Goal: Task Accomplishment & Management: Use online tool/utility

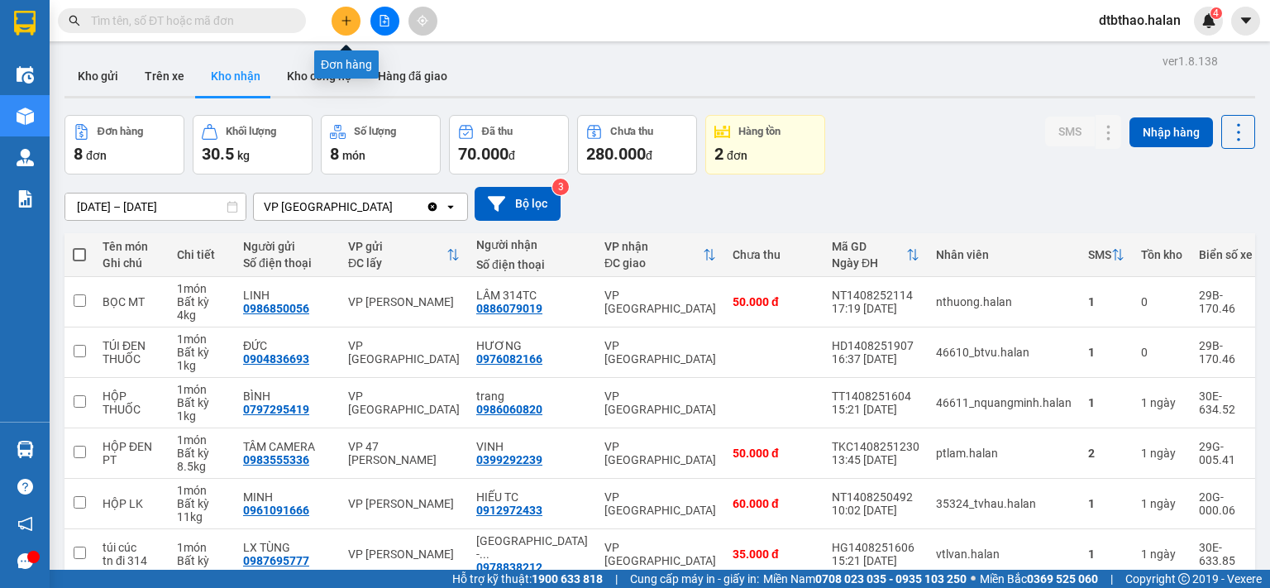
click at [347, 20] on icon "plus" at bounding box center [345, 20] width 9 height 1
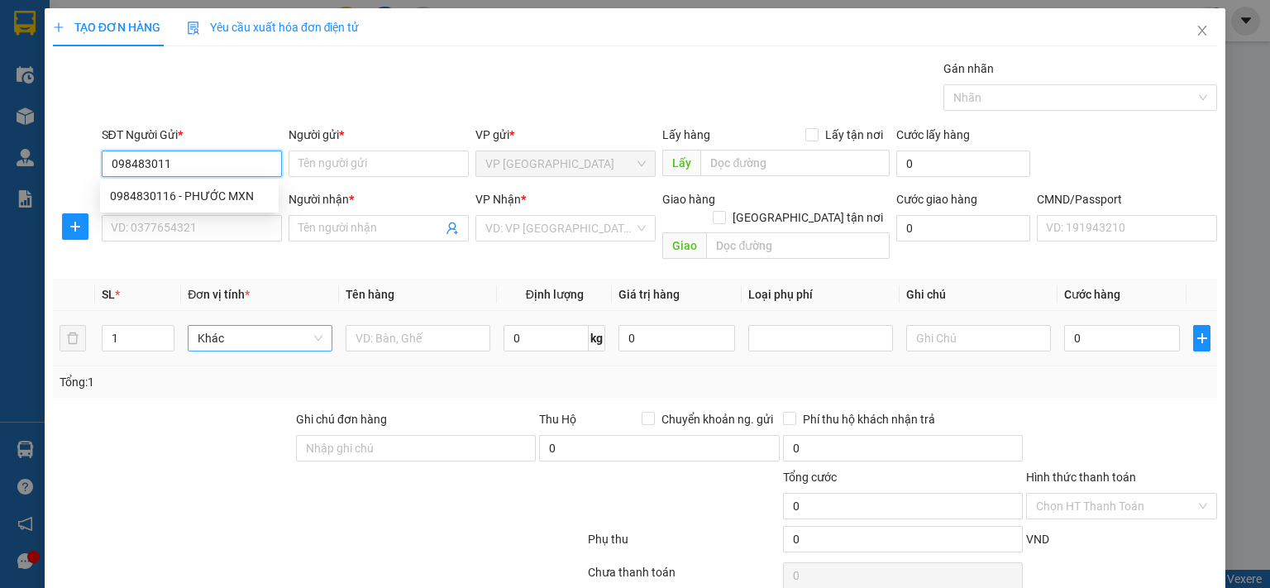
type input "0984830116"
click at [194, 196] on div "0984830116 - PHƯỚC MXN" at bounding box center [189, 196] width 159 height 18
type input "PHƯỚC MXN"
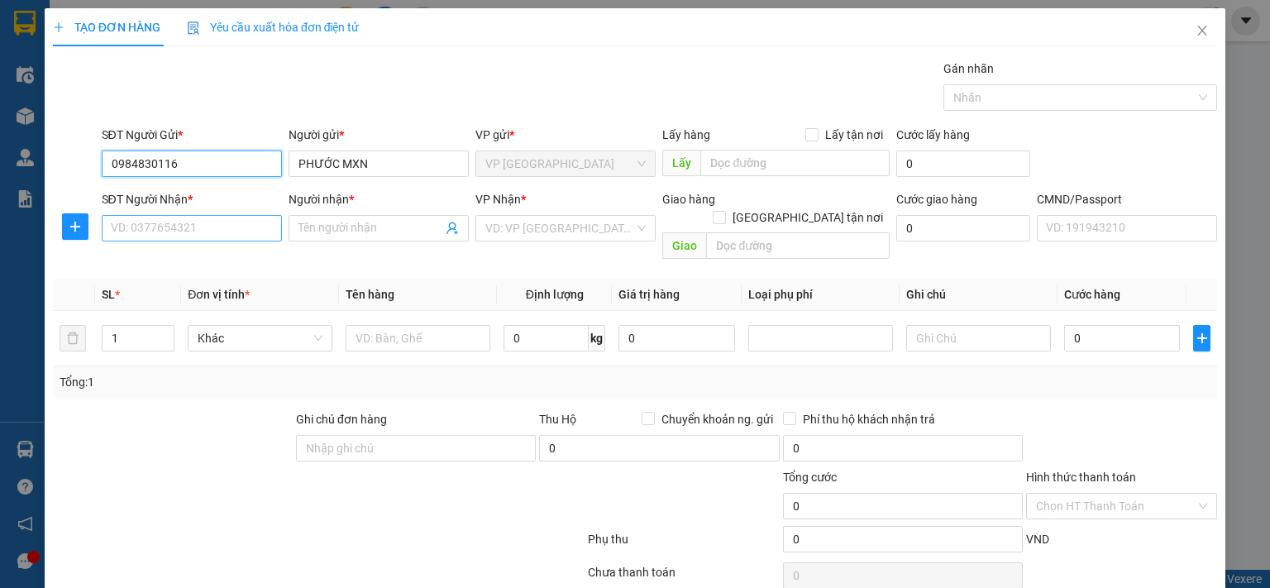
type input "0984830116"
click at [200, 231] on input "SĐT Người Nhận *" at bounding box center [192, 228] width 180 height 26
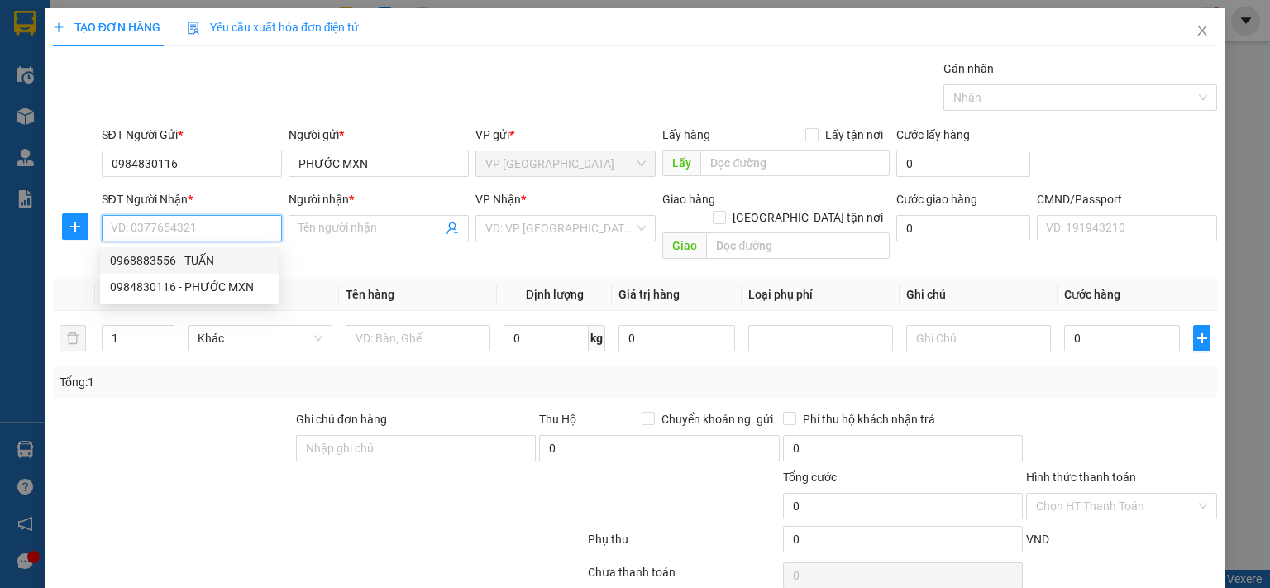
click at [197, 260] on div "0968883556 - TUẤN" at bounding box center [189, 260] width 159 height 18
type input "0968883556"
type input "TUẤN"
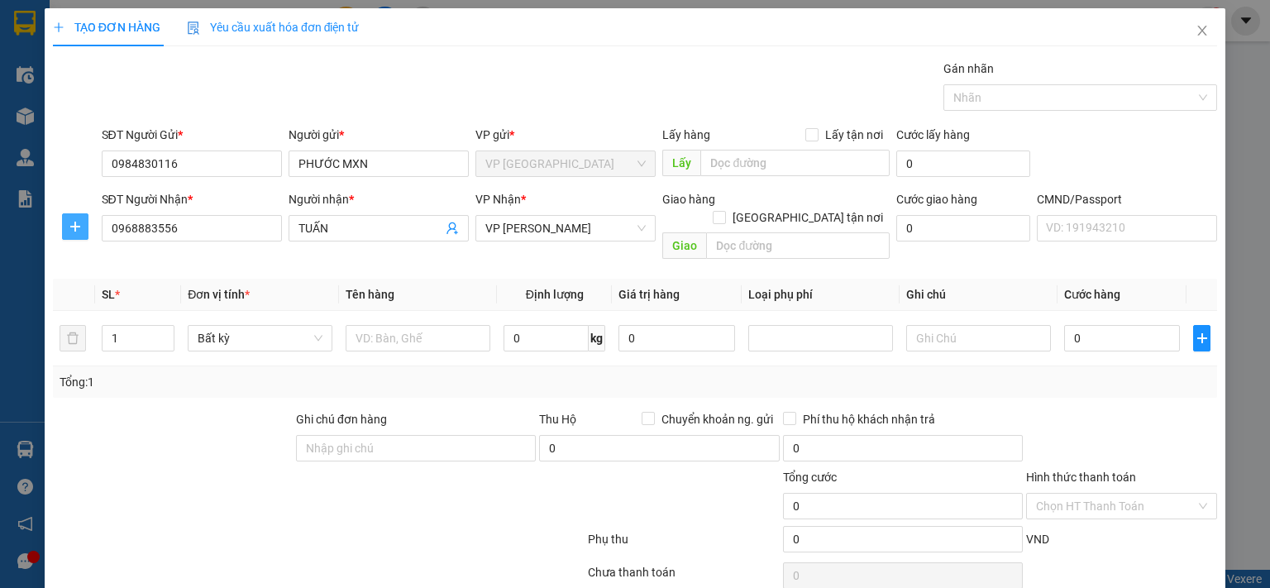
click at [77, 230] on icon "plus" at bounding box center [75, 226] width 13 height 13
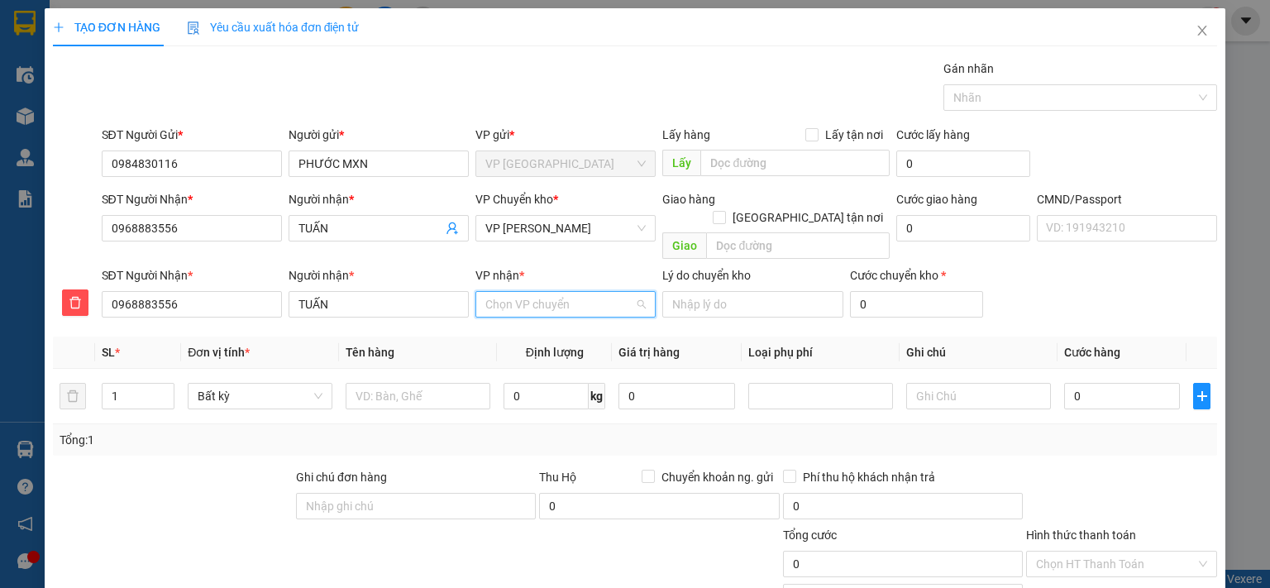
click at [517, 292] on input "VP nhận *" at bounding box center [559, 304] width 149 height 25
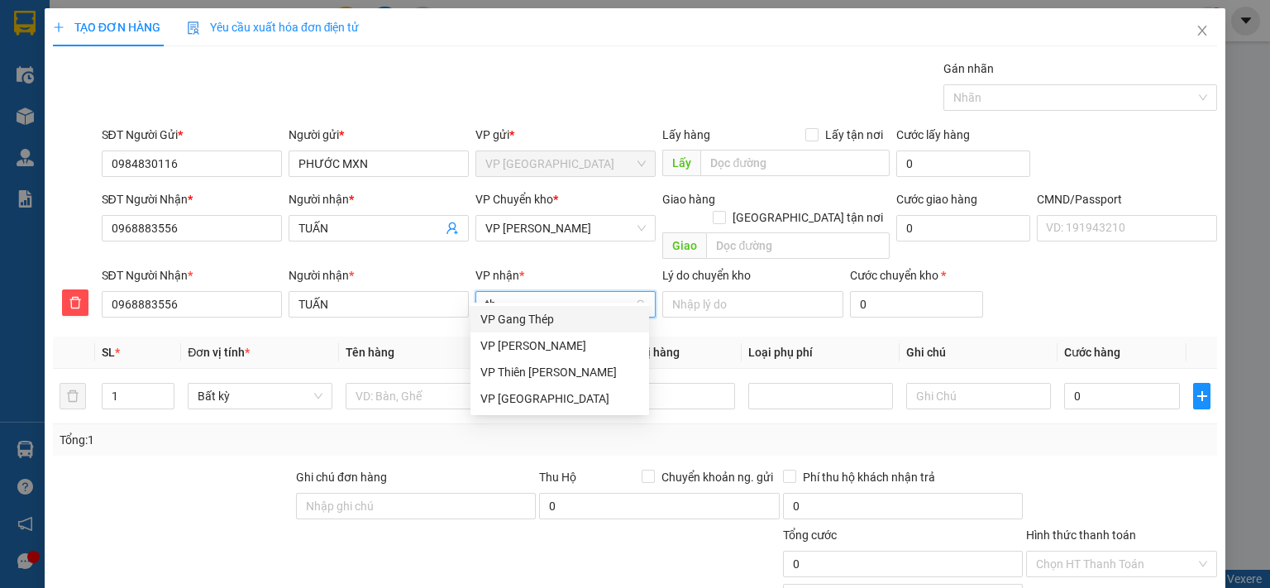
type input "thụ"
click at [542, 318] on div "VP Hoàng Văn Thụ" at bounding box center [559, 319] width 159 height 18
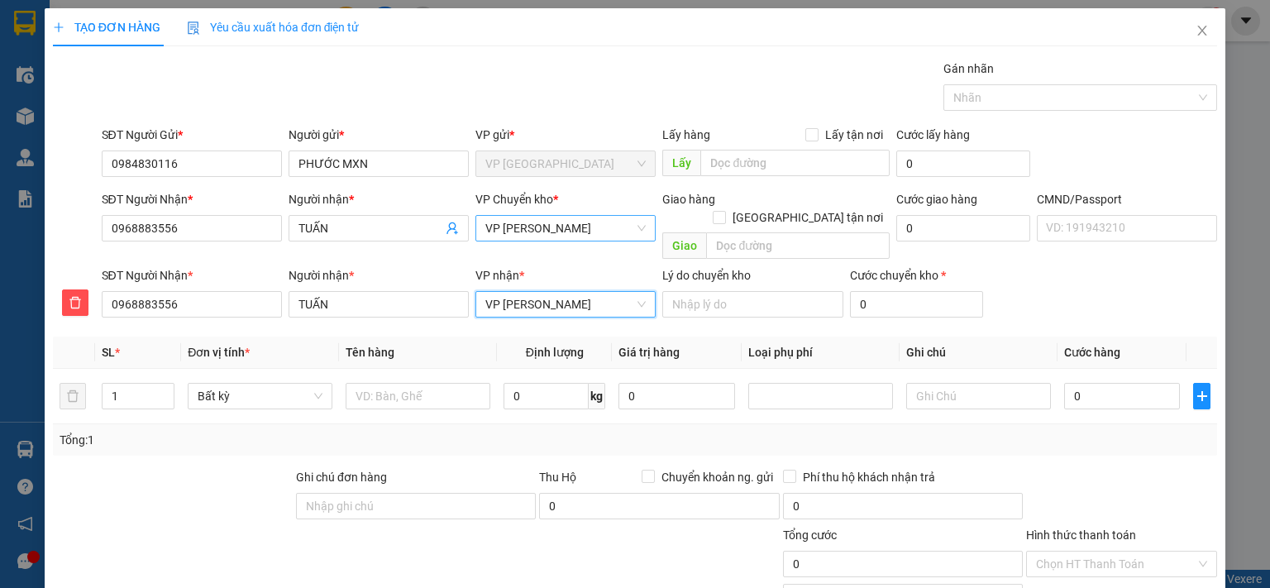
click at [584, 227] on span "VP Hoàng Văn Thụ" at bounding box center [565, 228] width 160 height 25
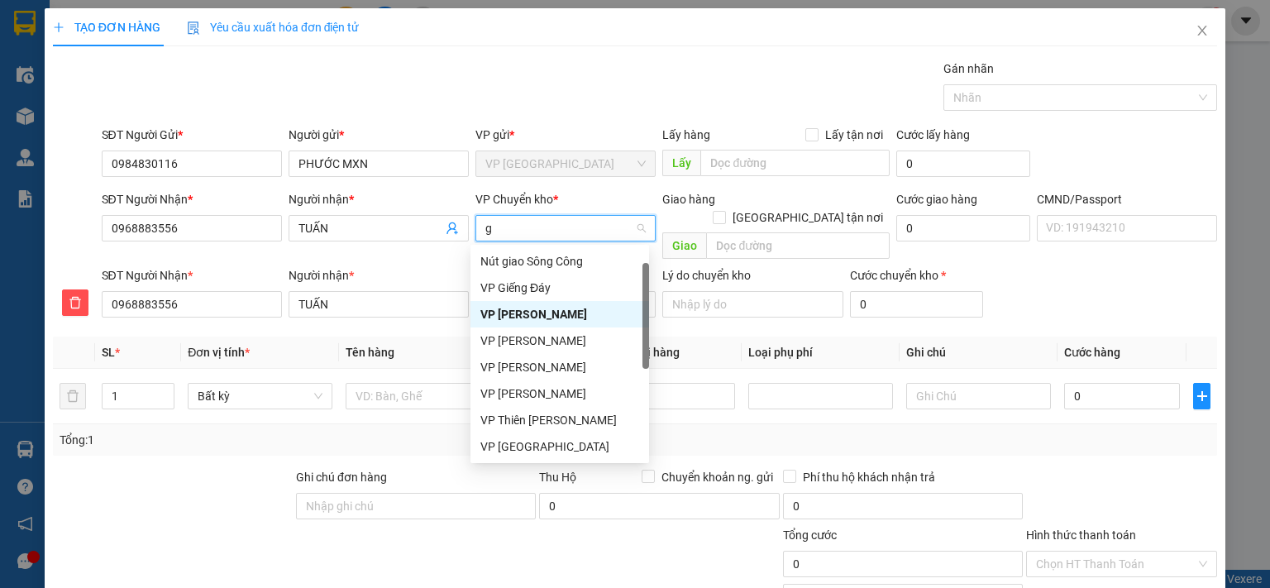
type input "gi"
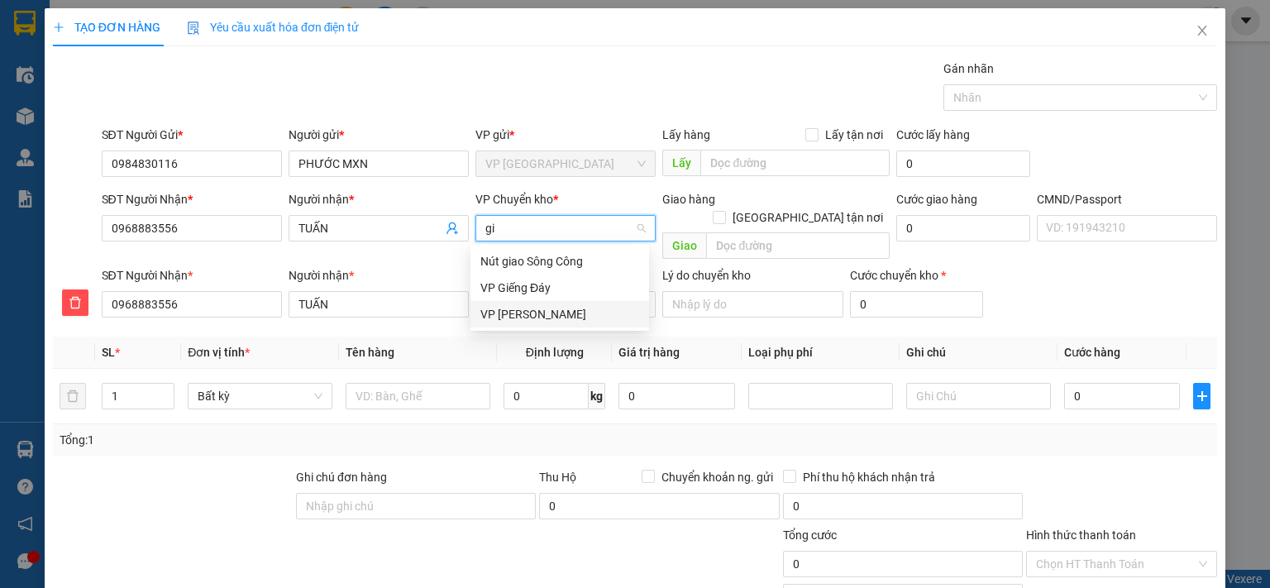
click at [535, 315] on div "VP [PERSON_NAME]" at bounding box center [559, 314] width 159 height 18
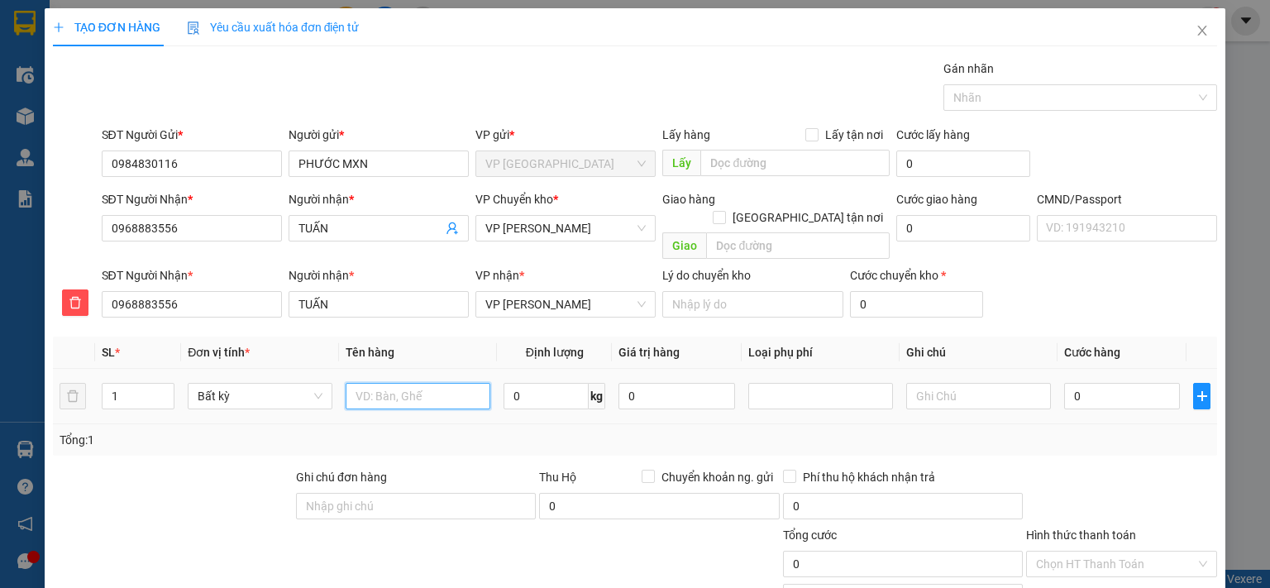
click at [465, 383] on input "text" at bounding box center [418, 396] width 145 height 26
type input "BỌC MẪU XN"
click at [1152, 383] on input "0" at bounding box center [1122, 396] width 116 height 26
type input "3"
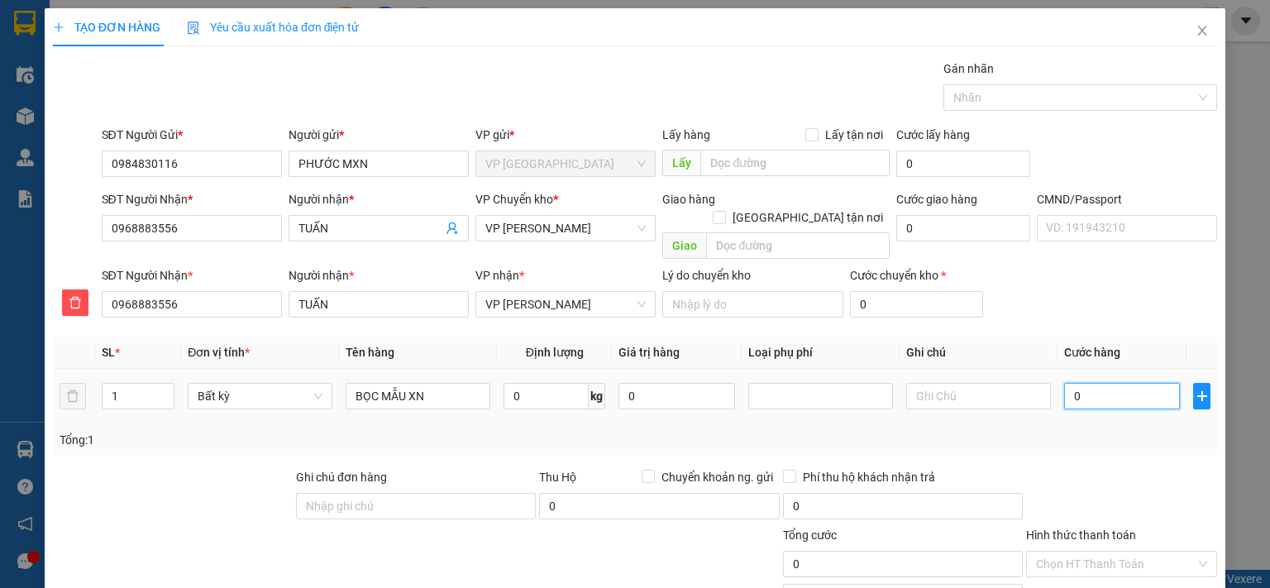
type input "3"
type input "35"
type input "350"
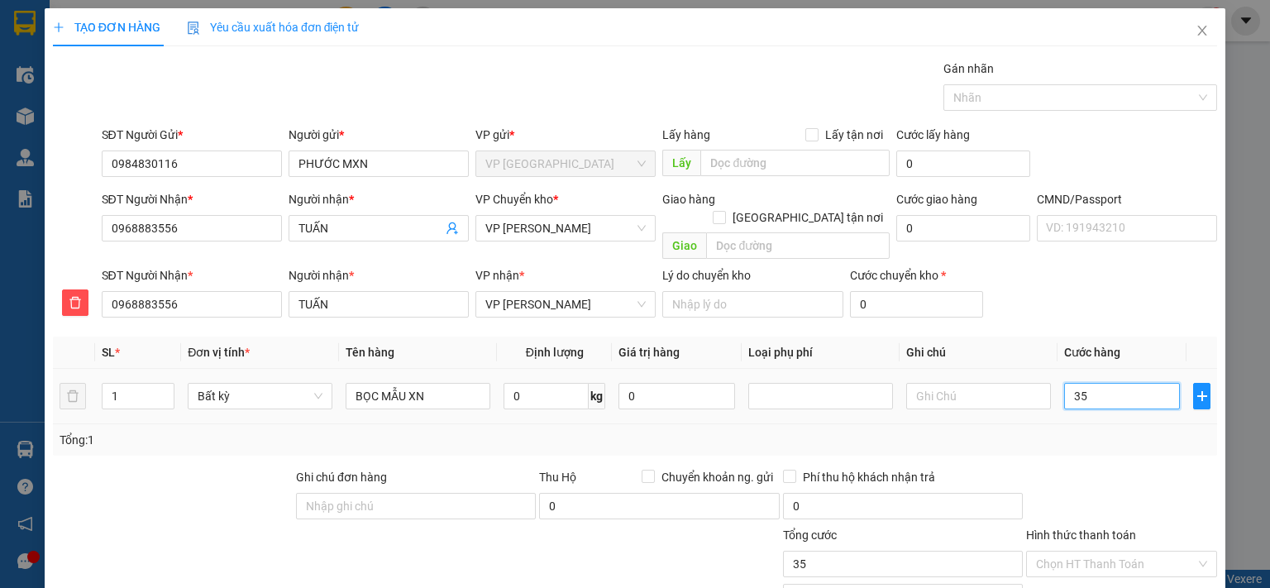
type input "350"
type input "3.500"
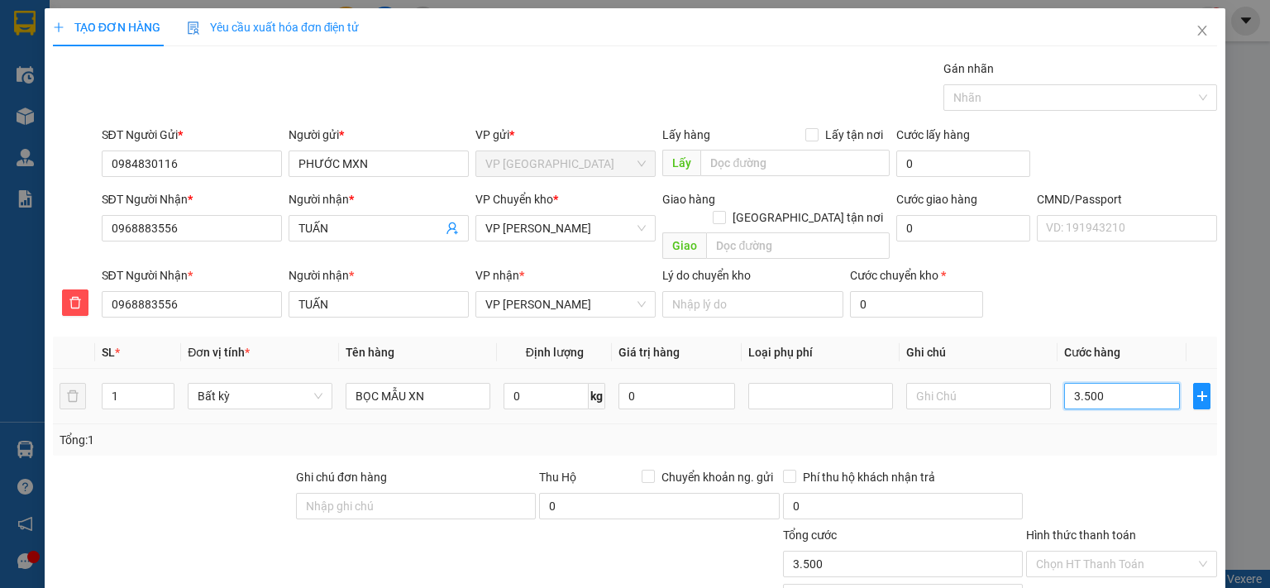
type input "35.000"
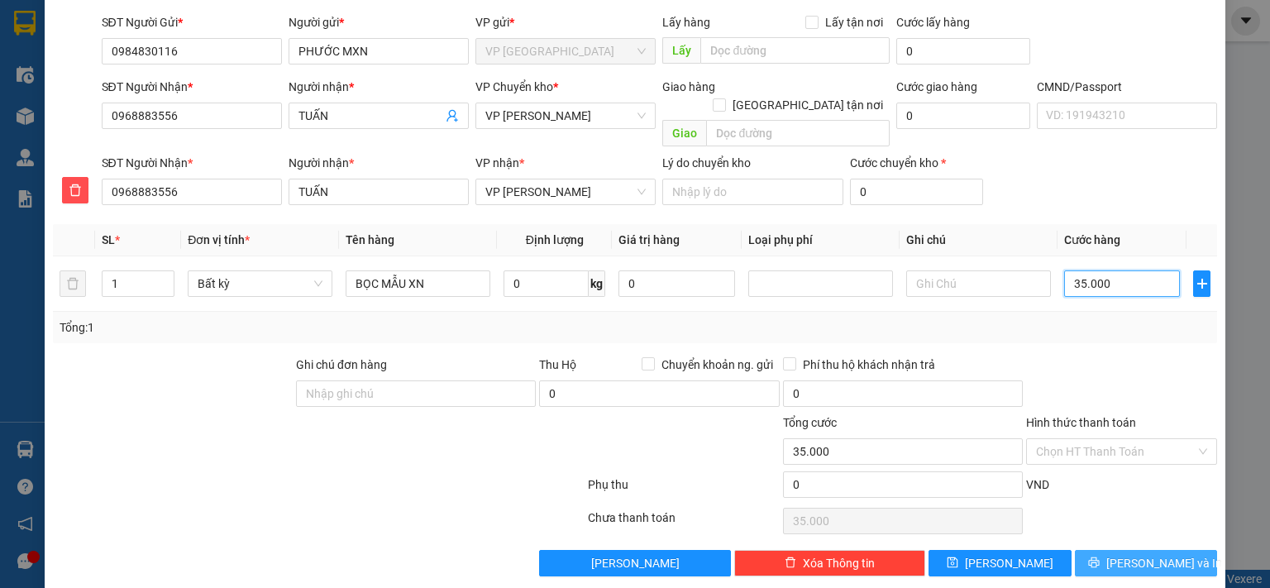
type input "35.000"
click at [1094, 550] on button "[PERSON_NAME] và In" at bounding box center [1146, 563] width 143 height 26
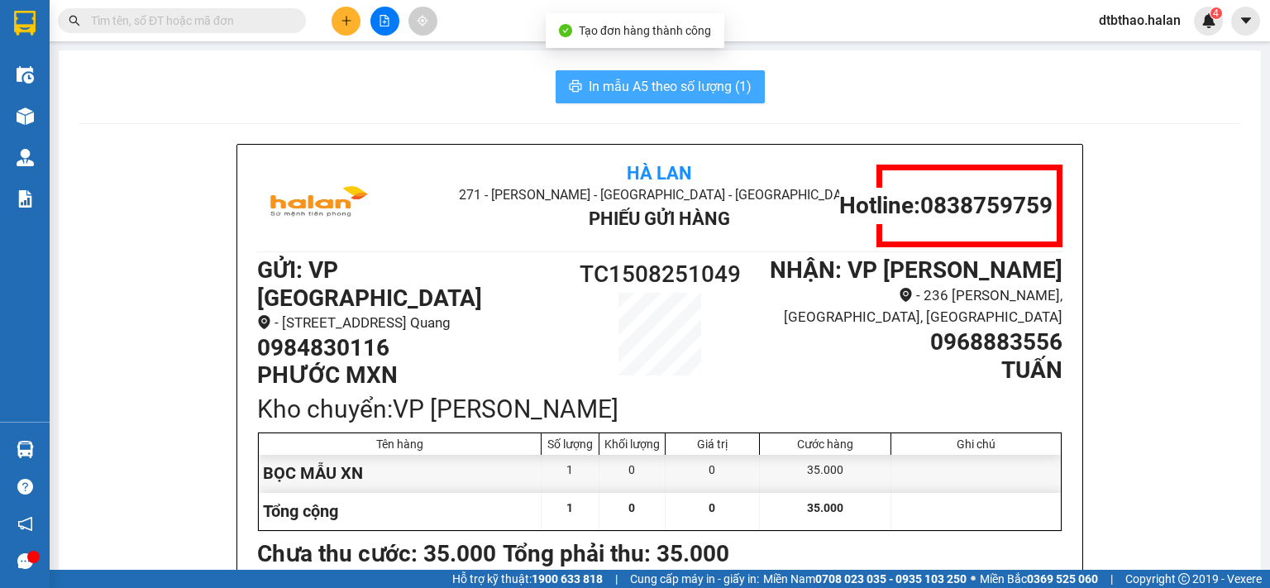
click at [675, 85] on span "In mẫu A5 theo số lượng (1)" at bounding box center [670, 86] width 163 height 21
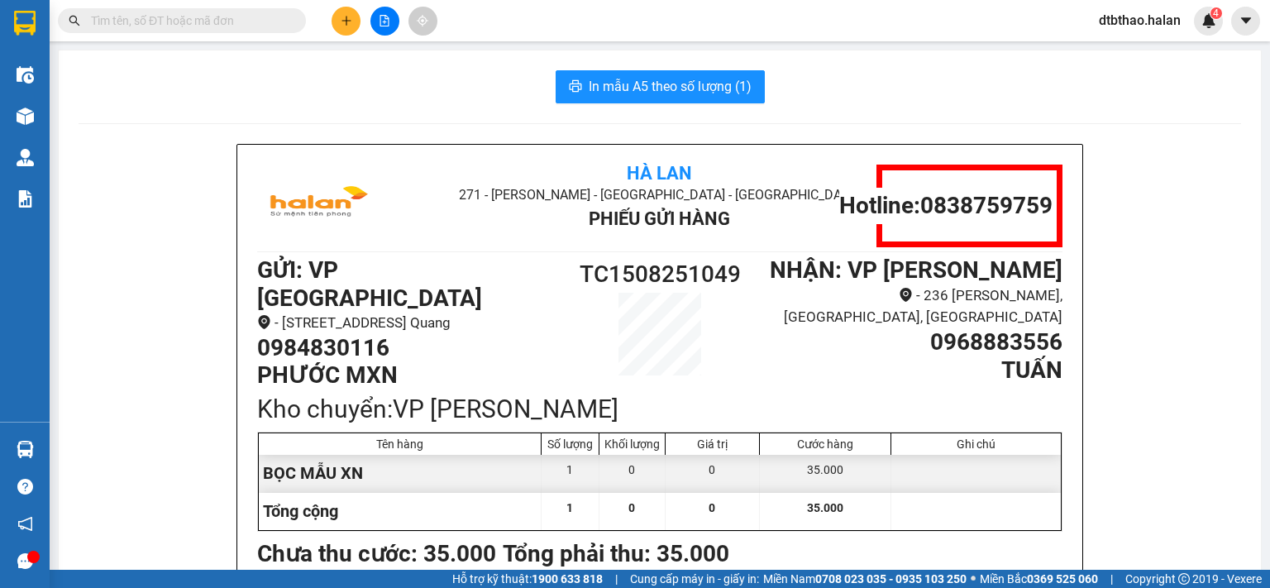
scroll to position [83, 0]
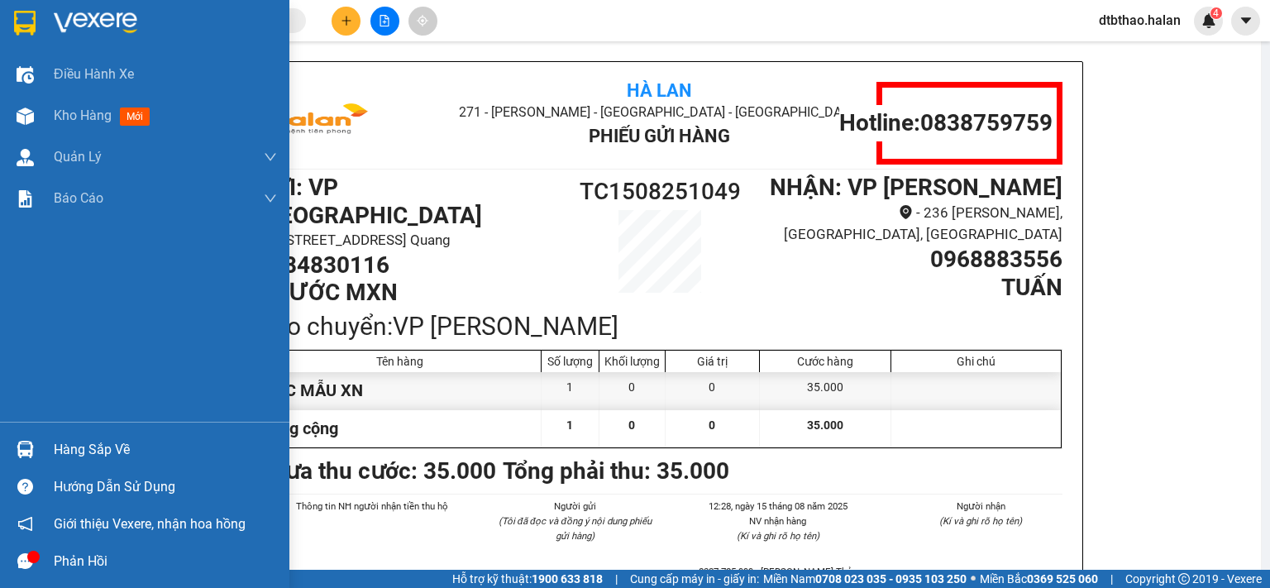
click at [116, 462] on div "Hàng sắp về" at bounding box center [144, 449] width 289 height 37
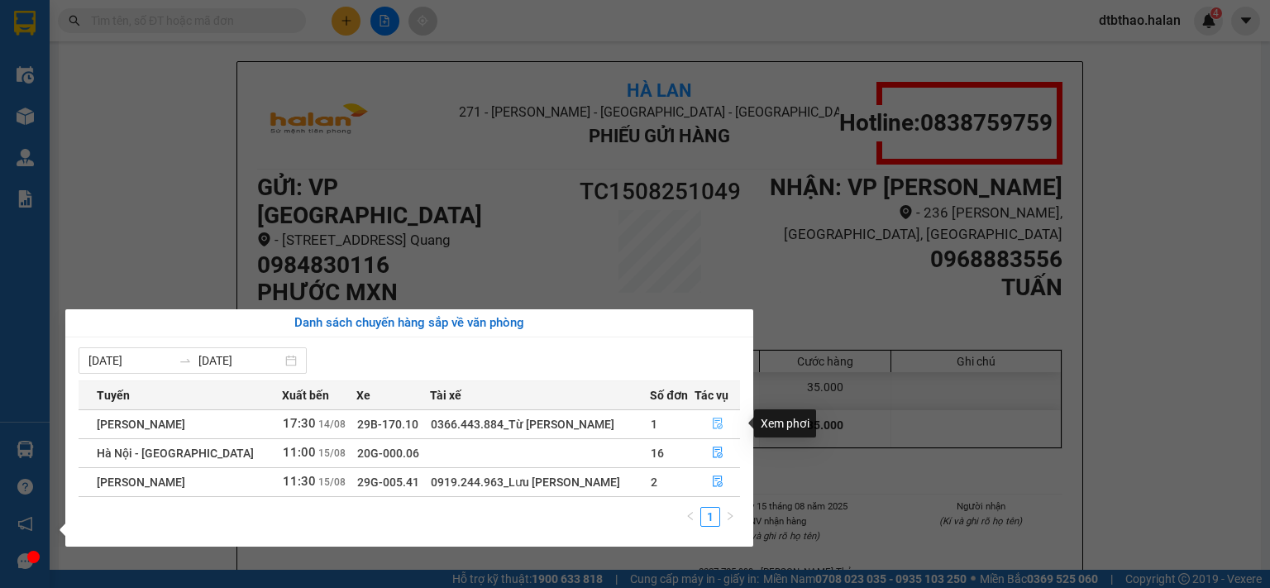
click at [717, 422] on icon "file-done" at bounding box center [718, 424] width 12 height 12
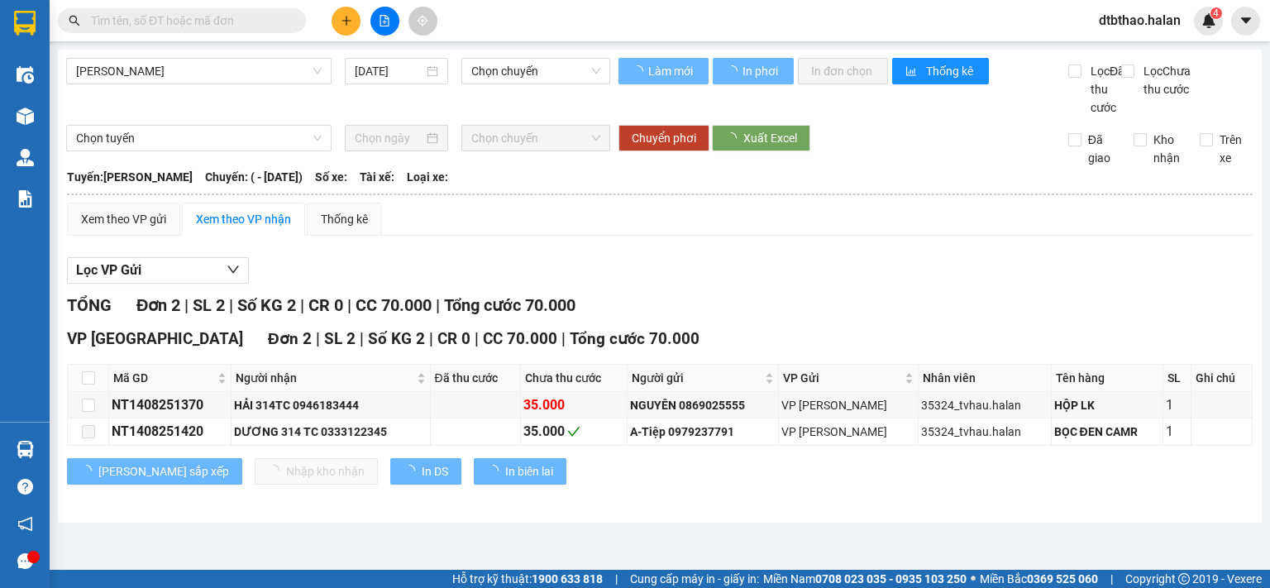
type input "14/08/2025"
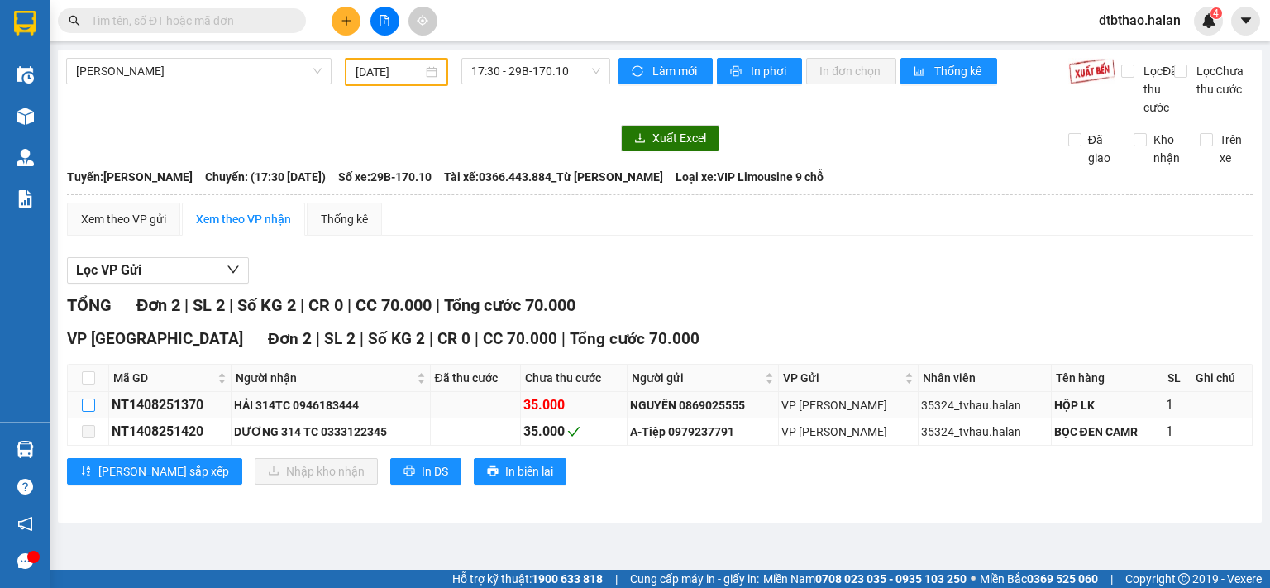
click at [85, 412] on input "checkbox" at bounding box center [88, 404] width 13 height 13
checkbox input "true"
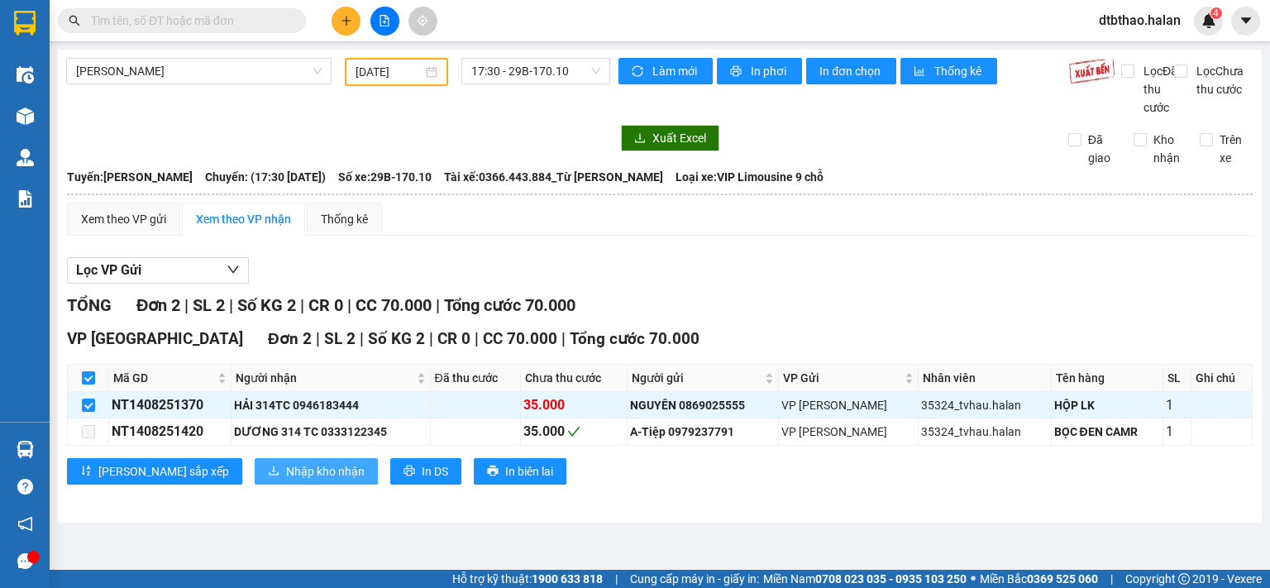
click at [286, 480] on span "Nhập kho nhận" at bounding box center [325, 471] width 79 height 18
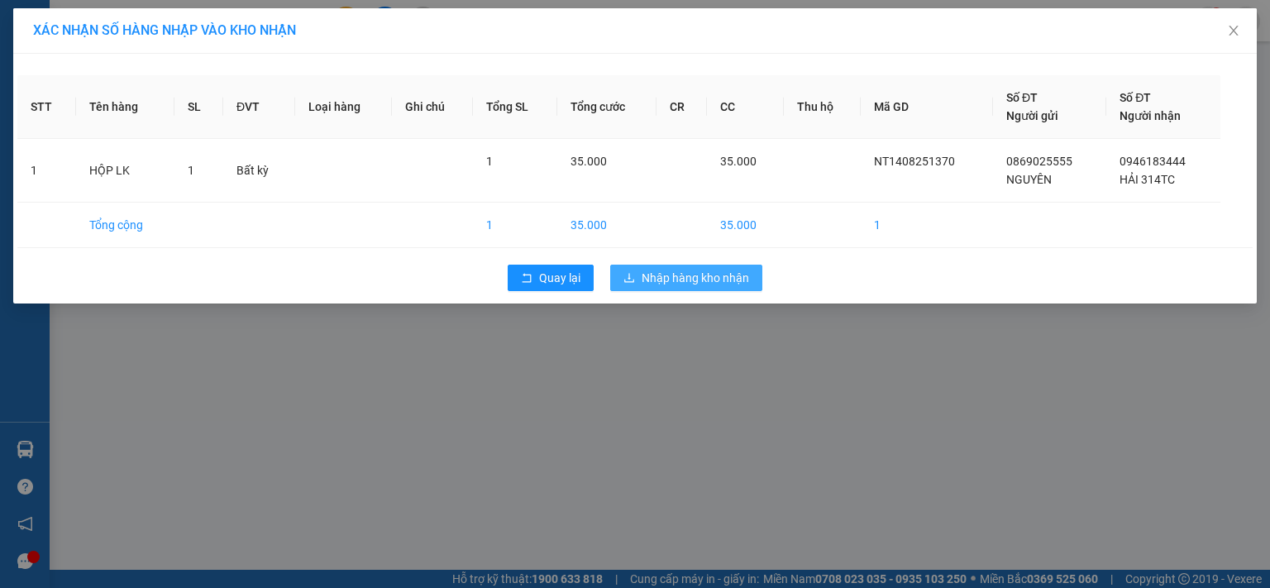
click at [733, 280] on span "Nhập hàng kho nhận" at bounding box center [695, 278] width 107 height 18
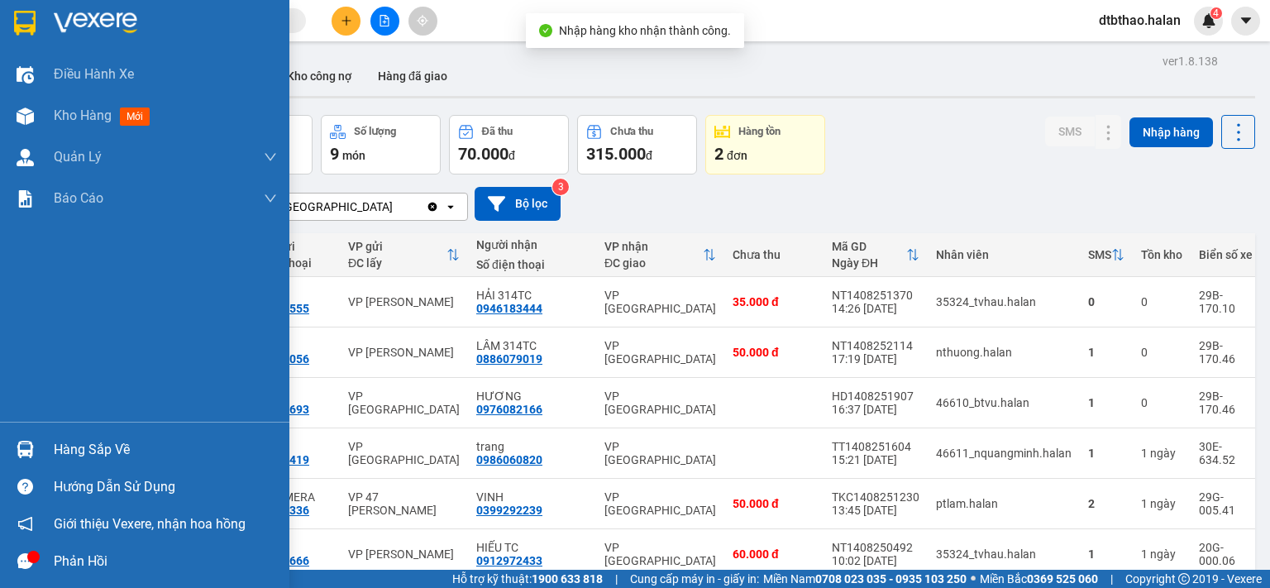
click at [66, 447] on div "Hàng sắp về" at bounding box center [165, 449] width 223 height 25
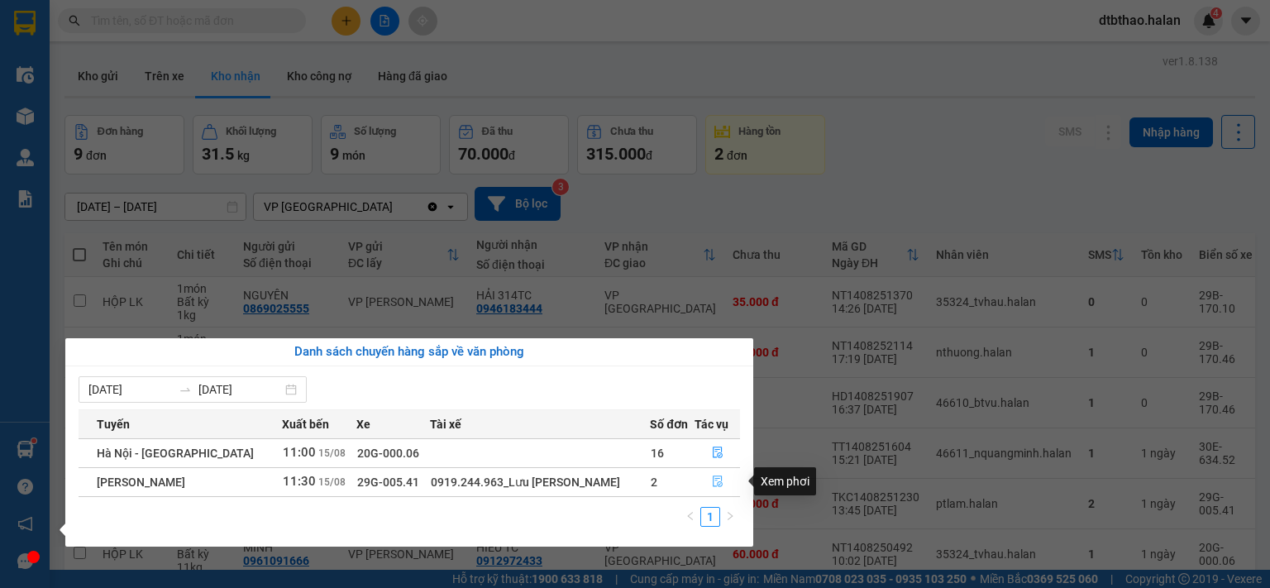
click at [726, 482] on button "button" at bounding box center [717, 482] width 44 height 26
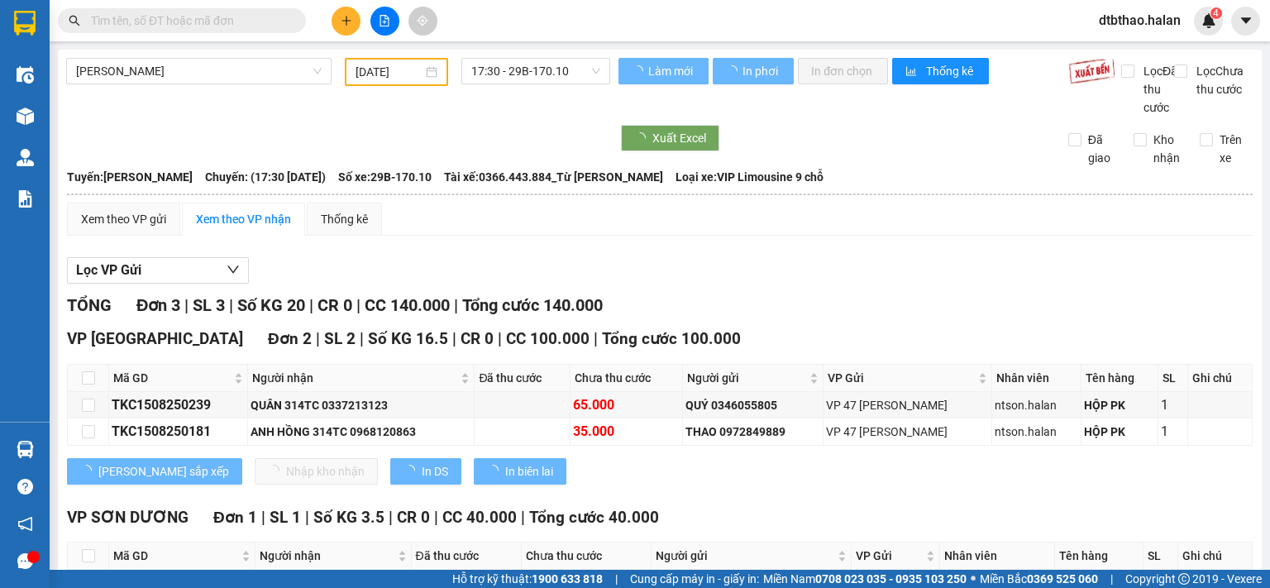
type input "[DATE]"
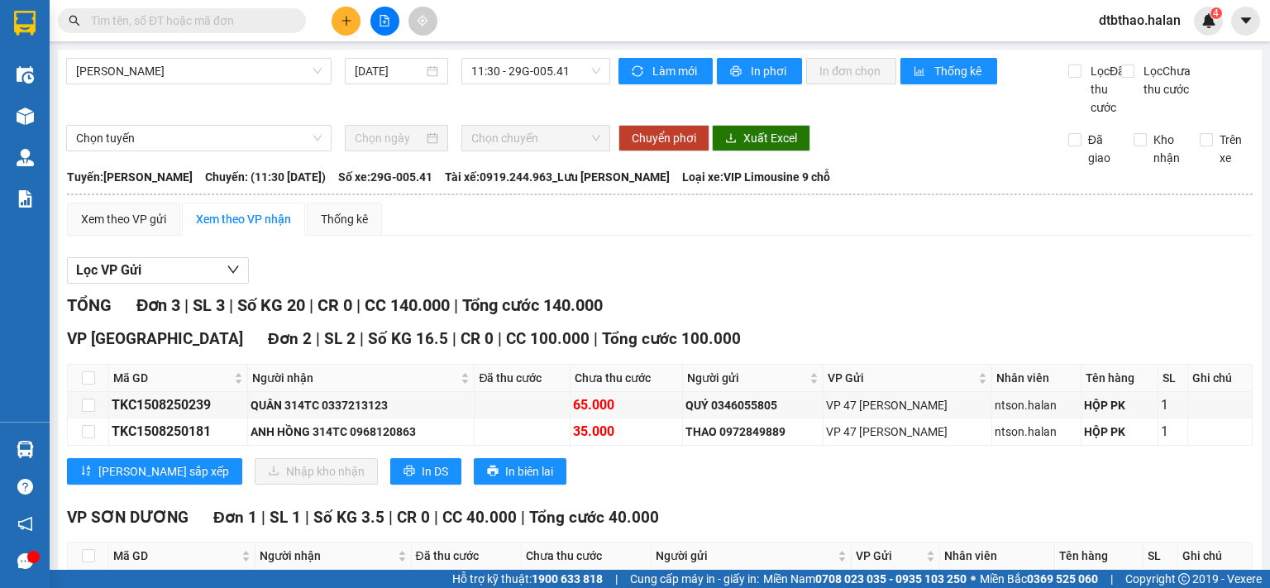
scroll to position [127, 0]
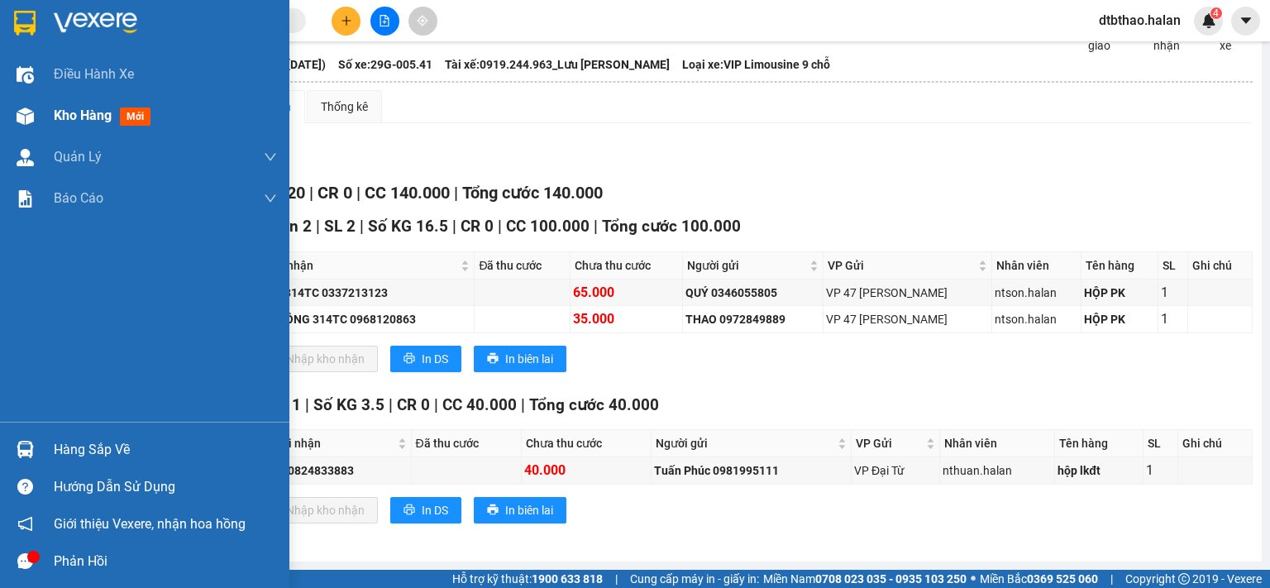
click at [78, 112] on span "Kho hàng" at bounding box center [83, 115] width 58 height 16
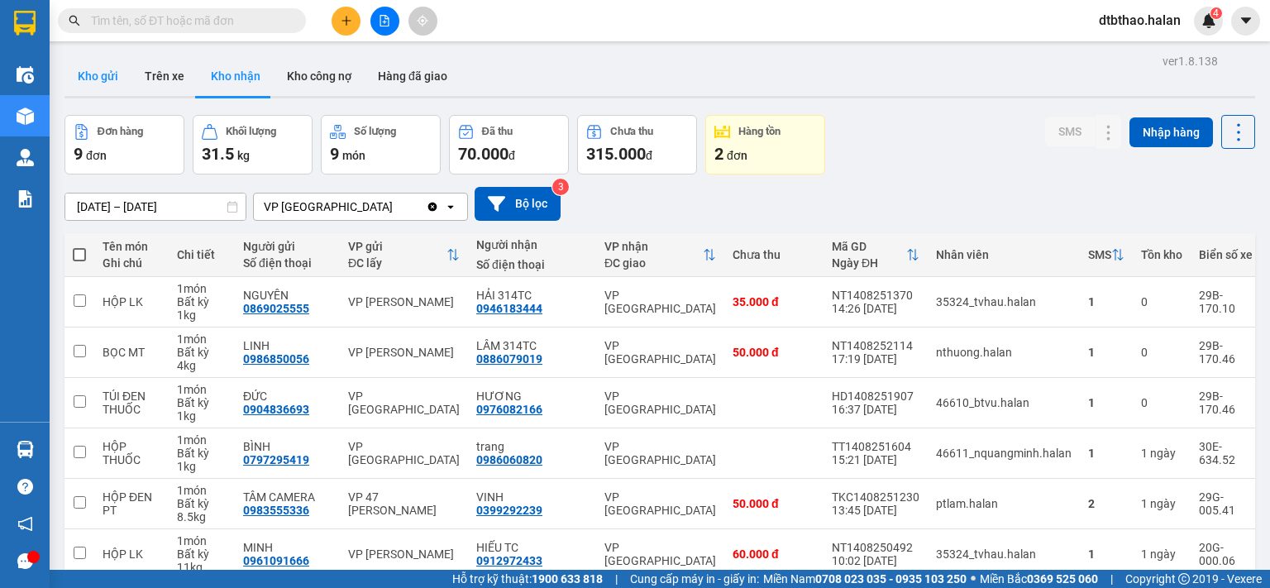
click at [89, 68] on button "Kho gửi" at bounding box center [97, 76] width 67 height 40
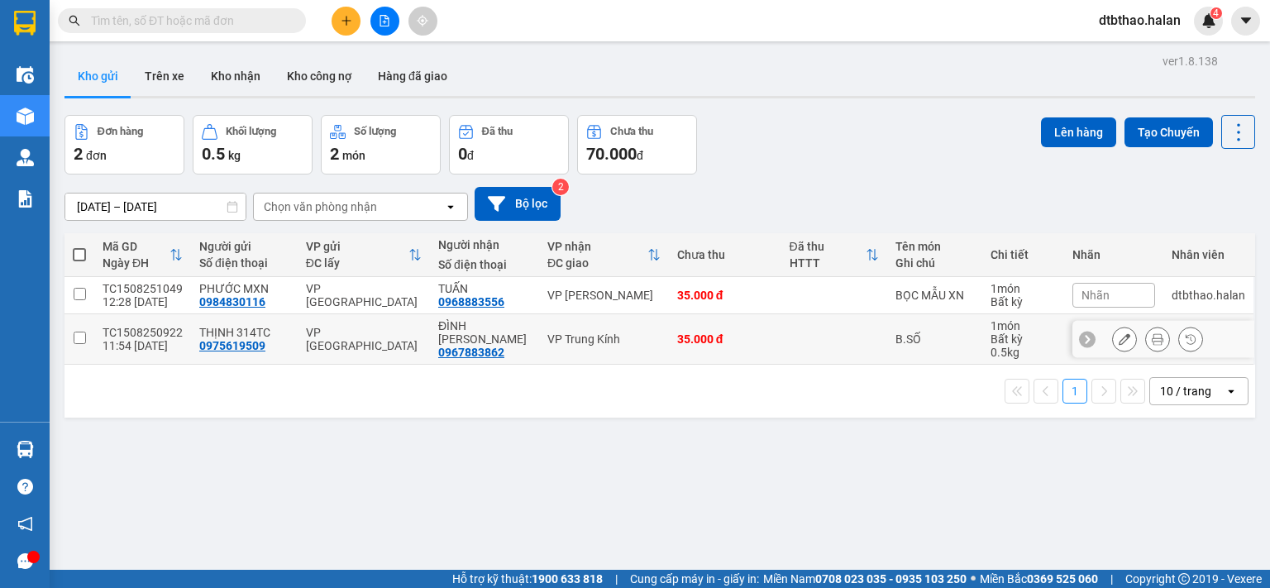
click at [76, 336] on input "checkbox" at bounding box center [80, 338] width 12 height 12
checkbox input "true"
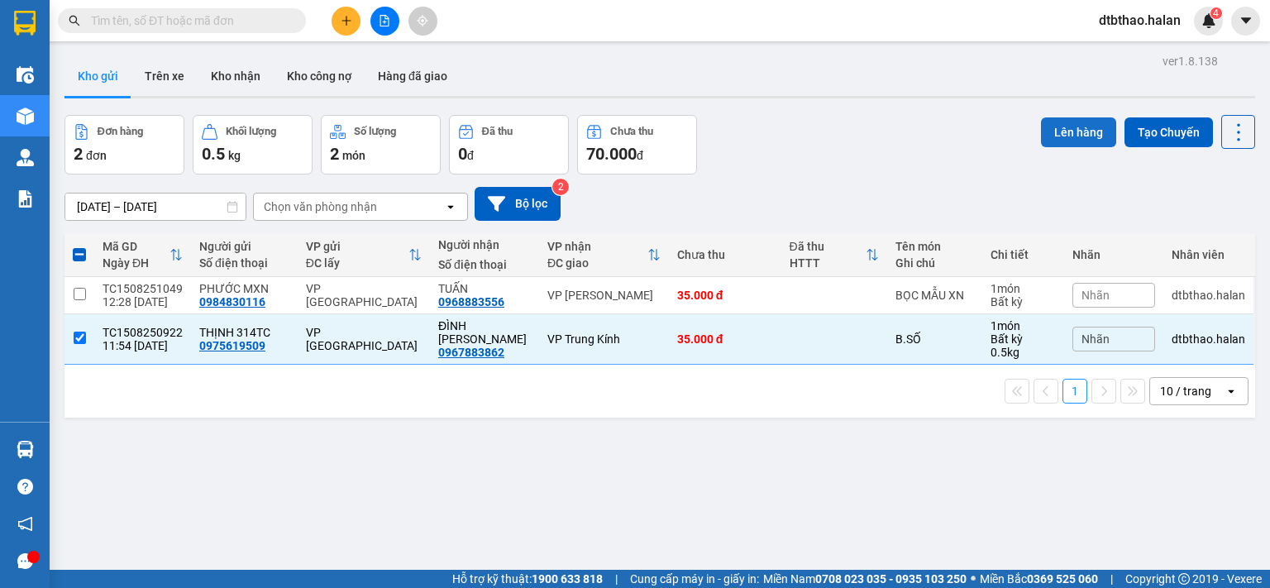
click at [1081, 127] on button "Lên hàng" at bounding box center [1078, 132] width 75 height 30
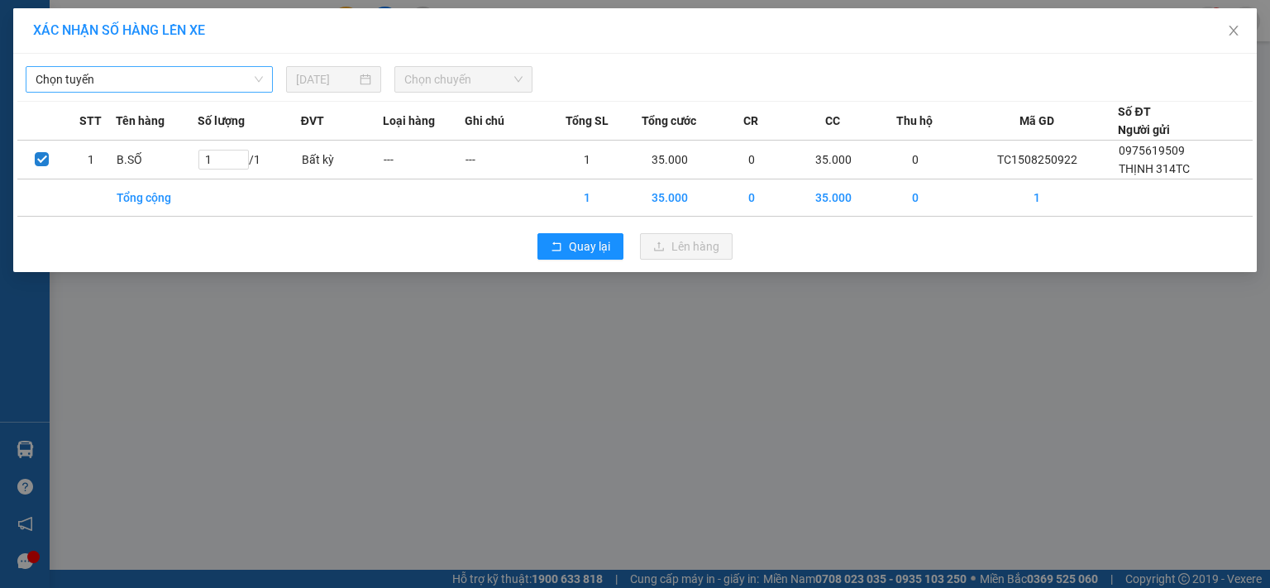
click at [189, 74] on span "Chọn tuyến" at bounding box center [149, 79] width 227 height 25
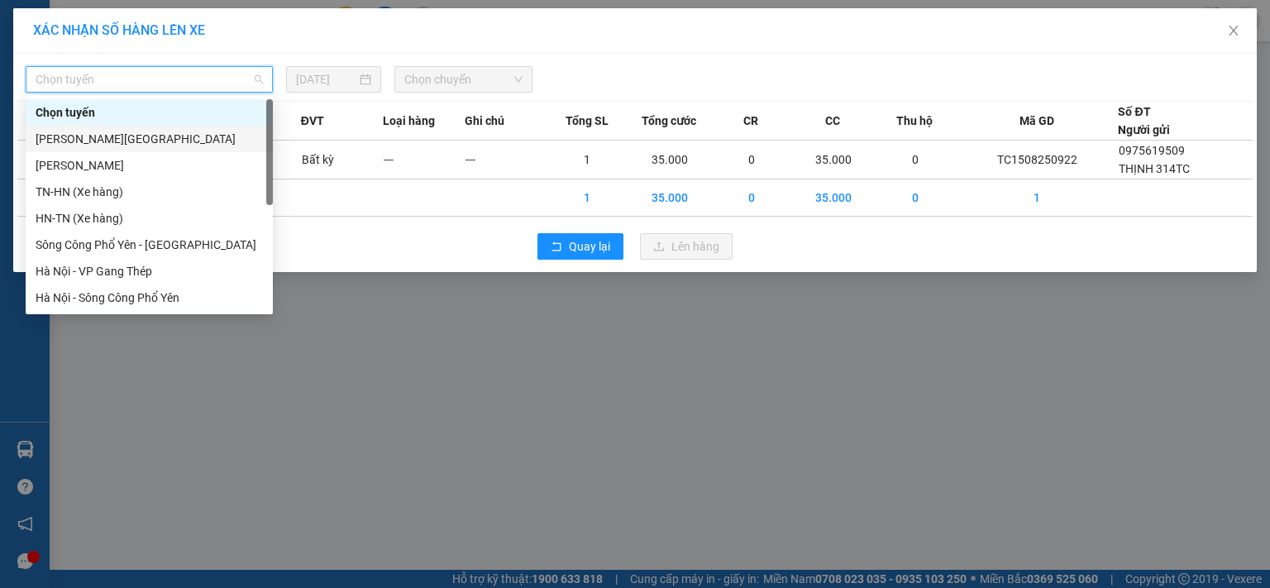
scroll to position [291, 0]
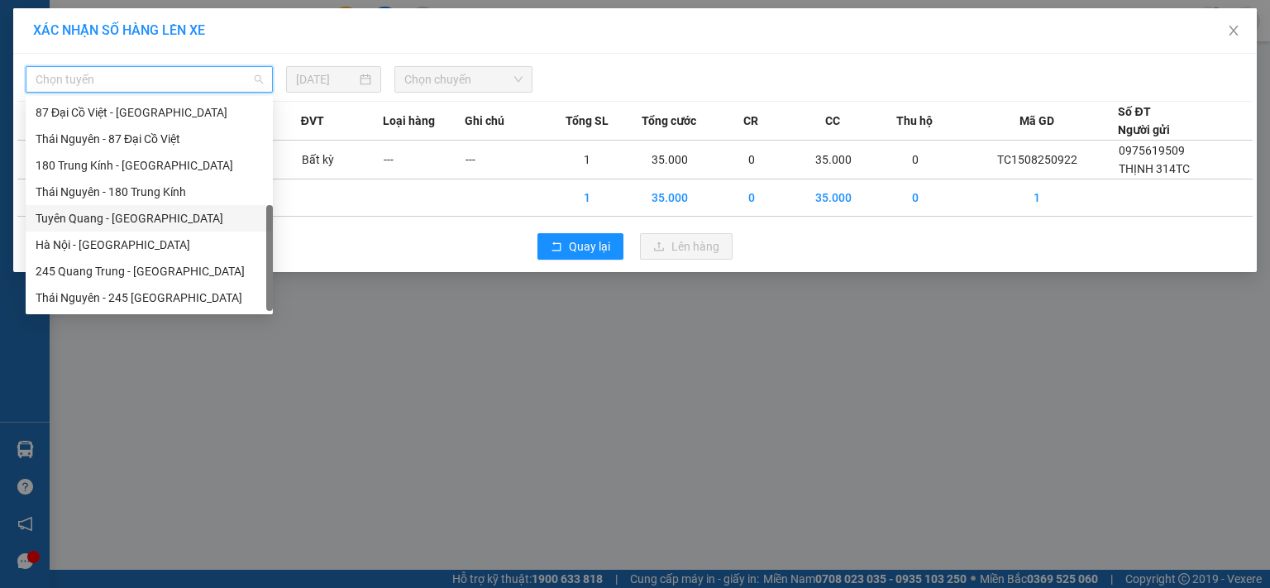
click at [132, 221] on div "Tuyên Quang - [GEOGRAPHIC_DATA]" at bounding box center [149, 218] width 227 height 18
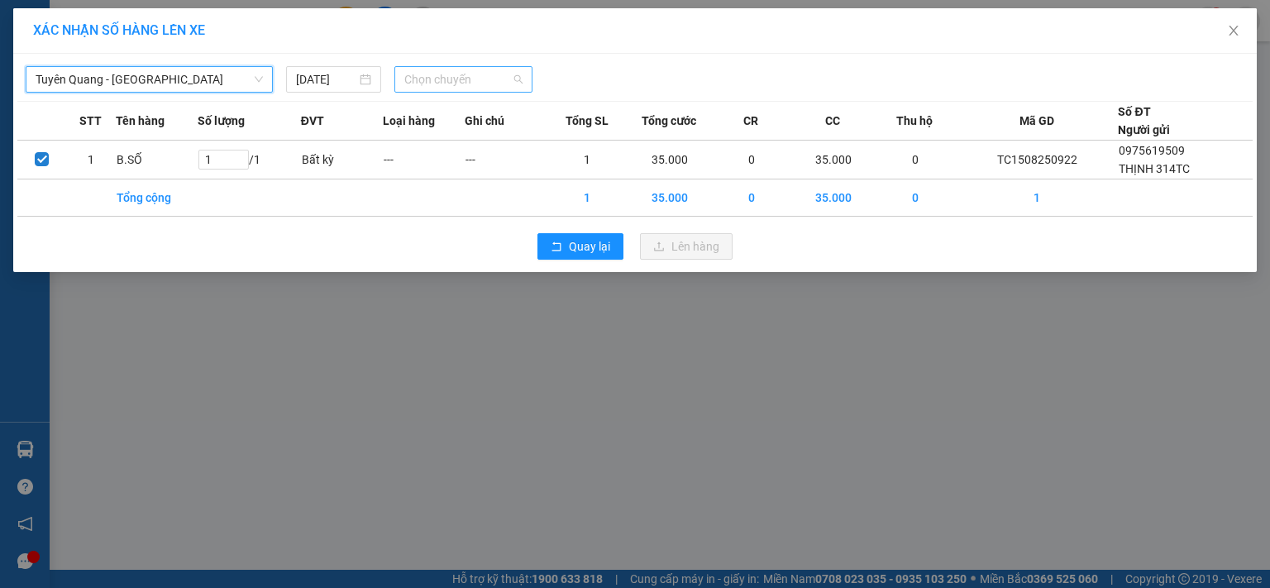
click at [434, 81] on span "Chọn chuyến" at bounding box center [463, 79] width 119 height 25
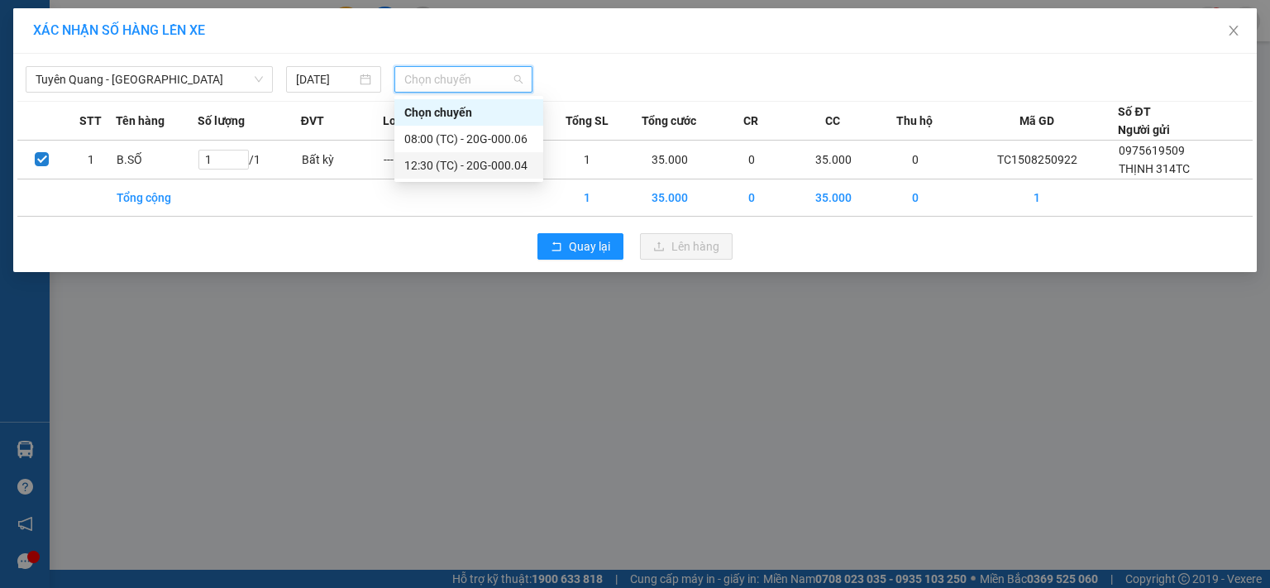
click at [481, 168] on div "12:30 (TC) - 20G-000.04" at bounding box center [468, 165] width 129 height 18
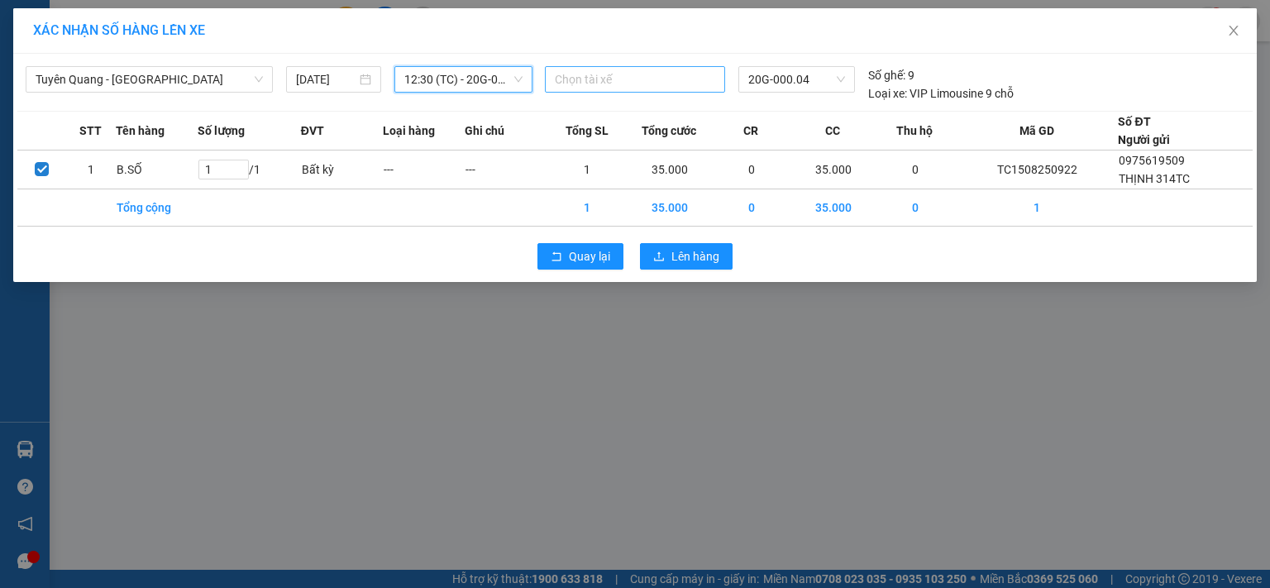
click at [682, 72] on div at bounding box center [635, 79] width 172 height 20
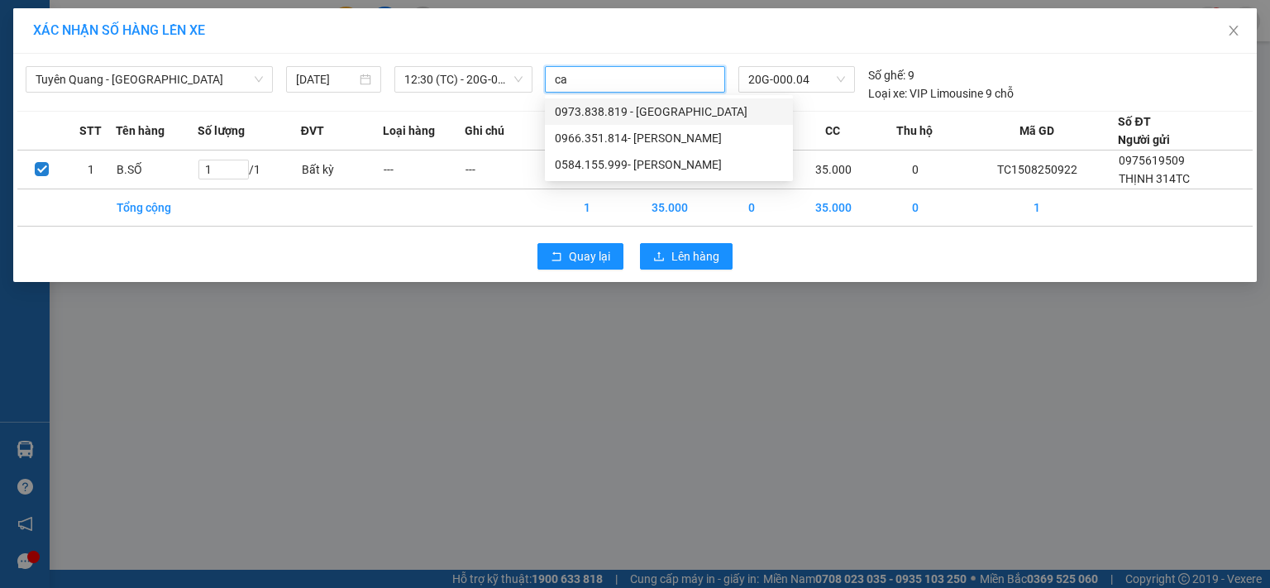
type input "cao"
click at [674, 141] on div "0966.351.814- [PERSON_NAME]" at bounding box center [669, 138] width 228 height 18
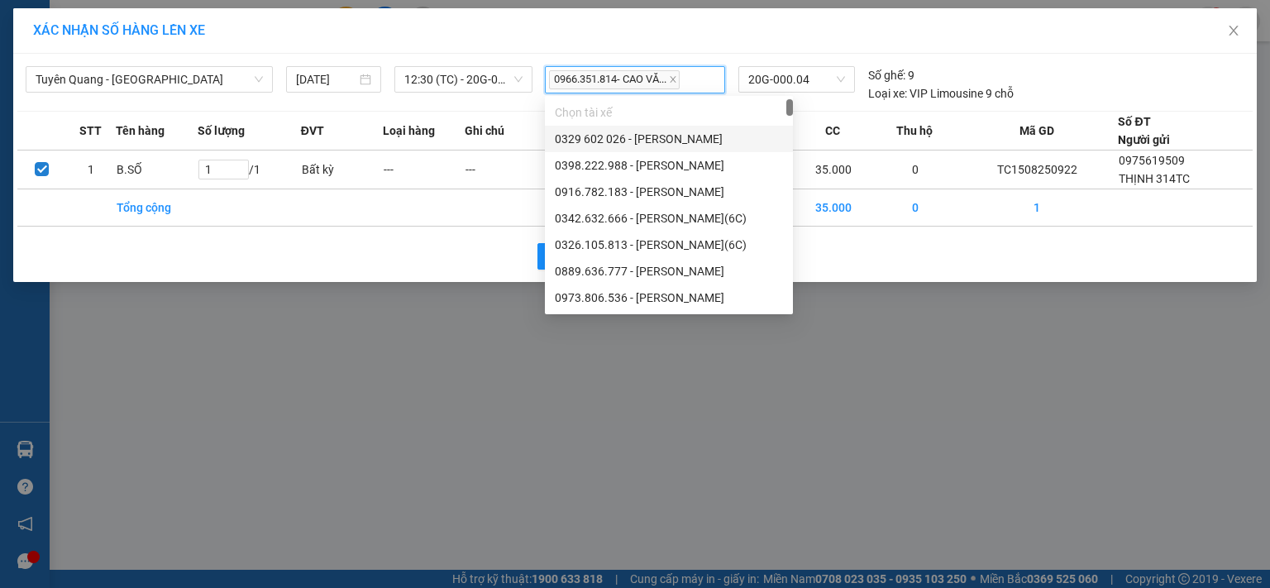
click at [707, 78] on div "0966.351.814- CAO VĂ..." at bounding box center [635, 80] width 172 height 24
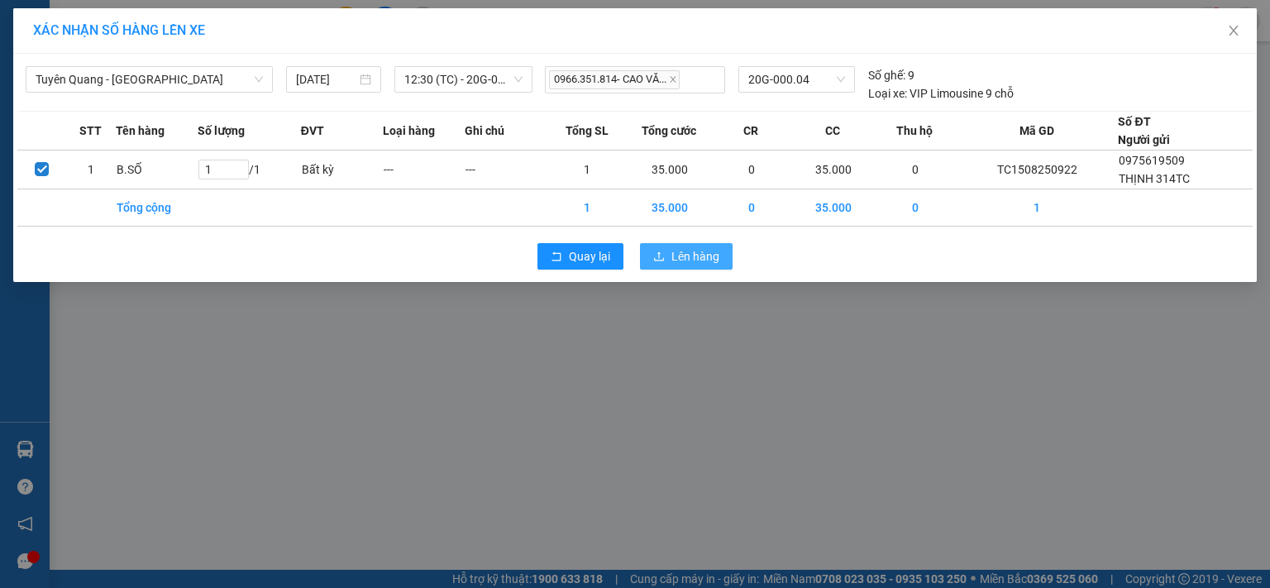
click at [693, 256] on span "Lên hàng" at bounding box center [695, 256] width 48 height 18
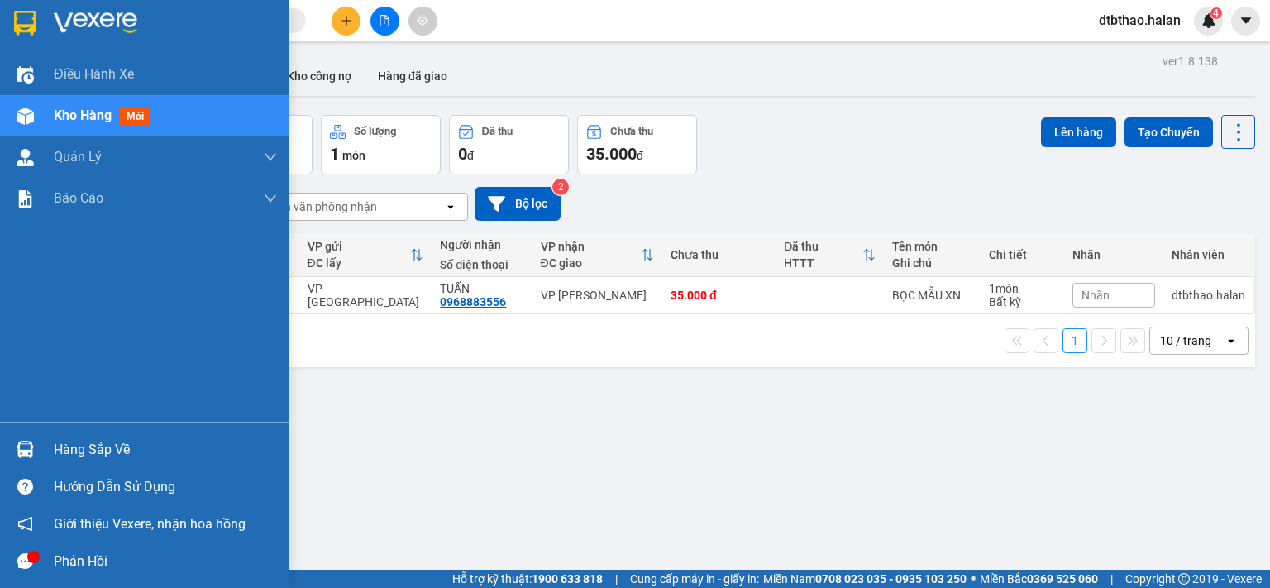
click at [51, 438] on div "Hàng sắp về" at bounding box center [144, 449] width 289 height 37
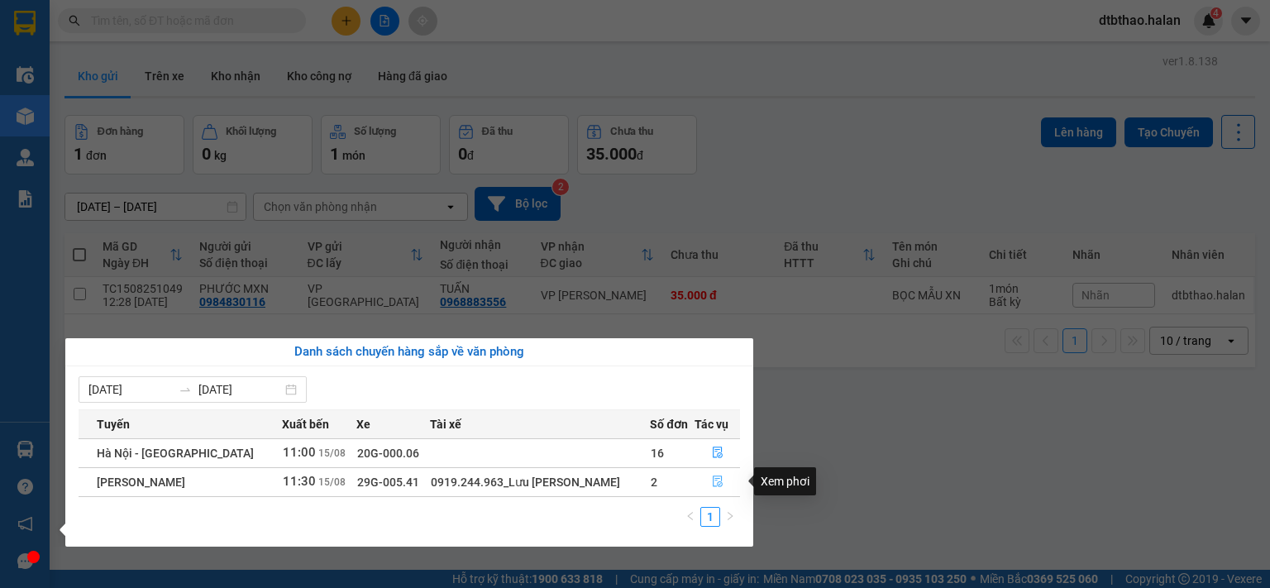
click at [712, 484] on icon "file-done" at bounding box center [718, 481] width 12 height 12
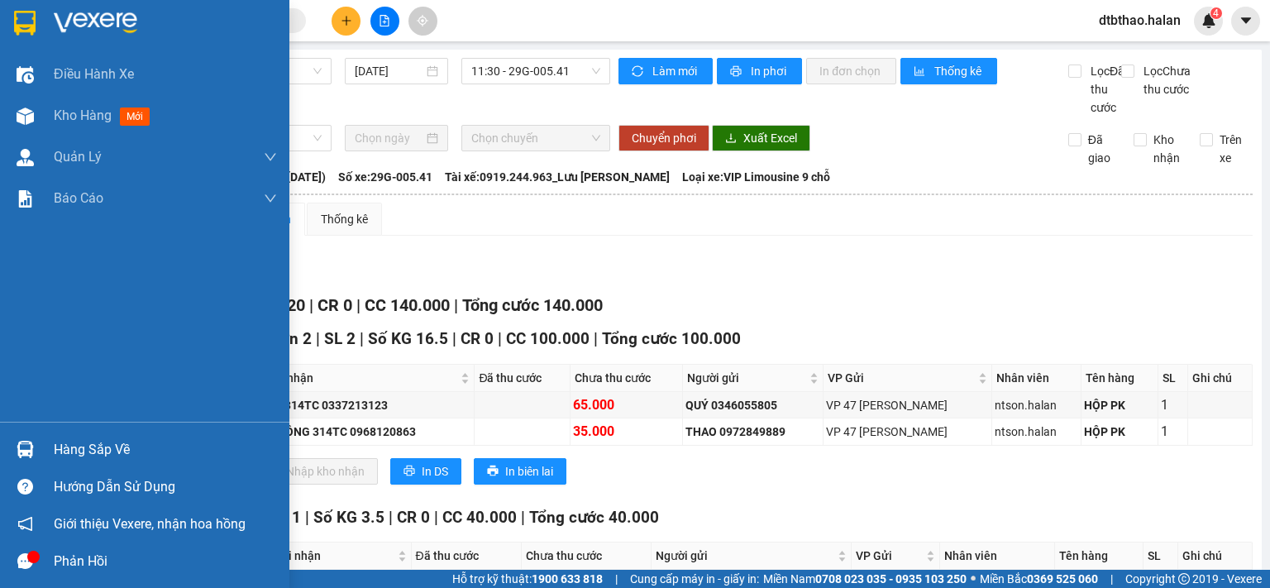
click at [78, 445] on td at bounding box center [88, 431] width 41 height 26
click at [50, 437] on div "Hàng sắp về" at bounding box center [144, 449] width 289 height 37
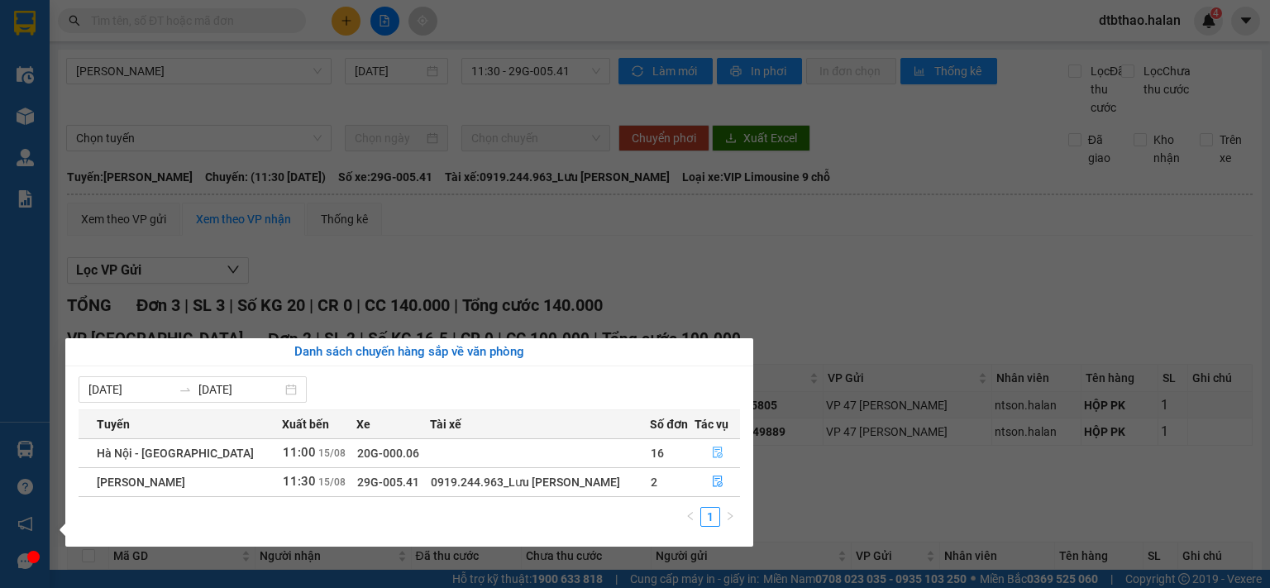
click at [721, 453] on button "button" at bounding box center [717, 453] width 44 height 26
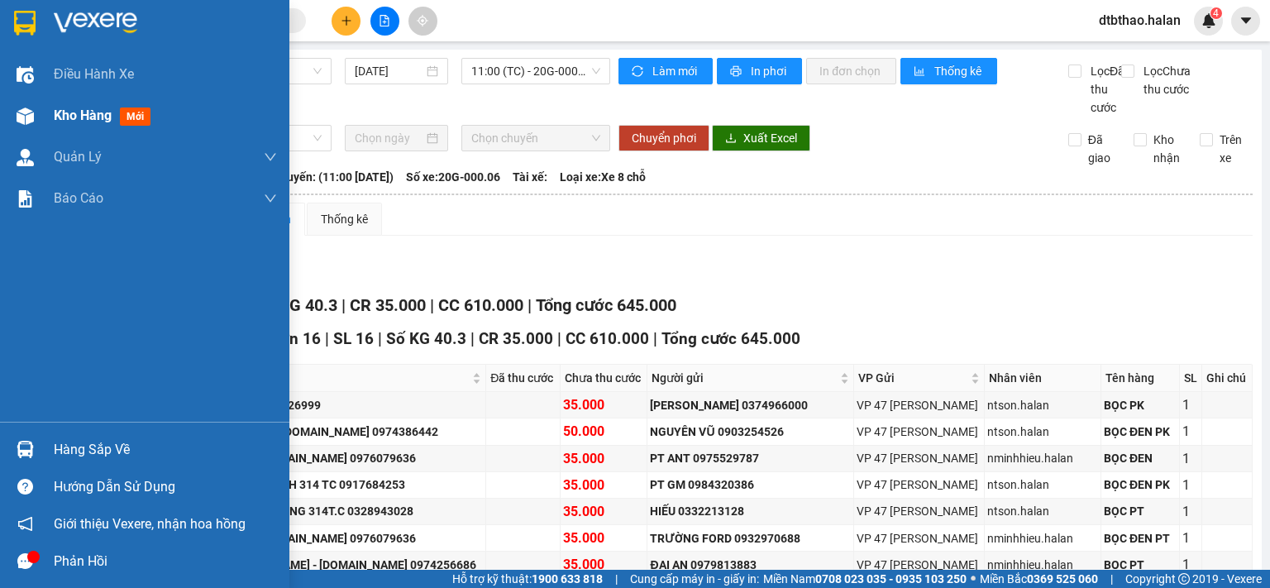
click at [64, 115] on span "Kho hàng" at bounding box center [83, 115] width 58 height 16
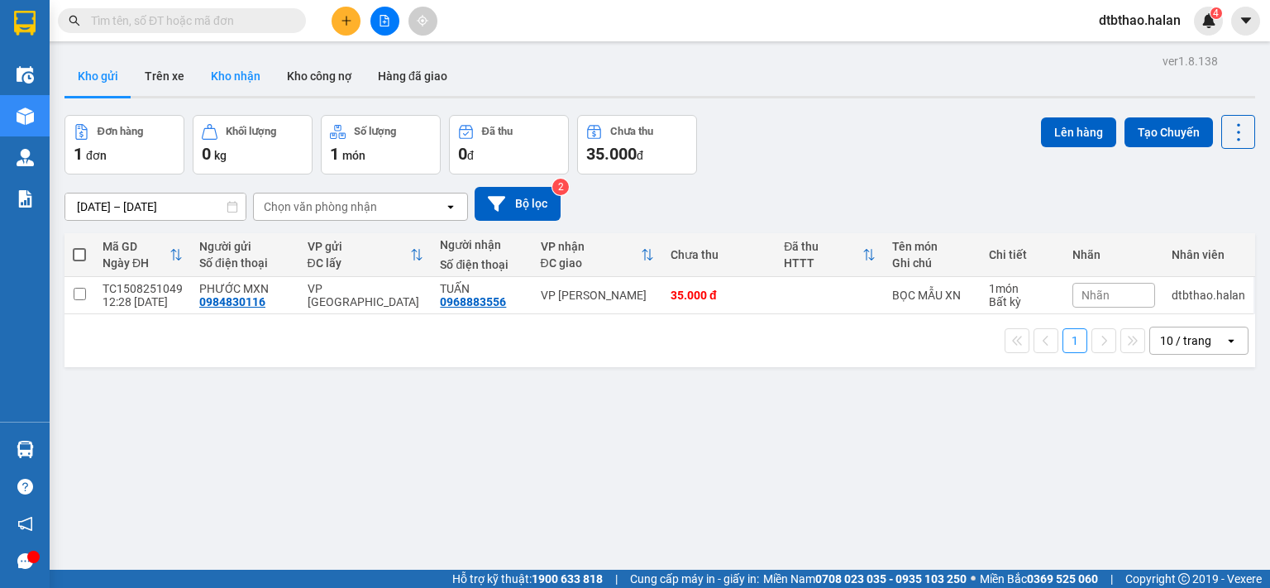
click at [237, 70] on button "Kho nhận" at bounding box center [236, 76] width 76 height 40
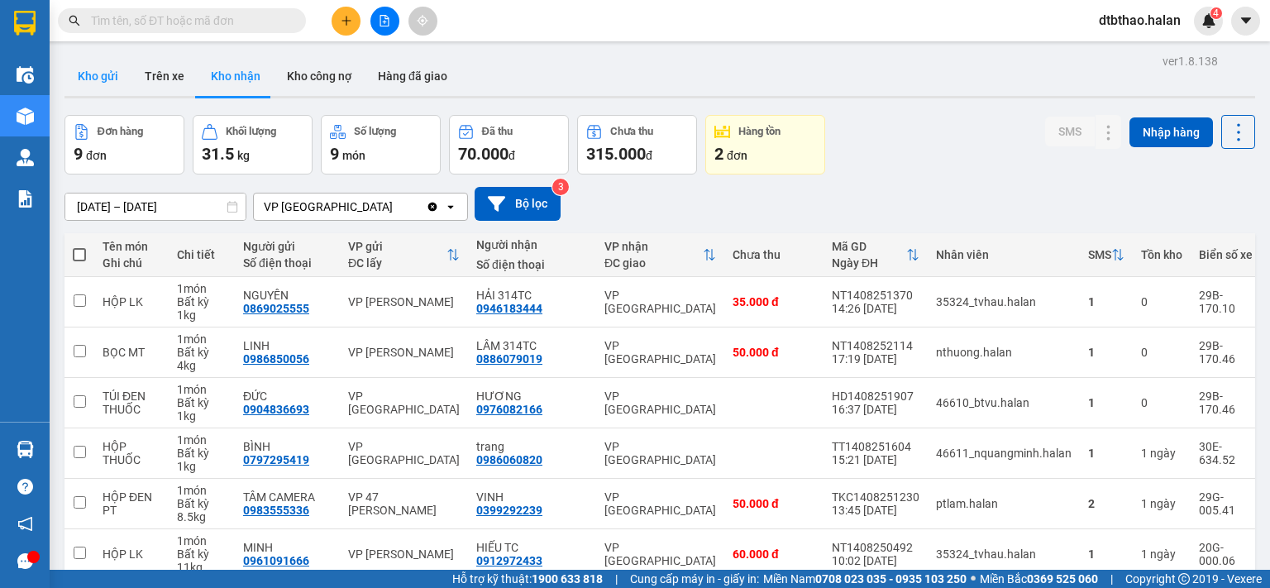
click at [99, 86] on button "Kho gửi" at bounding box center [97, 76] width 67 height 40
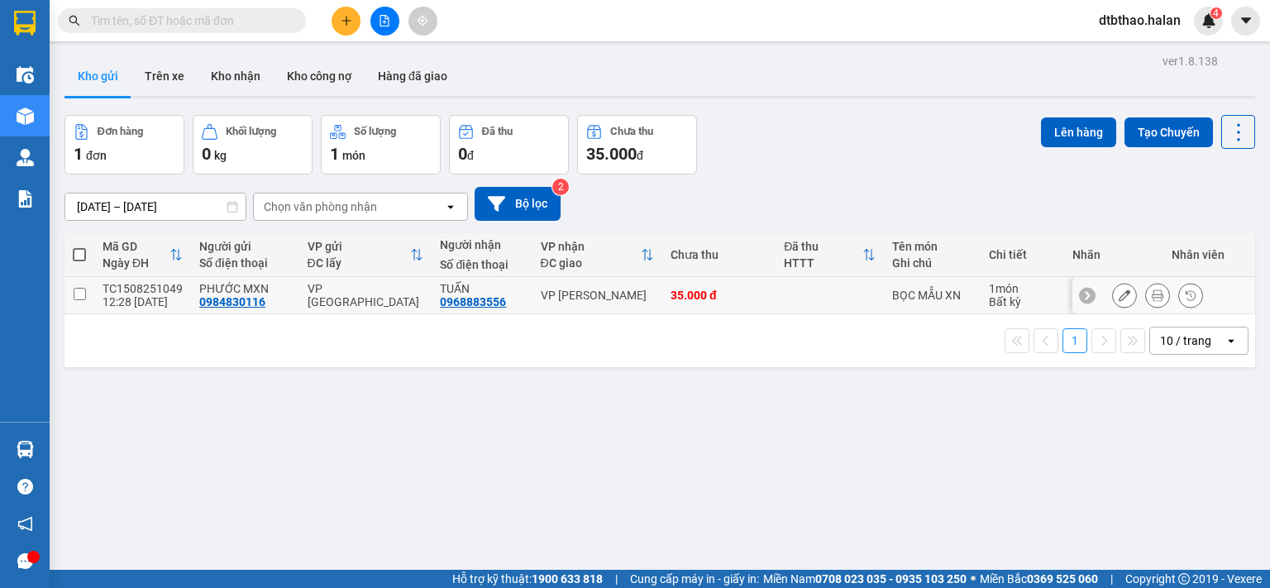
click at [81, 295] on input "checkbox" at bounding box center [80, 294] width 12 height 12
checkbox input "true"
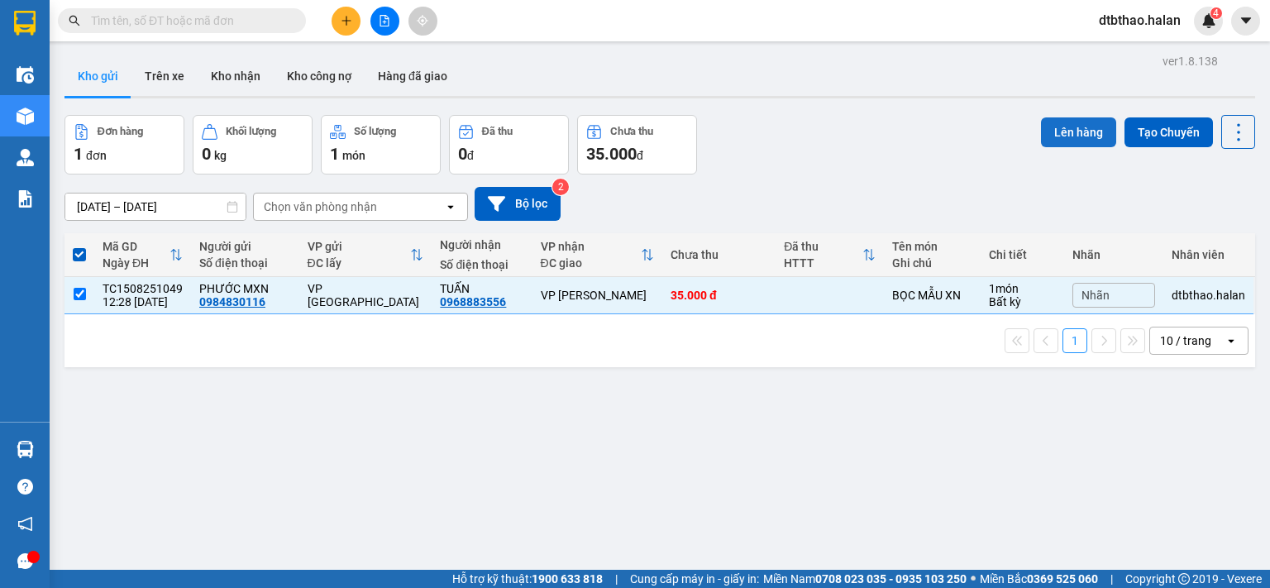
click at [1077, 128] on button "Lên hàng" at bounding box center [1078, 132] width 75 height 30
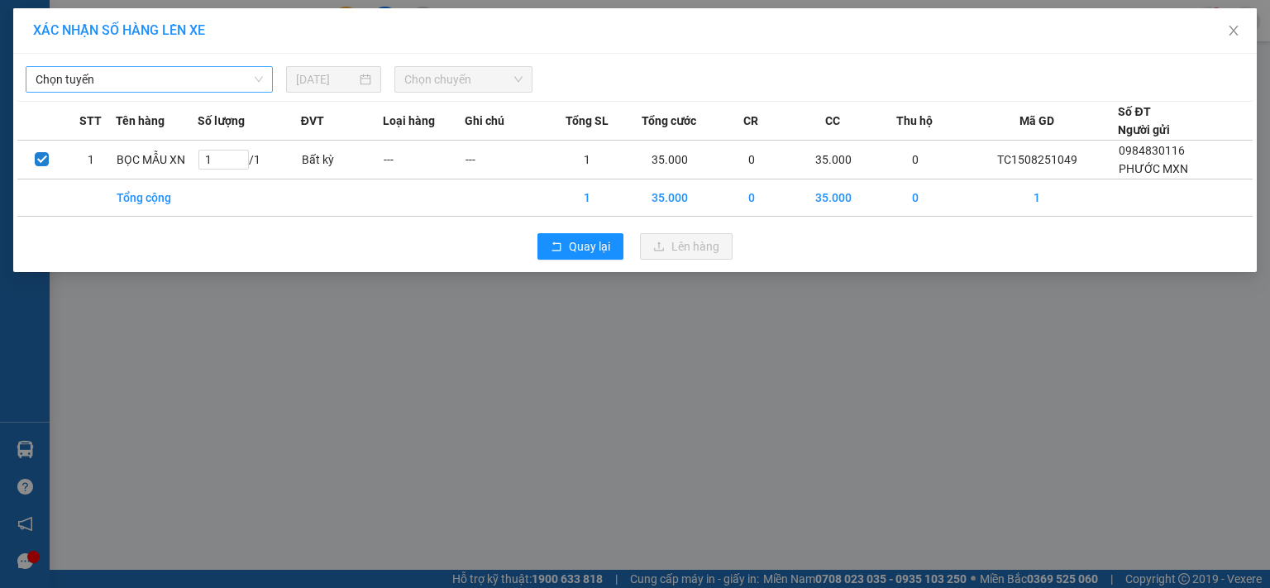
click at [112, 82] on span "Chọn tuyến" at bounding box center [149, 79] width 227 height 25
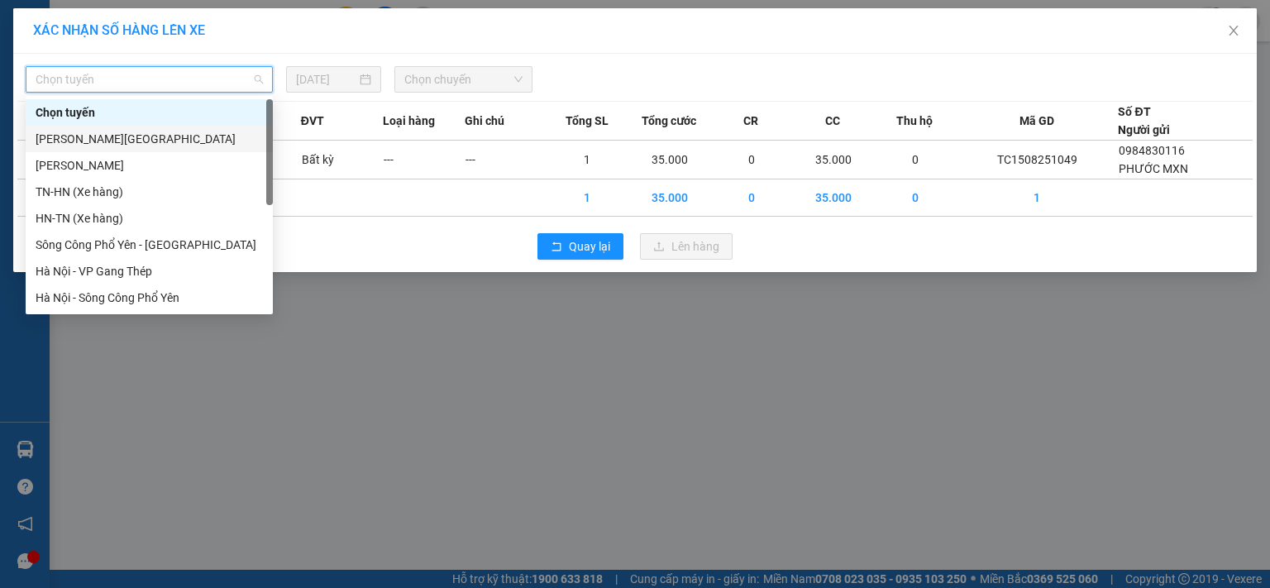
click at [142, 144] on div "[PERSON_NAME][GEOGRAPHIC_DATA]" at bounding box center [149, 139] width 227 height 18
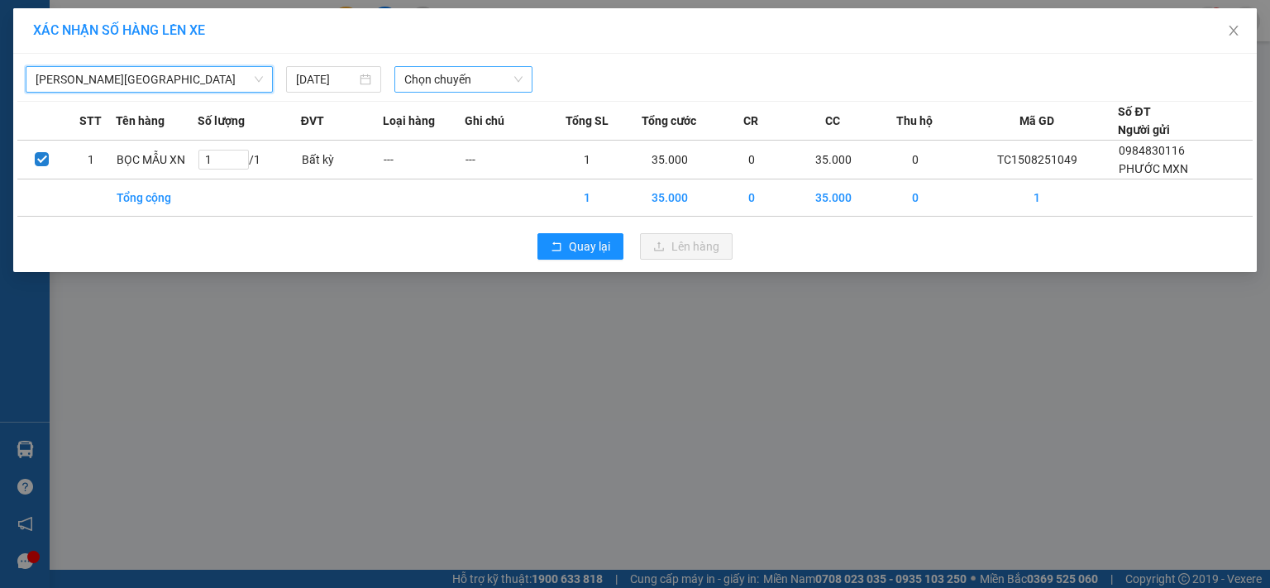
click at [470, 82] on span "Chọn chuyến" at bounding box center [463, 79] width 119 height 25
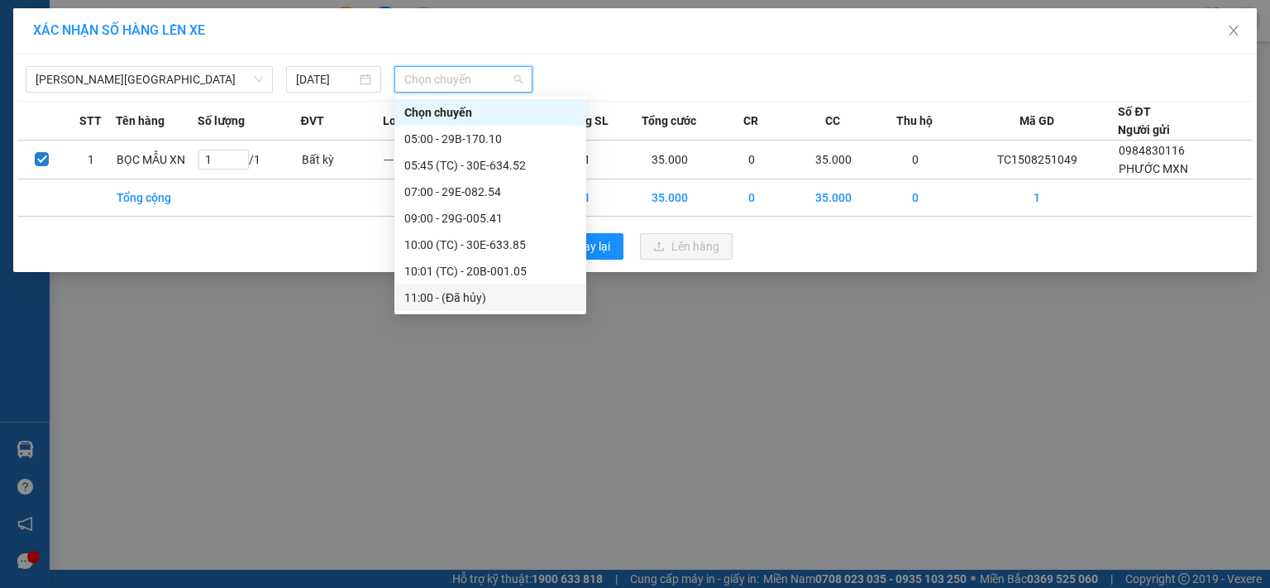
scroll to position [159, 0]
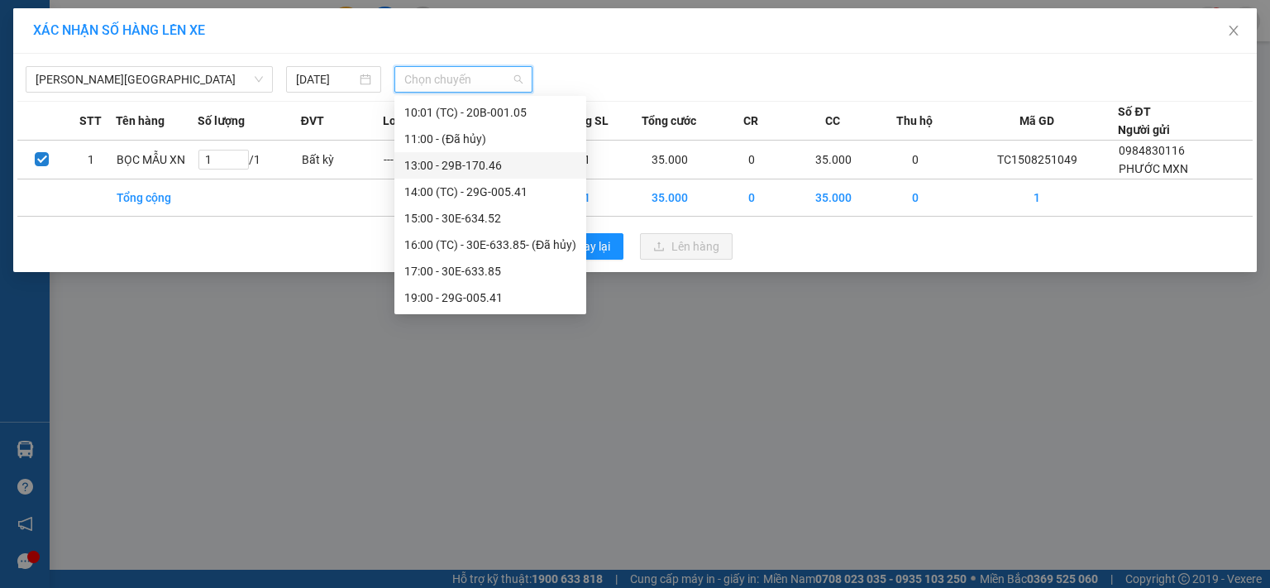
click at [477, 165] on div "13:00 - 29B-170.46" at bounding box center [490, 165] width 172 height 18
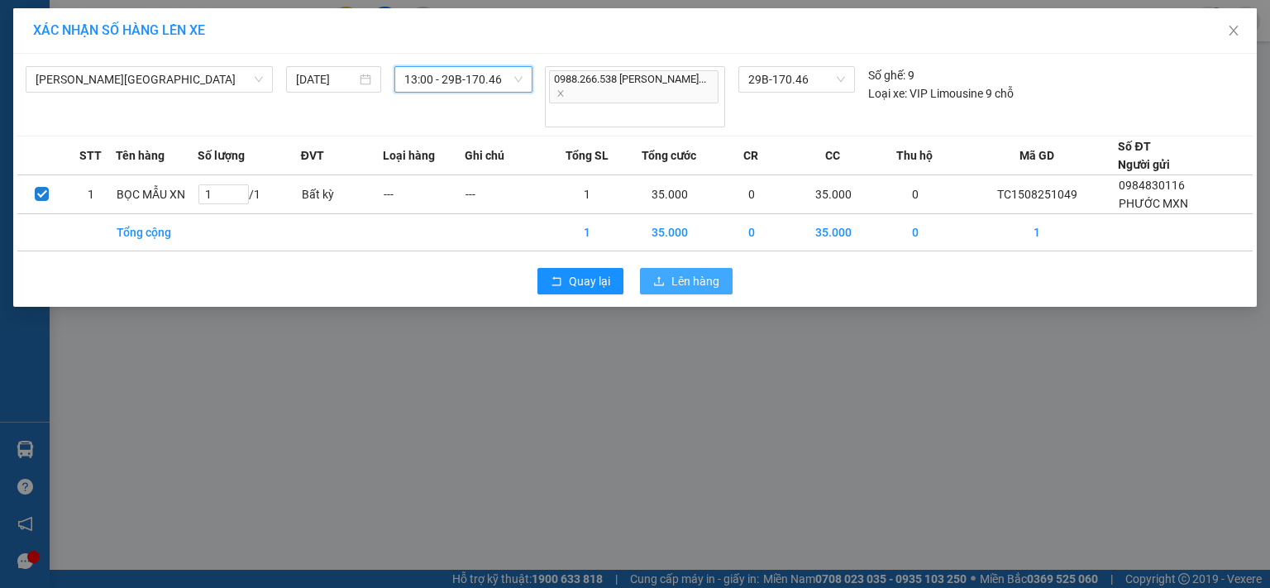
click at [710, 272] on span "Lên hàng" at bounding box center [695, 281] width 48 height 18
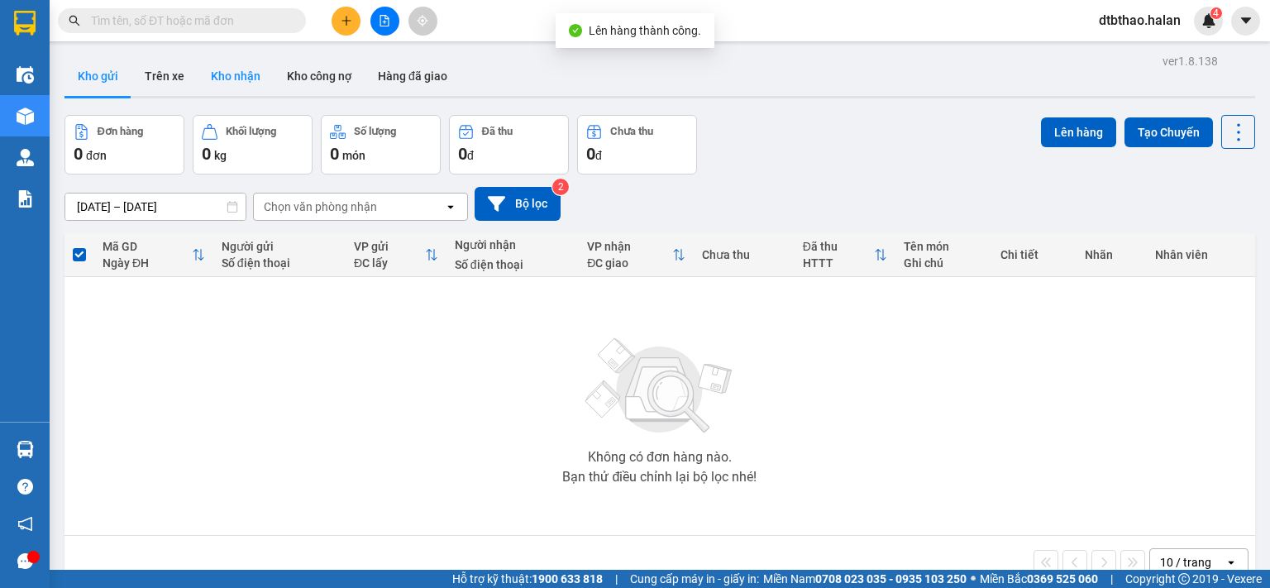
click at [232, 77] on button "Kho nhận" at bounding box center [236, 76] width 76 height 40
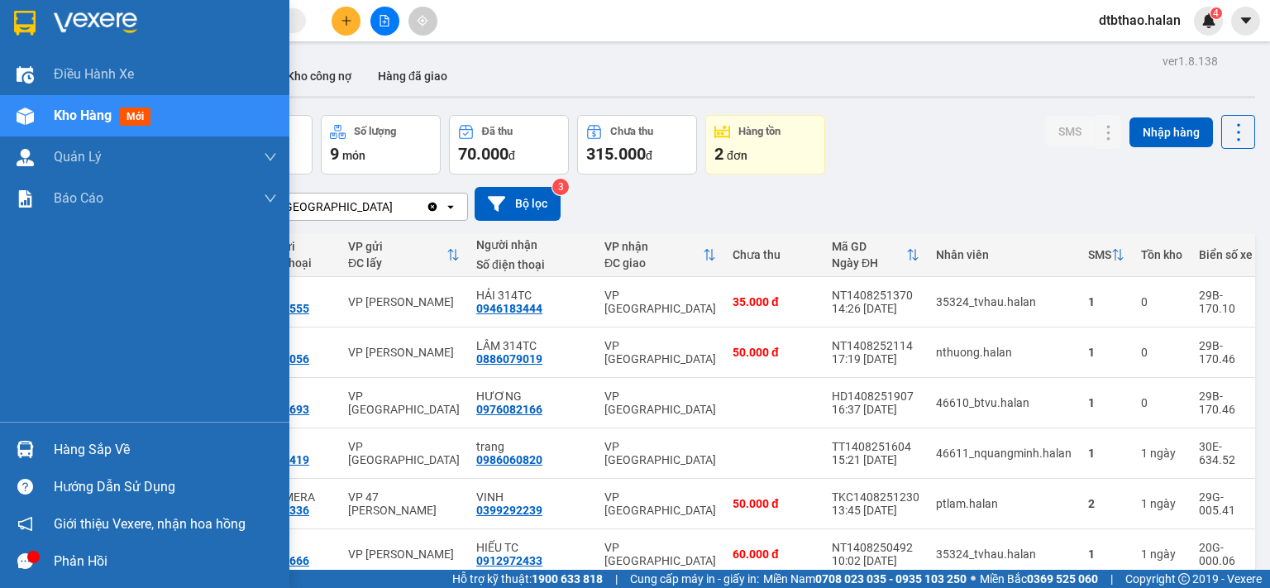
click at [59, 449] on div "Hàng sắp về" at bounding box center [165, 449] width 223 height 25
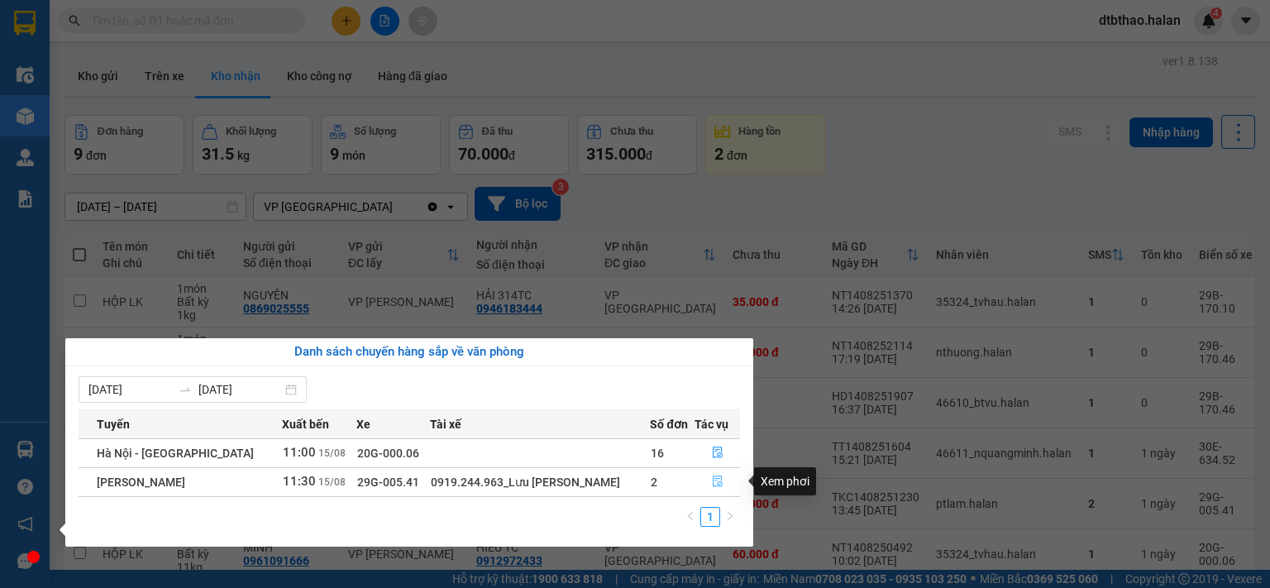
click at [716, 485] on icon "file-done" at bounding box center [718, 481] width 12 height 12
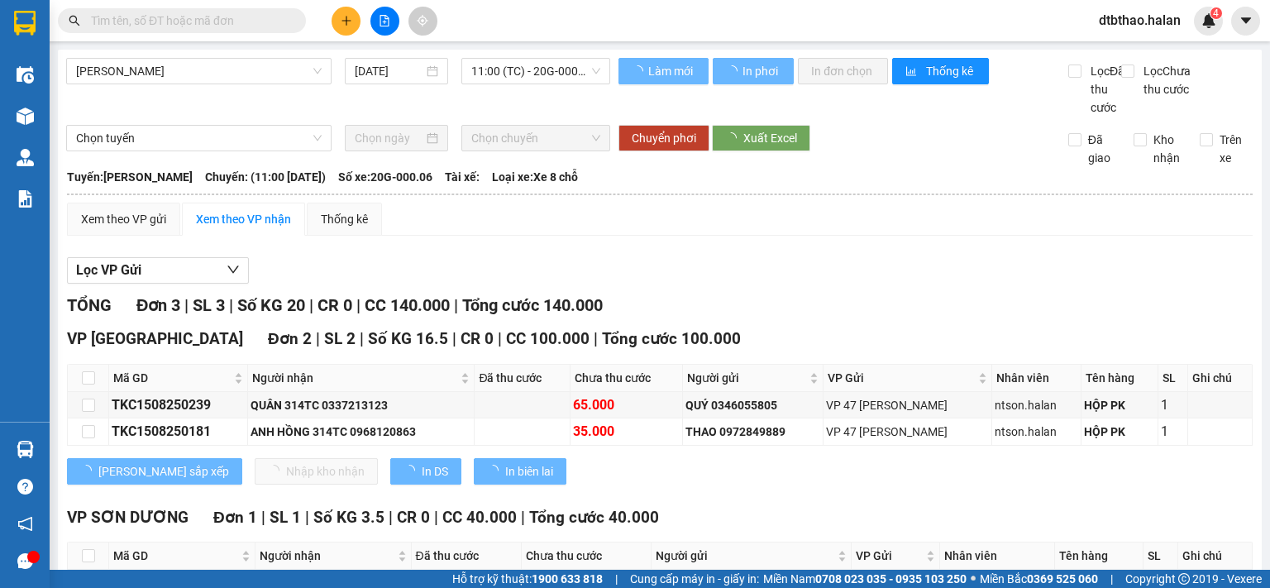
scroll to position [127, 0]
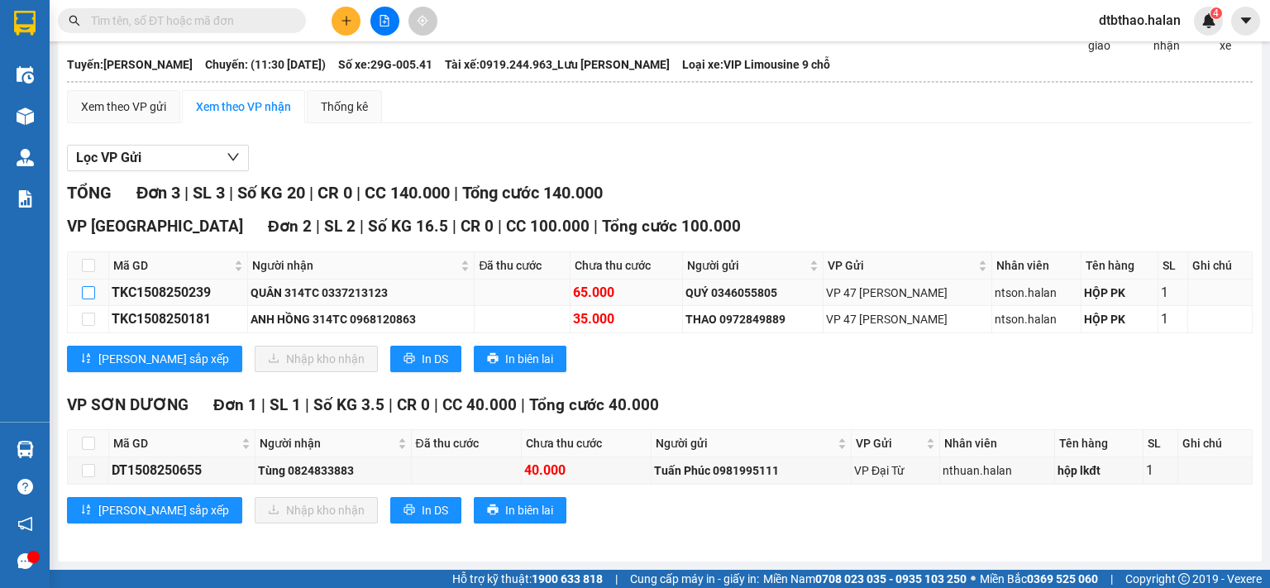
click at [86, 291] on input "checkbox" at bounding box center [88, 292] width 13 height 13
checkbox input "true"
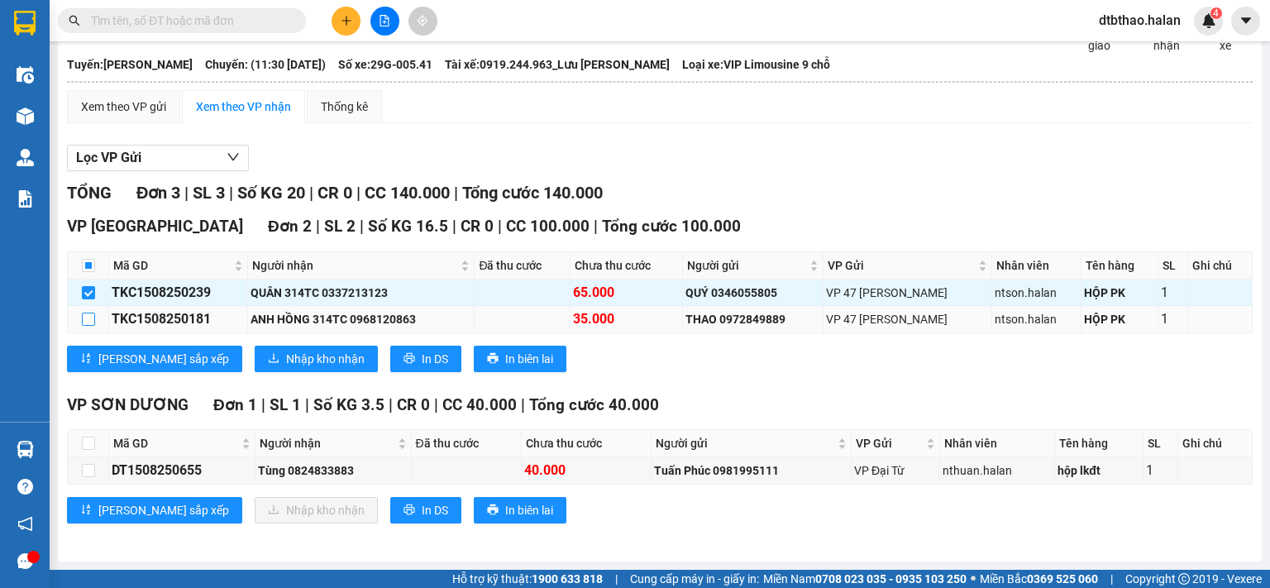
click at [86, 324] on input "checkbox" at bounding box center [88, 319] width 13 height 13
checkbox input "true"
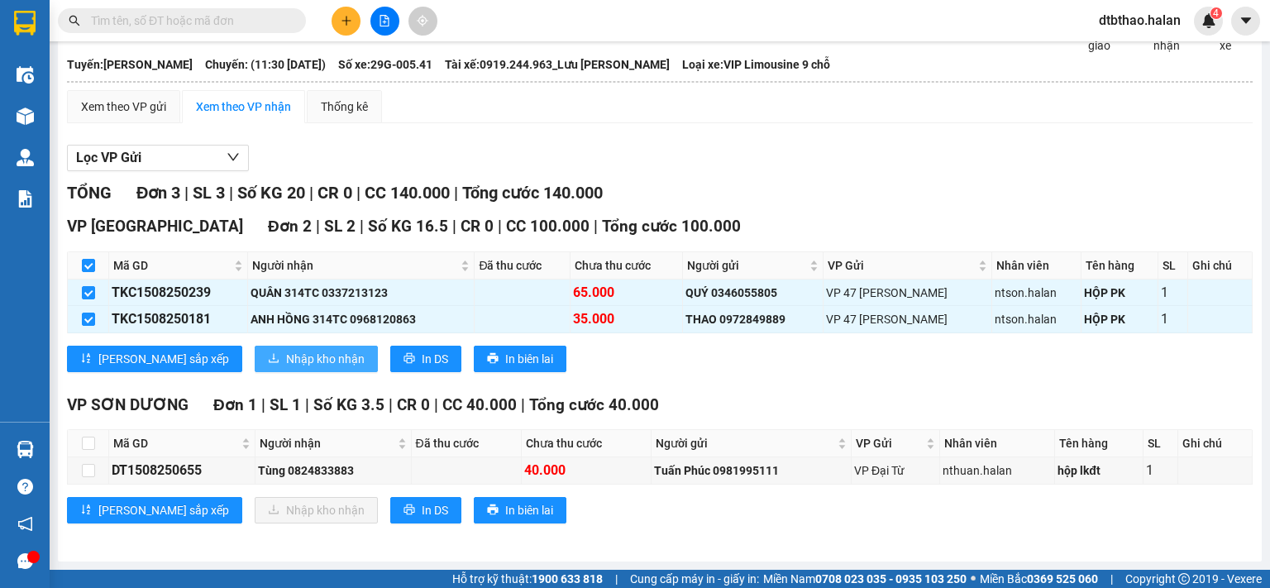
click at [286, 362] on span "Nhập kho nhận" at bounding box center [325, 359] width 79 height 18
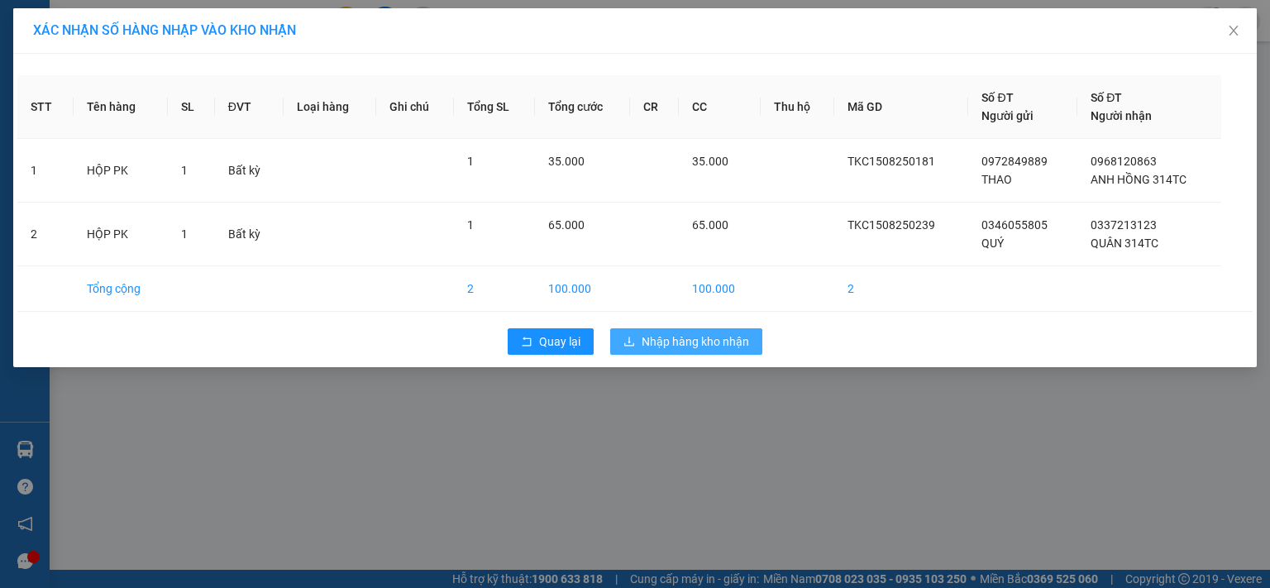
click at [686, 340] on span "Nhập hàng kho nhận" at bounding box center [695, 341] width 107 height 18
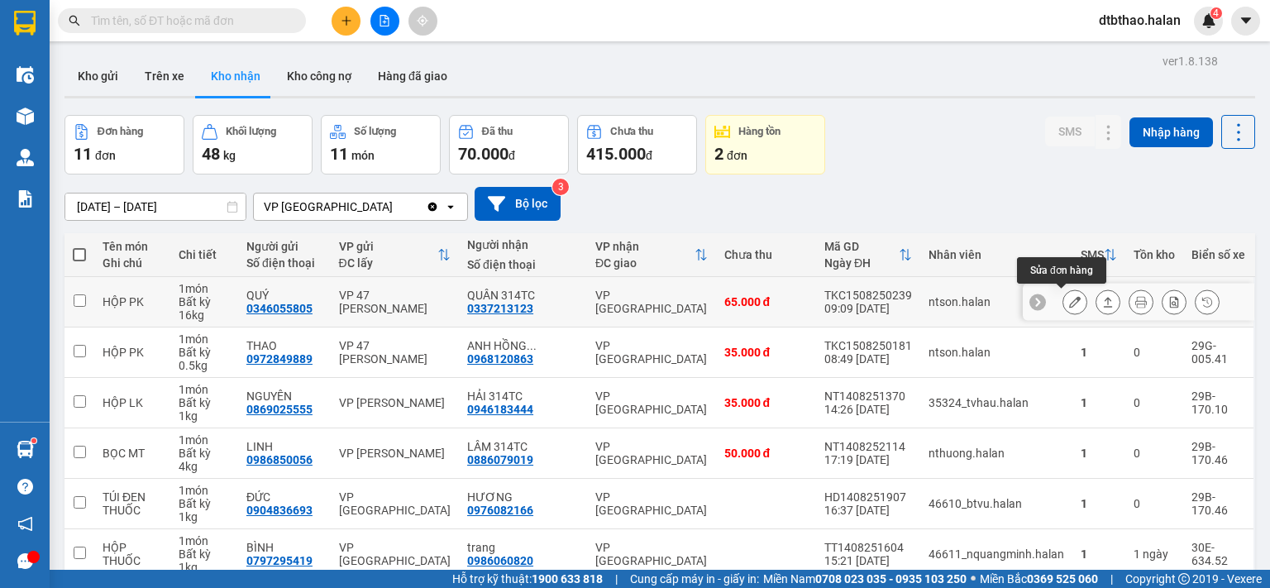
click at [1069, 301] on icon at bounding box center [1075, 302] width 12 height 12
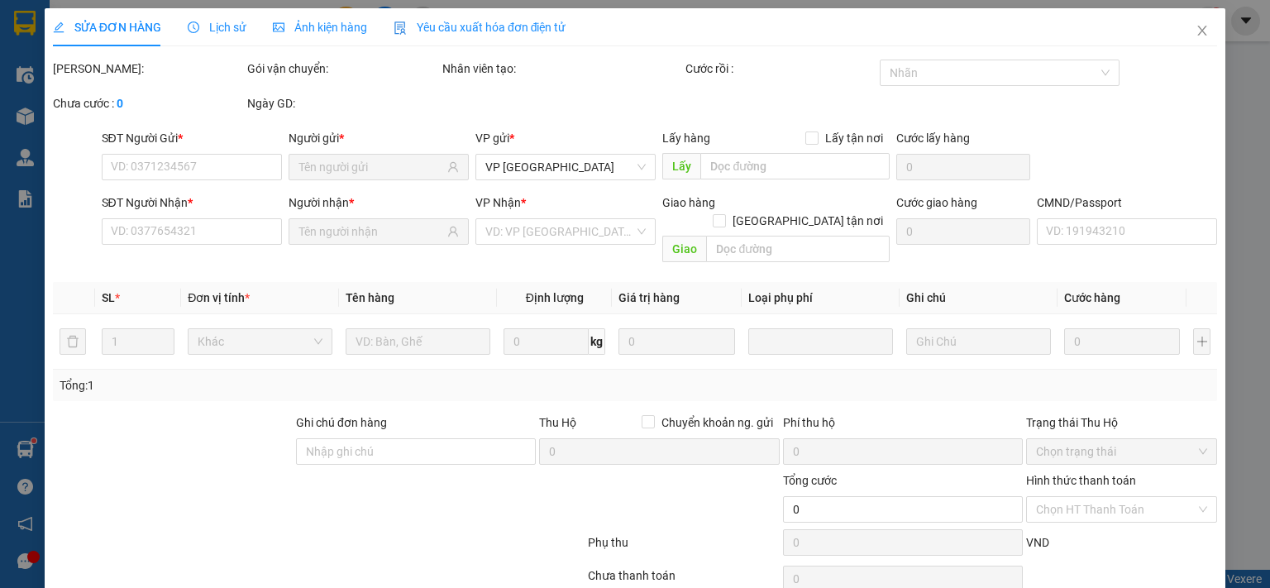
type input "0346055805"
type input "QUÝ"
type input "0337213123"
type input "QUÂN 314TC"
type input "65.000"
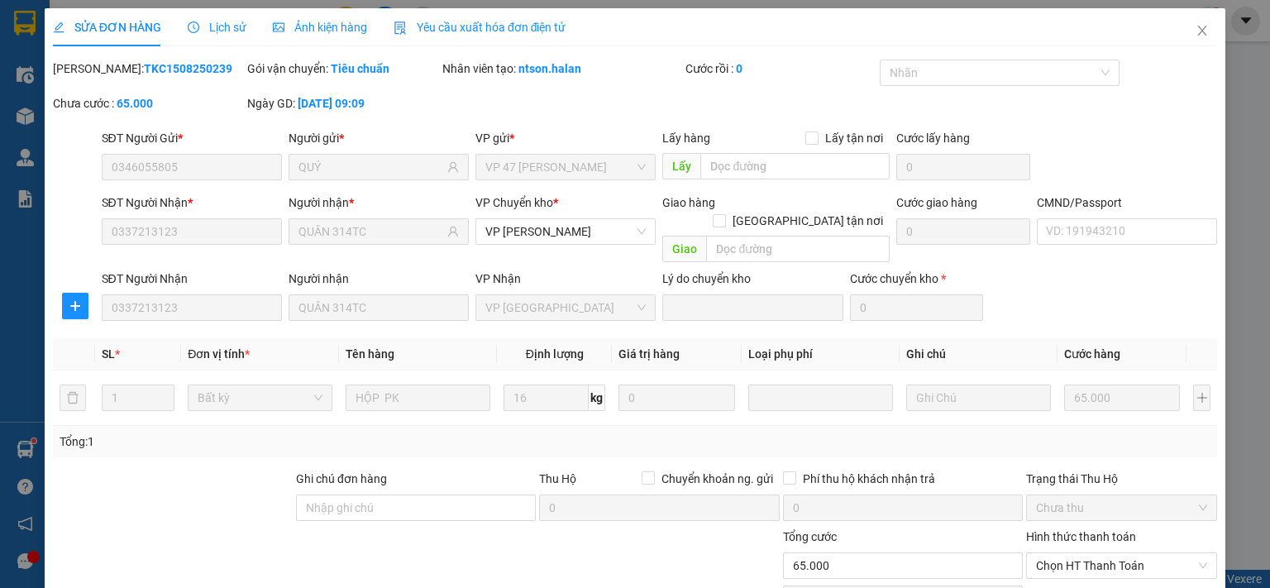
scroll to position [115, 0]
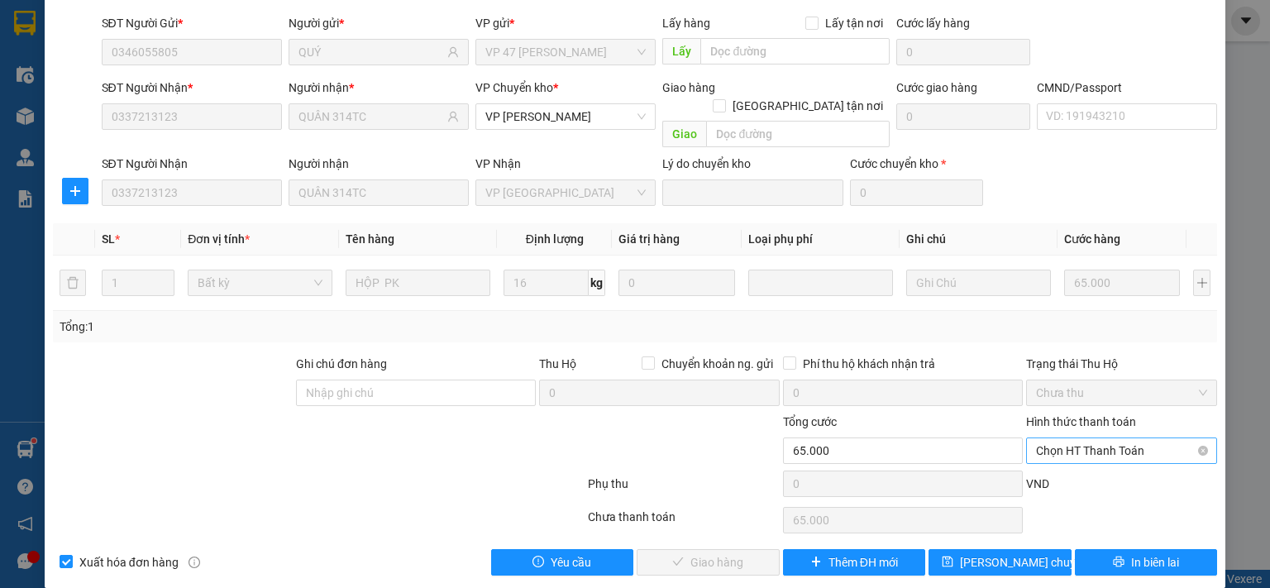
click at [1100, 438] on span "Chọn HT Thanh Toán" at bounding box center [1121, 450] width 171 height 25
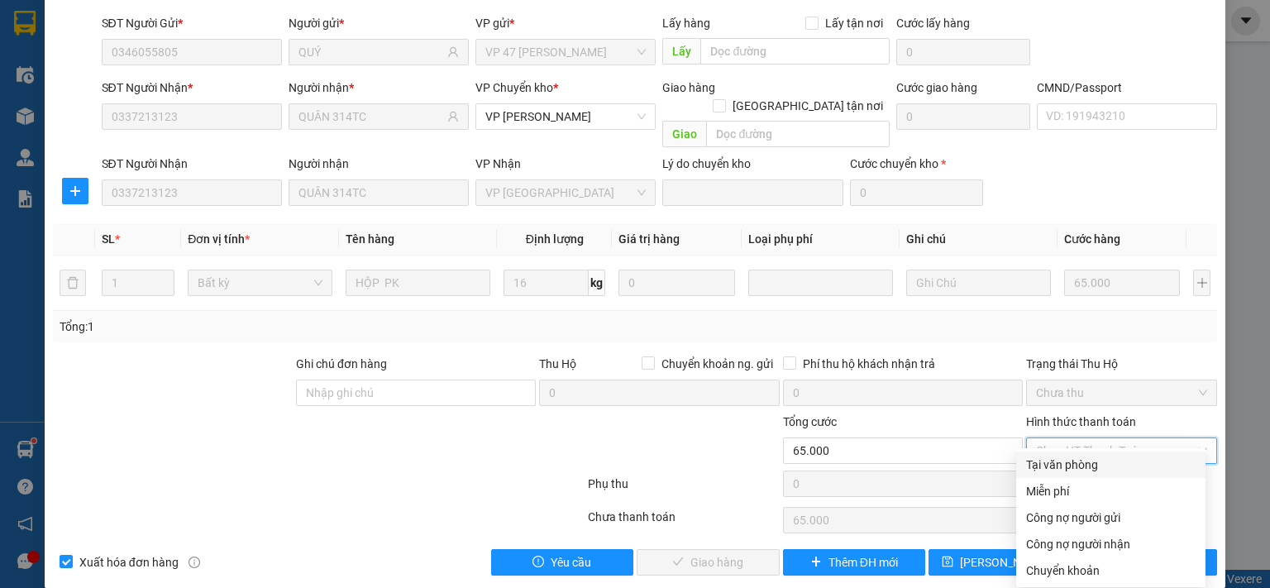
click at [1071, 463] on div "Tại văn phòng" at bounding box center [1110, 465] width 169 height 18
type input "0"
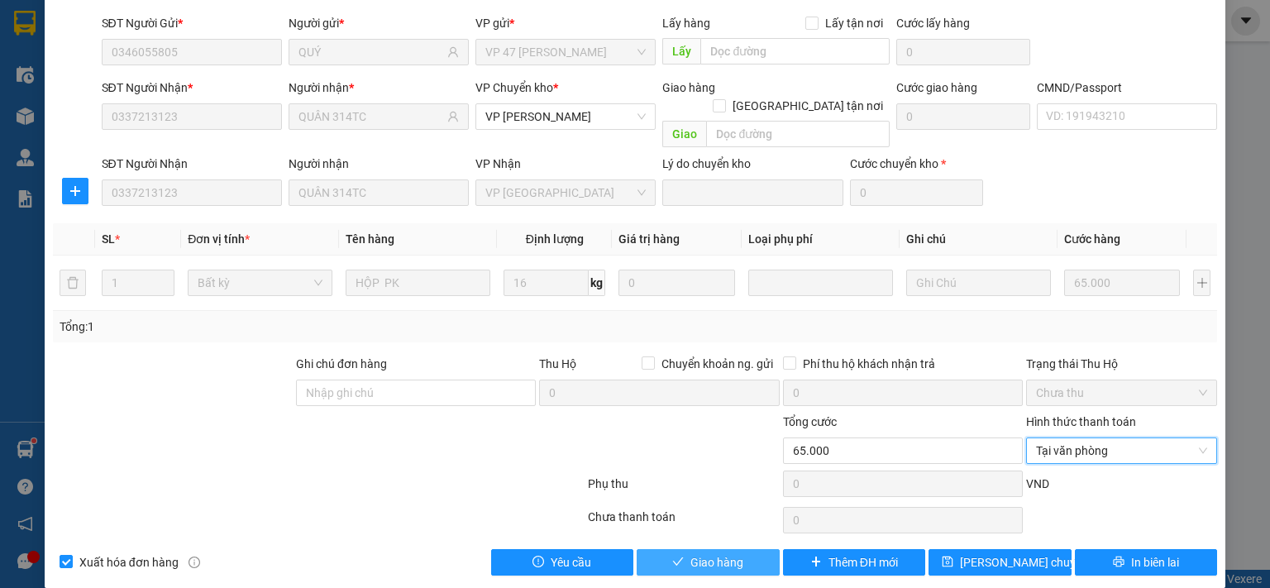
click at [739, 549] on button "Giao hàng" at bounding box center [708, 562] width 143 height 26
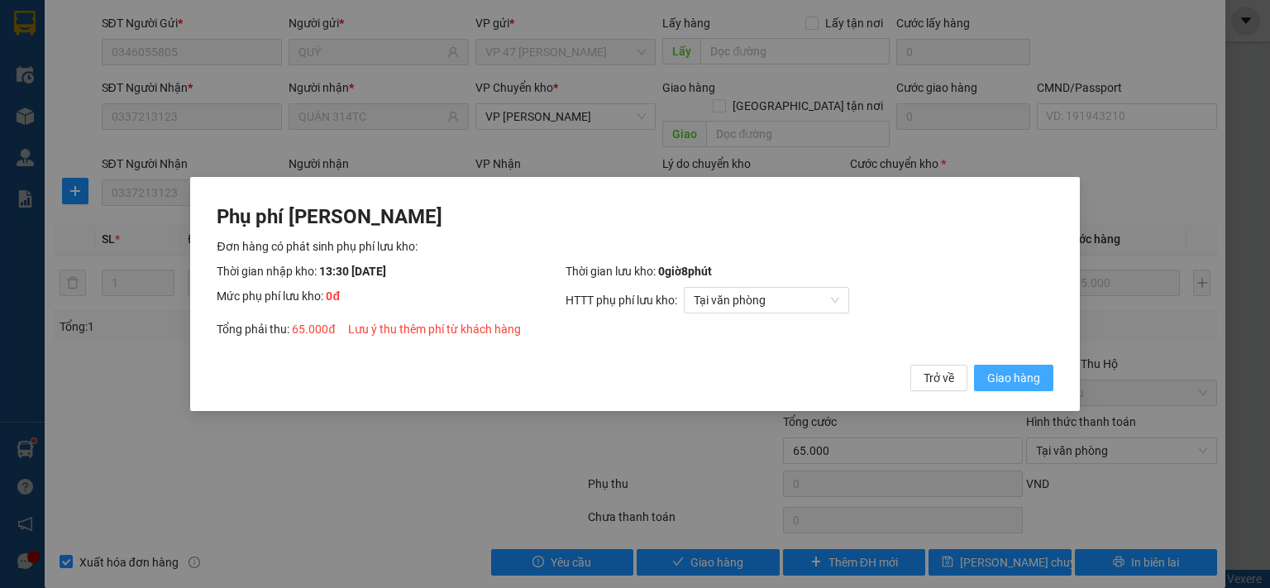
click at [1009, 379] on span "Giao hàng" at bounding box center [1013, 378] width 53 height 18
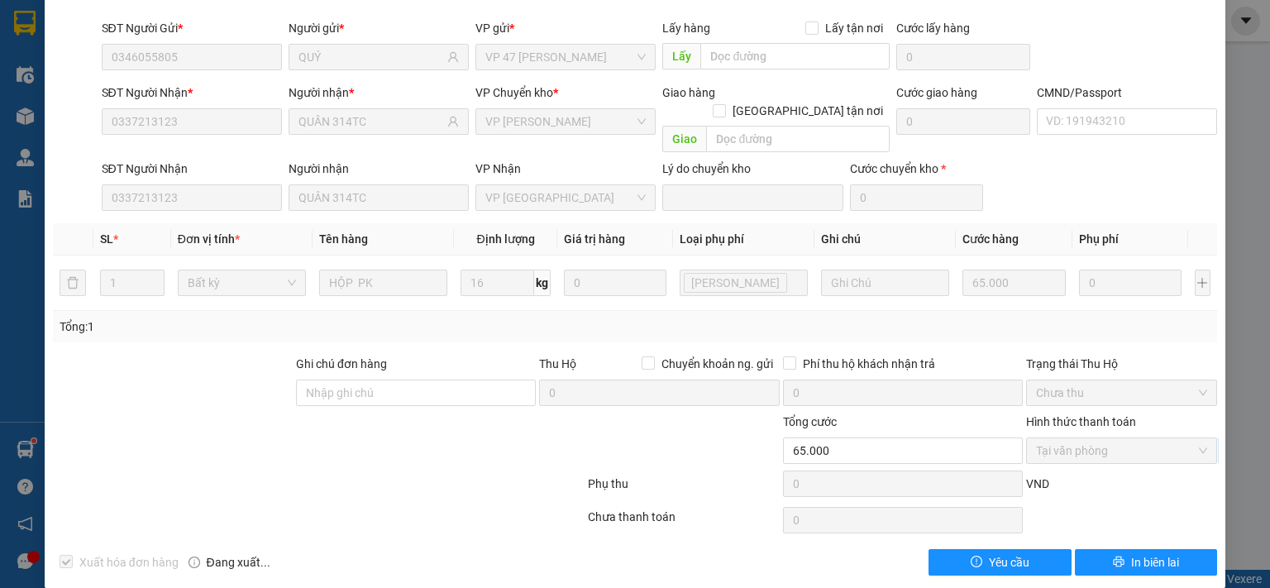
scroll to position [0, 0]
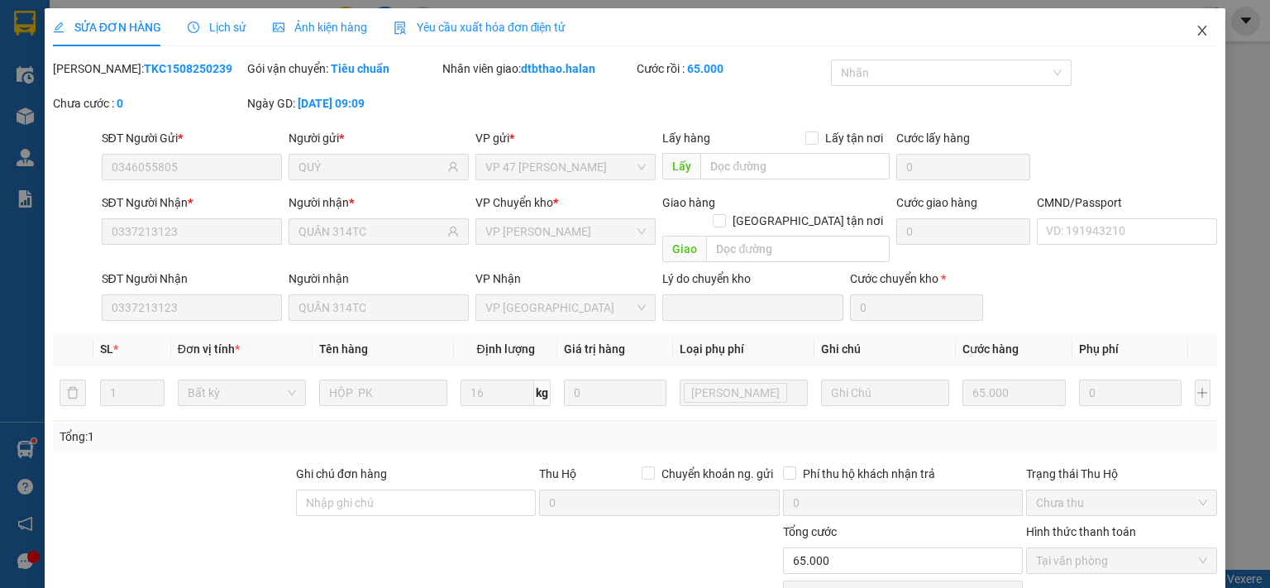
click at [1195, 27] on icon "close" at bounding box center [1201, 30] width 13 height 13
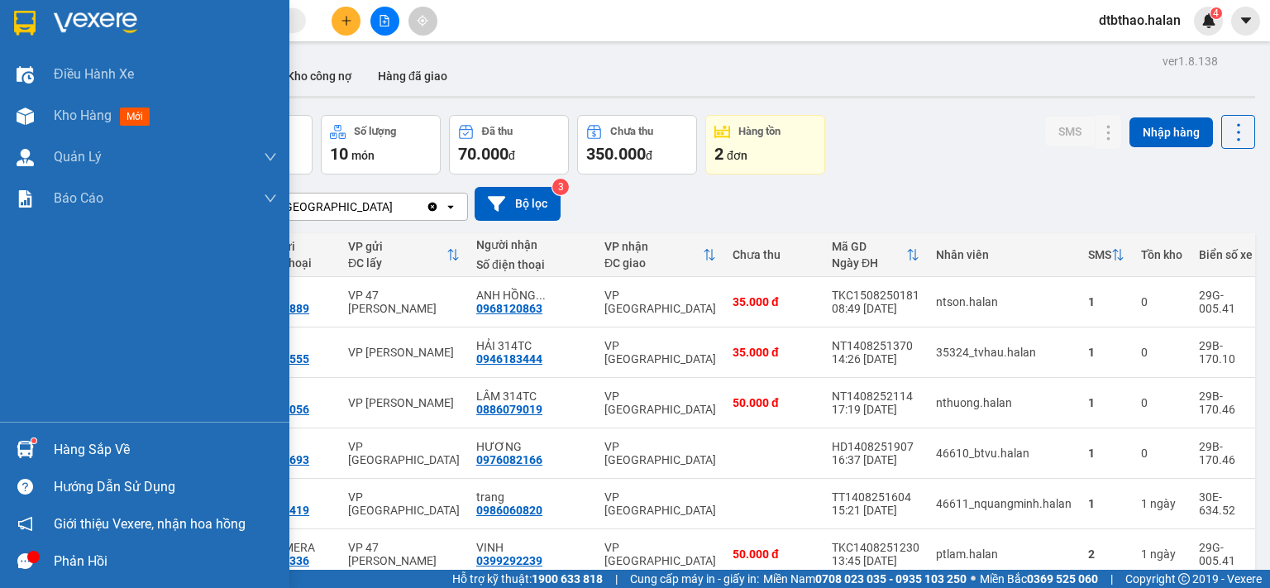
click at [88, 452] on div "Hàng sắp về" at bounding box center [165, 449] width 223 height 25
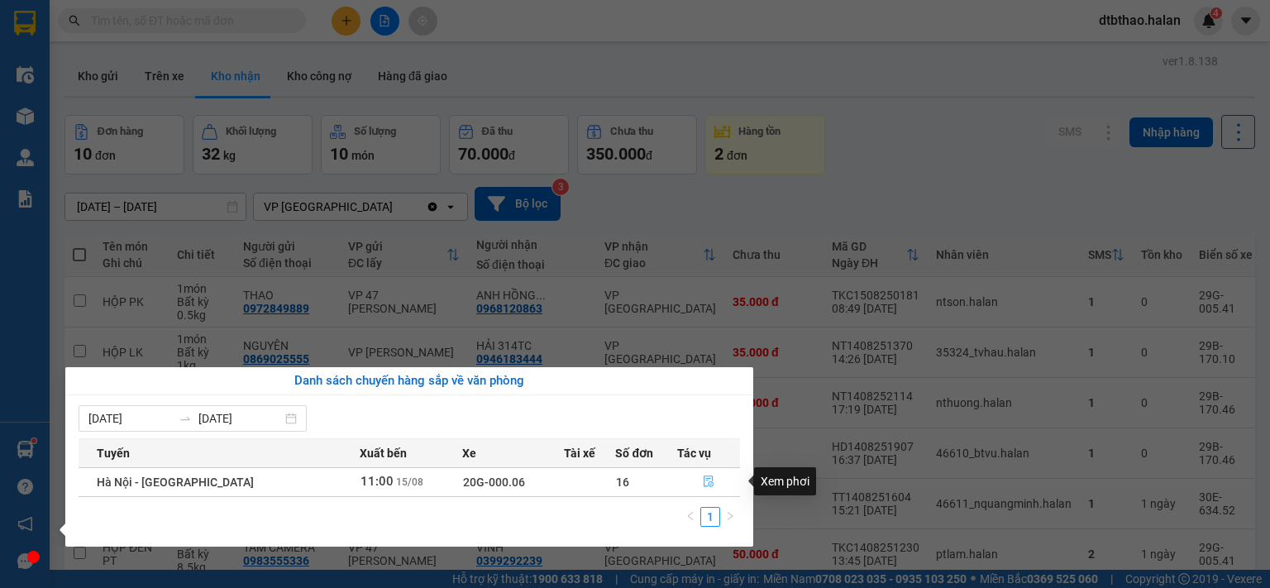
click at [704, 479] on icon "file-done" at bounding box center [709, 481] width 12 height 12
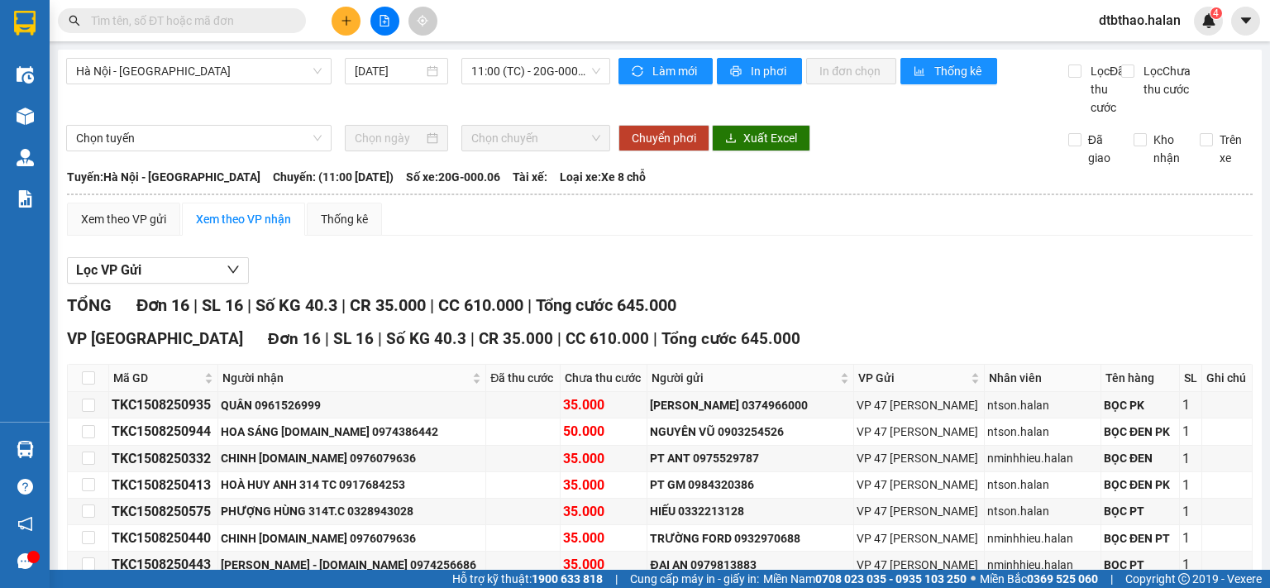
scroll to position [346, 0]
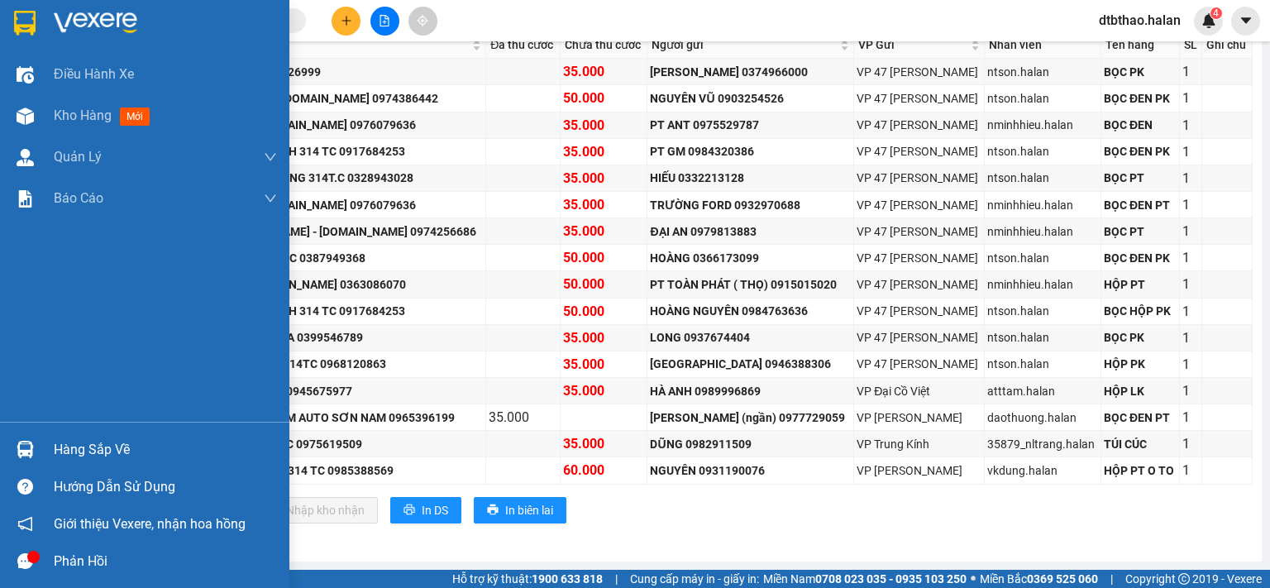
click at [149, 332] on div "Điều hành xe Kho hàng mới Quản Lý Quản lý chuyến Quản lý kiểm kho Báo cáo 12. T…" at bounding box center [144, 238] width 289 height 368
click at [98, 112] on span "Kho hàng" at bounding box center [83, 115] width 58 height 16
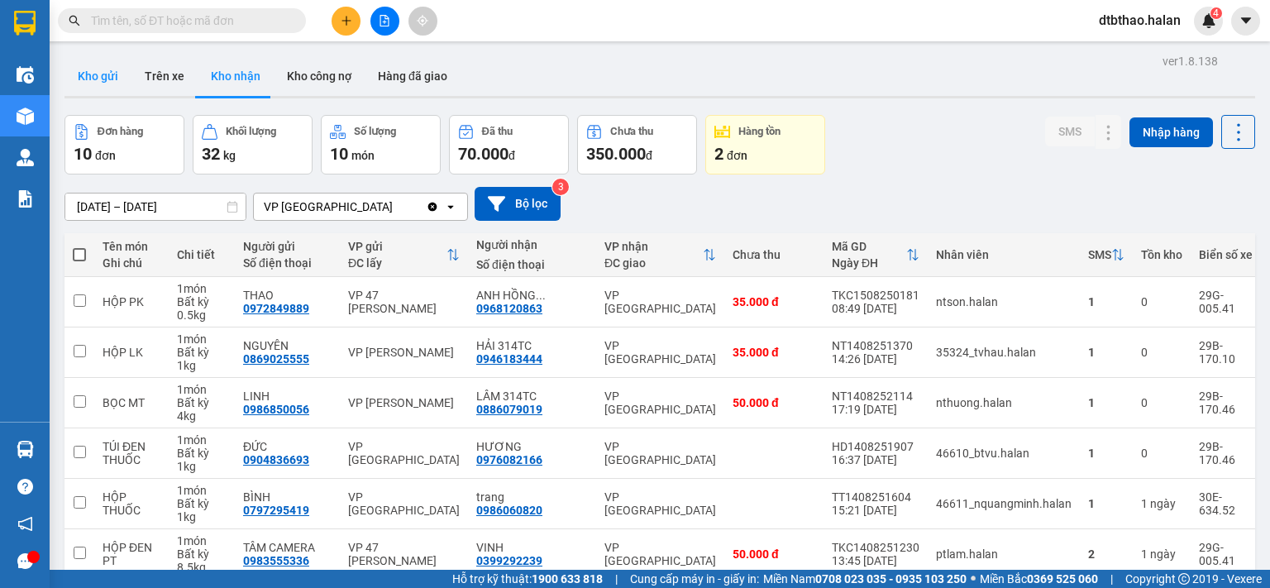
click at [89, 74] on button "Kho gửi" at bounding box center [97, 76] width 67 height 40
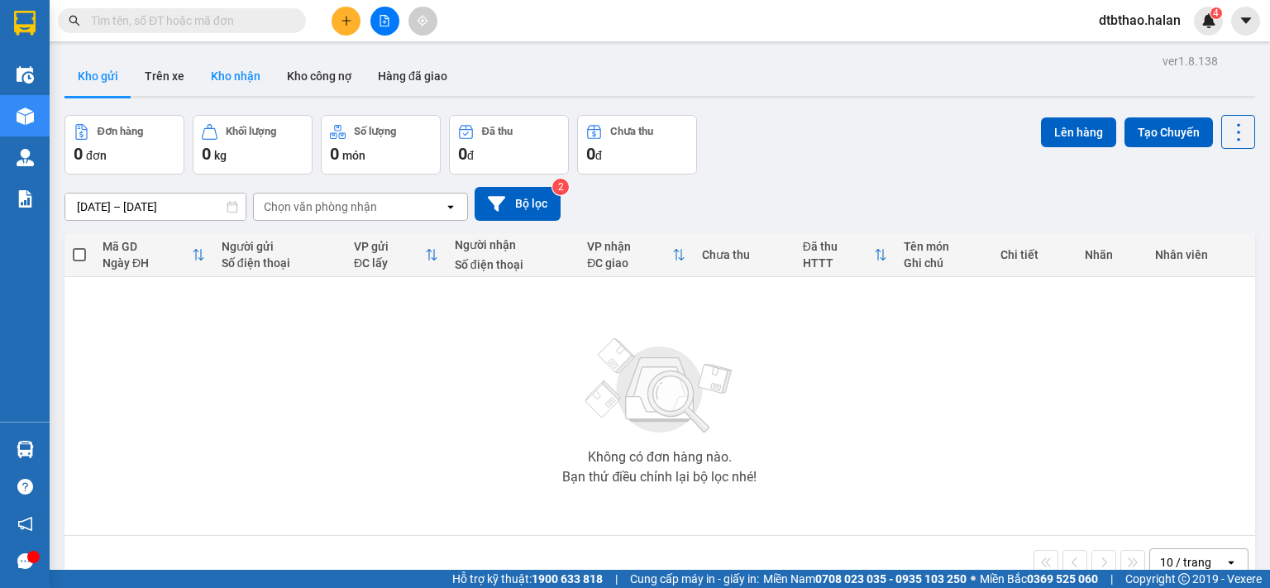
click at [231, 82] on button "Kho nhận" at bounding box center [236, 76] width 76 height 40
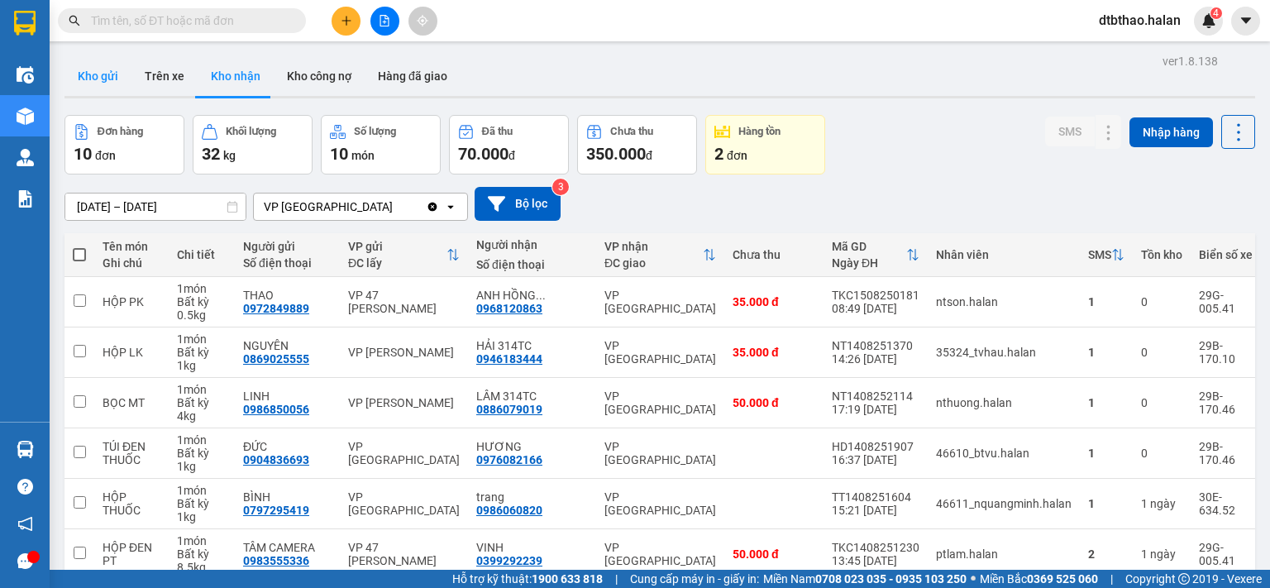
click at [93, 71] on button "Kho gửi" at bounding box center [97, 76] width 67 height 40
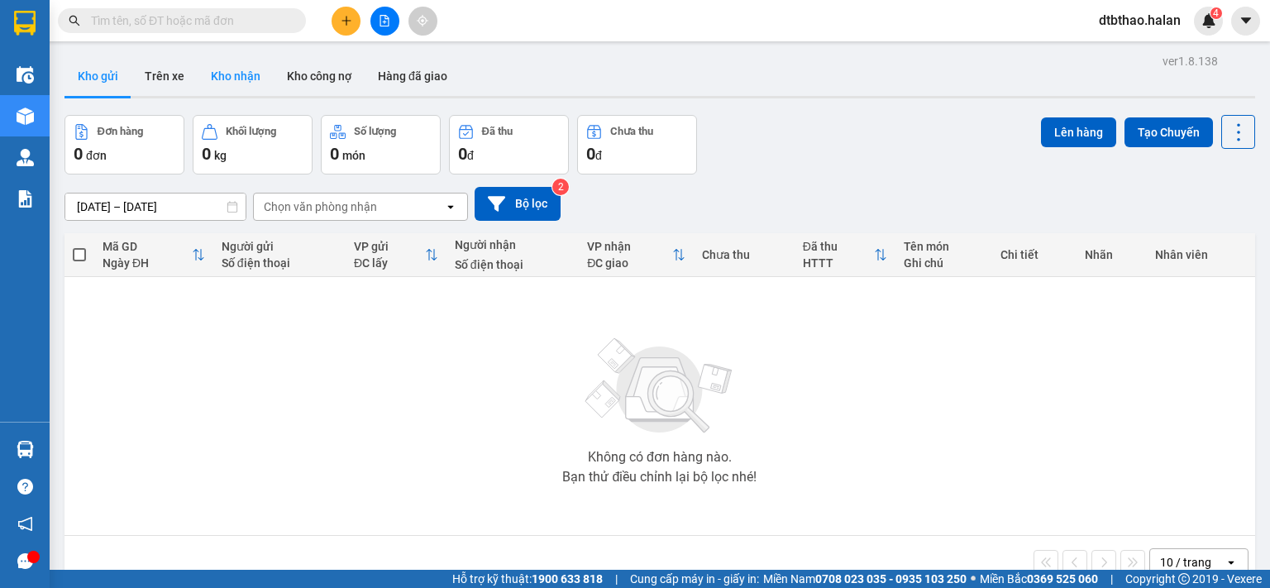
click at [239, 74] on button "Kho nhận" at bounding box center [236, 76] width 76 height 40
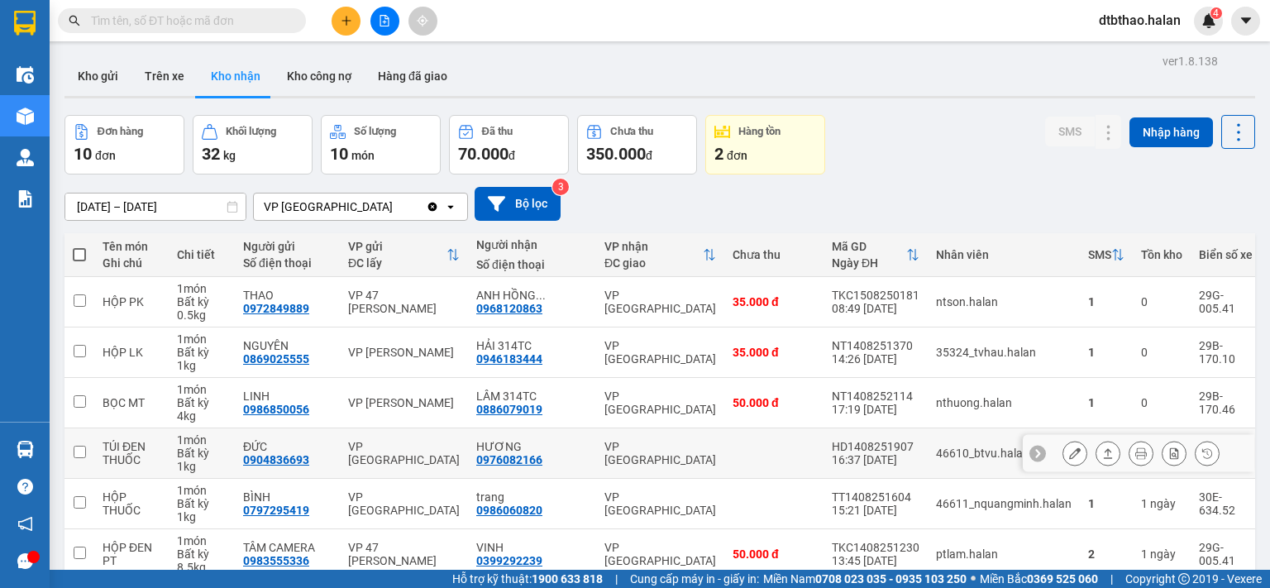
scroll to position [248, 0]
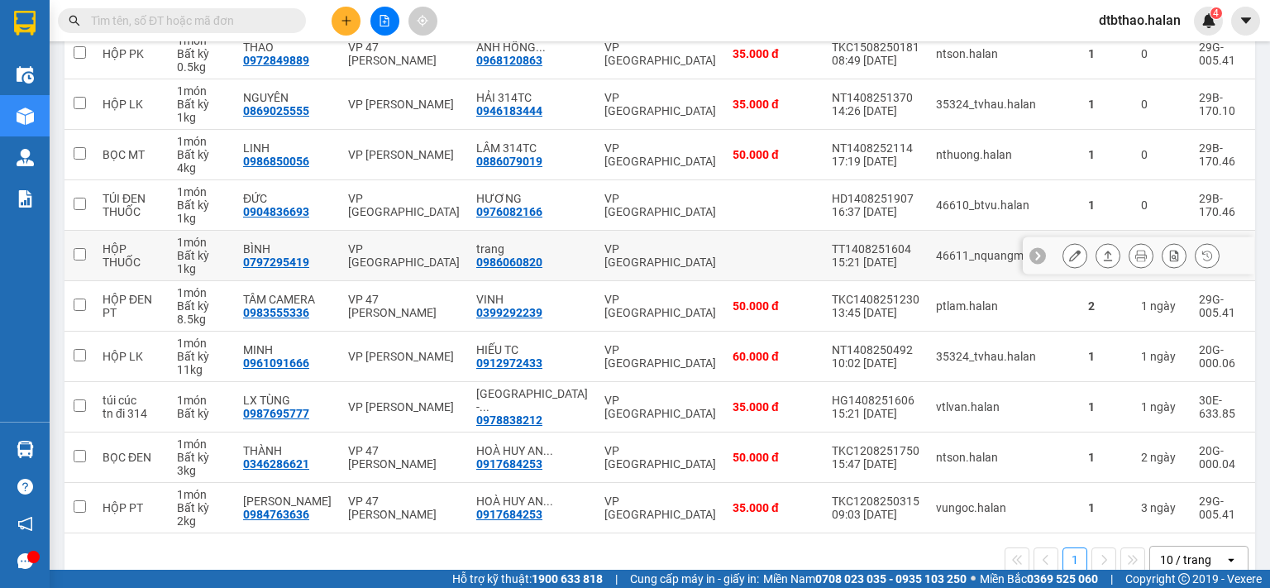
click at [1069, 258] on icon at bounding box center [1075, 256] width 12 height 12
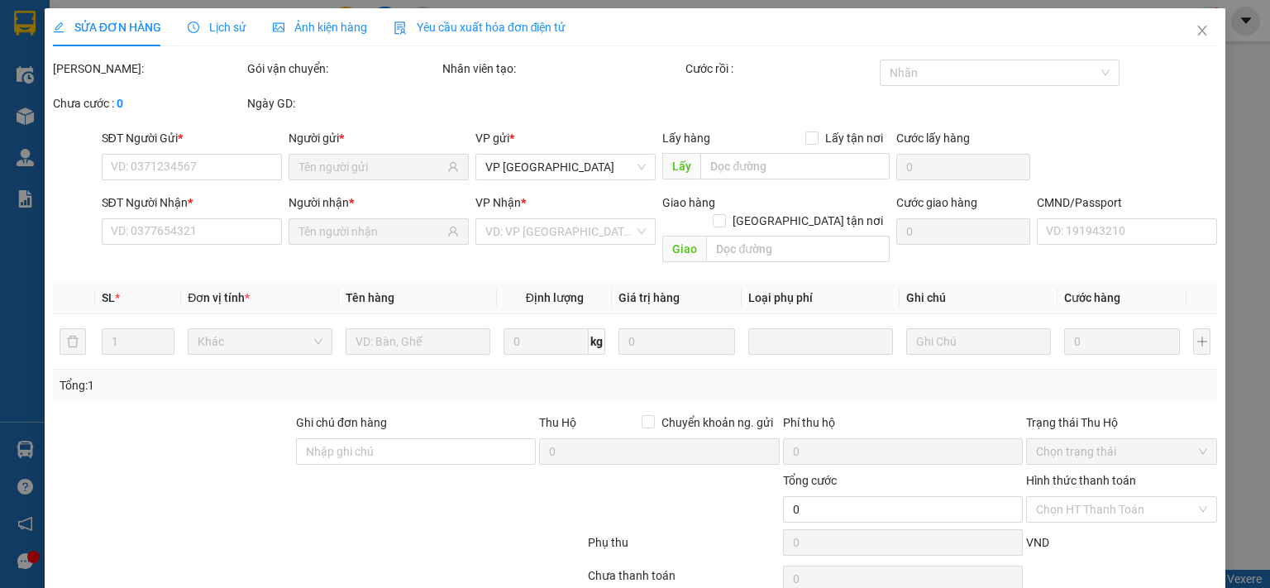
type input "0797295419"
type input "BÌNH"
type input "0986060820"
type input "trang"
type input "35.000"
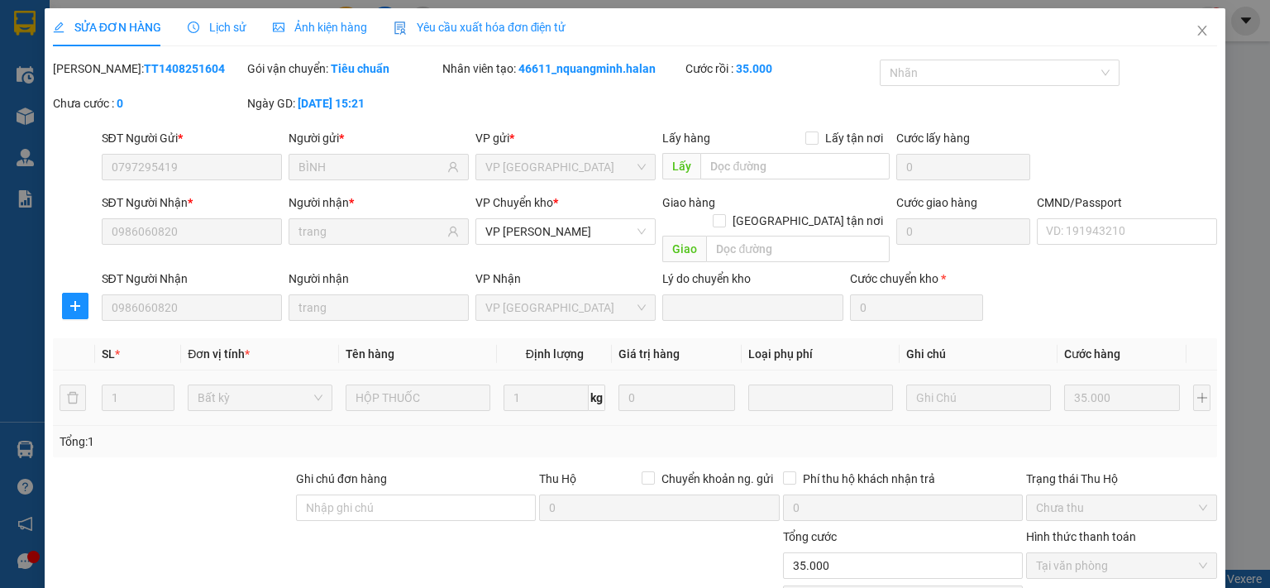
scroll to position [115, 0]
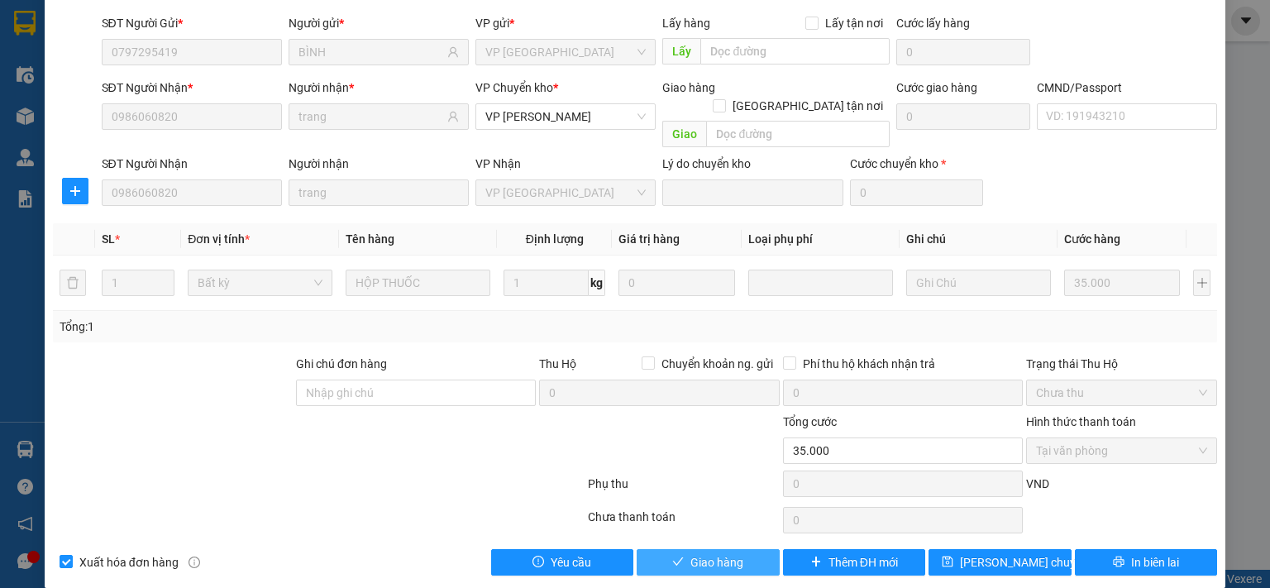
click at [710, 553] on span "Giao hàng" at bounding box center [716, 562] width 53 height 18
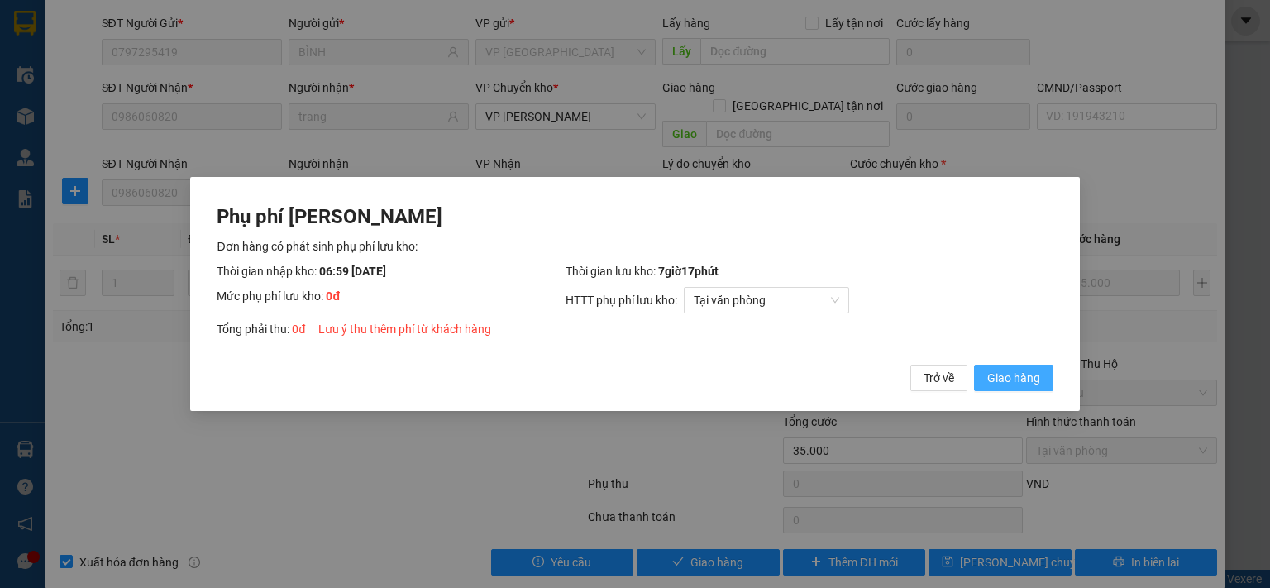
click at [1016, 380] on span "Giao hàng" at bounding box center [1013, 378] width 53 height 18
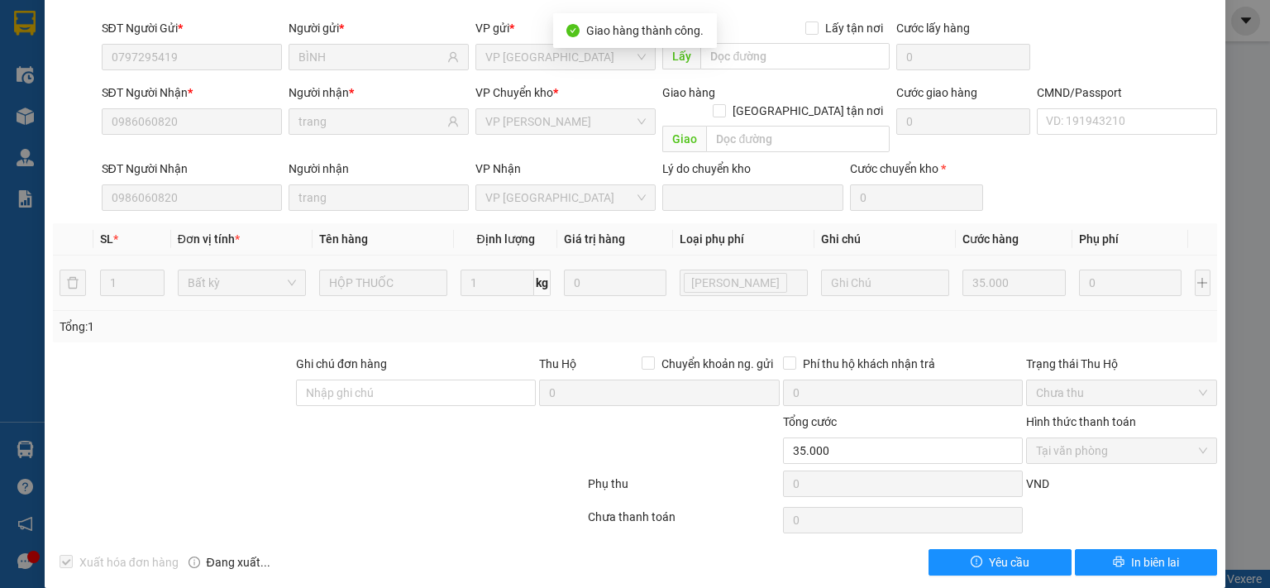
scroll to position [0, 0]
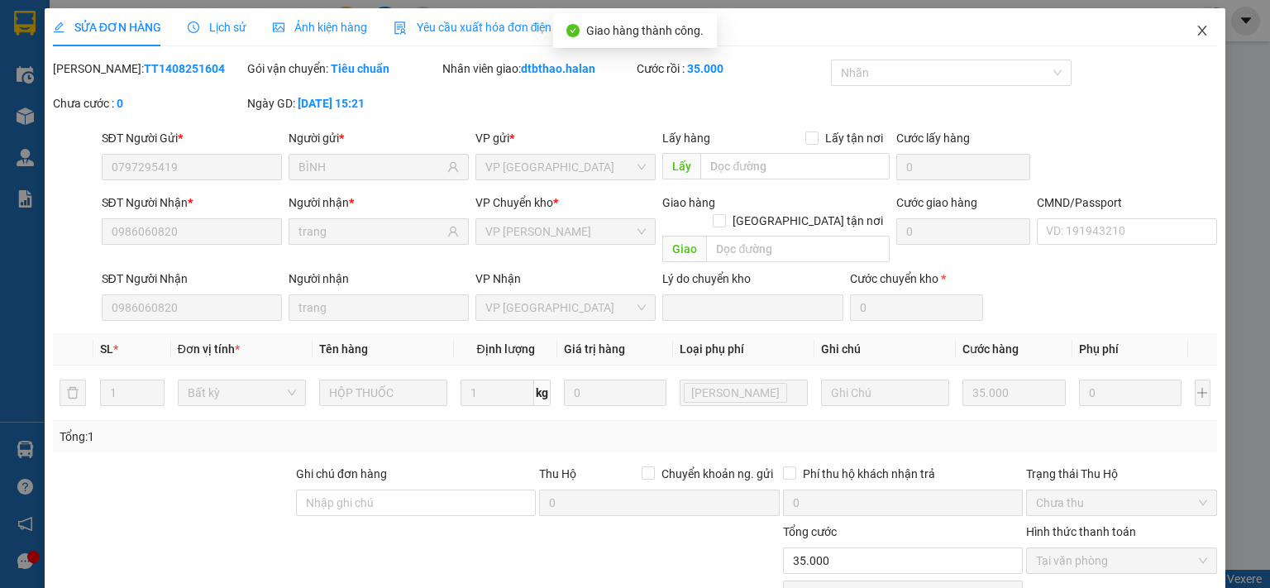
click at [1202, 26] on span "Close" at bounding box center [1202, 31] width 46 height 46
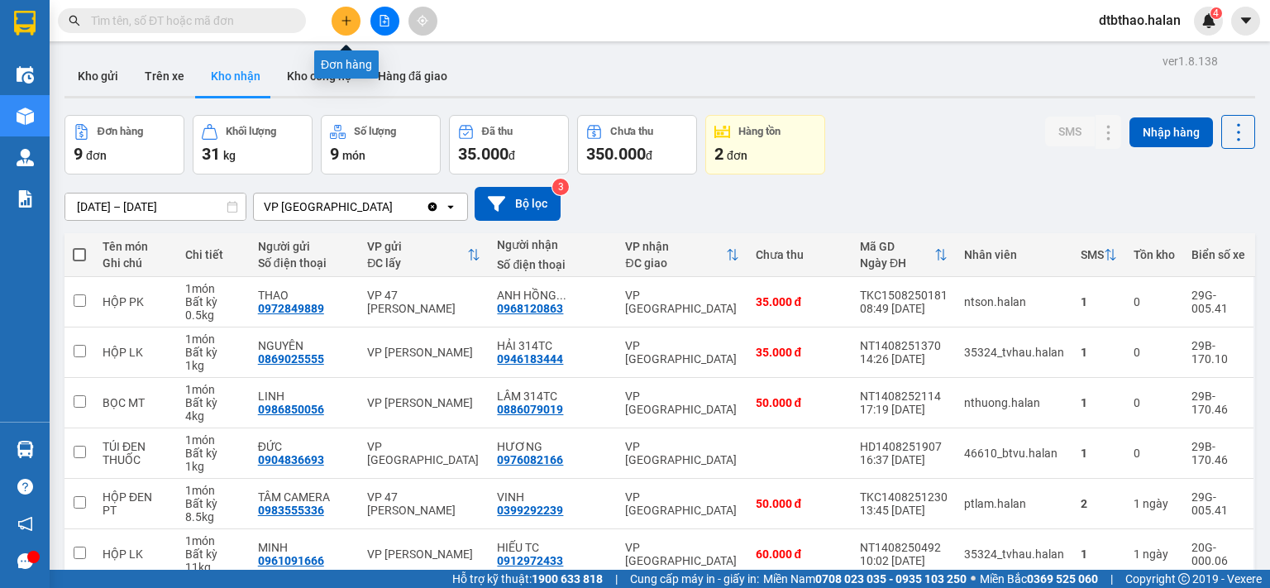
click at [351, 19] on icon "plus" at bounding box center [347, 21] width 12 height 12
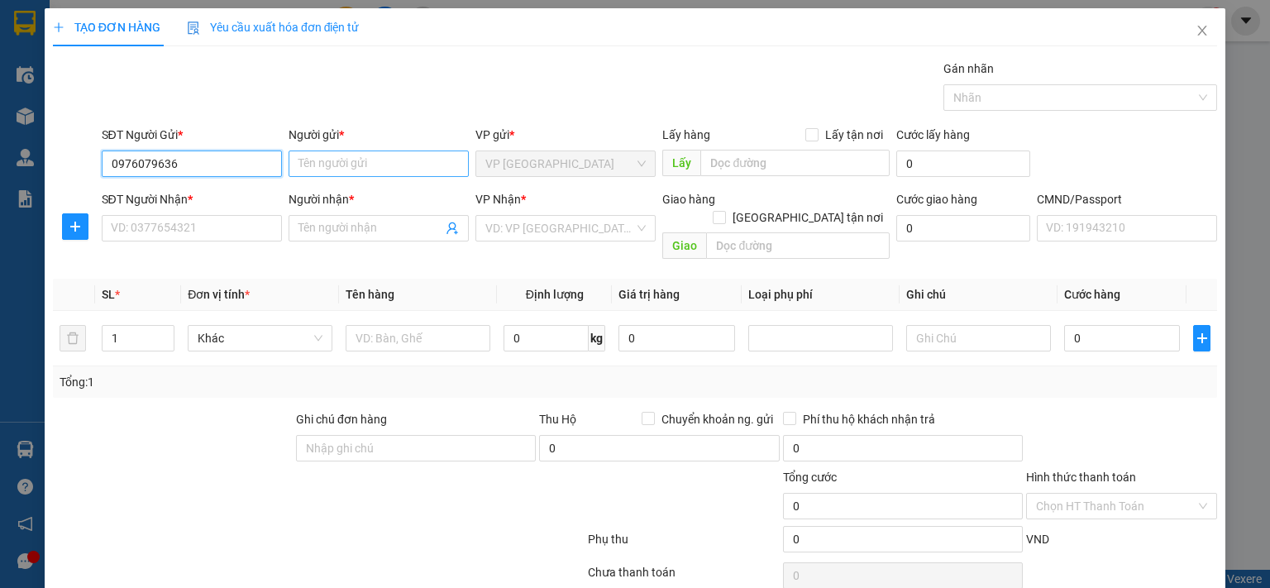
type input "0976079636"
click at [346, 157] on input "Người gửi *" at bounding box center [379, 163] width 180 height 26
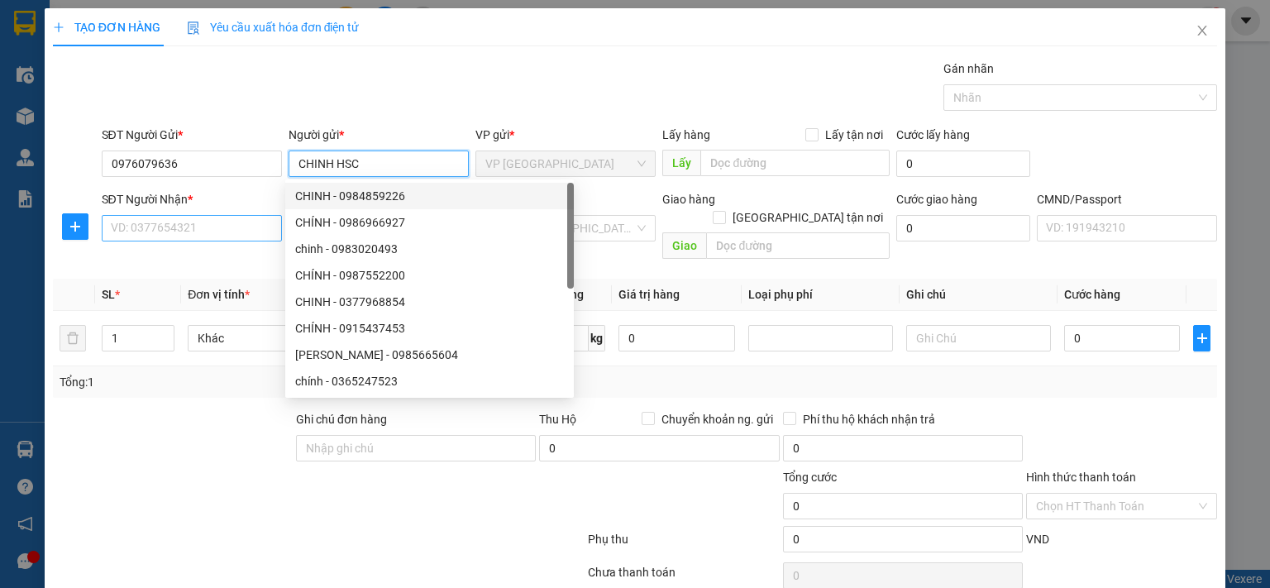
type input "CHINH HSC"
click at [193, 227] on input "SĐT Người Nhận *" at bounding box center [192, 228] width 180 height 26
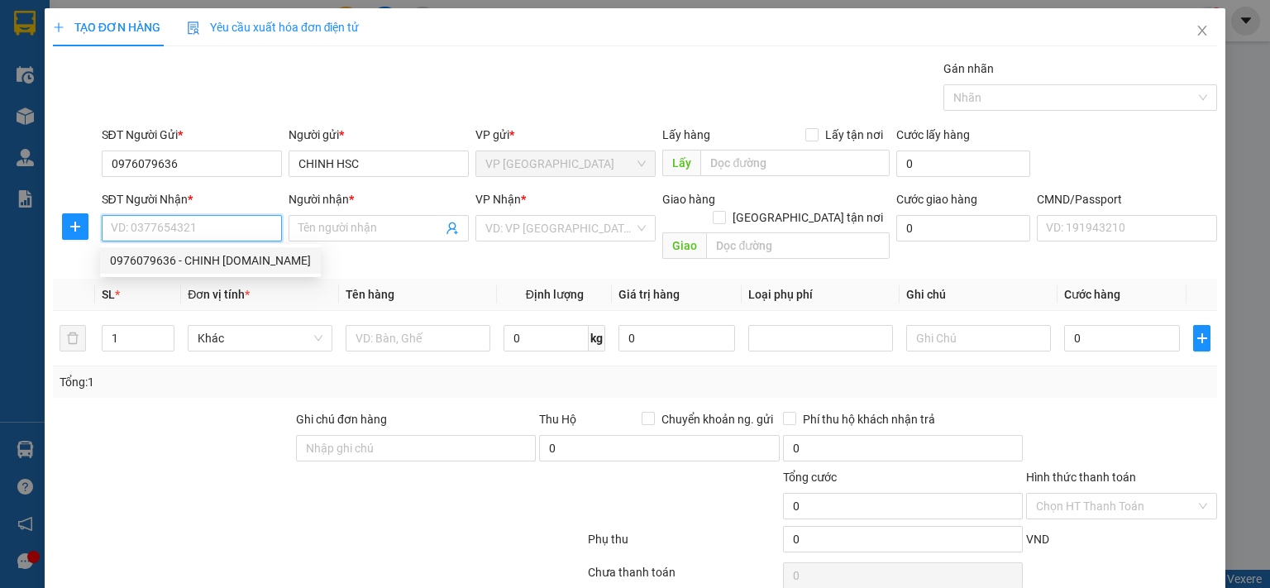
click at [205, 264] on div "0976079636 - CHINH HSC-314.TC" at bounding box center [210, 260] width 201 height 18
type input "0976079636"
type input "CHINH [DOMAIN_NAME]"
checkbox input "true"
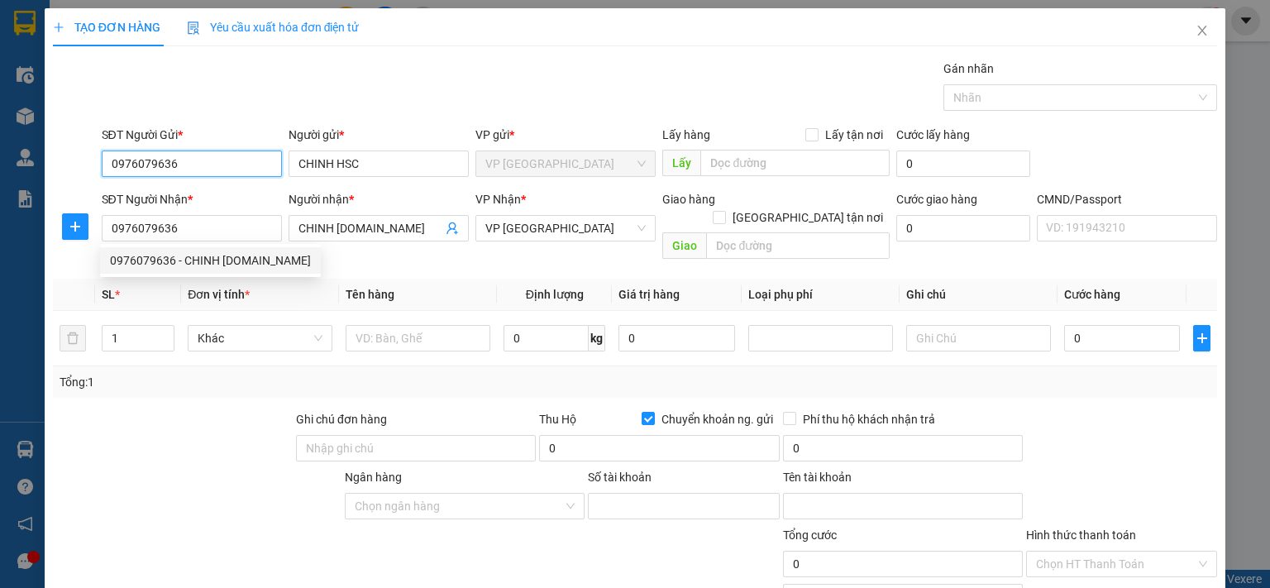
type input "0969451818"
type input "TO [PERSON_NAME]"
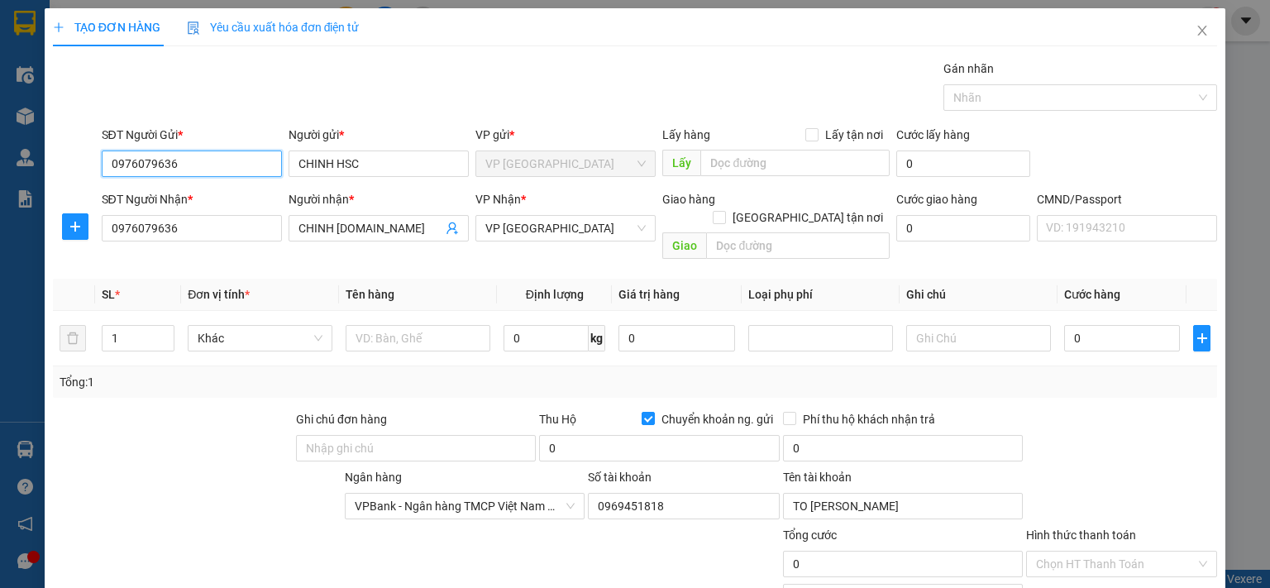
click at [182, 155] on input "0976079636" at bounding box center [192, 163] width 180 height 26
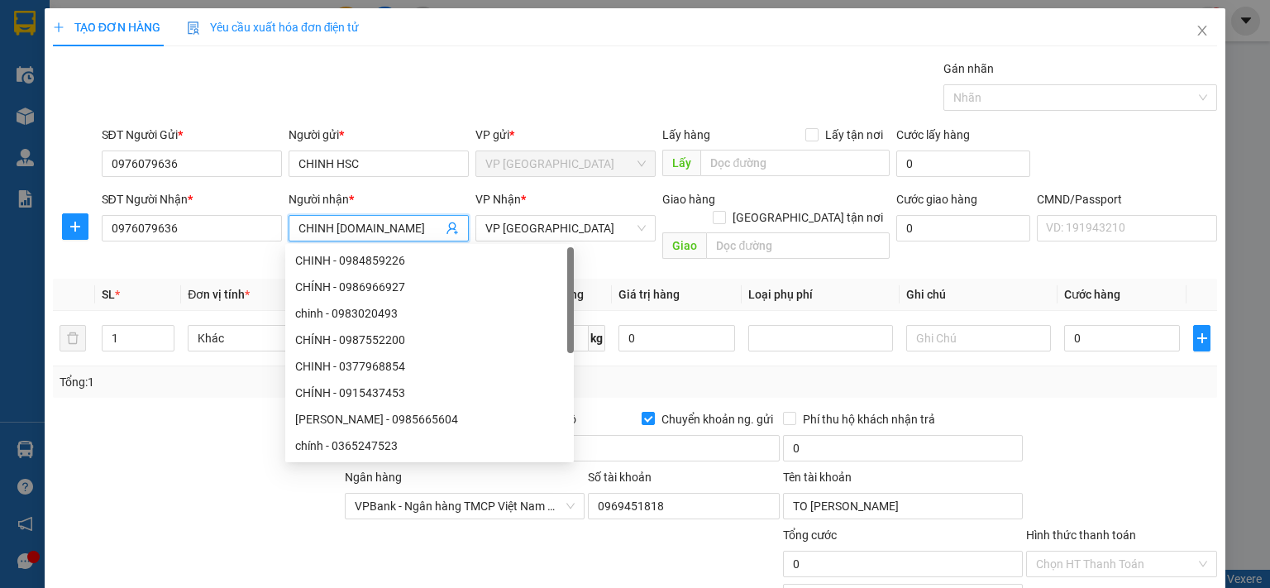
drag, startPoint x: 297, startPoint y: 230, endPoint x: 433, endPoint y: 230, distance: 136.4
click at [433, 230] on input "CHINH [DOMAIN_NAME]" at bounding box center [370, 228] width 144 height 18
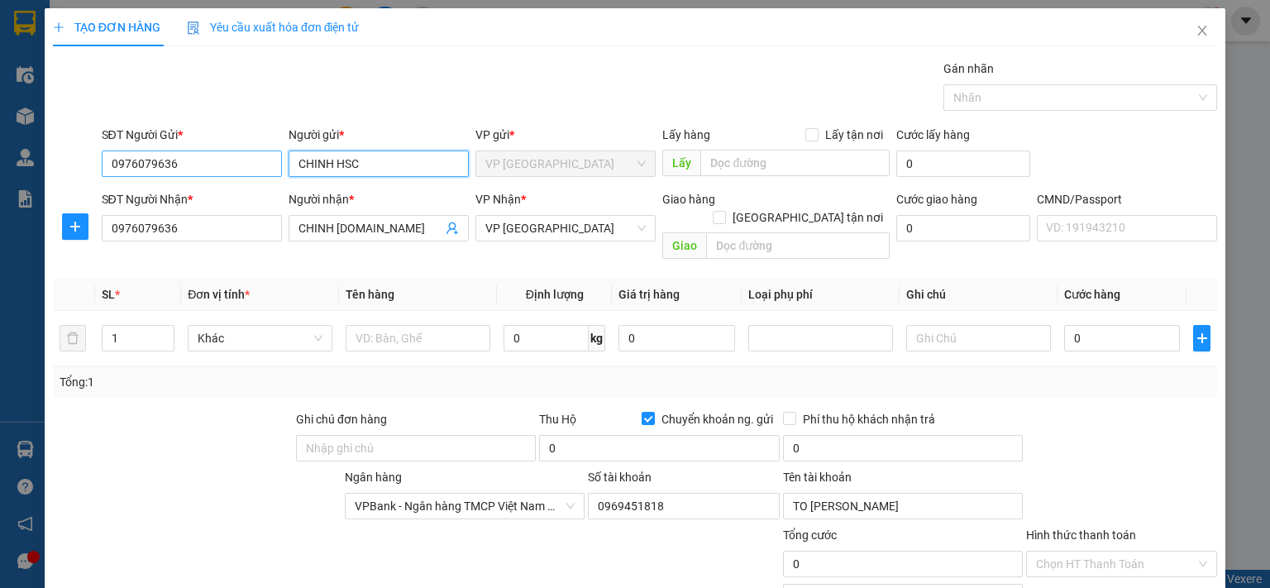
drag, startPoint x: 383, startPoint y: 161, endPoint x: 265, endPoint y: 162, distance: 118.2
click at [265, 162] on div "SĐT Người Gửi * 0976079636 Người gửi * CHINH HSC VP gửi * VP Trường Chinh Lấy h…" at bounding box center [659, 155] width 1123 height 58
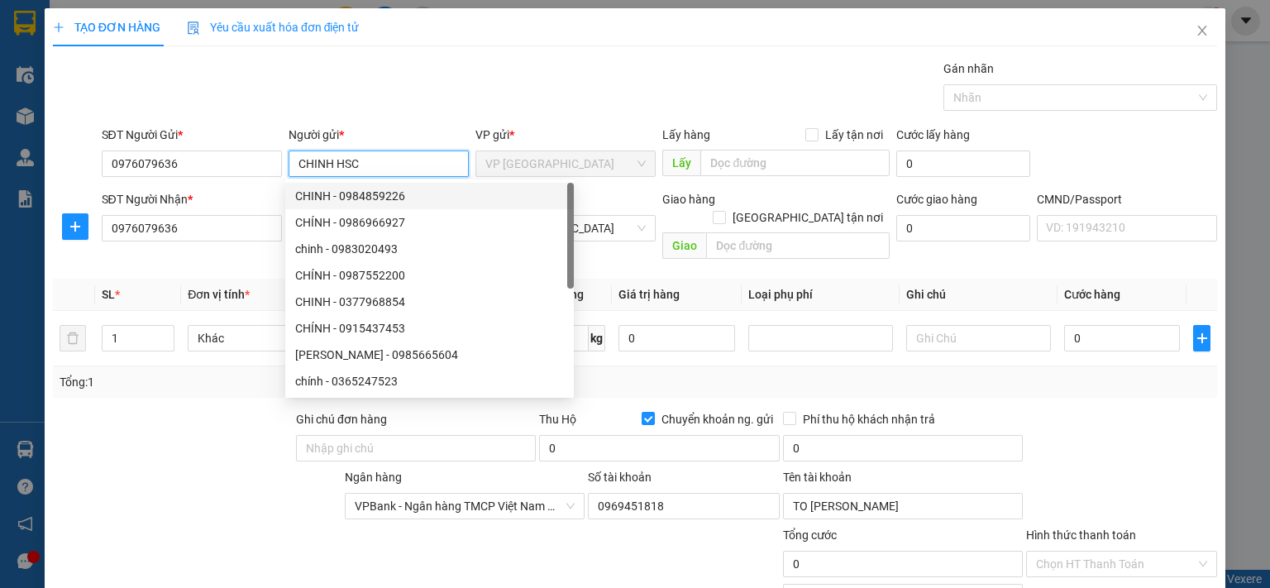
paste input "-314.TC"
type input "CHINH [DOMAIN_NAME]"
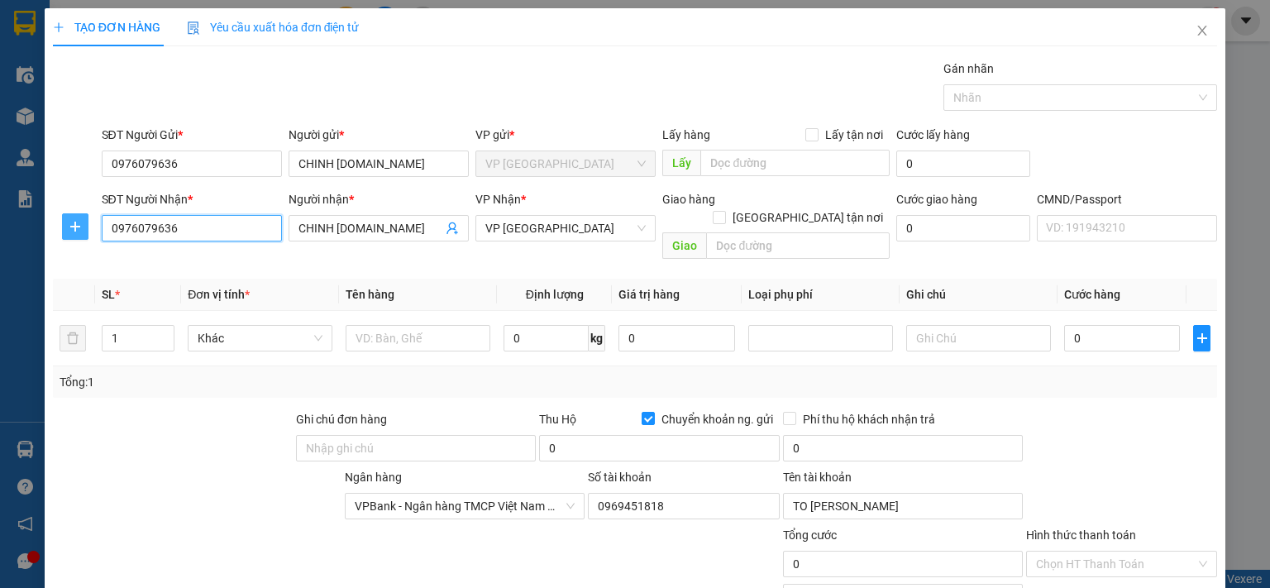
drag, startPoint x: 190, startPoint y: 217, endPoint x: 83, endPoint y: 221, distance: 107.5
click at [83, 221] on div "SĐT Người Nhận * 0976079636 Người nhận * CHINH HSC-314.TC VP Nhận * VP Trường C…" at bounding box center [634, 228] width 1167 height 76
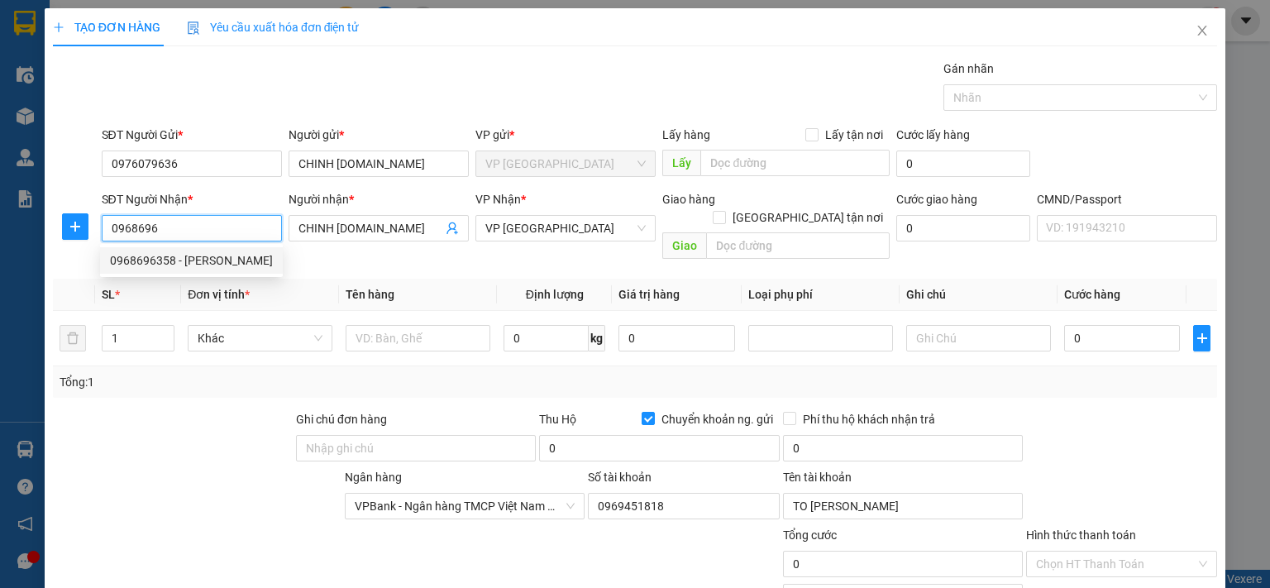
click at [162, 260] on div "0968696358 - [PERSON_NAME]" at bounding box center [191, 260] width 163 height 18
type input "0968696358"
type input "[PERSON_NAME]"
checkbox input "false"
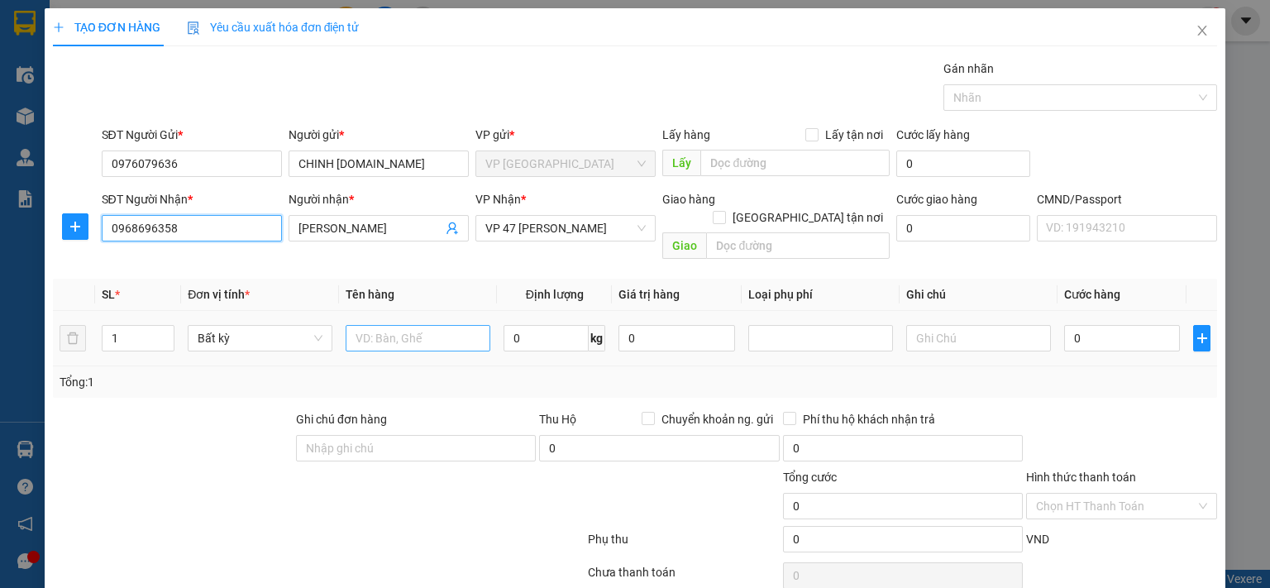
type input "0968696358"
click at [433, 325] on input "text" at bounding box center [418, 338] width 145 height 26
type input "P.BÌ"
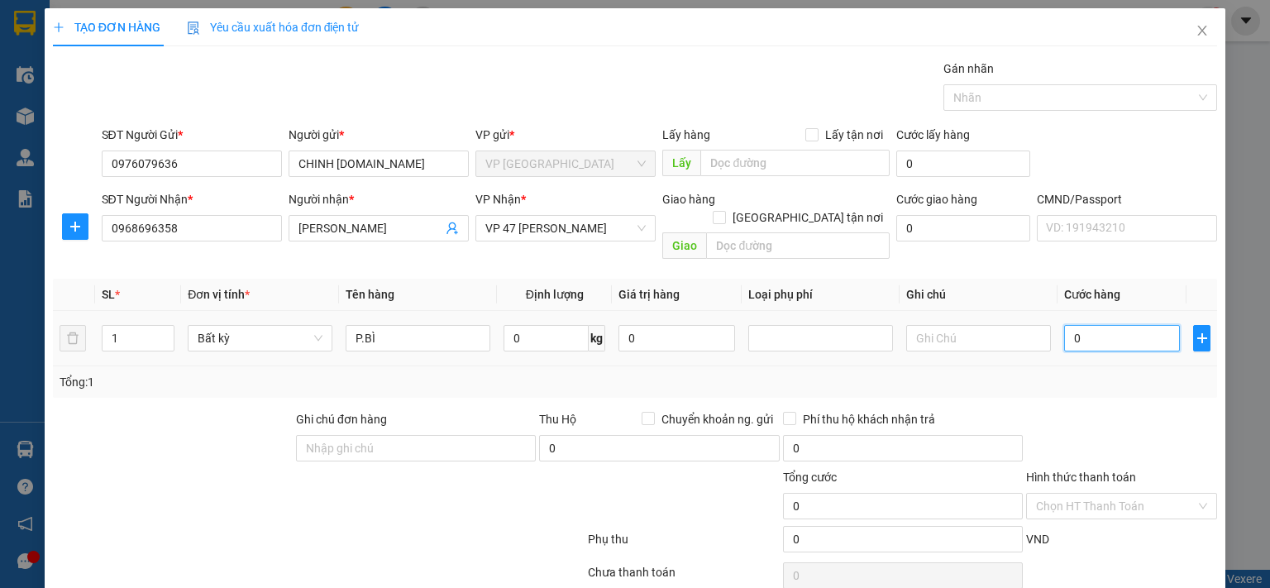
click at [1138, 325] on input "0" at bounding box center [1122, 338] width 116 height 26
type input "3"
type input "35"
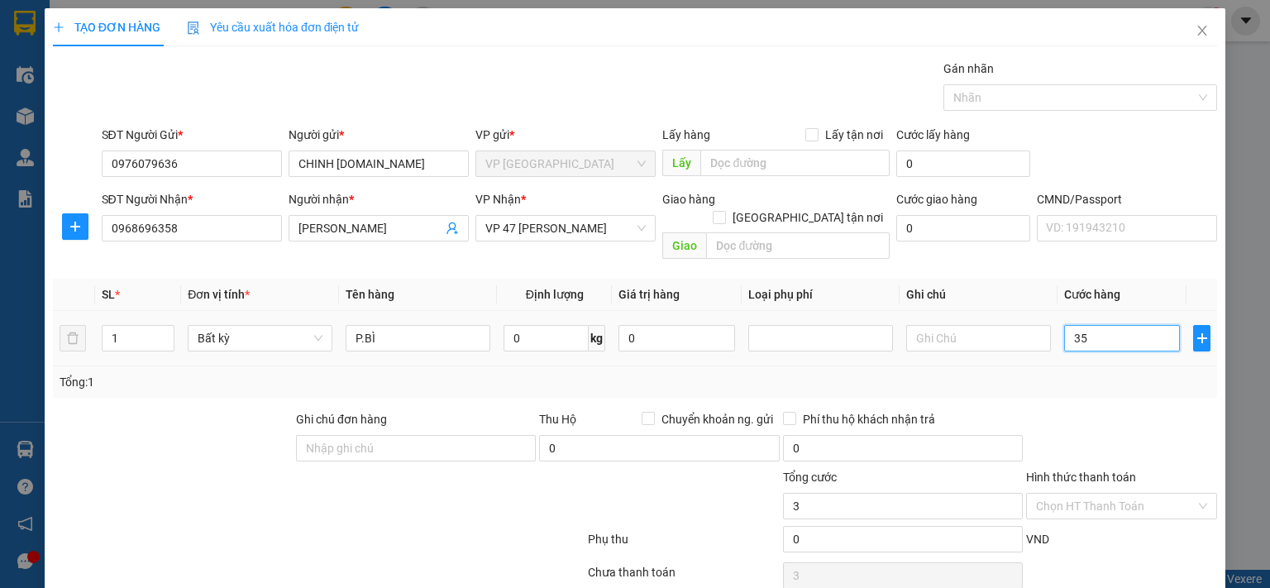
type input "35"
type input "350"
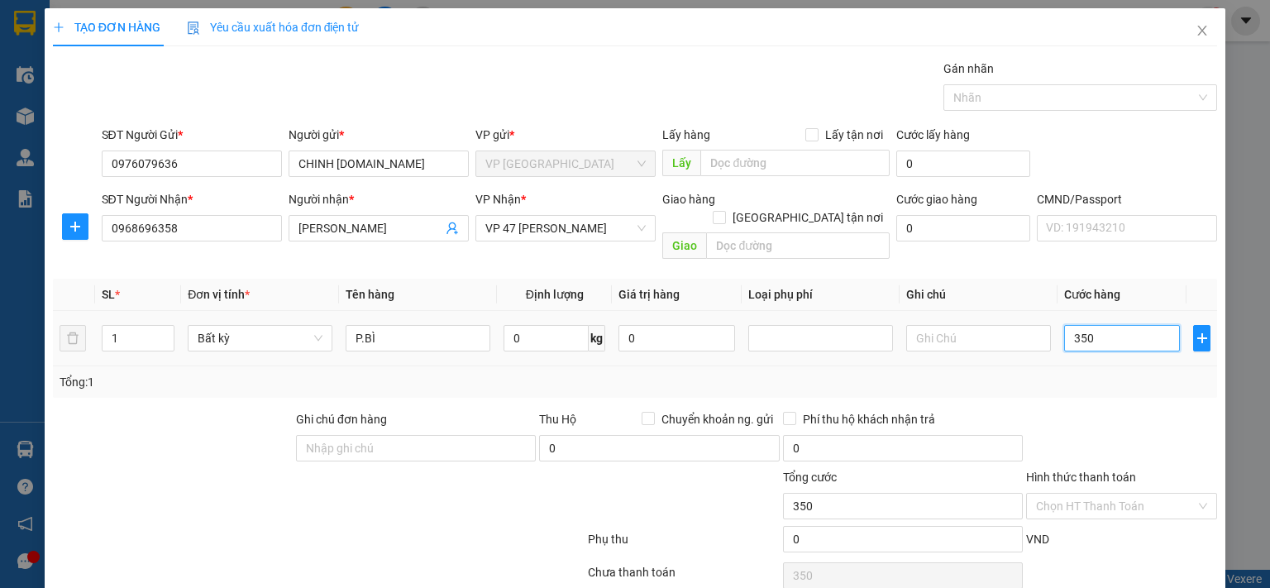
type input "3.500"
type input "35.000"
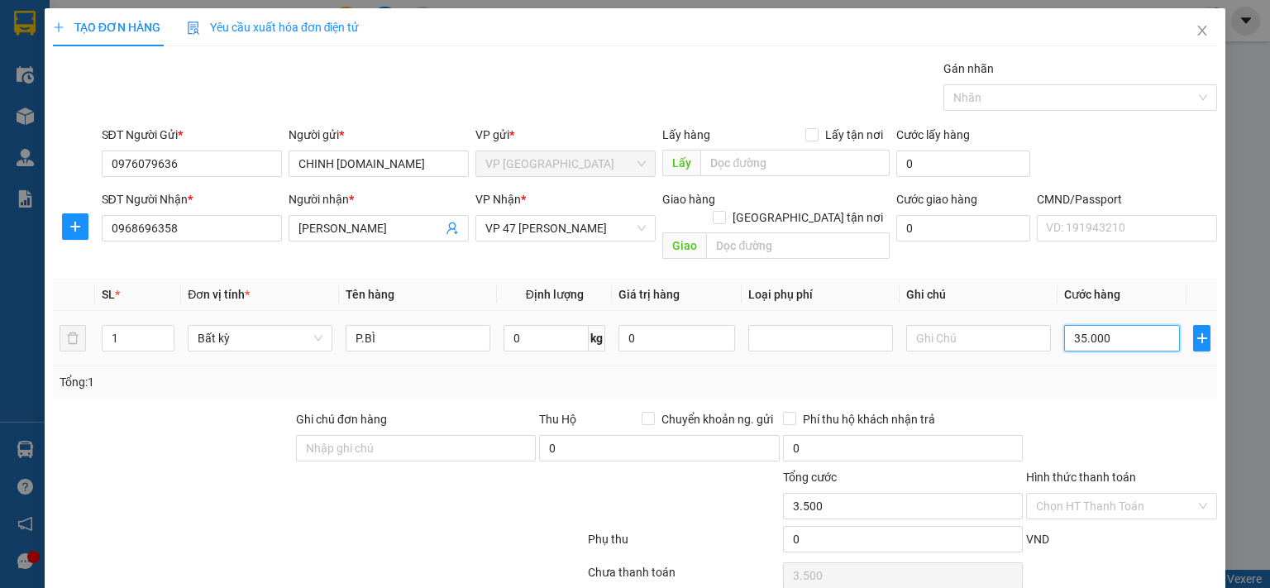
type input "35.000"
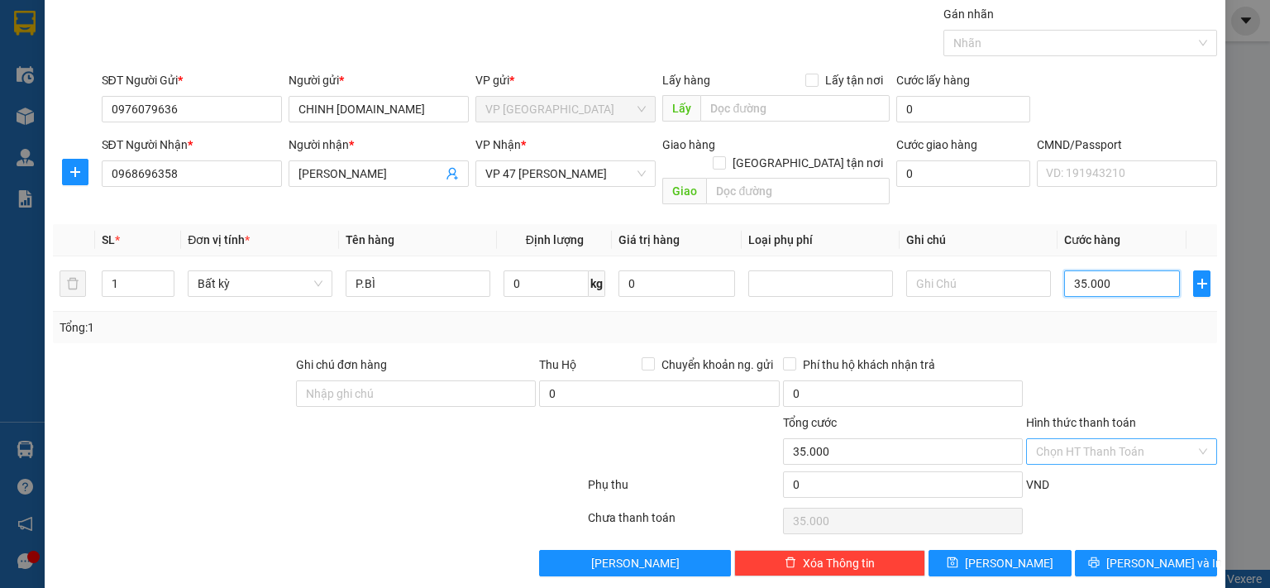
type input "35.000"
click at [1105, 439] on input "Hình thức thanh toán" at bounding box center [1116, 451] width 160 height 25
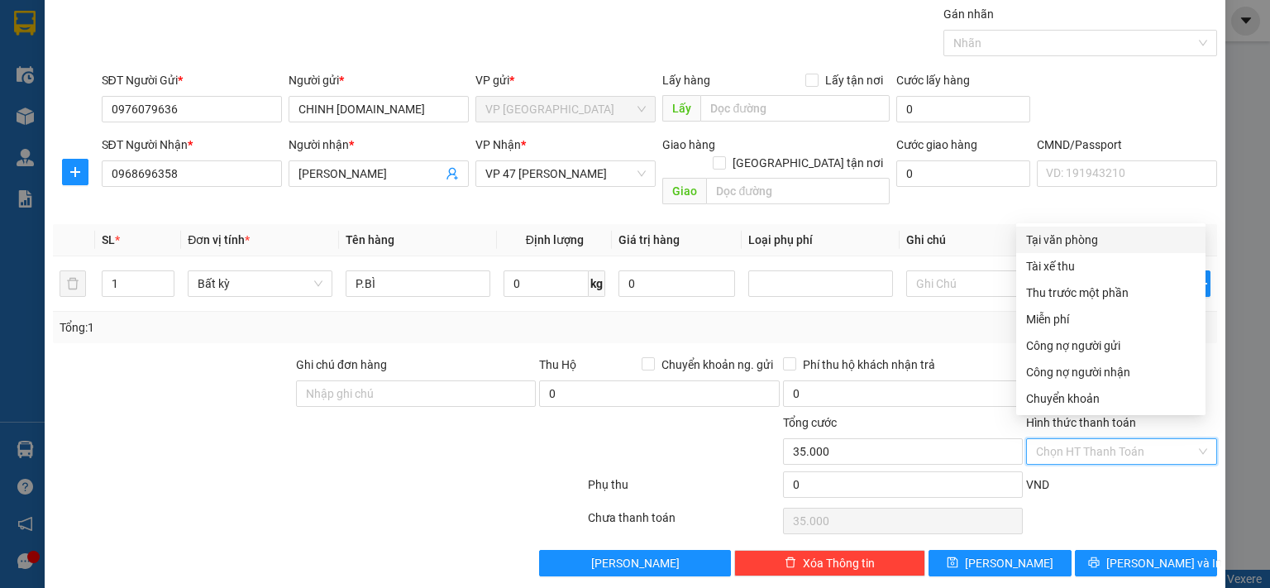
click at [1079, 236] on div "Tại văn phòng" at bounding box center [1110, 240] width 169 height 18
type input "0"
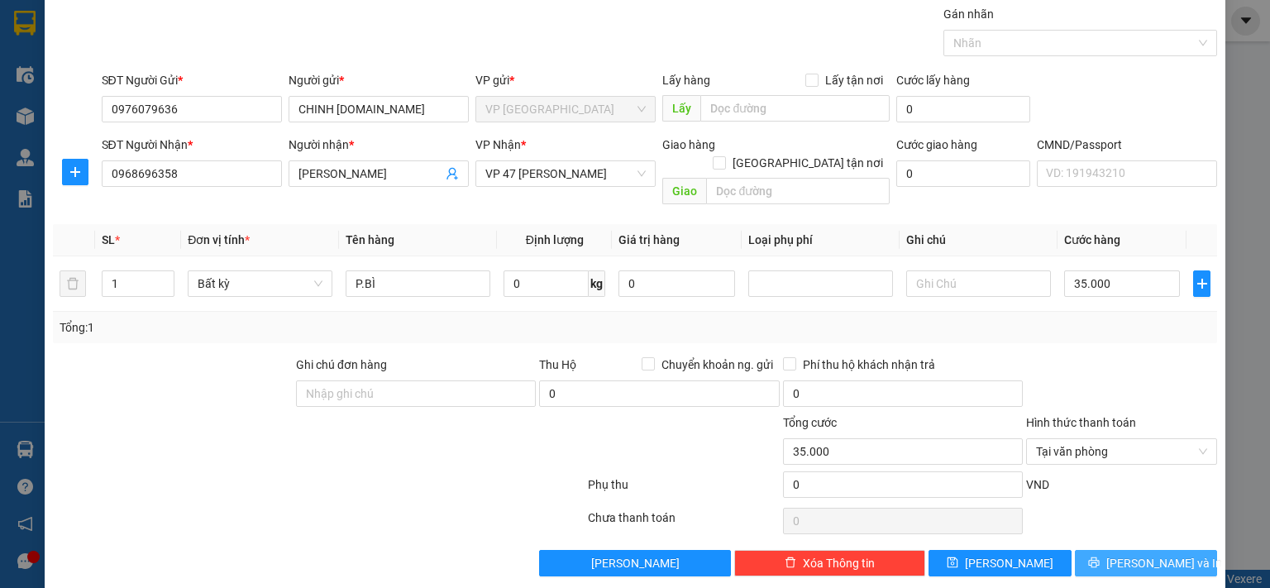
click at [1115, 550] on button "[PERSON_NAME] và In" at bounding box center [1146, 563] width 143 height 26
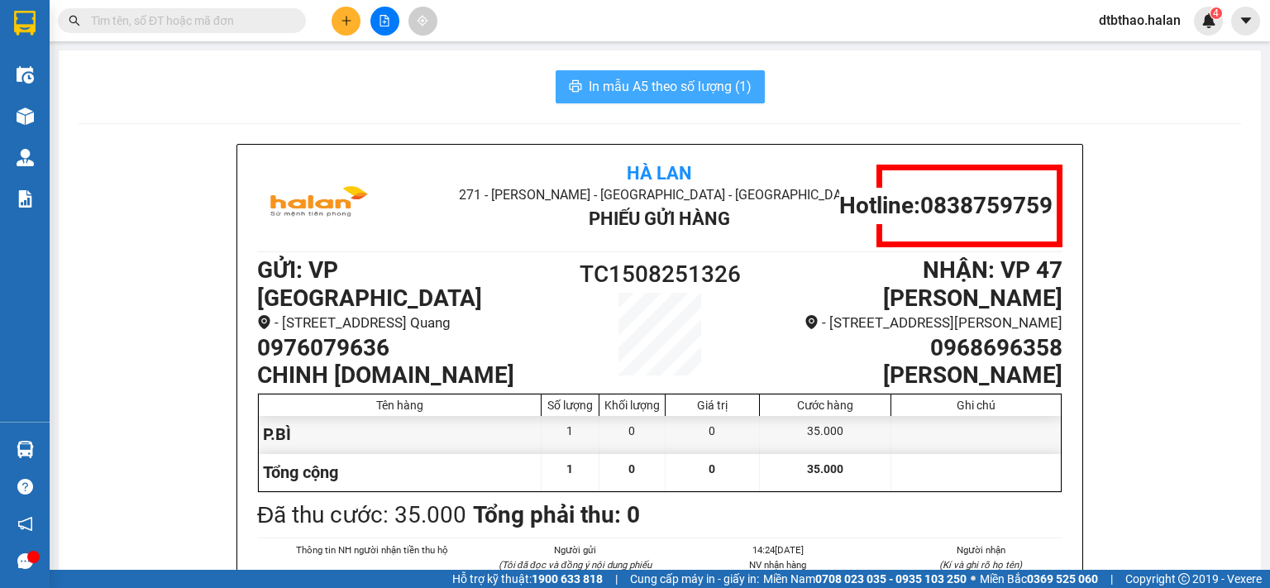
click at [686, 85] on span "In mẫu A5 theo số lượng (1)" at bounding box center [670, 86] width 163 height 21
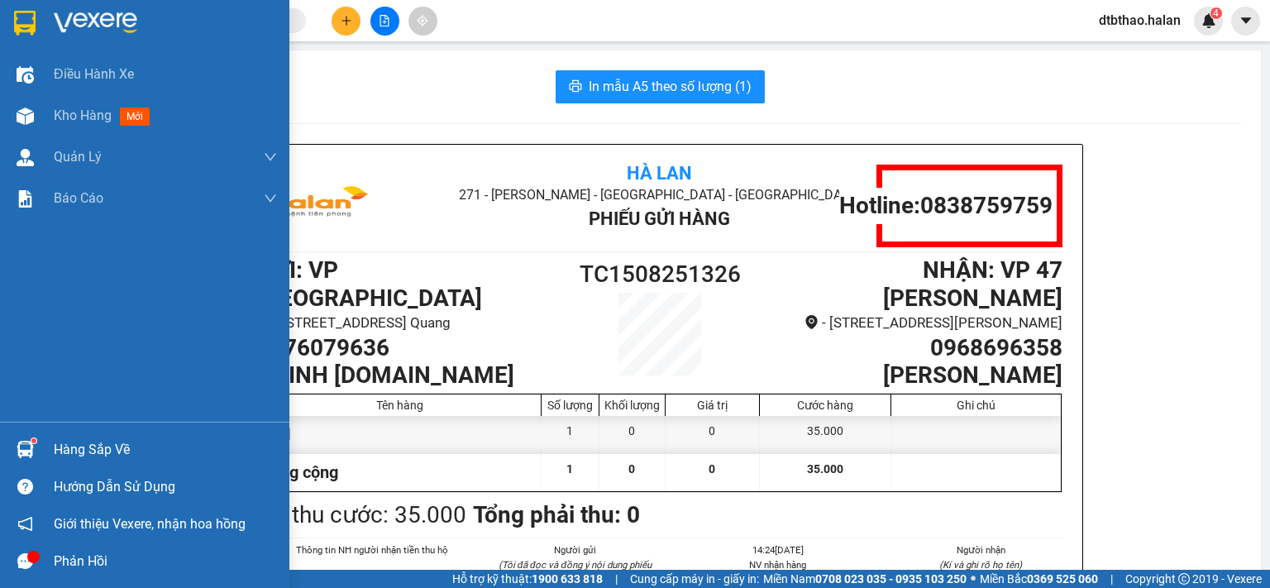
click at [84, 438] on div "Hàng sắp về" at bounding box center [165, 449] width 223 height 25
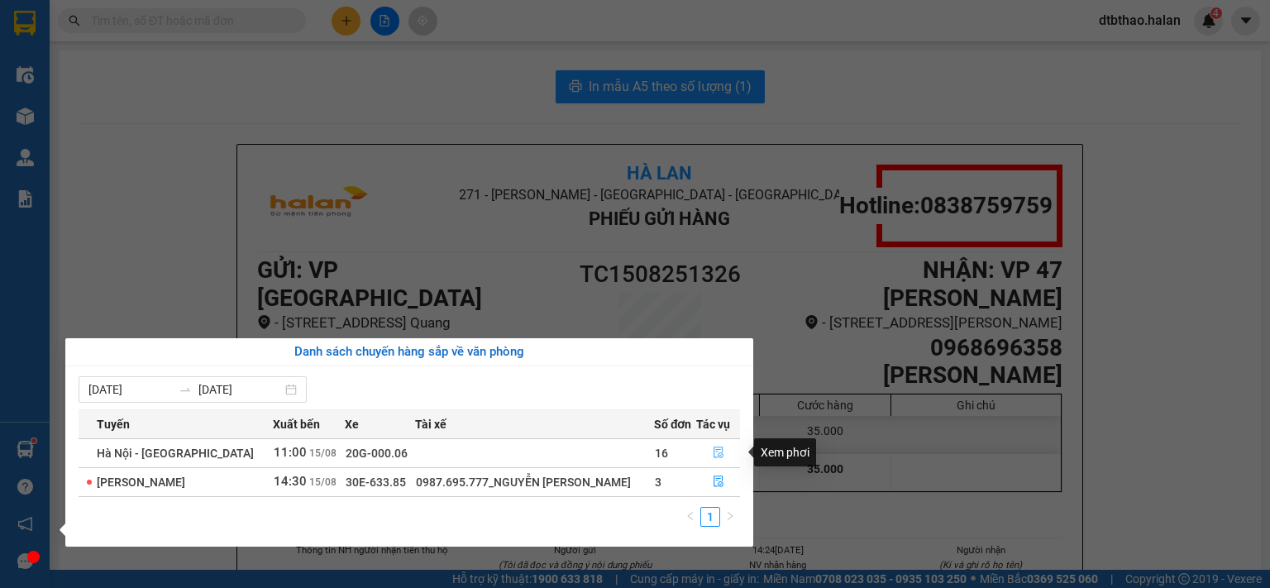
click at [713, 455] on icon "file-done" at bounding box center [719, 452] width 12 height 12
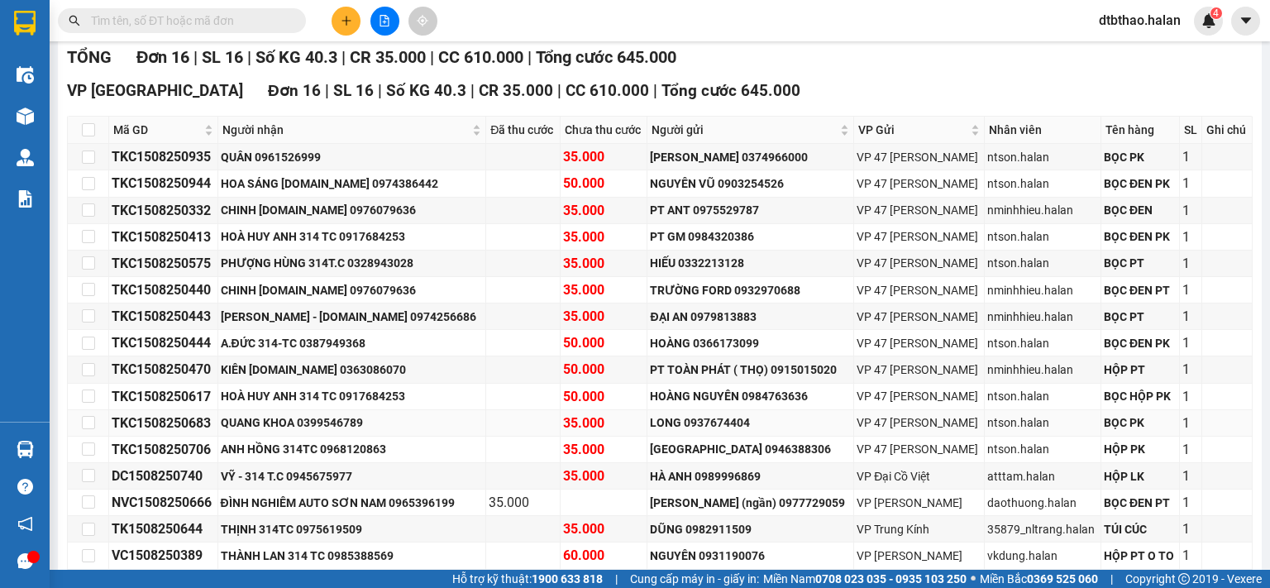
scroll to position [346, 0]
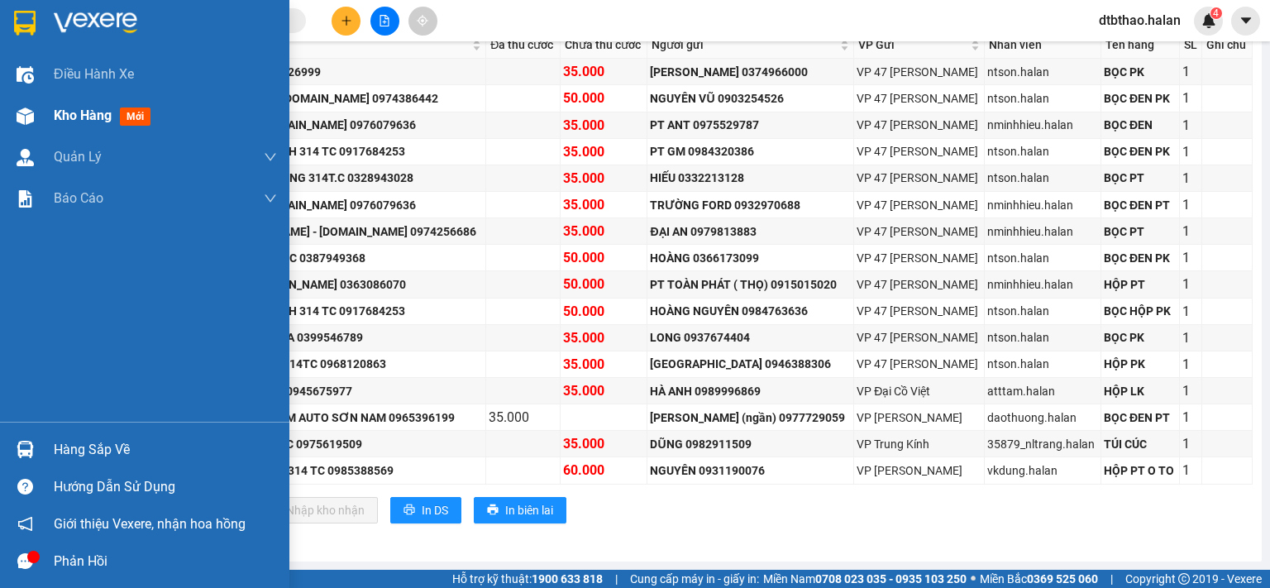
click at [84, 122] on span "Kho hàng" at bounding box center [83, 115] width 58 height 16
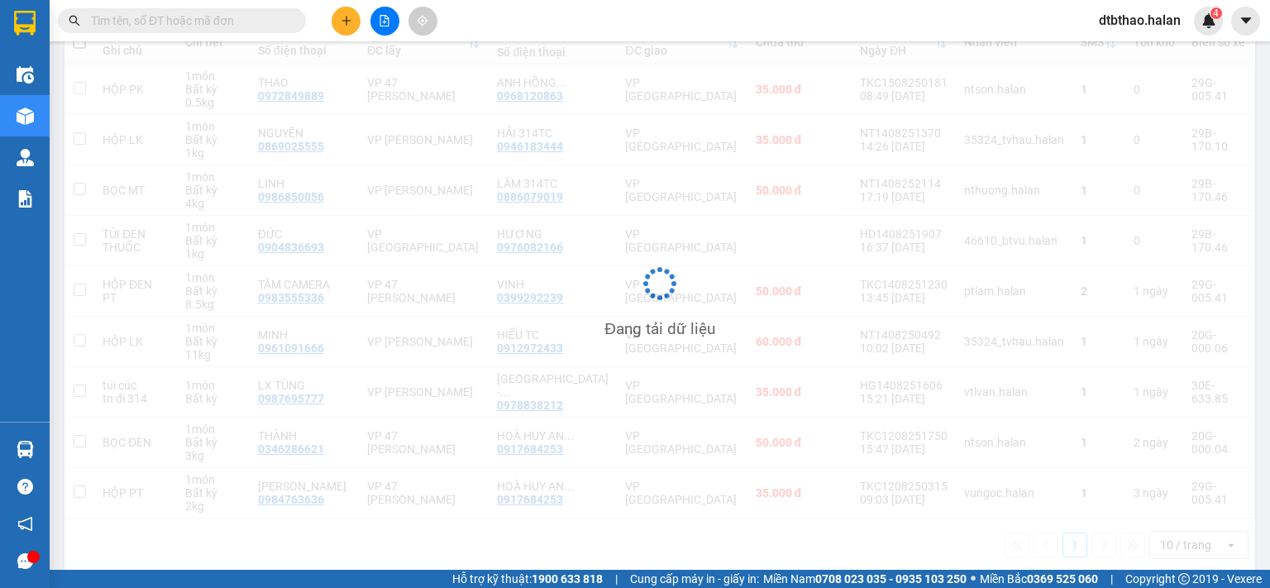
scroll to position [212, 0]
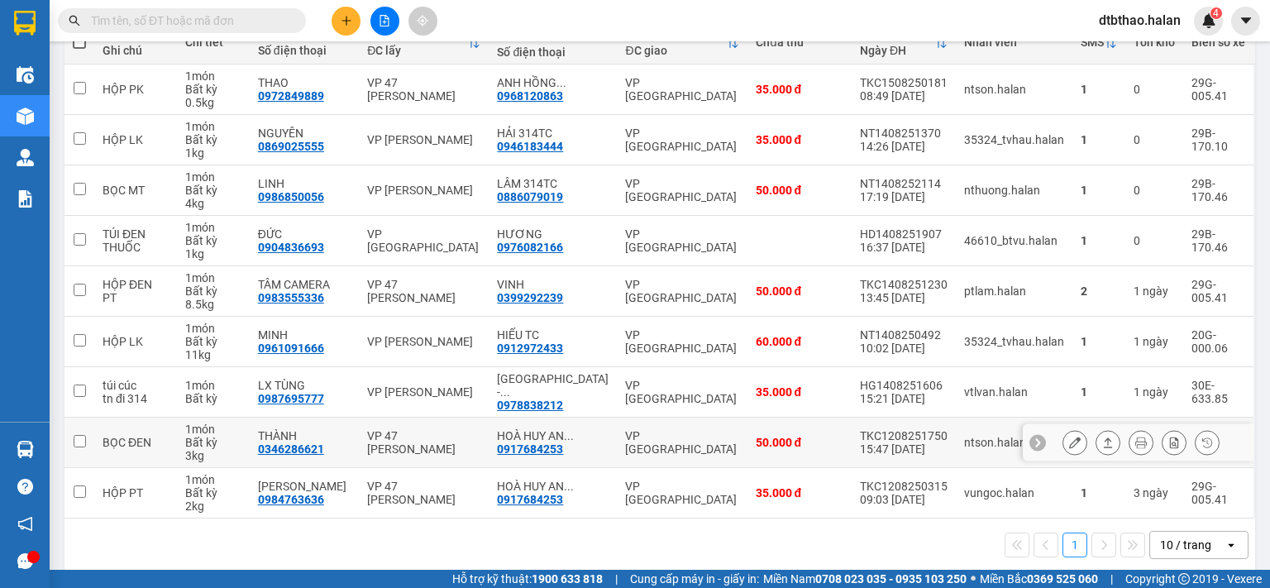
click at [1069, 437] on icon at bounding box center [1075, 443] width 12 height 12
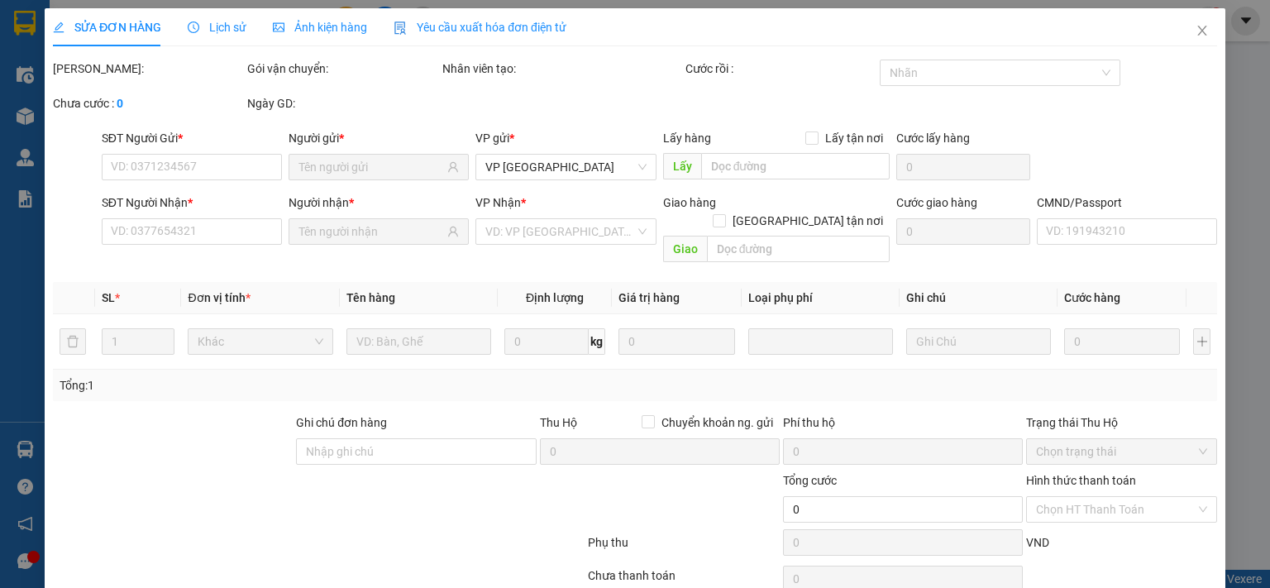
type input "0346286621"
type input "THÀNH"
type input "0917684253"
type input "HOÀ HUY ANH 314 TC"
type input "50.000"
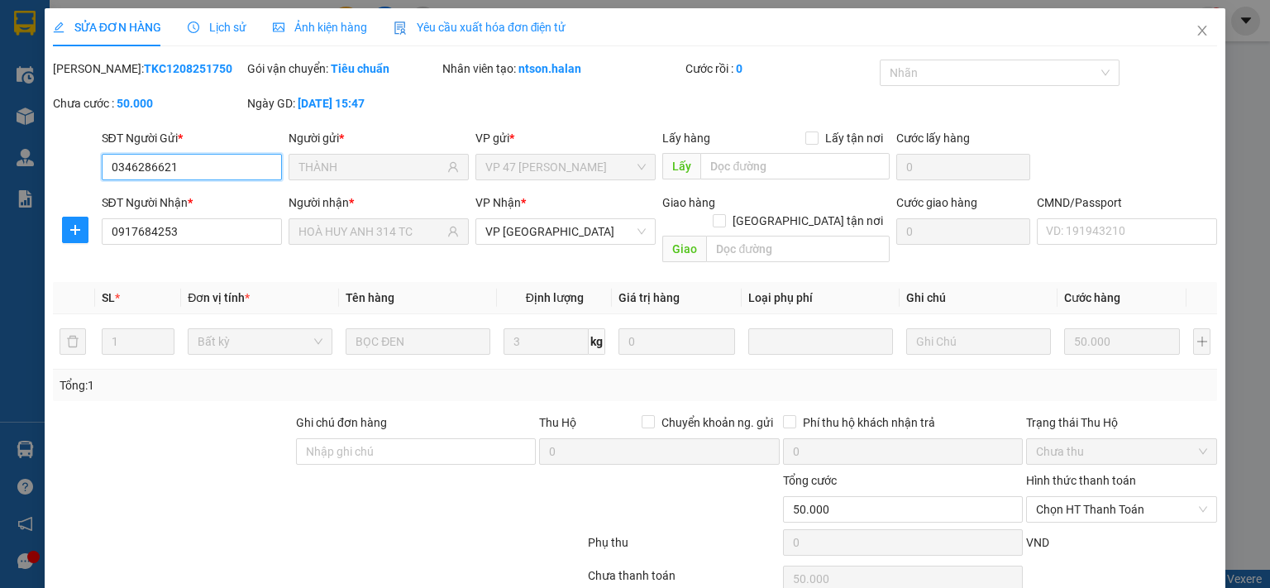
scroll to position [59, 0]
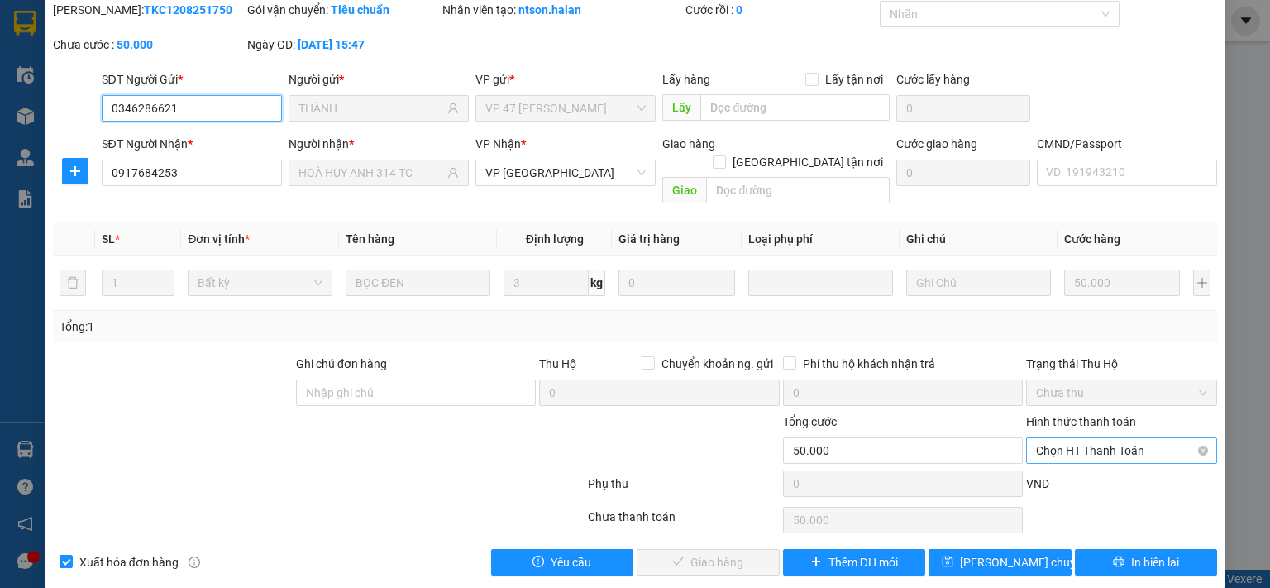
click at [1096, 438] on span "Chọn HT Thanh Toán" at bounding box center [1121, 450] width 171 height 25
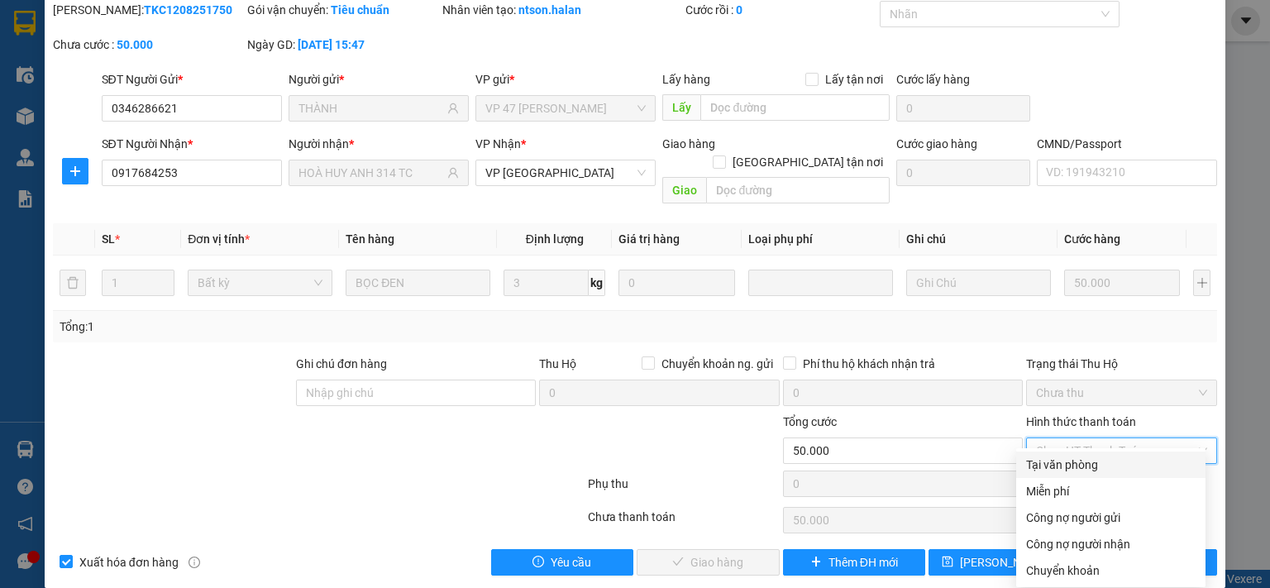
click at [1078, 469] on div "Tại văn phòng" at bounding box center [1110, 465] width 169 height 18
type input "0"
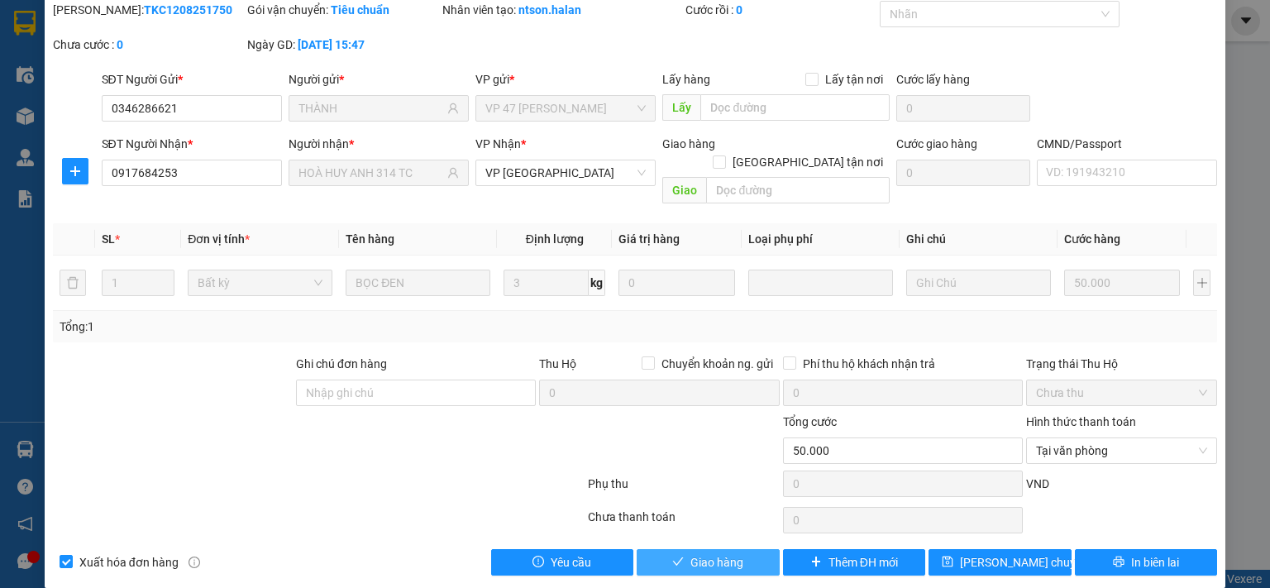
click at [672, 556] on icon "check" at bounding box center [678, 562] width 12 height 12
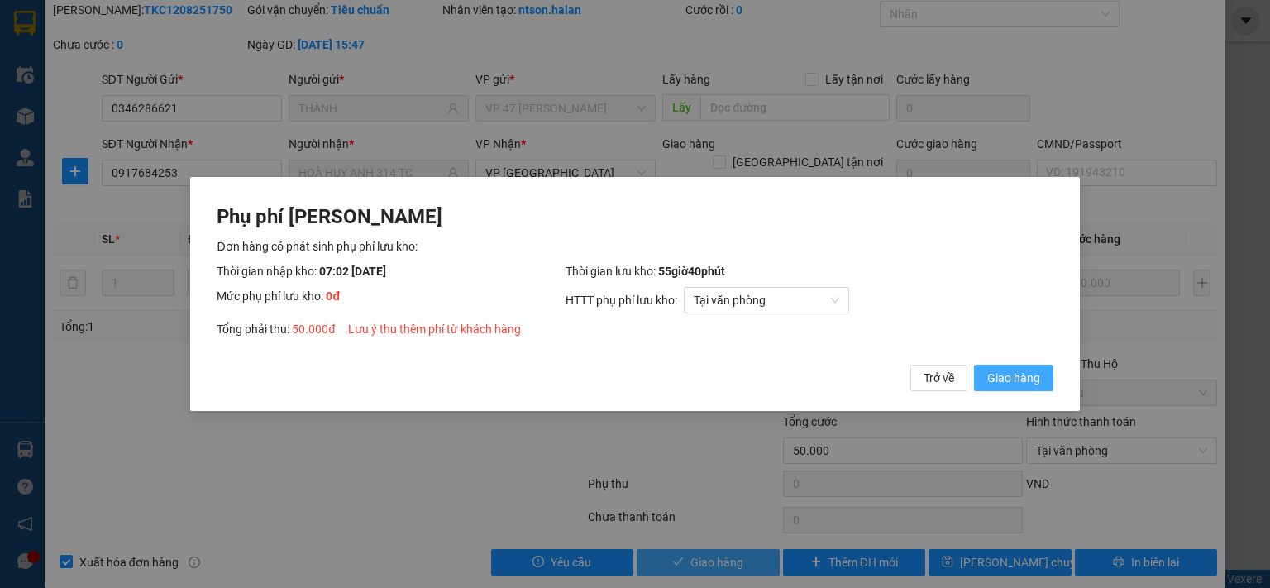
click at [1019, 382] on span "Giao hàng" at bounding box center [1013, 378] width 53 height 18
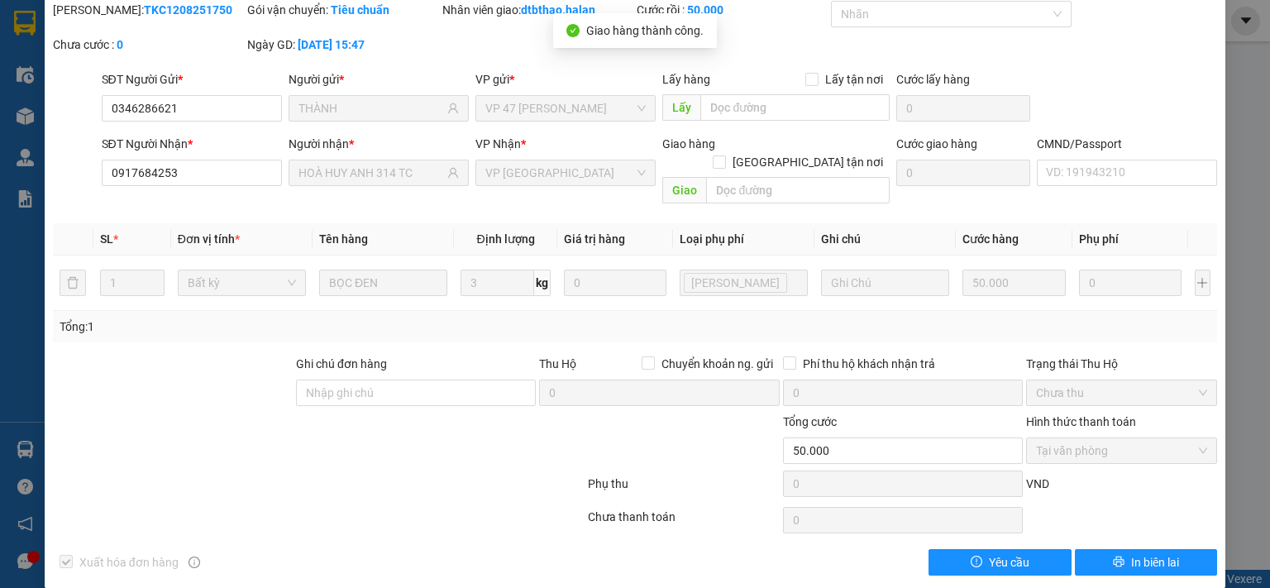
scroll to position [0, 0]
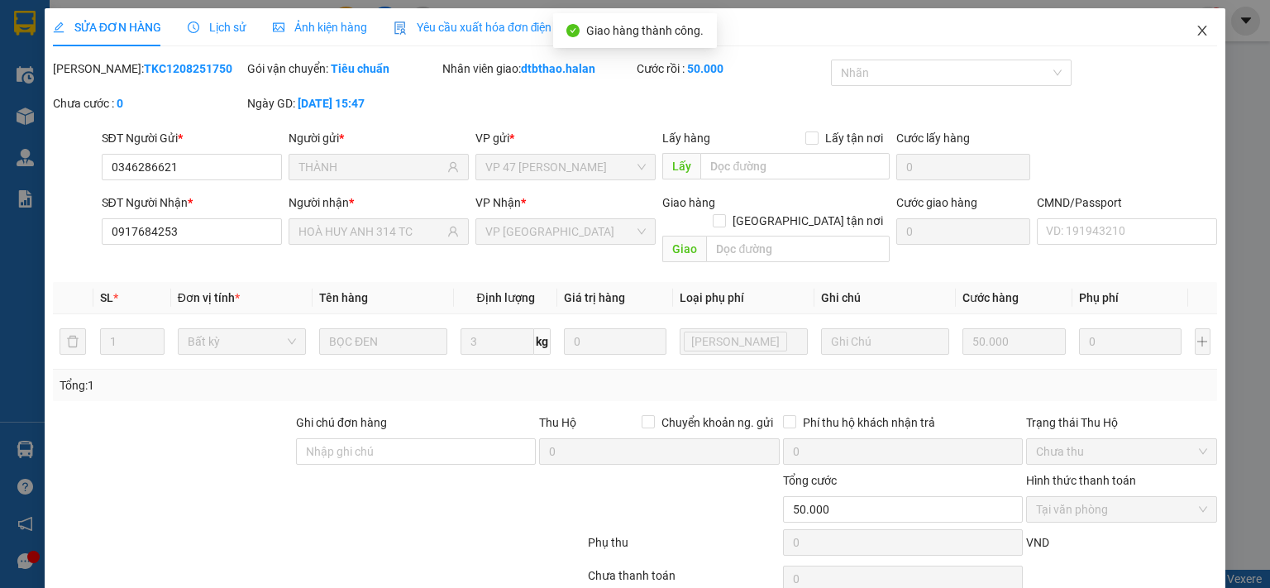
click at [1198, 29] on icon "close" at bounding box center [1202, 31] width 9 height 10
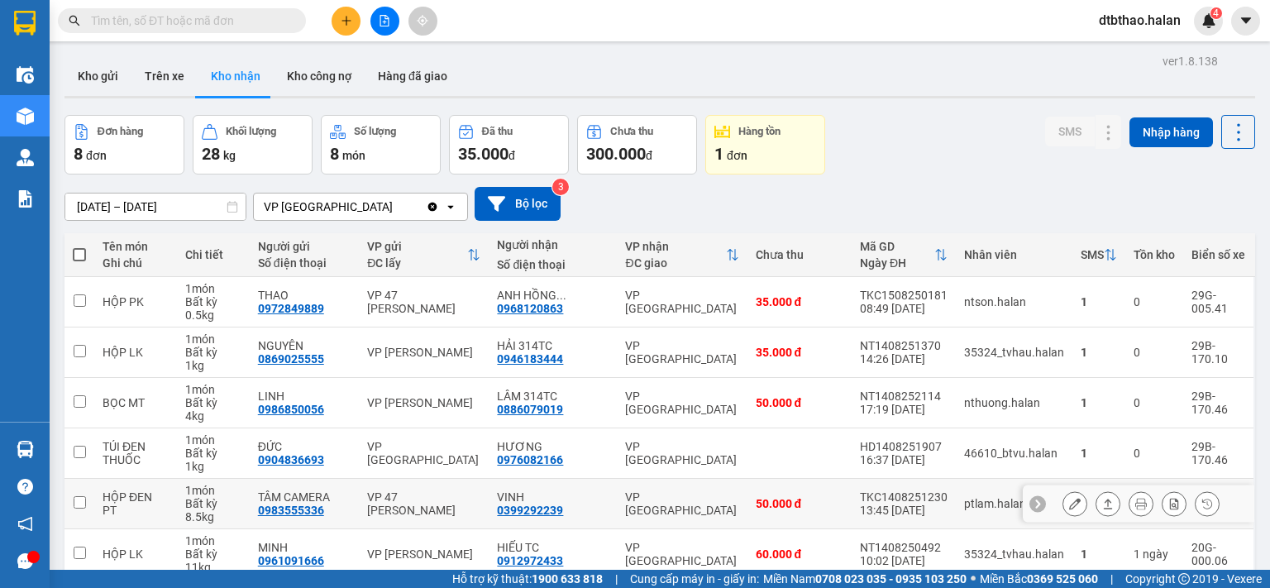
scroll to position [162, 0]
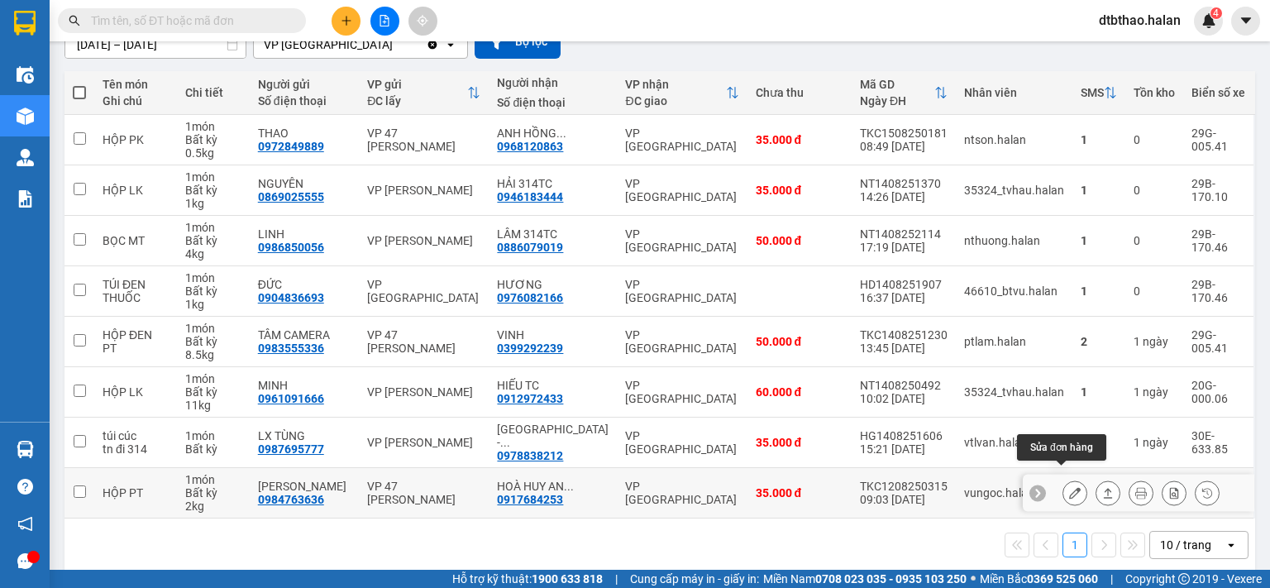
click at [1069, 487] on icon at bounding box center [1075, 493] width 12 height 12
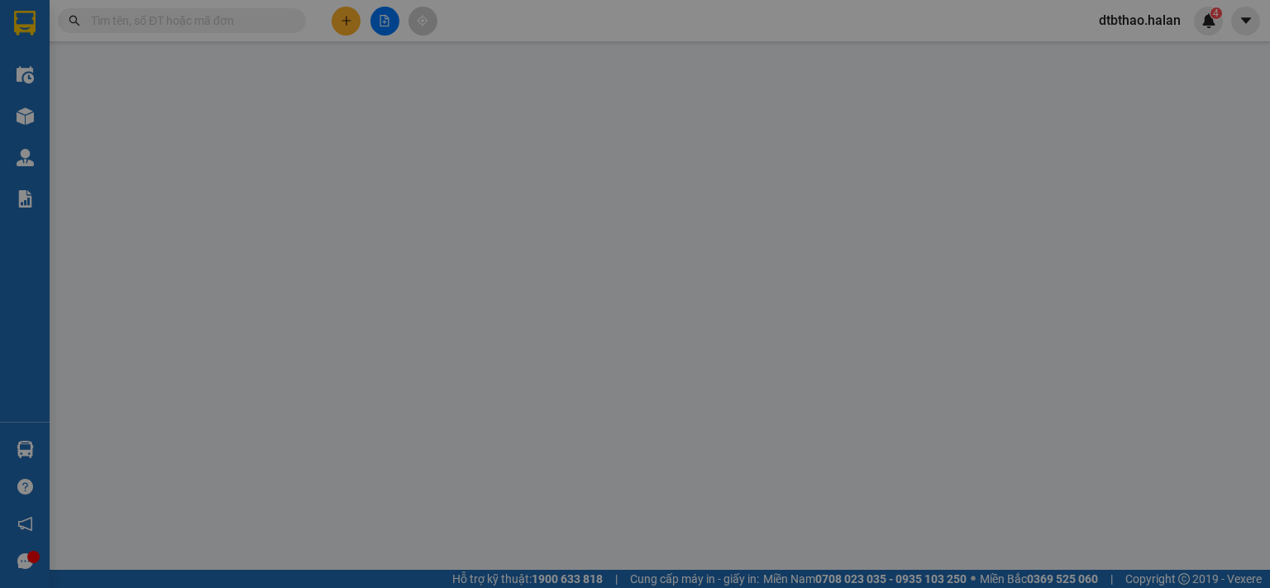
type input "0984763636"
type input "[PERSON_NAME]"
type input "0917684253"
type input "HOÀ HUY ANH 314 TC"
type input "35.000"
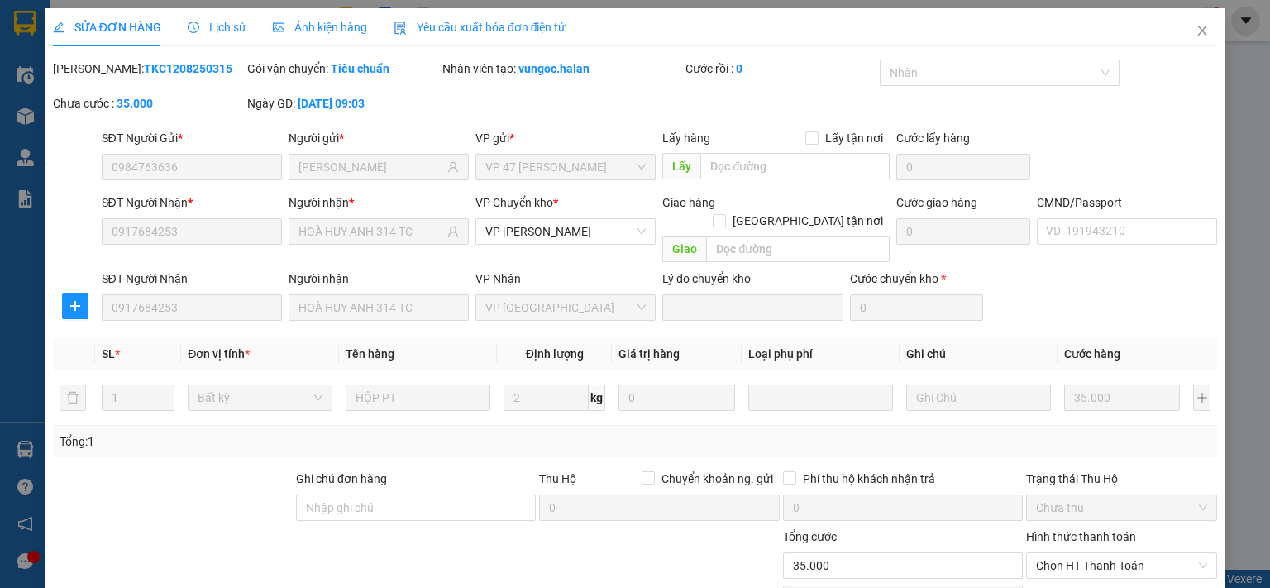
scroll to position [115, 0]
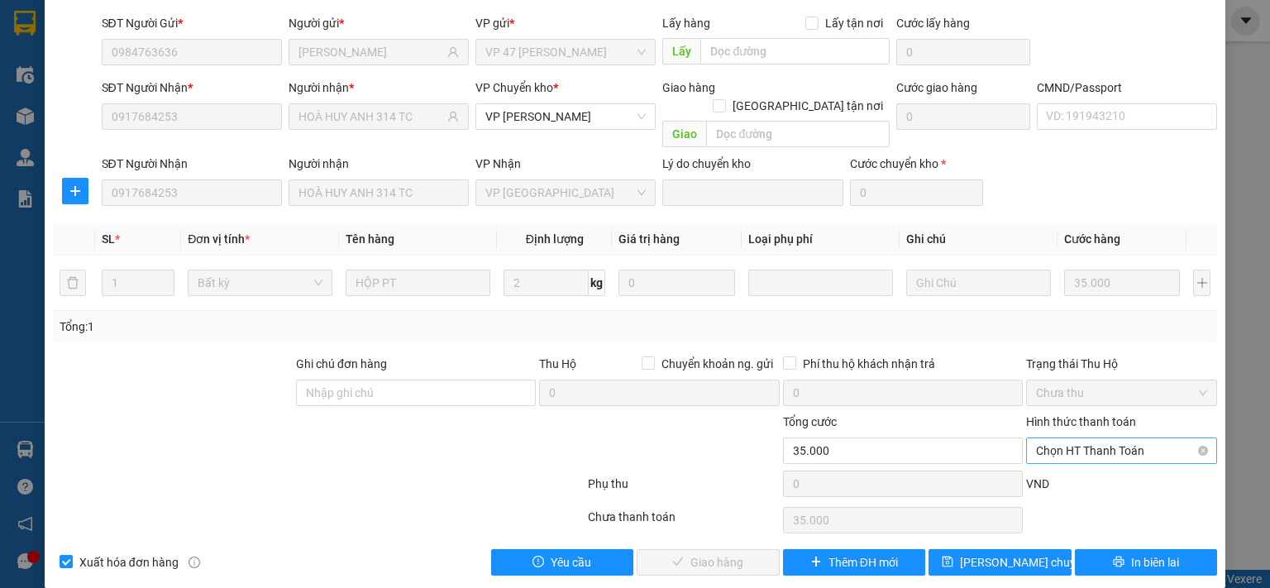
click at [1084, 438] on span "Chọn HT Thanh Toán" at bounding box center [1121, 450] width 171 height 25
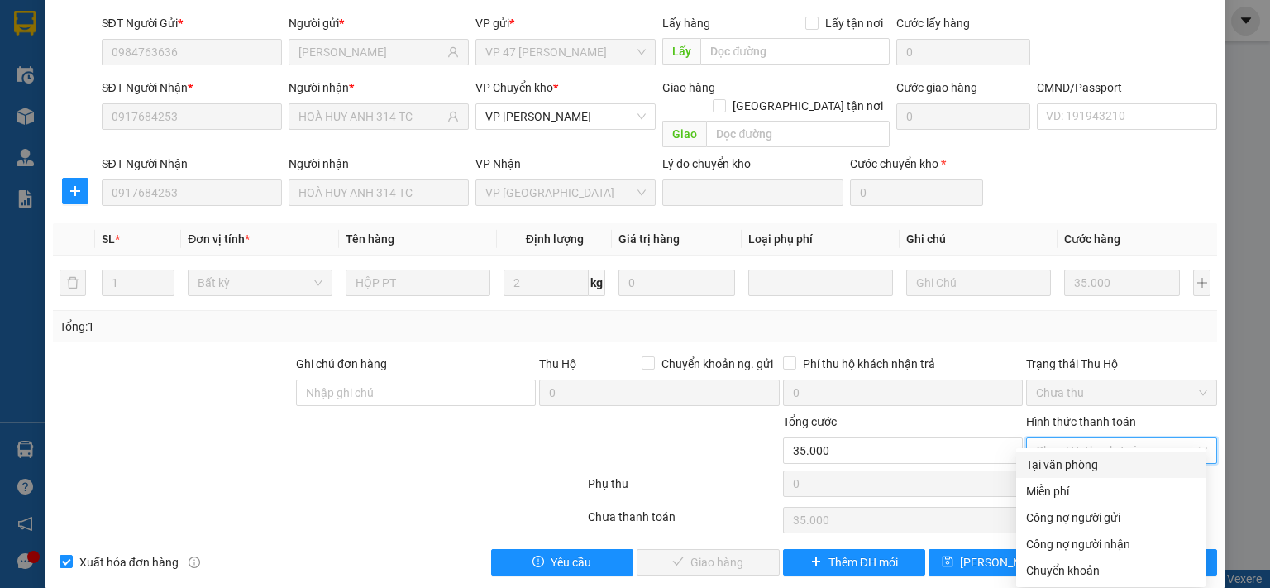
click at [1076, 458] on div "Tại văn phòng" at bounding box center [1110, 465] width 169 height 18
type input "0"
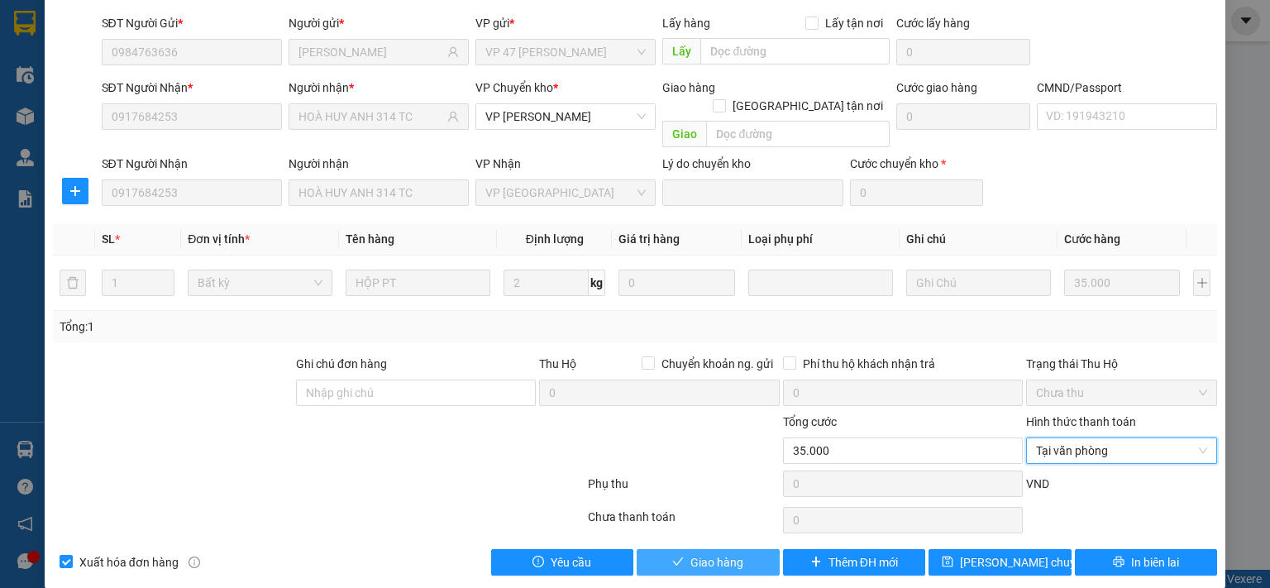
click at [731, 553] on span "Giao hàng" at bounding box center [716, 562] width 53 height 18
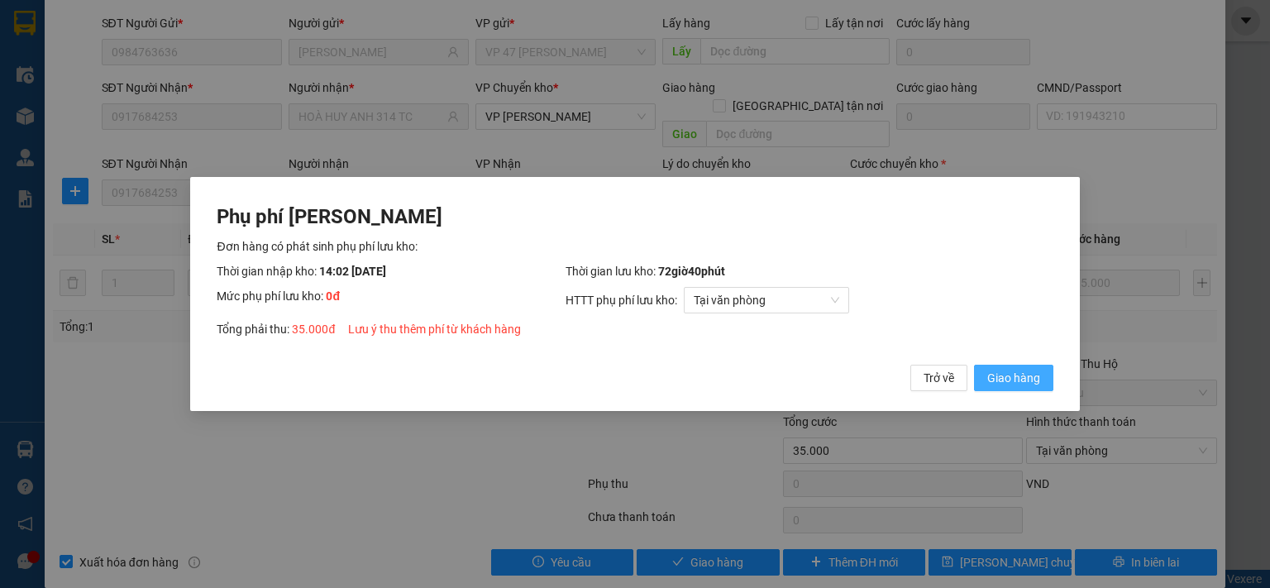
click at [992, 376] on span "Giao hàng" at bounding box center [1013, 378] width 53 height 18
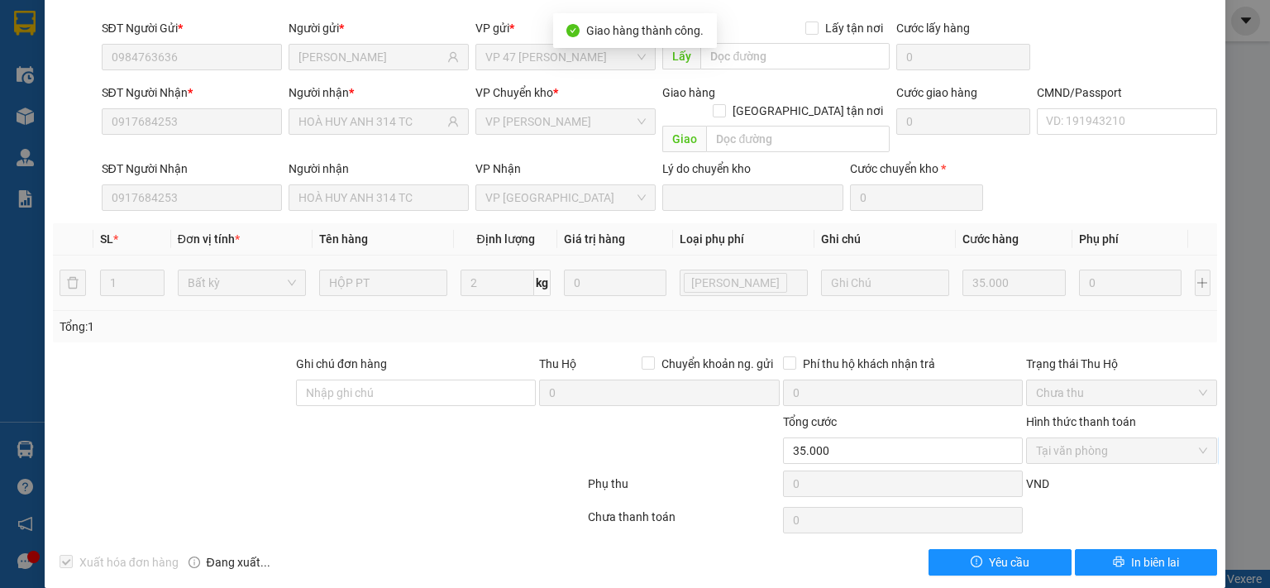
scroll to position [0, 0]
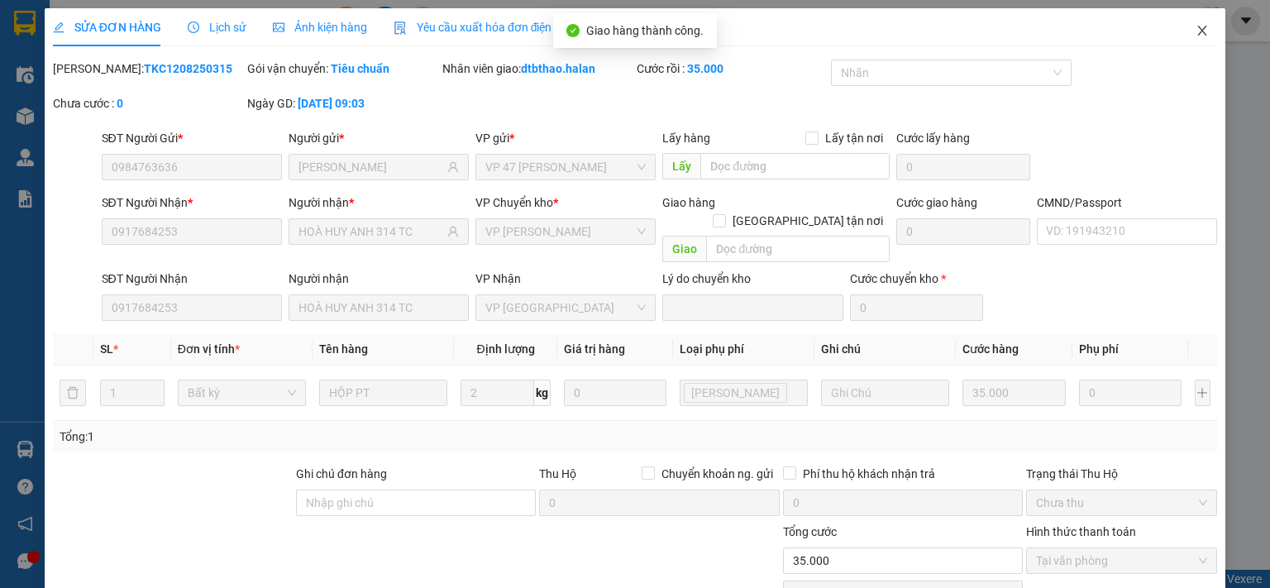
click at [1195, 29] on icon "close" at bounding box center [1201, 30] width 13 height 13
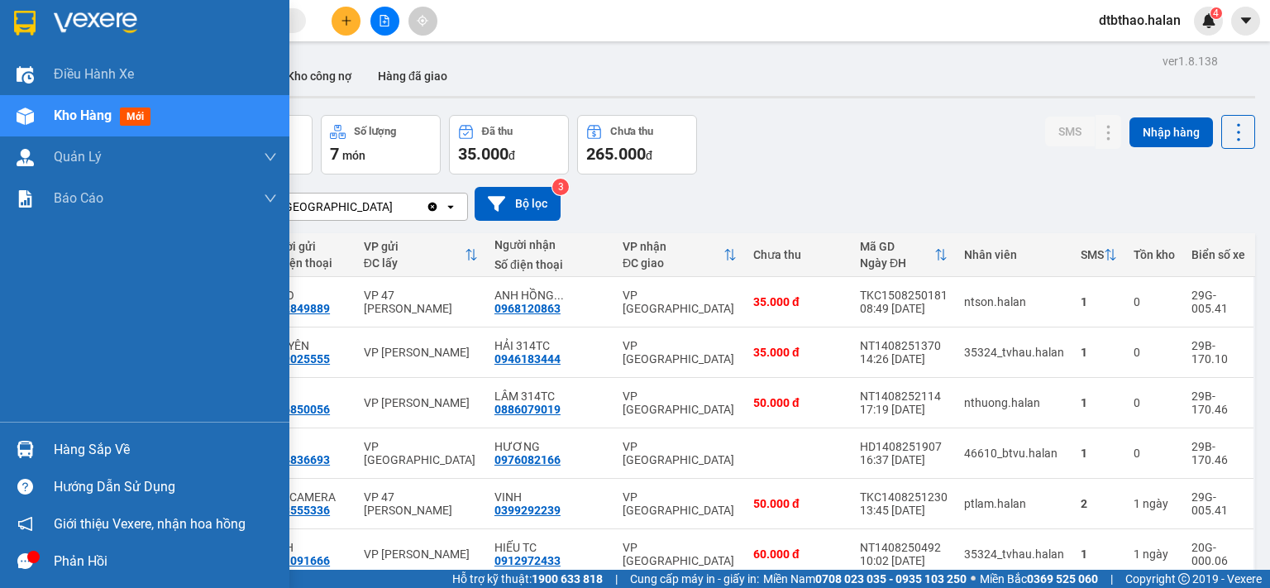
click at [50, 455] on div "Hàng sắp về" at bounding box center [144, 449] width 289 height 37
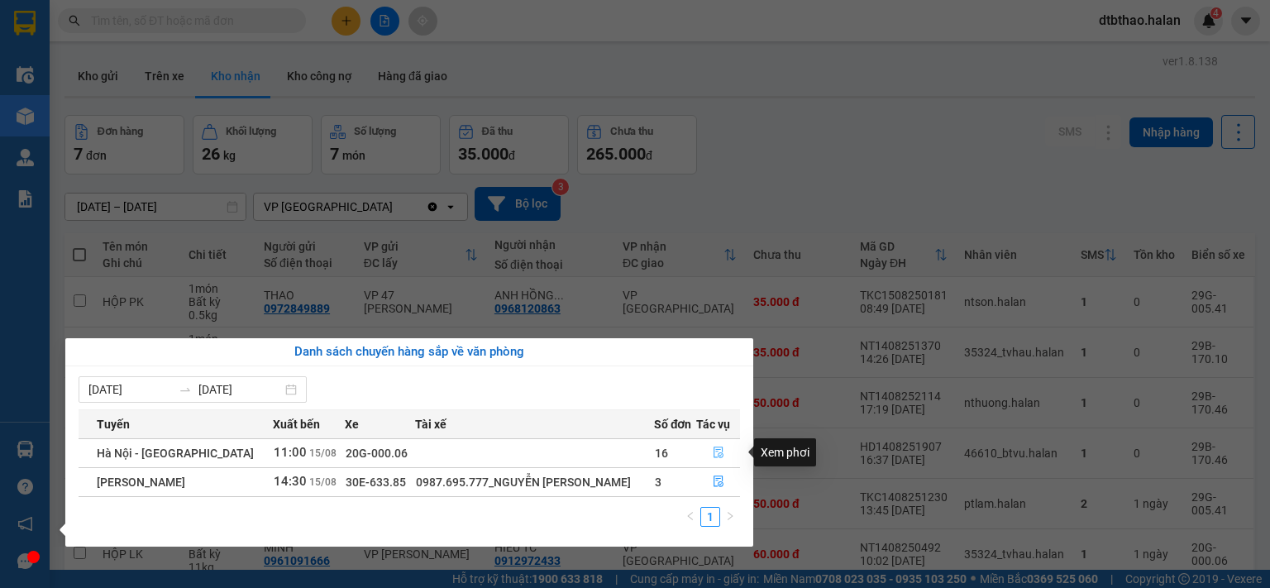
click at [713, 451] on icon "file-done" at bounding box center [718, 453] width 10 height 12
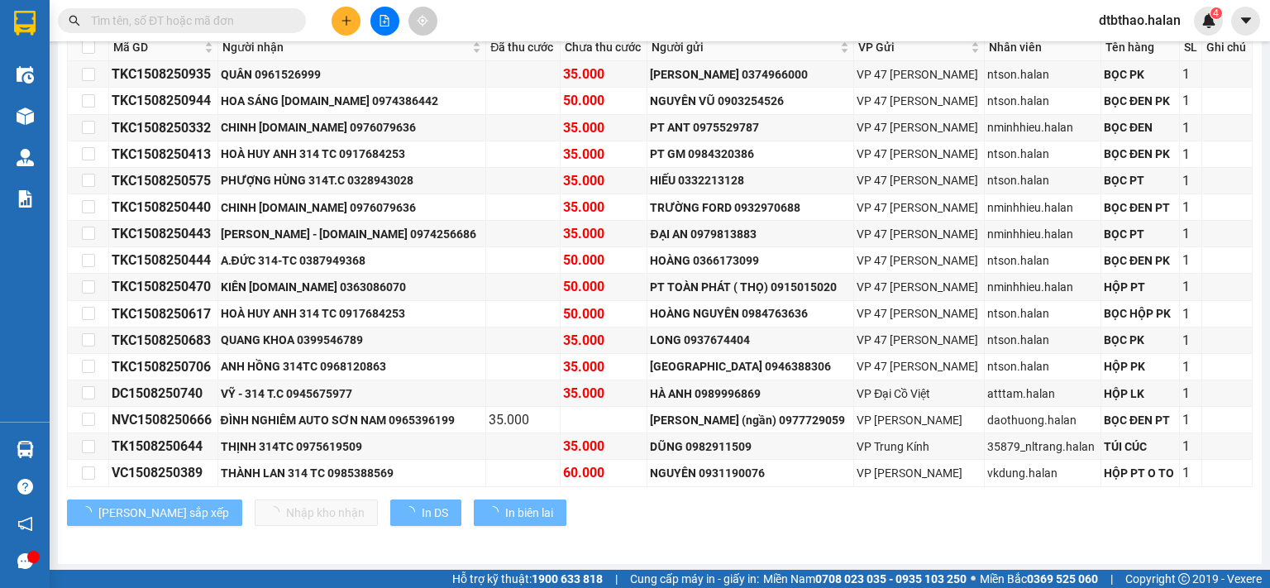
scroll to position [346, 0]
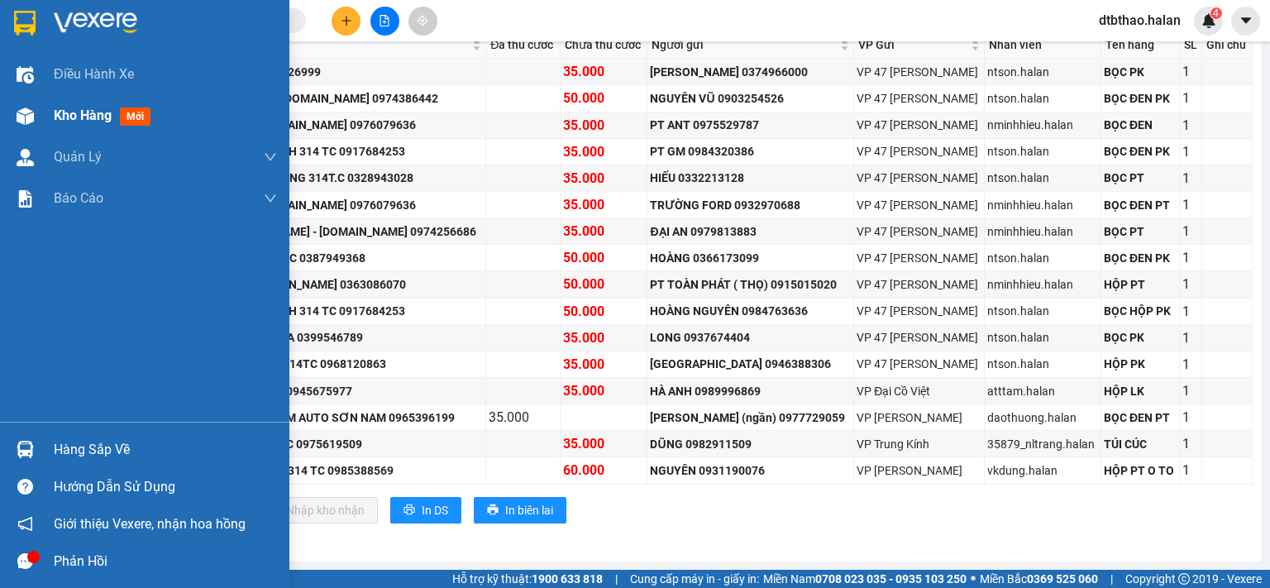
click at [96, 111] on span "Kho hàng" at bounding box center [83, 115] width 58 height 16
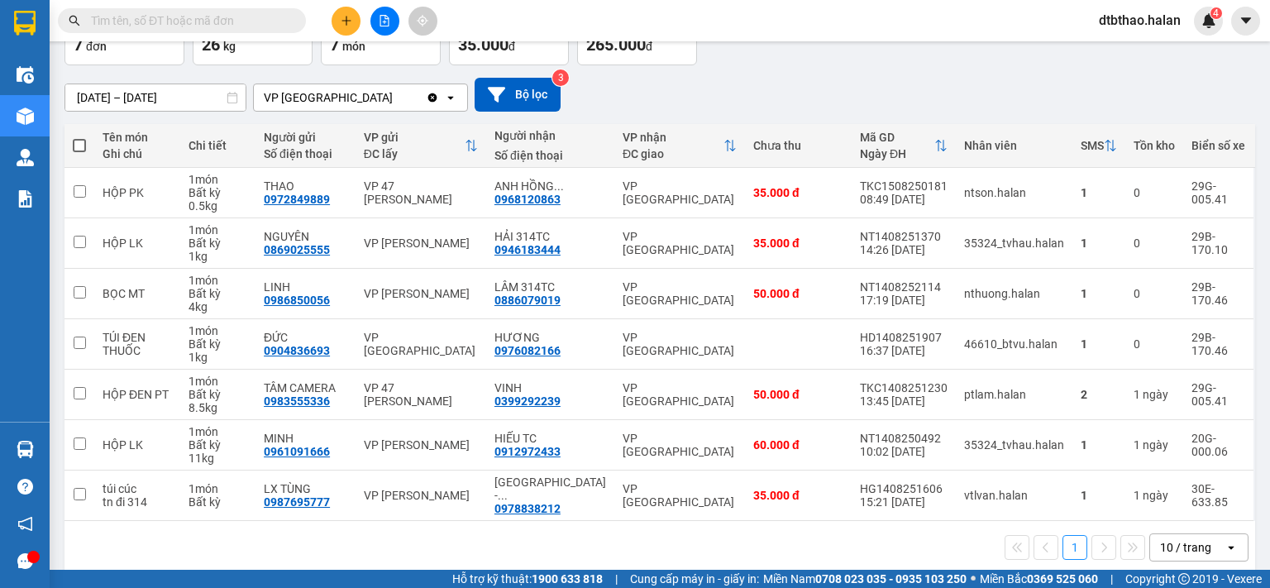
scroll to position [112, 0]
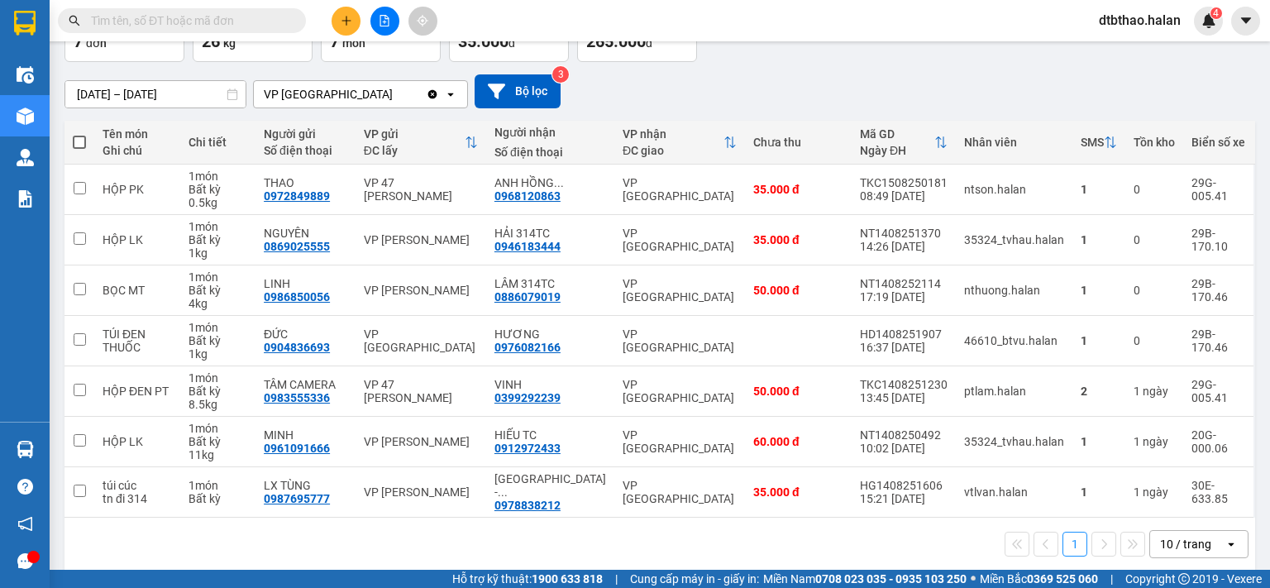
drag, startPoint x: 88, startPoint y: 87, endPoint x: 715, endPoint y: 100, distance: 627.7
click at [715, 100] on div "17/06/2025 – 15/08/2025 Press the down arrow key to interact with the calendar …" at bounding box center [659, 91] width 1191 height 34
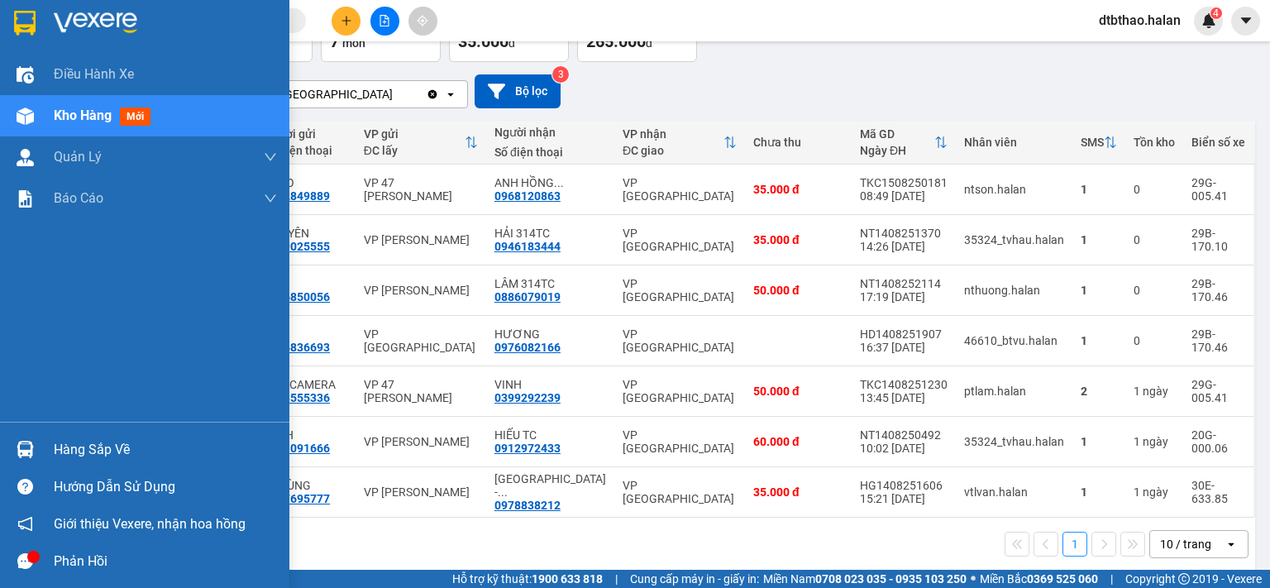
click at [85, 115] on span "Kho hàng" at bounding box center [83, 115] width 58 height 16
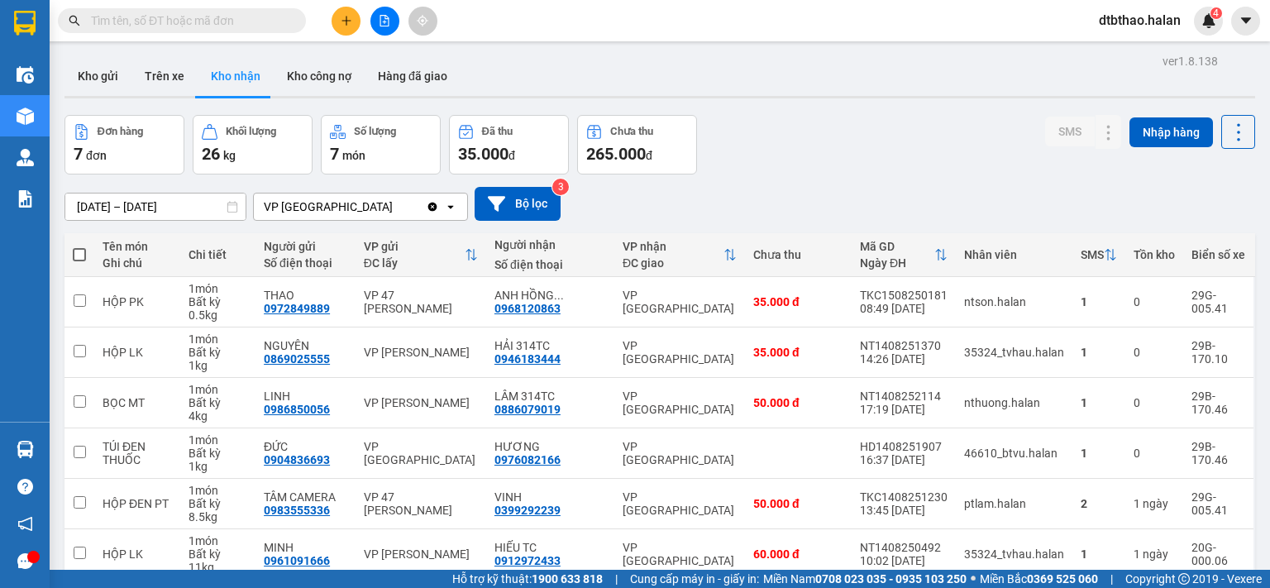
scroll to position [112, 0]
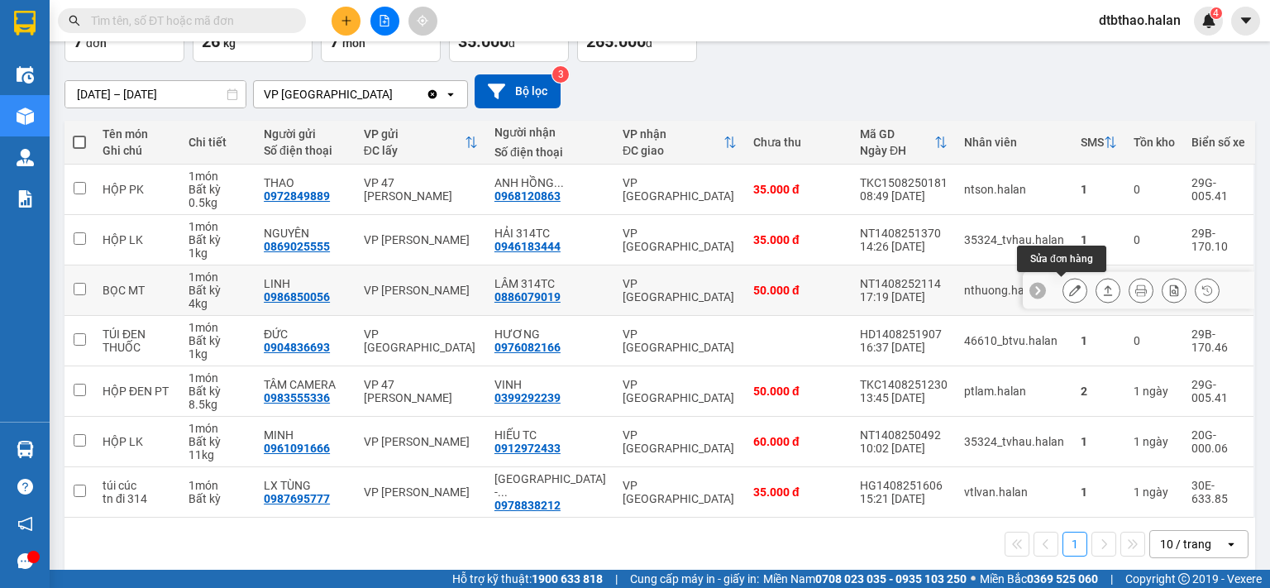
click at [1069, 284] on icon at bounding box center [1075, 290] width 12 height 12
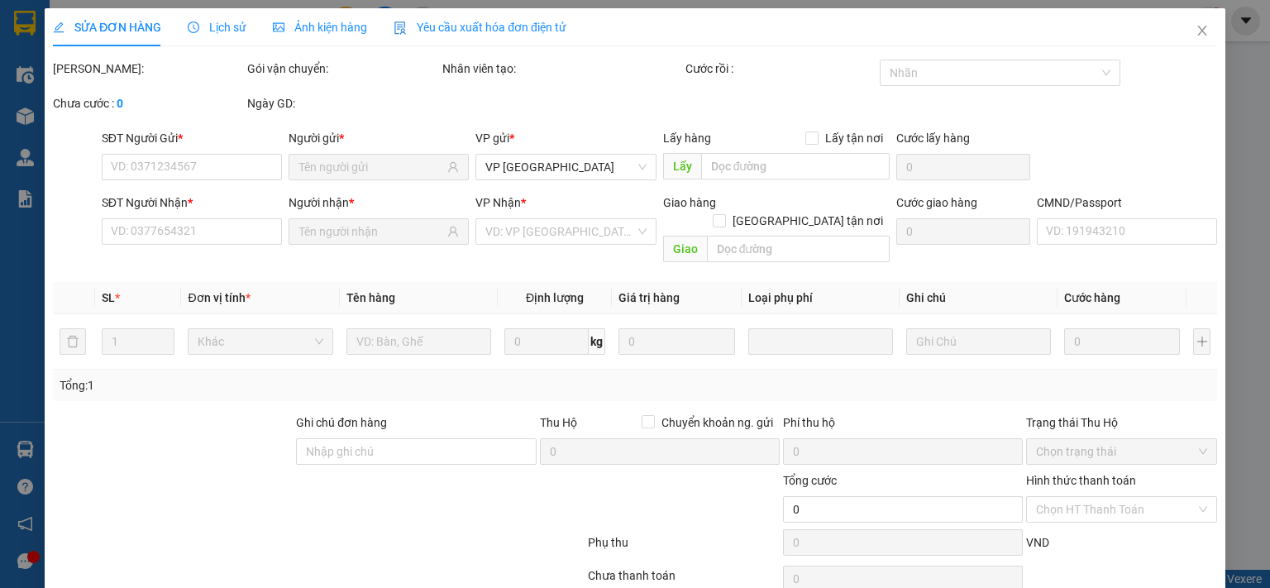
type input "0986850056"
type input "LINH"
type input "0886079019"
type input "LÂM 314TC"
type input "50.000"
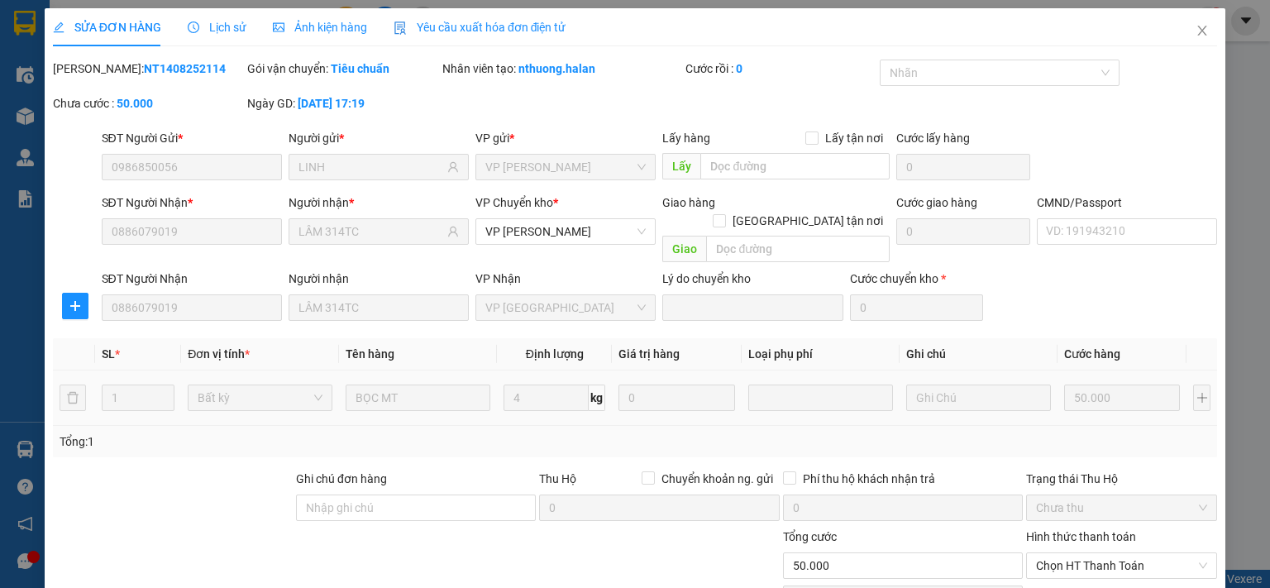
scroll to position [115, 0]
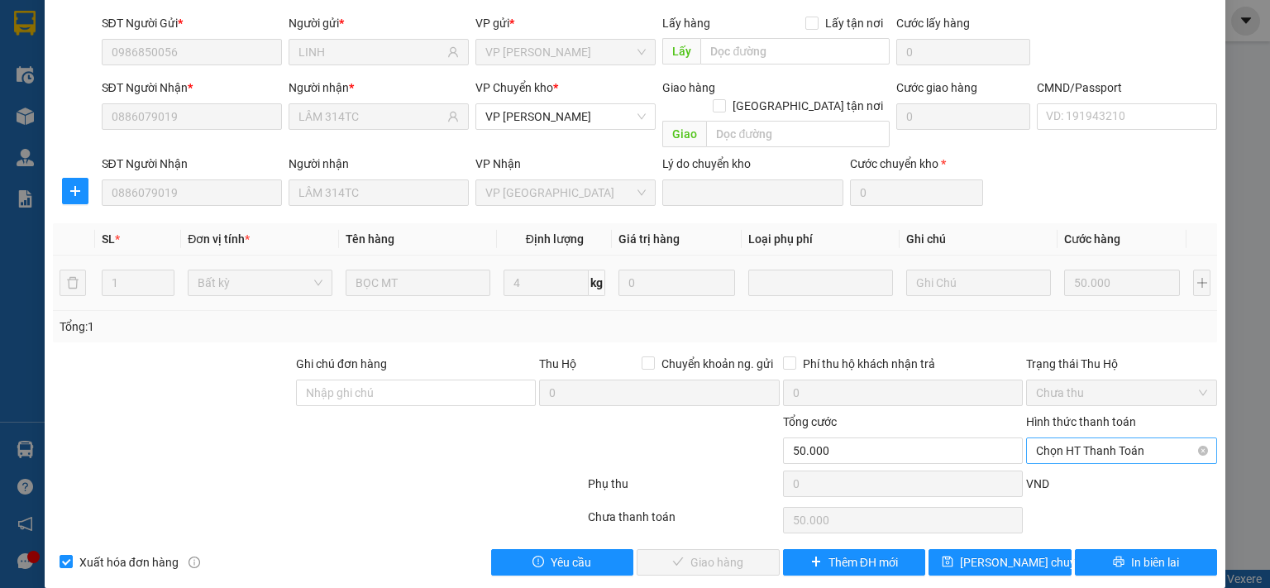
click at [1088, 438] on span "Chọn HT Thanh Toán" at bounding box center [1121, 450] width 171 height 25
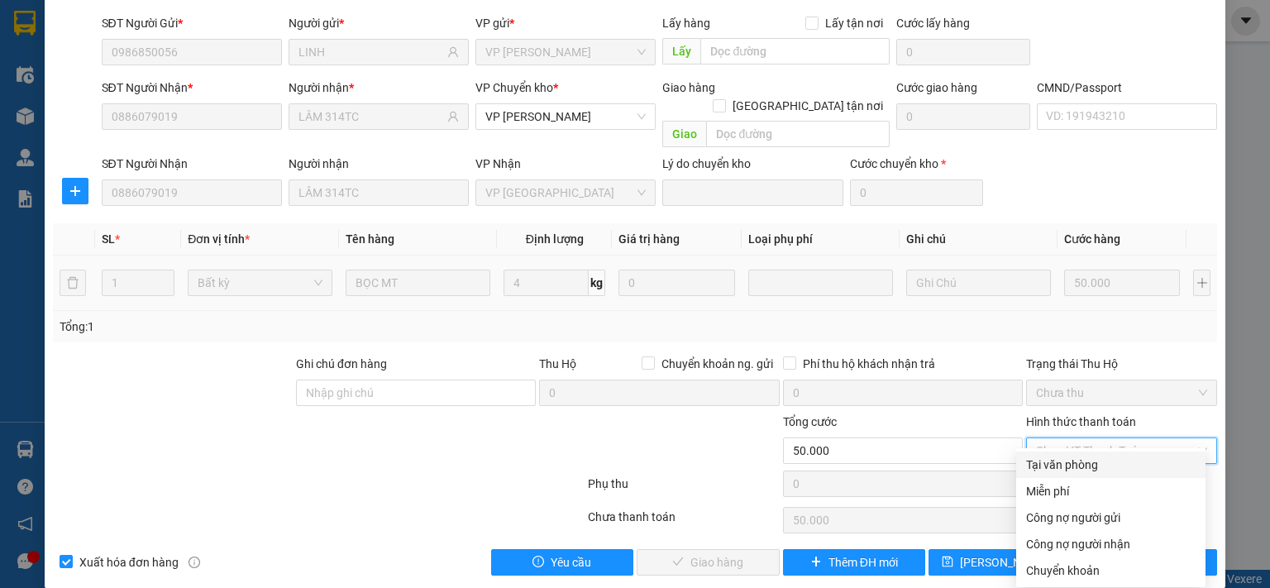
click at [1073, 461] on div "Tại văn phòng" at bounding box center [1110, 465] width 169 height 18
type input "0"
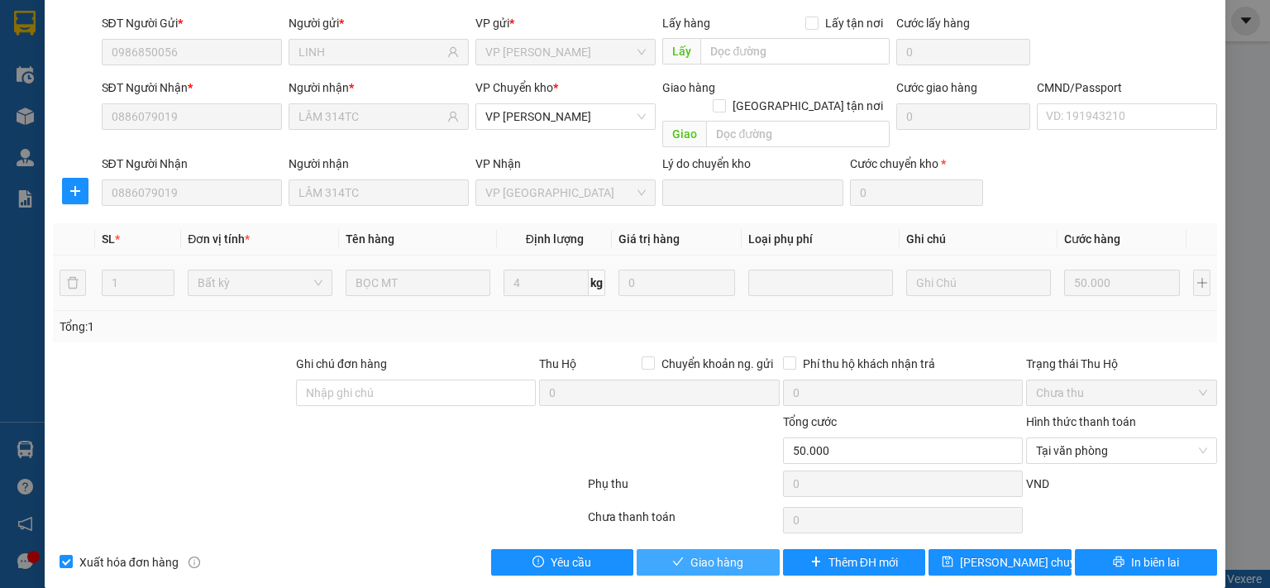
click at [729, 553] on span "Giao hàng" at bounding box center [716, 562] width 53 height 18
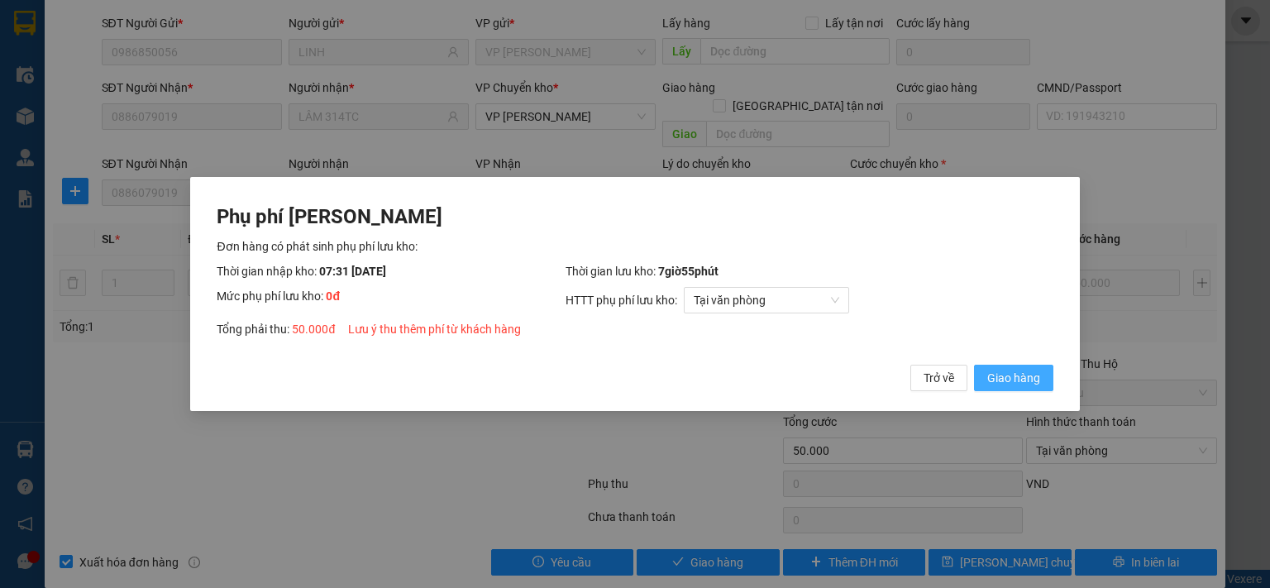
click at [1008, 374] on span "Giao hàng" at bounding box center [1013, 378] width 53 height 18
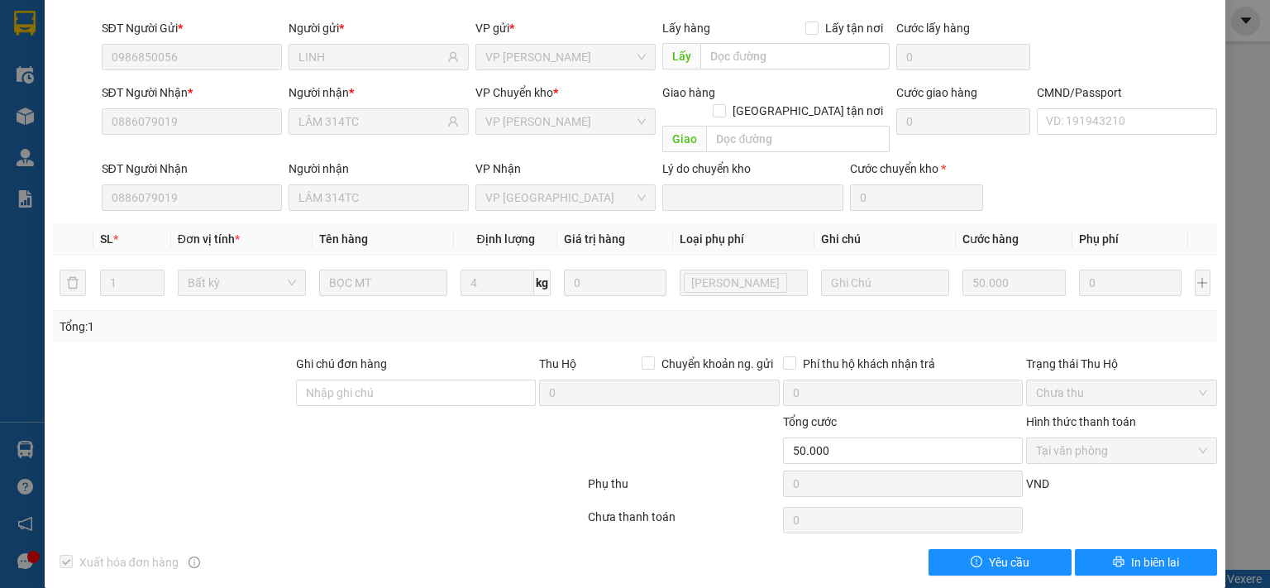
scroll to position [0, 0]
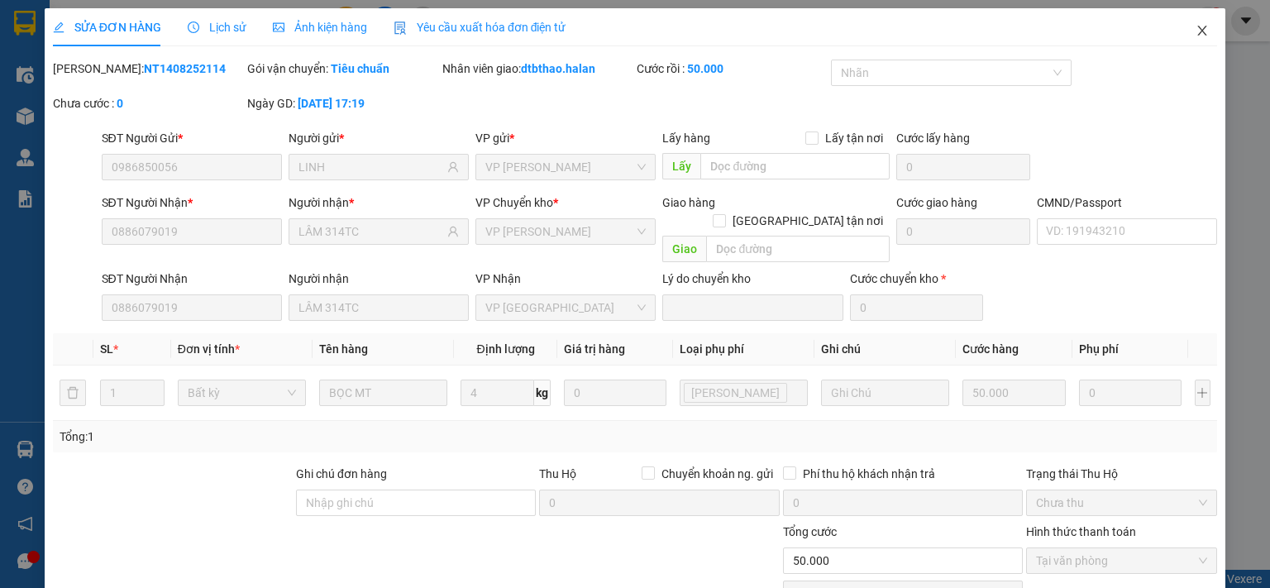
click at [1195, 29] on icon "close" at bounding box center [1201, 30] width 13 height 13
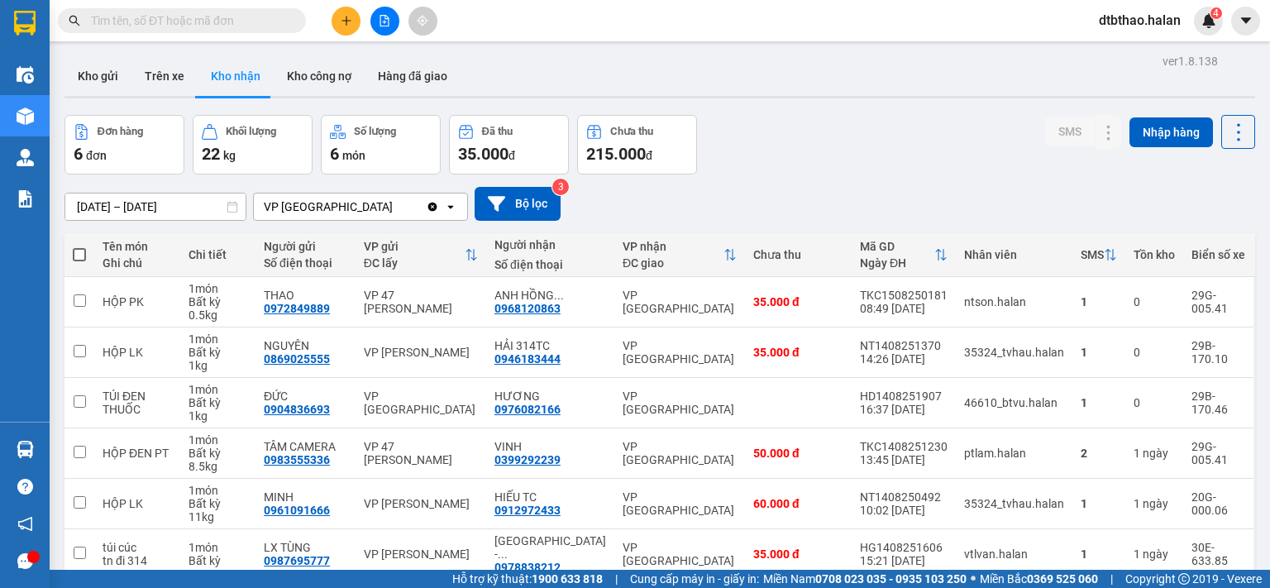
drag, startPoint x: 182, startPoint y: 25, endPoint x: 489, endPoint y: 90, distance: 313.6
click at [185, 26] on input "text" at bounding box center [188, 21] width 195 height 18
click at [355, 12] on button at bounding box center [346, 21] width 29 height 29
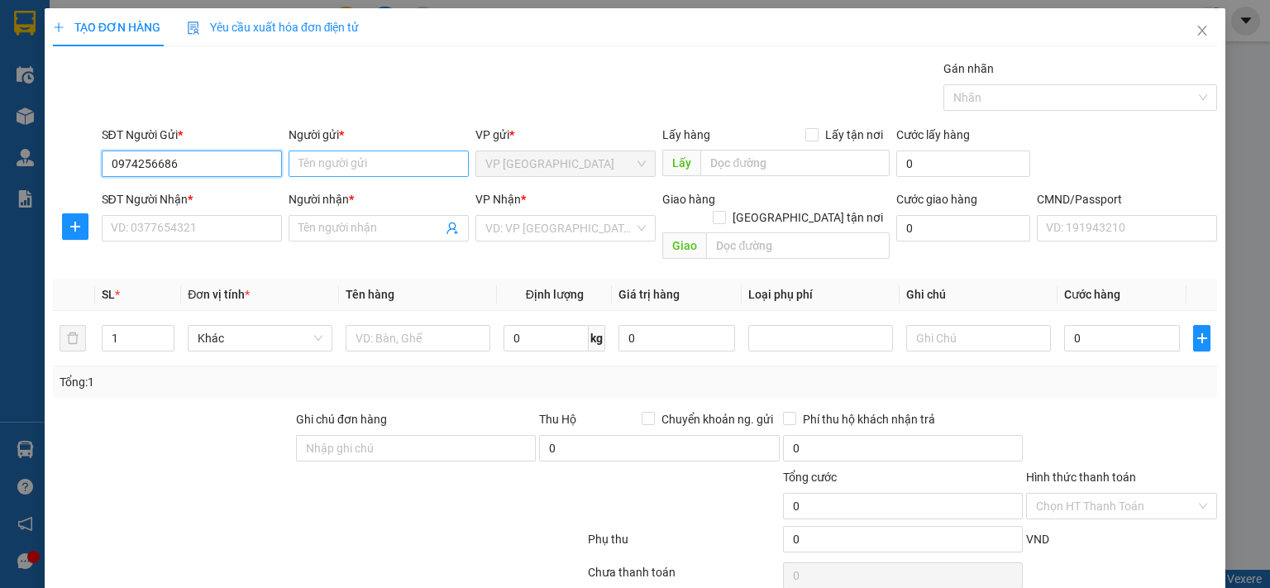
type input "0974256686"
click at [335, 161] on input "Người gửi *" at bounding box center [379, 163] width 180 height 26
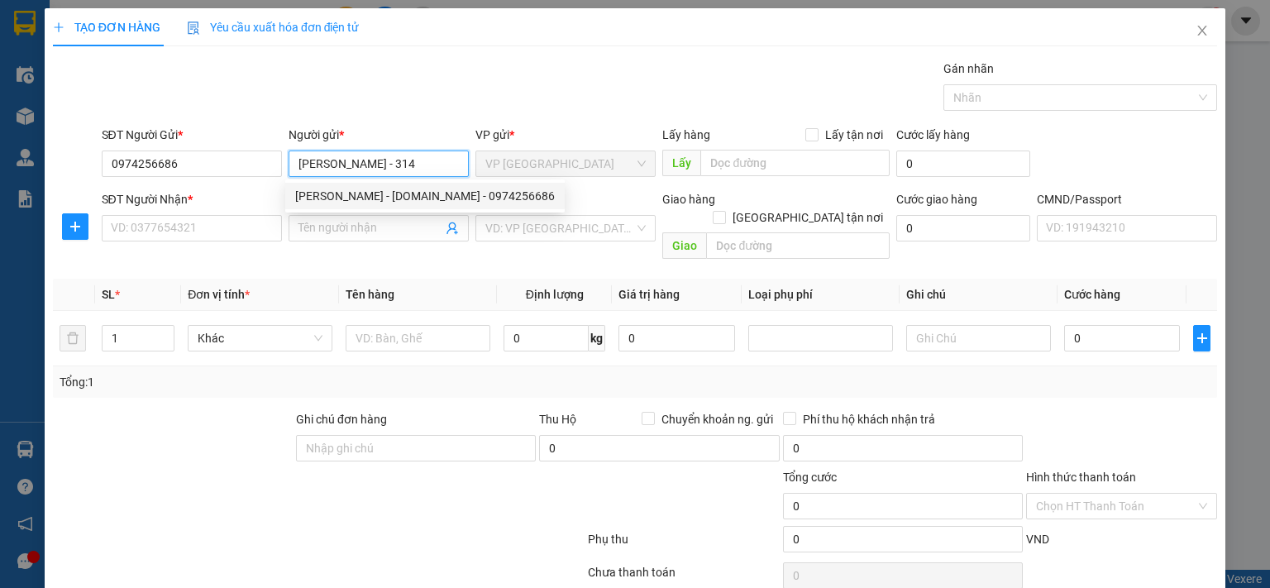
click at [355, 200] on div "NGỌC ÁNH - 314.TC - 0974256686" at bounding box center [425, 196] width 260 height 18
type input "[PERSON_NAME] - [DOMAIN_NAME]"
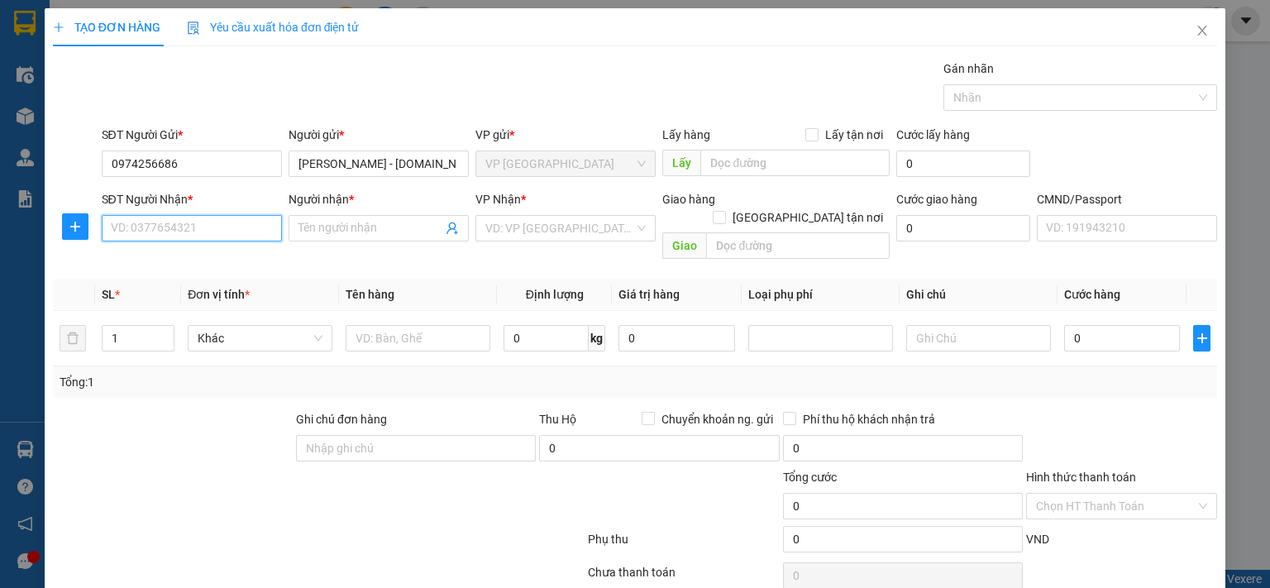
click at [161, 236] on input "SĐT Người Nhận *" at bounding box center [192, 228] width 180 height 26
click at [330, 226] on input "Người nhận *" at bounding box center [370, 228] width 144 height 18
drag, startPoint x: 126, startPoint y: 227, endPoint x: 196, endPoint y: 225, distance: 70.3
click at [196, 225] on input "0977808010" at bounding box center [192, 228] width 180 height 26
click at [136, 265] on div "0979813883 - ĐẠI AN" at bounding box center [189, 260] width 159 height 18
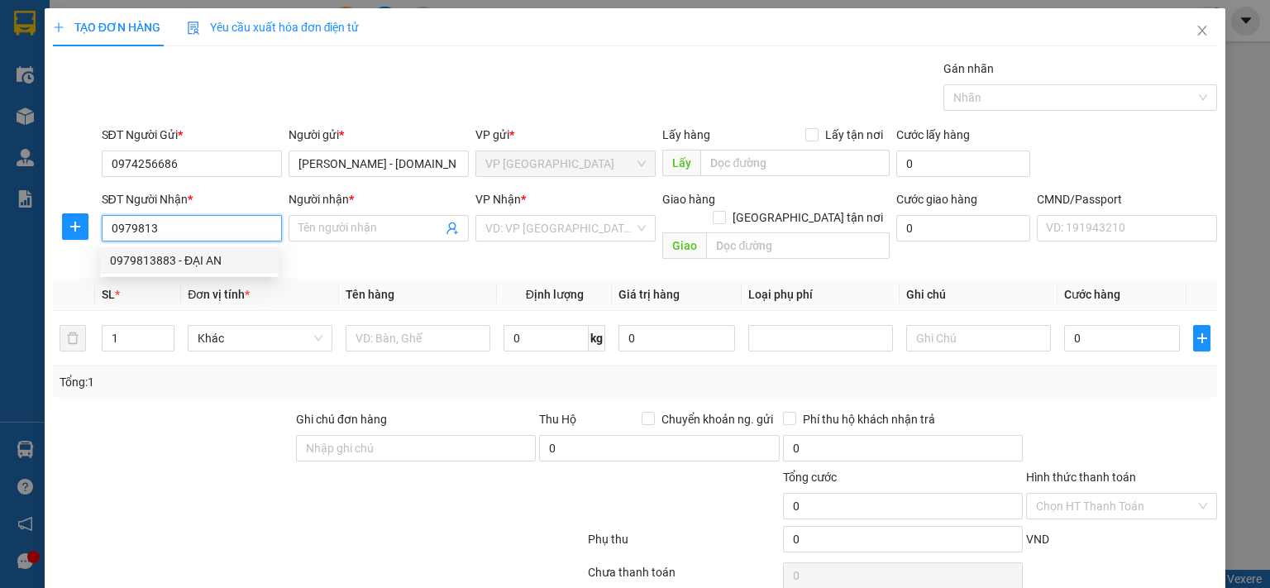
type input "0979813883"
type input "ĐẠI AN"
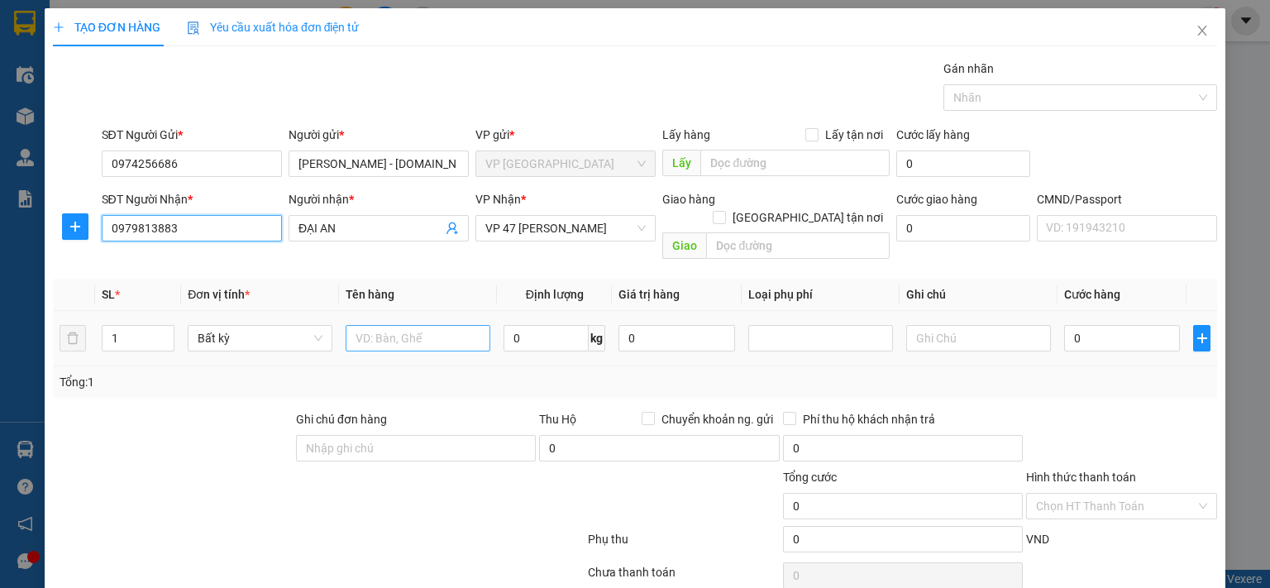
type input "0979813883"
click at [413, 325] on input "text" at bounding box center [418, 338] width 145 height 26
type input "BỌC HỘP PT"
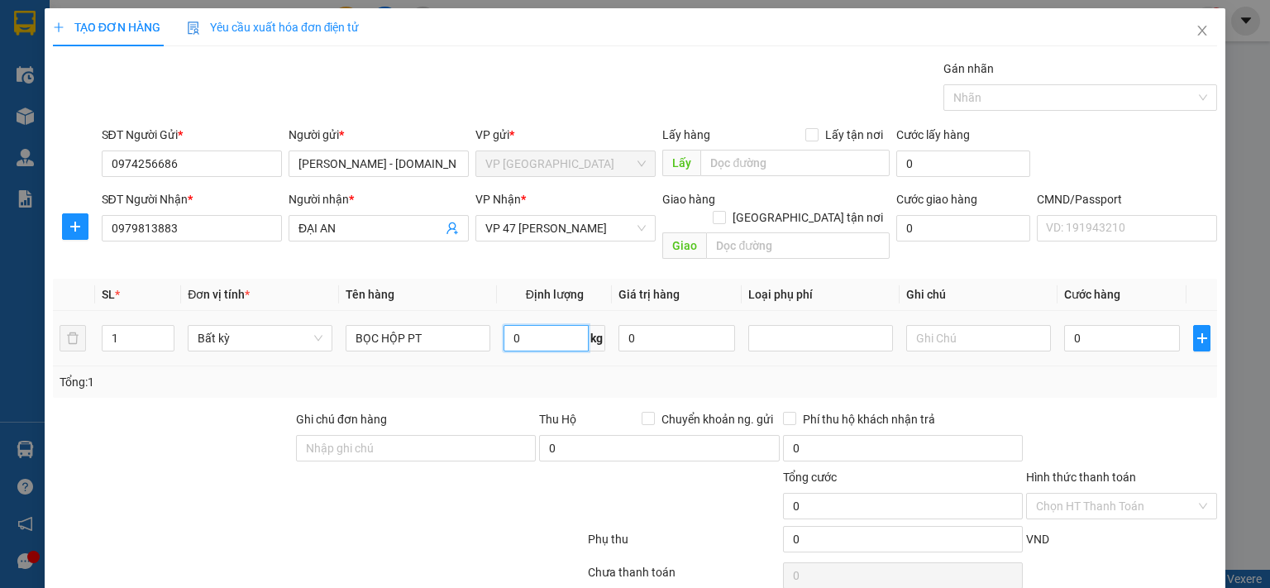
click at [555, 325] on input "0" at bounding box center [545, 338] width 85 height 26
type input "1"
click at [1106, 325] on input "0" at bounding box center [1122, 338] width 116 height 26
type input "35.000"
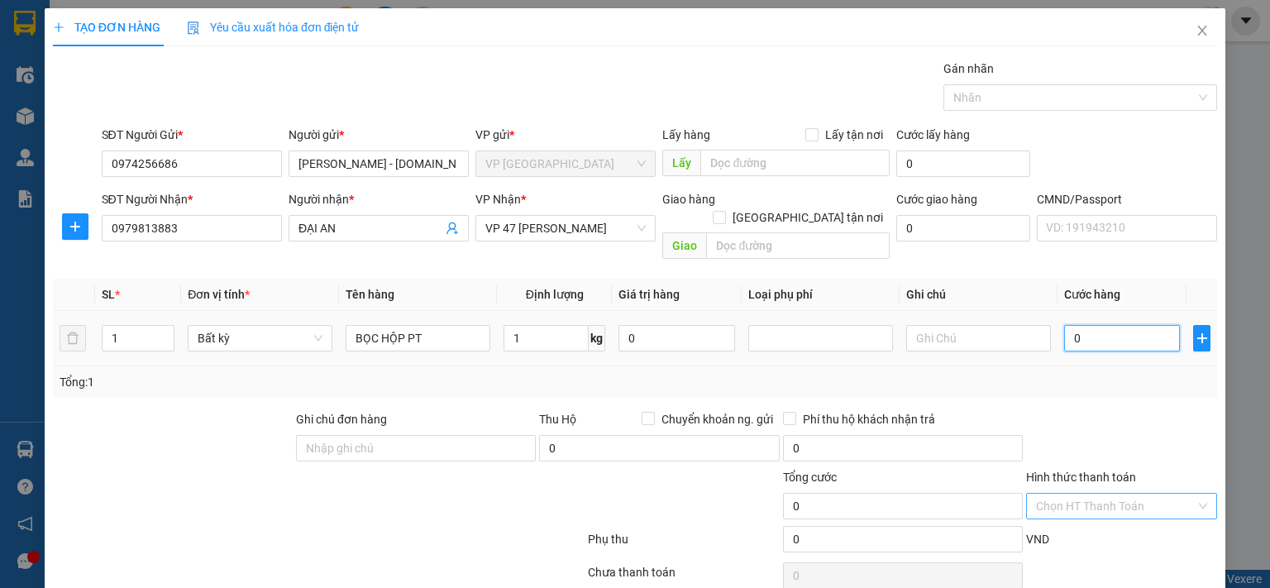
type input "35.000"
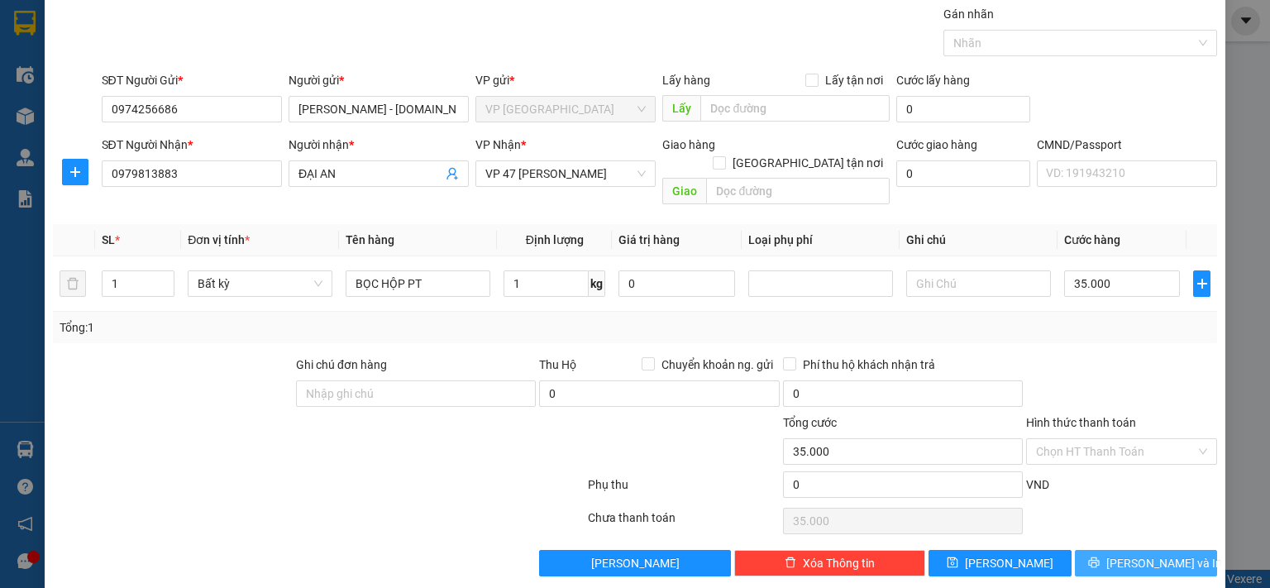
click at [1129, 554] on span "[PERSON_NAME] và In" at bounding box center [1164, 563] width 116 height 18
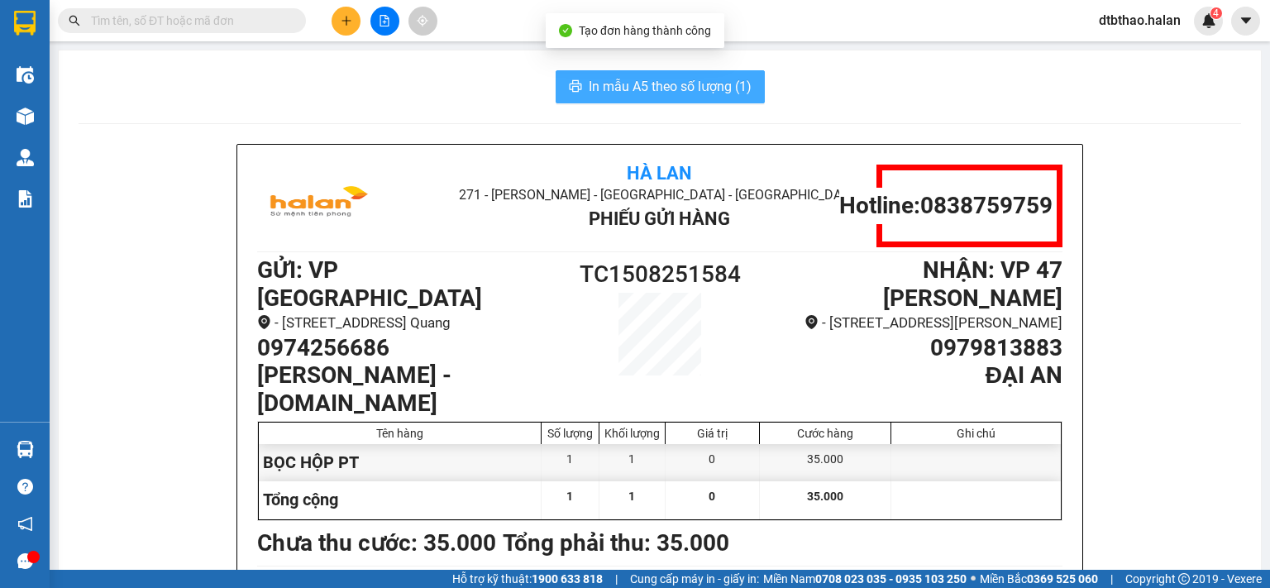
click at [670, 82] on span "In mẫu A5 theo số lượng (1)" at bounding box center [670, 86] width 163 height 21
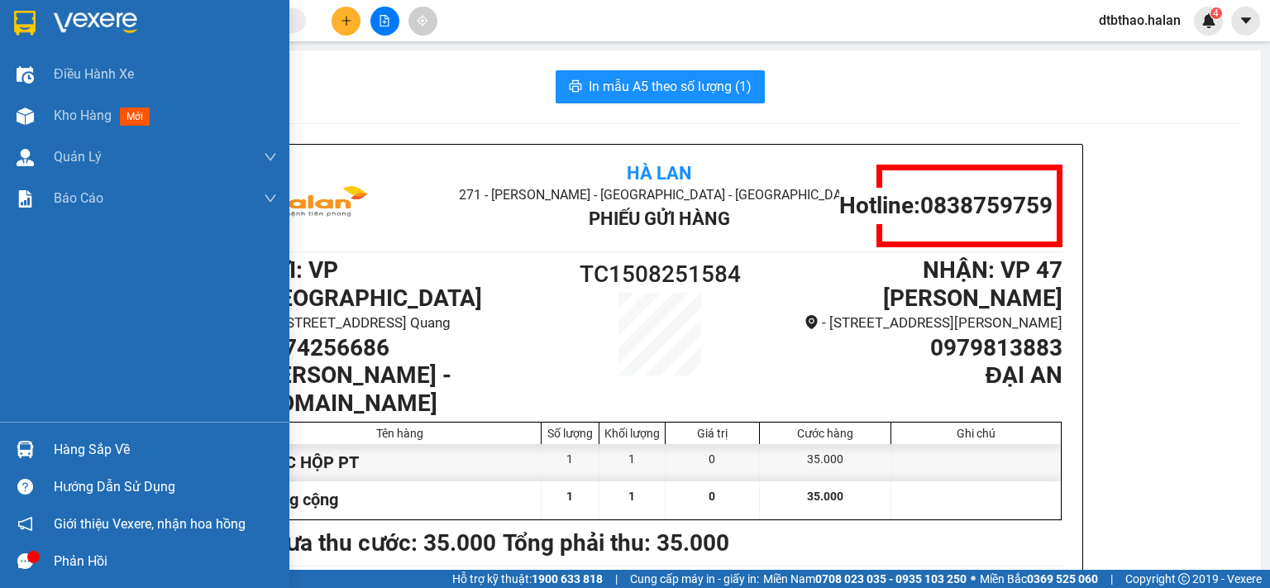
click at [56, 449] on div "Hàng sắp về" at bounding box center [165, 449] width 223 height 25
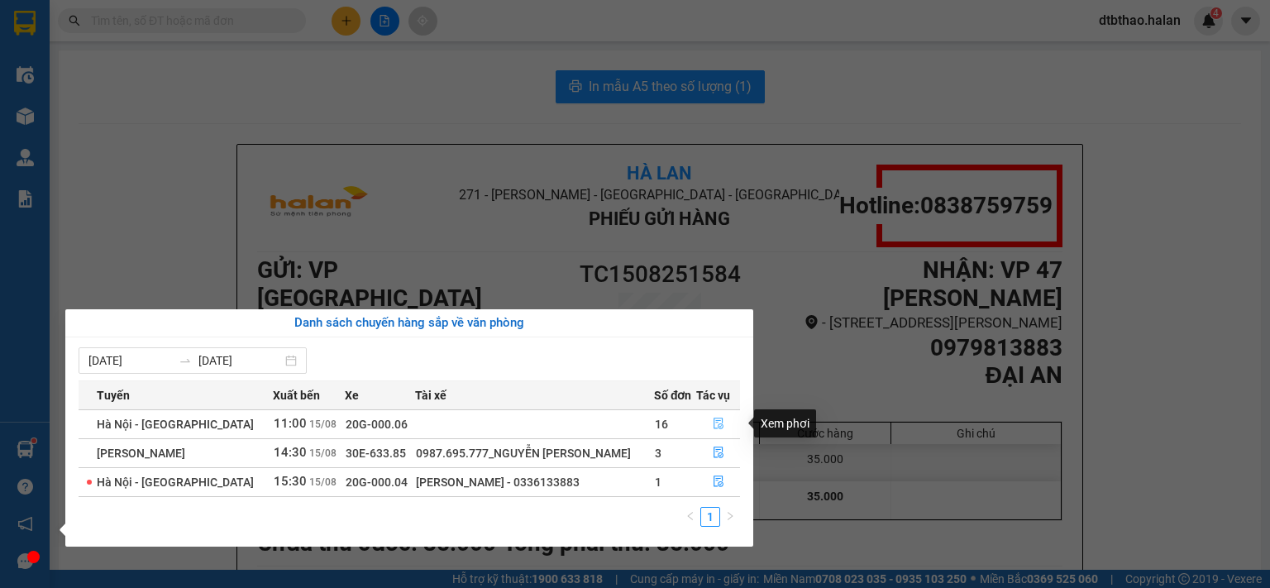
click at [716, 427] on icon "file-done" at bounding box center [718, 424] width 10 height 12
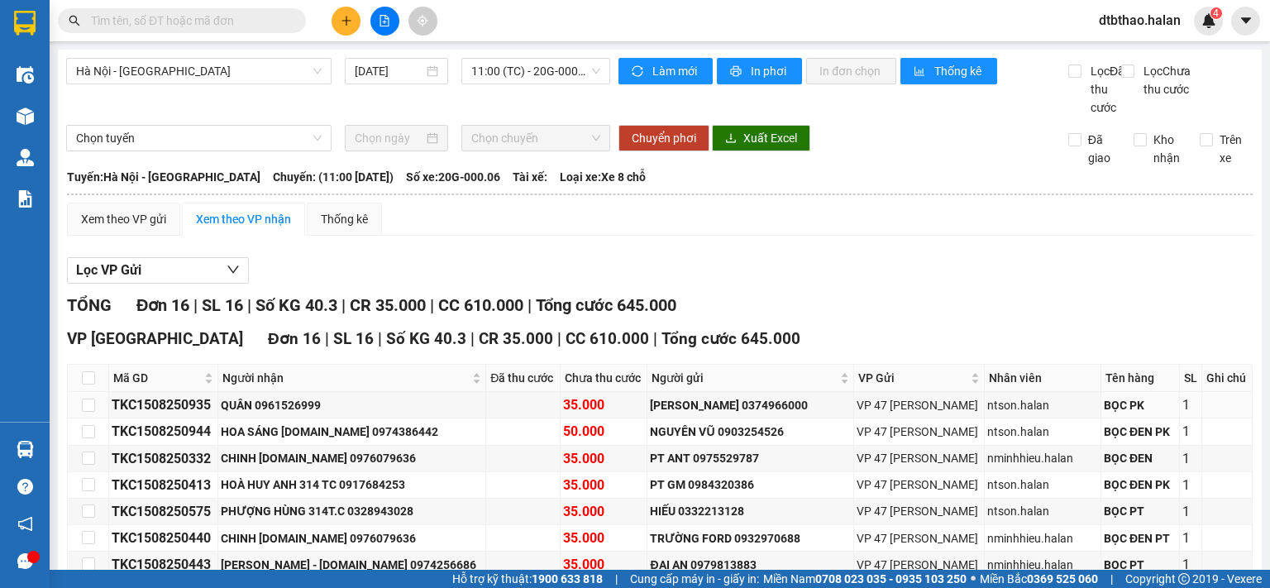
scroll to position [331, 0]
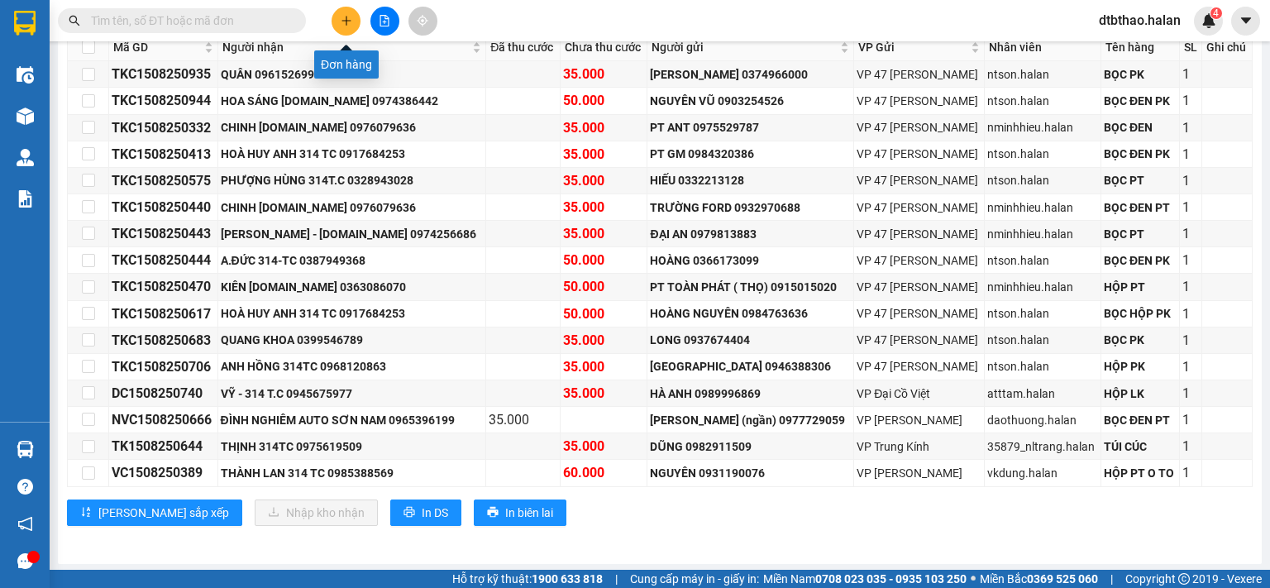
click at [347, 19] on icon "plus" at bounding box center [347, 21] width 12 height 12
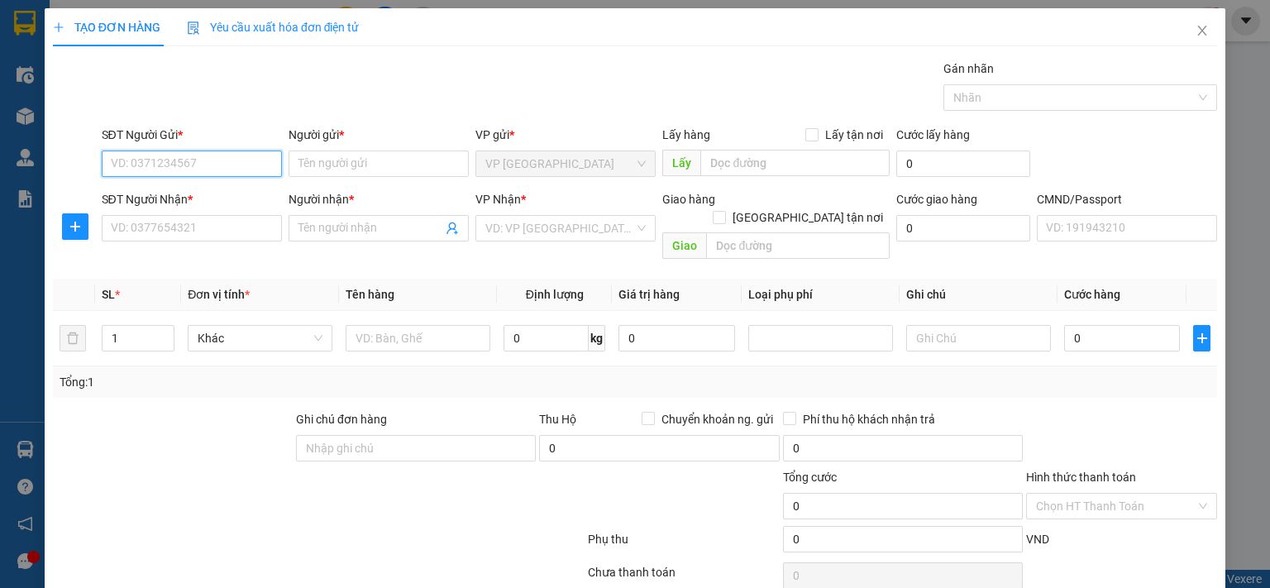
click at [231, 160] on input "SĐT Người Gửi *" at bounding box center [192, 163] width 180 height 26
click at [211, 195] on div "0974256686 - NGỌC ÁNH - 314.TC" at bounding box center [240, 196] width 260 height 18
type input "0974256686"
type input "[PERSON_NAME] - [DOMAIN_NAME]"
type input "0974256686"
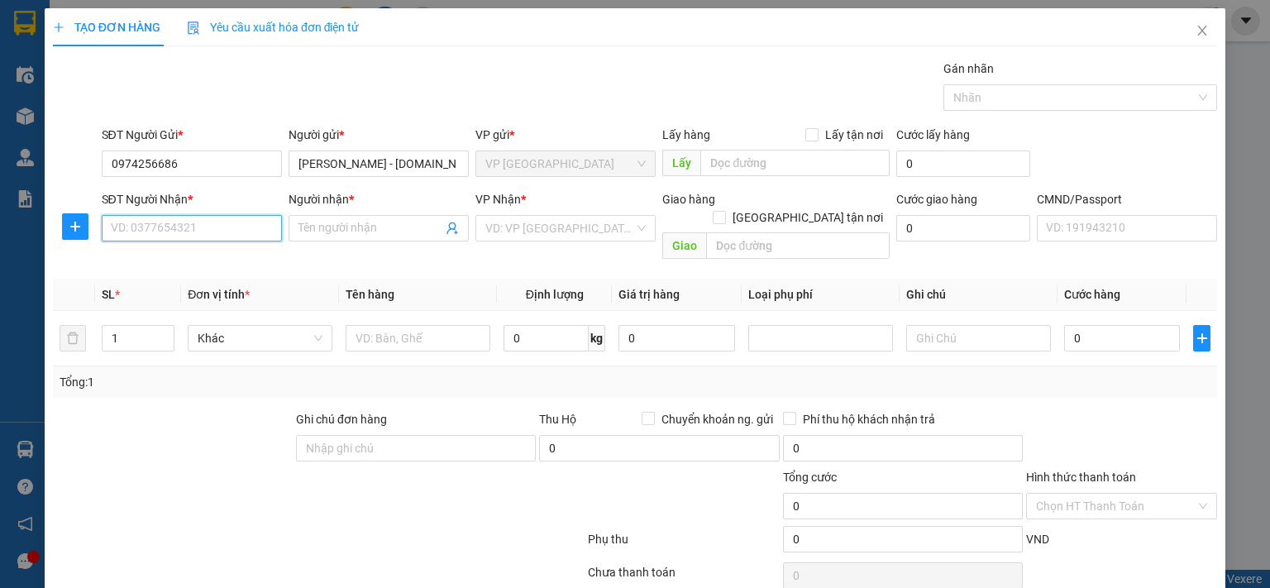
click at [214, 230] on input "SĐT Người Nhận *" at bounding box center [192, 228] width 180 height 26
type input "0977006340"
click at [370, 230] on input "Người nhận *" at bounding box center [370, 228] width 144 height 18
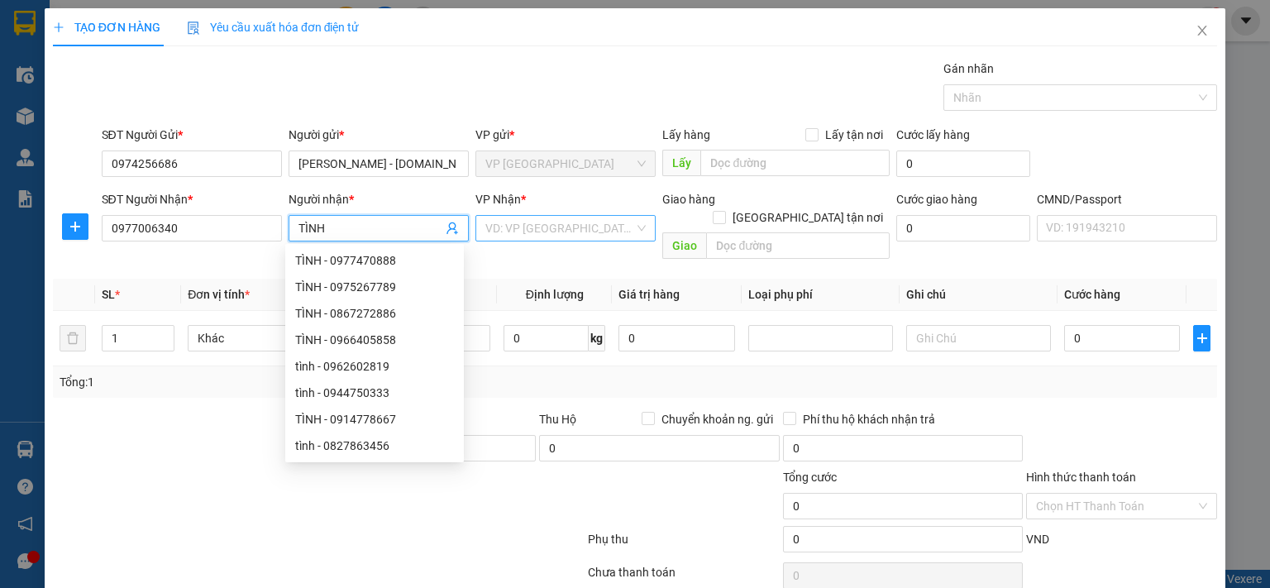
type input "TÌNH"
click at [542, 230] on input "search" at bounding box center [559, 228] width 149 height 25
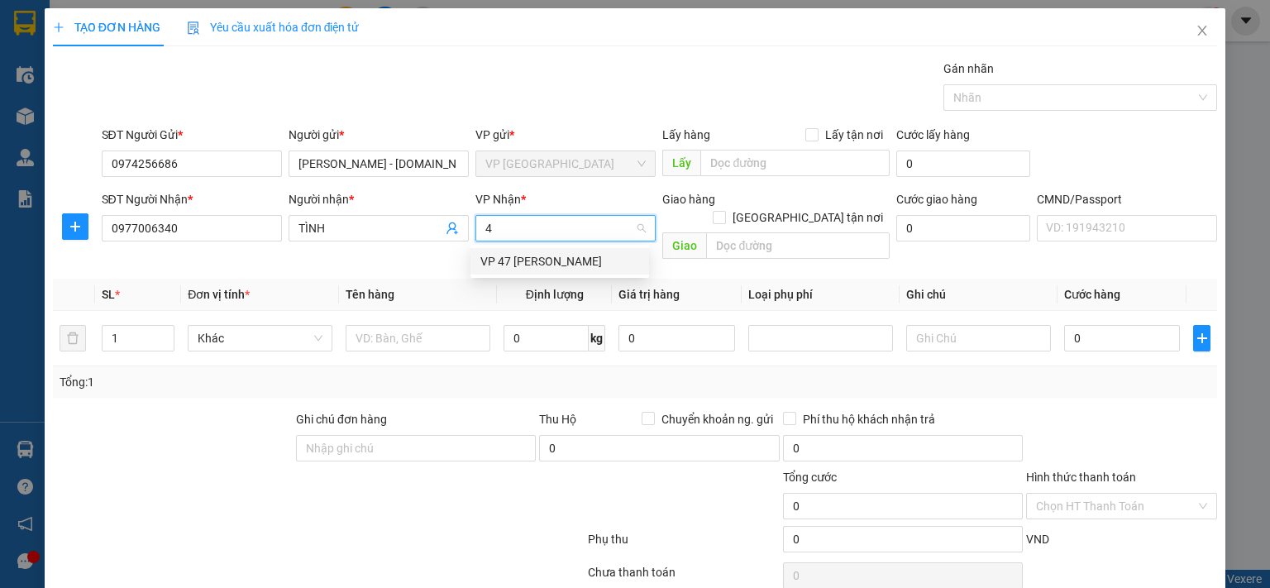
type input "47"
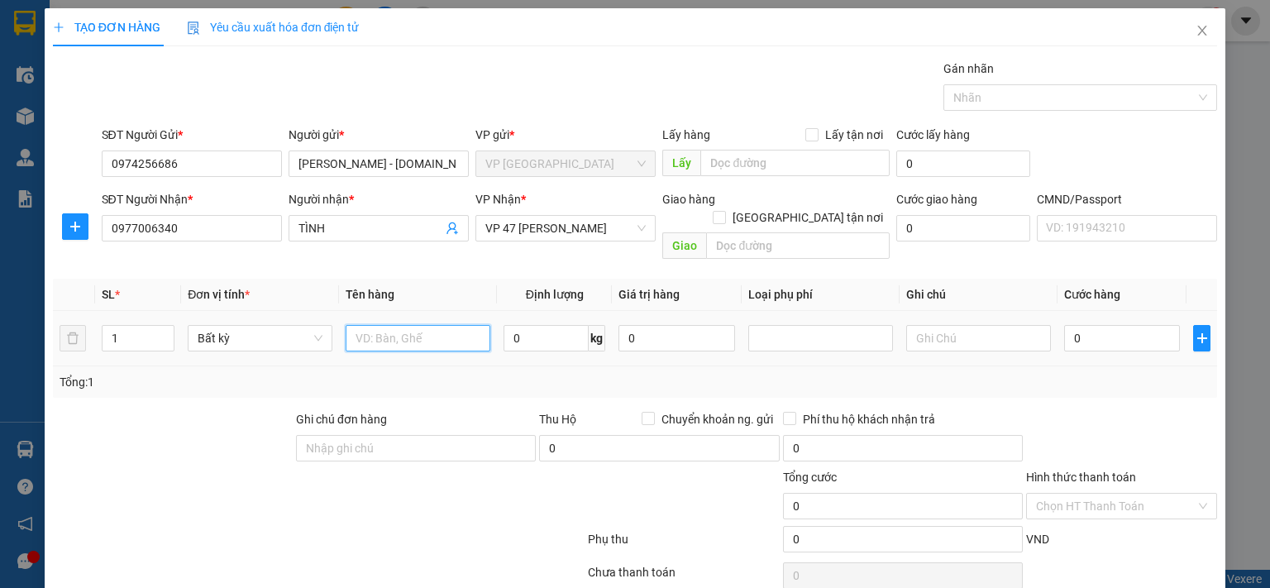
click at [389, 325] on input "text" at bounding box center [418, 338] width 145 height 26
type input "HỘP PT"
click at [532, 325] on input "0" at bounding box center [545, 338] width 85 height 26
type input "0.5"
click at [1128, 325] on input "0" at bounding box center [1122, 338] width 116 height 26
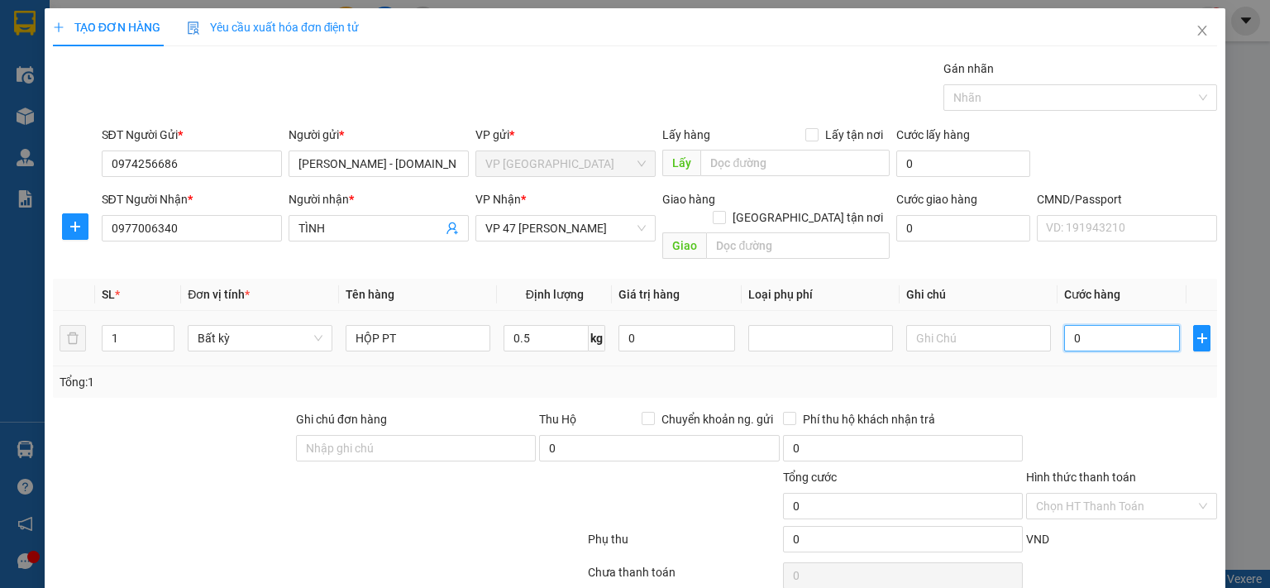
type input "35.000"
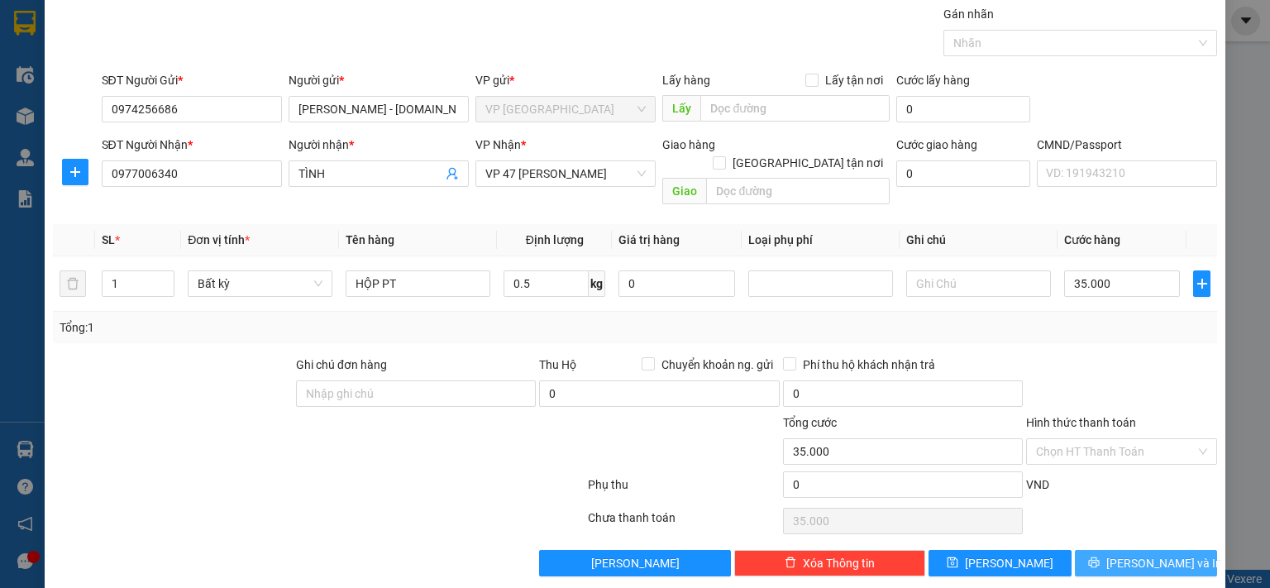
click at [1123, 554] on span "[PERSON_NAME] và In" at bounding box center [1164, 563] width 116 height 18
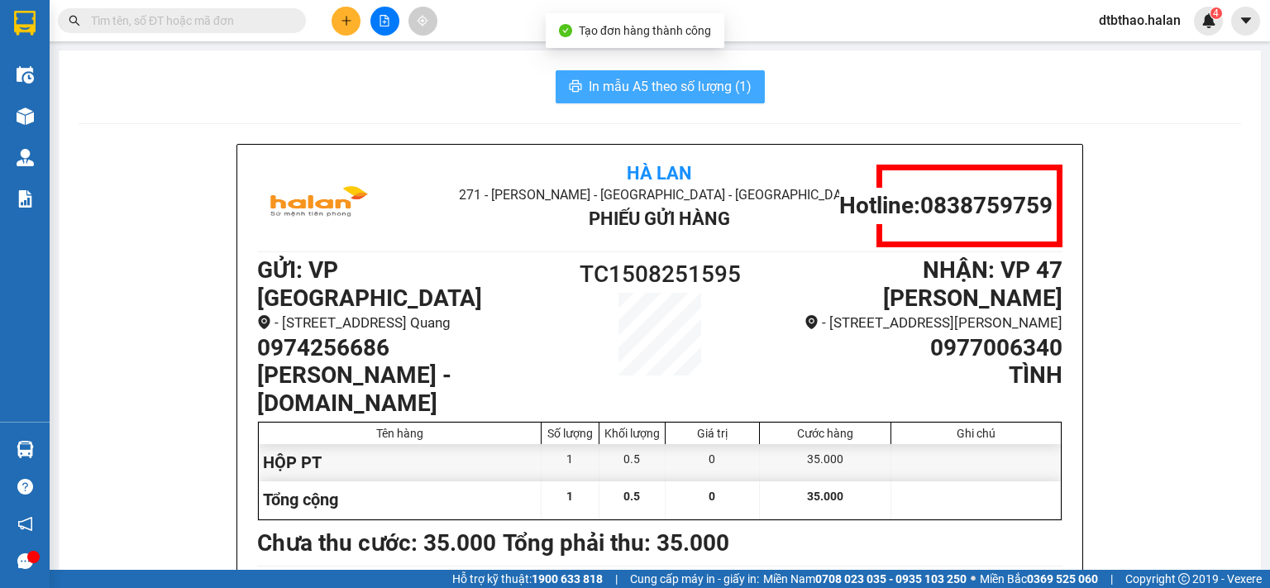
click at [693, 86] on span "In mẫu A5 theo số lượng (1)" at bounding box center [670, 86] width 163 height 21
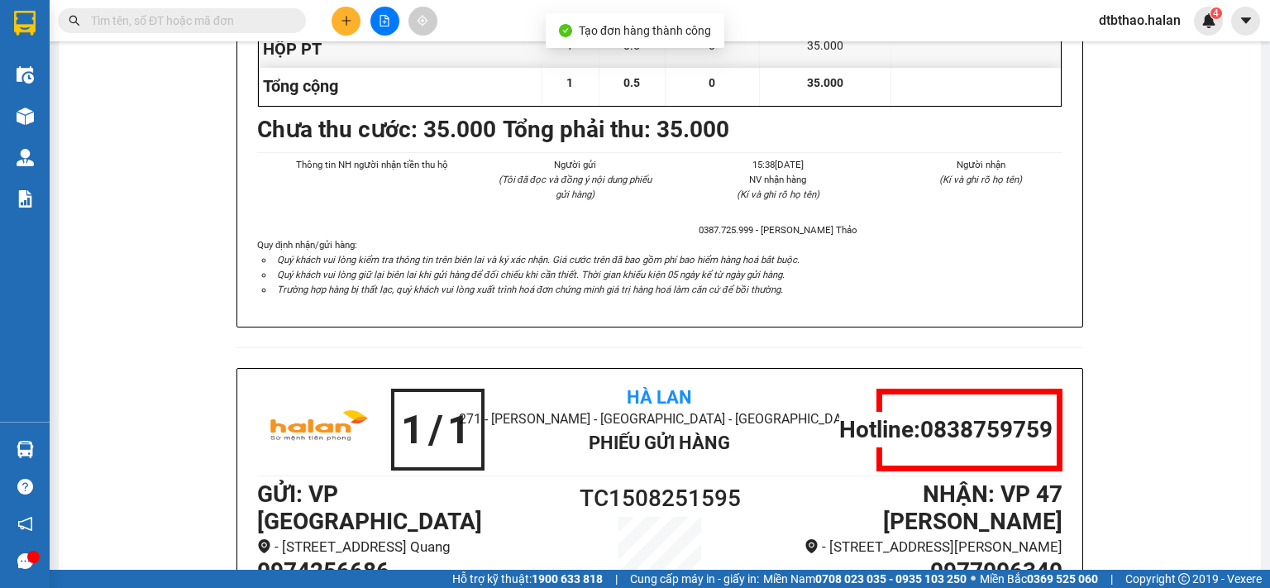
scroll to position [866, 0]
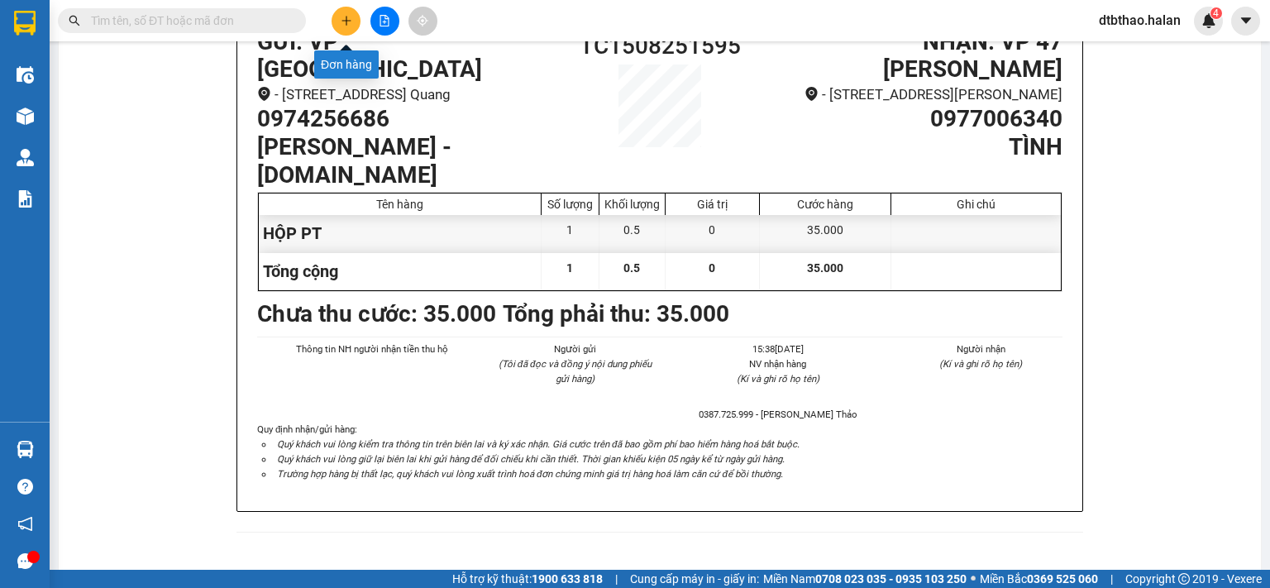
click at [347, 16] on icon "plus" at bounding box center [347, 21] width 12 height 12
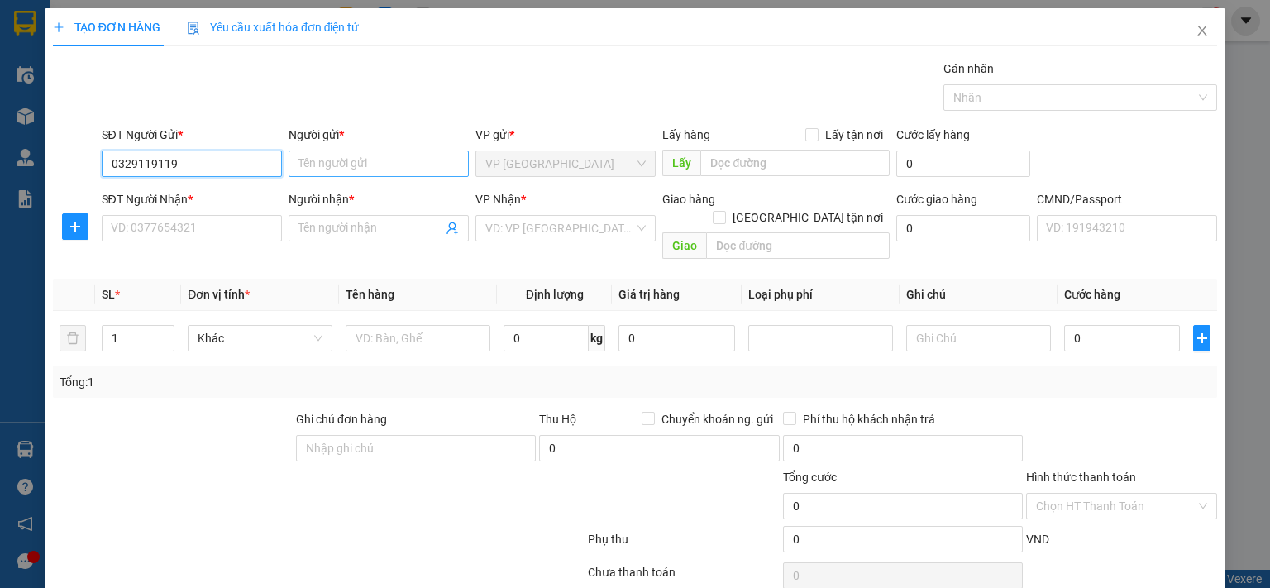
type input "0329119119"
click at [333, 165] on input "Người gửi *" at bounding box center [379, 163] width 180 height 26
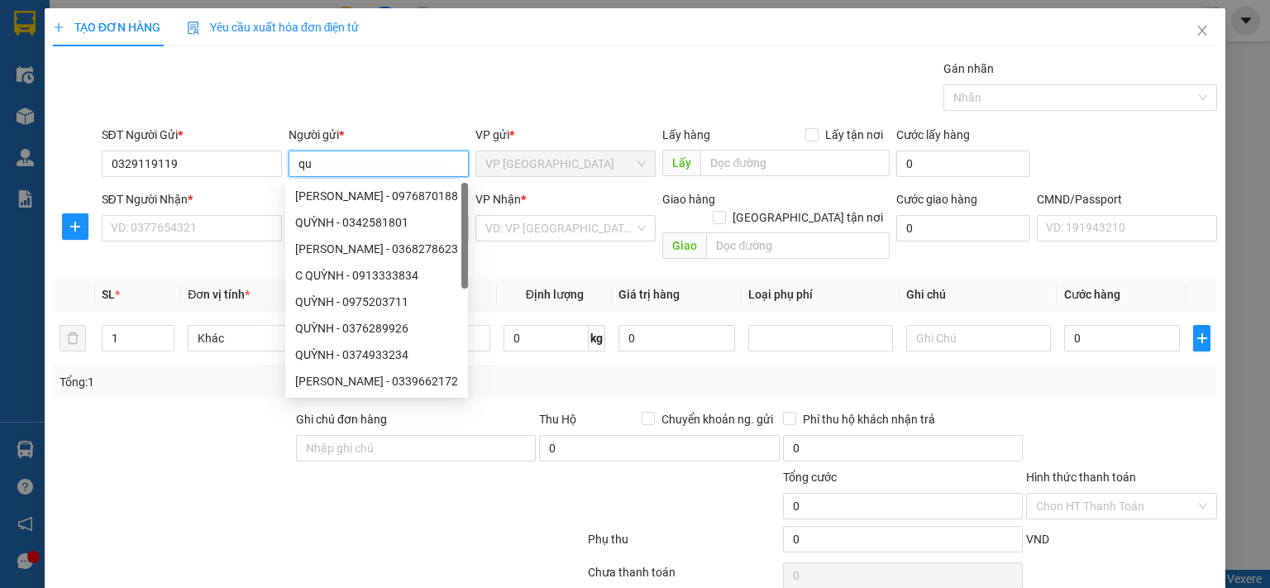
type input "q"
type input "QUỲNH NGA"
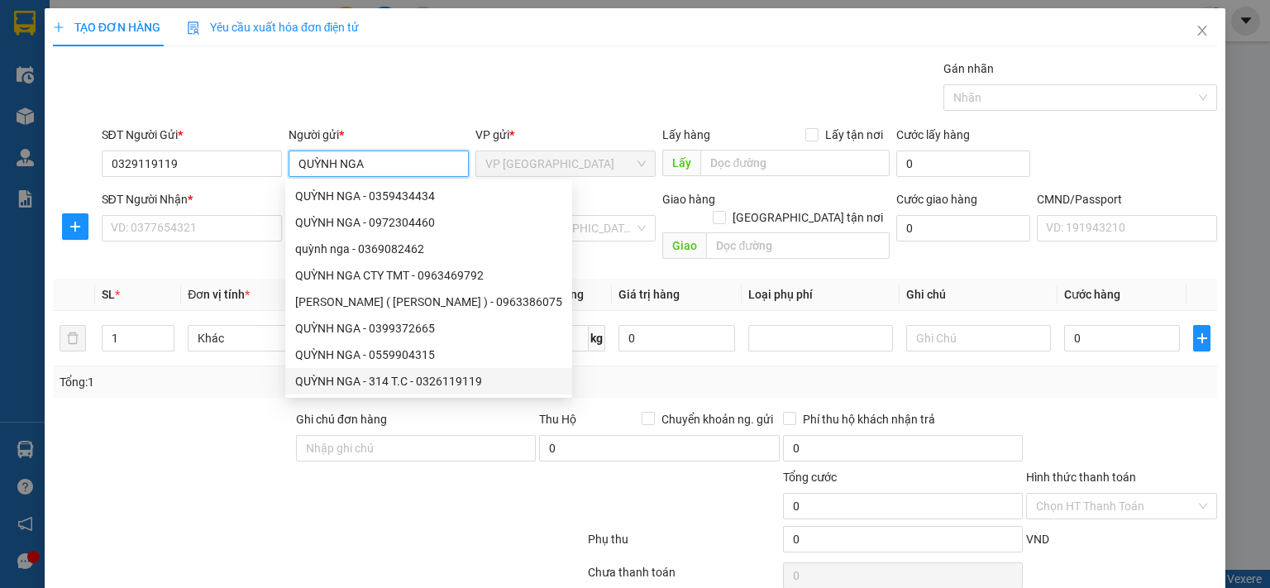
click at [429, 386] on div "QUỲNH NGA - 314 T.C - 0326119119" at bounding box center [428, 381] width 267 height 18
type input "0326119119"
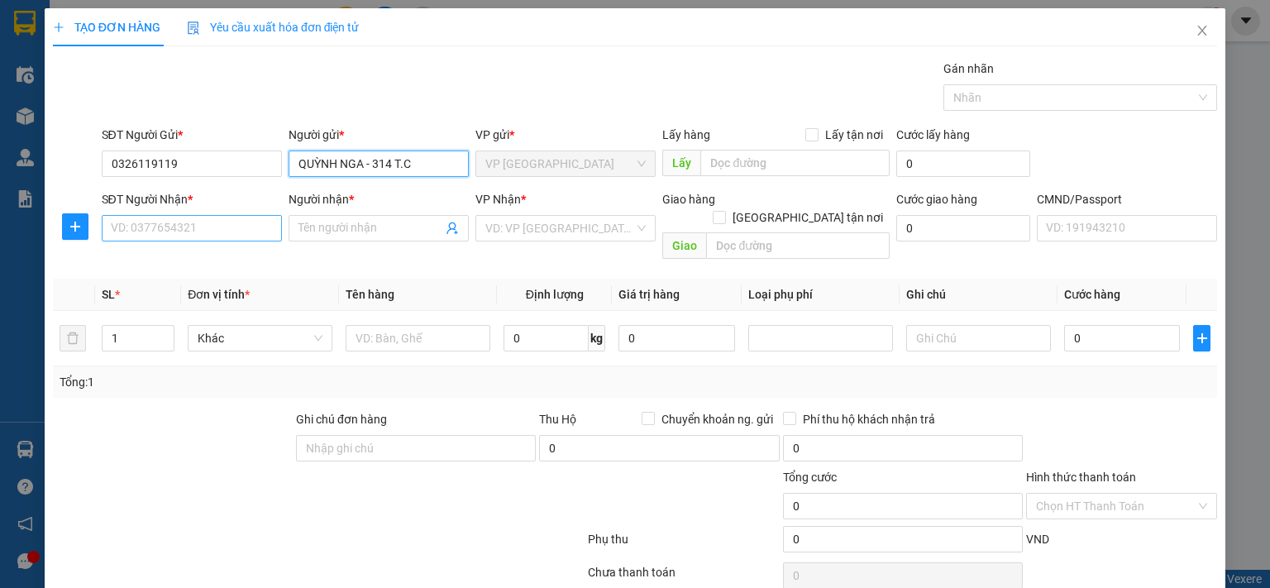
type input "QUỲNH NGA - 314 T.C"
click at [203, 227] on input "SĐT Người Nhận *" at bounding box center [192, 228] width 180 height 26
type input "0947289795"
click at [337, 222] on input "Người nhận *" at bounding box center [370, 228] width 144 height 18
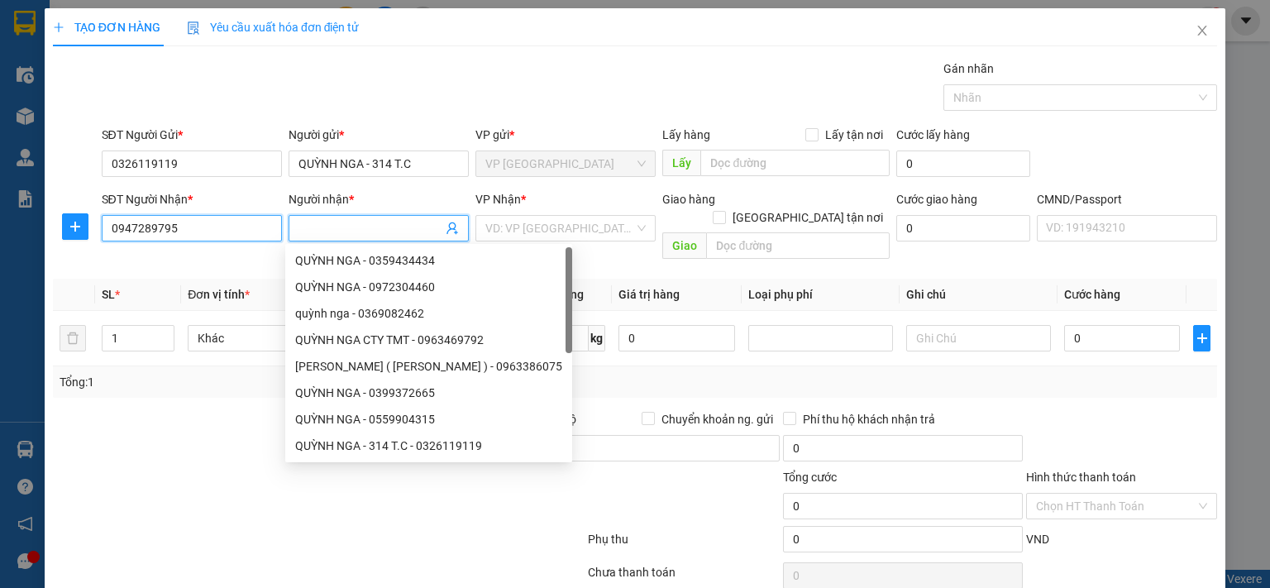
click at [193, 226] on input "0947289795" at bounding box center [192, 228] width 180 height 26
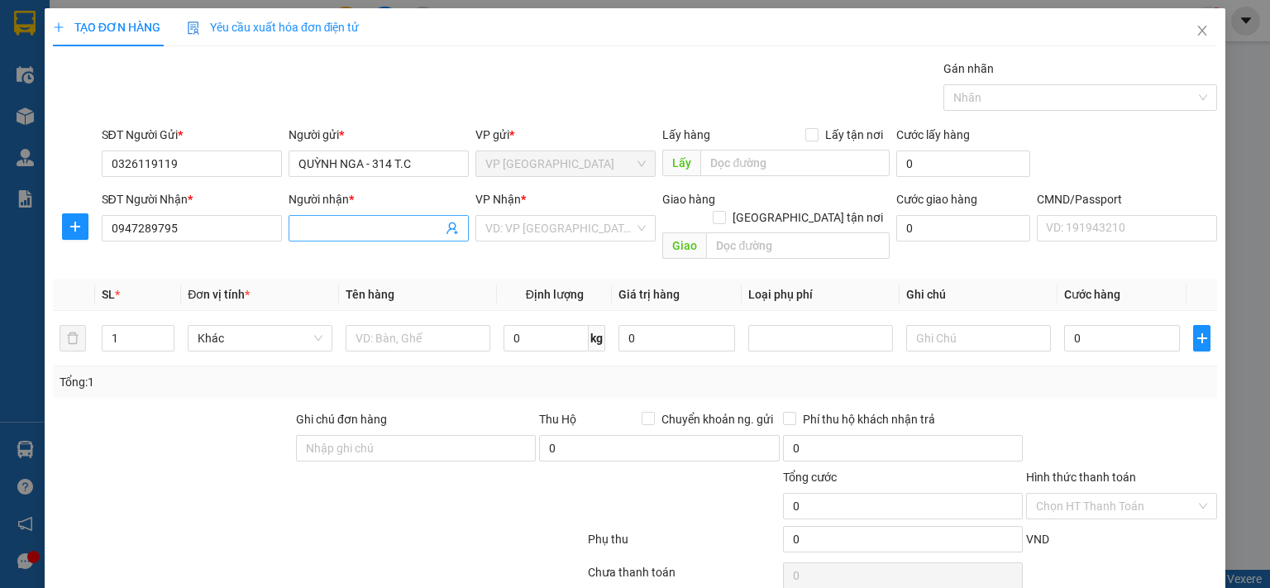
click at [324, 227] on input "Người nhận *" at bounding box center [370, 228] width 144 height 18
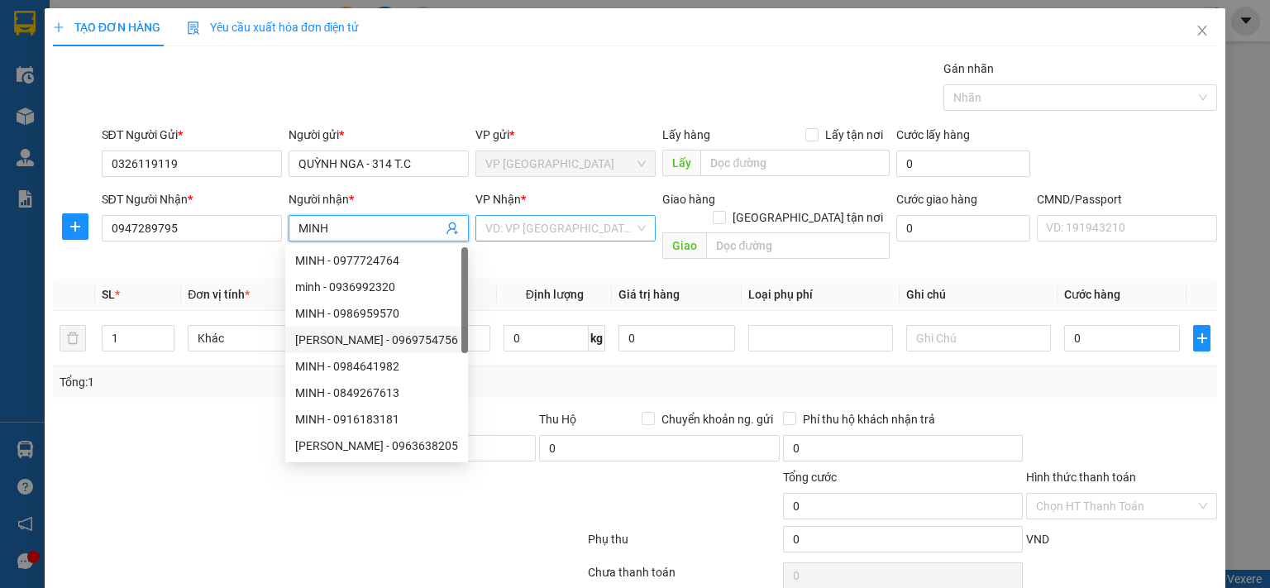
type input "MINH"
click at [604, 226] on input "search" at bounding box center [559, 228] width 149 height 25
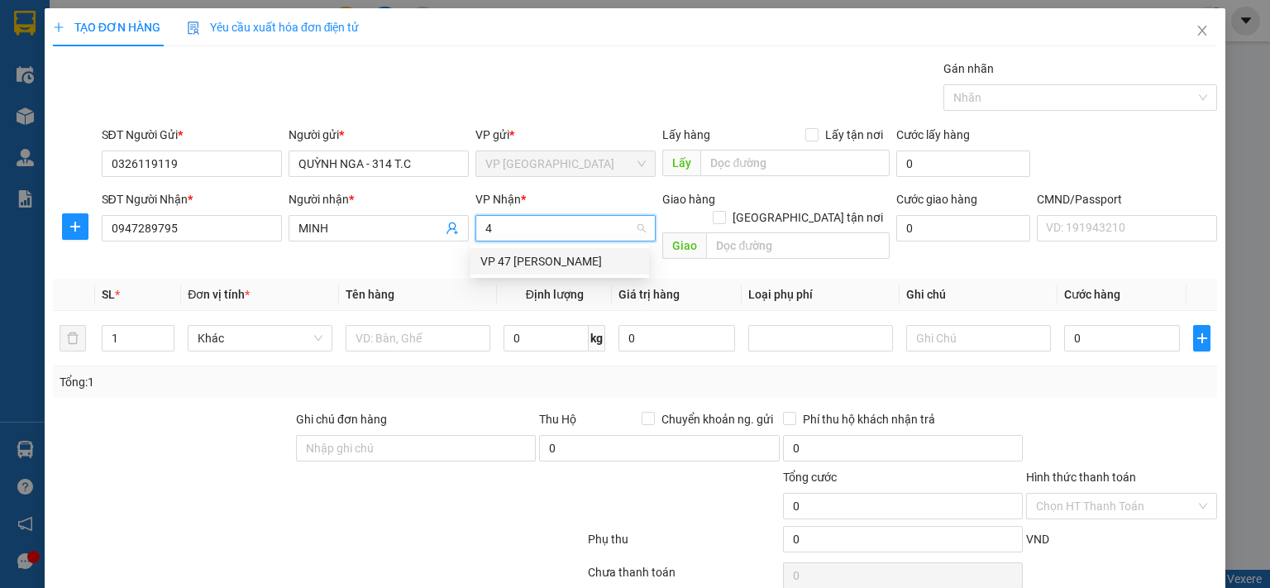
type input "47"
drag, startPoint x: 516, startPoint y: 260, endPoint x: 422, endPoint y: 327, distance: 114.9
click at [515, 263] on div "VP 47 [PERSON_NAME]" at bounding box center [559, 261] width 159 height 18
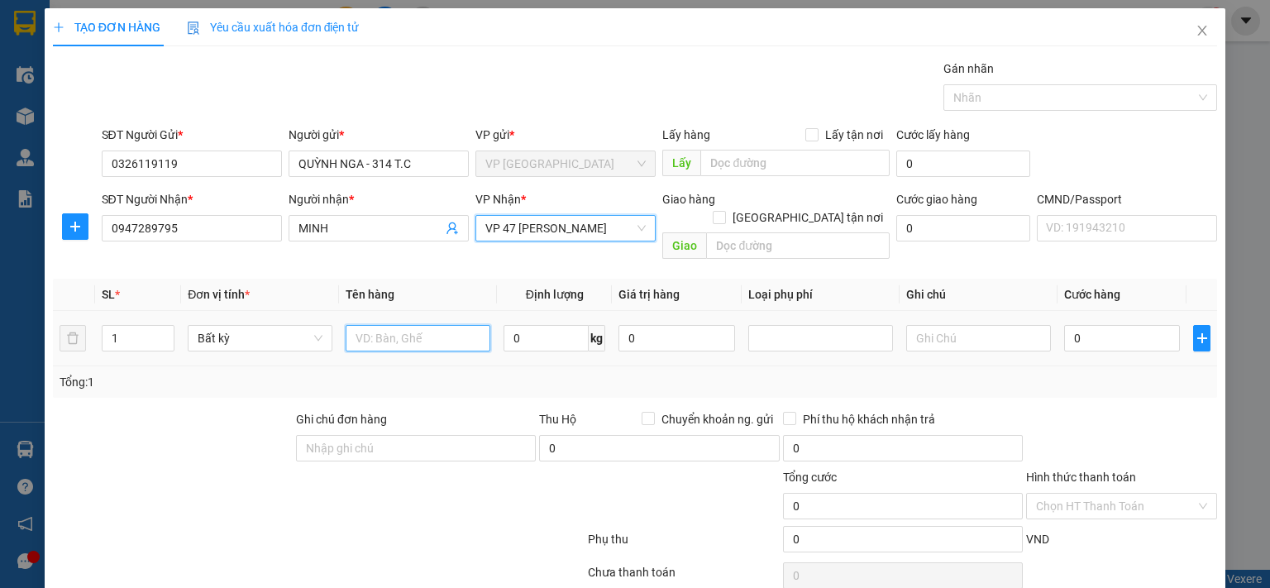
drag, startPoint x: 408, startPoint y: 326, endPoint x: 406, endPoint y: 340, distance: 14.2
click at [408, 327] on input "text" at bounding box center [418, 338] width 145 height 26
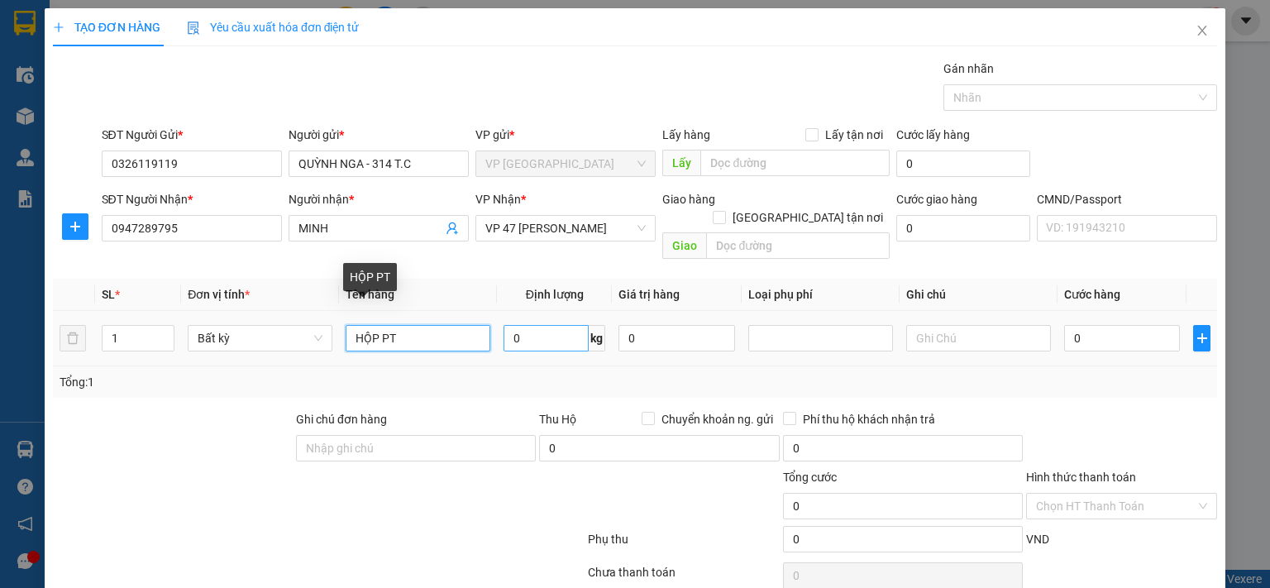
type input "HỘP PT"
click at [532, 325] on input "0" at bounding box center [545, 338] width 85 height 26
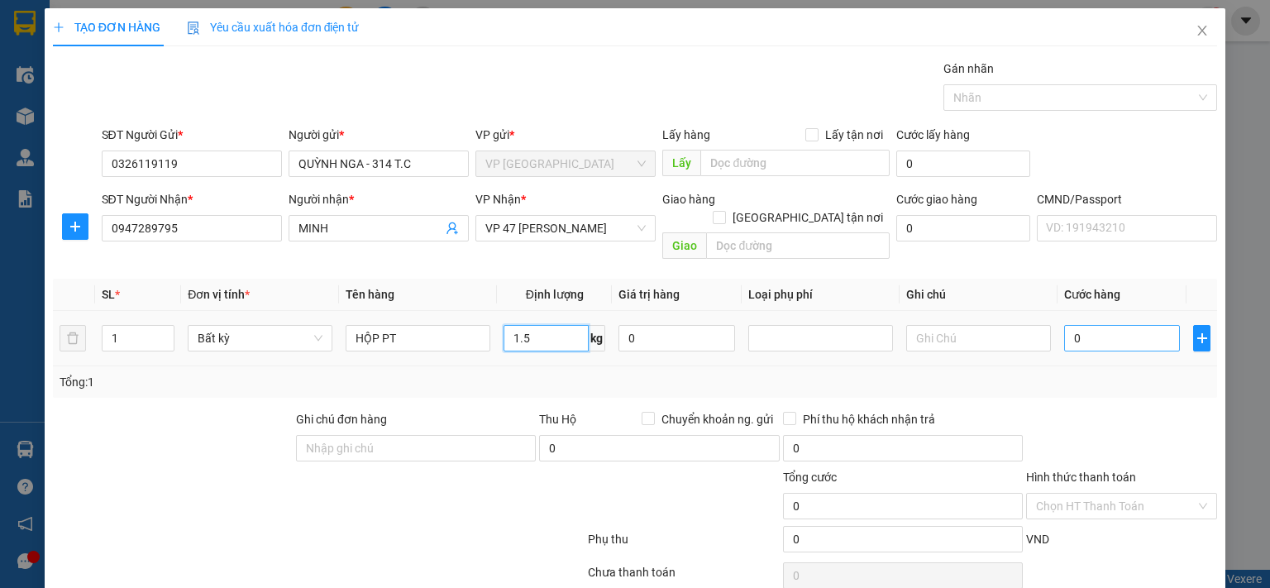
type input "1.5"
click at [1093, 325] on input "0" at bounding box center [1122, 338] width 116 height 26
type input "35.000"
drag, startPoint x: 1154, startPoint y: 493, endPoint x: 1030, endPoint y: 499, distance: 124.2
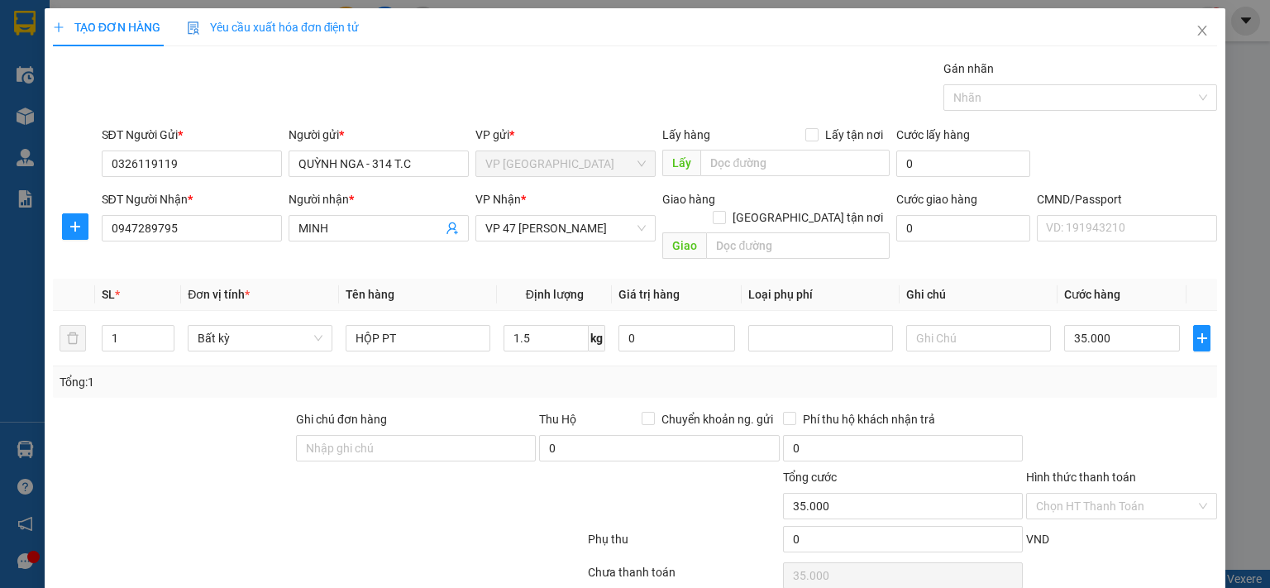
click at [1153, 494] on input "Hình thức thanh toán" at bounding box center [1116, 506] width 160 height 25
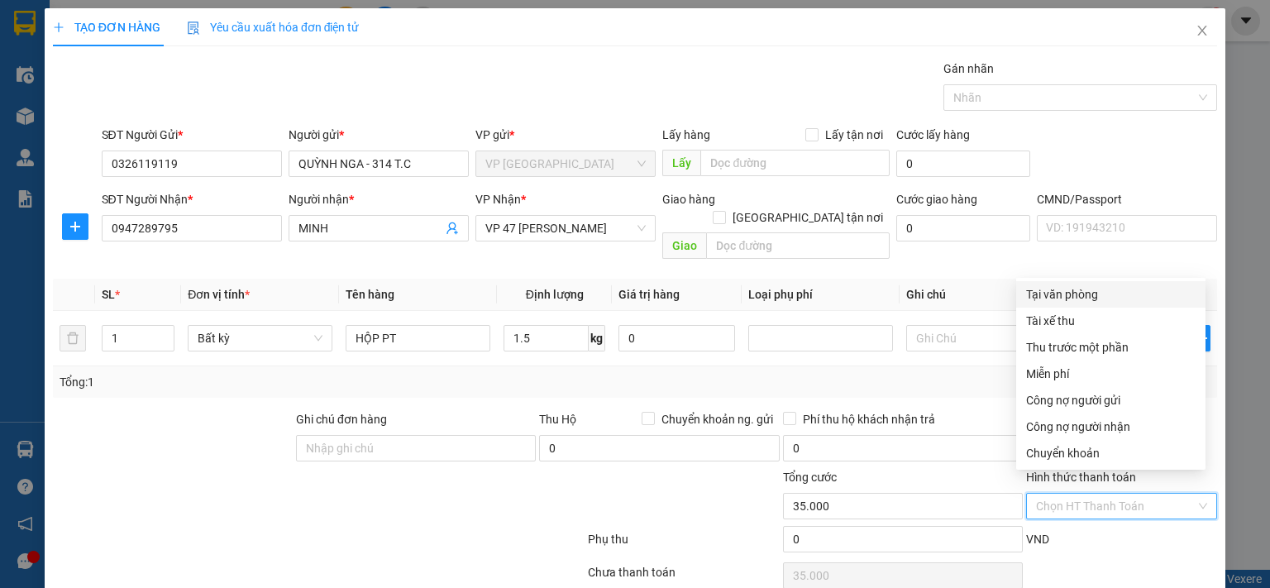
click at [1055, 297] on div "Tại văn phòng" at bounding box center [1110, 294] width 169 height 18
type input "0"
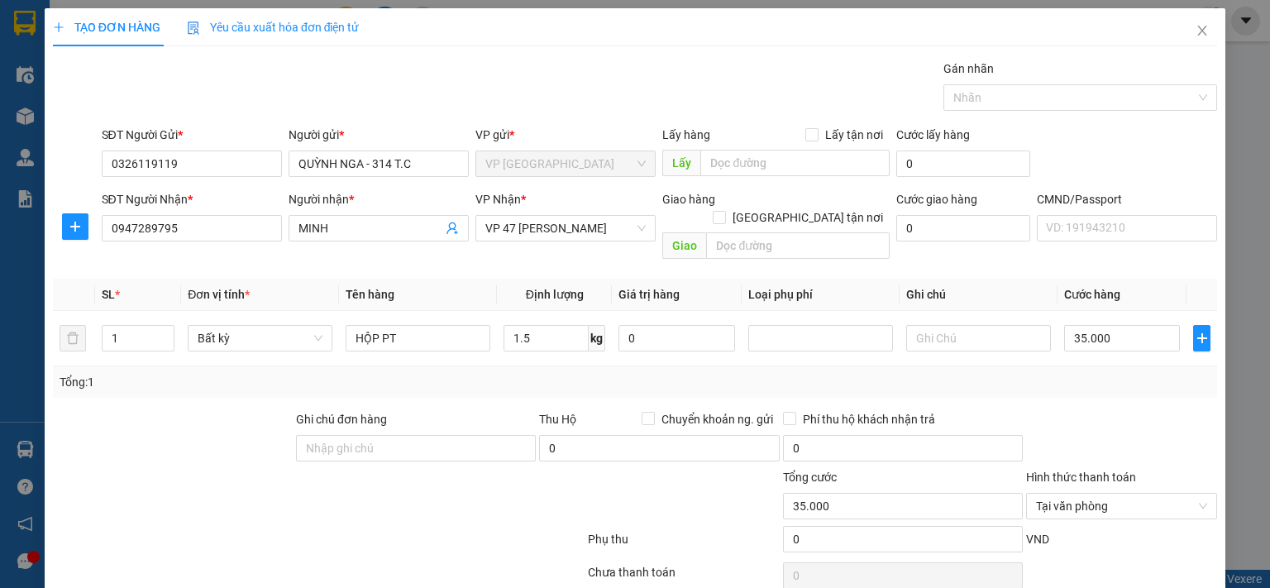
scroll to position [55, 0]
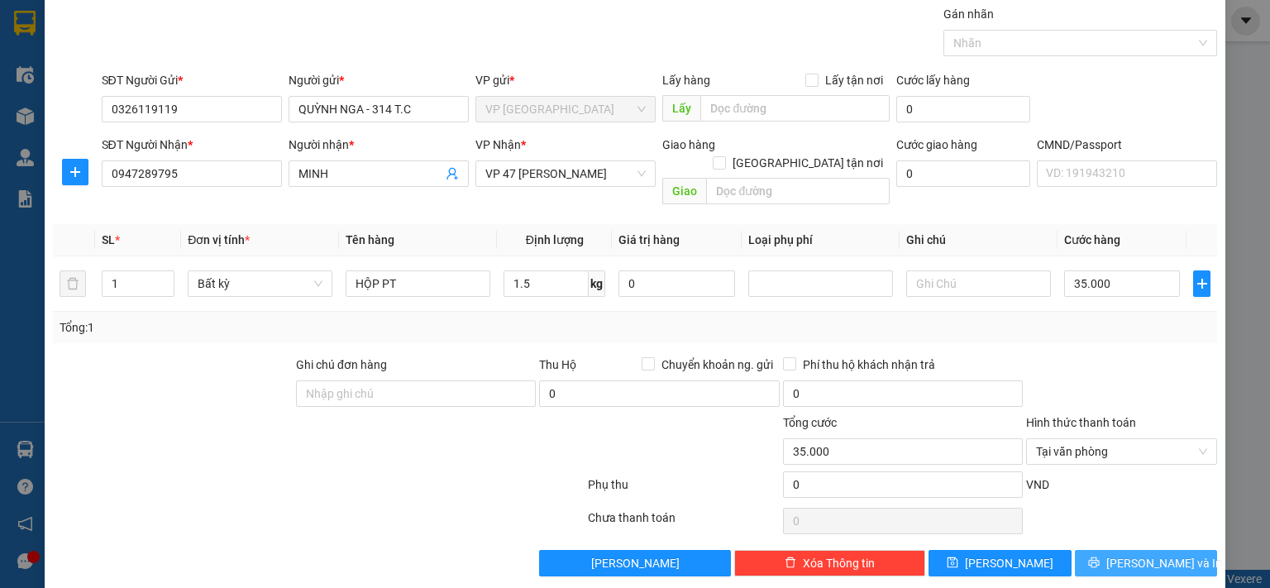
click at [1115, 550] on button "[PERSON_NAME] và In" at bounding box center [1146, 563] width 143 height 26
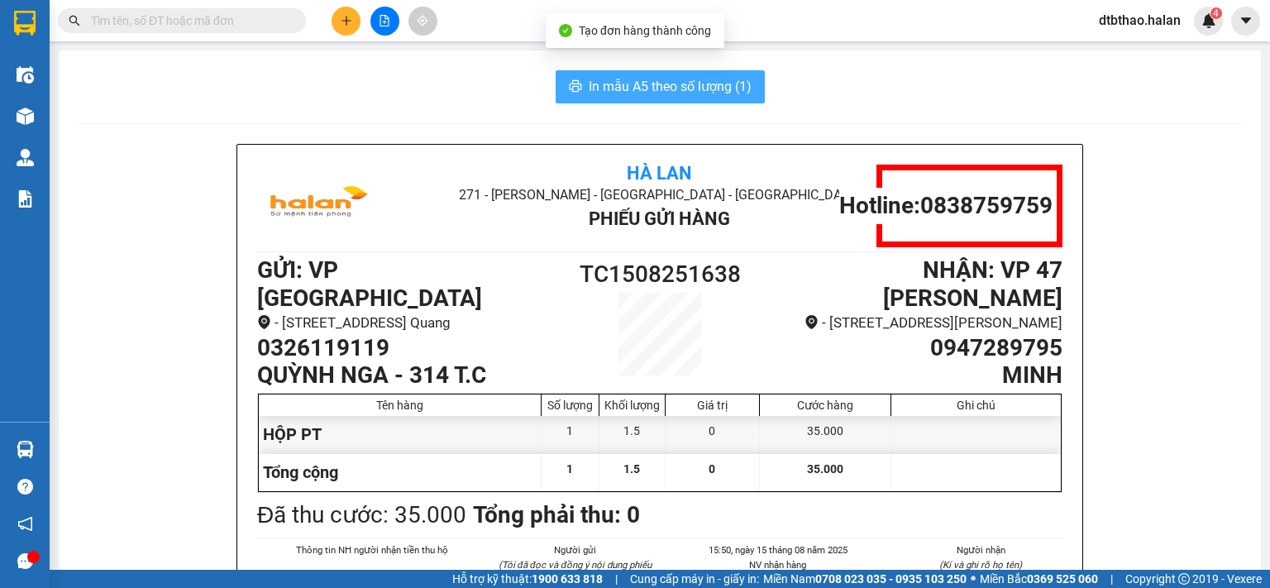
click at [625, 84] on span "In mẫu A5 theo số lượng (1)" at bounding box center [670, 86] width 163 height 21
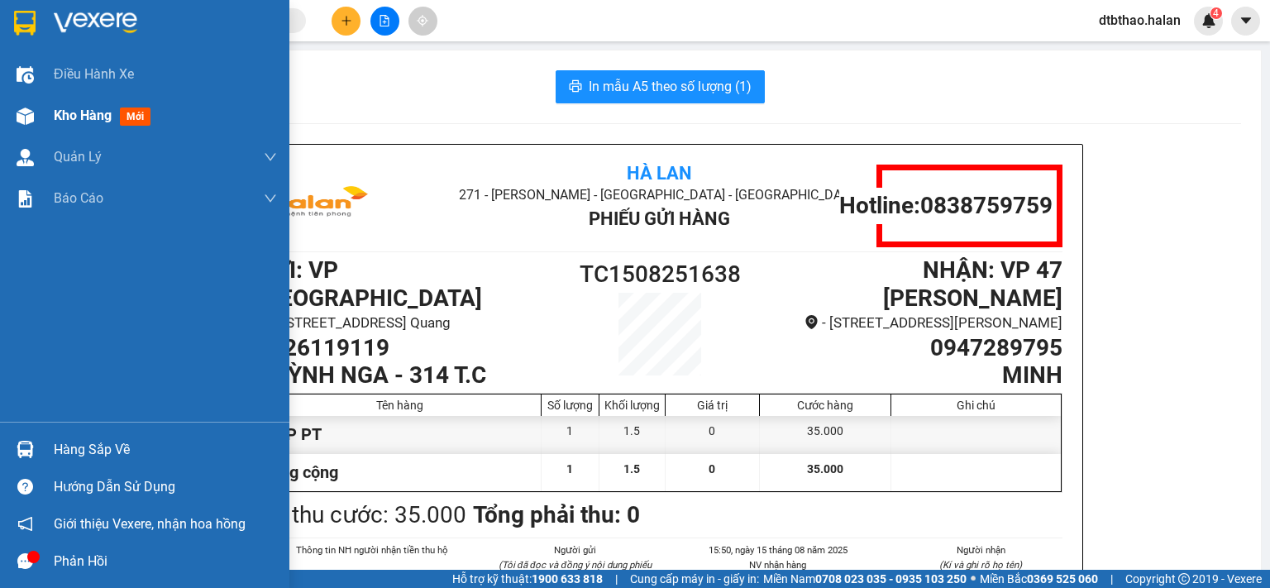
click at [79, 118] on span "Kho hàng" at bounding box center [83, 115] width 58 height 16
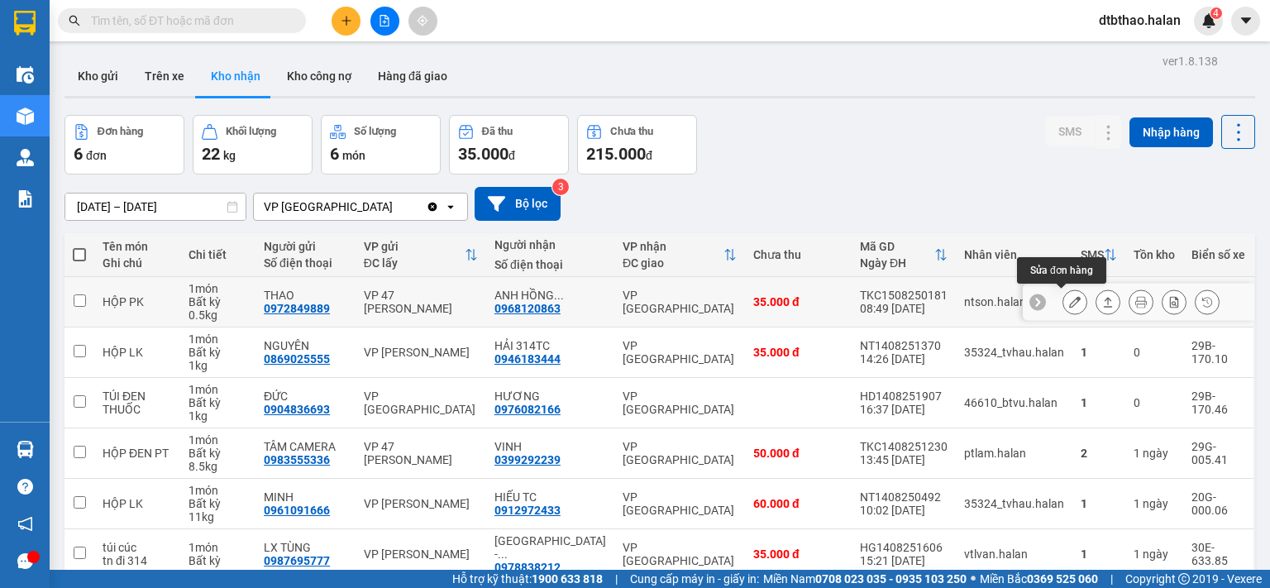
click at [1069, 303] on icon at bounding box center [1075, 302] width 12 height 12
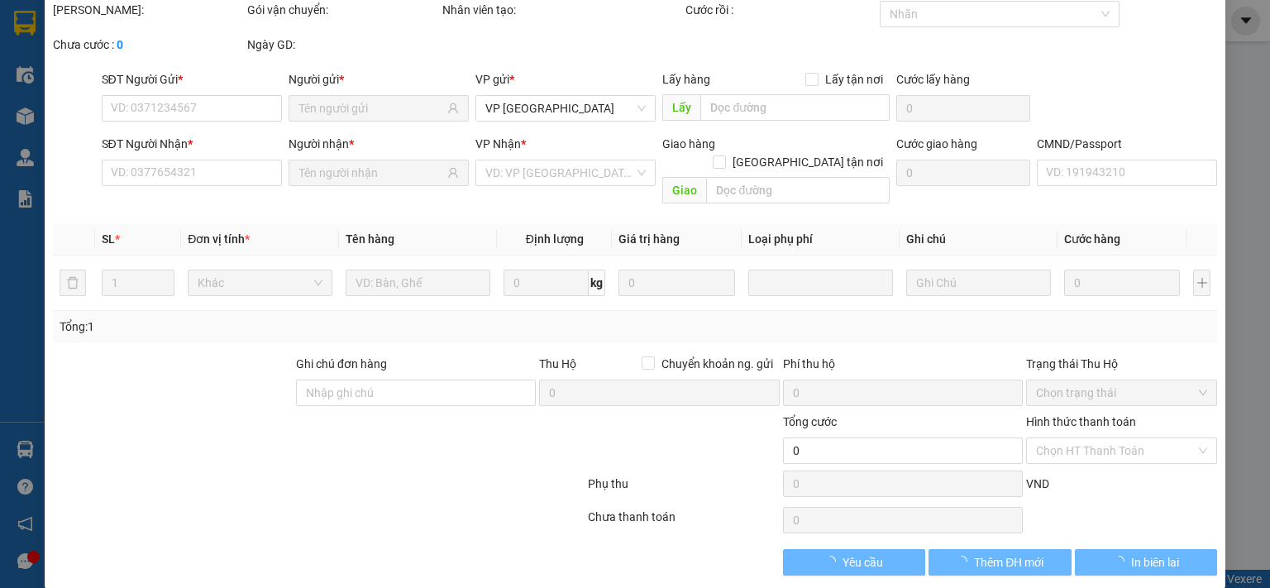
type input "0972849889"
type input "THAO"
type input "0968120863"
type input "ANH HỒNG 314TC"
type input "35.000"
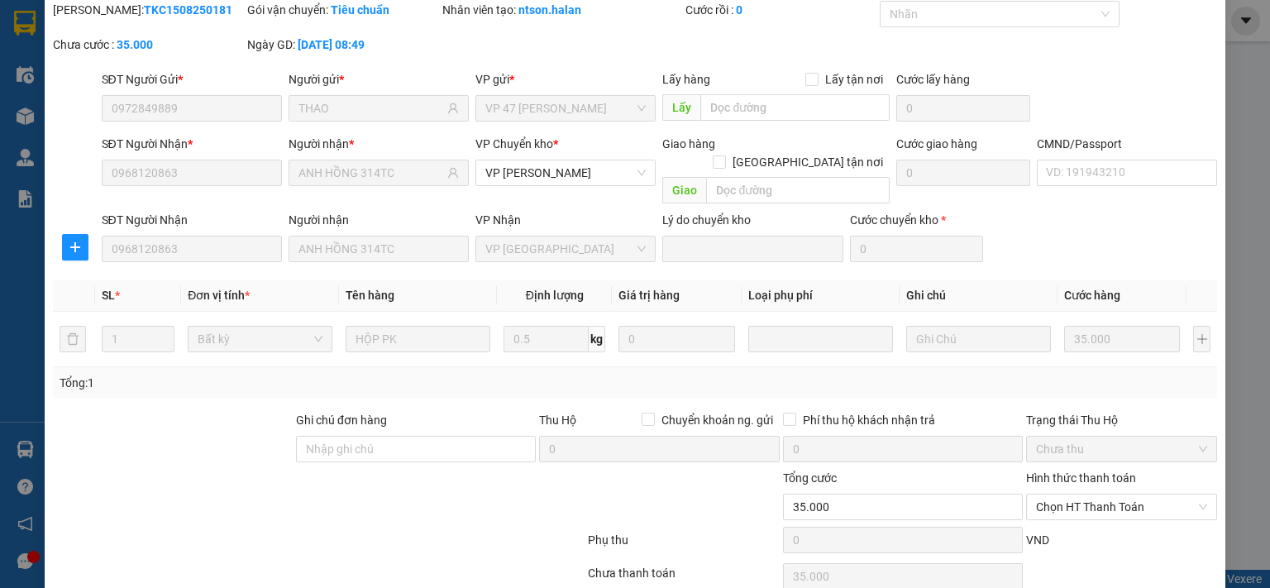
scroll to position [115, 0]
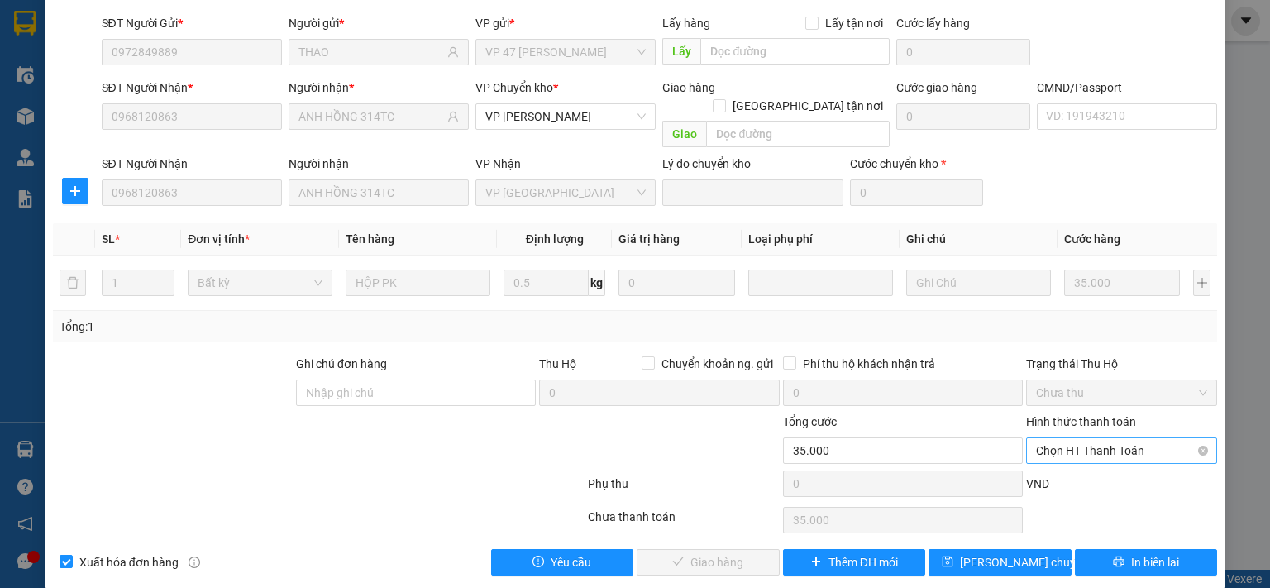
click at [1085, 438] on span "Chọn HT Thanh Toán" at bounding box center [1121, 450] width 171 height 25
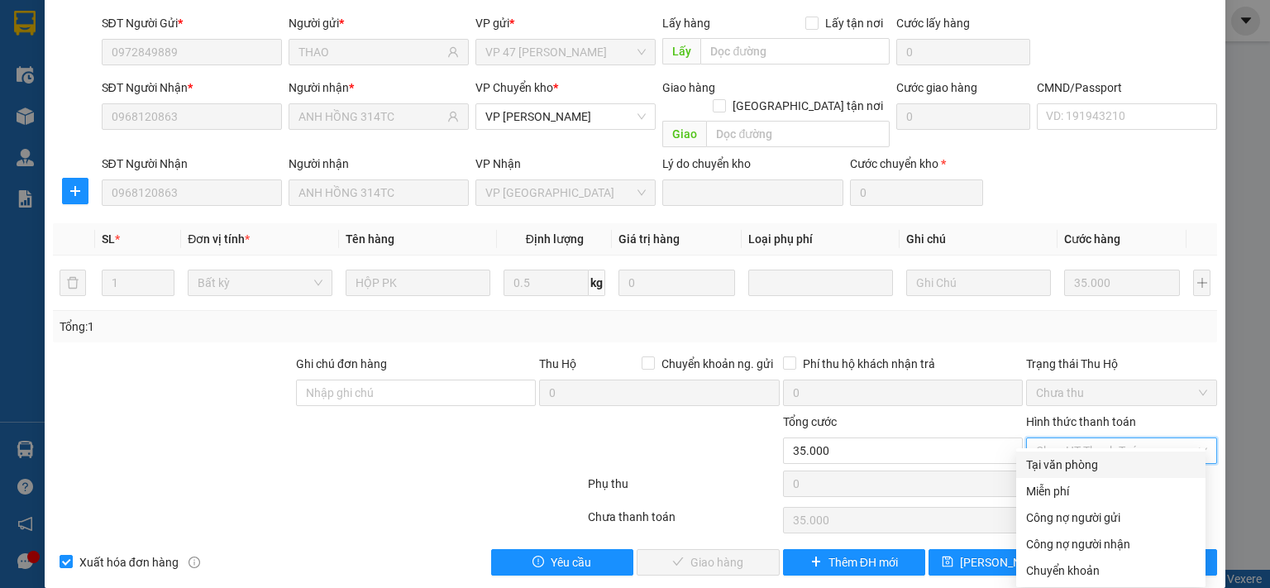
click at [1078, 464] on div "Tại văn phòng" at bounding box center [1110, 465] width 169 height 18
type input "0"
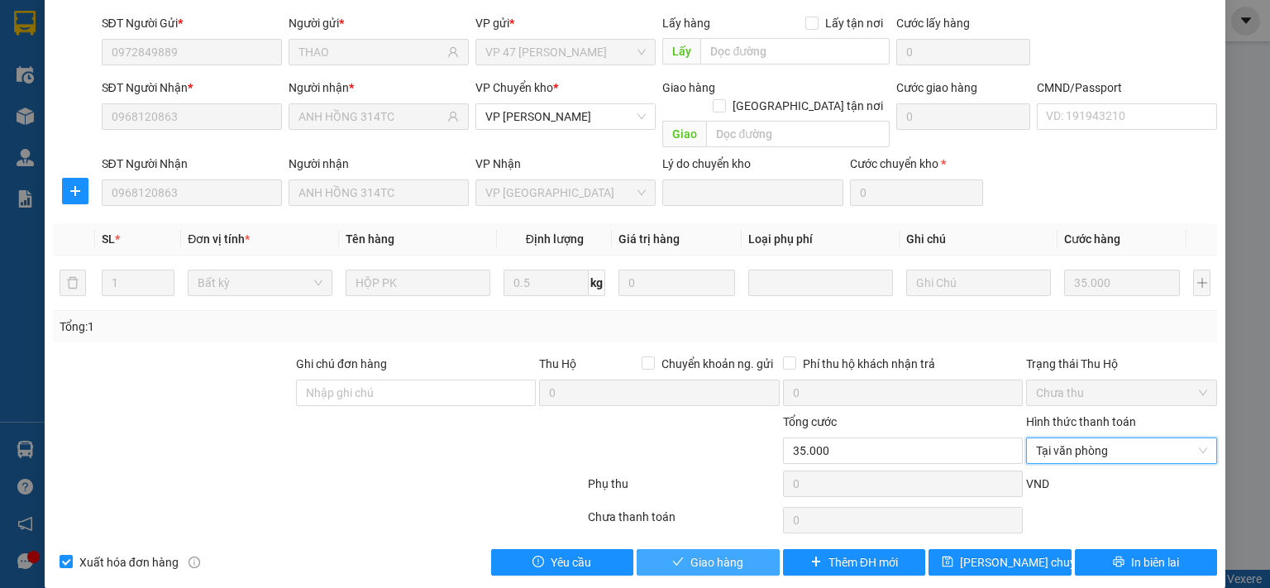
click at [690, 553] on span "Giao hàng" at bounding box center [716, 562] width 53 height 18
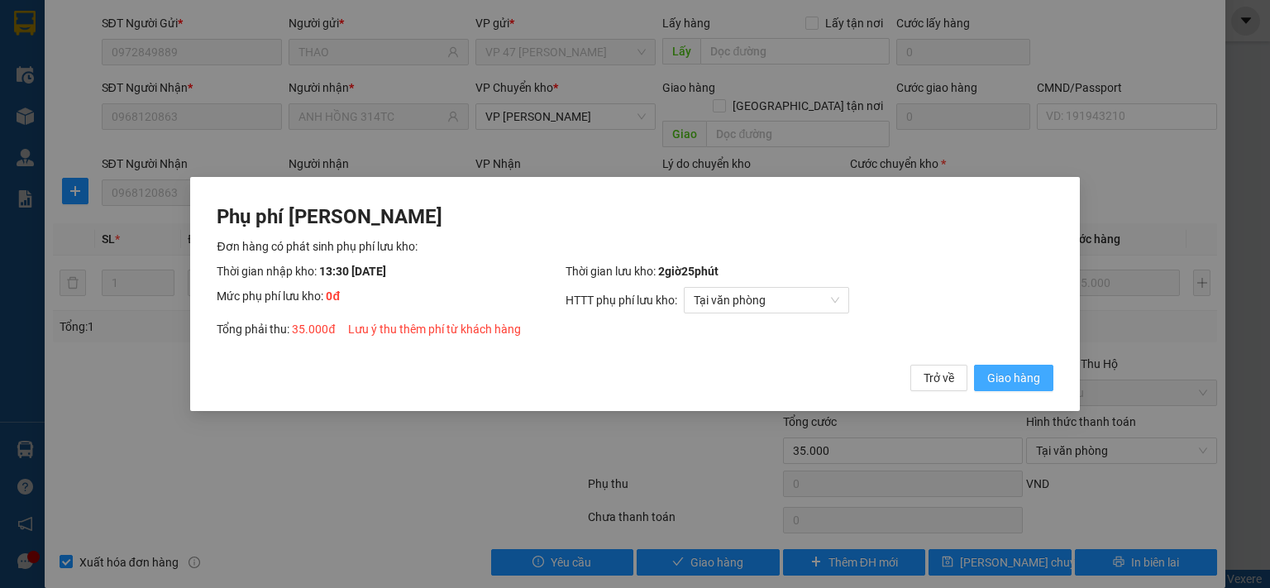
click at [1024, 380] on span "Giao hàng" at bounding box center [1013, 378] width 53 height 18
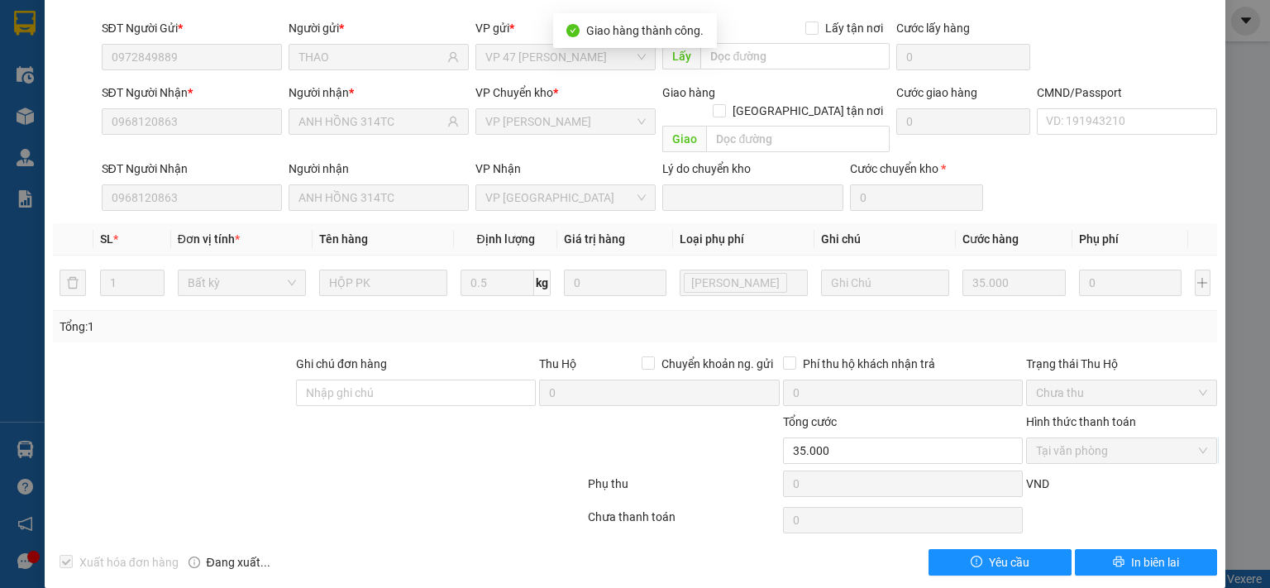
scroll to position [0, 0]
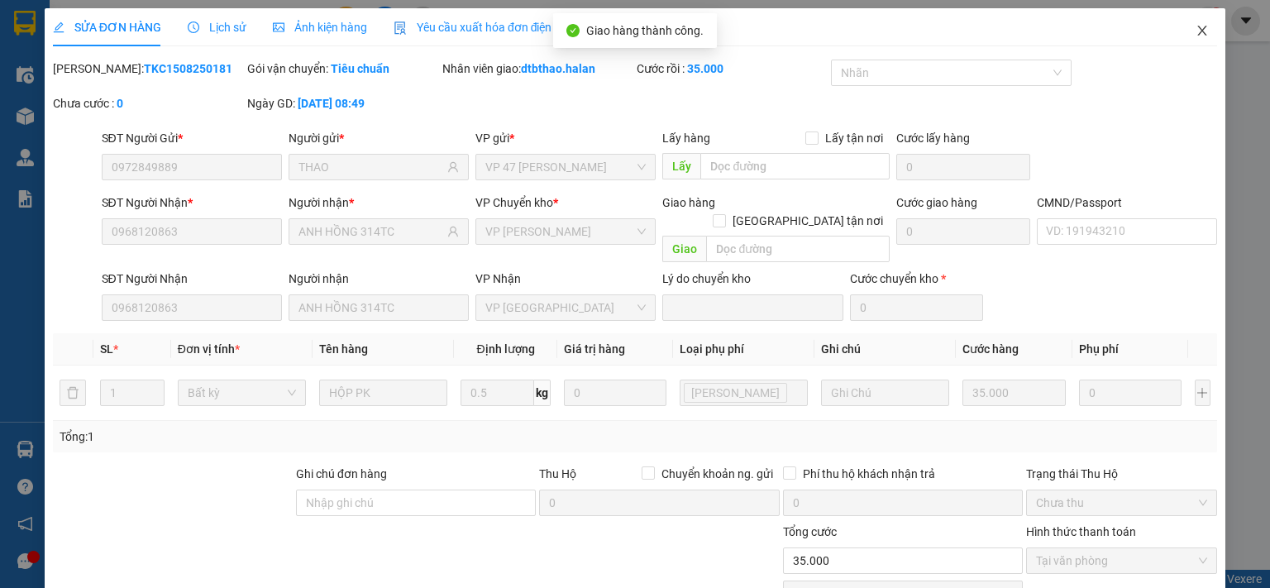
click at [1198, 31] on icon "close" at bounding box center [1202, 31] width 9 height 10
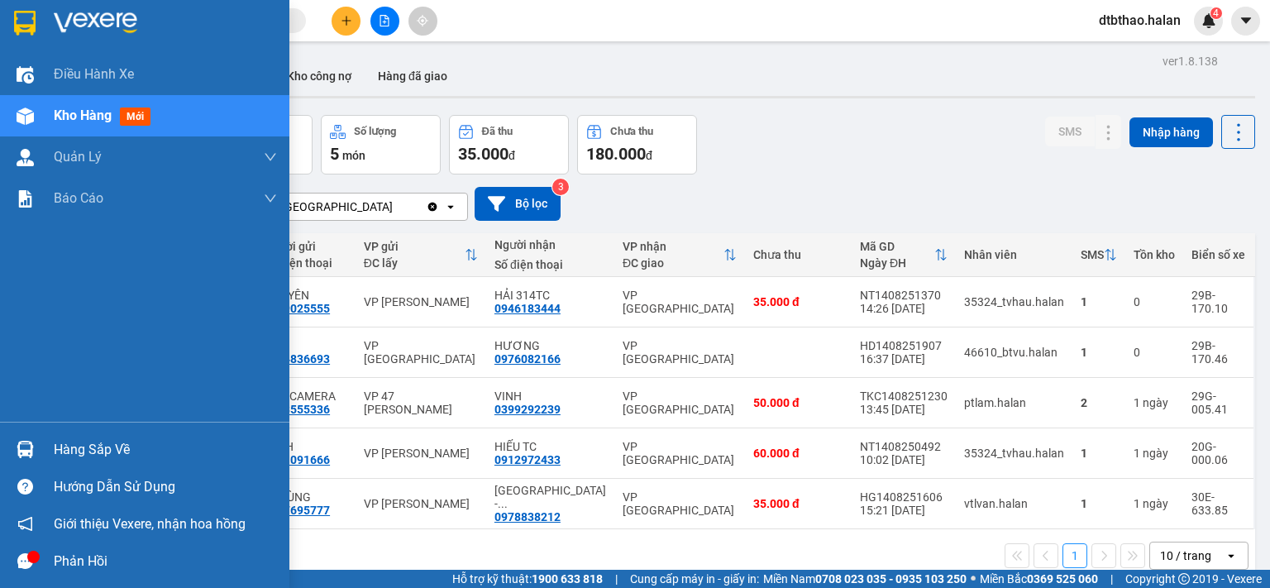
click at [99, 456] on div "Hàng sắp về" at bounding box center [165, 449] width 223 height 25
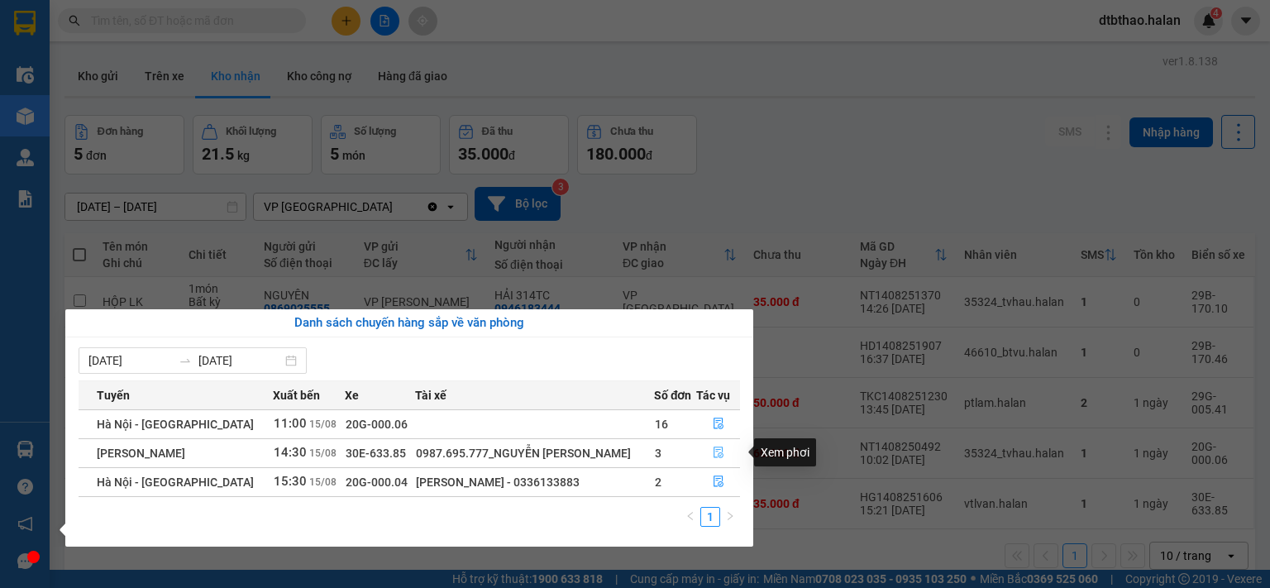
click at [718, 456] on icon "file-done" at bounding box center [719, 452] width 12 height 12
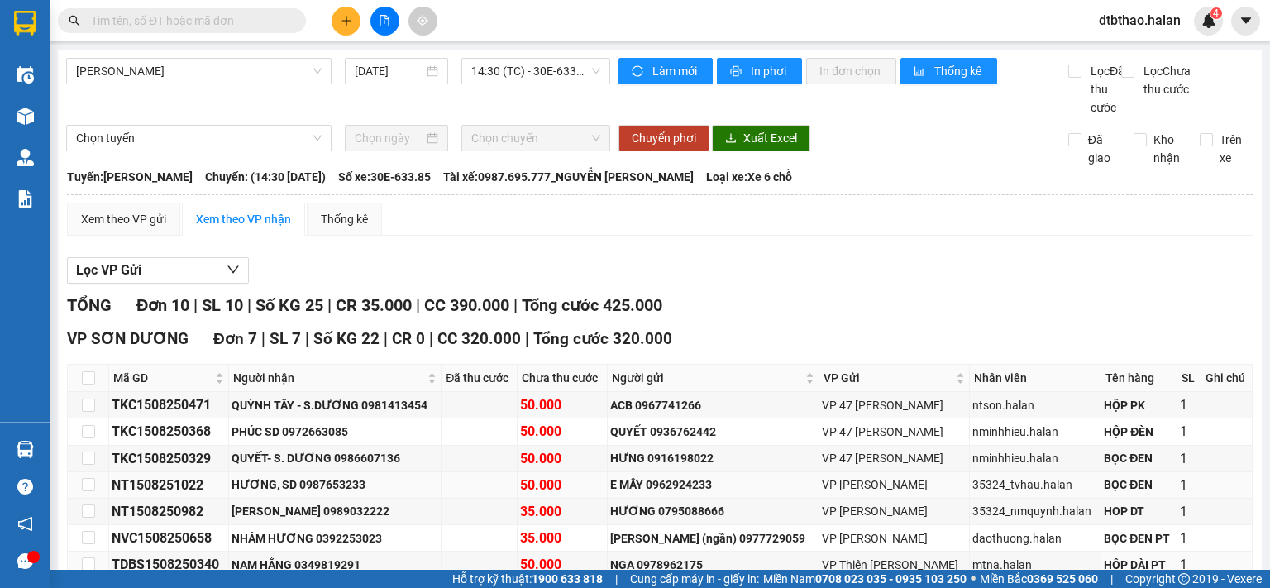
scroll to position [248, 0]
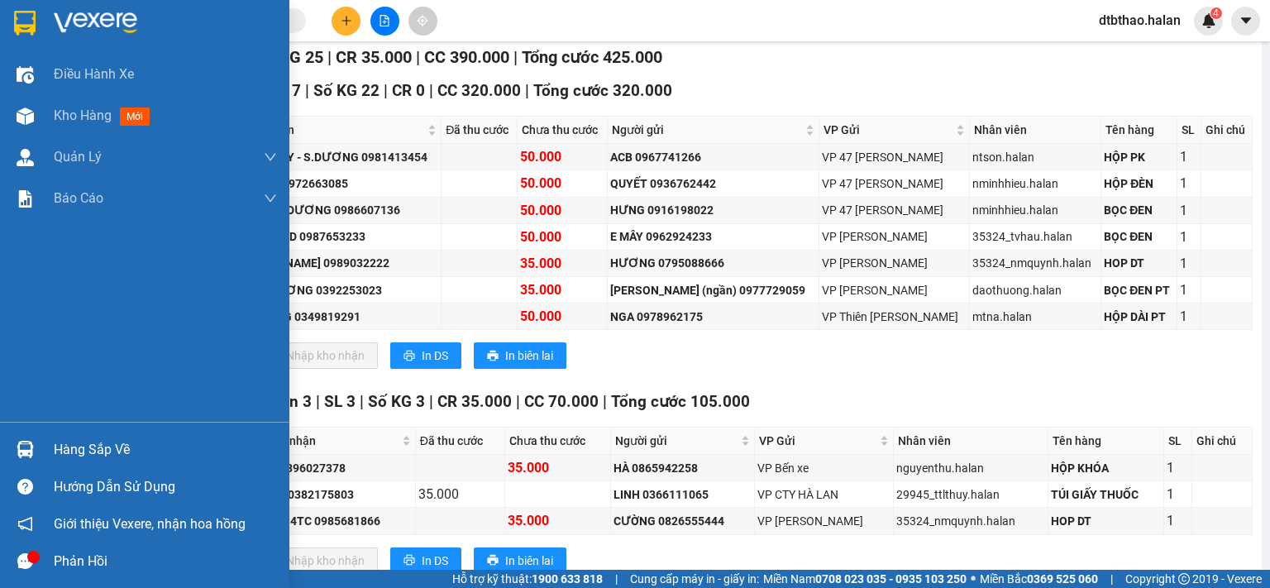
click at [96, 457] on div "Hàng sắp về" at bounding box center [165, 449] width 223 height 25
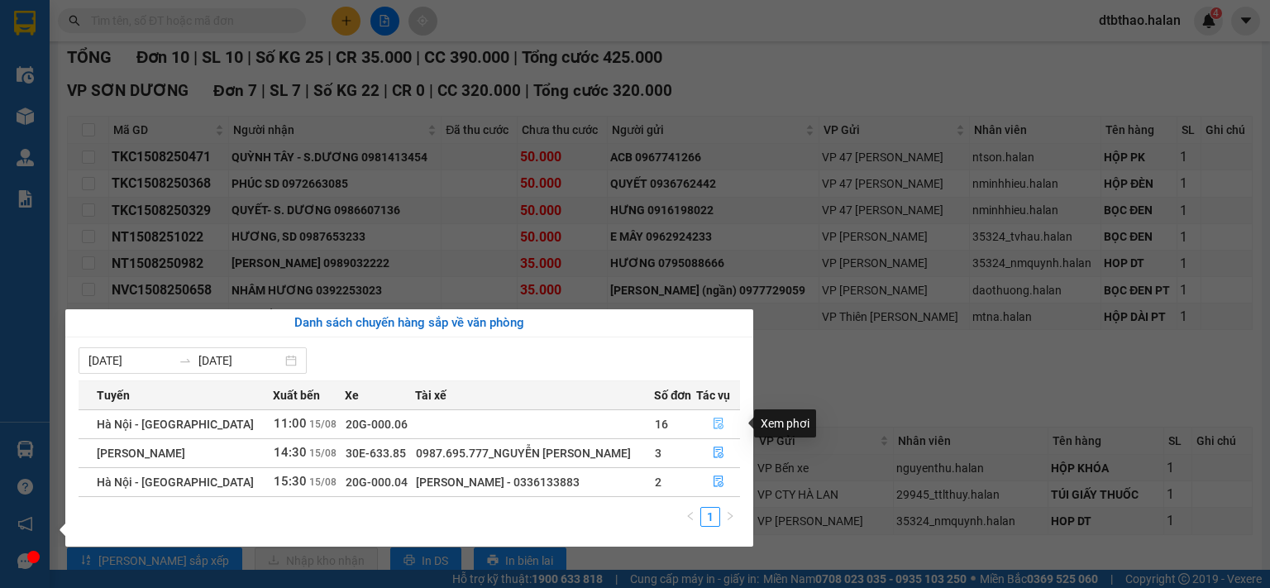
click at [721, 422] on icon "file-done" at bounding box center [719, 424] width 12 height 12
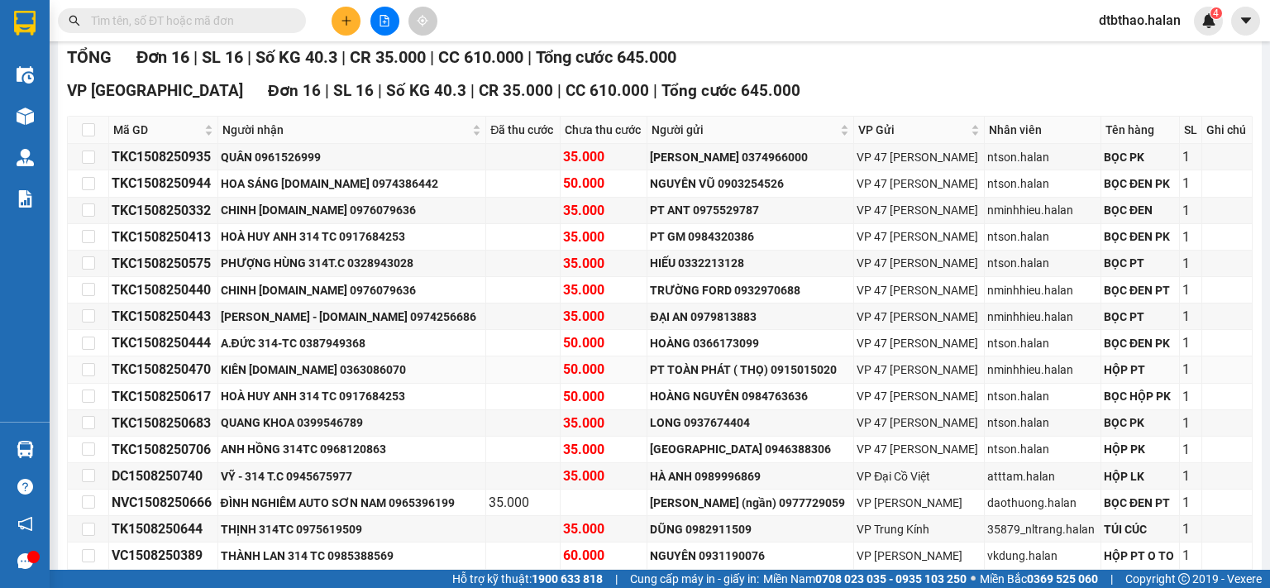
scroll to position [346, 0]
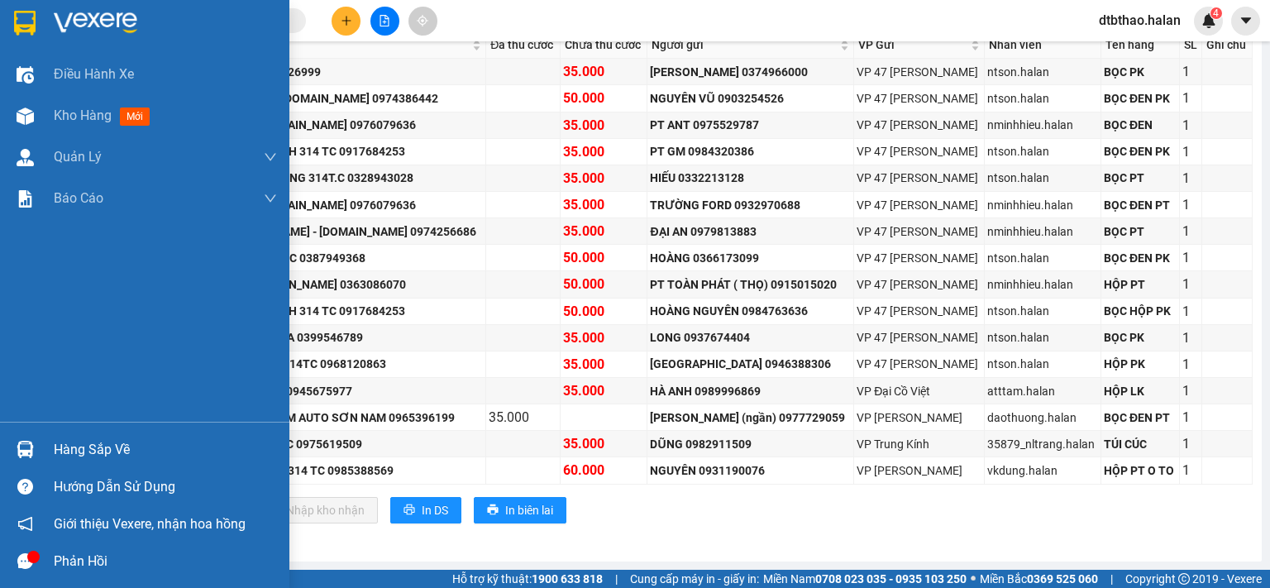
click at [99, 451] on div "Hàng sắp về" at bounding box center [165, 449] width 223 height 25
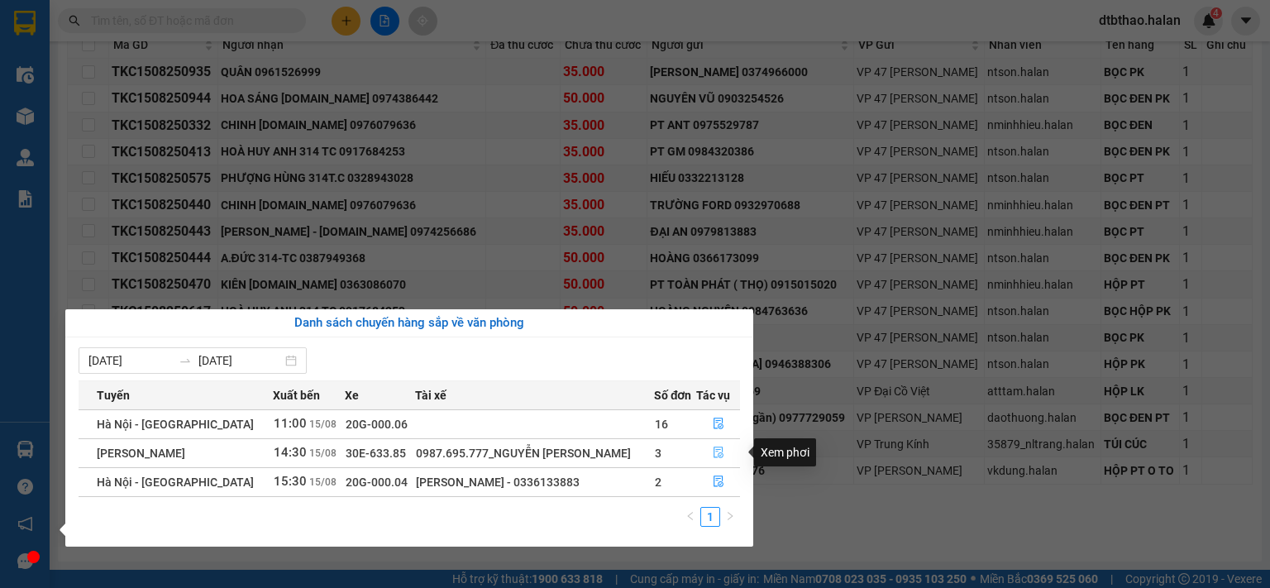
click at [711, 446] on button "button" at bounding box center [718, 453] width 42 height 26
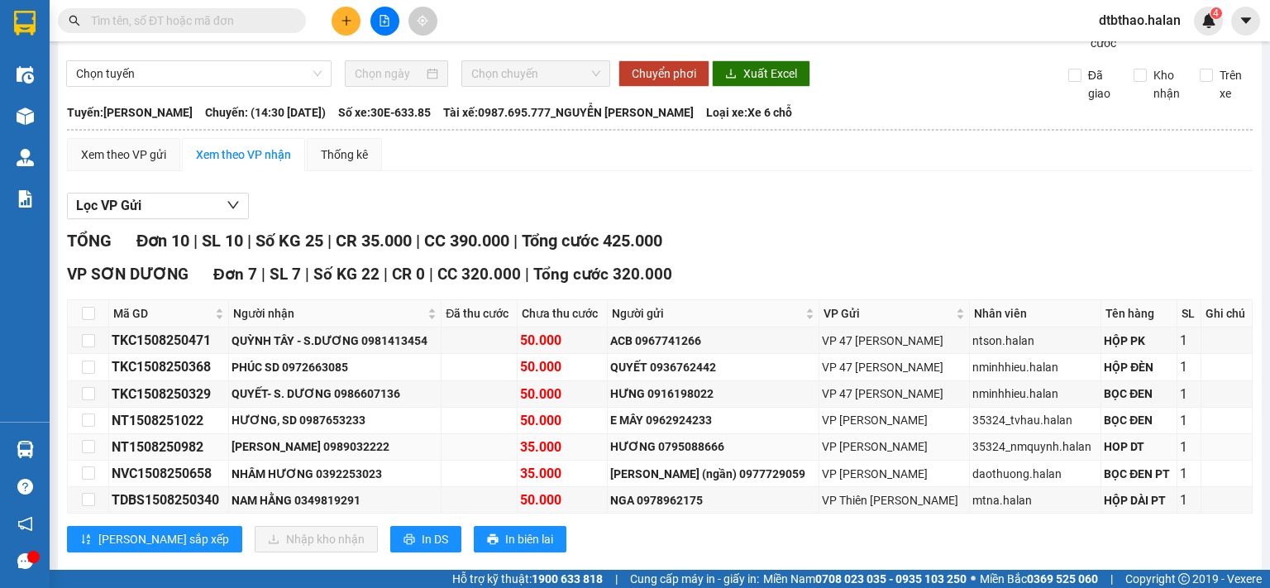
scroll to position [230, 0]
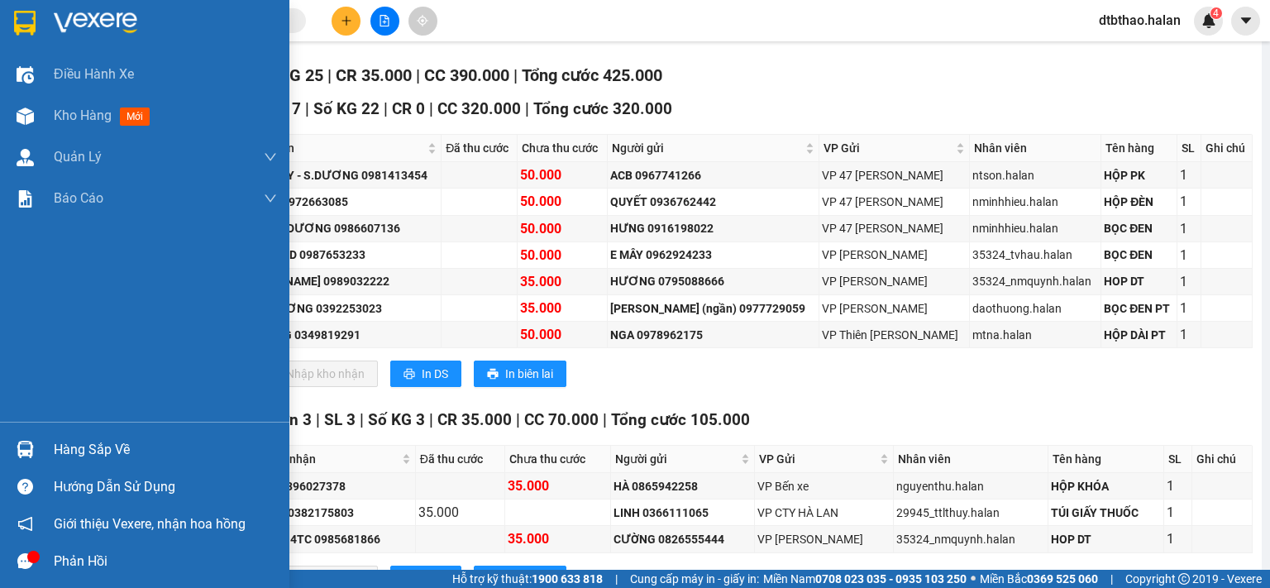
click at [83, 448] on div "Hàng sắp về" at bounding box center [165, 449] width 223 height 25
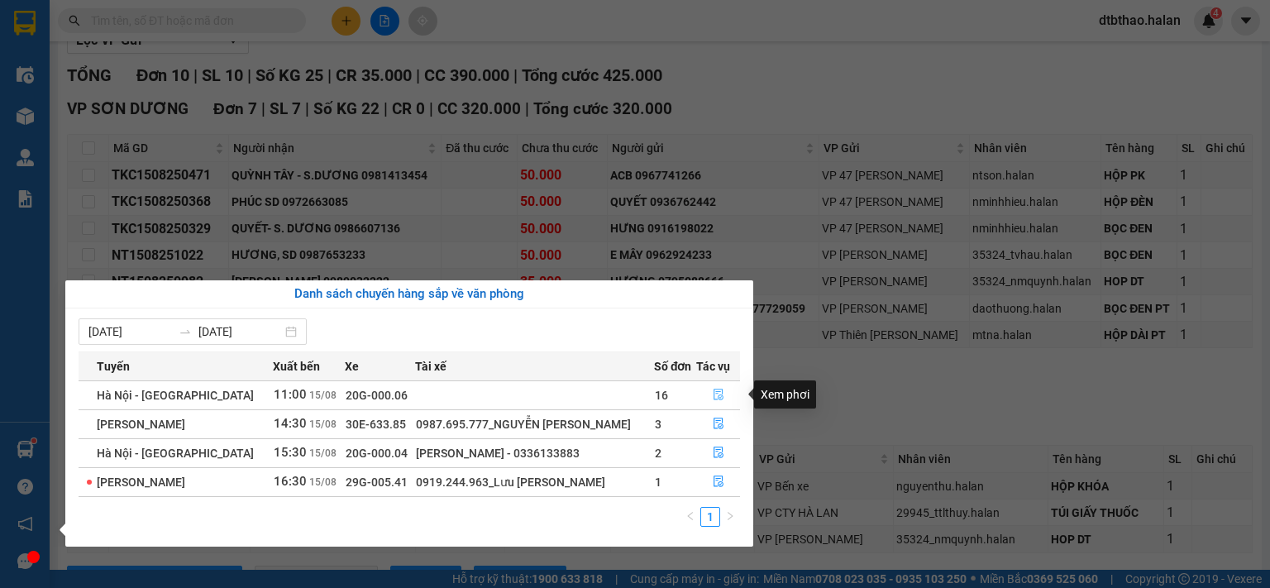
click at [718, 396] on icon "file-done" at bounding box center [719, 395] width 12 height 12
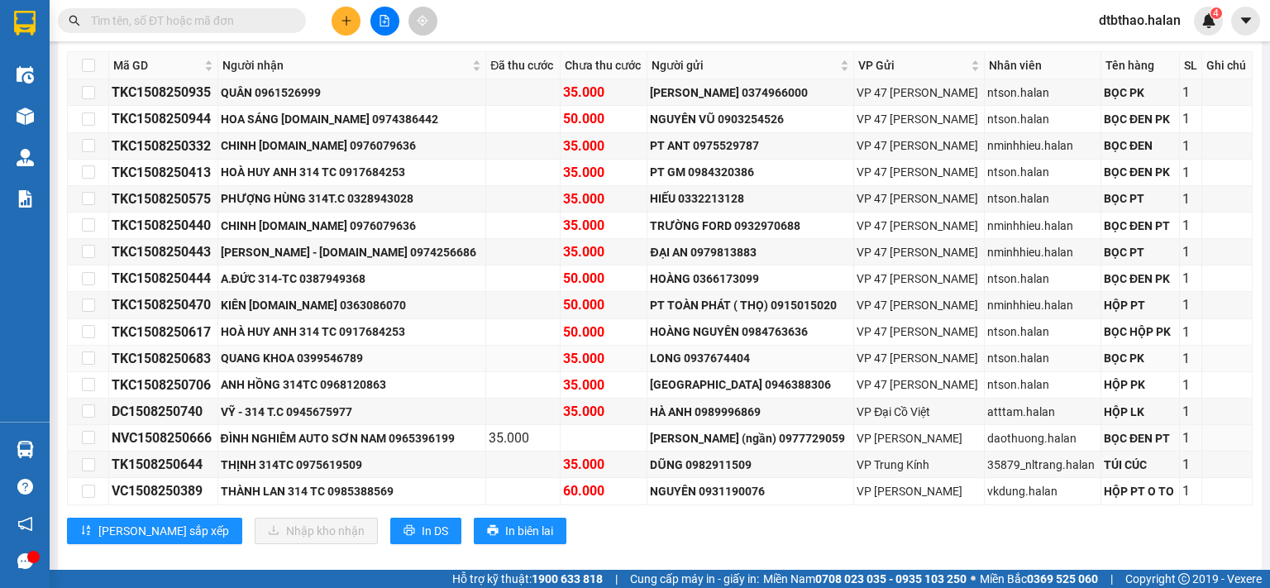
scroll to position [346, 0]
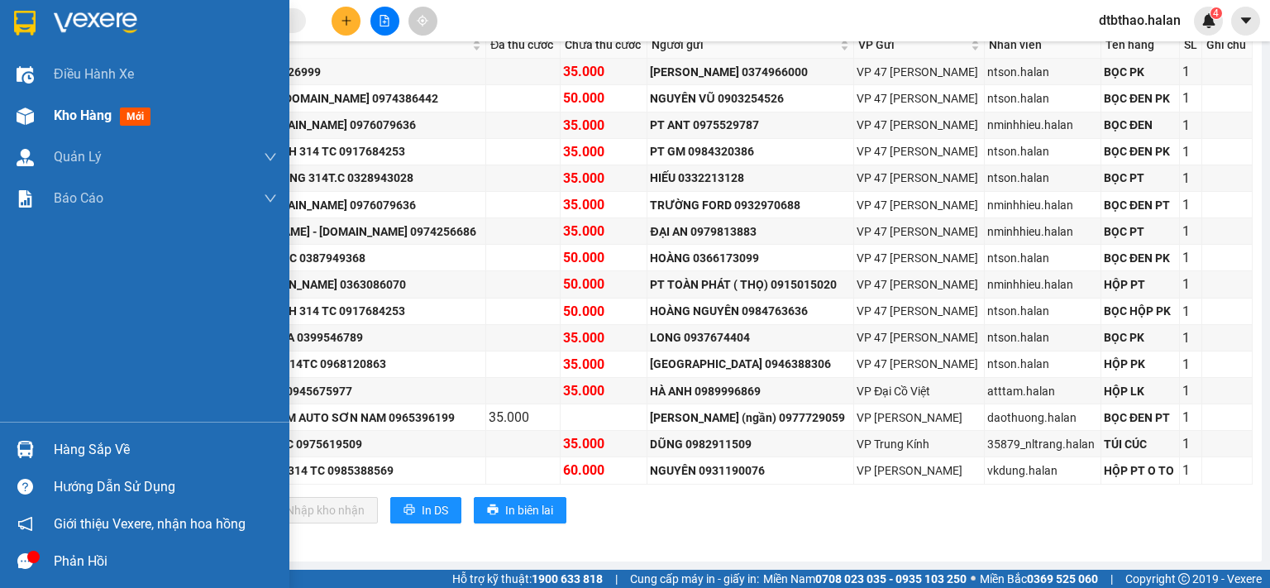
click at [75, 119] on span "Kho hàng" at bounding box center [83, 115] width 58 height 16
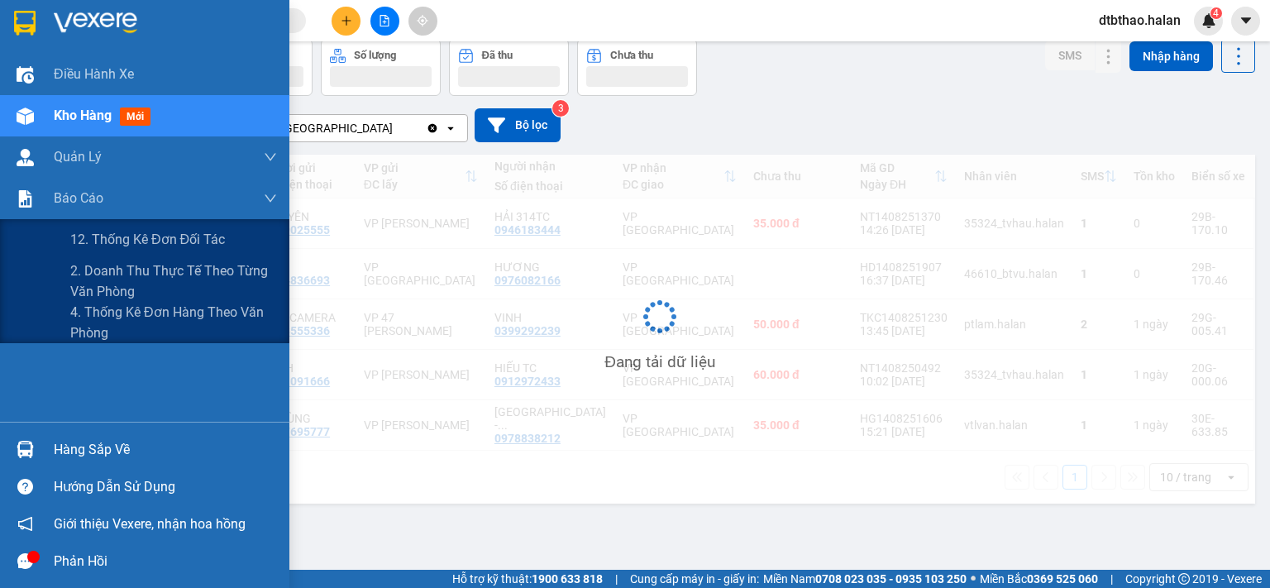
scroll to position [76, 0]
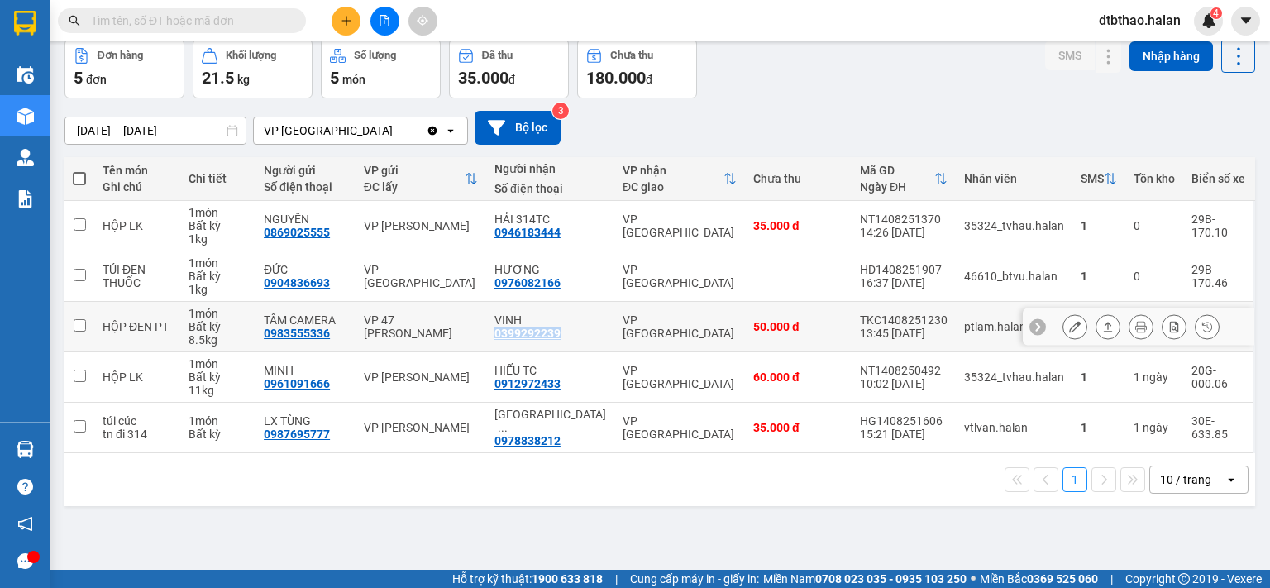
drag, startPoint x: 513, startPoint y: 327, endPoint x: 595, endPoint y: 341, distance: 83.0
click at [595, 341] on td "VINH 0399292239" at bounding box center [550, 327] width 128 height 50
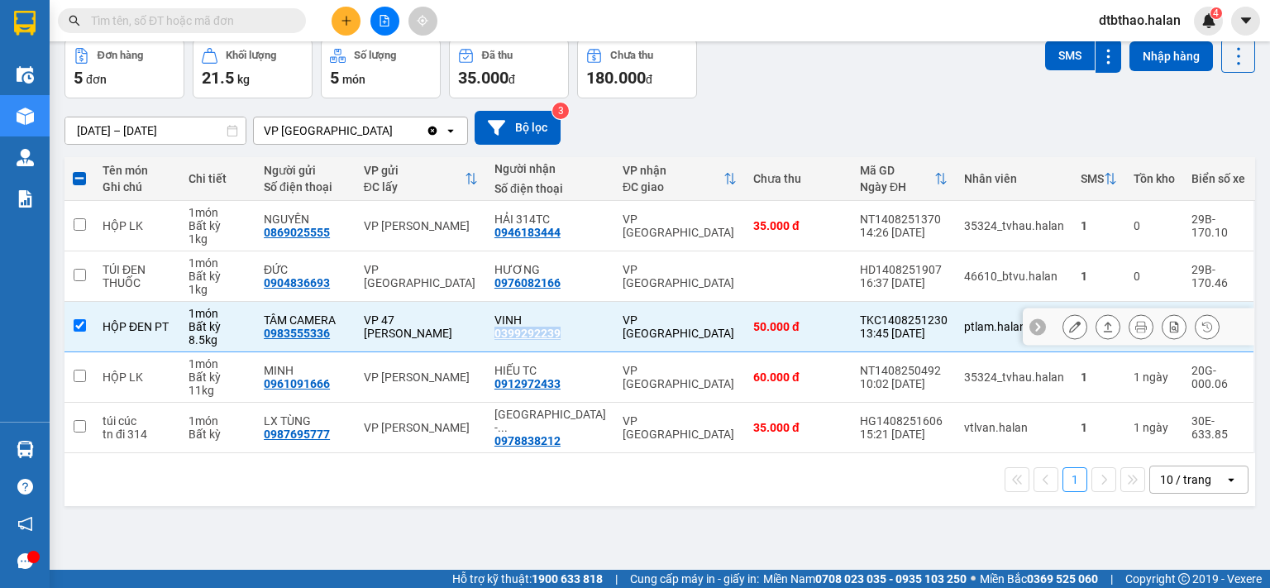
copy div "0399292239"
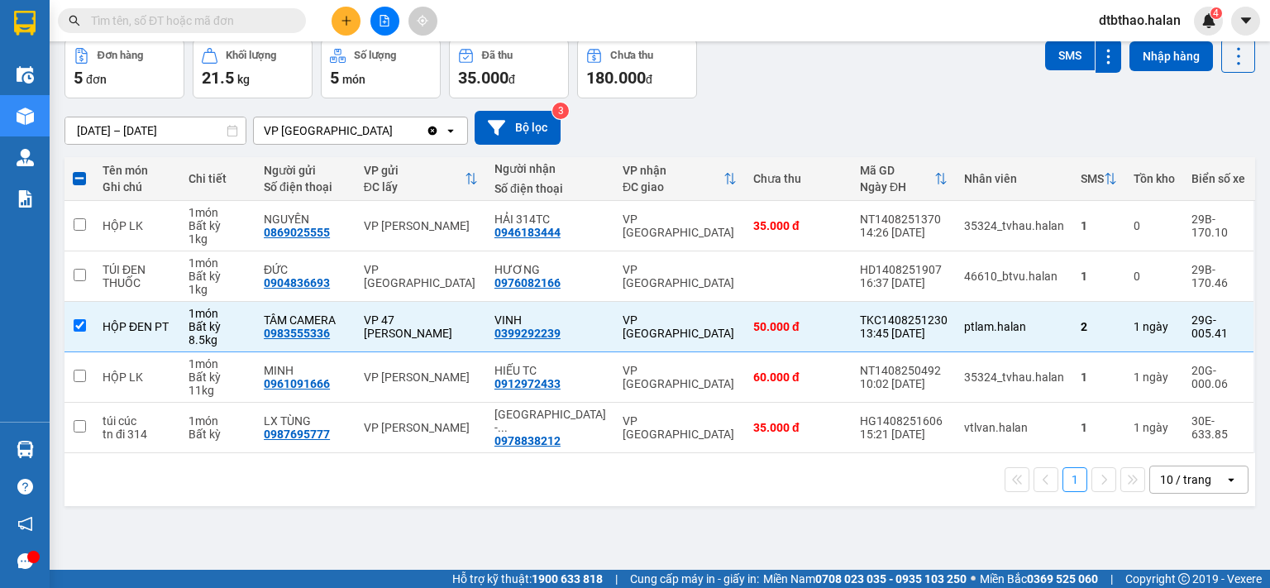
click at [286, 17] on span at bounding box center [182, 20] width 248 height 25
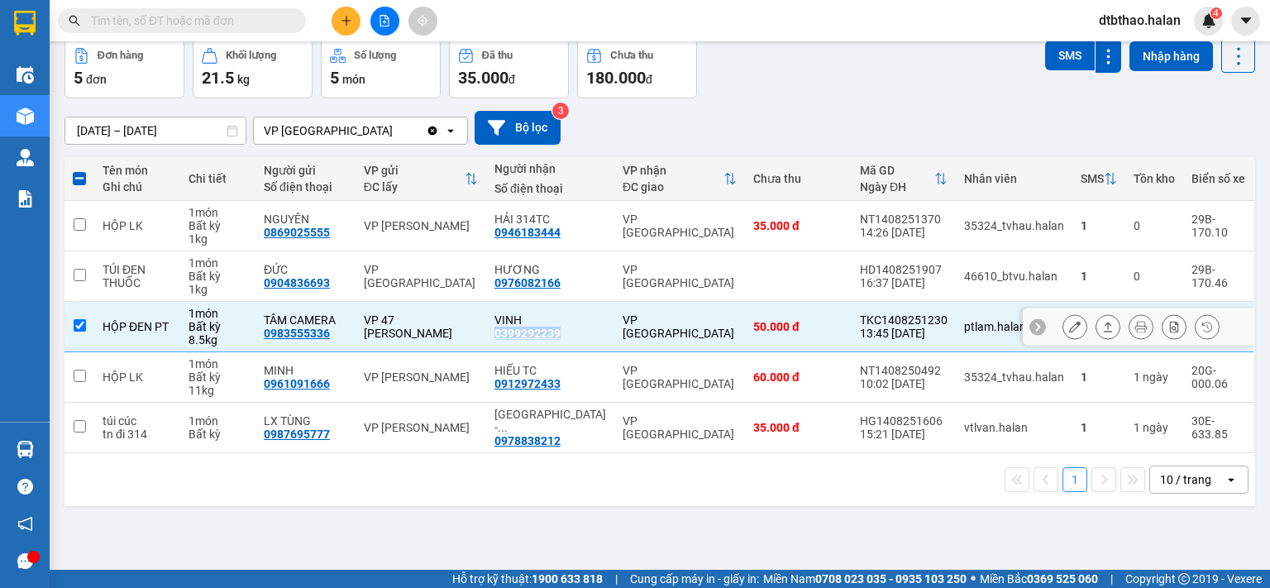
drag, startPoint x: 515, startPoint y: 332, endPoint x: 580, endPoint y: 340, distance: 64.9
click at [580, 340] on td "VINH 0399292239" at bounding box center [550, 327] width 128 height 50
checkbox input "false"
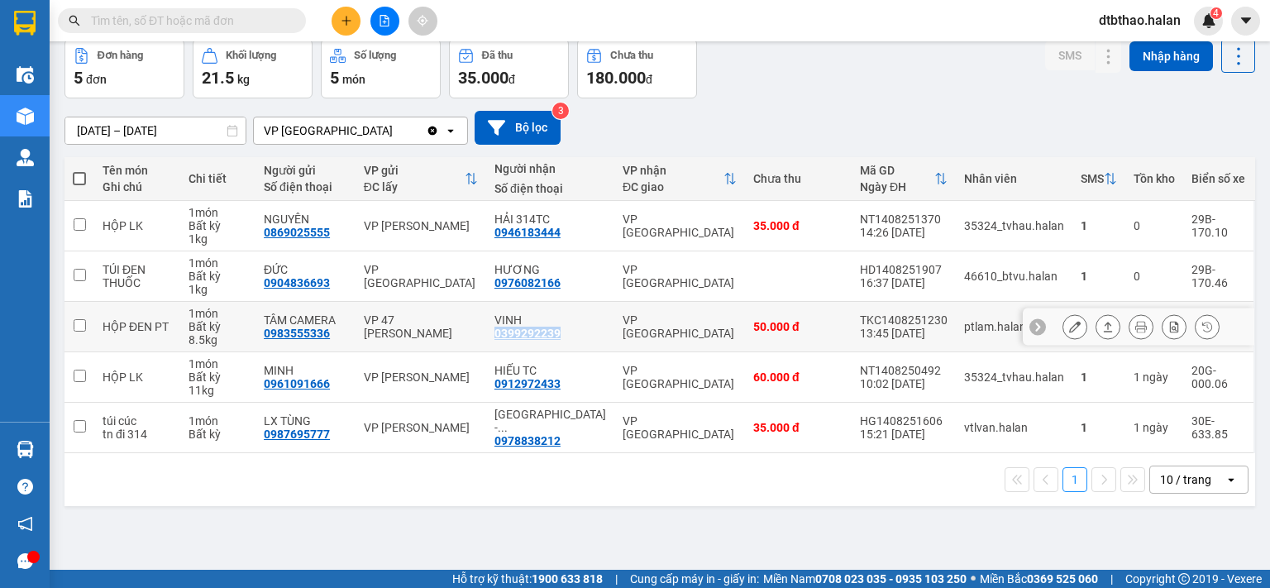
copy div "0399292239"
click at [261, 18] on input "text" at bounding box center [188, 21] width 195 height 18
paste input "0399292239"
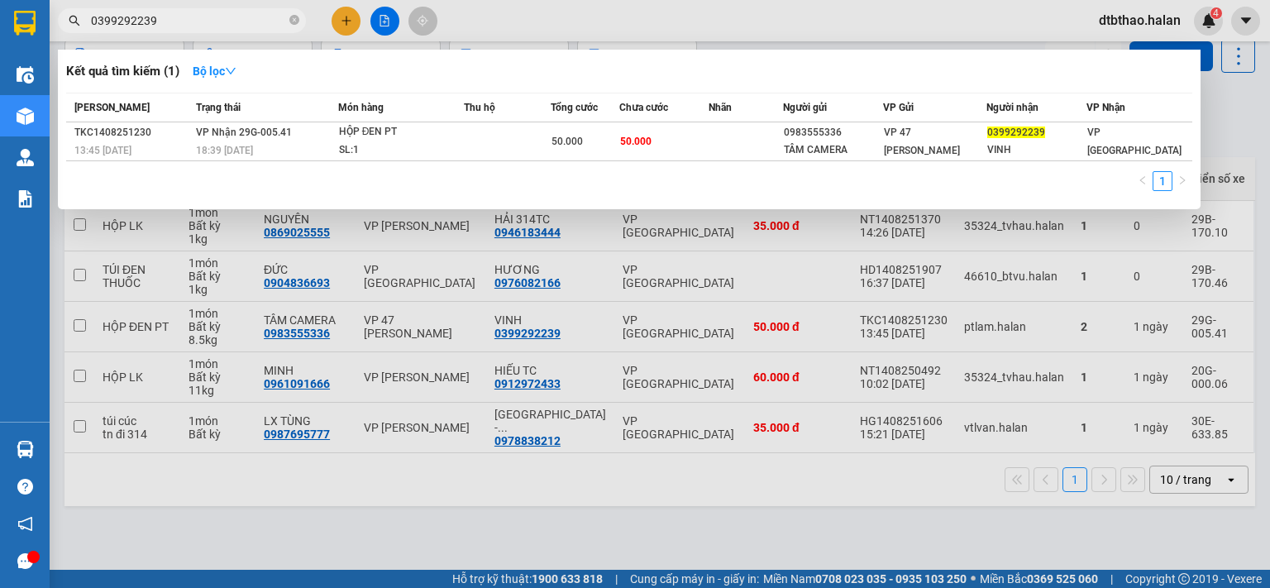
type input "0399292239"
click at [593, 508] on div at bounding box center [635, 294] width 1270 height 588
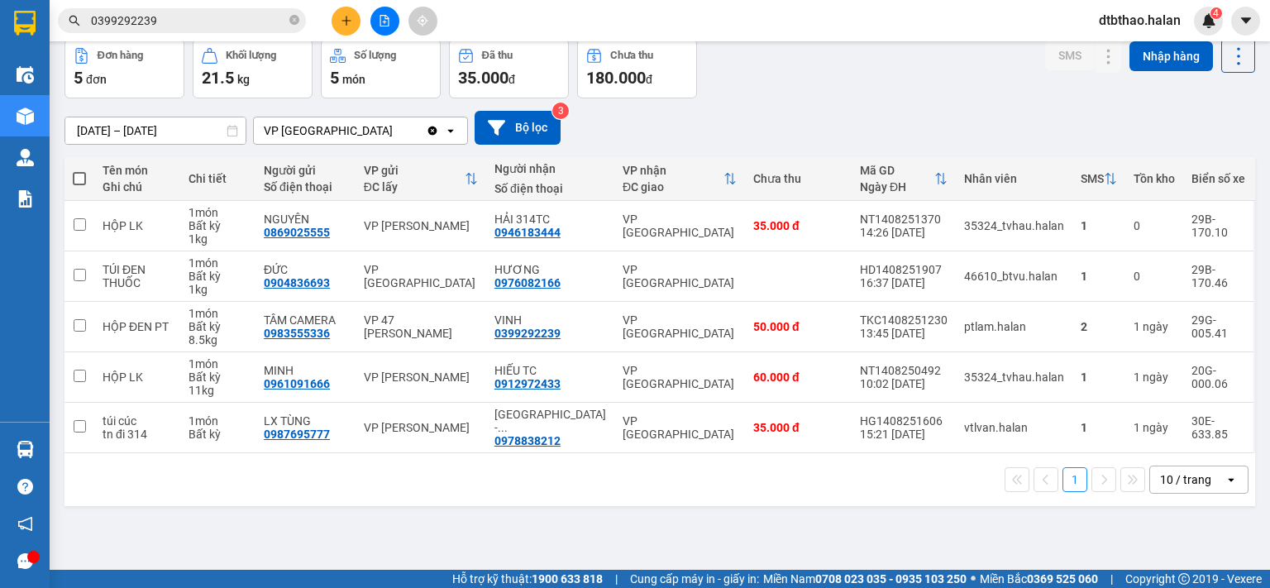
scroll to position [0, 0]
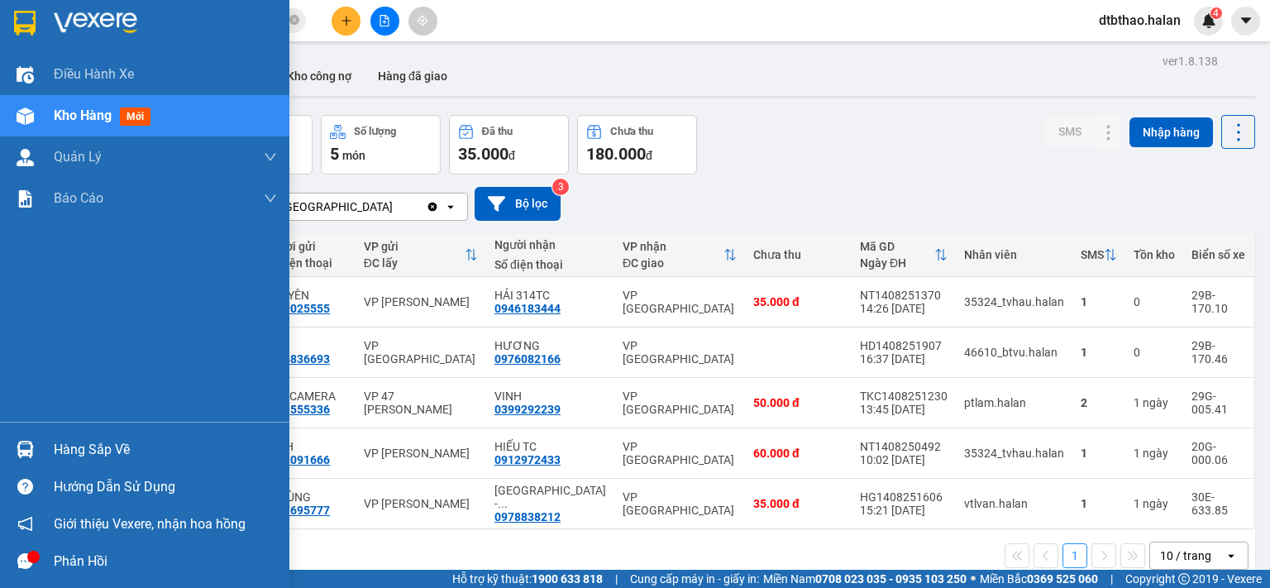
click at [107, 445] on div "Hàng sắp về" at bounding box center [165, 449] width 223 height 25
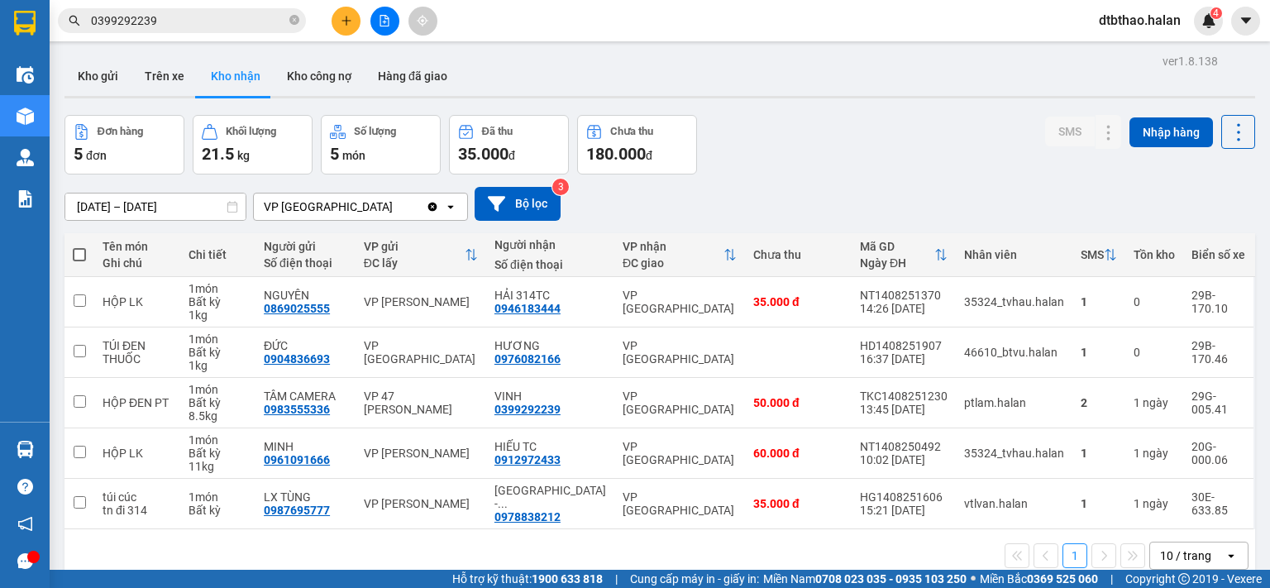
click at [847, 175] on section "Kết quả tìm kiếm ( 1 ) Bộ lọc Mã ĐH Trạng thái Món hàng Thu hộ Tổng cước Chưa c…" at bounding box center [635, 294] width 1270 height 588
click at [90, 76] on button "Kho gửi" at bounding box center [97, 76] width 67 height 40
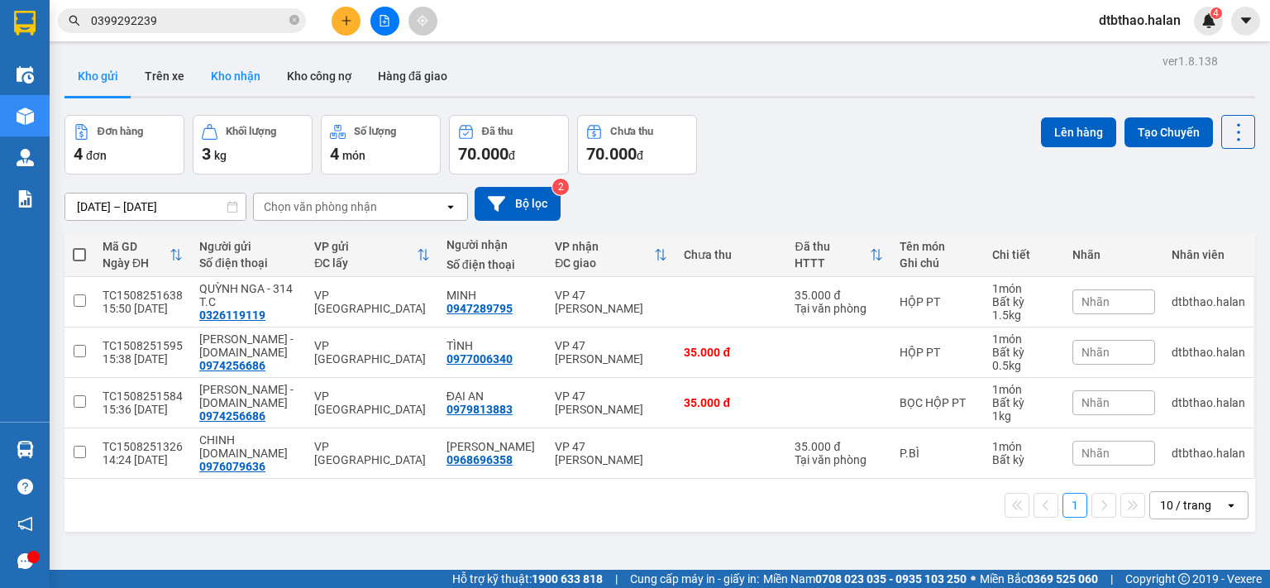
click at [238, 72] on button "Kho nhận" at bounding box center [236, 76] width 76 height 40
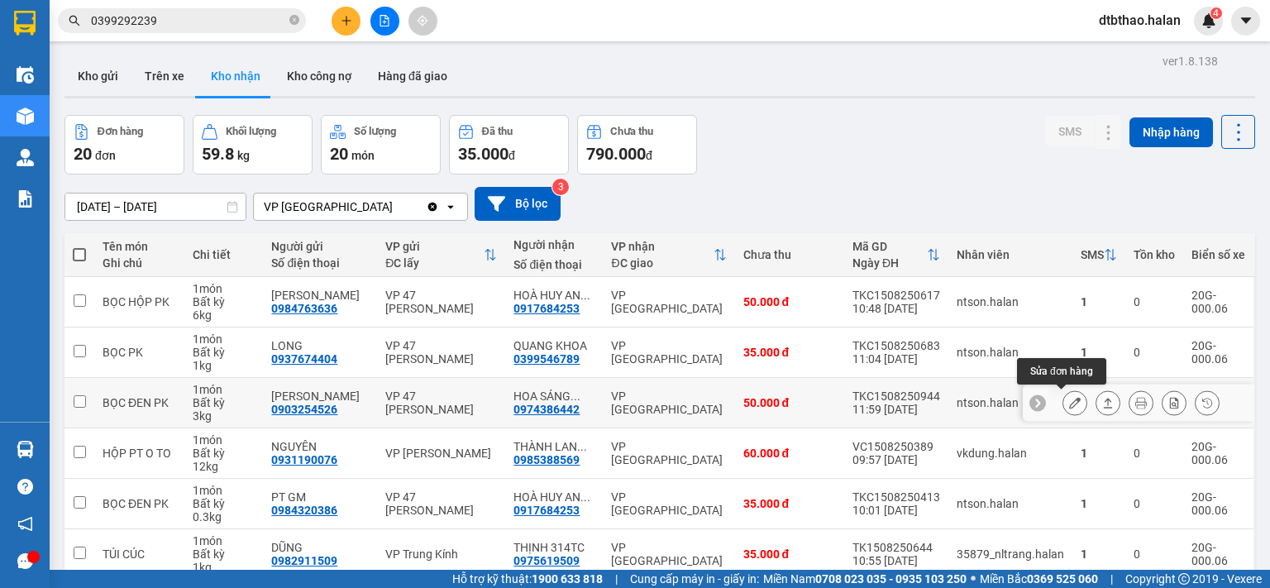
click at [1069, 406] on icon at bounding box center [1075, 403] width 12 height 12
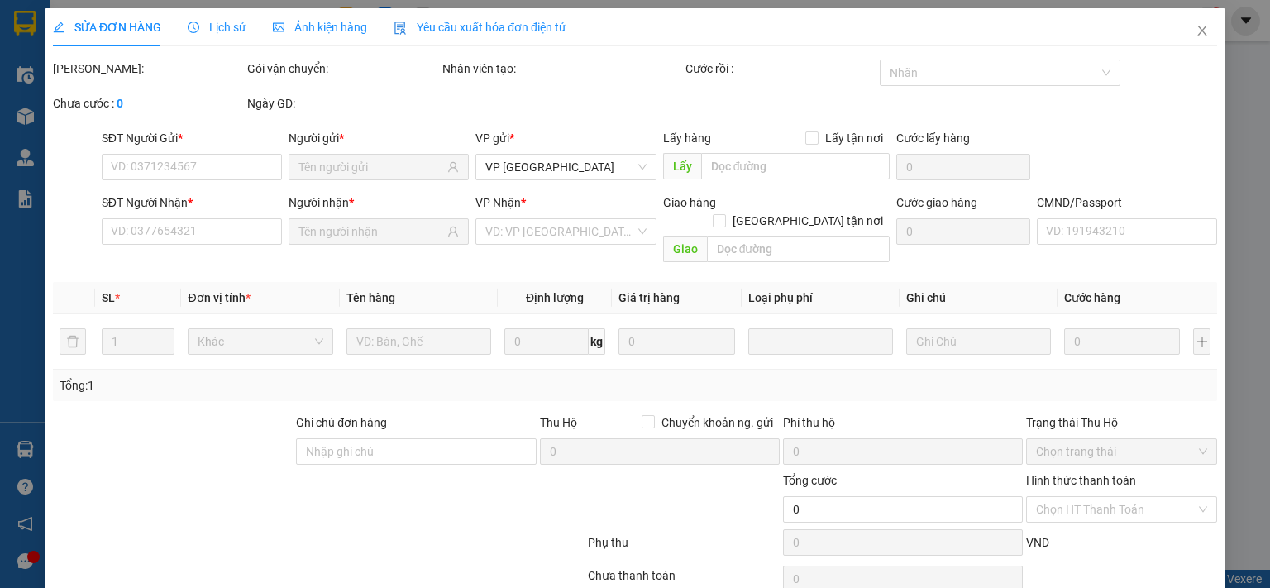
type input "0903254526"
type input "[PERSON_NAME]"
type input "0974386442"
type input "HOA SÁNG [DOMAIN_NAME]"
type input "50.000"
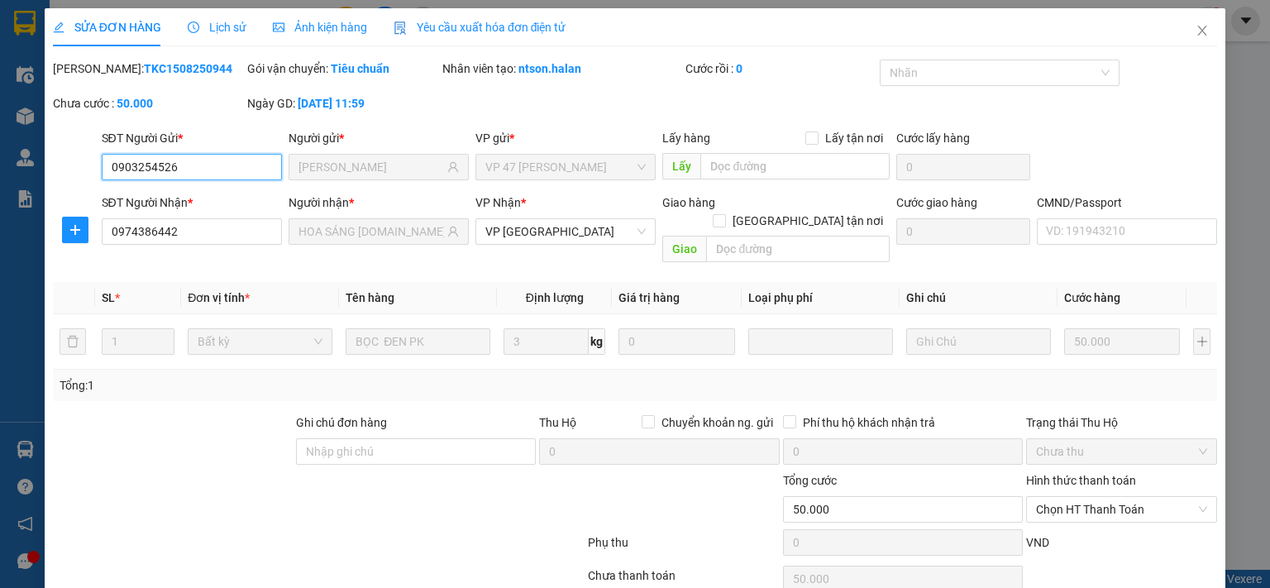
scroll to position [59, 0]
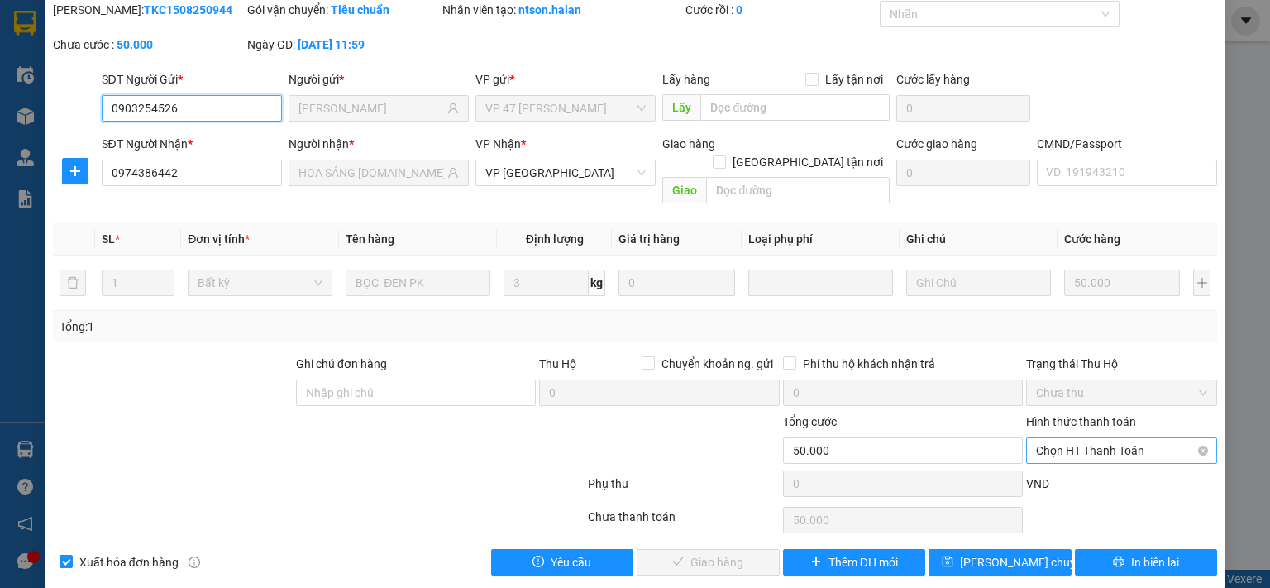
click at [1077, 438] on span "Chọn HT Thanh Toán" at bounding box center [1121, 450] width 171 height 25
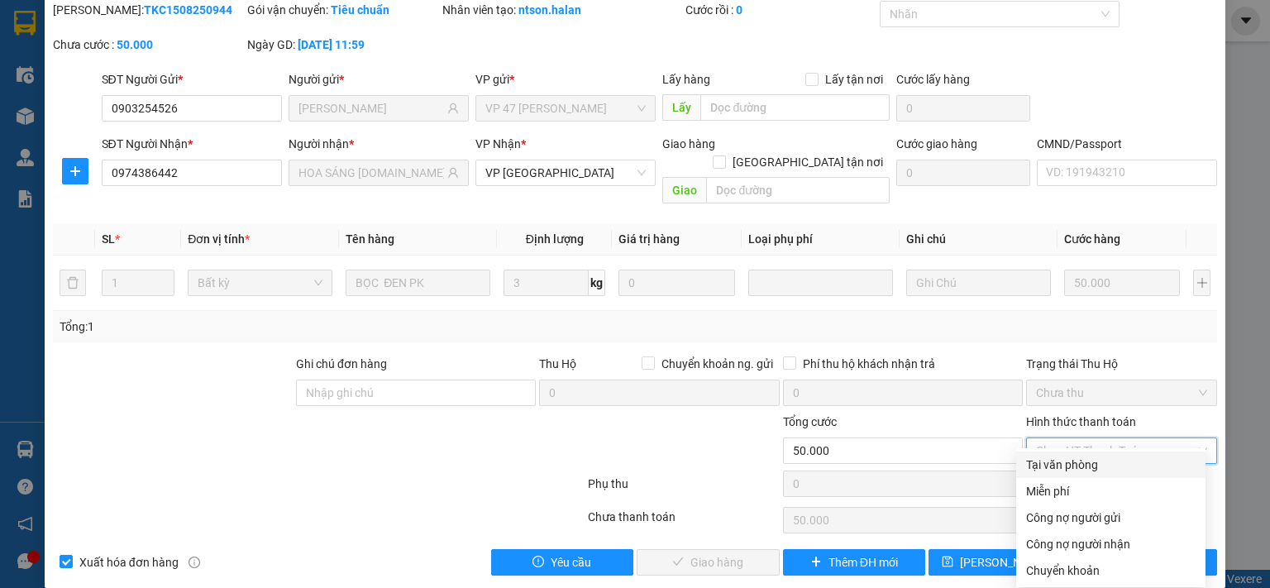
click at [1073, 470] on div "Tại văn phòng" at bounding box center [1110, 465] width 169 height 18
type input "0"
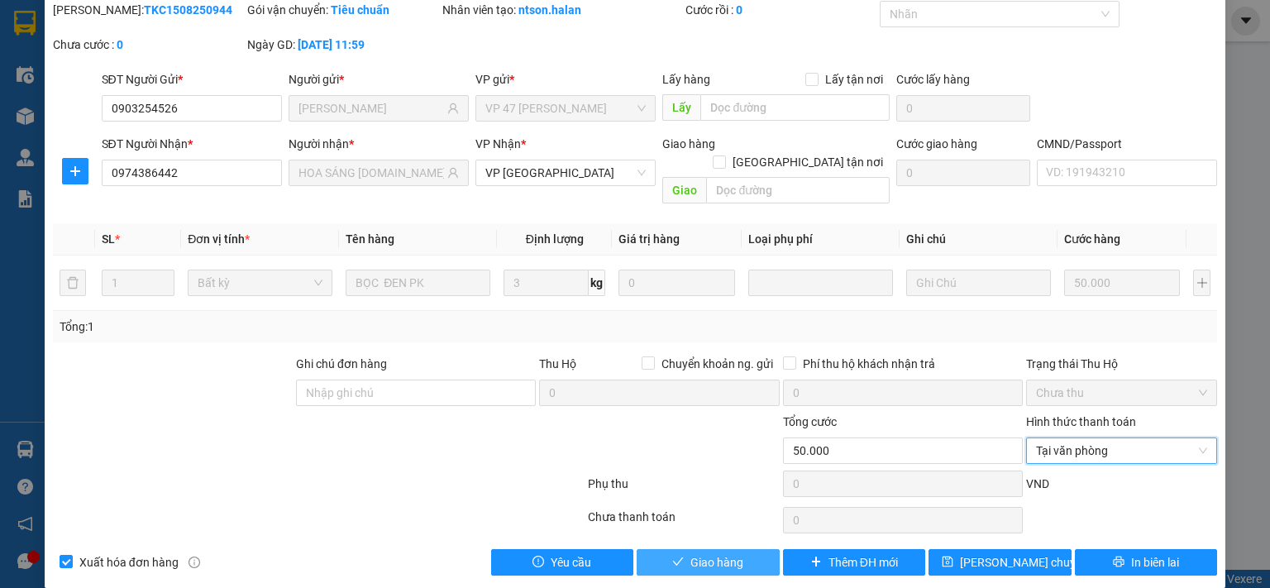
click at [744, 549] on button "Giao hàng" at bounding box center [708, 562] width 143 height 26
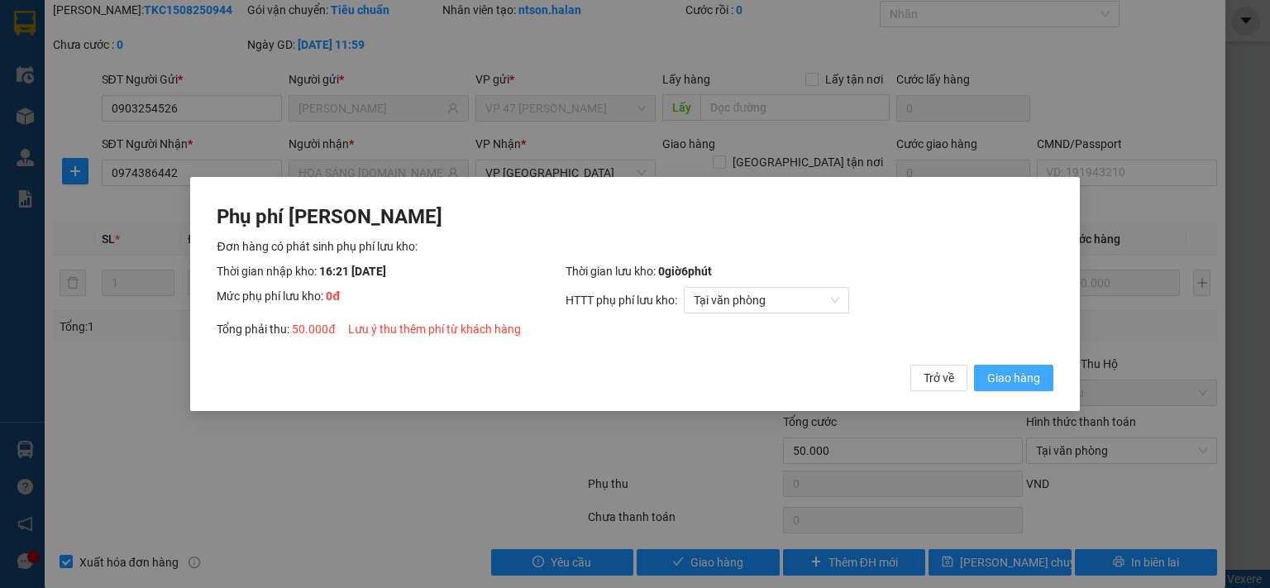
click at [1015, 389] on button "Giao hàng" at bounding box center [1013, 378] width 79 height 26
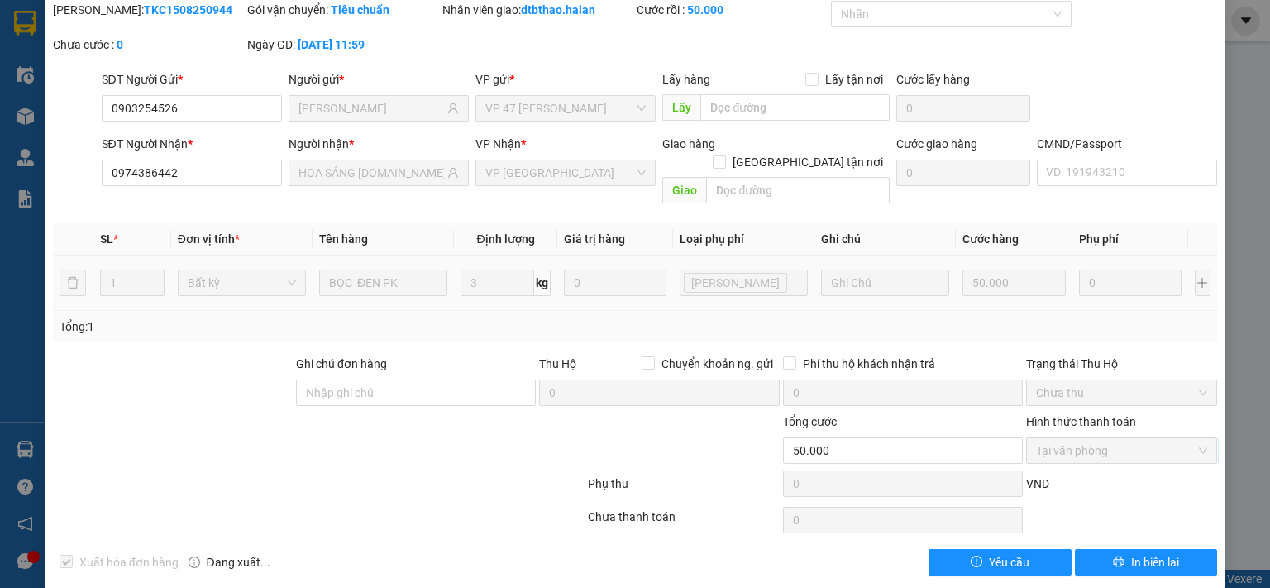
scroll to position [0, 0]
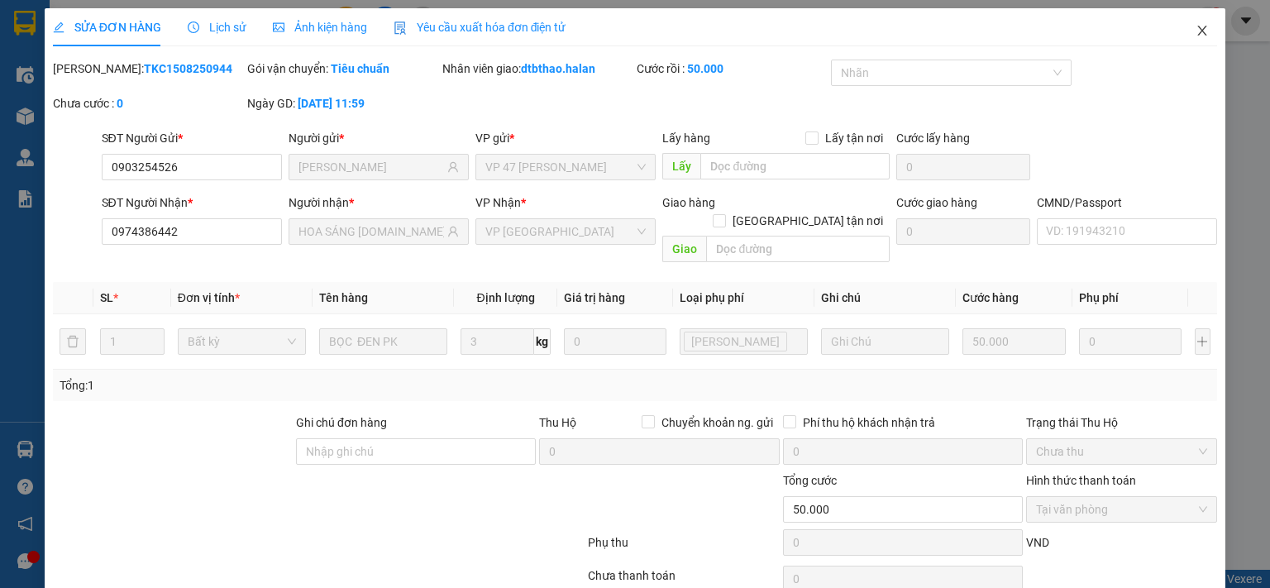
click at [1195, 31] on icon "close" at bounding box center [1201, 30] width 13 height 13
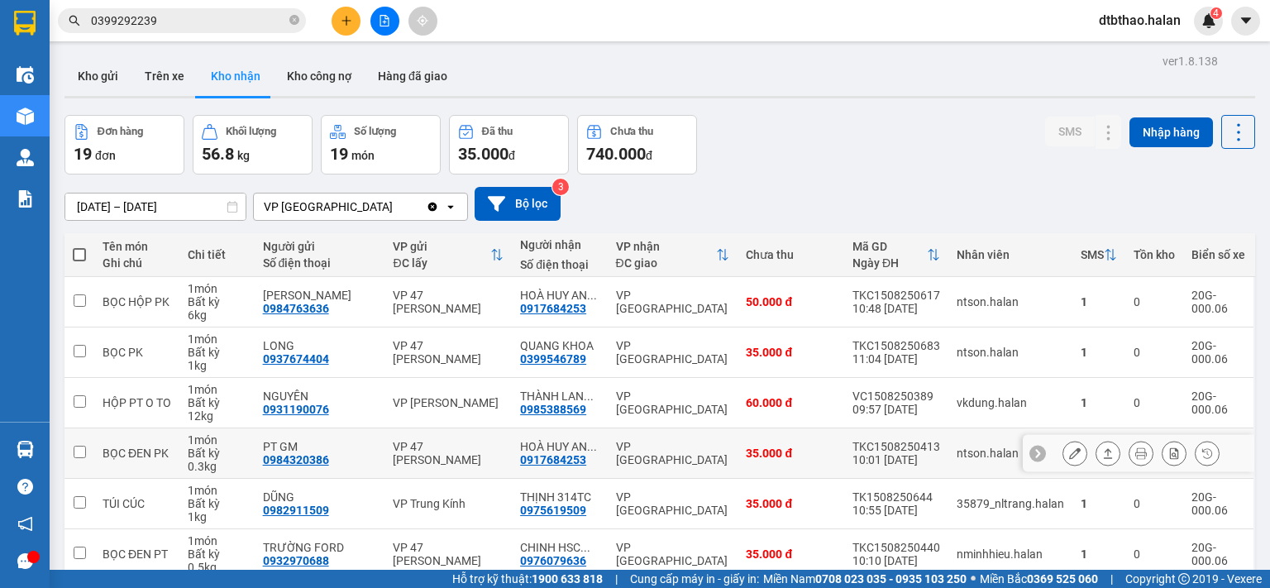
scroll to position [276, 0]
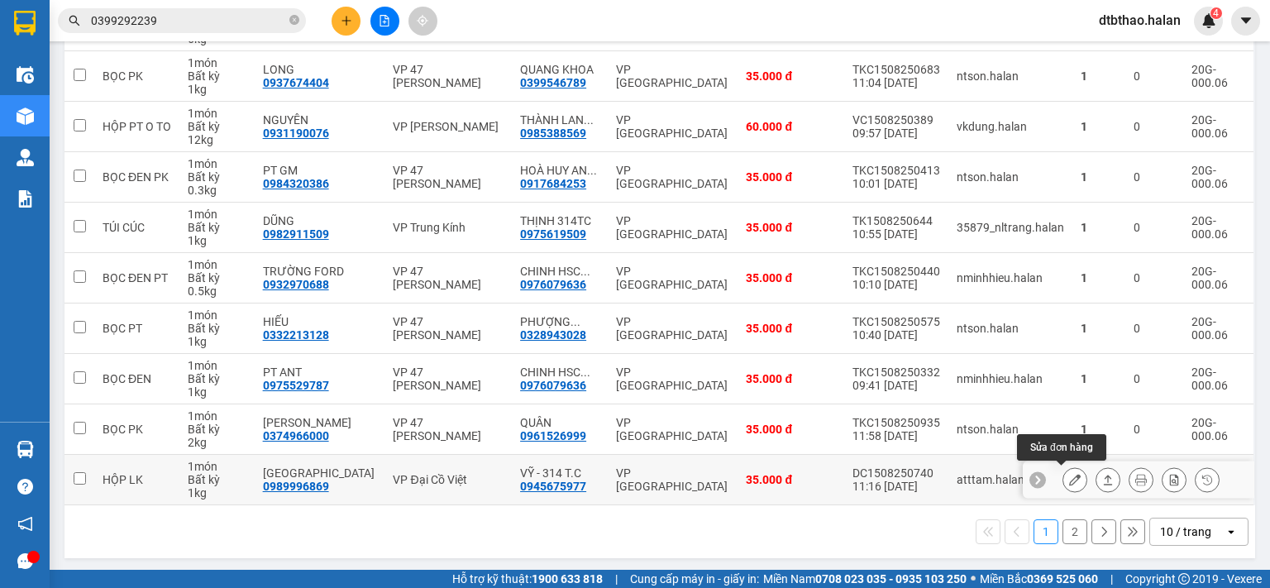
click at [1069, 482] on icon at bounding box center [1075, 480] width 12 height 12
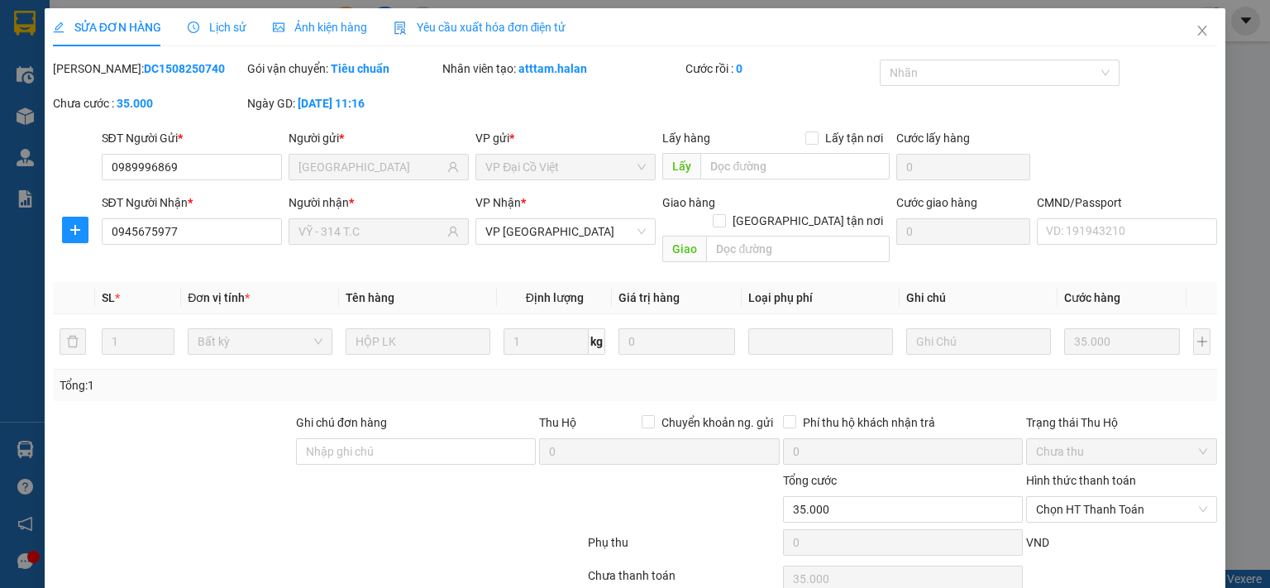
type input "0989996869"
type input "[GEOGRAPHIC_DATA]"
type input "0945675977"
type input "VỸ - 314 T.C"
type input "35.000"
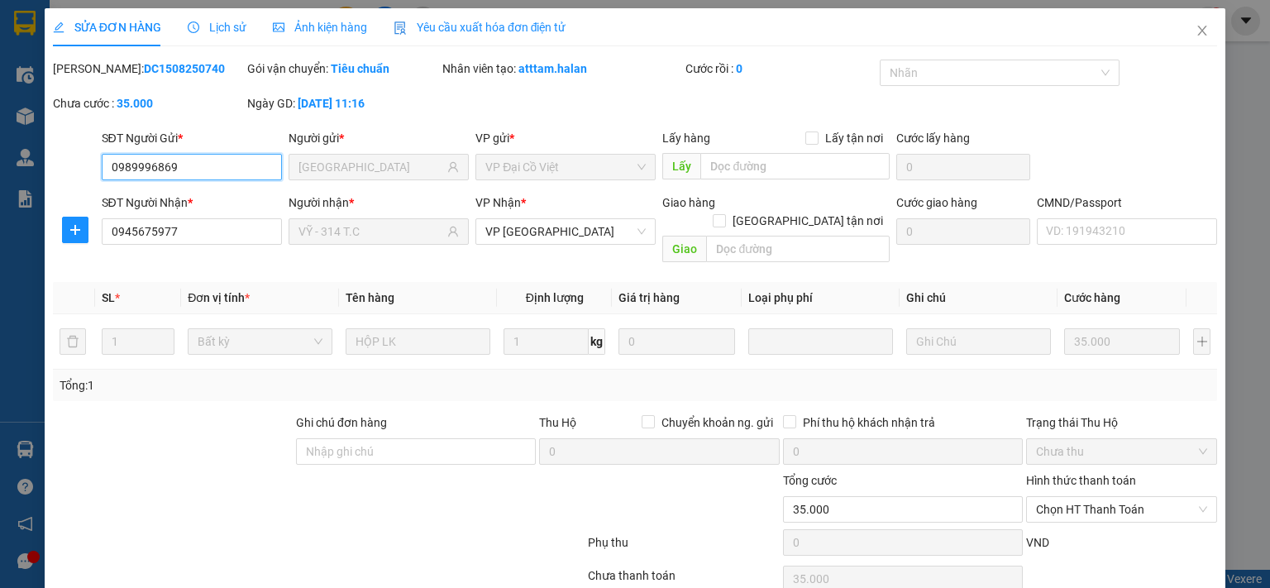
scroll to position [53, 0]
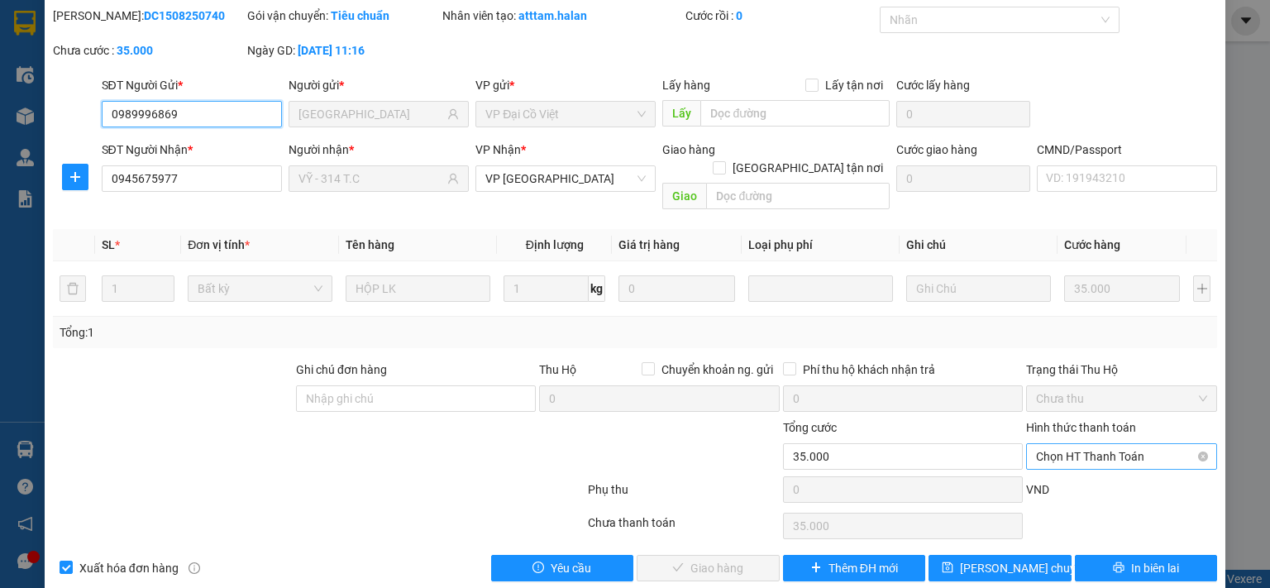
click at [1071, 444] on span "Chọn HT Thanh Toán" at bounding box center [1121, 456] width 171 height 25
click at [1069, 480] on div "VND" at bounding box center [1121, 494] width 194 height 29
click at [1069, 444] on span "Chọn HT Thanh Toán" at bounding box center [1121, 456] width 171 height 25
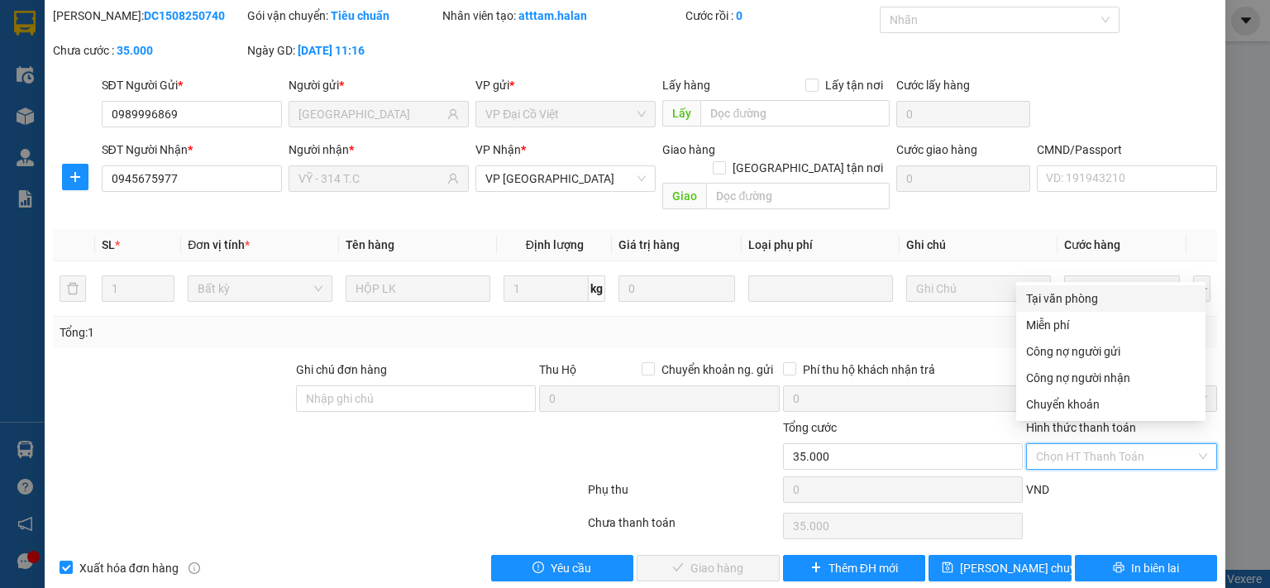
click at [1075, 294] on div "Tại văn phòng" at bounding box center [1110, 298] width 169 height 18
type input "0"
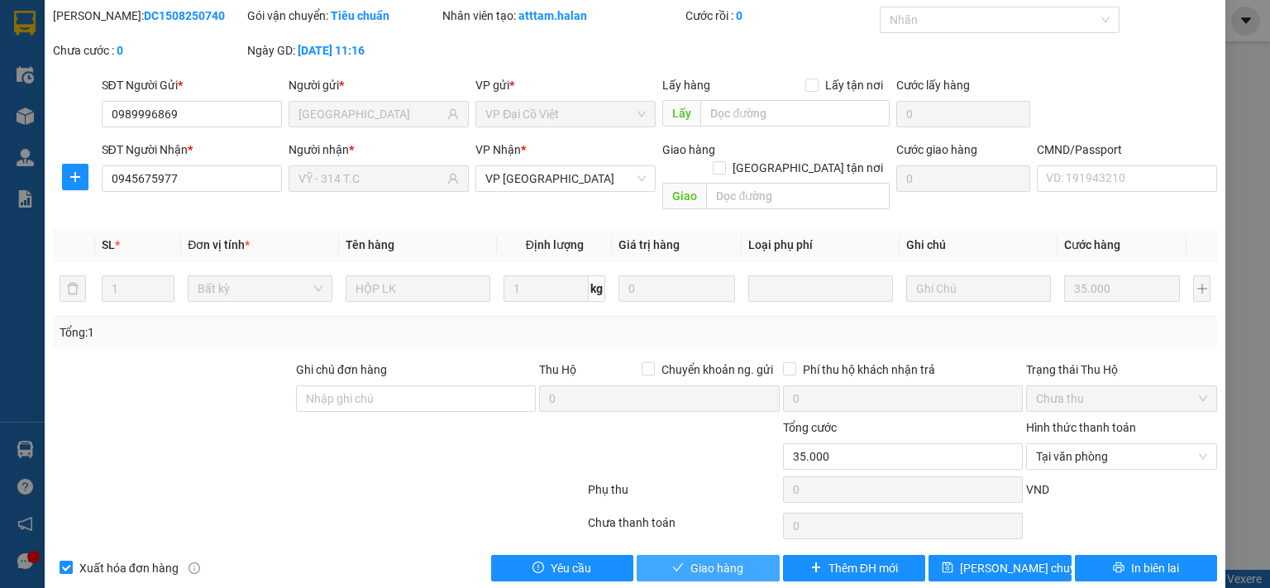
click at [718, 559] on span "Giao hàng" at bounding box center [716, 568] width 53 height 18
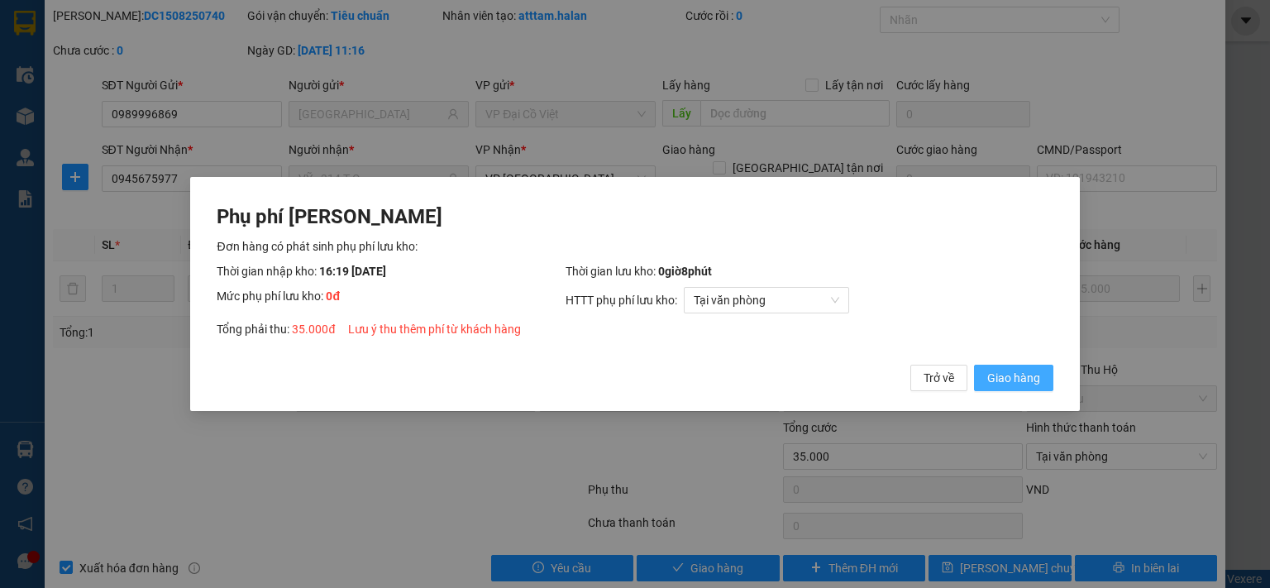
click at [1009, 371] on span "Giao hàng" at bounding box center [1013, 378] width 53 height 18
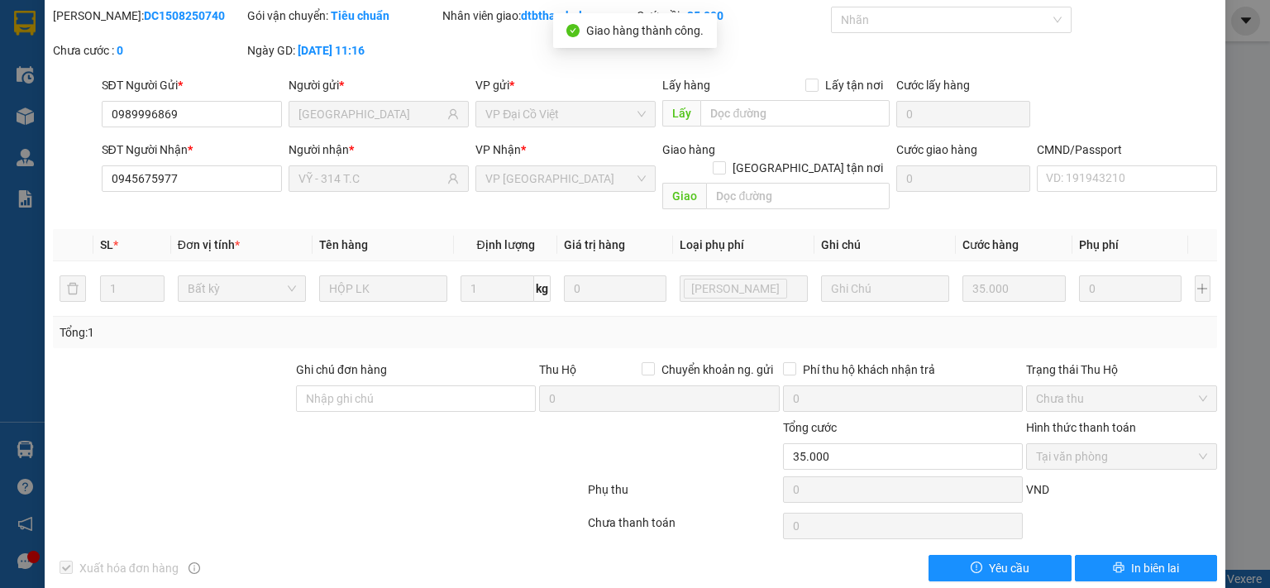
scroll to position [0, 0]
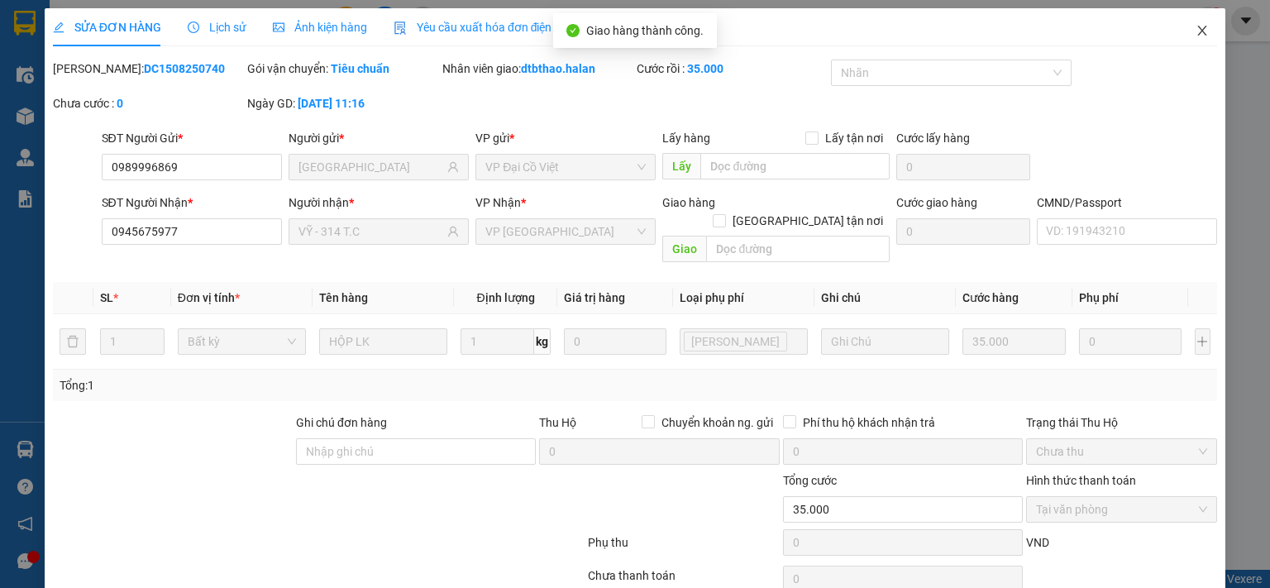
click at [1195, 35] on icon "close" at bounding box center [1201, 30] width 13 height 13
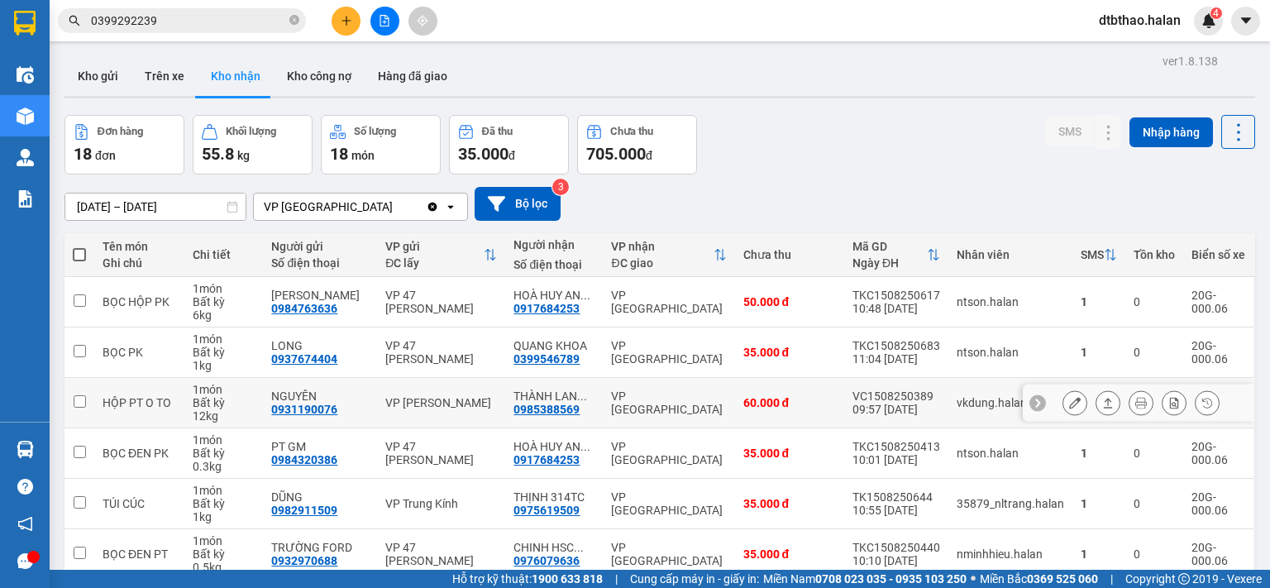
scroll to position [276, 0]
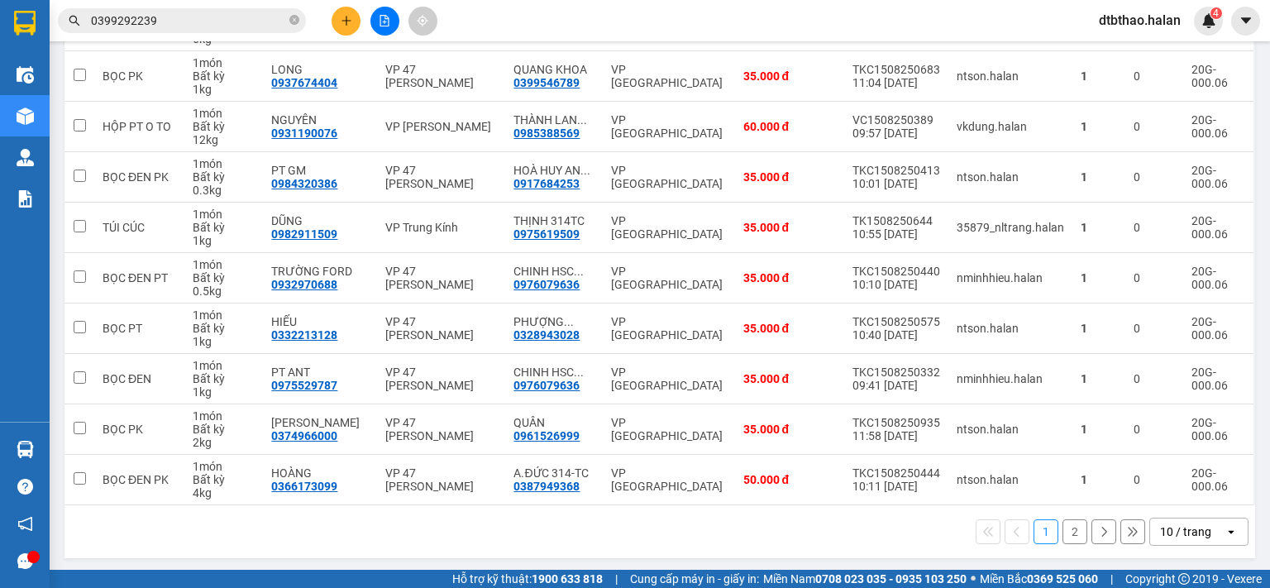
click at [1062, 532] on button "2" at bounding box center [1074, 531] width 25 height 25
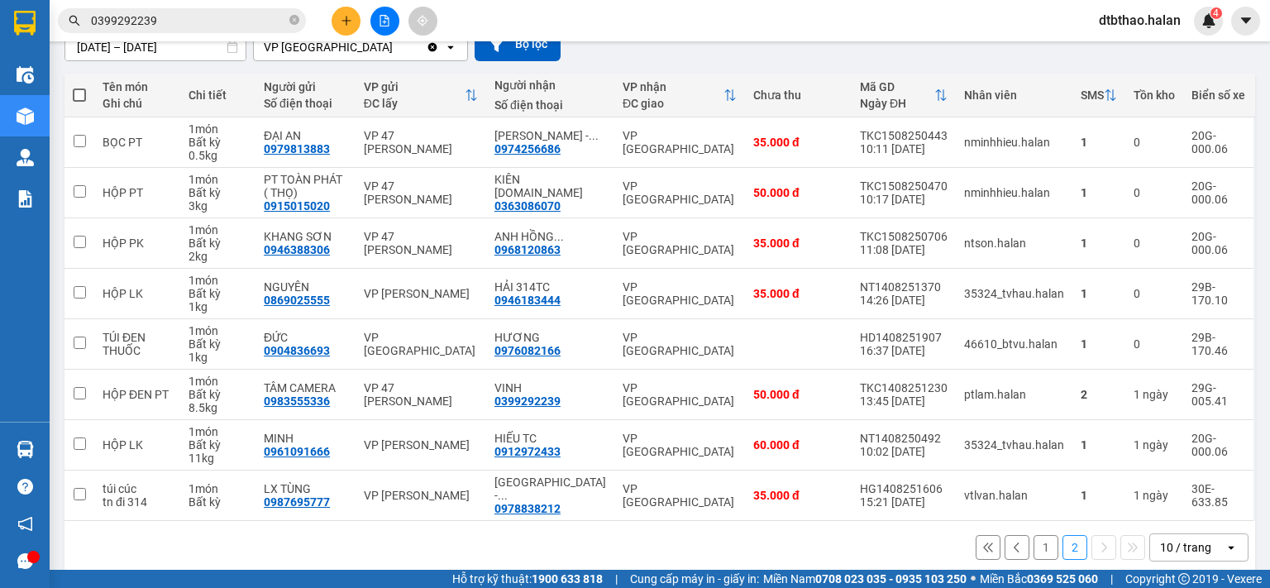
scroll to position [162, 0]
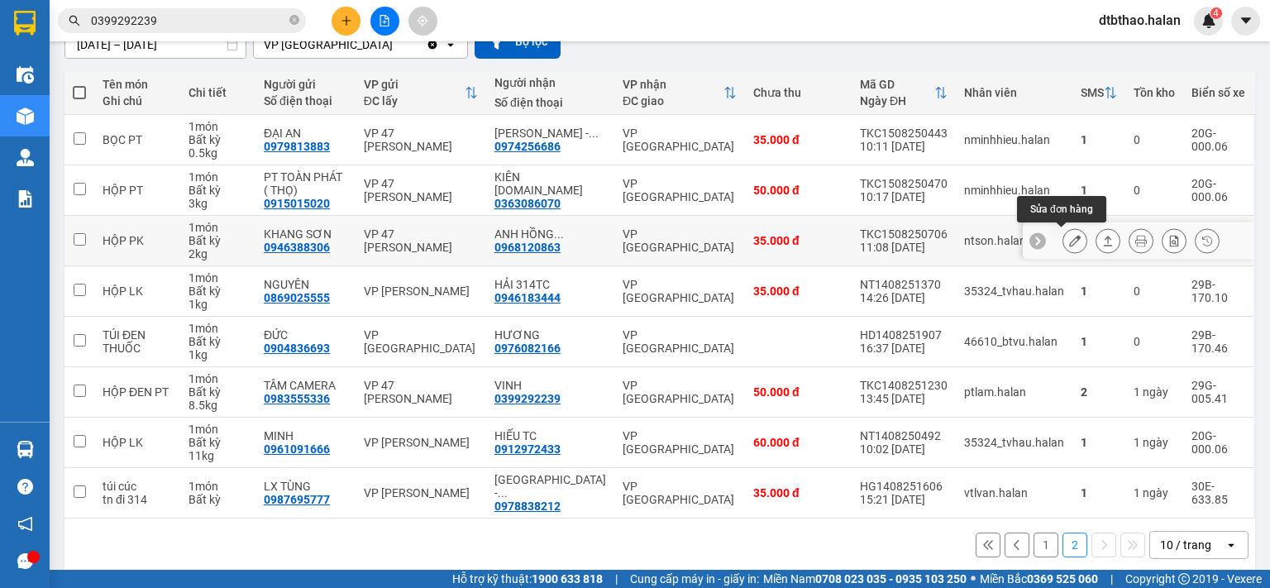
click at [1063, 241] on button at bounding box center [1074, 241] width 23 height 29
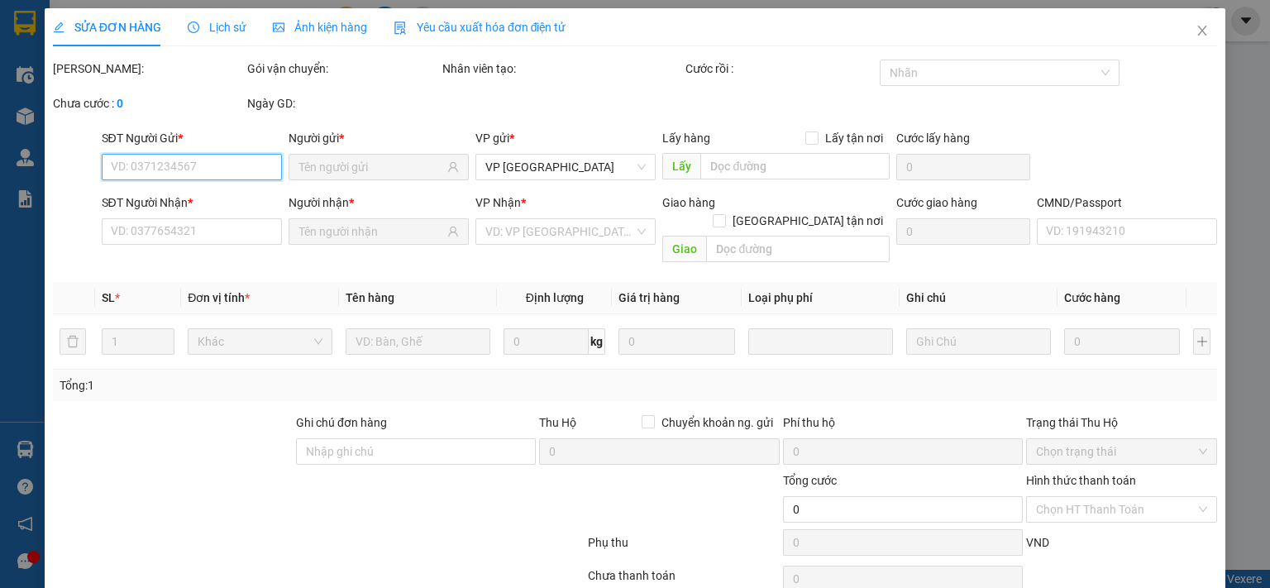
type input "0946388306"
type input "KHANG SƠN"
type input "0968120863"
type input "ANH HỒNG 314TC"
type input "35.000"
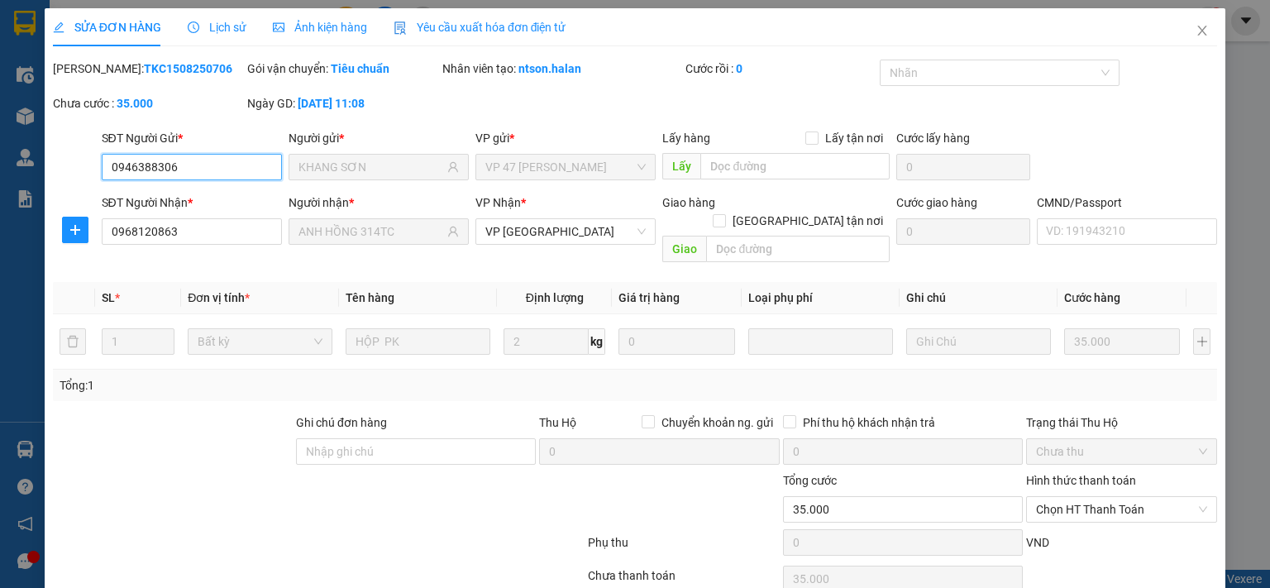
scroll to position [59, 0]
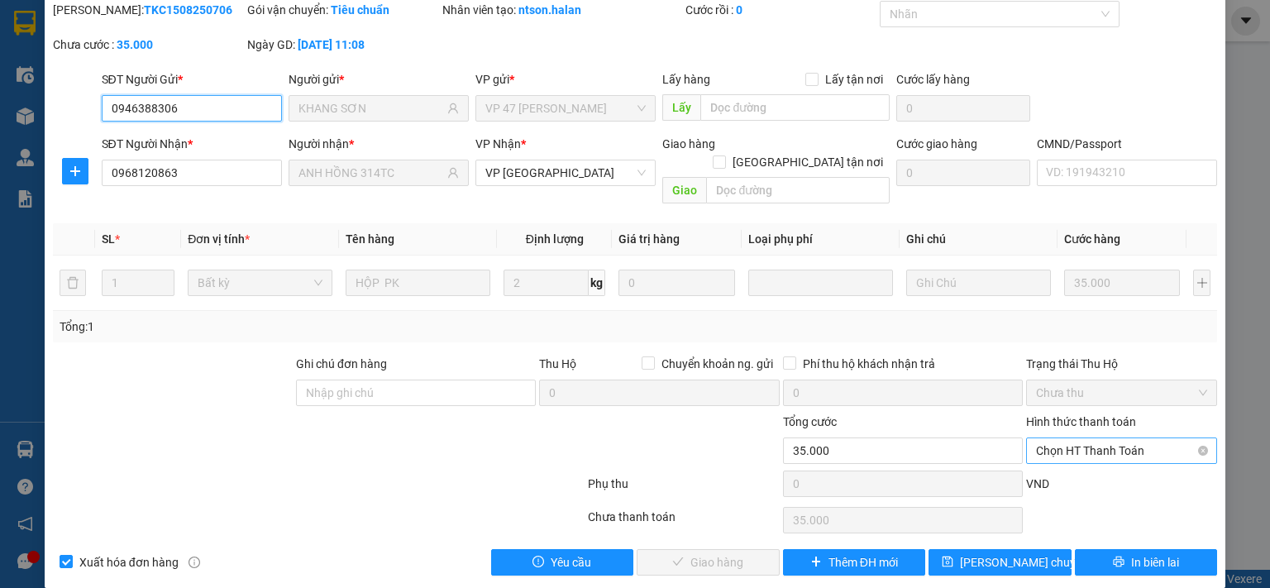
click at [1089, 438] on span "Chọn HT Thanh Toán" at bounding box center [1121, 450] width 171 height 25
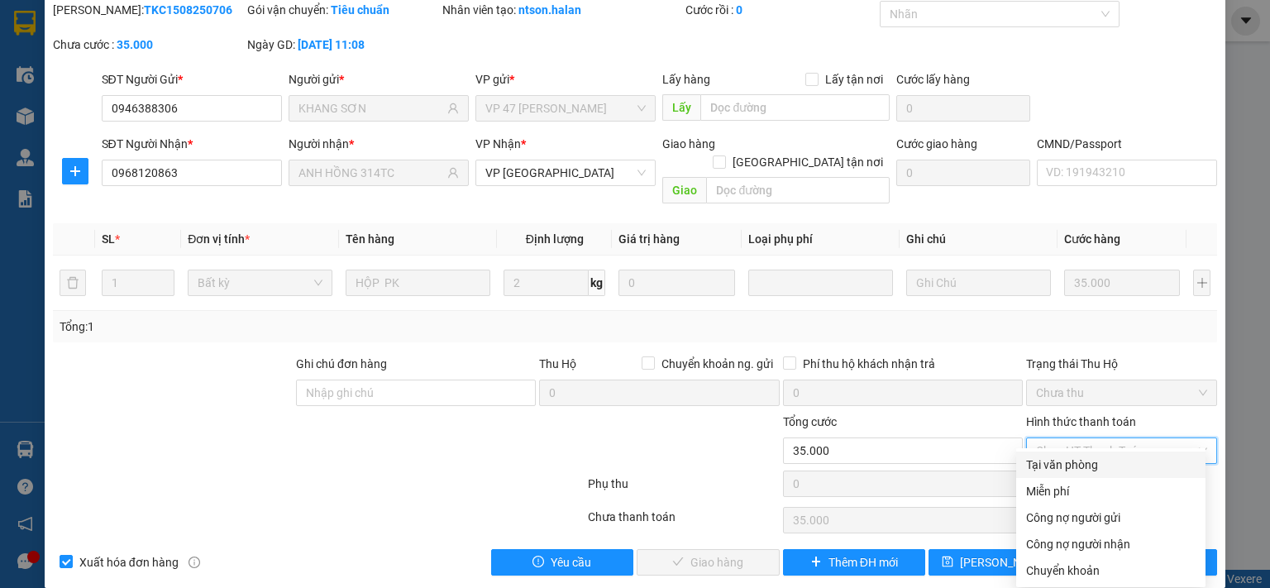
click at [1048, 463] on div "Tại văn phòng" at bounding box center [1110, 465] width 169 height 18
type input "0"
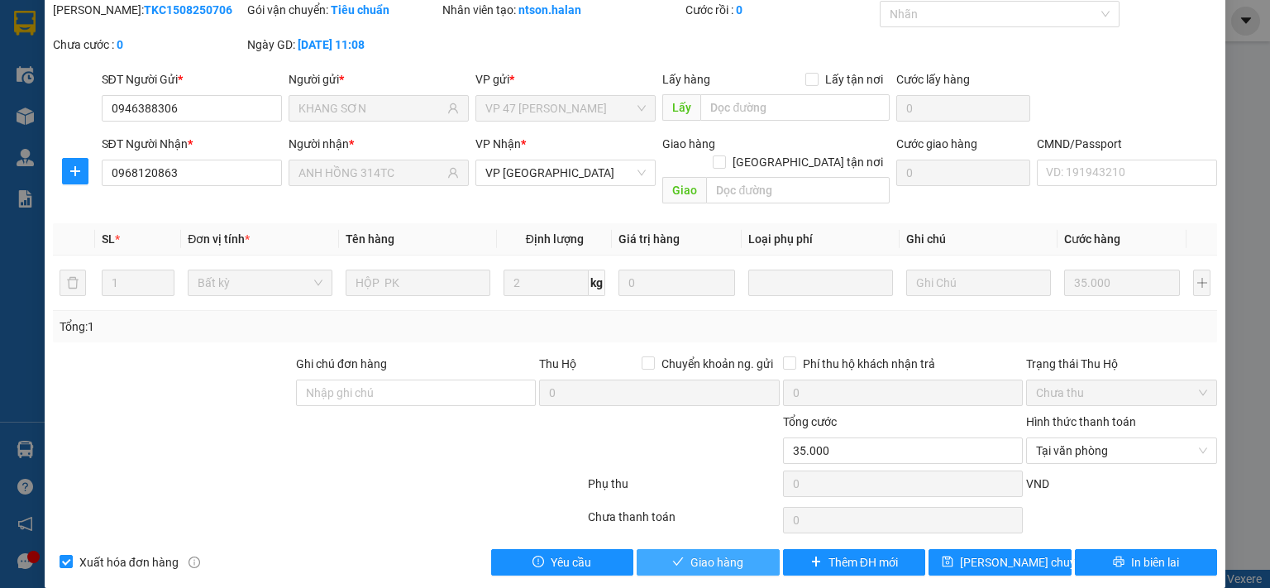
click at [737, 549] on button "Giao hàng" at bounding box center [708, 562] width 143 height 26
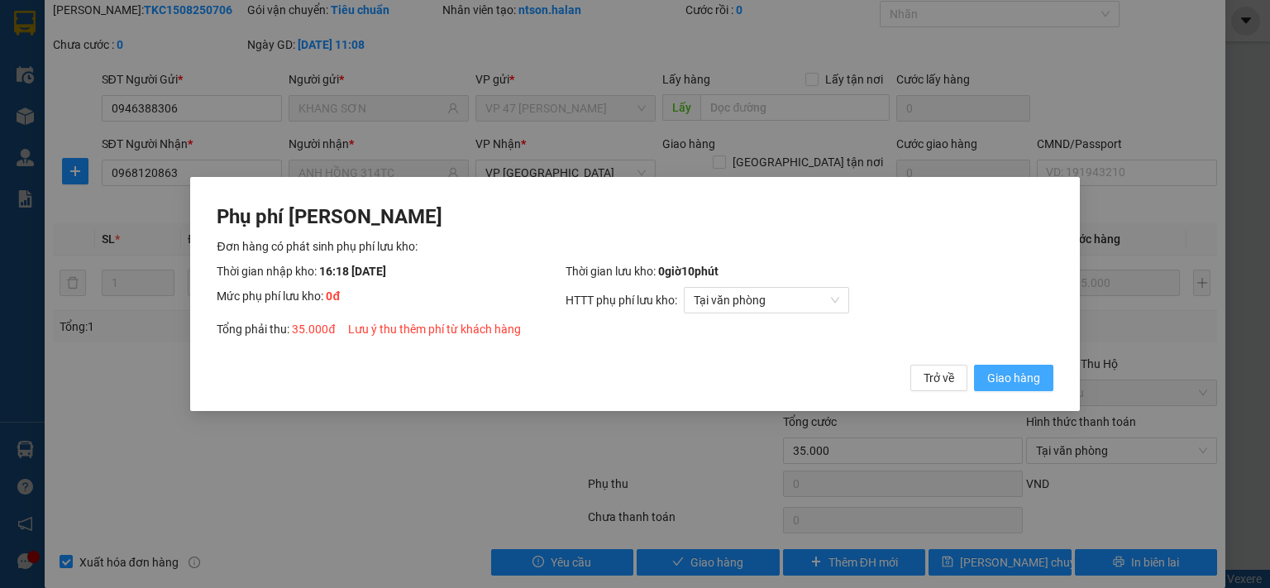
click at [1016, 381] on span "Giao hàng" at bounding box center [1013, 378] width 53 height 18
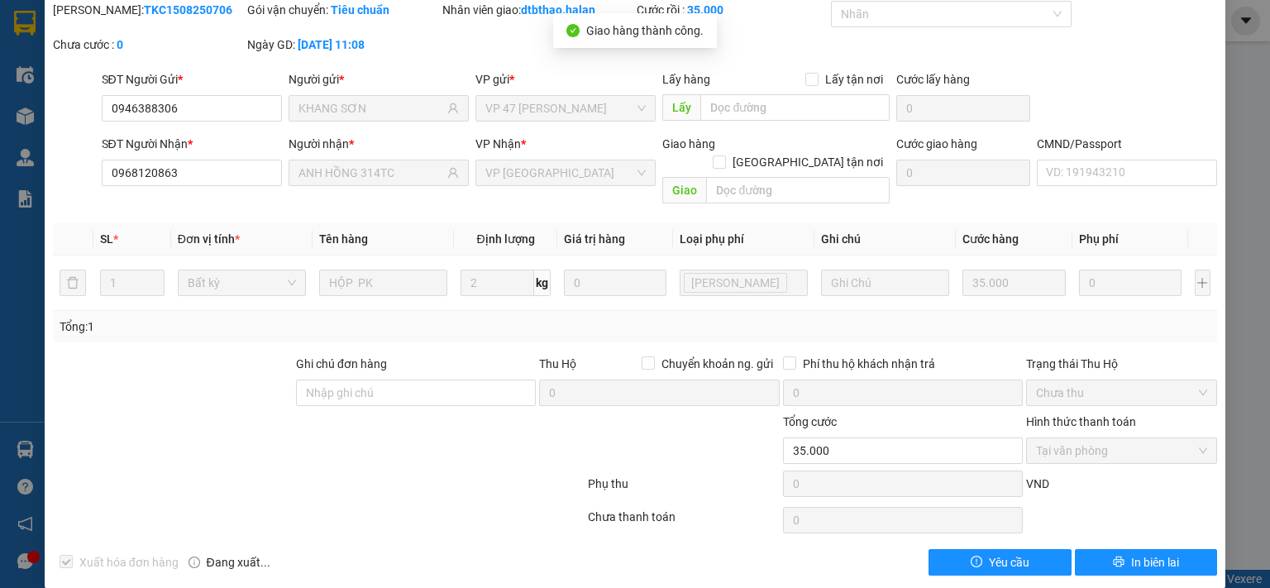
scroll to position [0, 0]
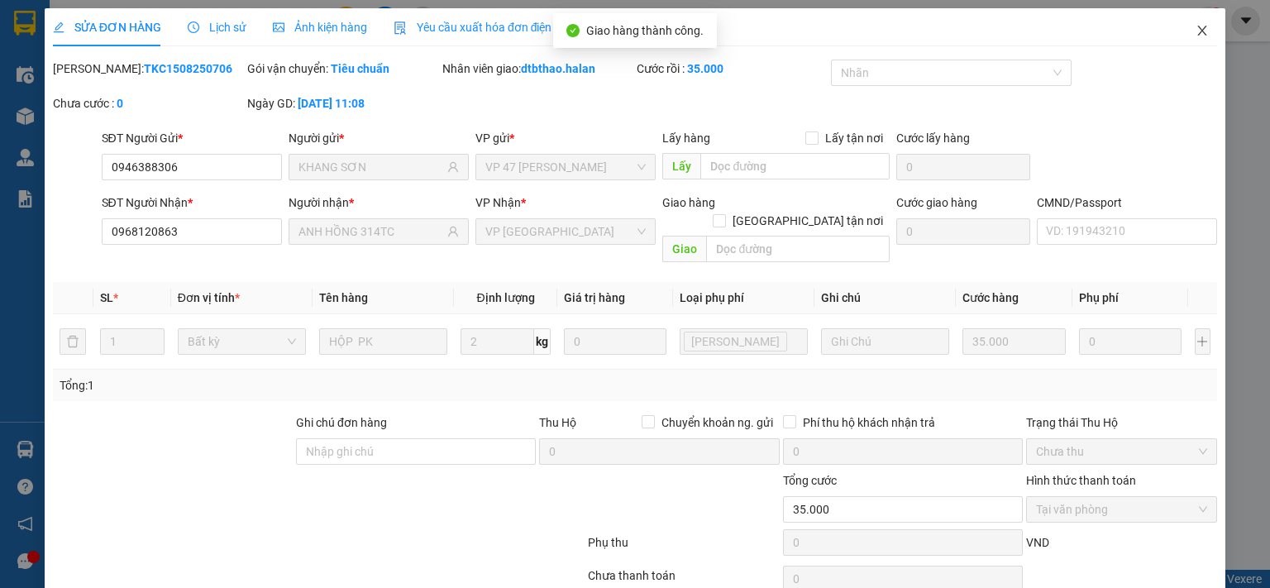
click at [1195, 32] on icon "close" at bounding box center [1201, 30] width 13 height 13
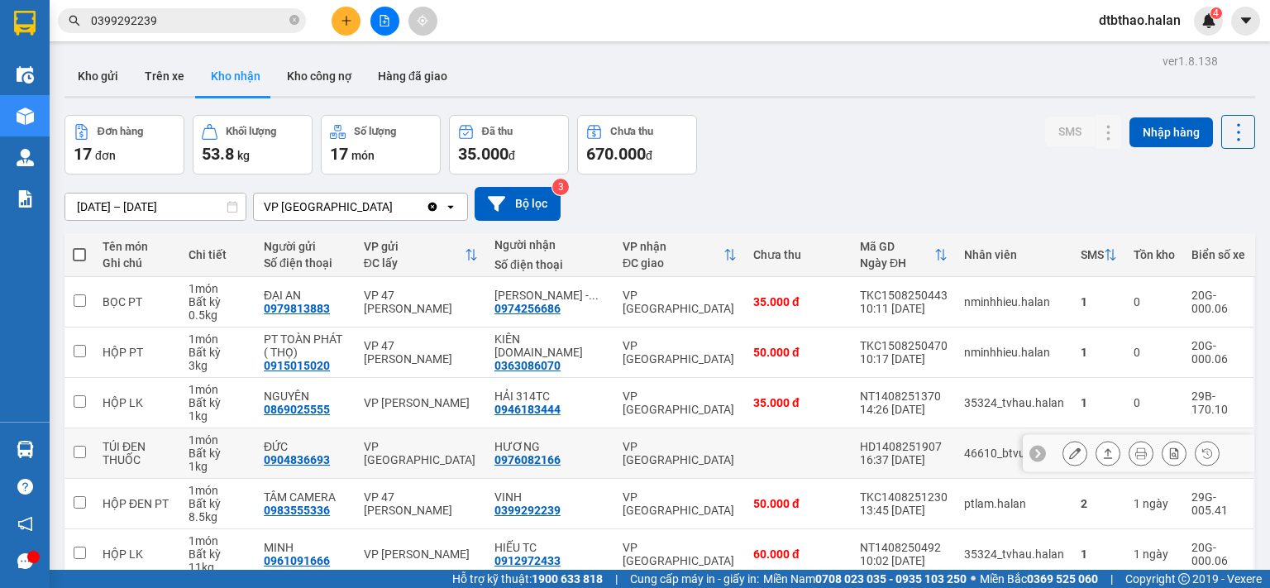
scroll to position [112, 0]
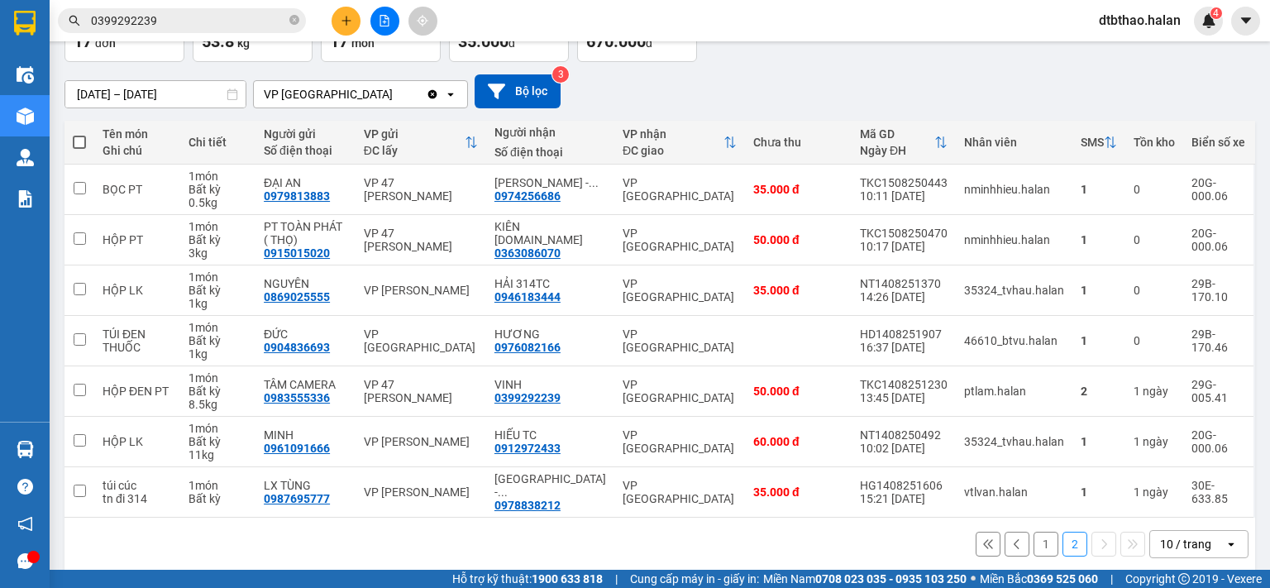
click at [1033, 532] on button "1" at bounding box center [1045, 544] width 25 height 25
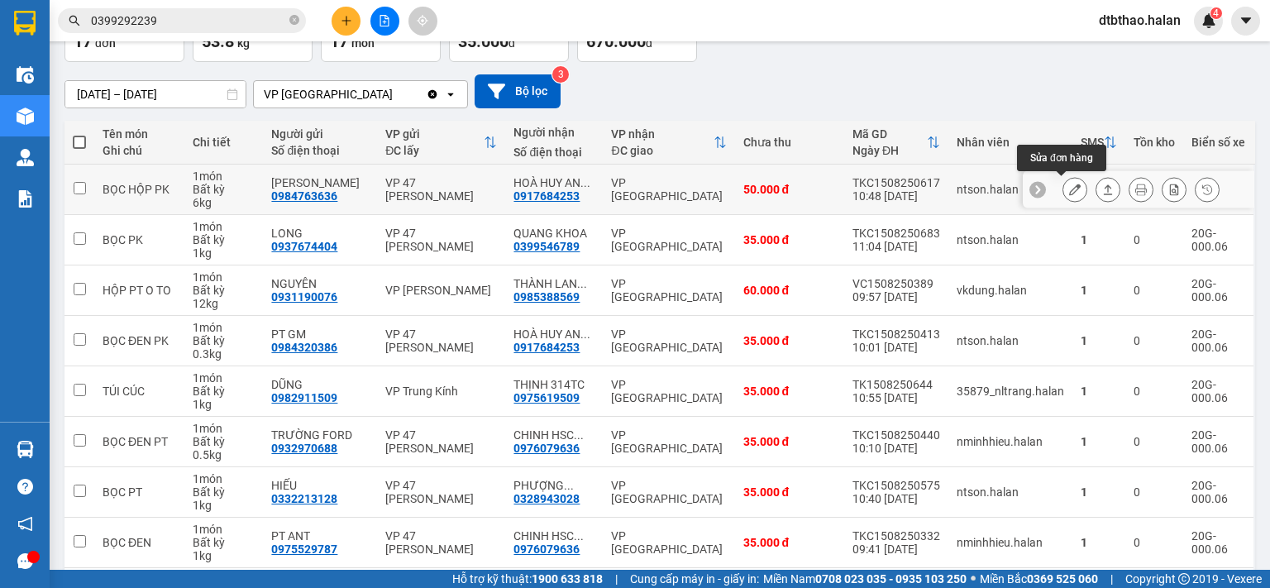
click at [1069, 189] on icon at bounding box center [1075, 190] width 12 height 12
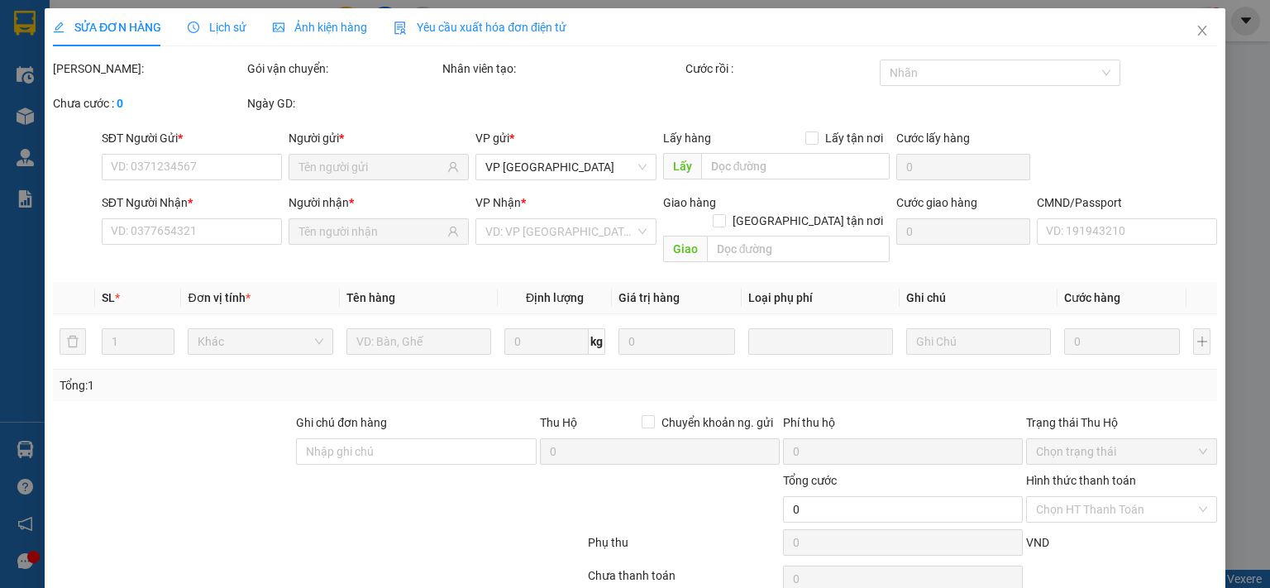
type input "0984763636"
type input "[PERSON_NAME]"
type input "0917684253"
type input "HOÀ HUY ANH 314 TC"
type input "50.000"
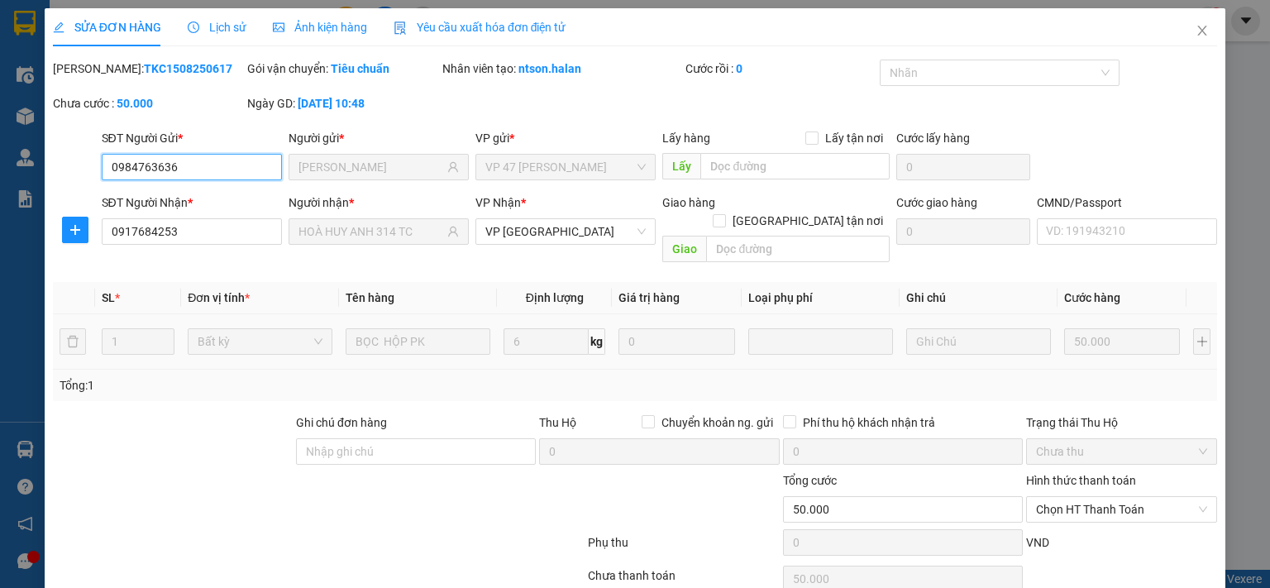
scroll to position [59, 0]
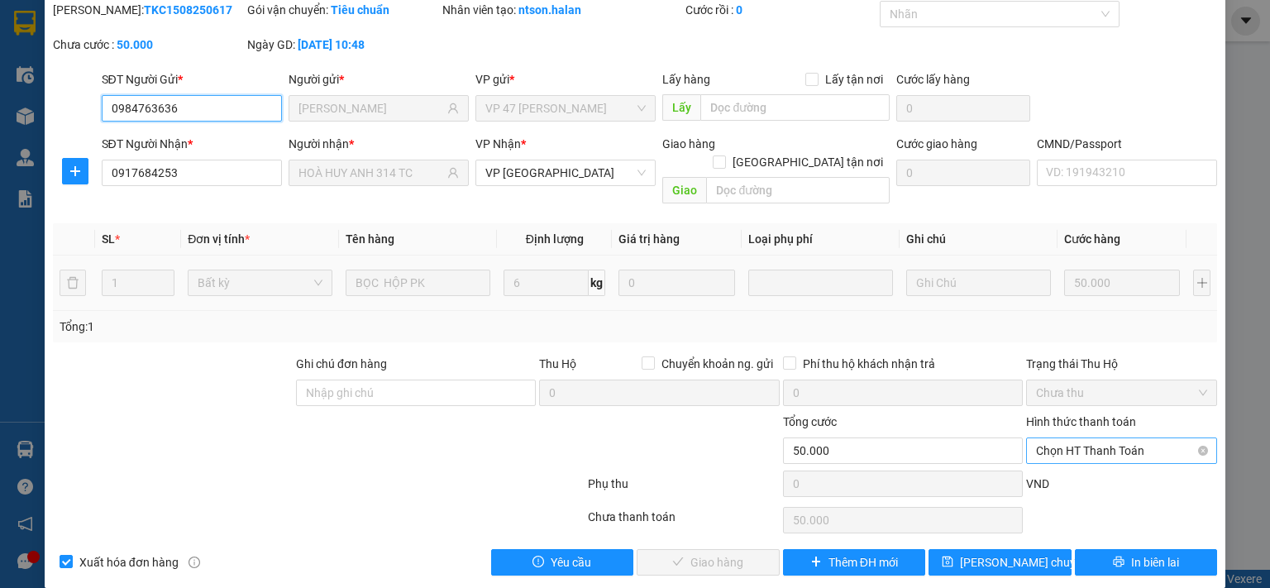
click at [1075, 438] on span "Chọn HT Thanh Toán" at bounding box center [1121, 450] width 171 height 25
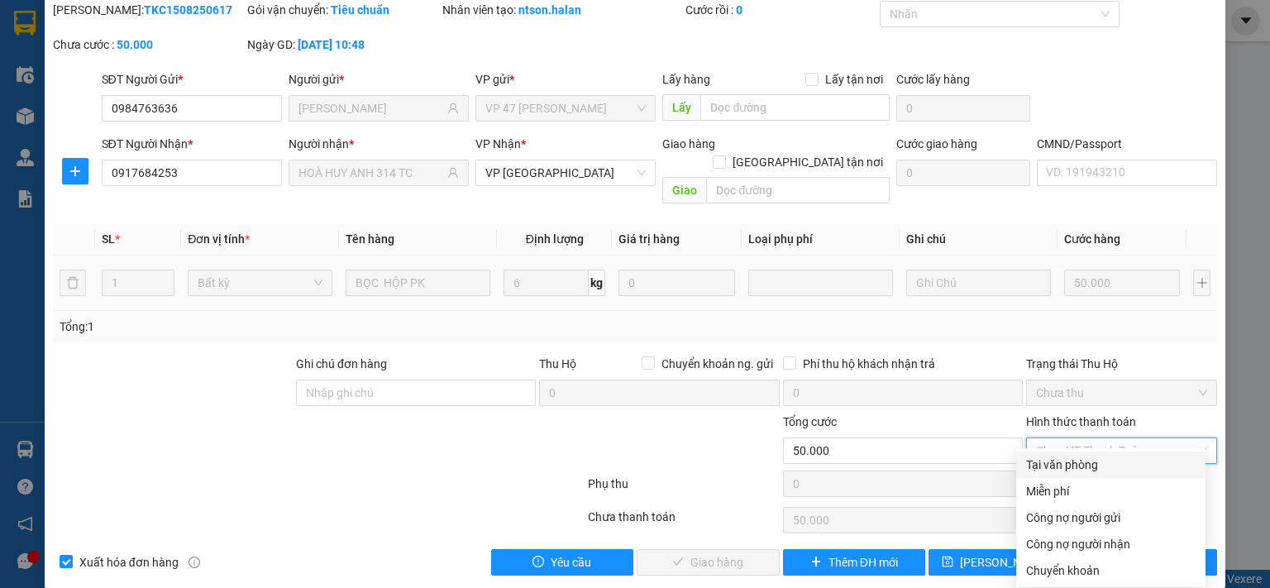
click at [1072, 461] on div "Tại văn phòng" at bounding box center [1110, 465] width 169 height 18
type input "0"
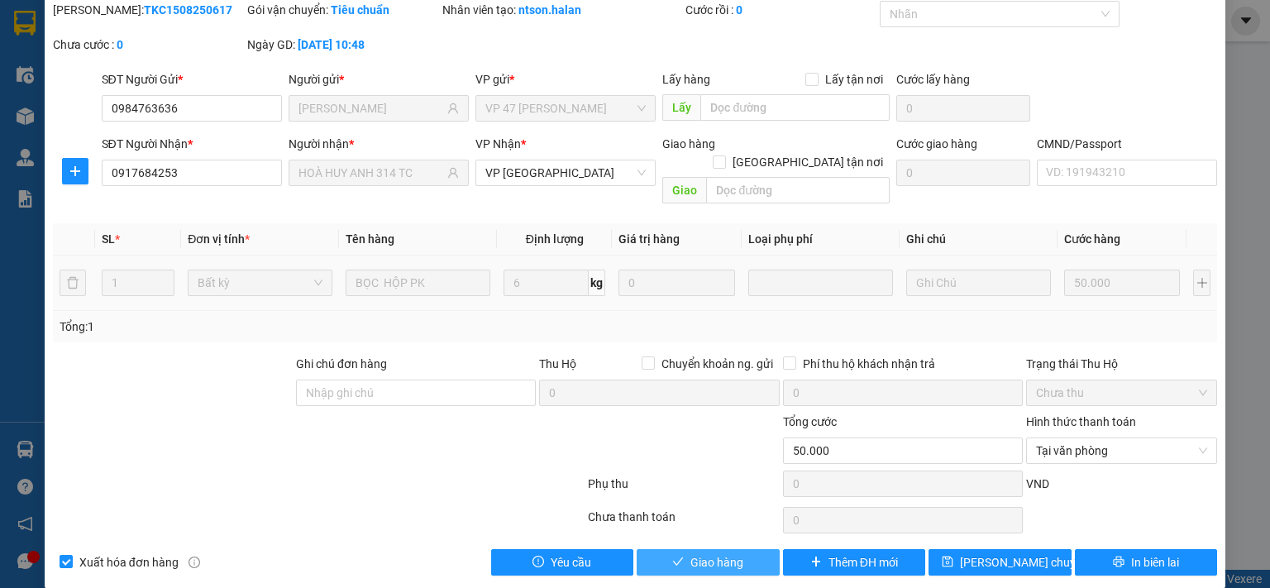
click at [690, 553] on span "Giao hàng" at bounding box center [716, 562] width 53 height 18
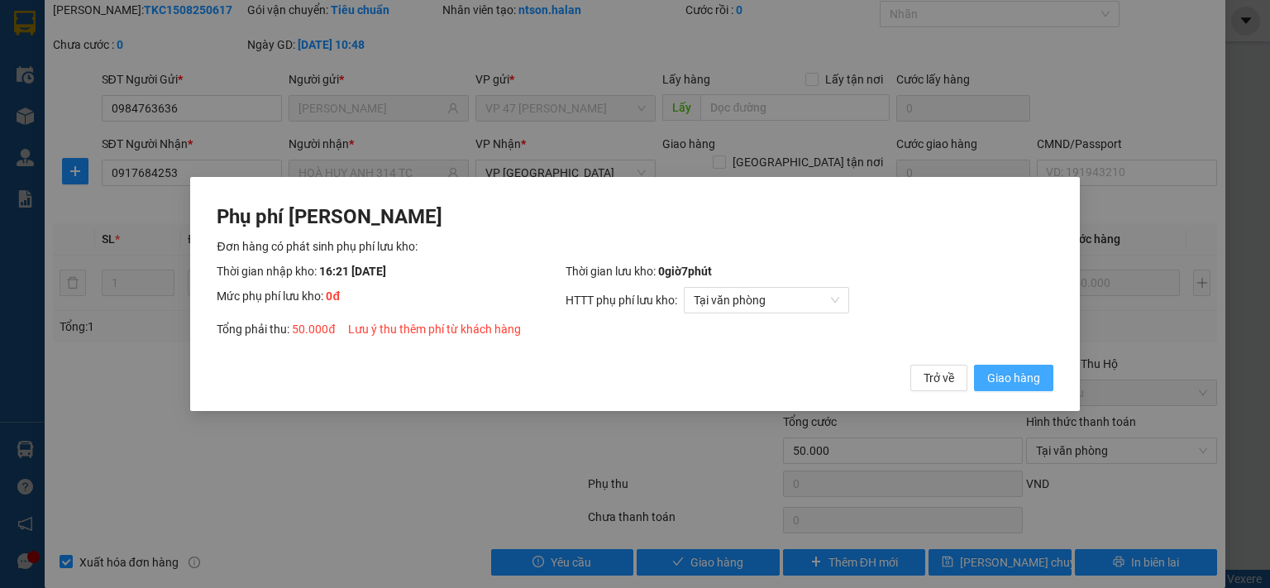
click at [1021, 379] on span "Giao hàng" at bounding box center [1013, 378] width 53 height 18
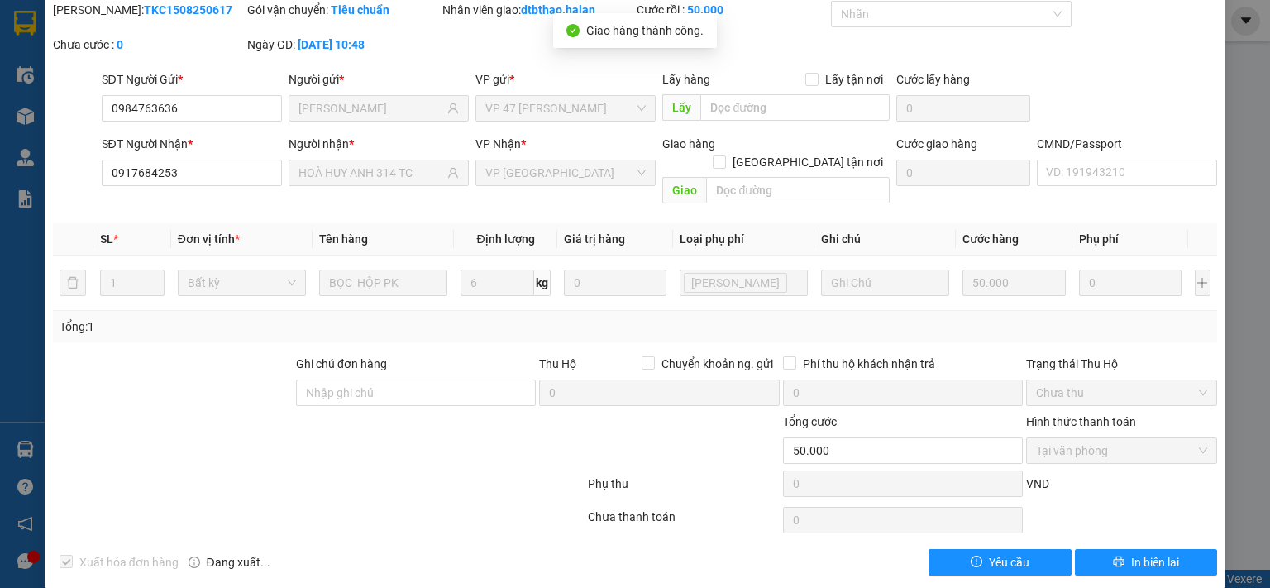
scroll to position [0, 0]
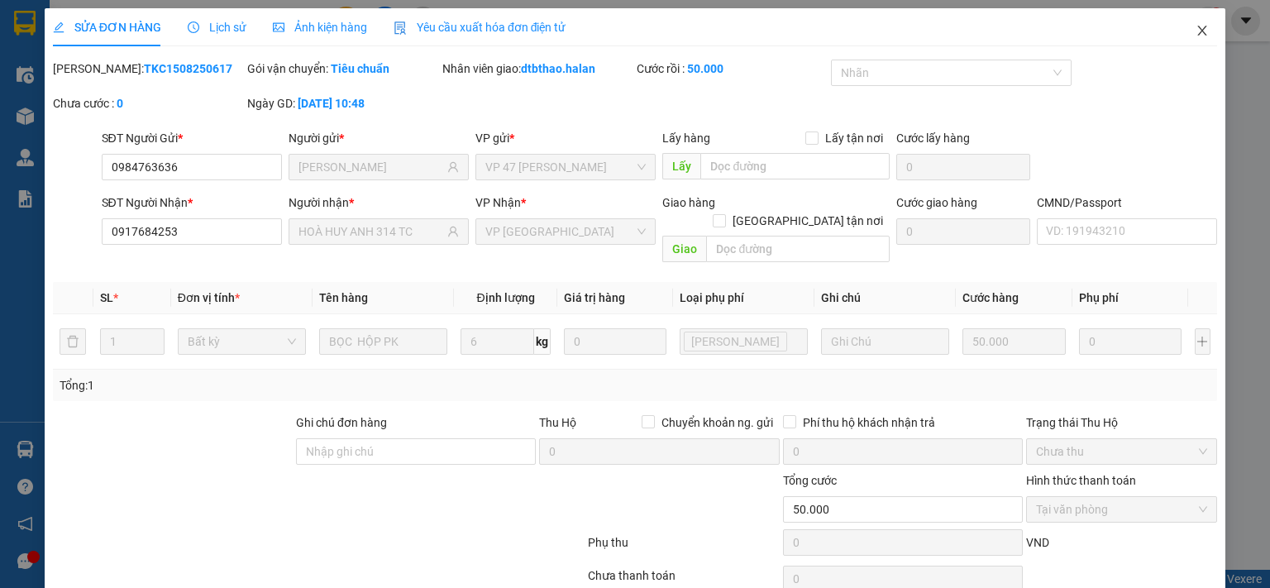
click at [1198, 26] on icon "close" at bounding box center [1202, 31] width 9 height 10
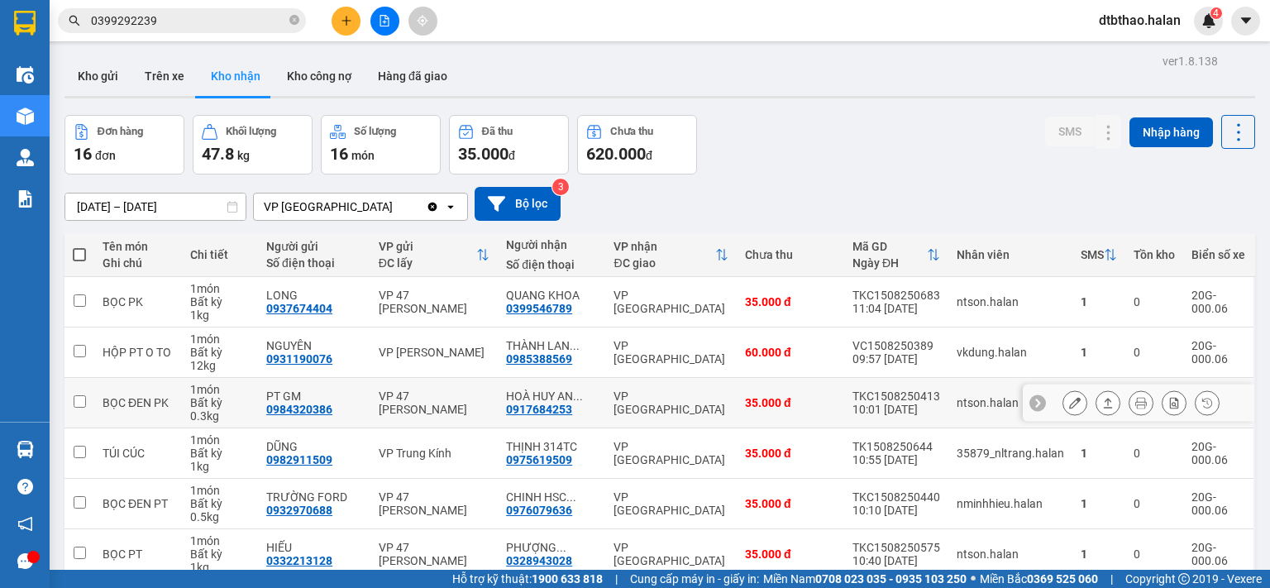
scroll to position [276, 0]
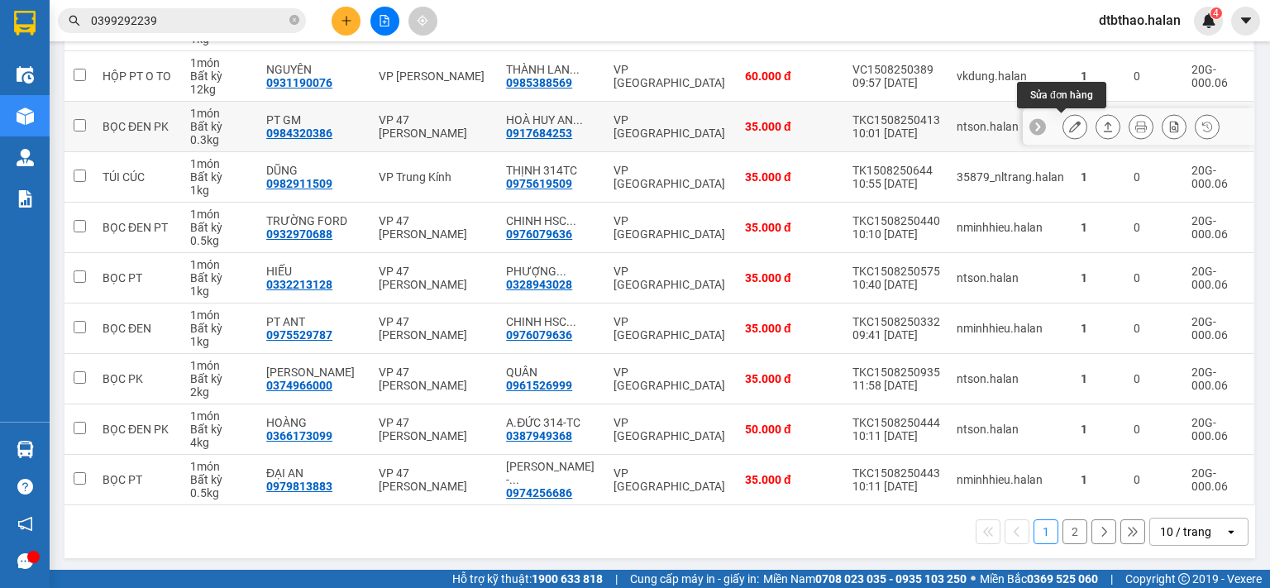
click at [1068, 129] on button at bounding box center [1074, 126] width 23 height 29
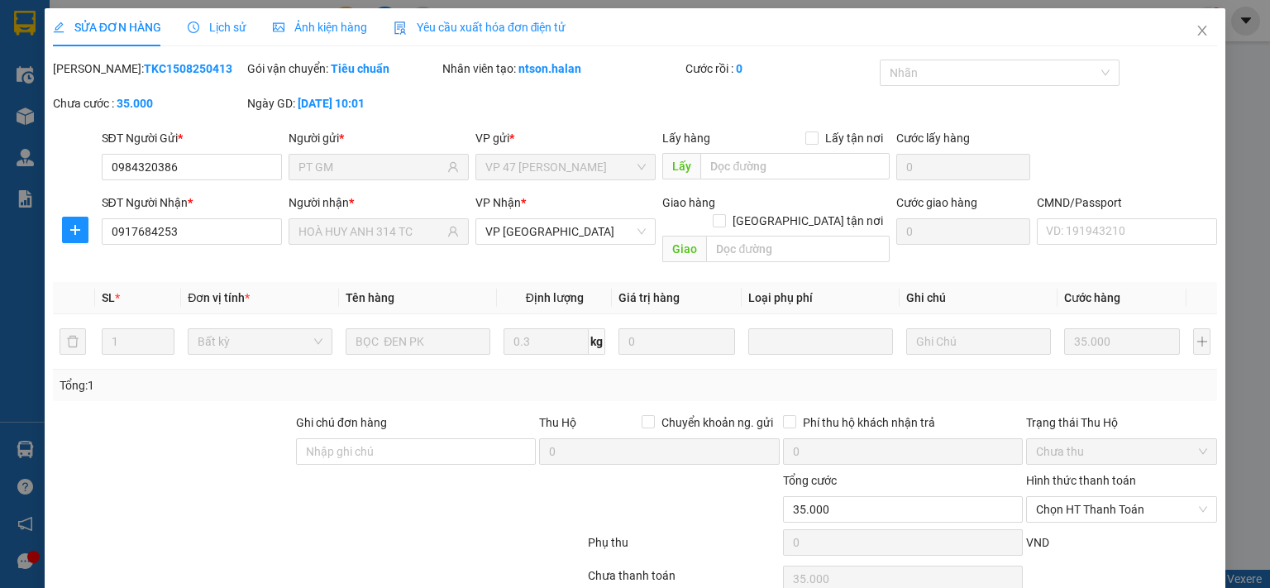
type input "0984320386"
type input "PT GM"
type input "0917684253"
type input "HOÀ HUY ANH 314 TC"
type input "35.000"
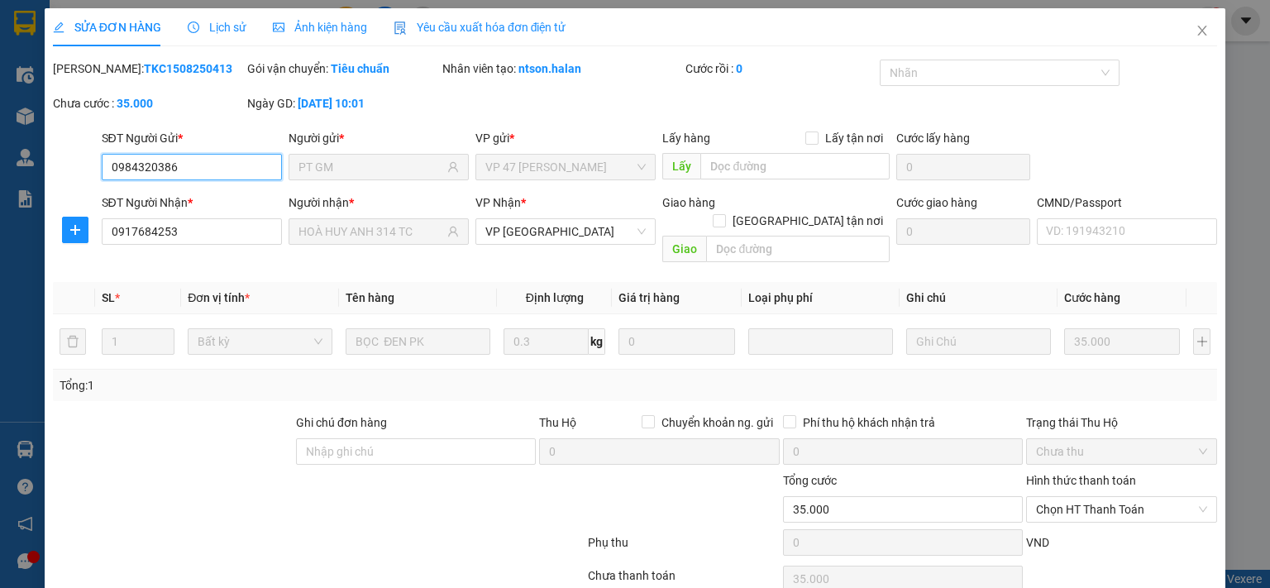
scroll to position [59, 0]
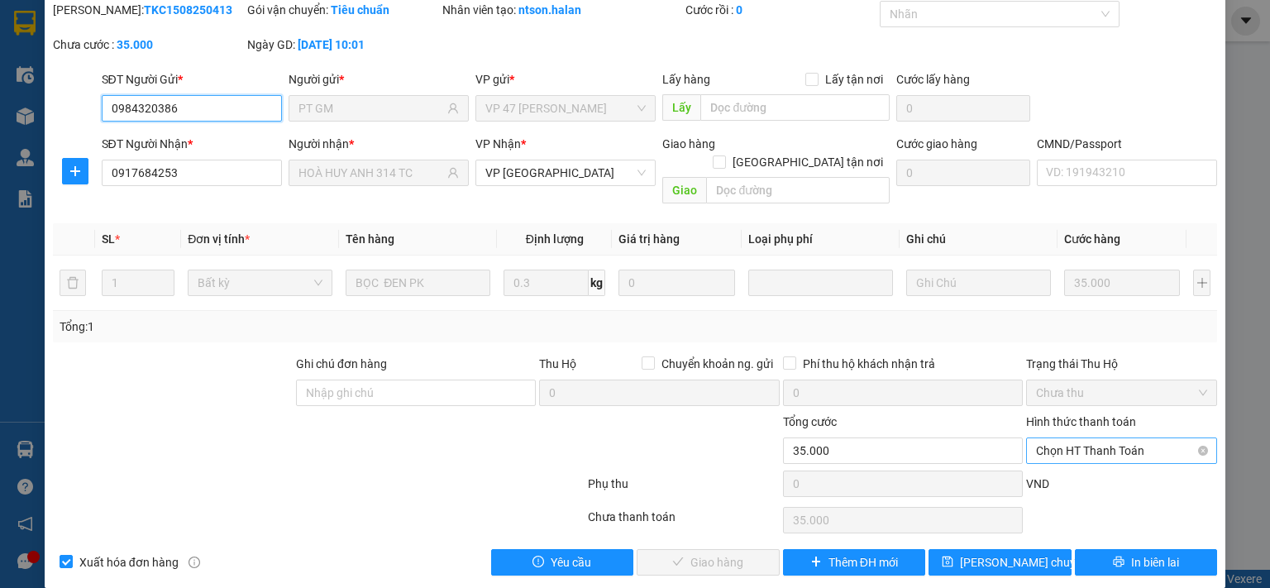
click at [1068, 438] on span "Chọn HT Thanh Toán" at bounding box center [1121, 450] width 171 height 25
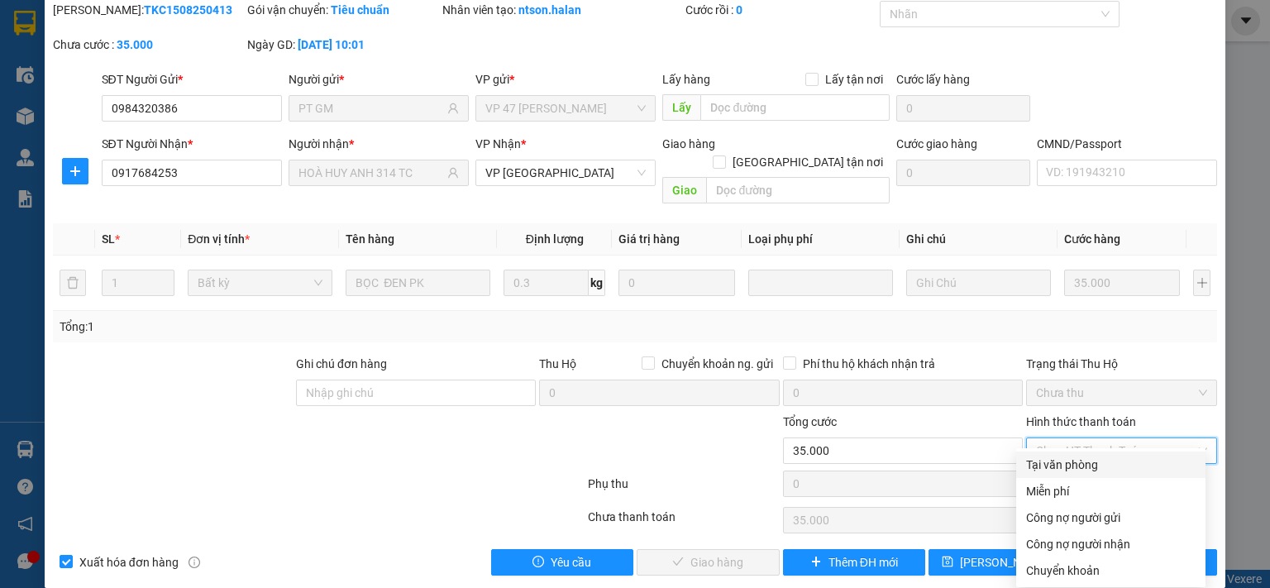
click at [1062, 461] on div "Tại văn phòng" at bounding box center [1110, 465] width 169 height 18
type input "0"
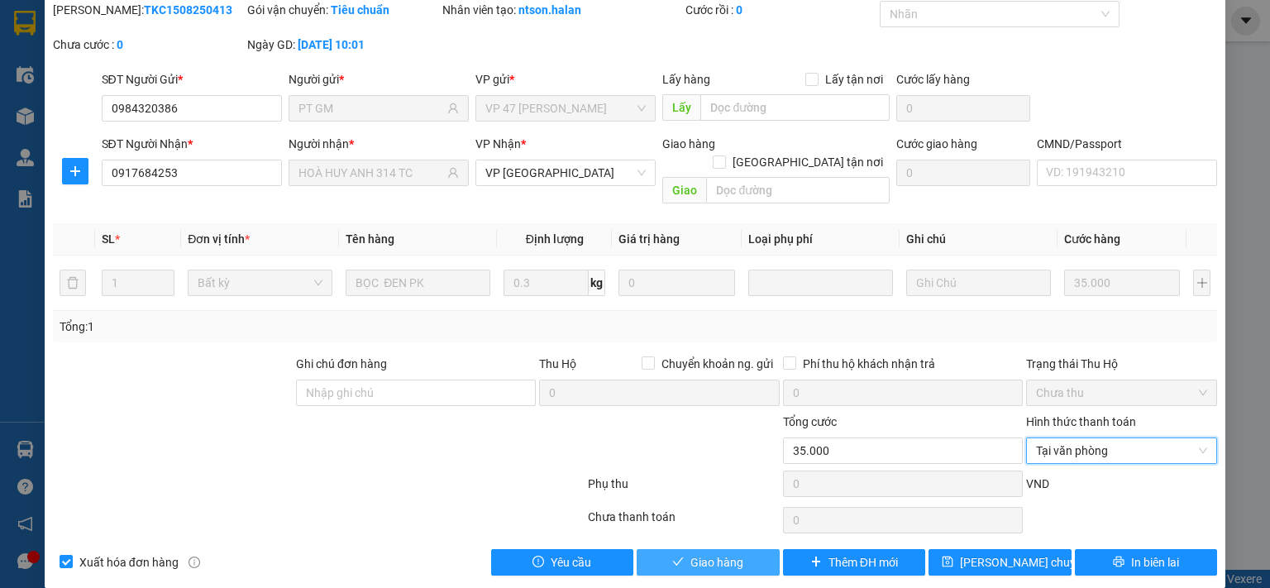
click at [736, 549] on button "Giao hàng" at bounding box center [708, 562] width 143 height 26
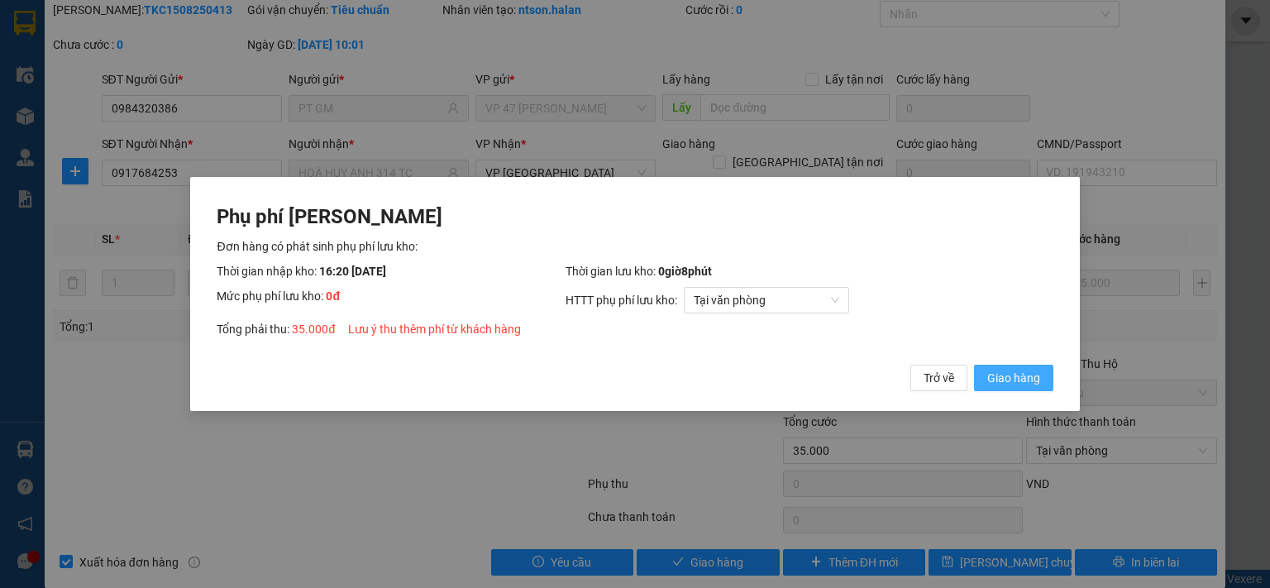
click at [1001, 381] on span "Giao hàng" at bounding box center [1013, 378] width 53 height 18
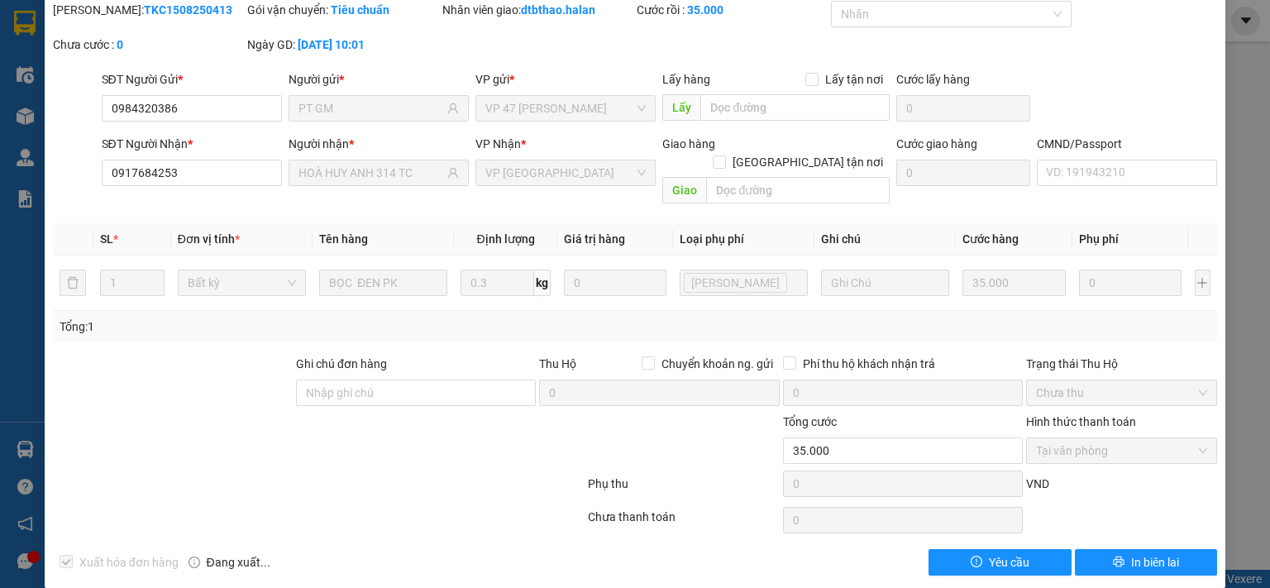
scroll to position [0, 0]
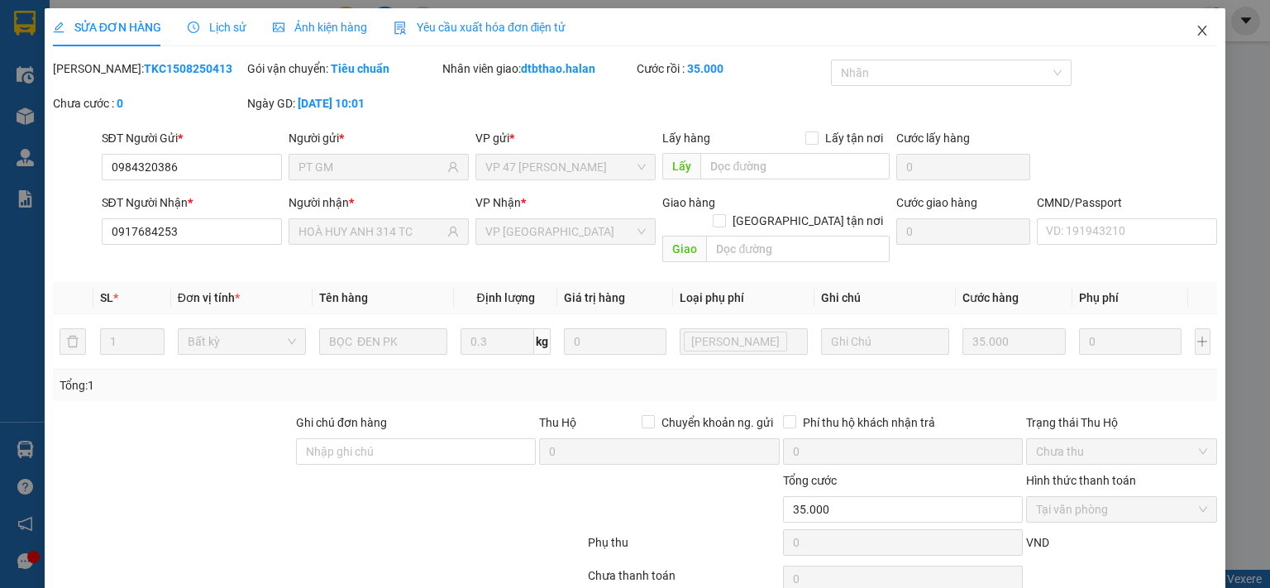
click at [1195, 26] on icon "close" at bounding box center [1201, 30] width 13 height 13
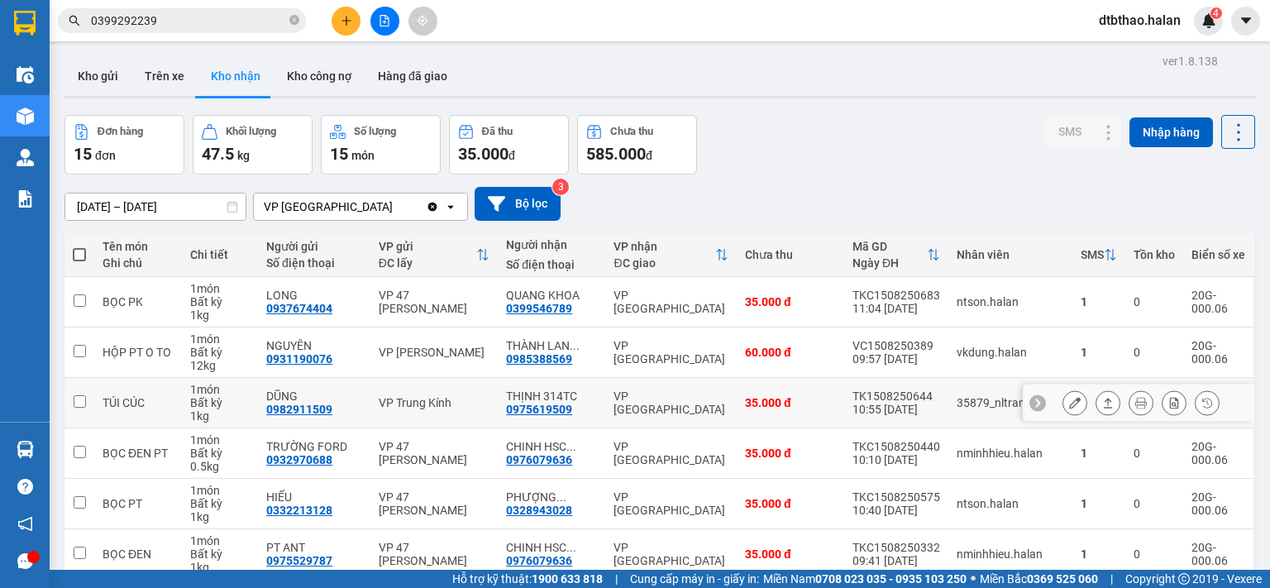
scroll to position [276, 0]
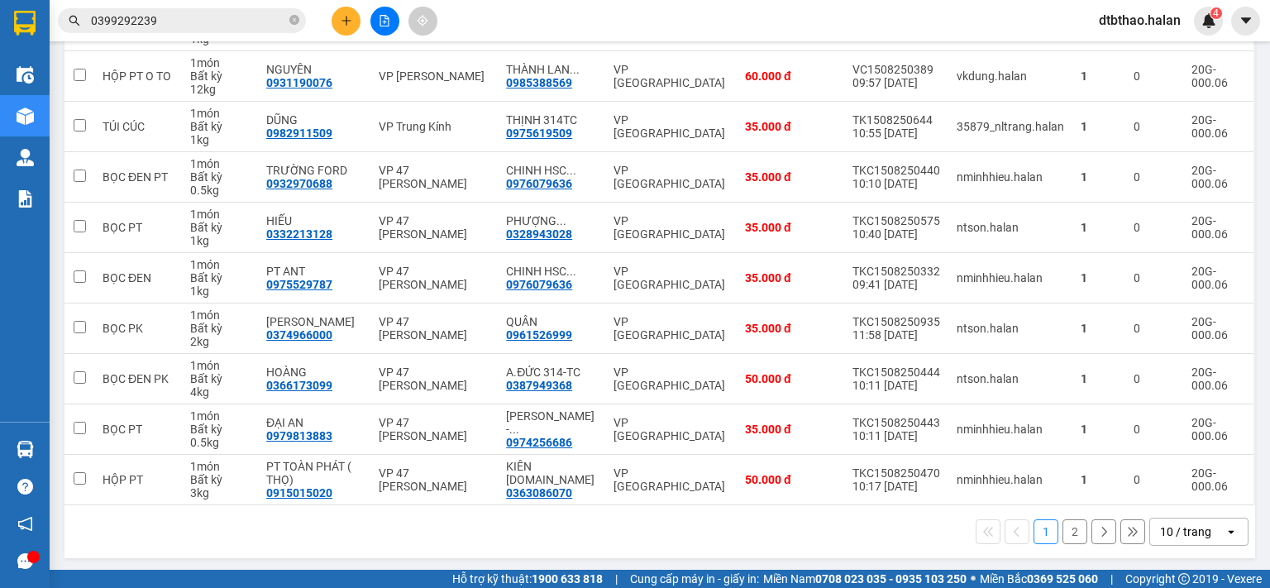
click at [1062, 529] on button "2" at bounding box center [1074, 531] width 25 height 25
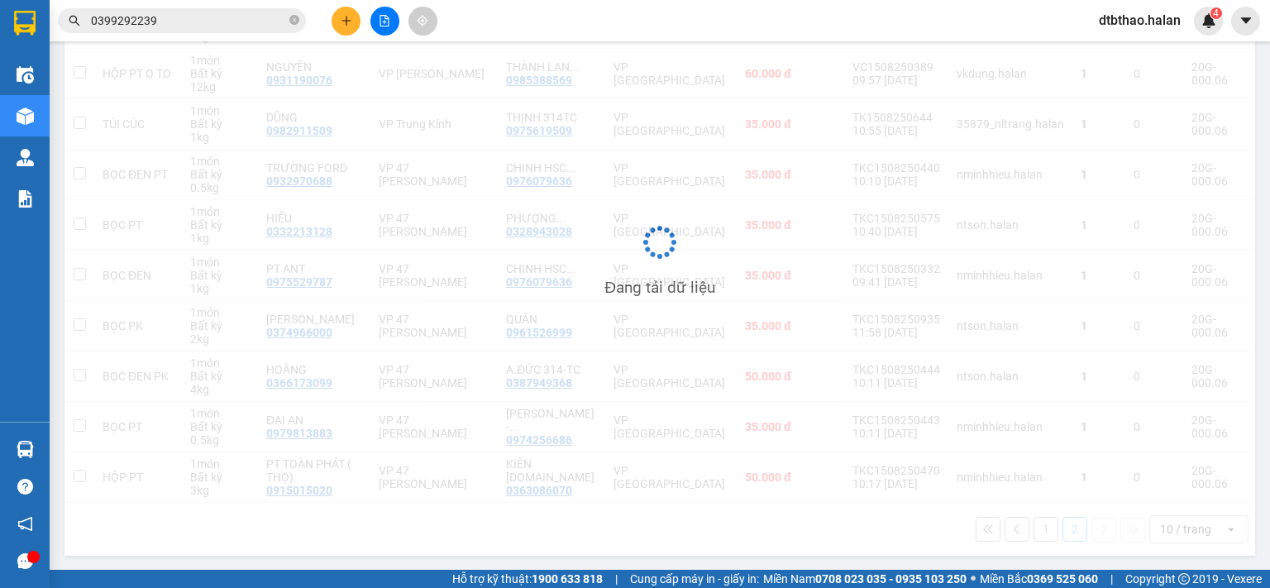
scroll to position [76, 0]
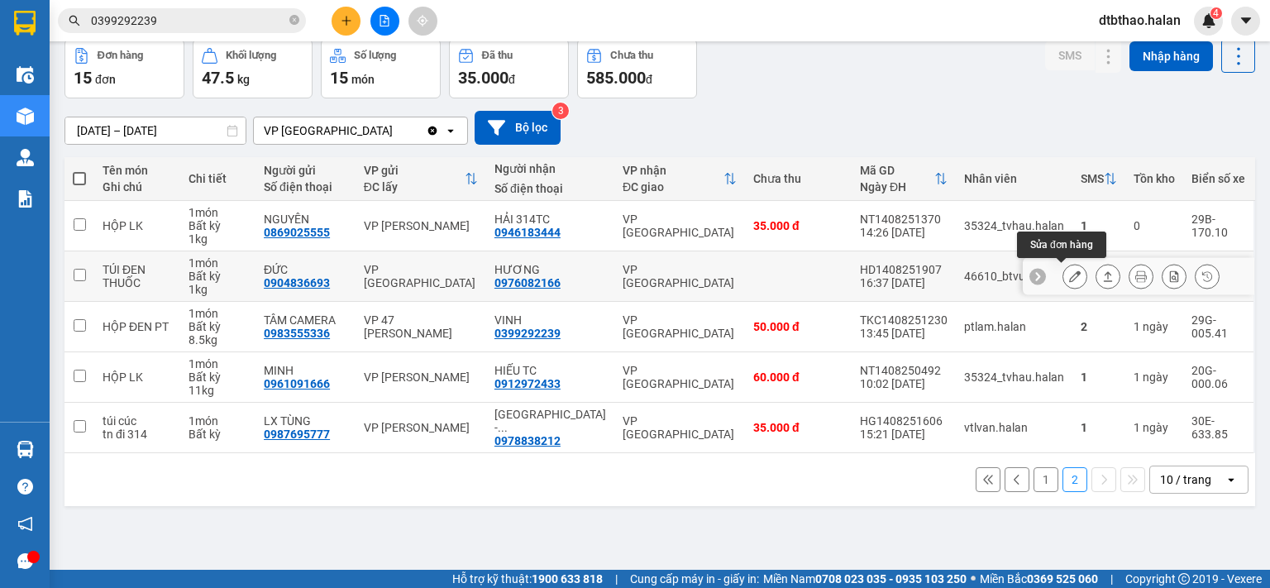
click at [1069, 277] on icon at bounding box center [1075, 276] width 12 height 12
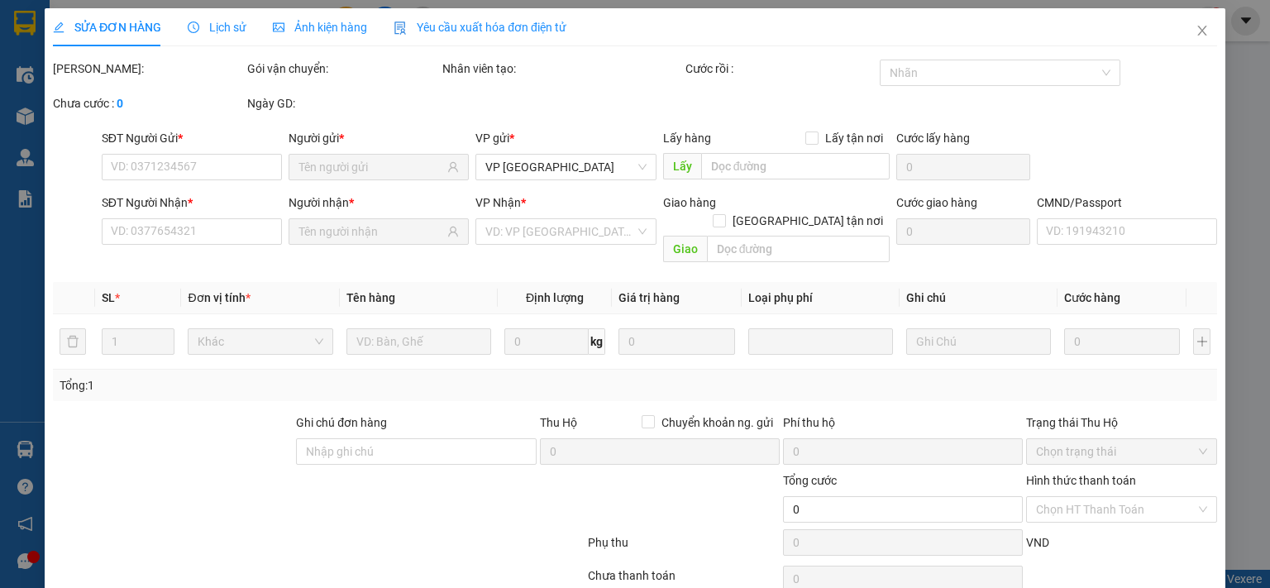
type input "0904836693"
type input "ĐỨC"
type input "0976082166"
type input "HƯƠNG"
type input "35.000"
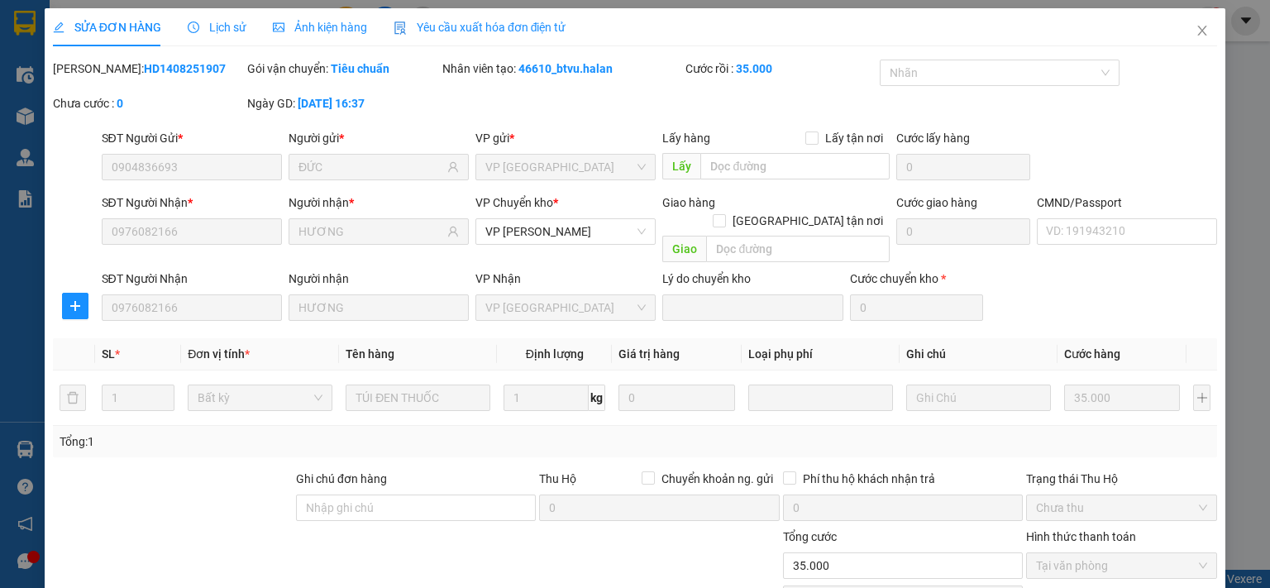
scroll to position [115, 0]
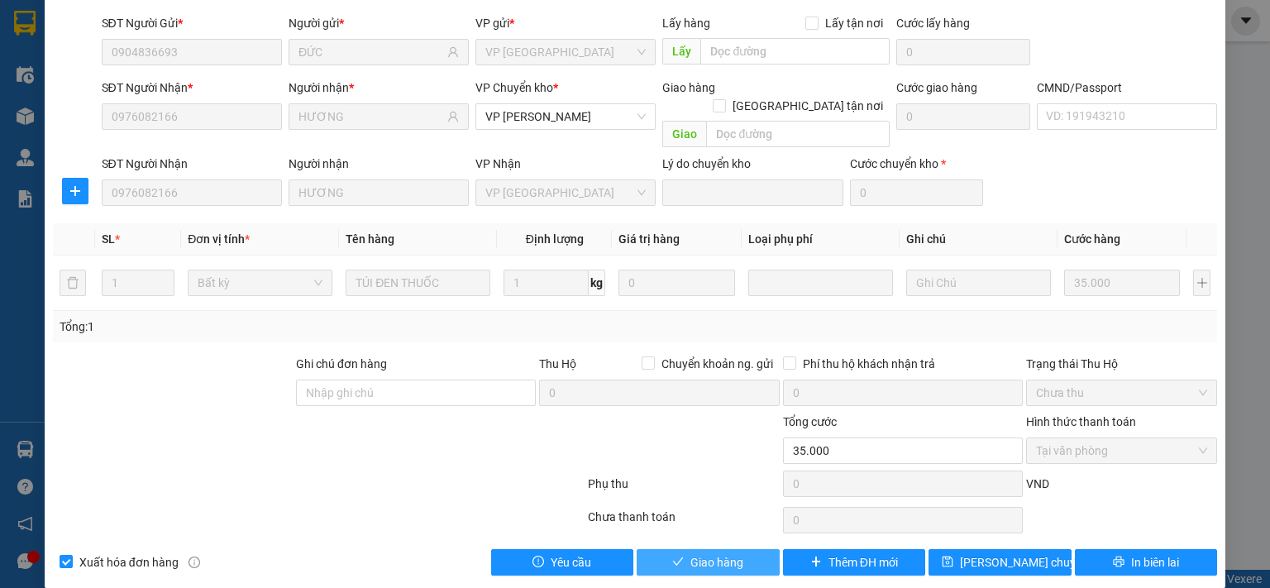
click at [737, 549] on button "Giao hàng" at bounding box center [708, 562] width 143 height 26
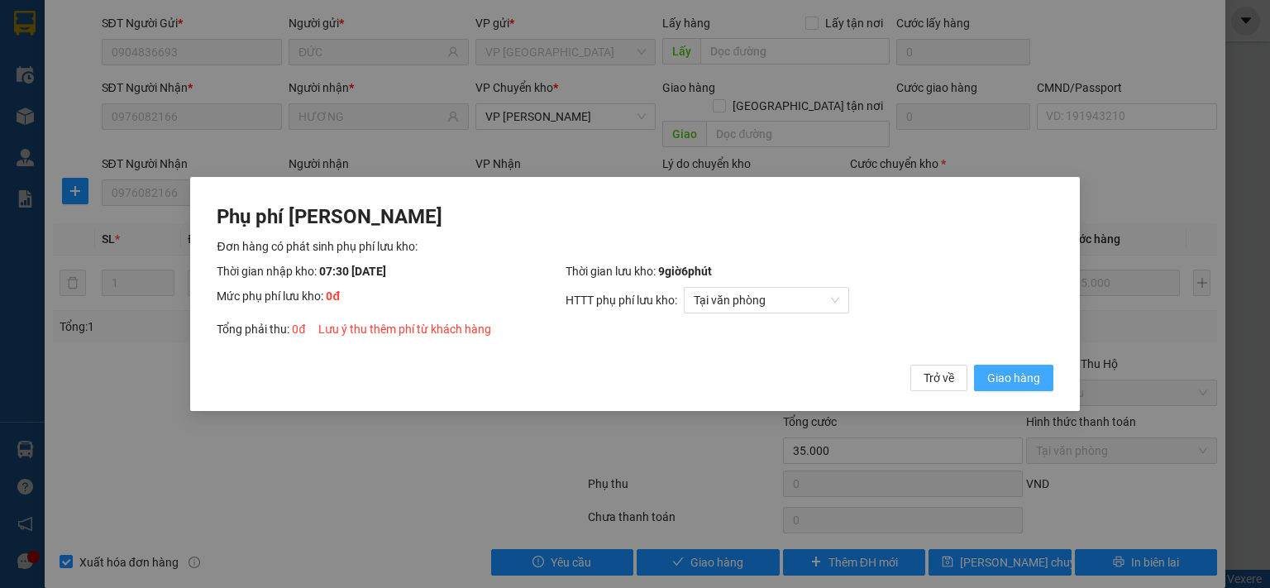
click at [1002, 373] on span "Giao hàng" at bounding box center [1013, 378] width 53 height 18
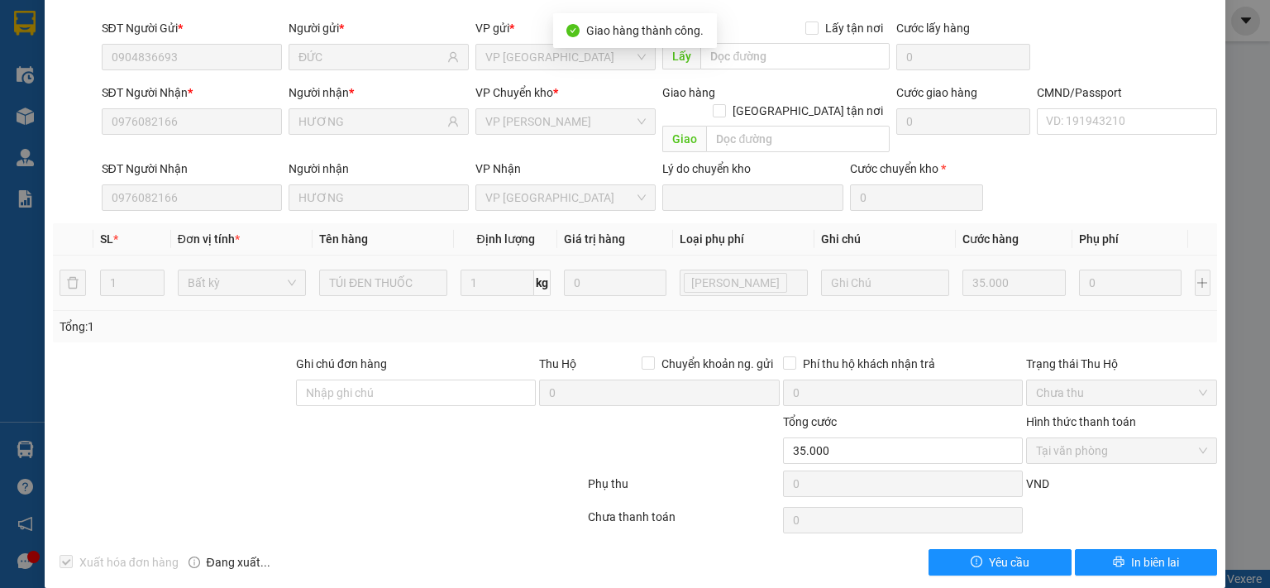
scroll to position [0, 0]
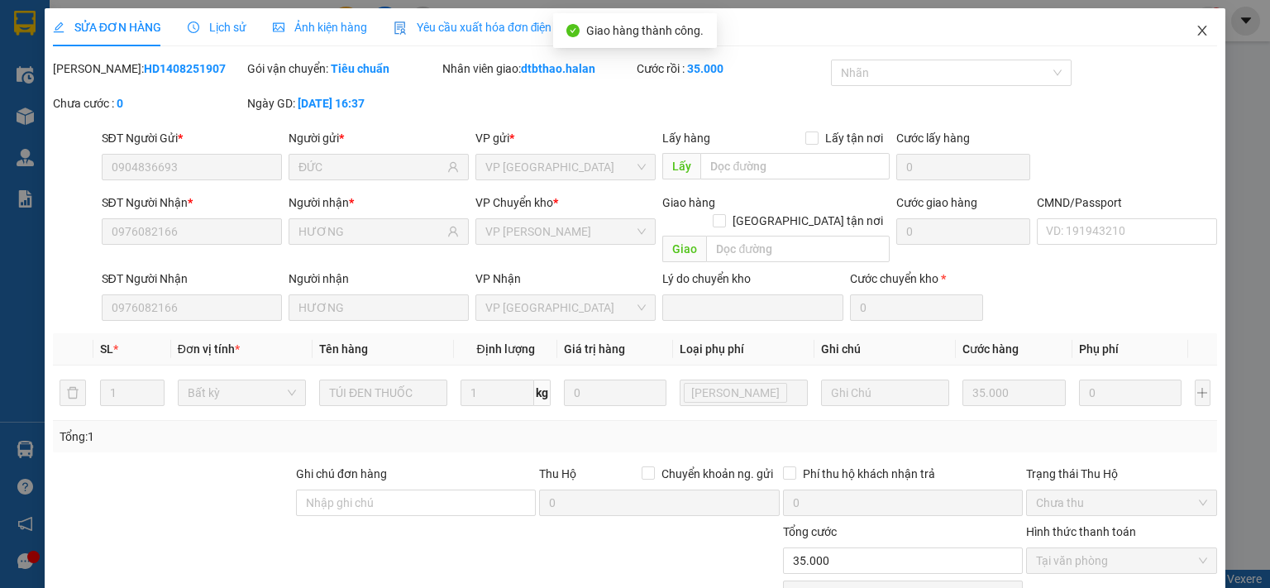
click at [1195, 35] on icon "close" at bounding box center [1201, 30] width 13 height 13
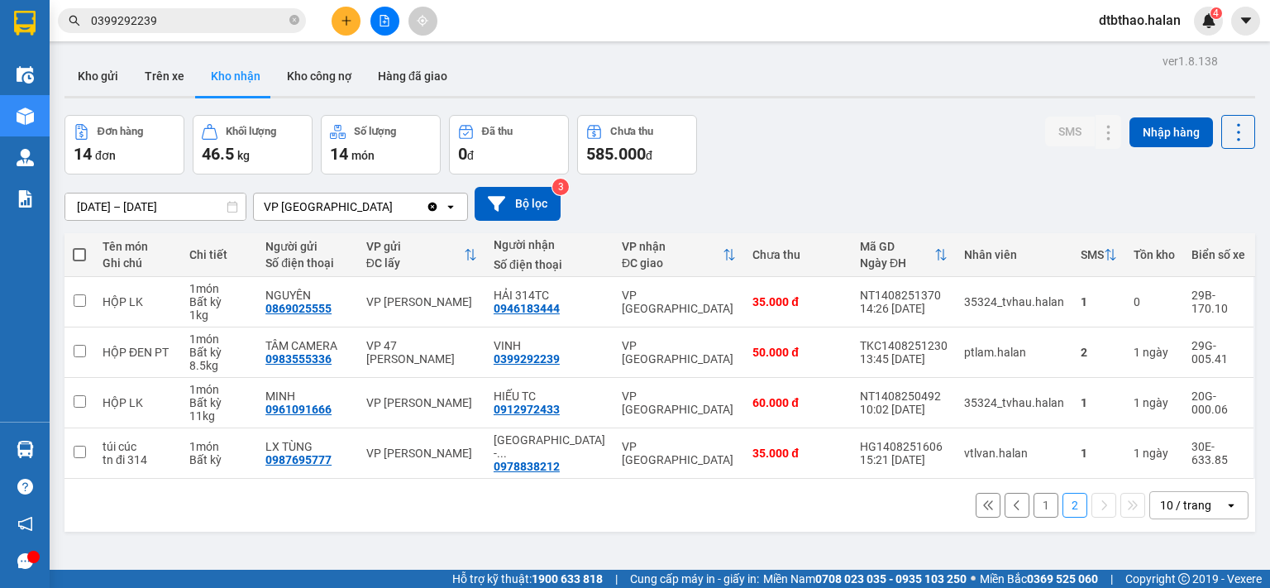
click at [1033, 494] on button "1" at bounding box center [1045, 505] width 25 height 25
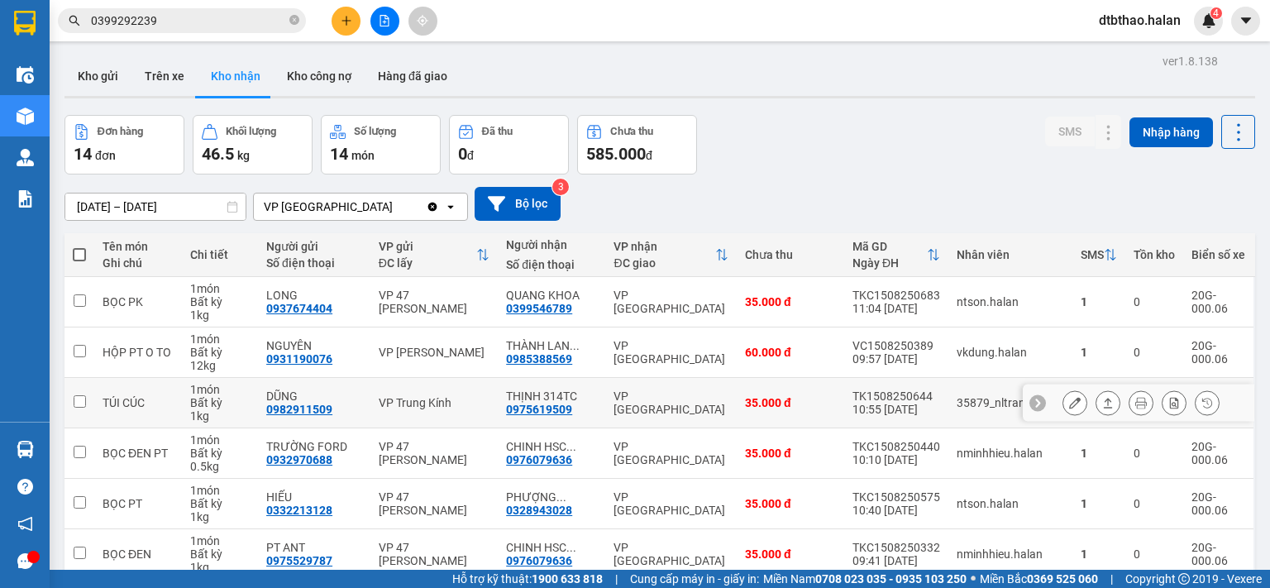
scroll to position [276, 0]
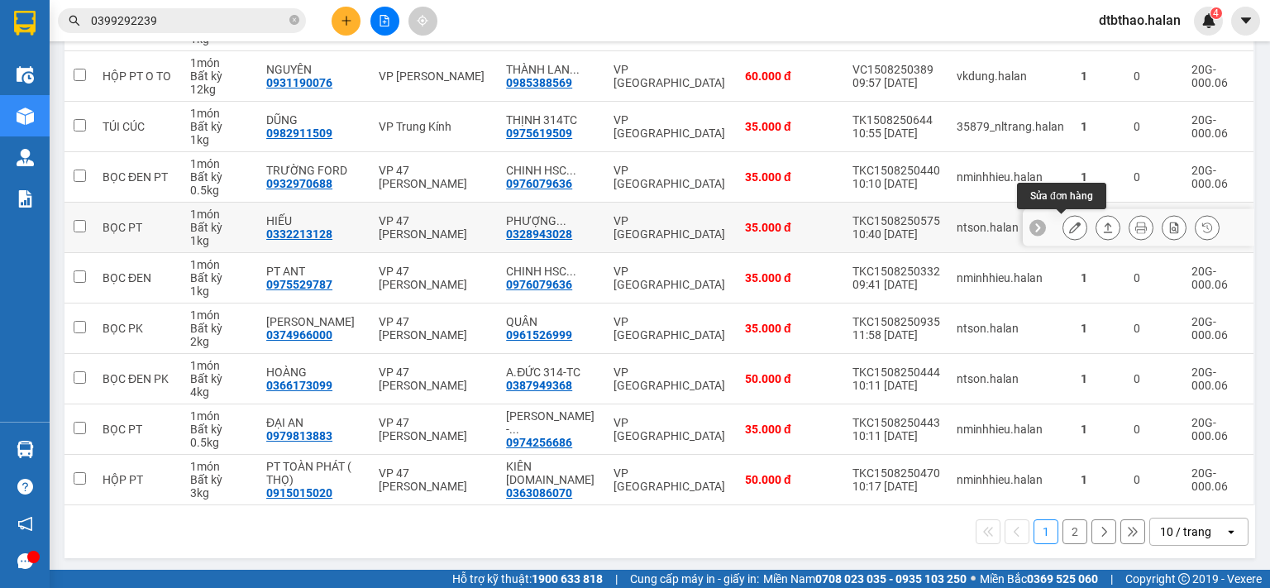
click at [1069, 227] on icon at bounding box center [1075, 228] width 12 height 12
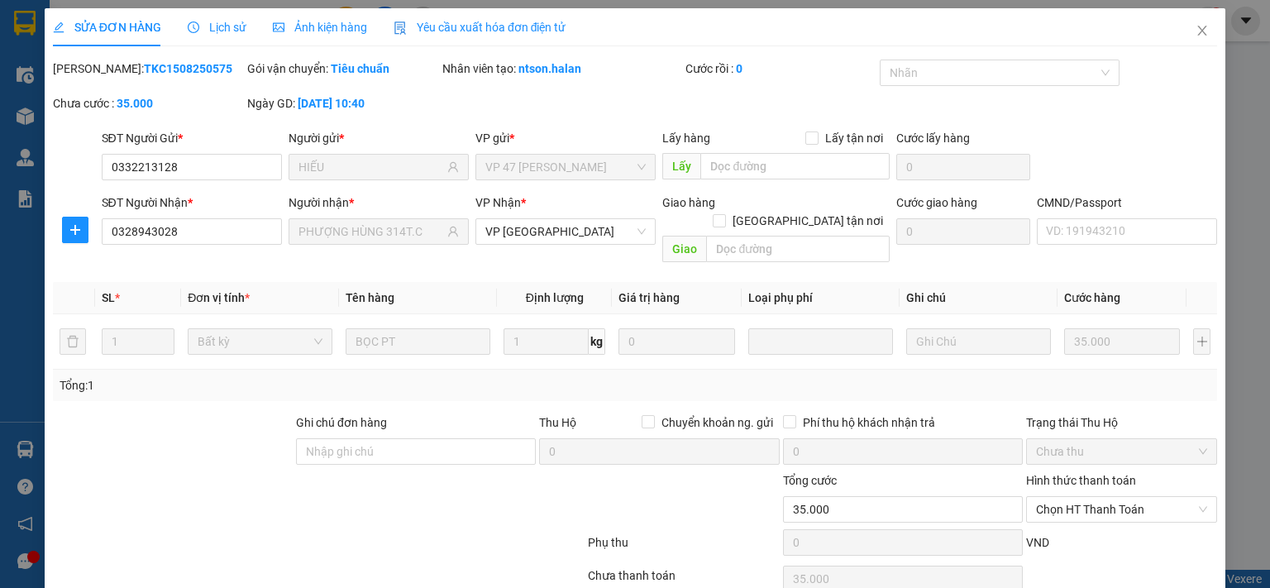
type input "0332213128"
type input "HIẾU"
type input "0328943028"
type input "PHƯỢNG HÙNG 314T.C"
type input "35.000"
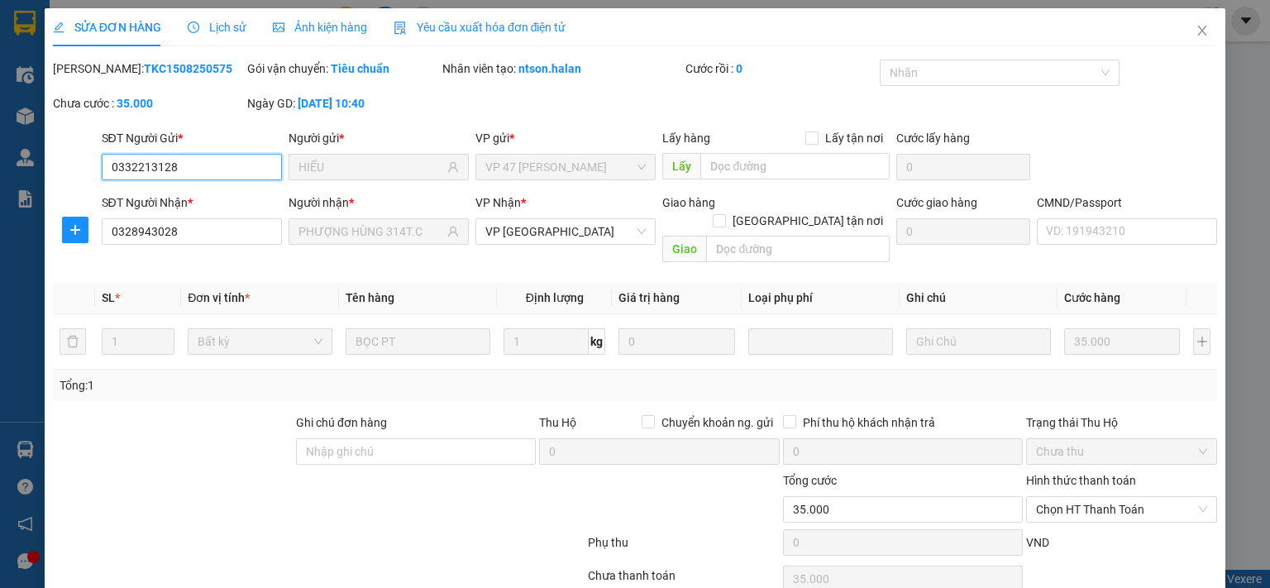
scroll to position [59, 0]
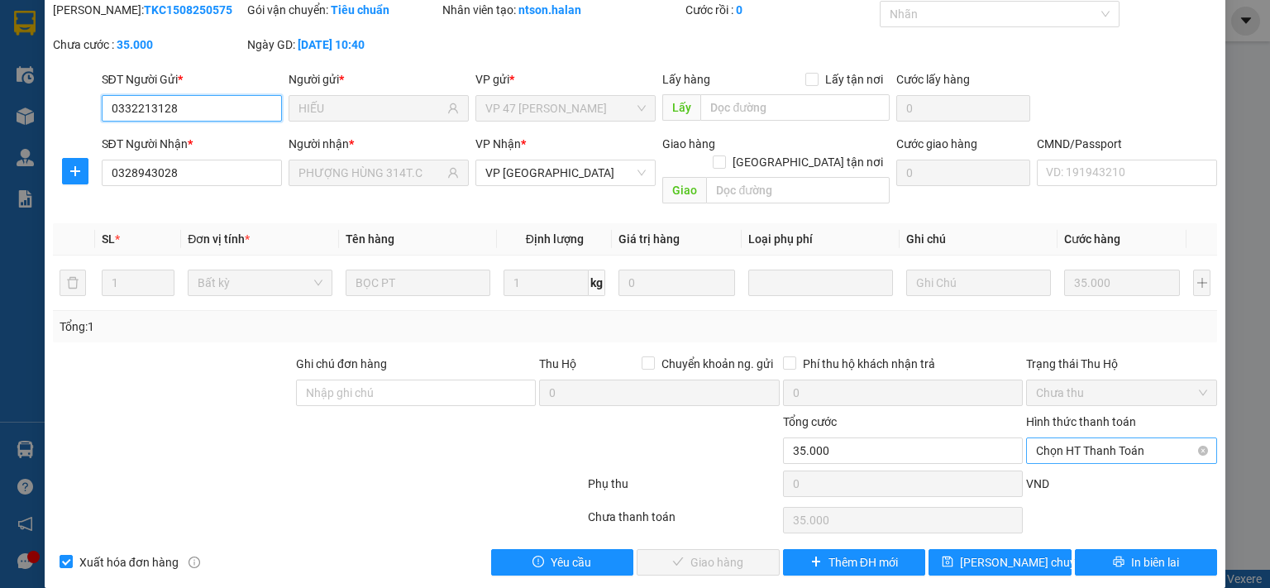
click at [1114, 438] on span "Chọn HT Thanh Toán" at bounding box center [1121, 450] width 171 height 25
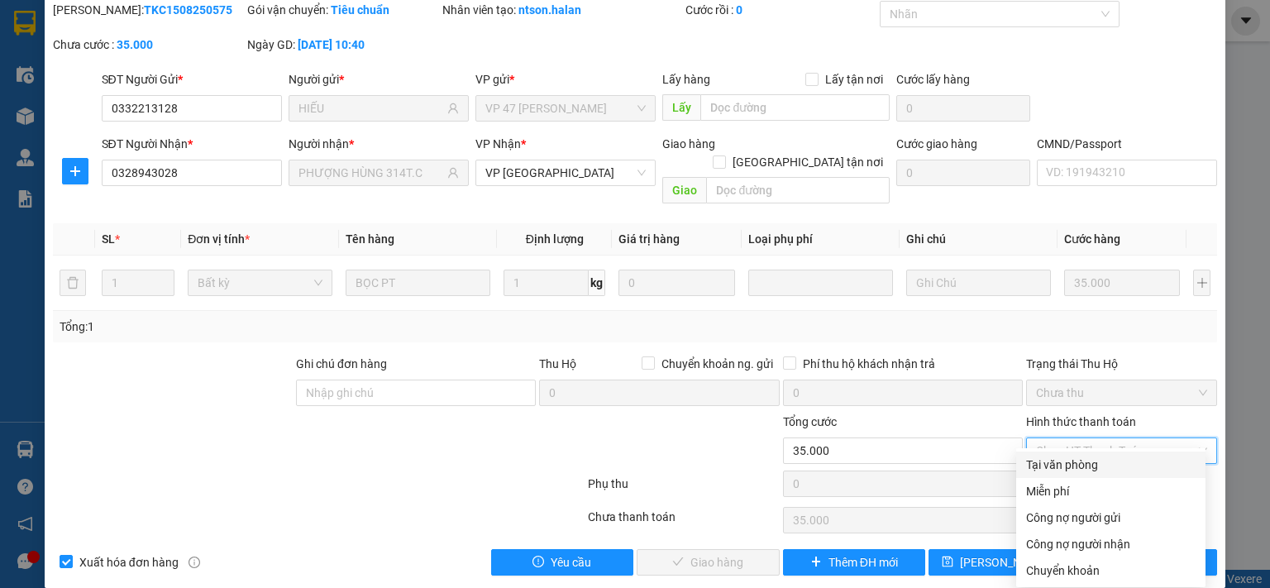
drag, startPoint x: 1078, startPoint y: 462, endPoint x: 888, endPoint y: 508, distance: 195.7
click at [1078, 462] on div "Tại văn phòng" at bounding box center [1110, 465] width 169 height 18
type input "0"
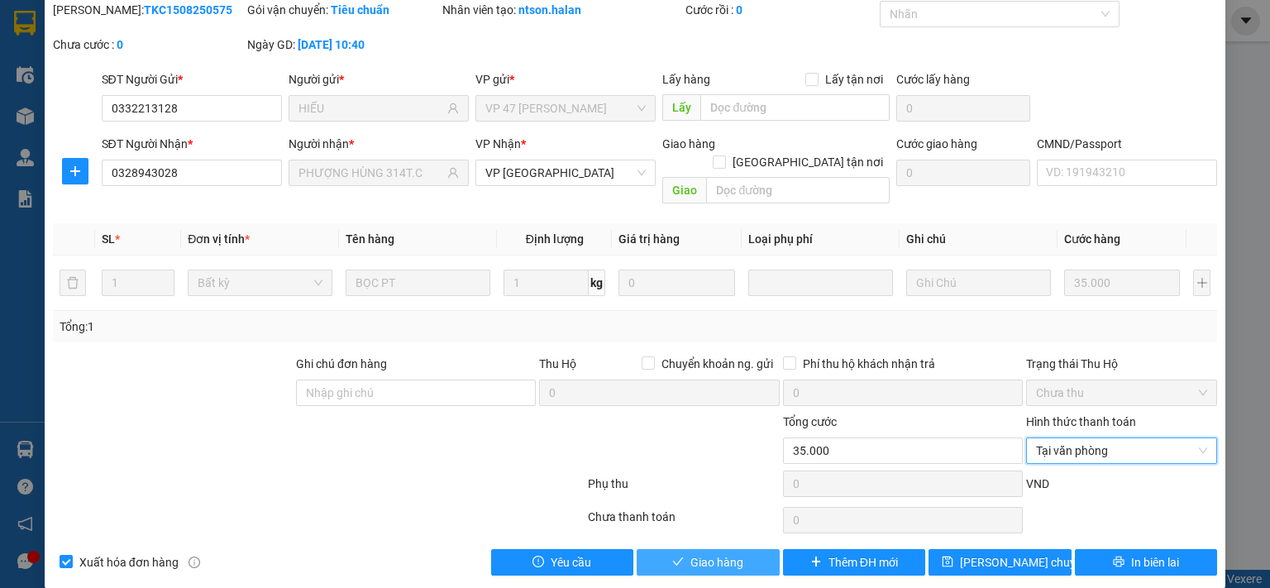
click at [713, 553] on span "Giao hàng" at bounding box center [716, 562] width 53 height 18
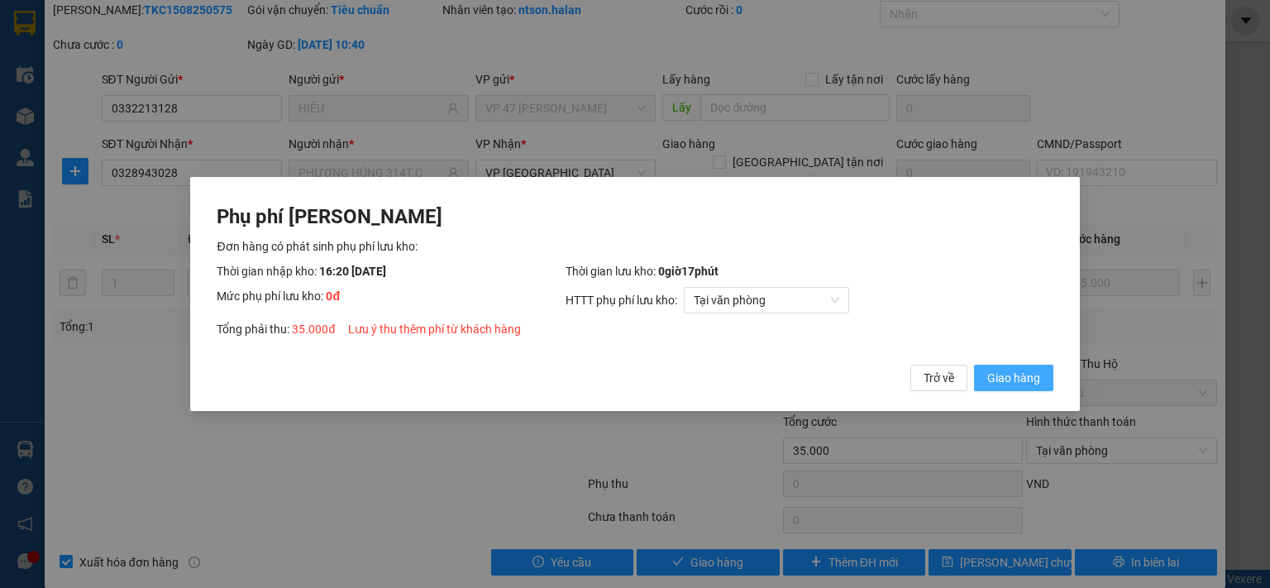
click at [992, 372] on span "Giao hàng" at bounding box center [1013, 378] width 53 height 18
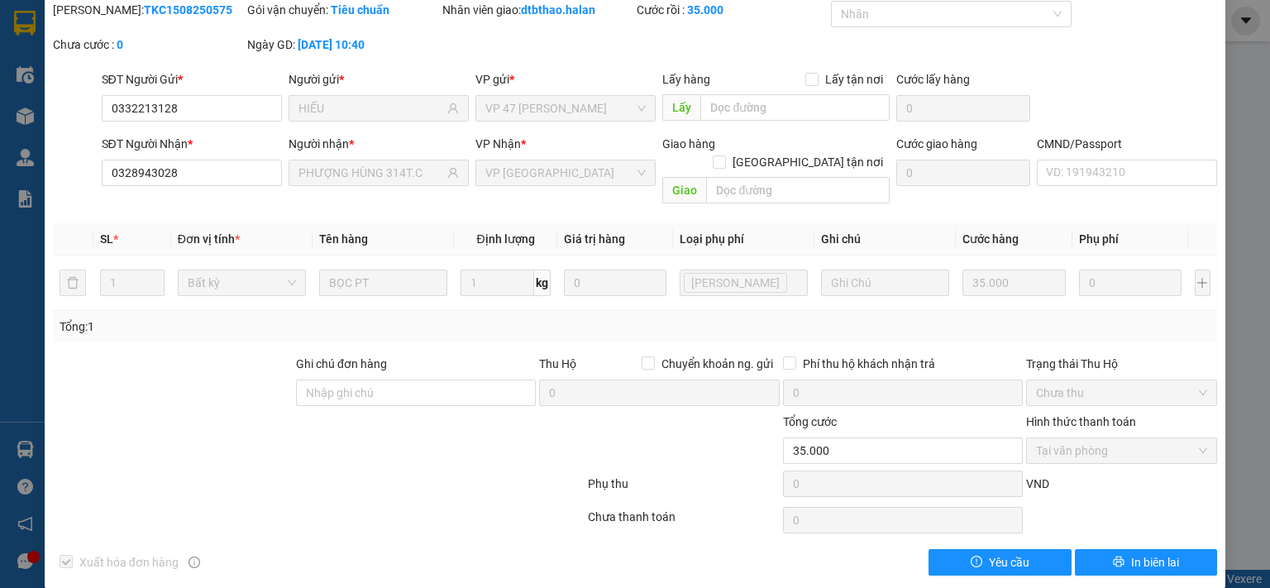
scroll to position [0, 0]
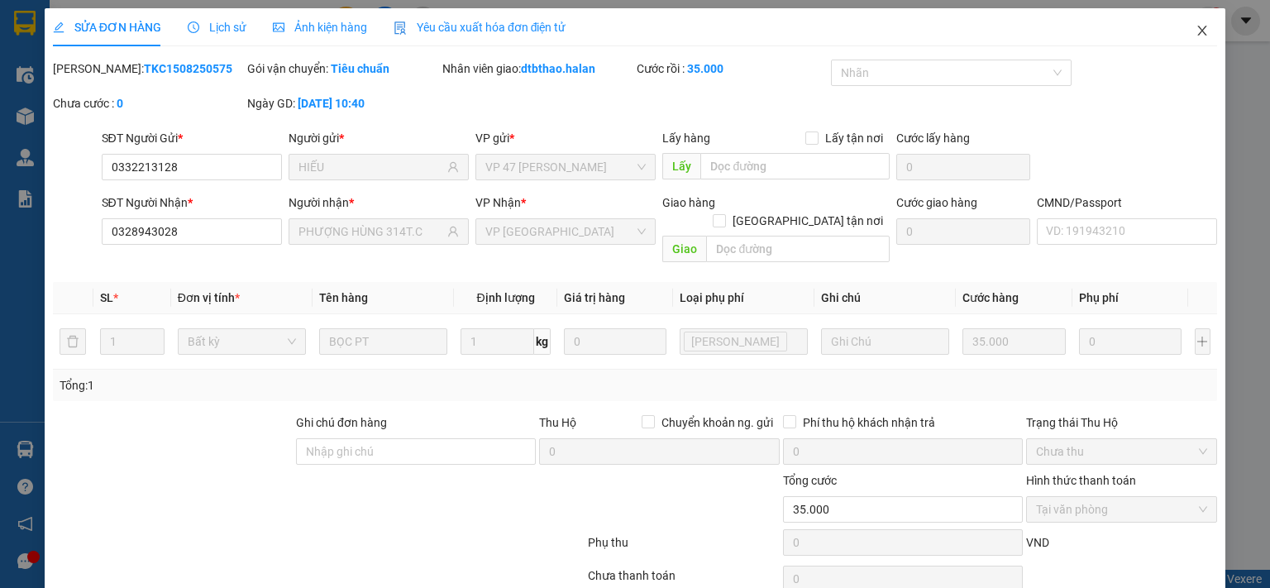
click at [1195, 26] on icon "close" at bounding box center [1201, 30] width 13 height 13
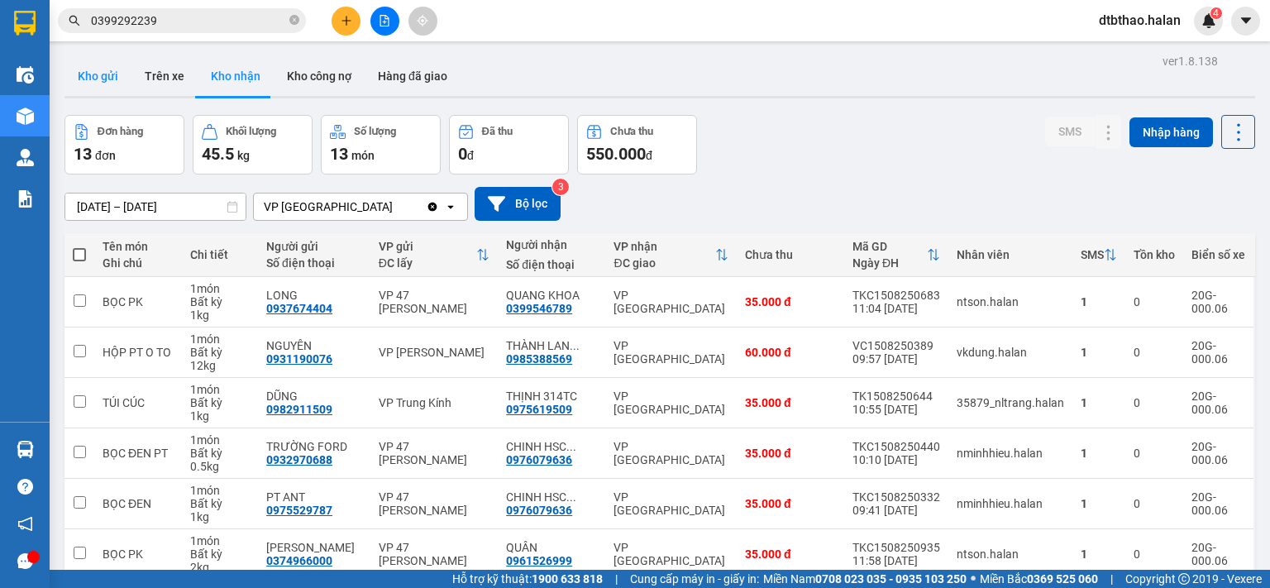
click at [93, 70] on button "Kho gửi" at bounding box center [97, 76] width 67 height 40
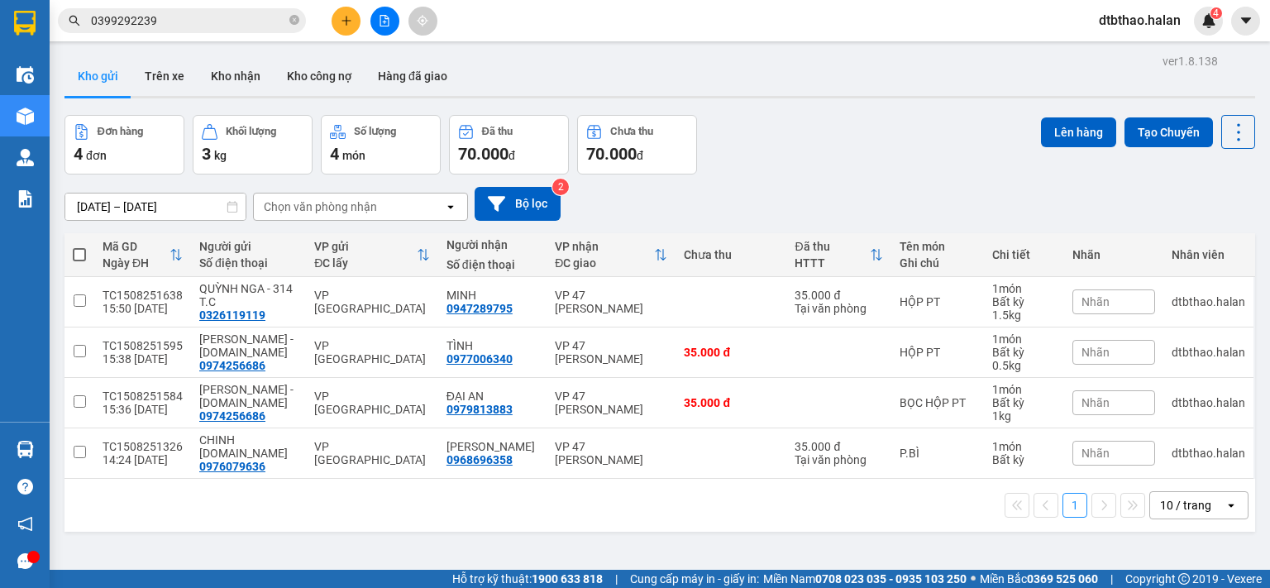
click at [74, 255] on span at bounding box center [79, 254] width 13 height 13
click at [79, 246] on input "checkbox" at bounding box center [79, 246] width 0 height 0
checkbox input "true"
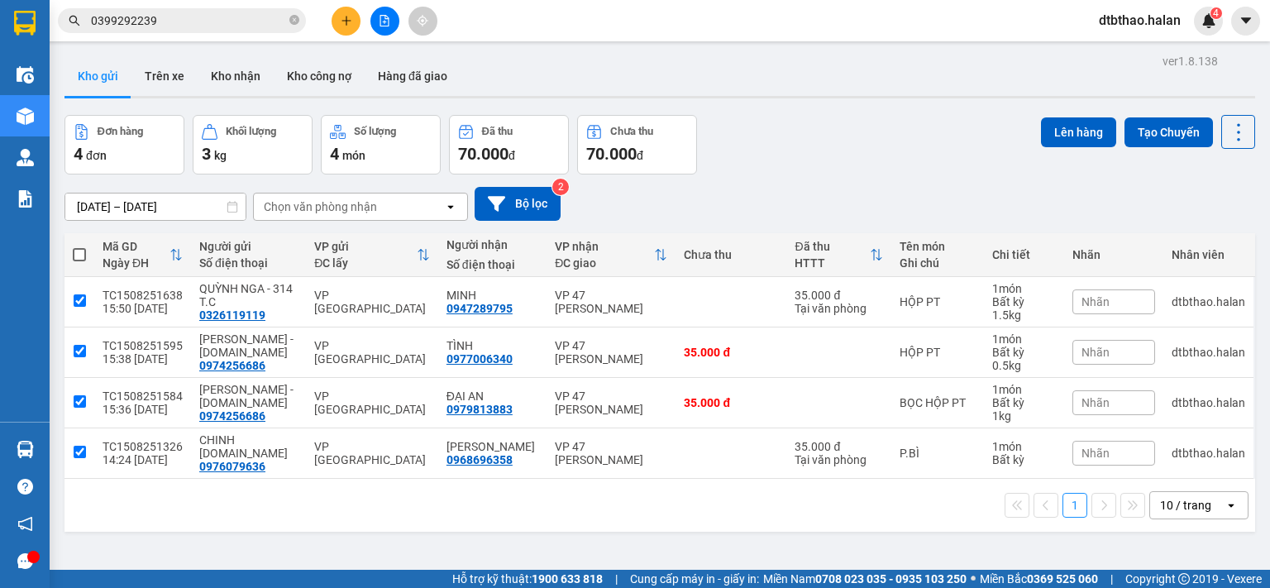
checkbox input "true"
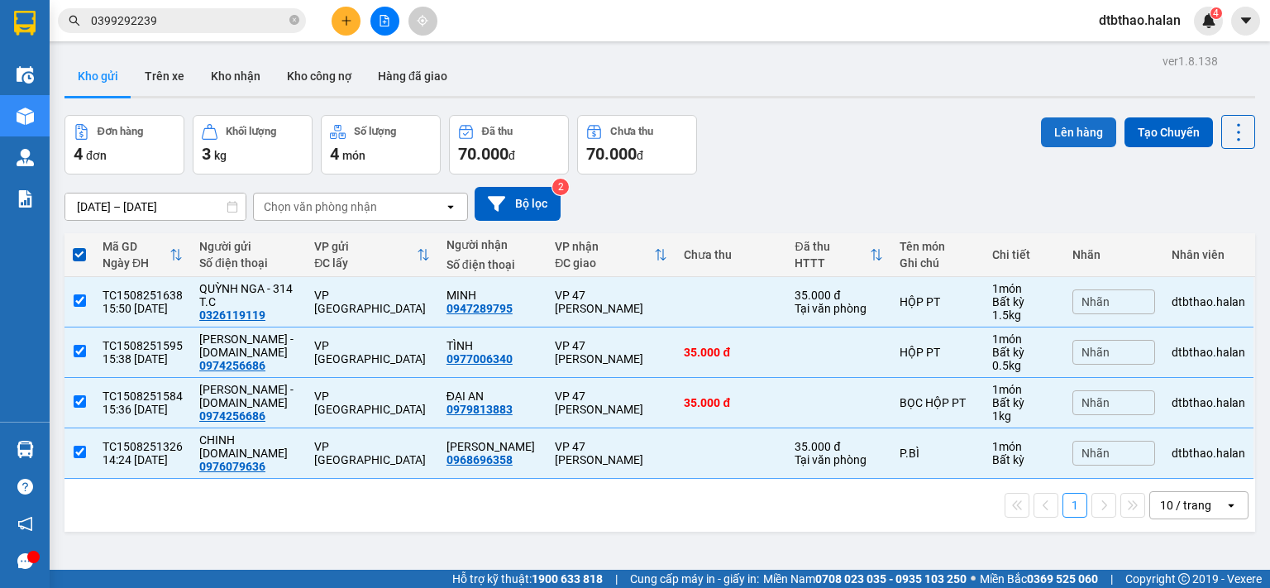
click at [1066, 135] on button "Lên hàng" at bounding box center [1078, 132] width 75 height 30
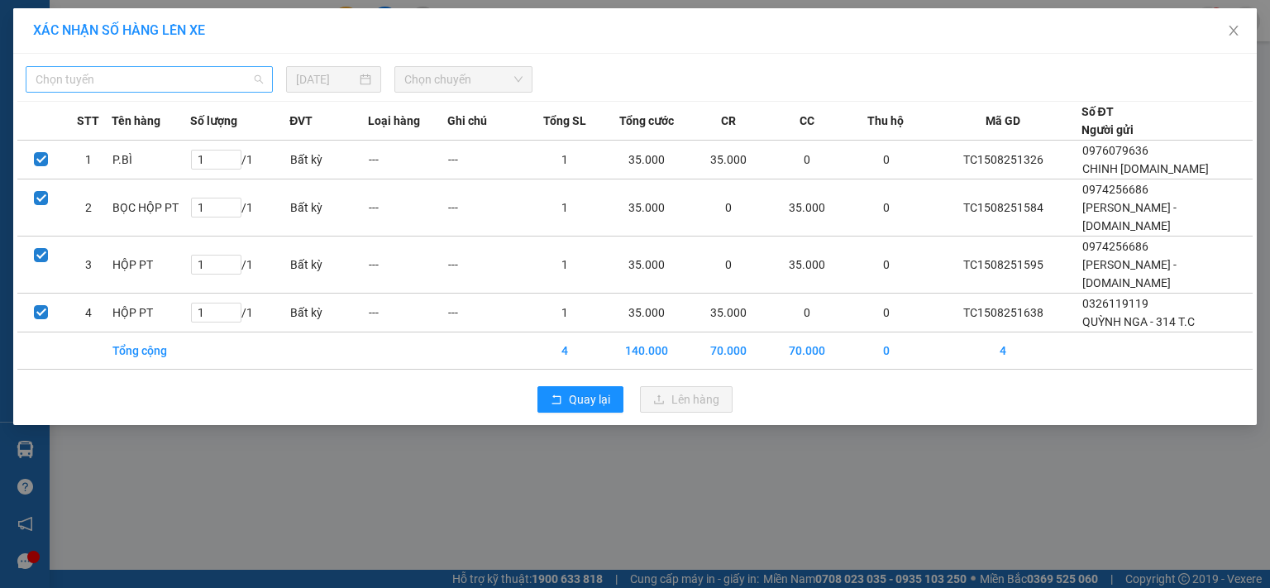
click at [165, 79] on span "Chọn tuyến" at bounding box center [149, 79] width 227 height 25
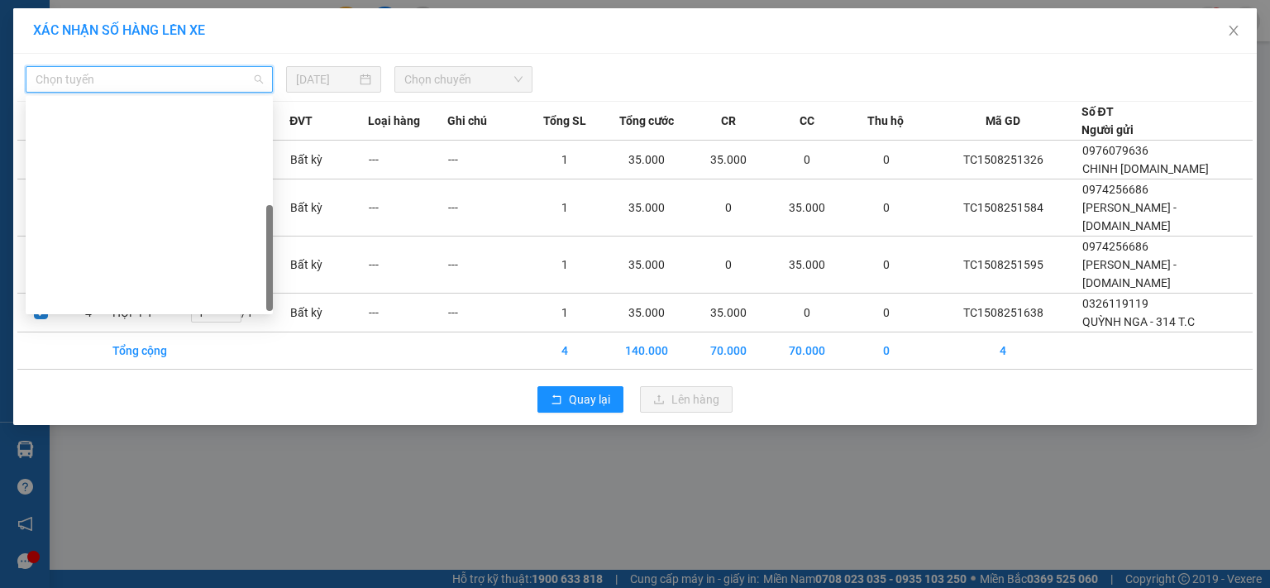
scroll to position [291, 0]
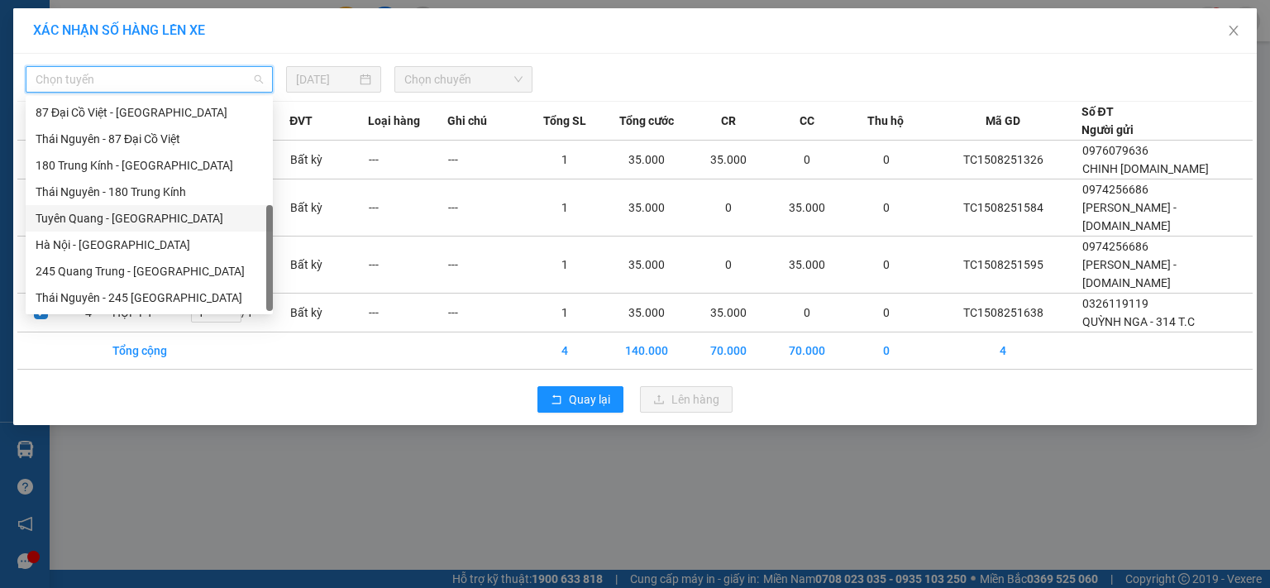
click at [118, 223] on div "Tuyên Quang - [GEOGRAPHIC_DATA]" at bounding box center [149, 218] width 227 height 18
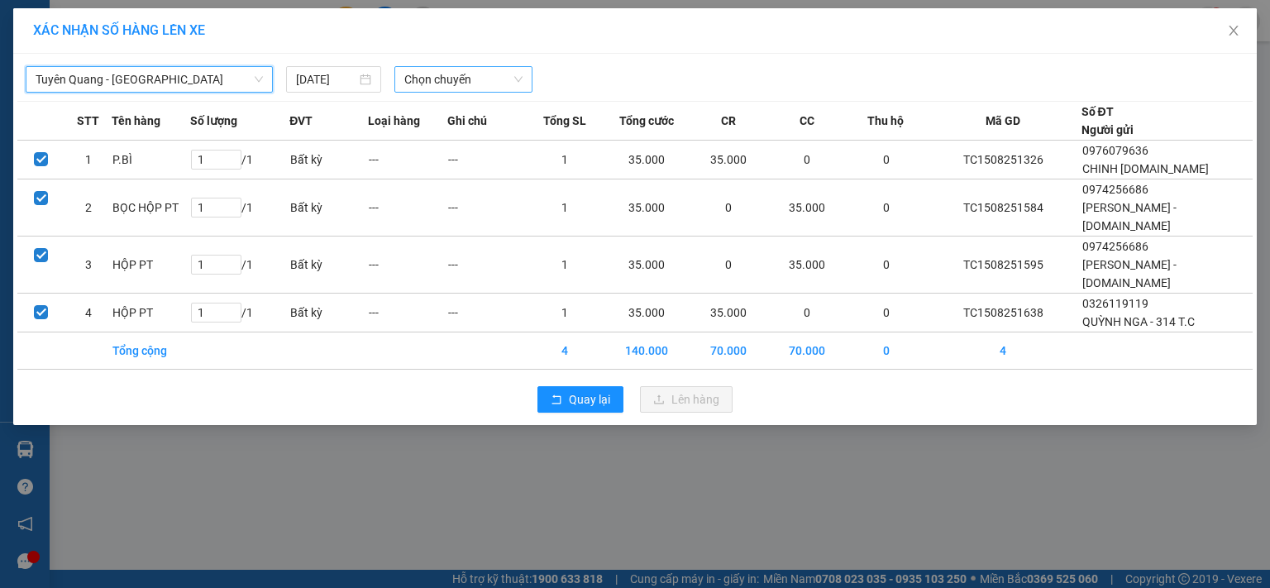
click at [444, 74] on span "Chọn chuyến" at bounding box center [463, 79] width 119 height 25
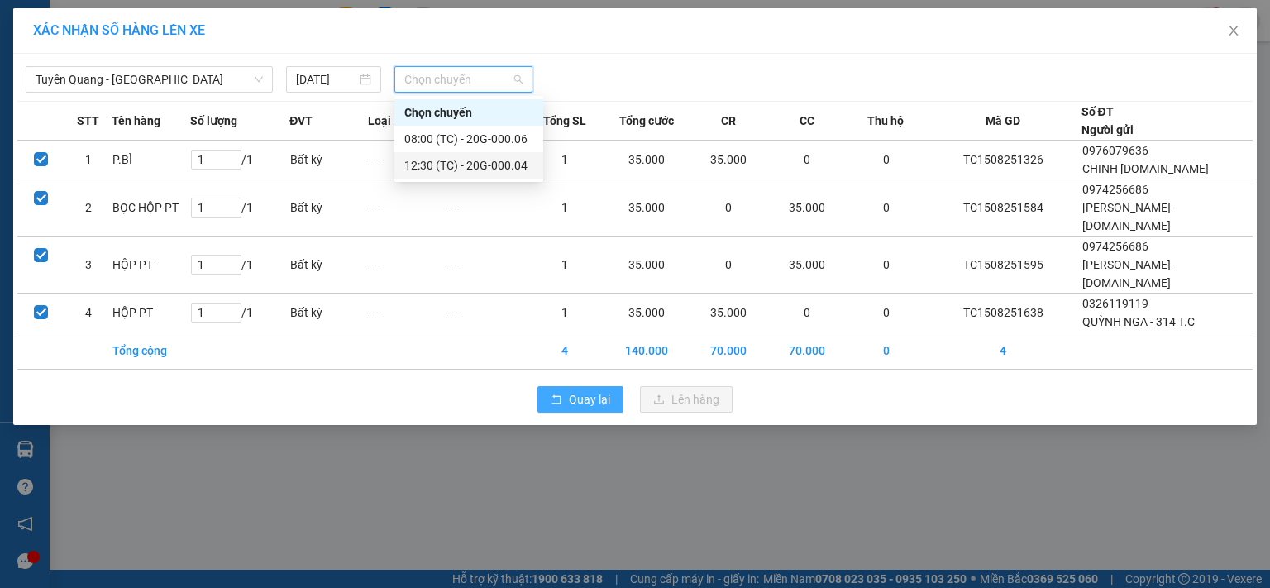
click at [582, 390] on span "Quay lại" at bounding box center [589, 399] width 41 height 18
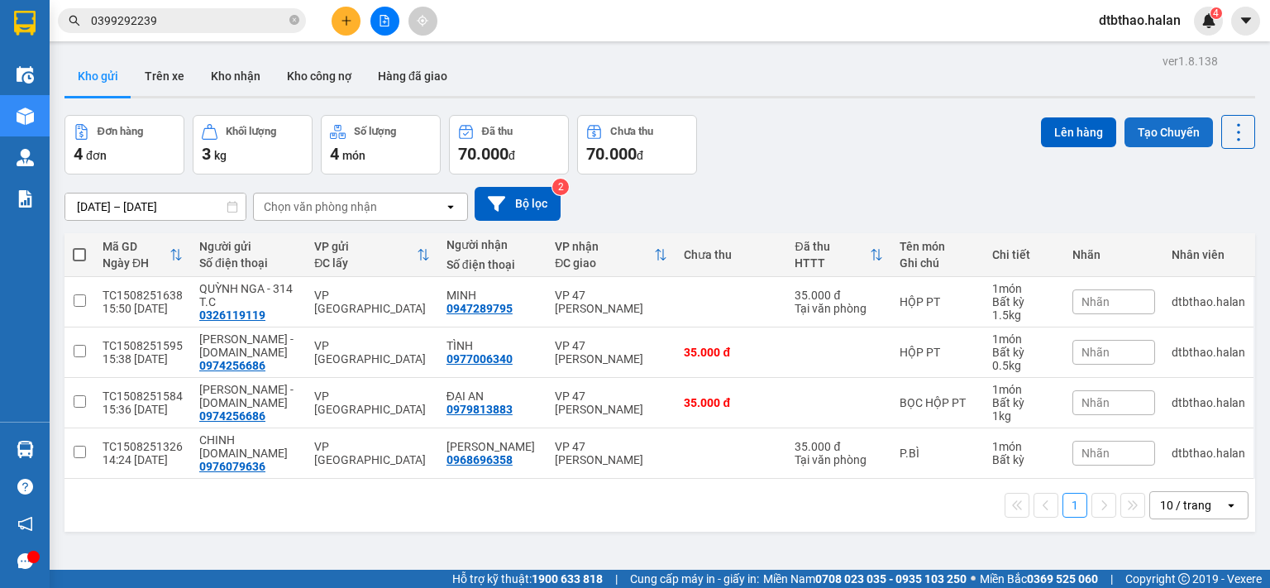
click at [1155, 131] on button "Tạo Chuyến" at bounding box center [1168, 132] width 88 height 30
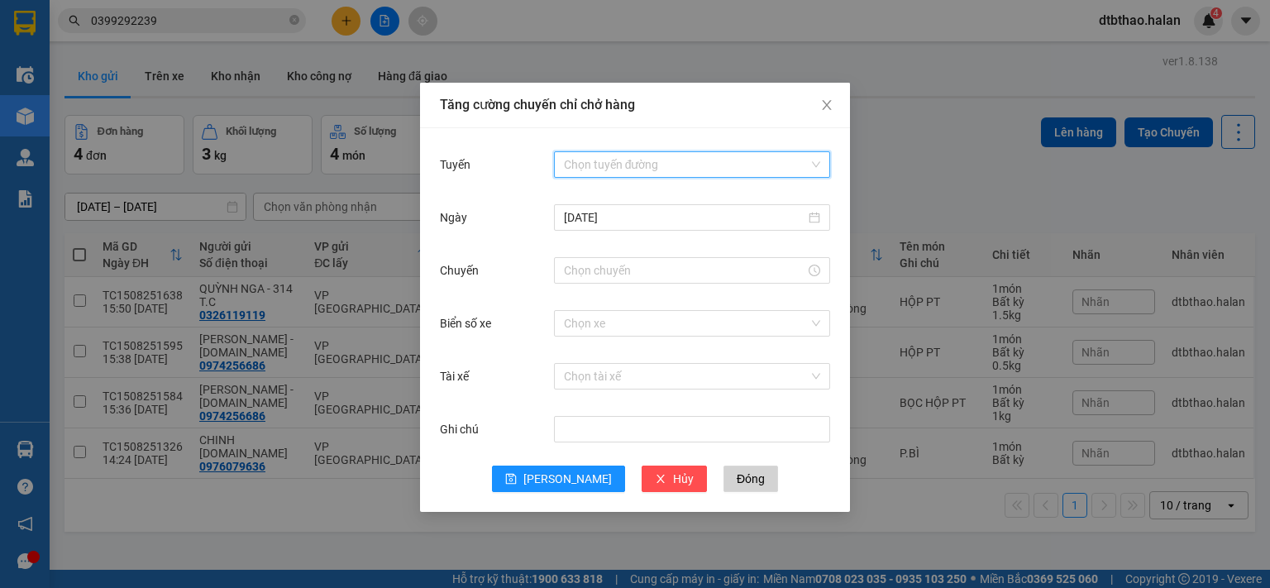
click at [665, 160] on input "Tuyến" at bounding box center [686, 164] width 245 height 25
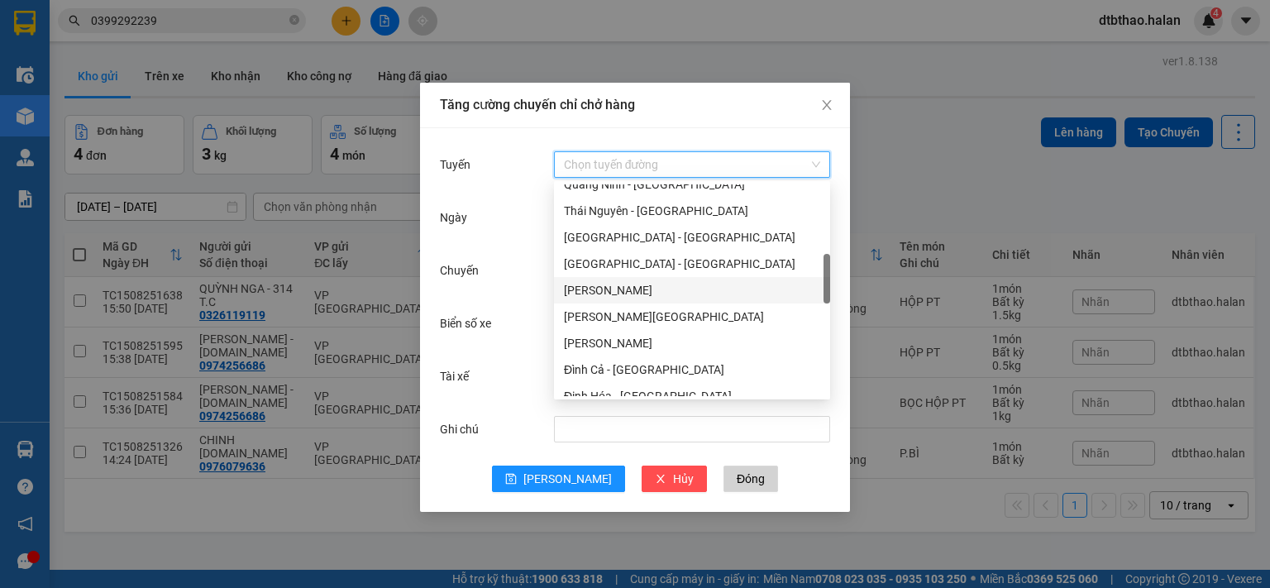
scroll to position [661, 0]
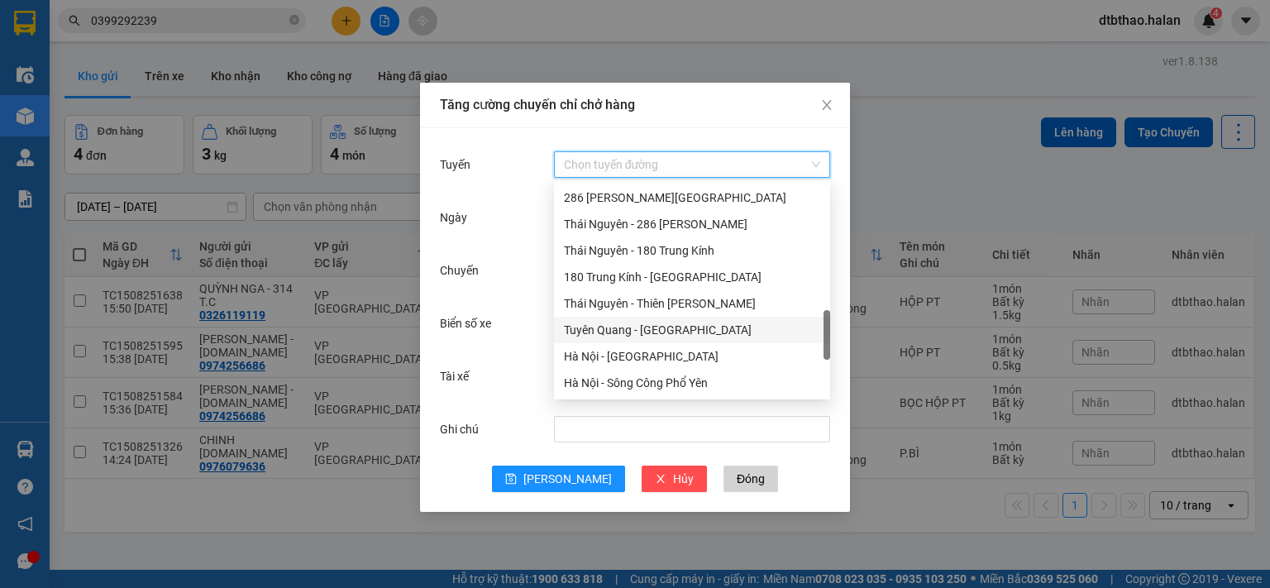
click at [658, 333] on div "Tuyên Quang - [GEOGRAPHIC_DATA]" at bounding box center [692, 330] width 256 height 18
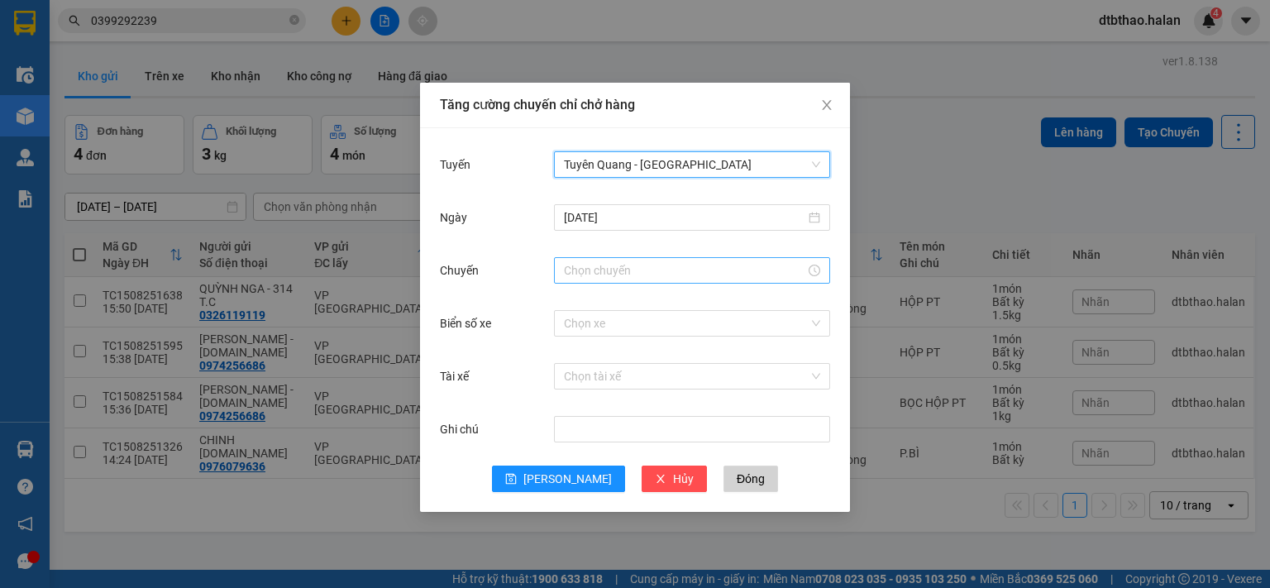
click at [622, 271] on input "Chuyến" at bounding box center [684, 270] width 241 height 18
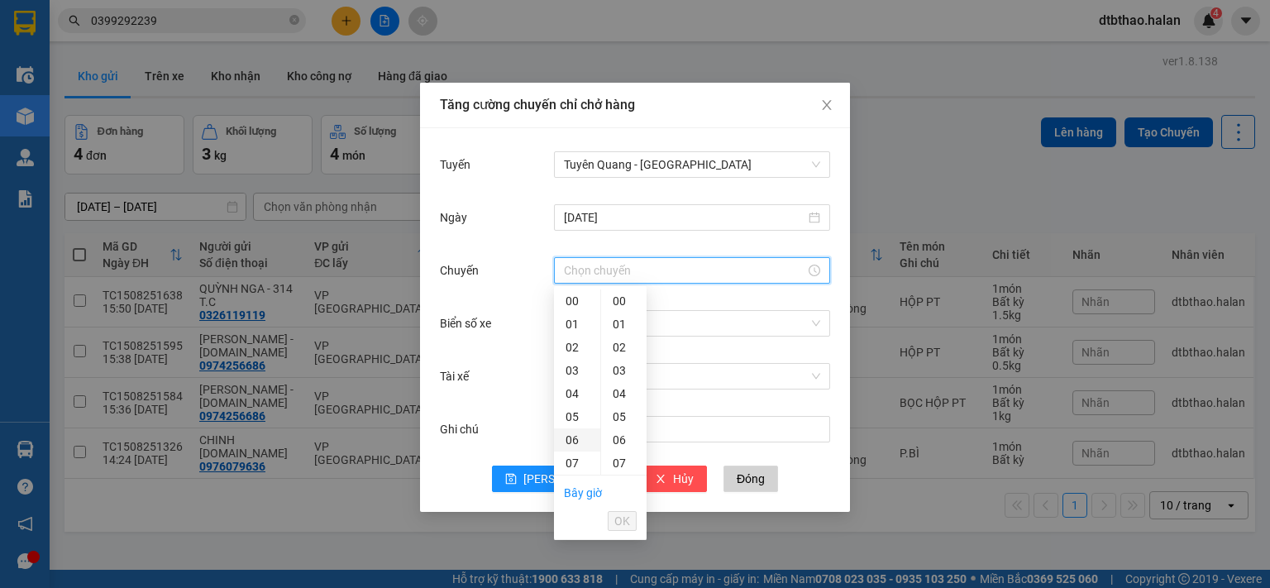
scroll to position [331, 0]
click at [575, 343] on div "16" at bounding box center [577, 340] width 46 height 23
click at [618, 423] on div "30" at bounding box center [623, 416] width 45 height 23
type input "16:30"
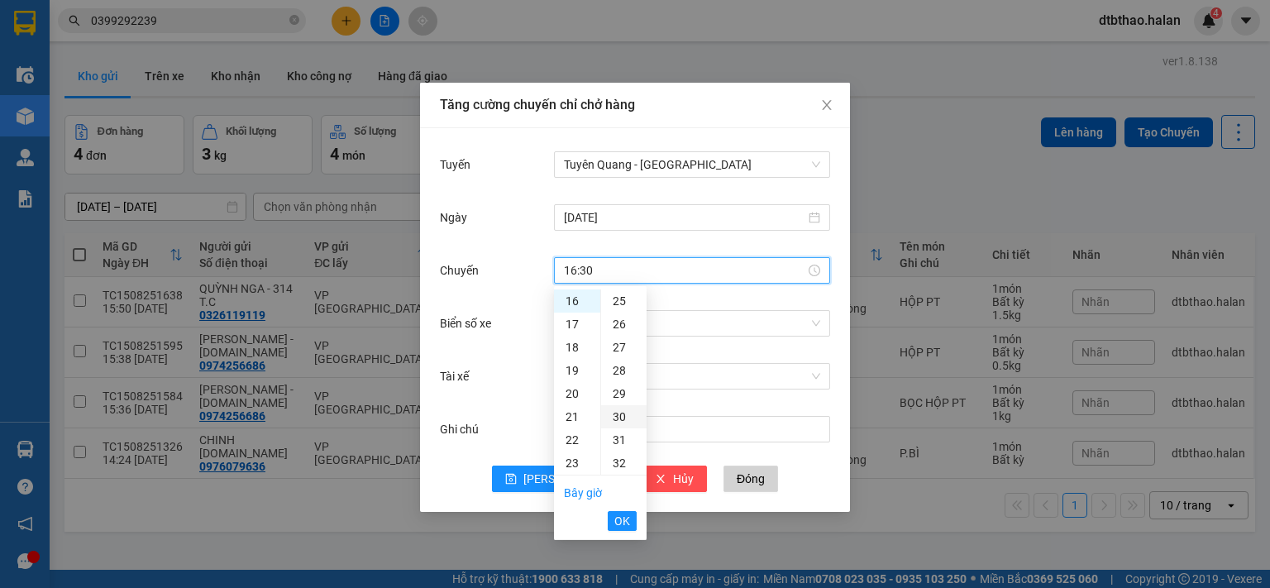
scroll to position [694, 0]
click at [629, 525] on span "OK" at bounding box center [622, 521] width 16 height 18
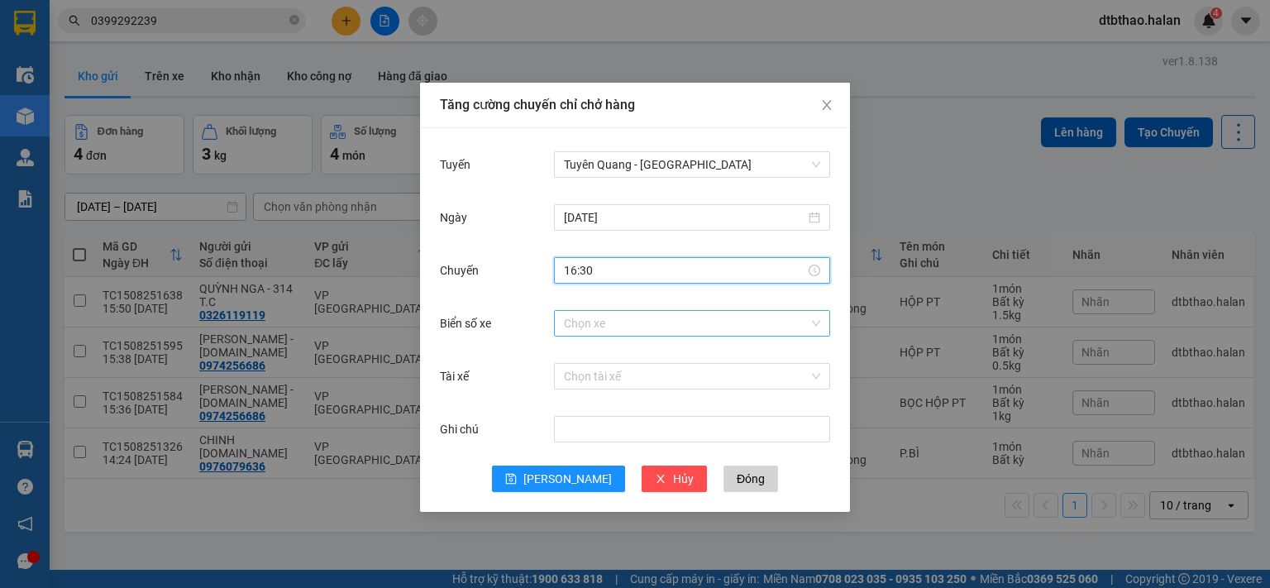
click at [600, 320] on input "Biển số xe" at bounding box center [686, 323] width 245 height 25
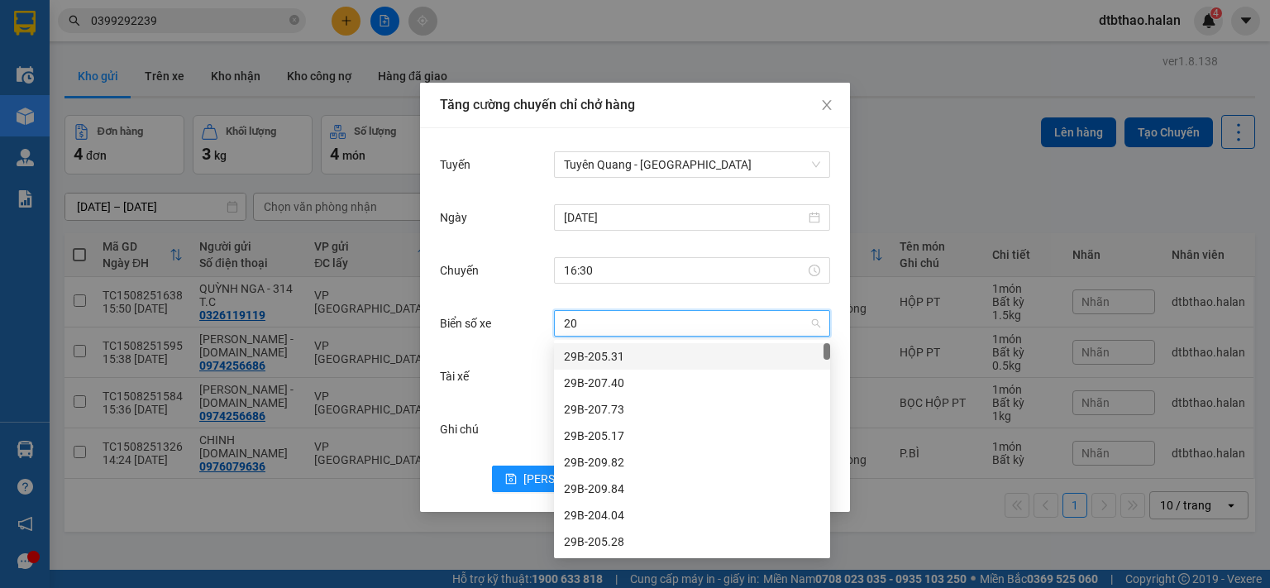
type input "20g"
click at [611, 493] on div "20G-000.06" at bounding box center [692, 489] width 256 height 18
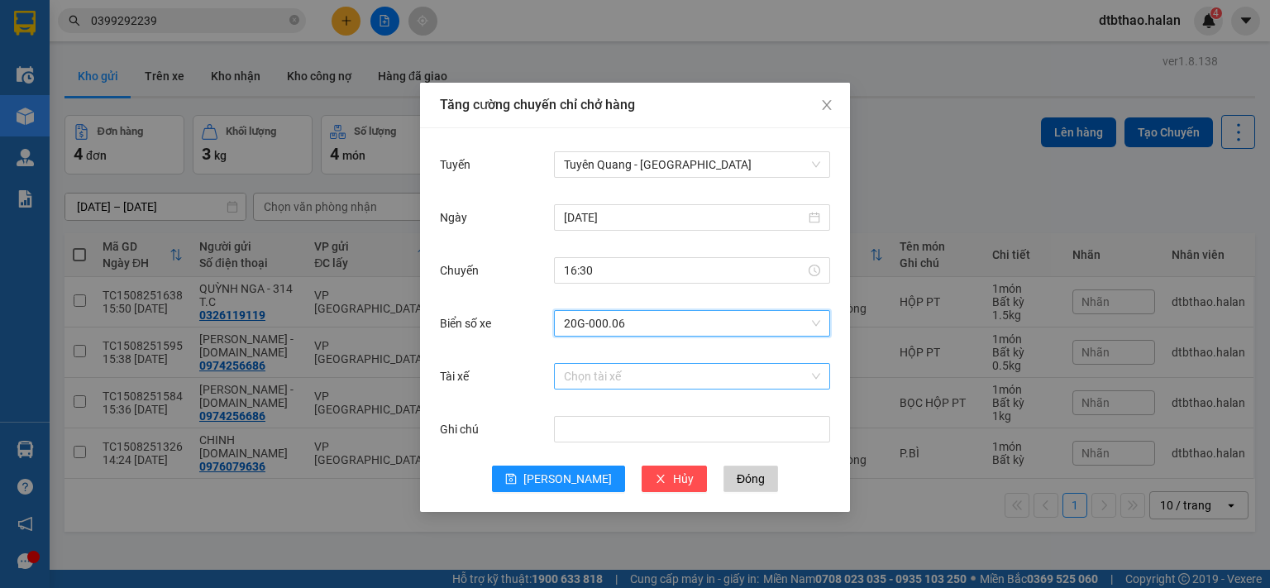
click at [646, 376] on input "Tài xế" at bounding box center [686, 376] width 245 height 25
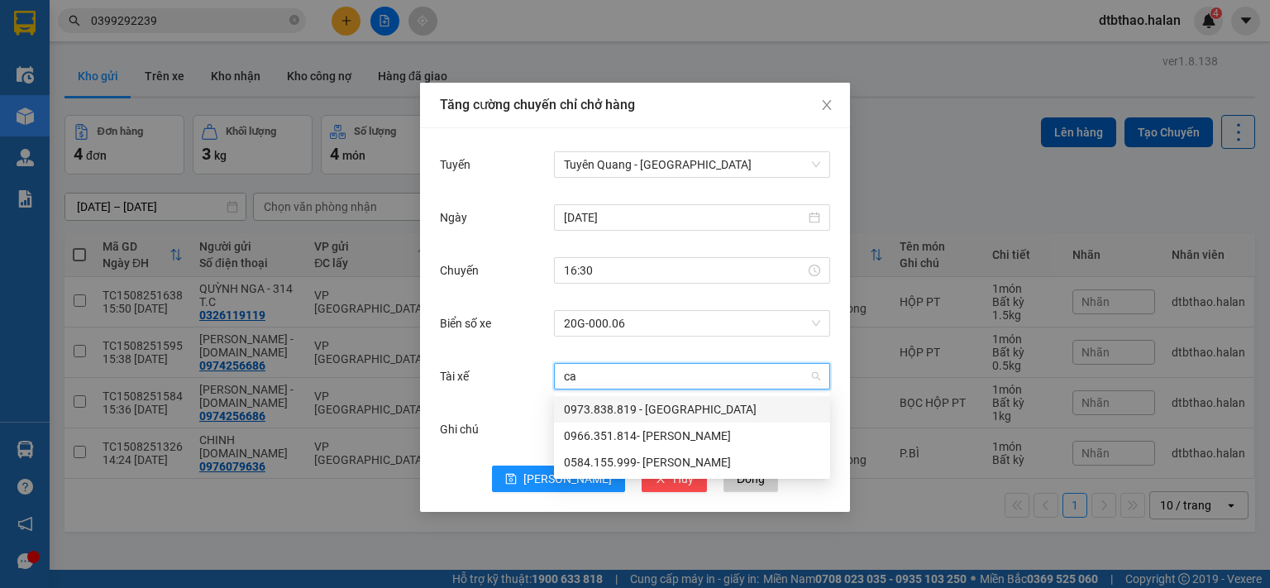
type input "cao"
click at [681, 441] on div "0966.351.814- [PERSON_NAME]" at bounding box center [692, 436] width 256 height 18
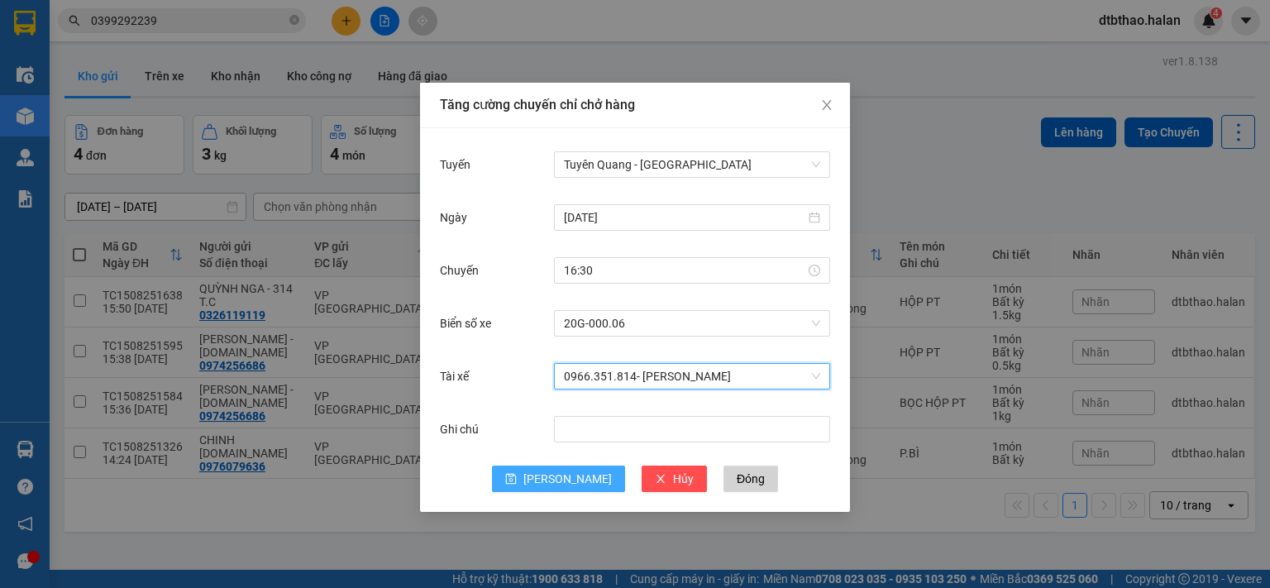
click at [571, 480] on span "[PERSON_NAME]" at bounding box center [567, 479] width 88 height 18
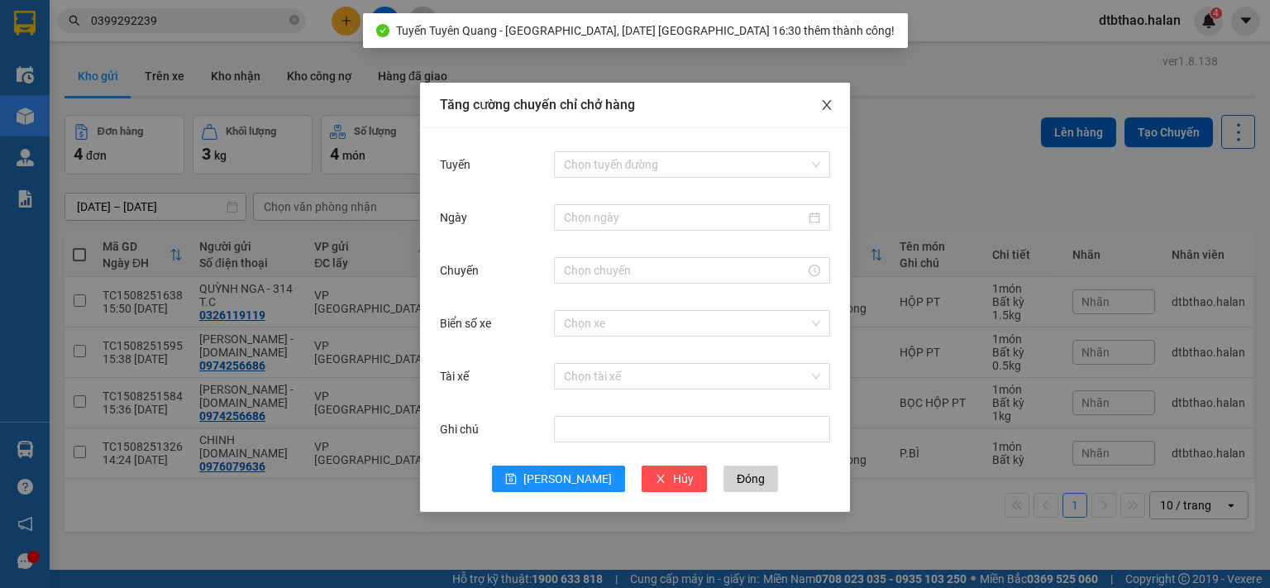
click at [826, 103] on icon "close" at bounding box center [826, 104] width 13 height 13
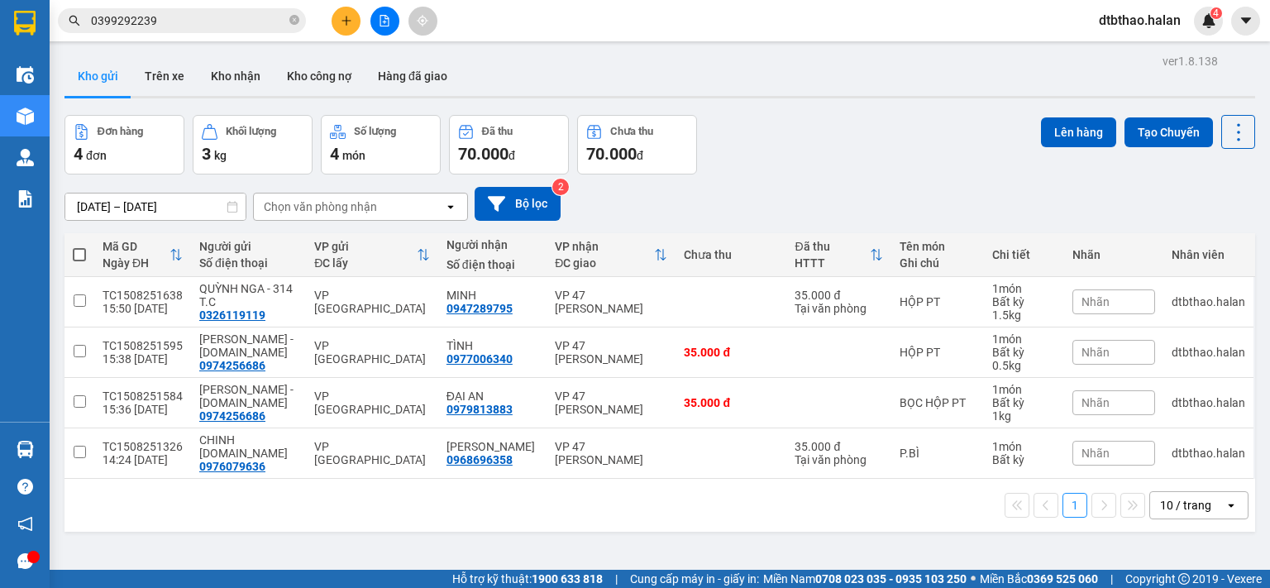
click at [76, 254] on span at bounding box center [79, 254] width 13 height 13
click at [79, 246] on input "checkbox" at bounding box center [79, 246] width 0 height 0
checkbox input "true"
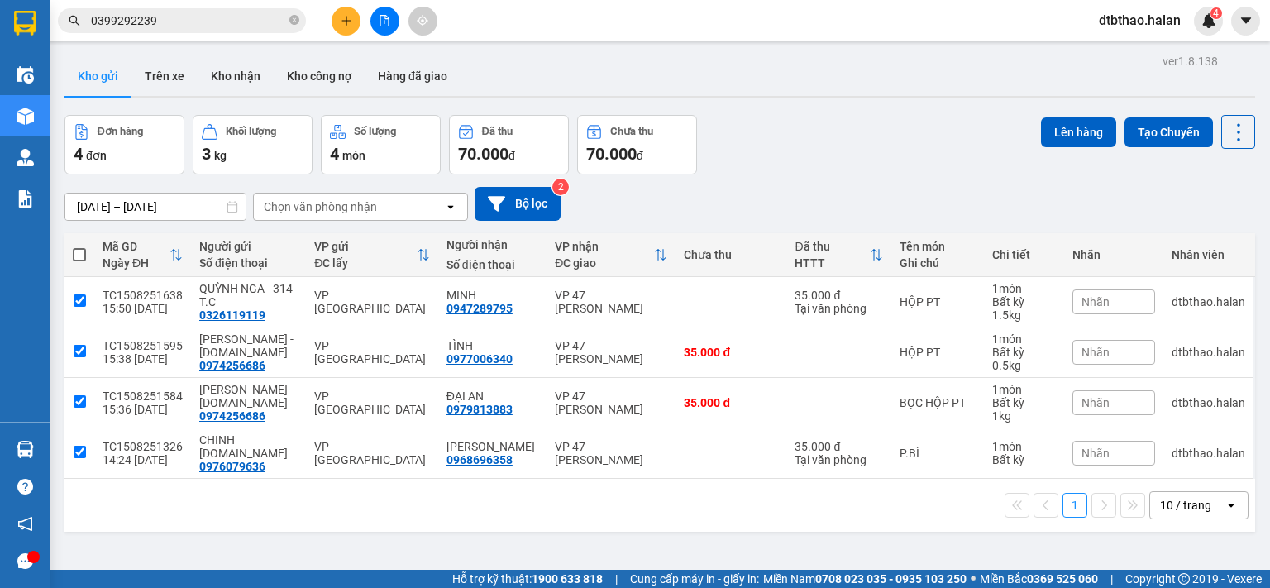
checkbox input "true"
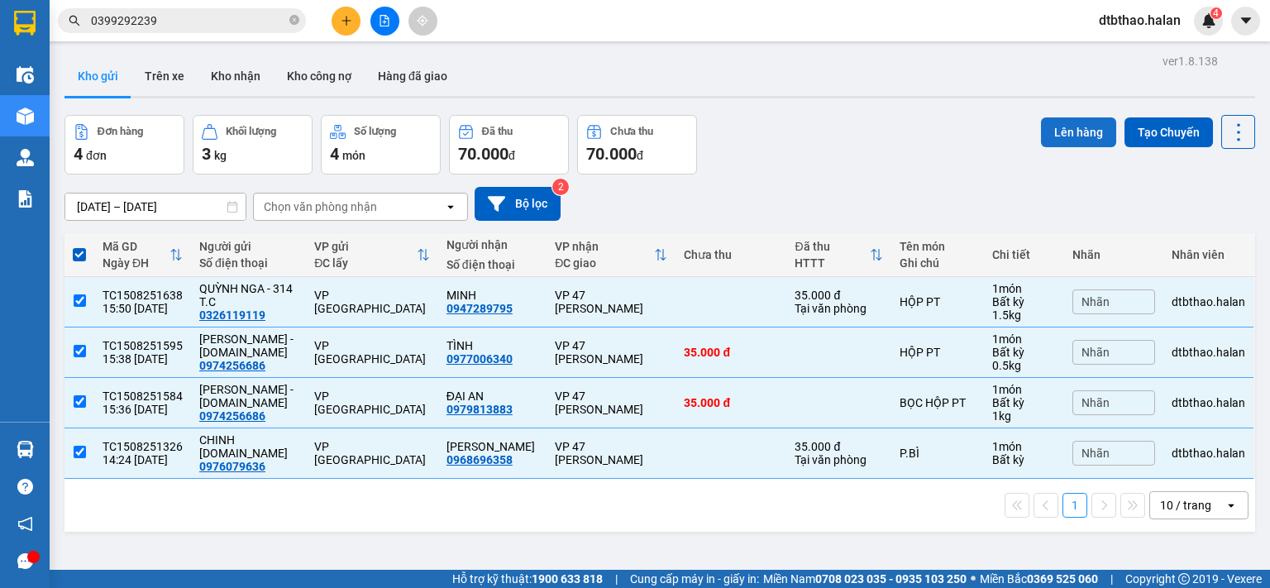
click at [1049, 131] on button "Lên hàng" at bounding box center [1078, 132] width 75 height 30
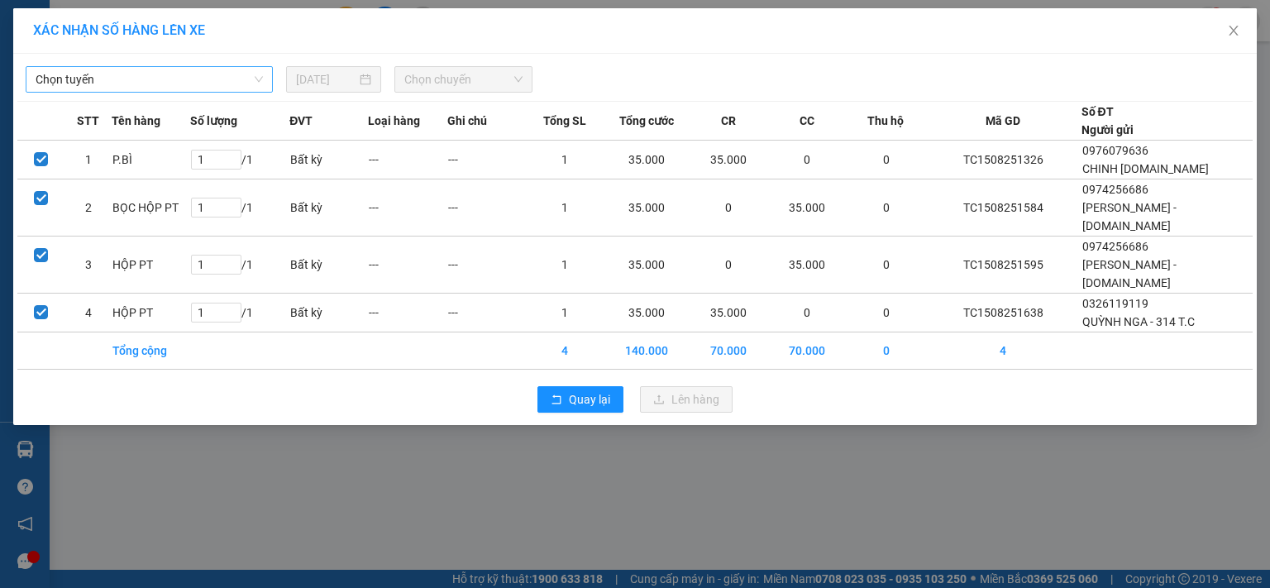
click at [132, 79] on span "Chọn tuyến" at bounding box center [149, 79] width 227 height 25
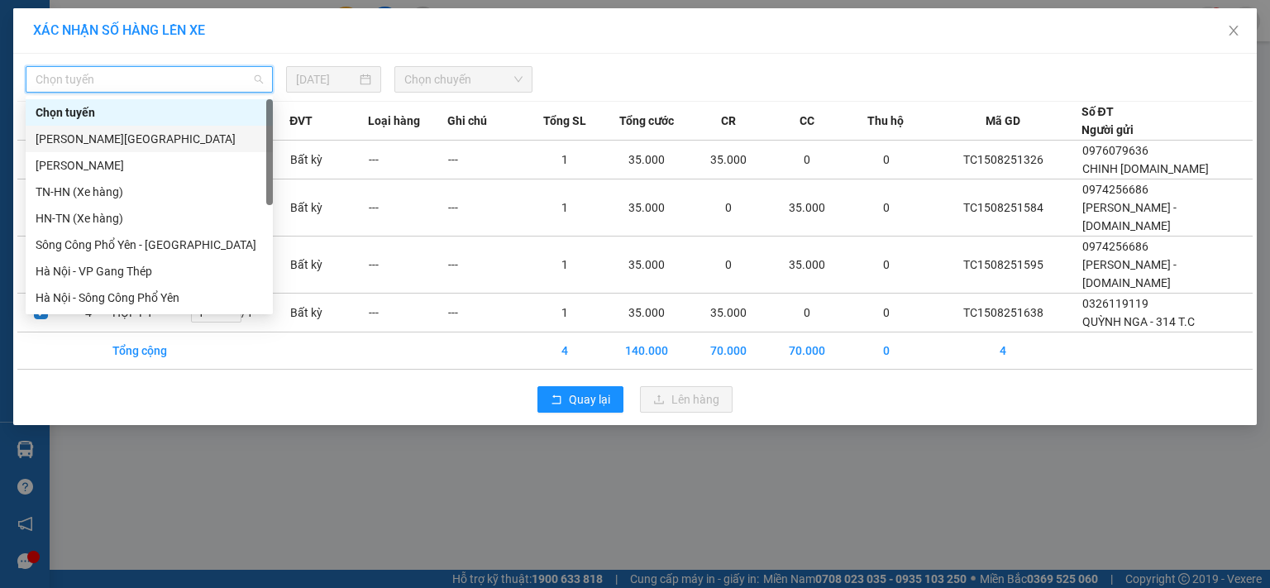
click at [167, 136] on div "[PERSON_NAME][GEOGRAPHIC_DATA]" at bounding box center [149, 139] width 227 height 18
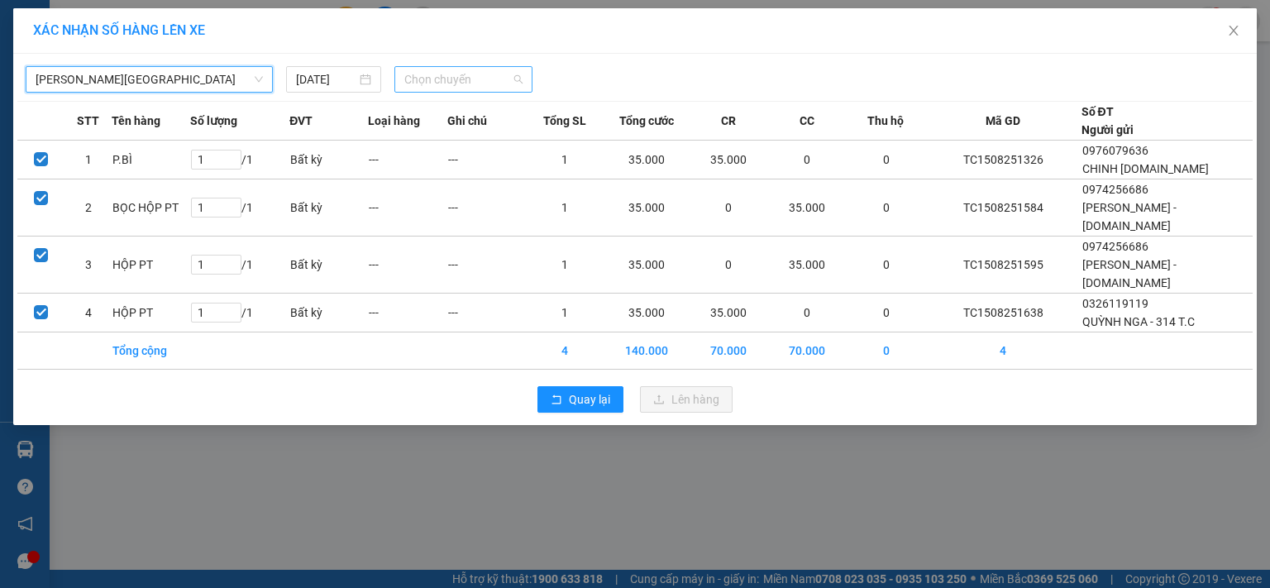
click at [440, 76] on span "Chọn chuyến" at bounding box center [463, 79] width 119 height 25
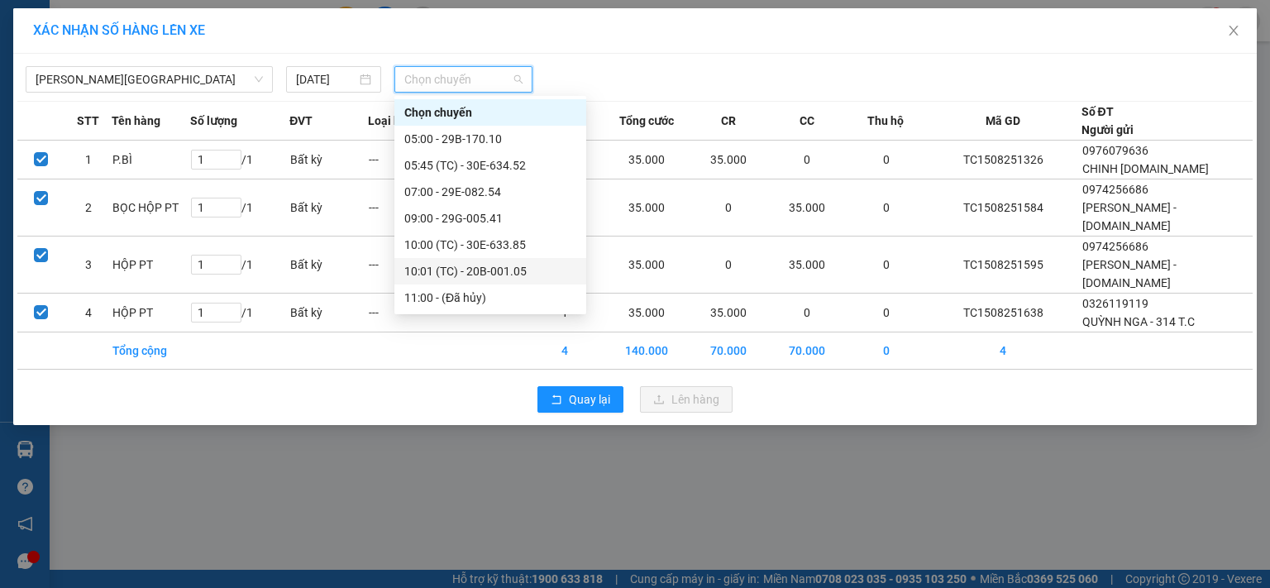
scroll to position [185, 0]
click at [492, 274] on div "17:00 - 30E-633.85" at bounding box center [490, 271] width 172 height 18
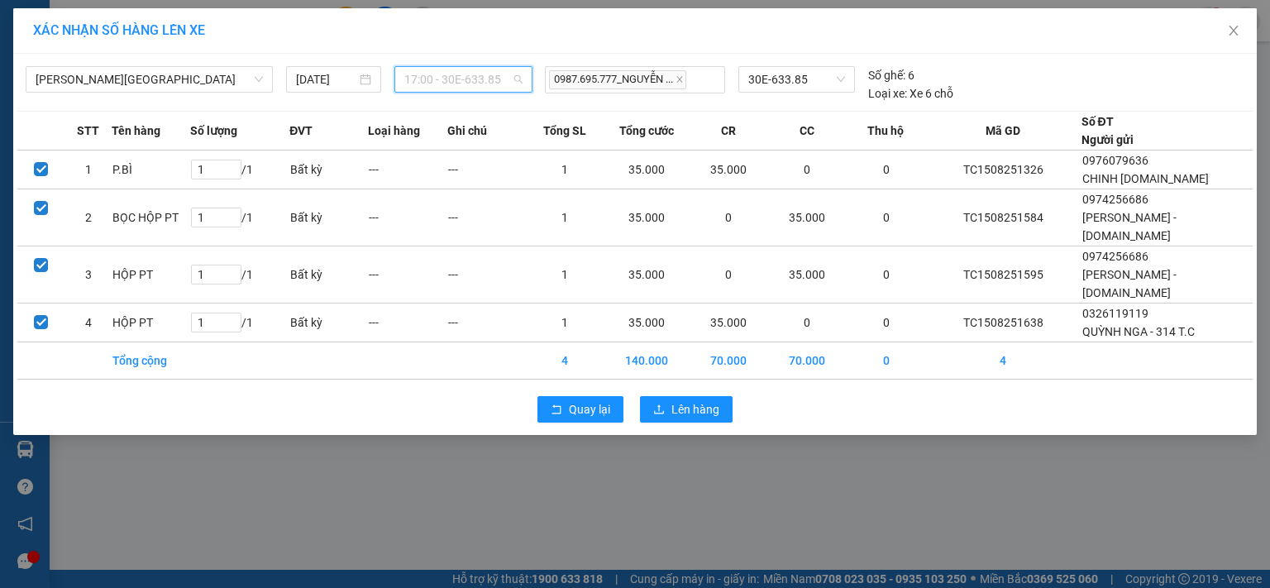
click at [466, 82] on span "17:00 - 30E-633.85" at bounding box center [463, 79] width 119 height 25
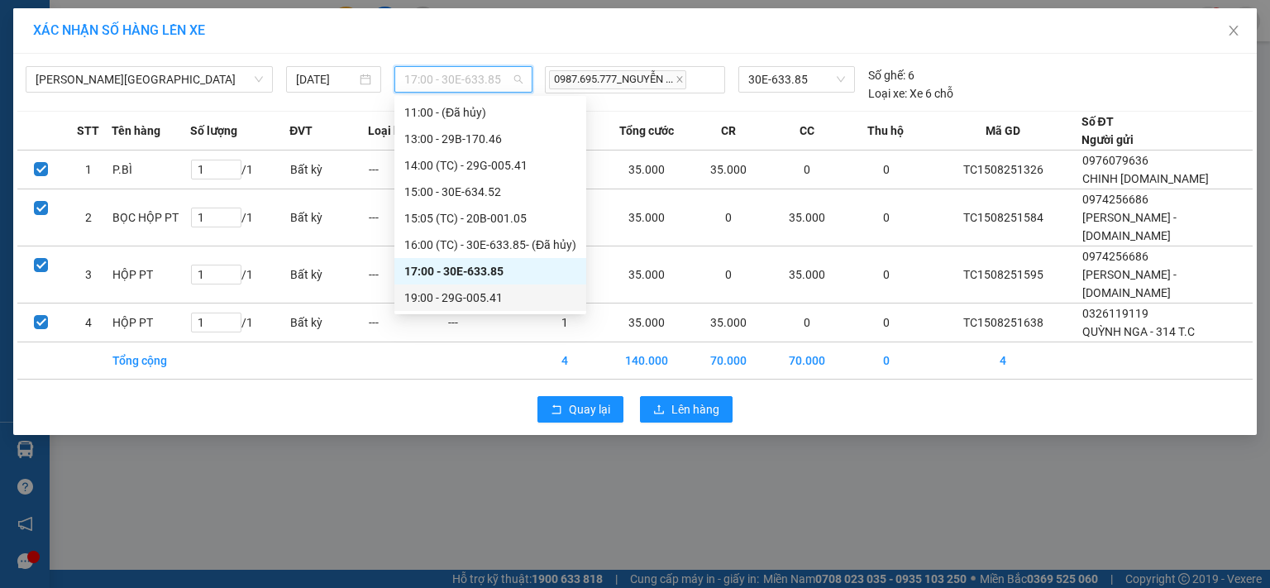
click at [473, 300] on div "19:00 - 29G-005.41" at bounding box center [490, 298] width 172 height 18
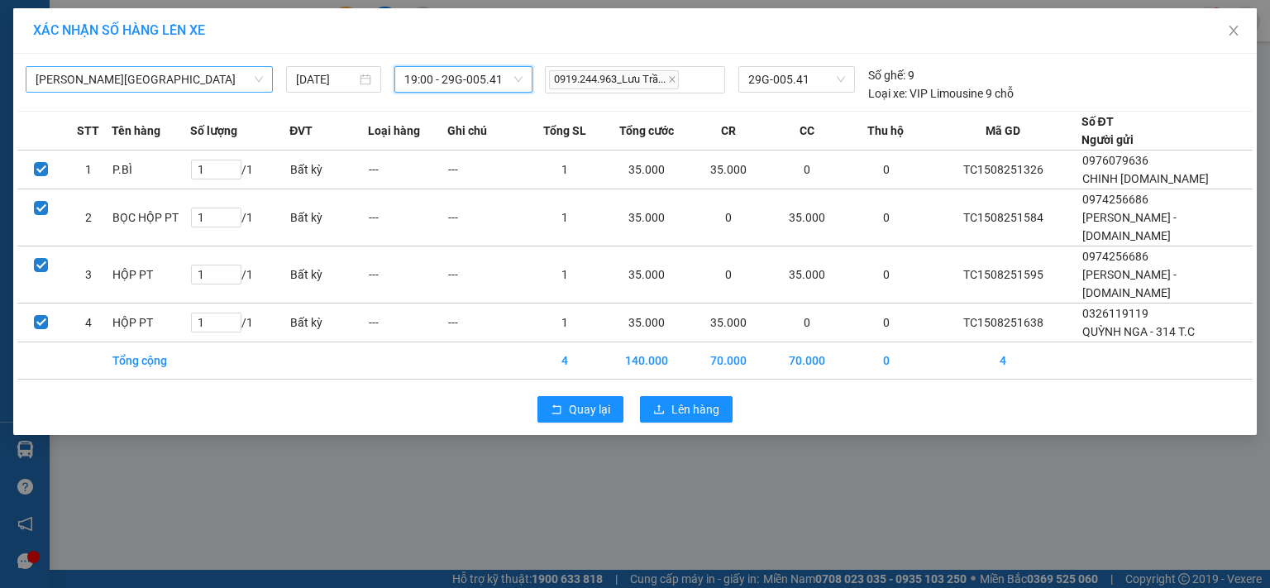
click at [191, 74] on span "[PERSON_NAME][GEOGRAPHIC_DATA]" at bounding box center [149, 79] width 227 height 25
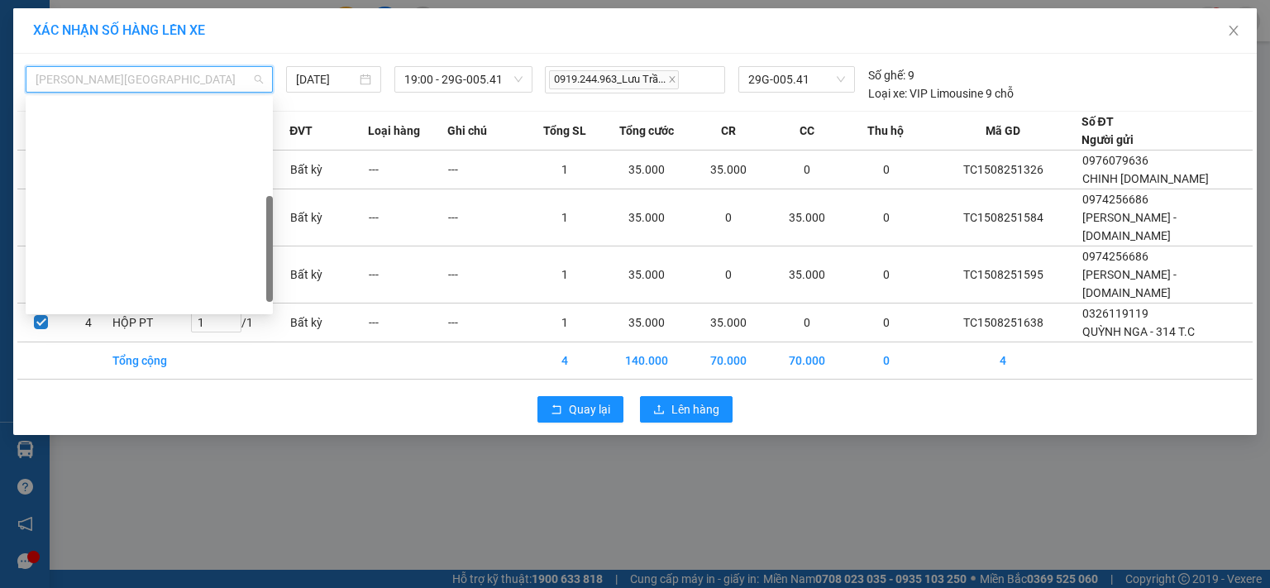
scroll to position [291, 0]
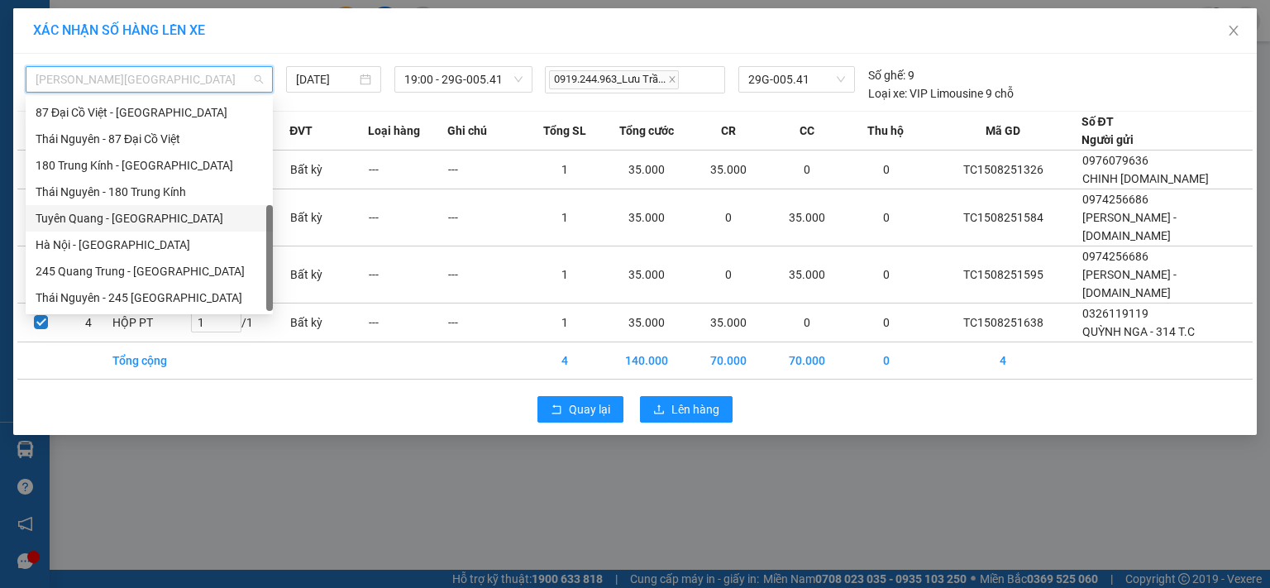
click at [141, 224] on div "Tuyên Quang - [GEOGRAPHIC_DATA]" at bounding box center [149, 218] width 227 height 18
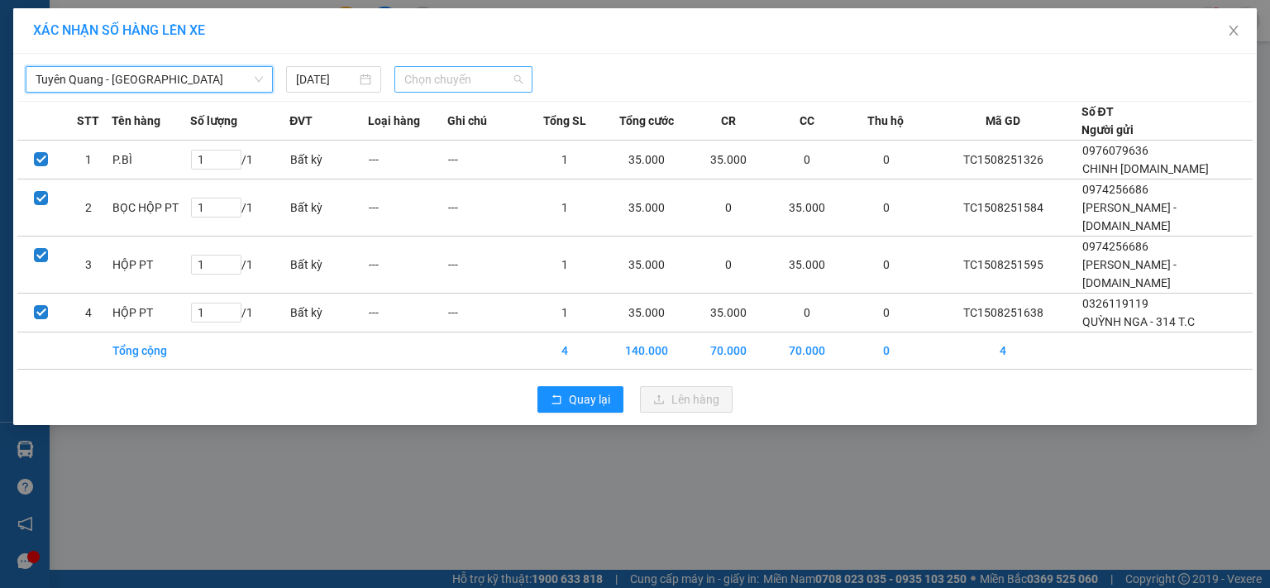
scroll to position [0, 0]
click at [483, 78] on span "Chọn chuyến" at bounding box center [463, 79] width 119 height 25
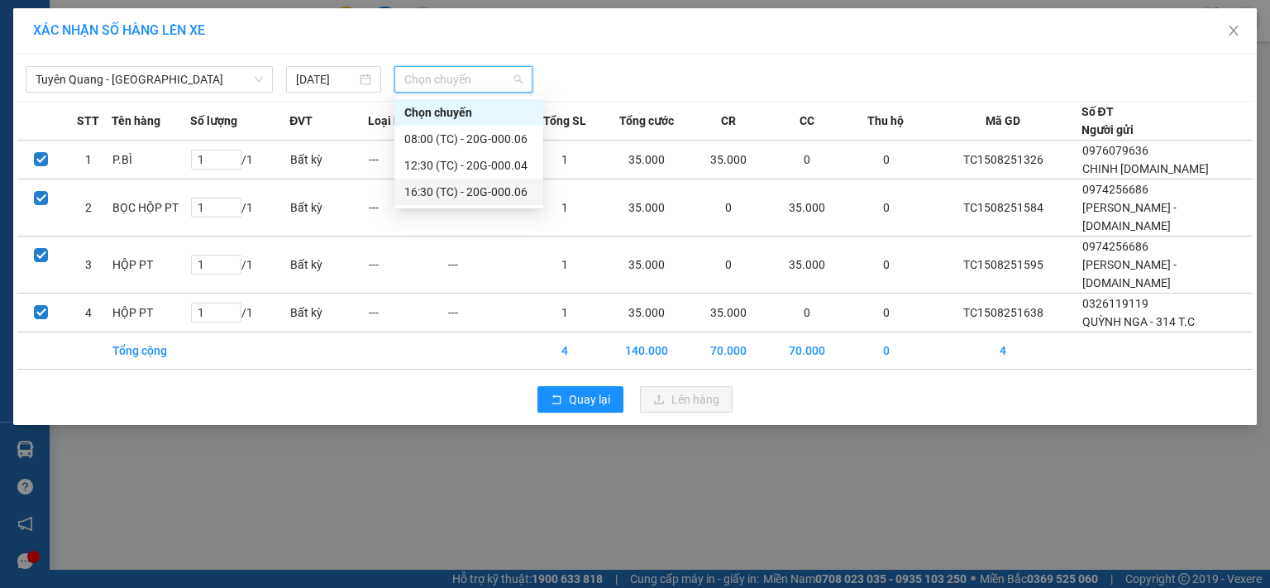
click at [495, 193] on div "16:30 (TC) - 20G-000.06" at bounding box center [468, 192] width 129 height 18
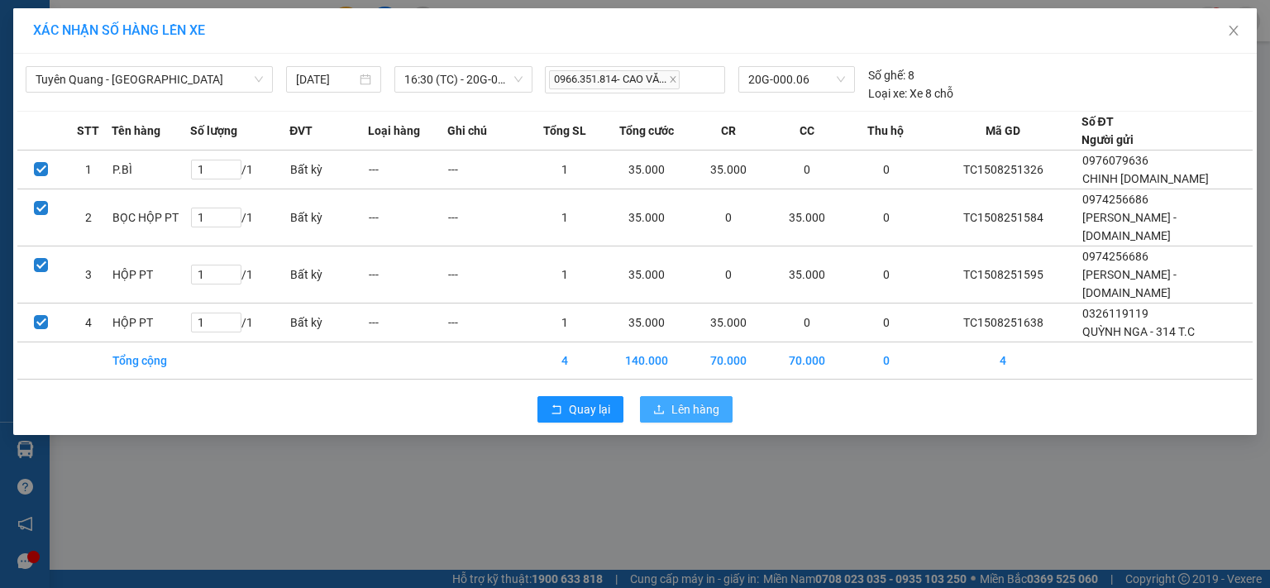
click at [675, 400] on span "Lên hàng" at bounding box center [695, 409] width 48 height 18
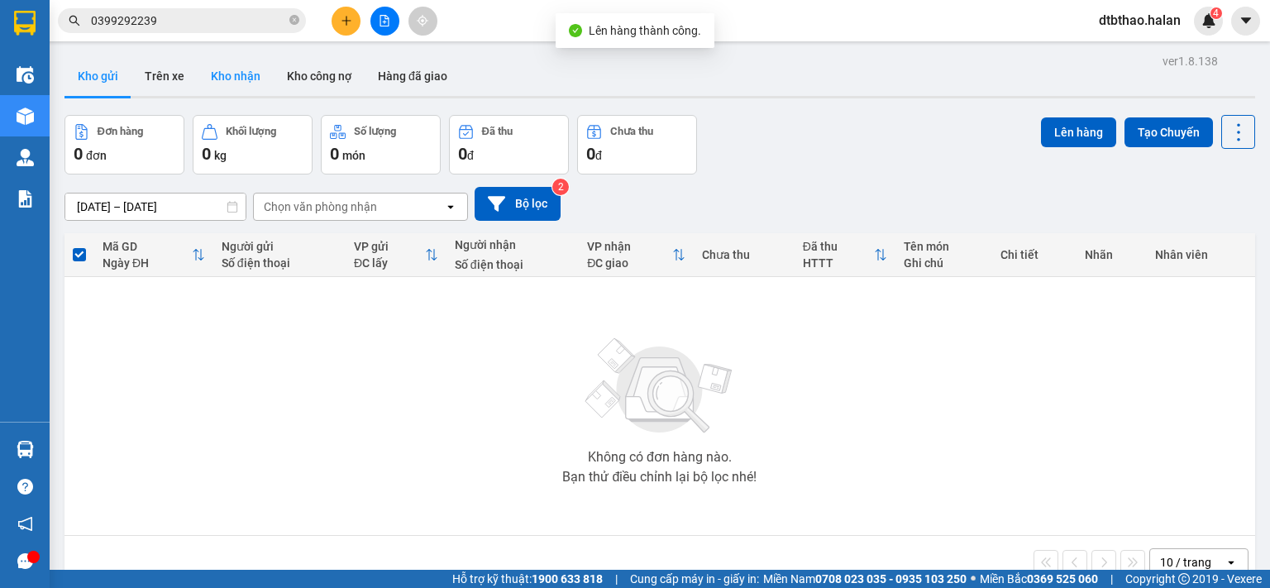
click at [230, 68] on button "Kho nhận" at bounding box center [236, 76] width 76 height 40
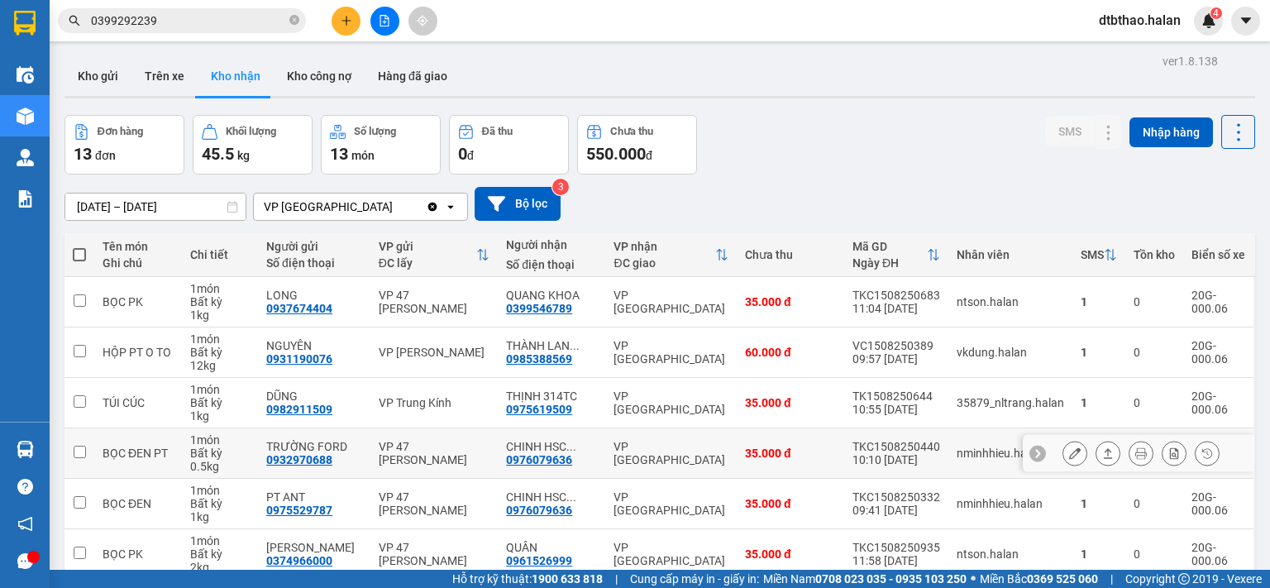
scroll to position [276, 0]
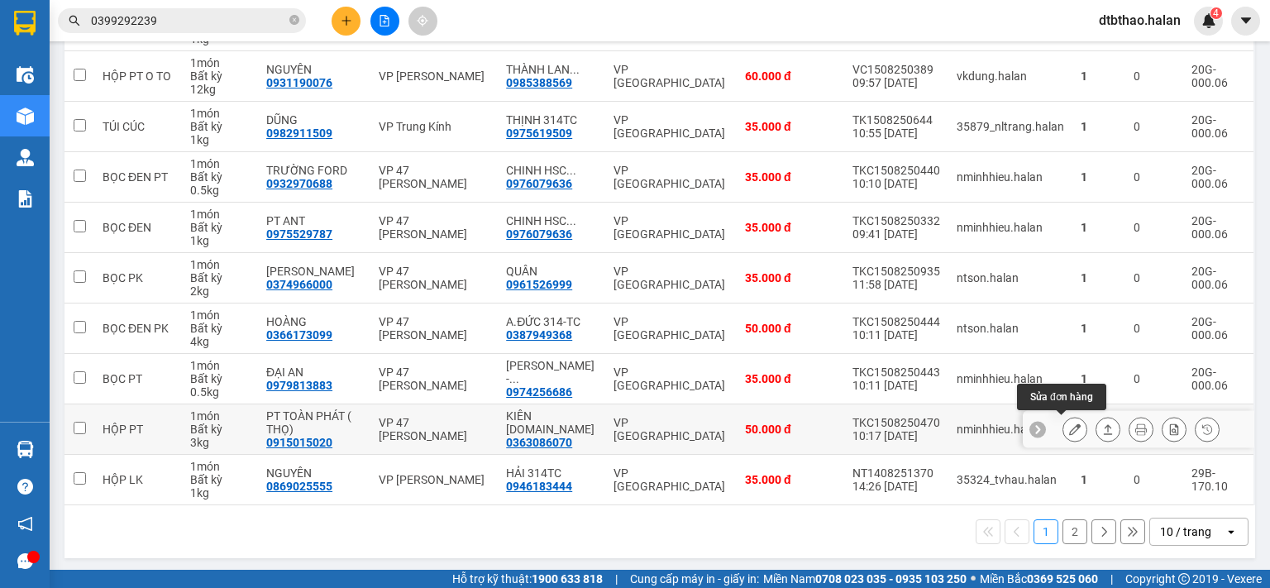
click at [1069, 425] on icon at bounding box center [1075, 429] width 12 height 12
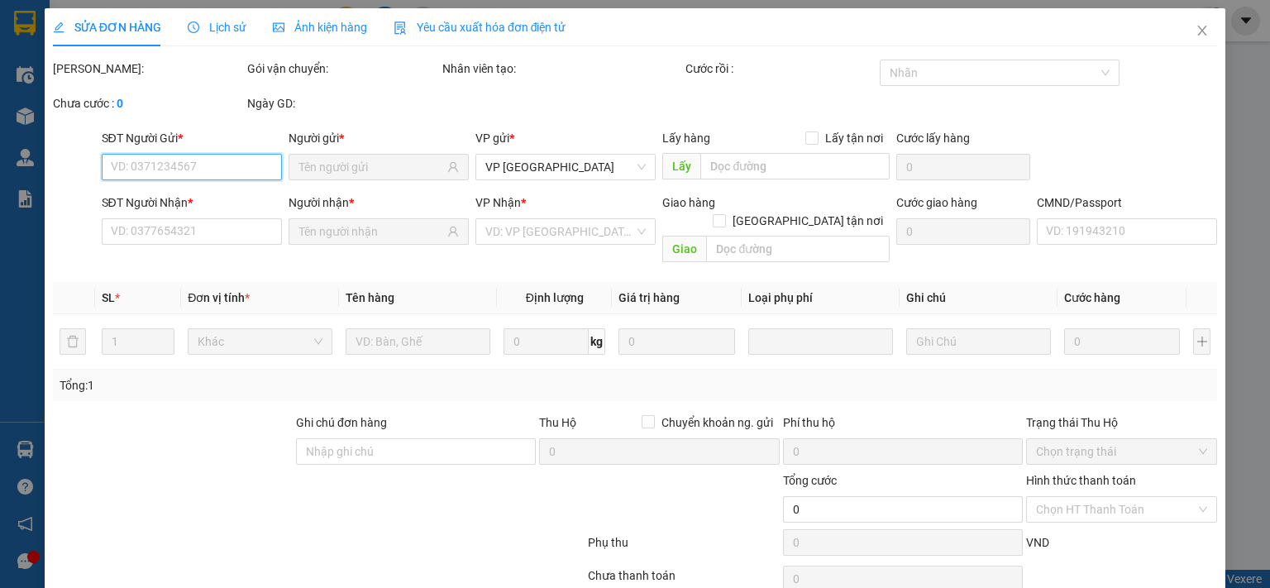
scroll to position [59, 0]
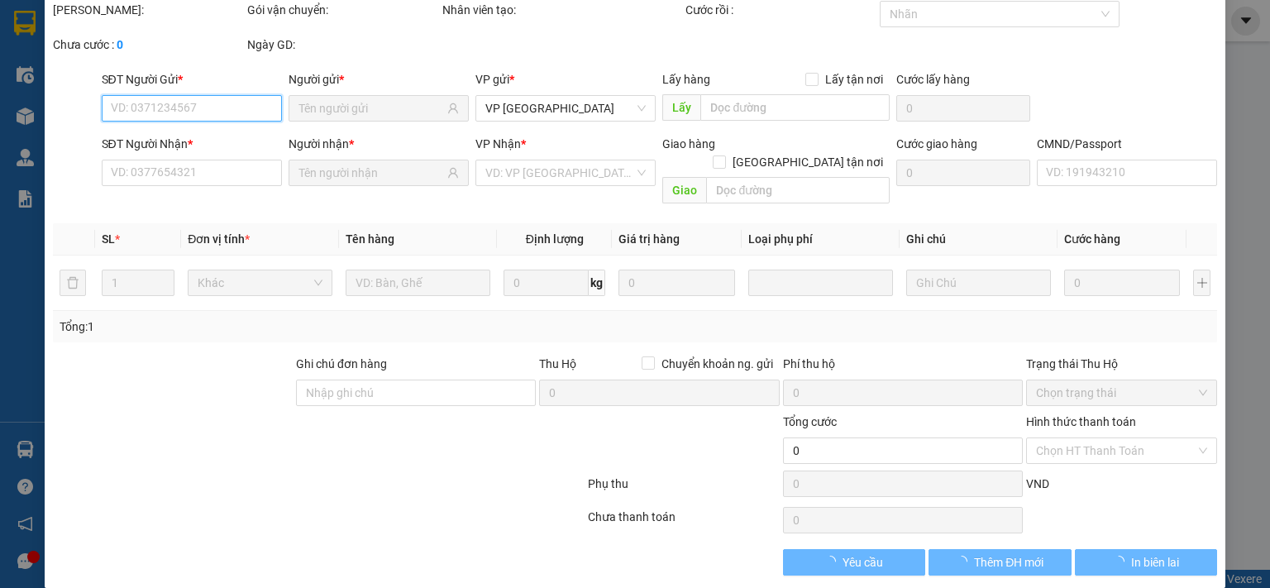
type input "0915015020"
type input "PT TOÀN PHÁT ( THỌ)"
type input "0363086070"
type input "KIÊN [DOMAIN_NAME]"
type input "50.000"
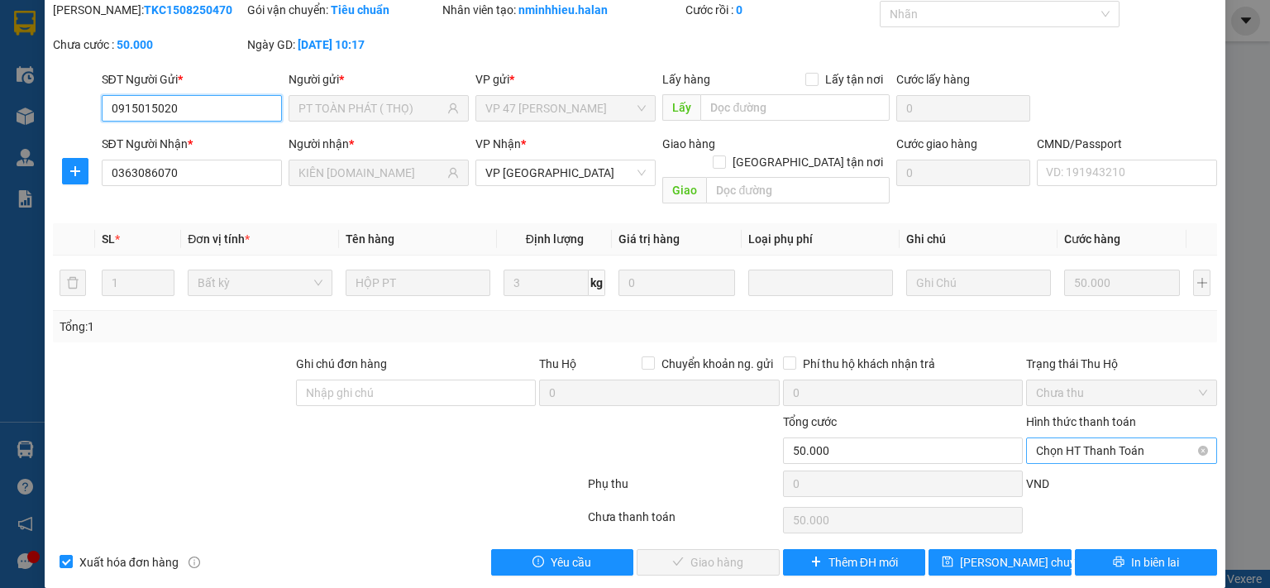
drag, startPoint x: 1095, startPoint y: 431, endPoint x: 1090, endPoint y: 444, distance: 14.1
click at [1095, 438] on span "Chọn HT Thanh Toán" at bounding box center [1121, 450] width 171 height 25
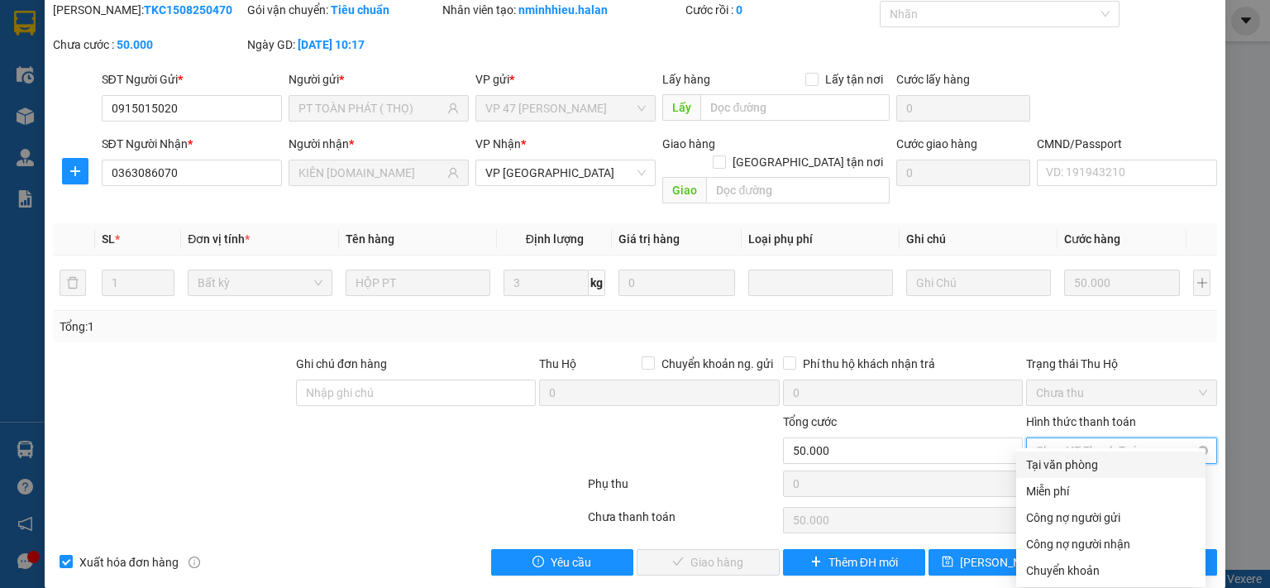
click at [1076, 461] on div "Tại văn phòng" at bounding box center [1110, 465] width 169 height 18
type input "0"
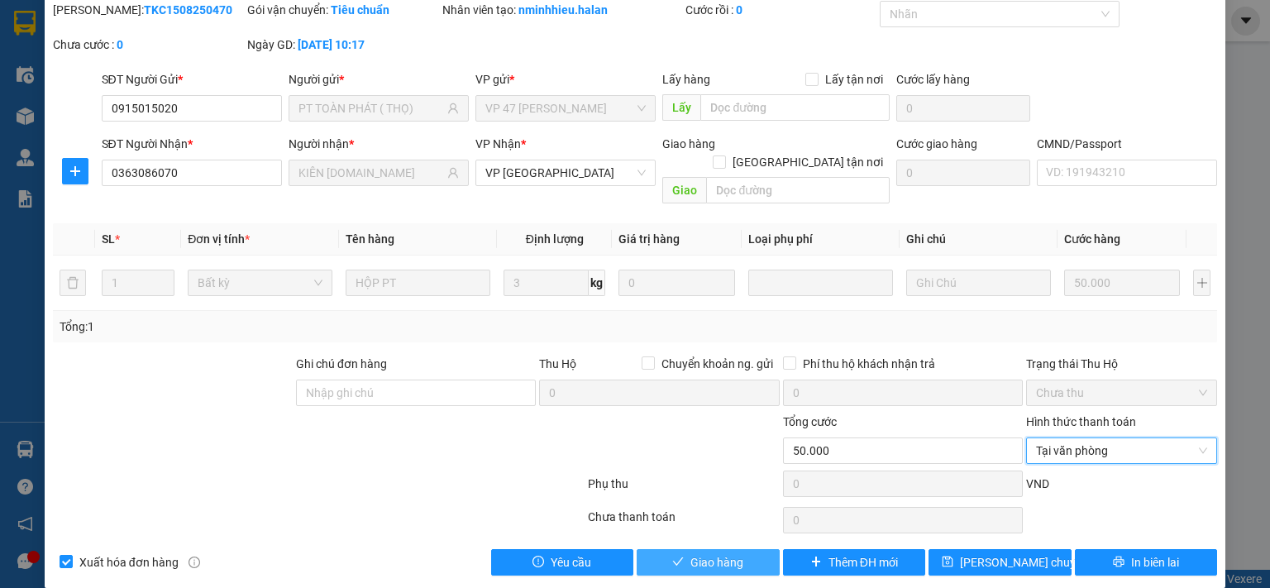
click at [733, 553] on span "Giao hàng" at bounding box center [716, 562] width 53 height 18
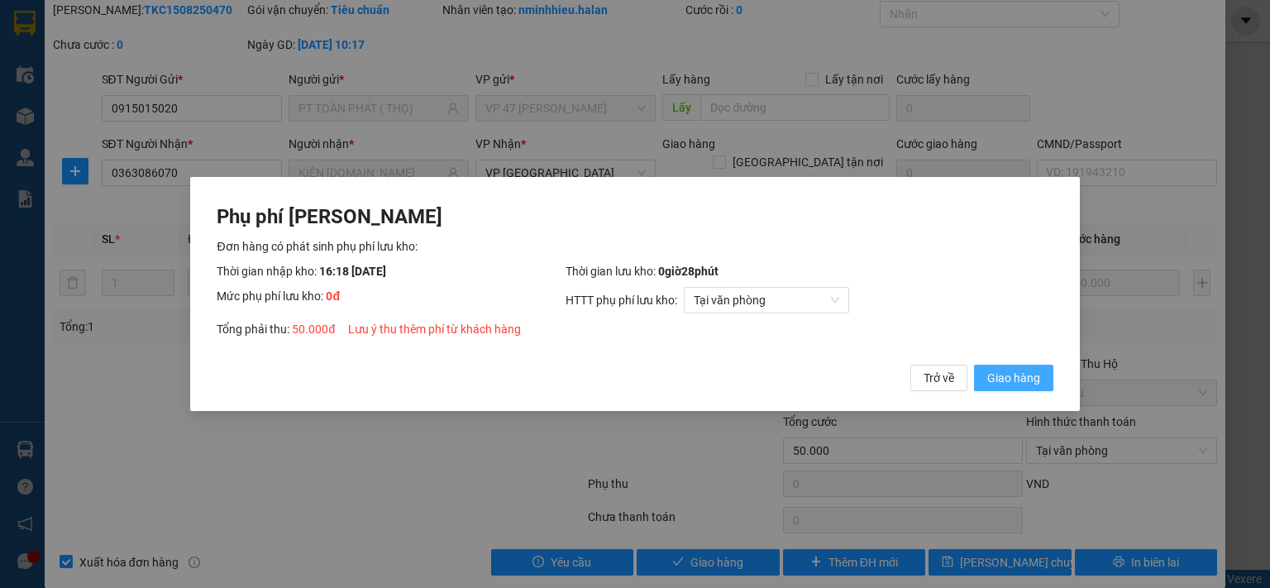
click at [1031, 379] on span "Giao hàng" at bounding box center [1013, 378] width 53 height 18
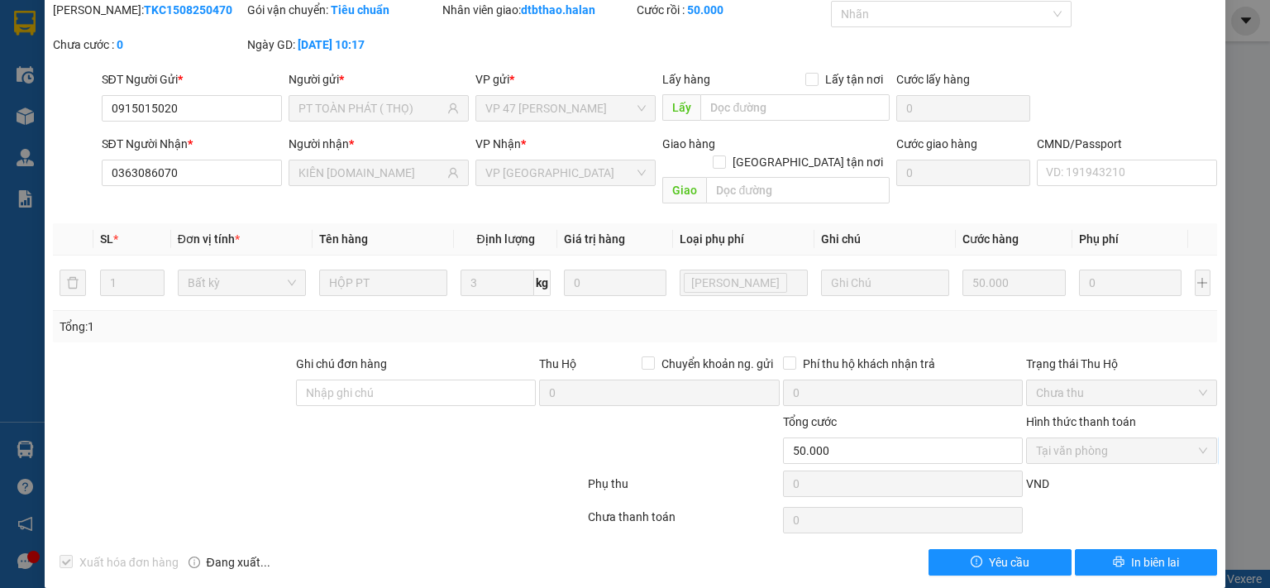
scroll to position [0, 0]
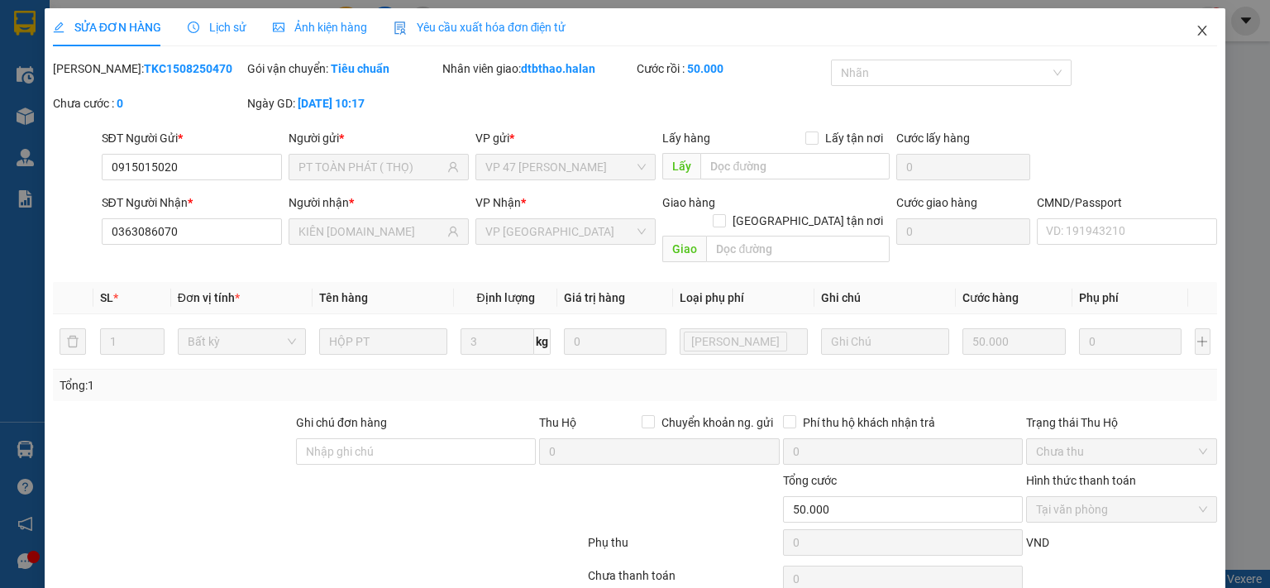
click at [1195, 29] on icon "close" at bounding box center [1201, 30] width 13 height 13
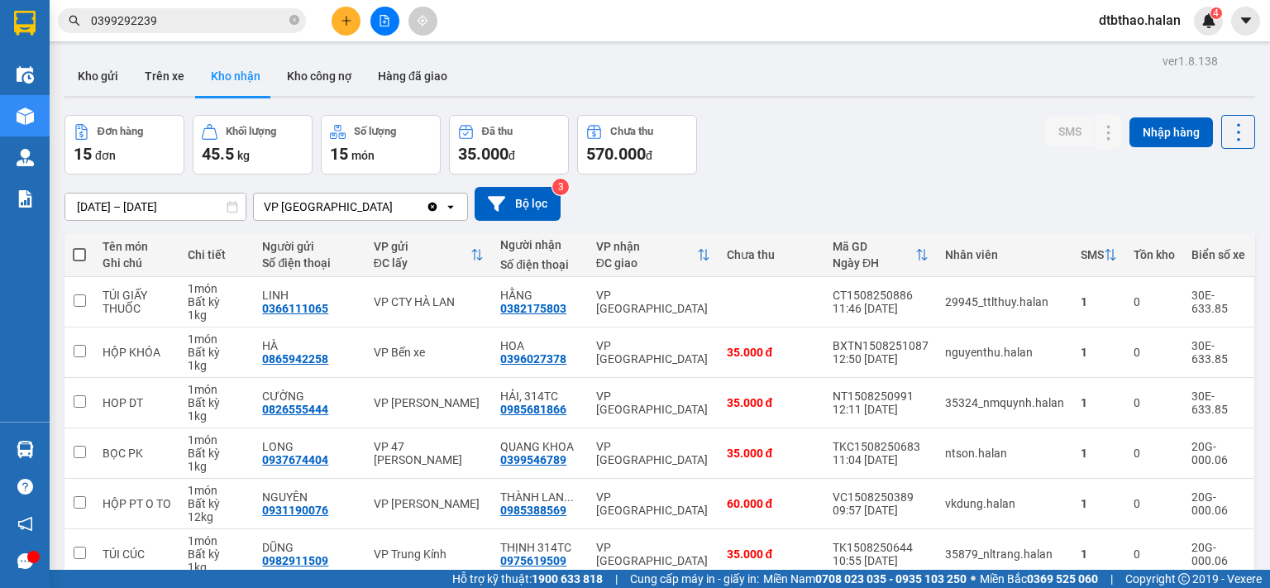
scroll to position [276, 0]
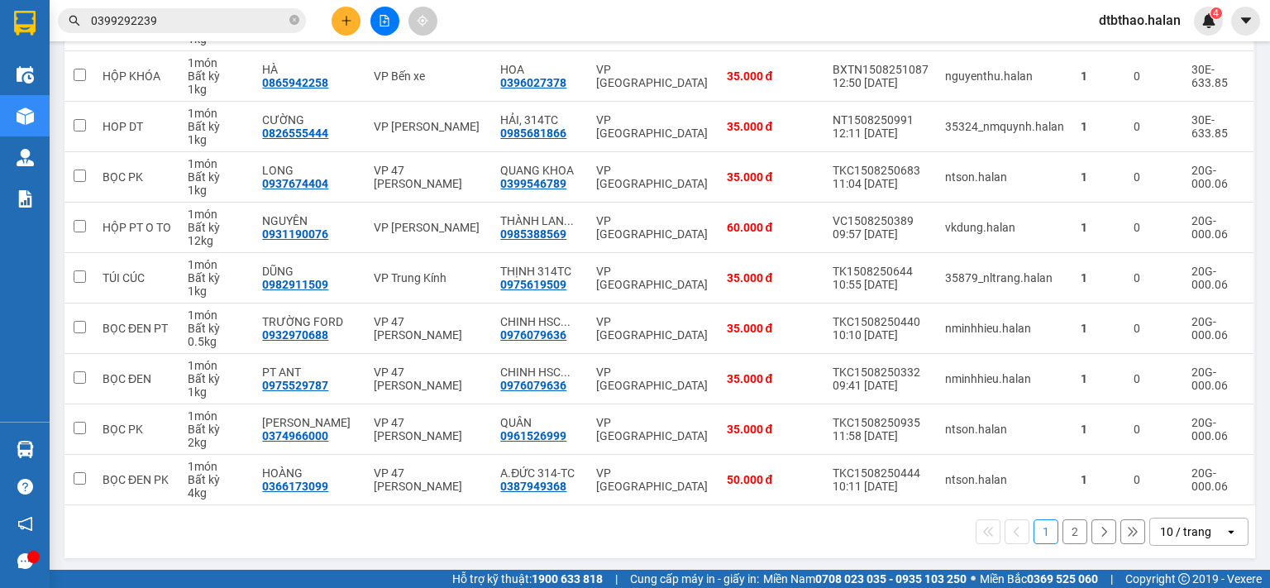
click at [1062, 535] on button "2" at bounding box center [1074, 531] width 25 height 25
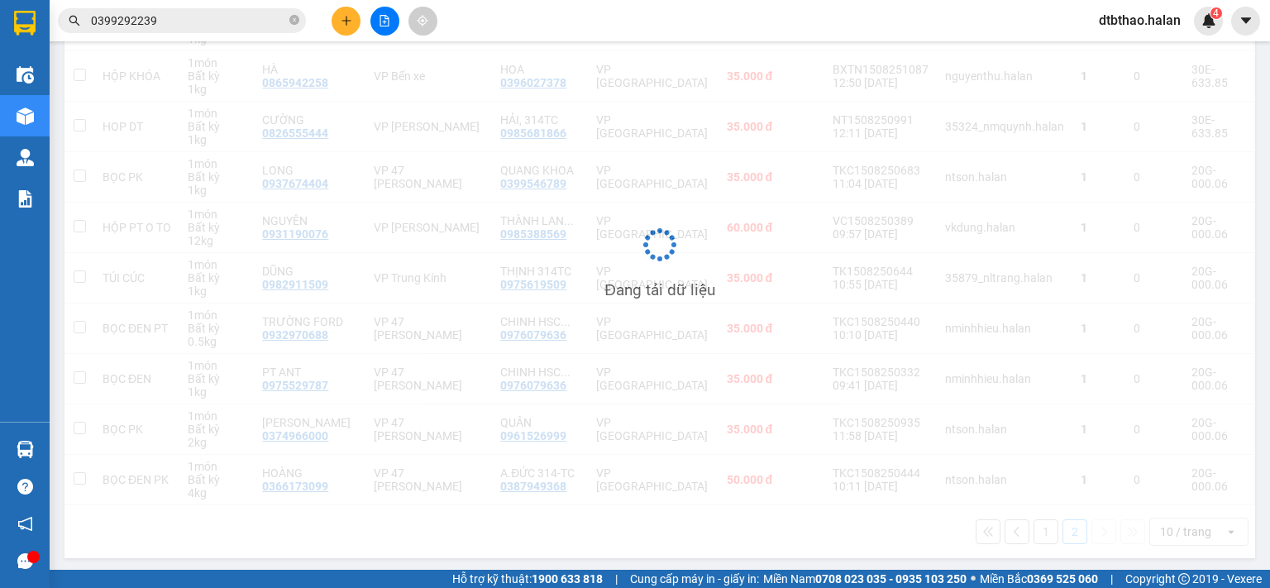
scroll to position [76, 0]
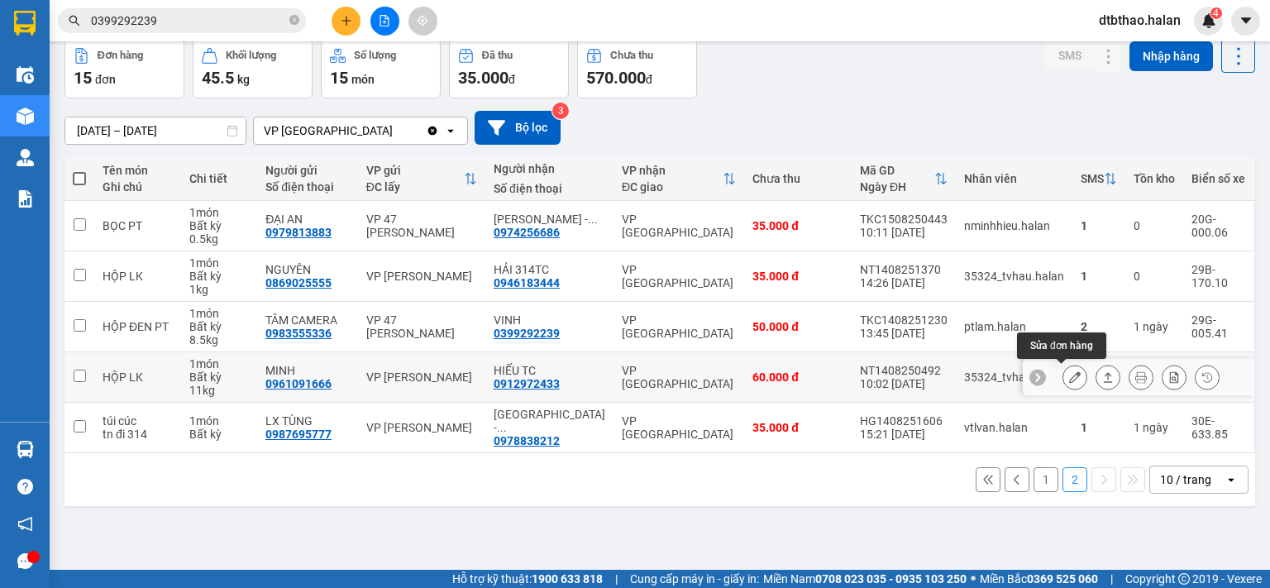
click at [1069, 375] on icon at bounding box center [1075, 377] width 12 height 12
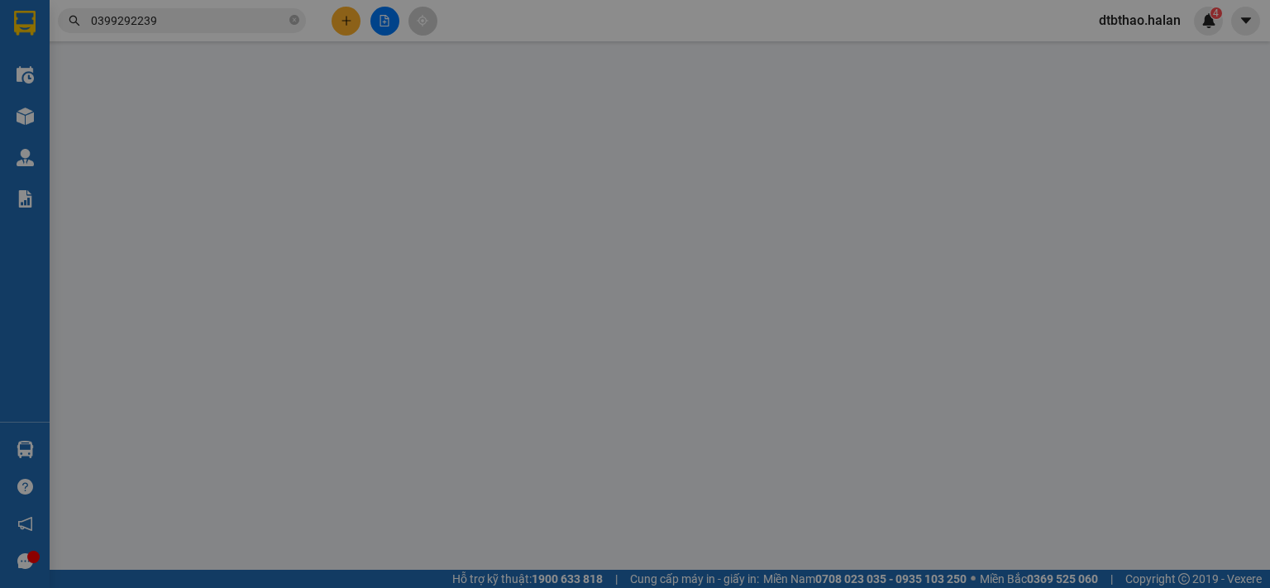
type input "0961091666"
type input "MINH"
type input "0912972433"
type input "HIẾU TC"
type input "60.000"
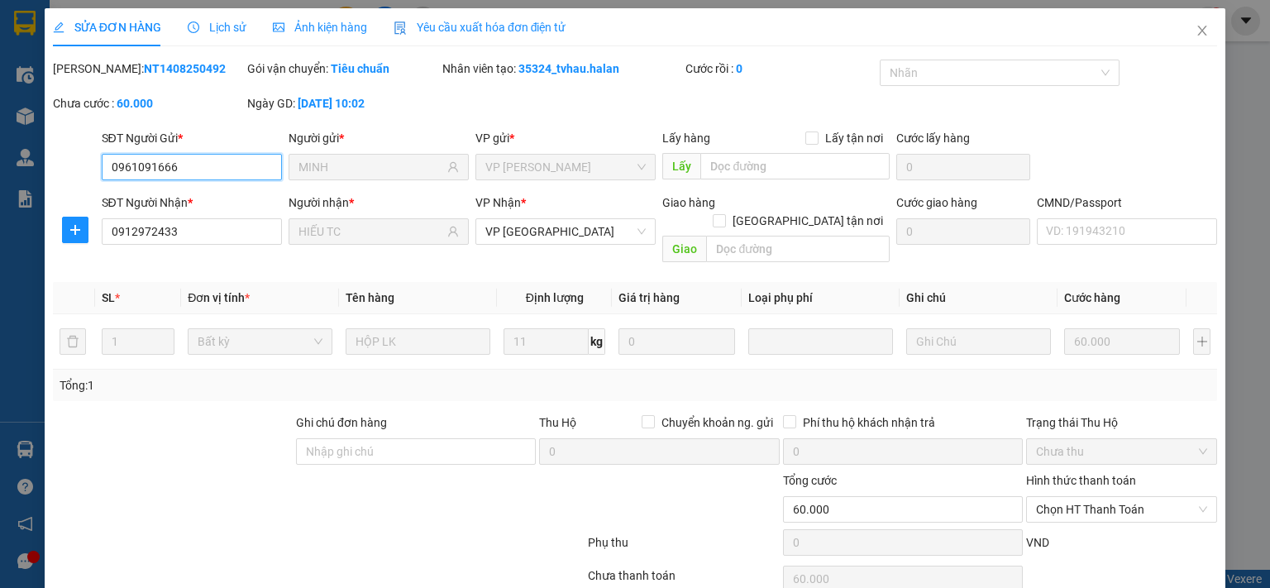
scroll to position [59, 0]
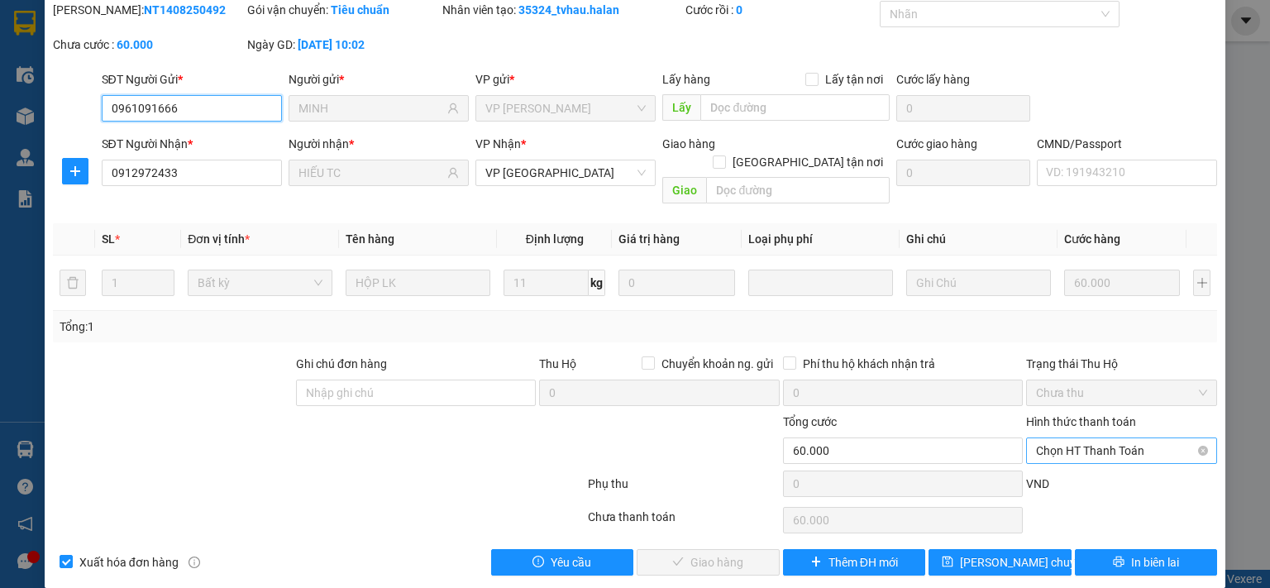
drag, startPoint x: 1067, startPoint y: 426, endPoint x: 1064, endPoint y: 440, distance: 14.4
click at [1067, 438] on span "Chọn HT Thanh Toán" at bounding box center [1121, 450] width 171 height 25
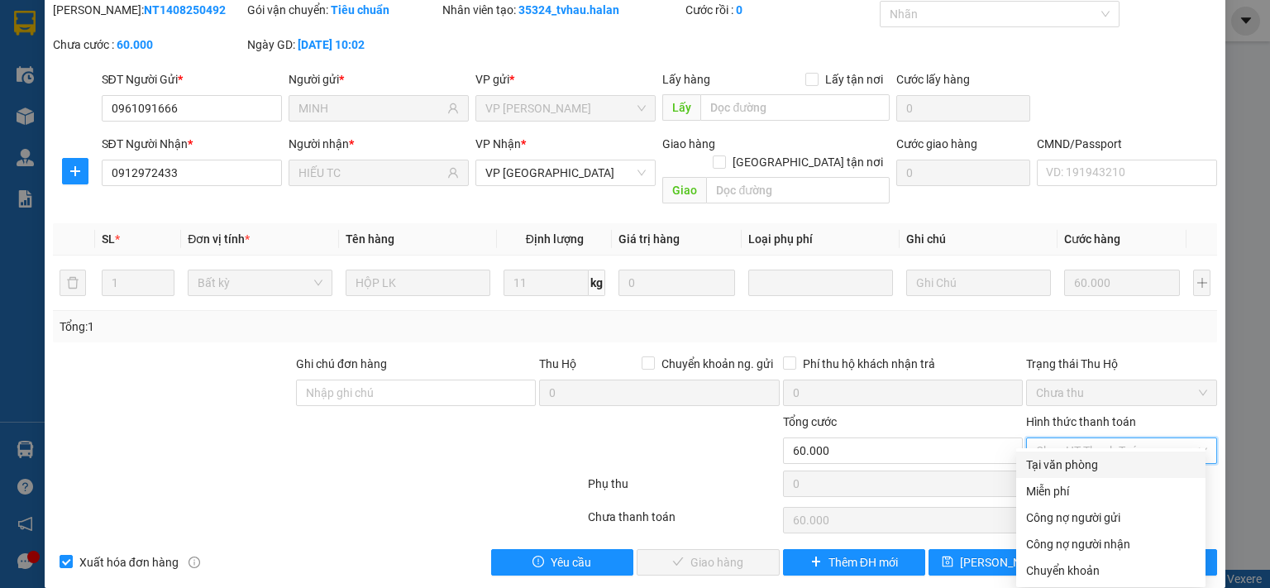
click at [1058, 464] on div "Tại văn phòng" at bounding box center [1110, 465] width 169 height 18
type input "0"
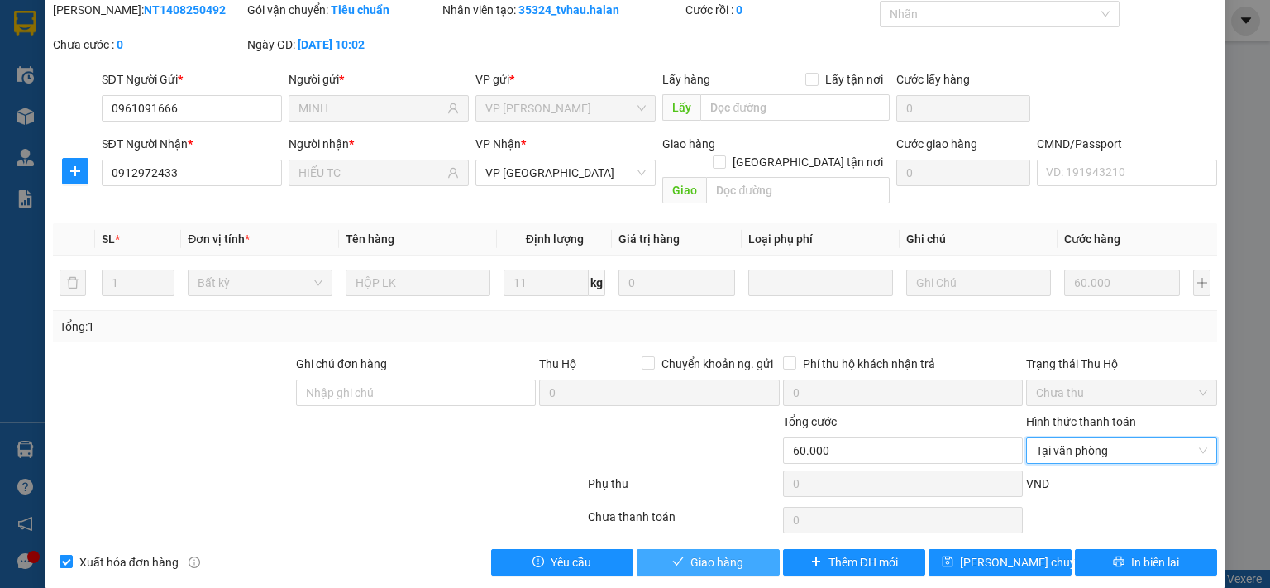
click at [675, 556] on icon "check" at bounding box center [678, 562] width 12 height 12
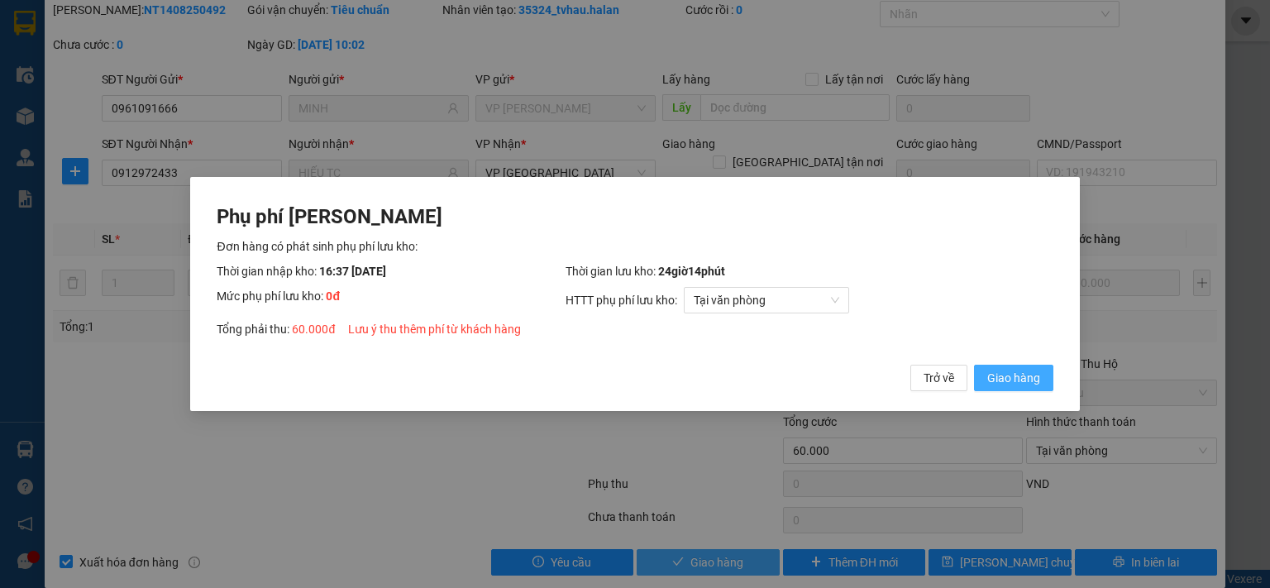
click at [1000, 379] on span "Giao hàng" at bounding box center [1013, 378] width 53 height 18
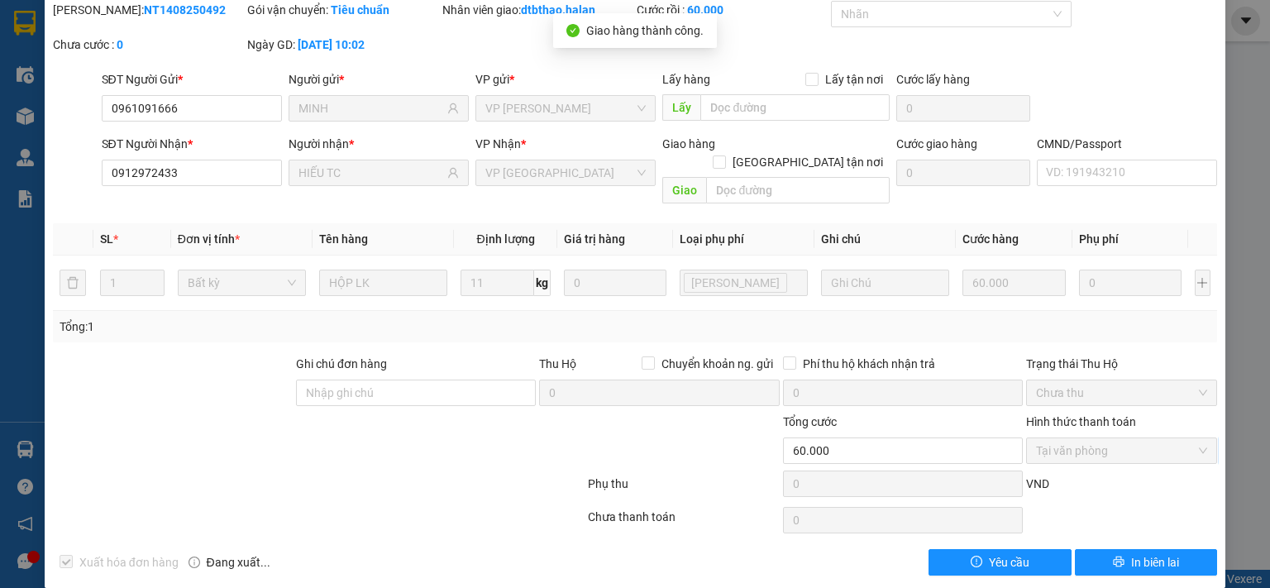
scroll to position [0, 0]
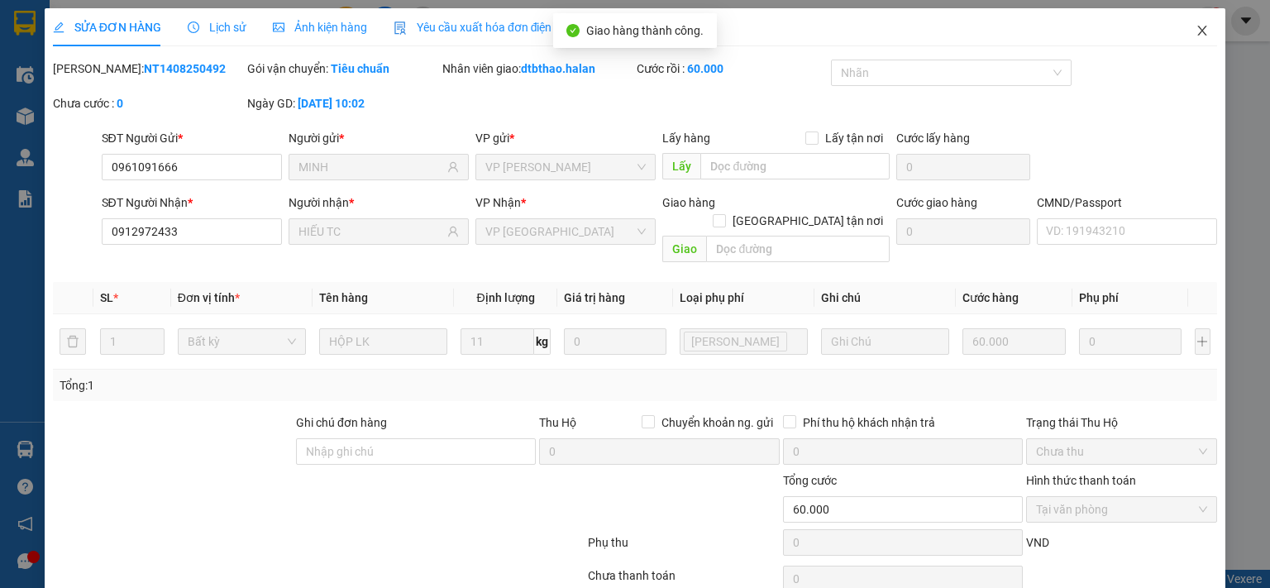
click at [1195, 26] on icon "close" at bounding box center [1201, 30] width 13 height 13
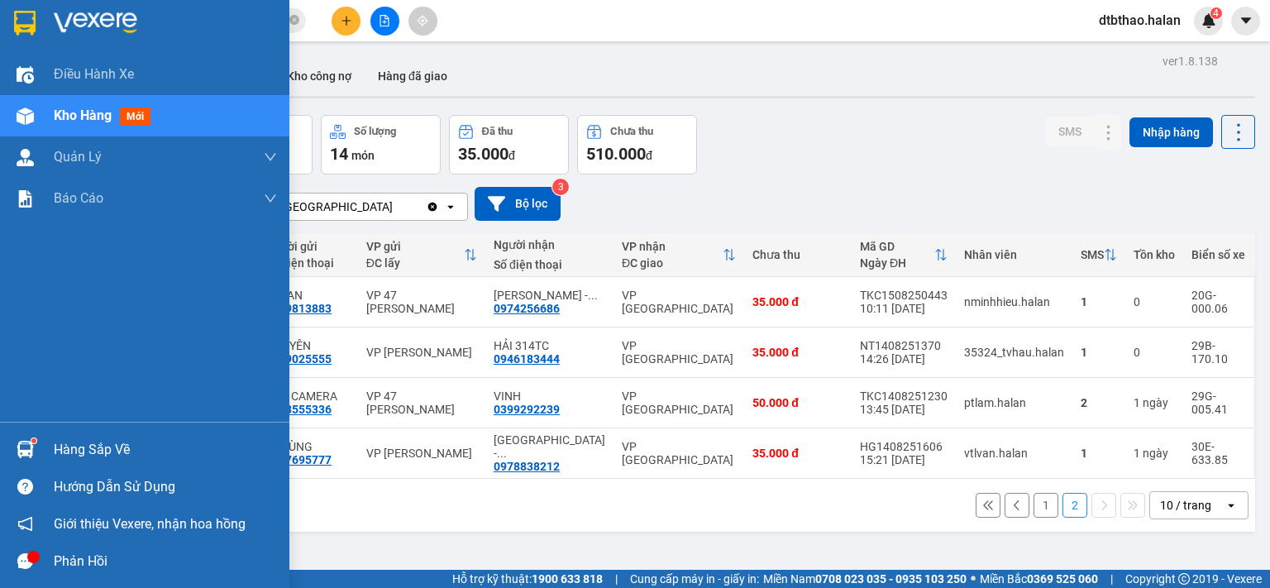
click at [103, 447] on div "Hàng sắp về" at bounding box center [165, 449] width 223 height 25
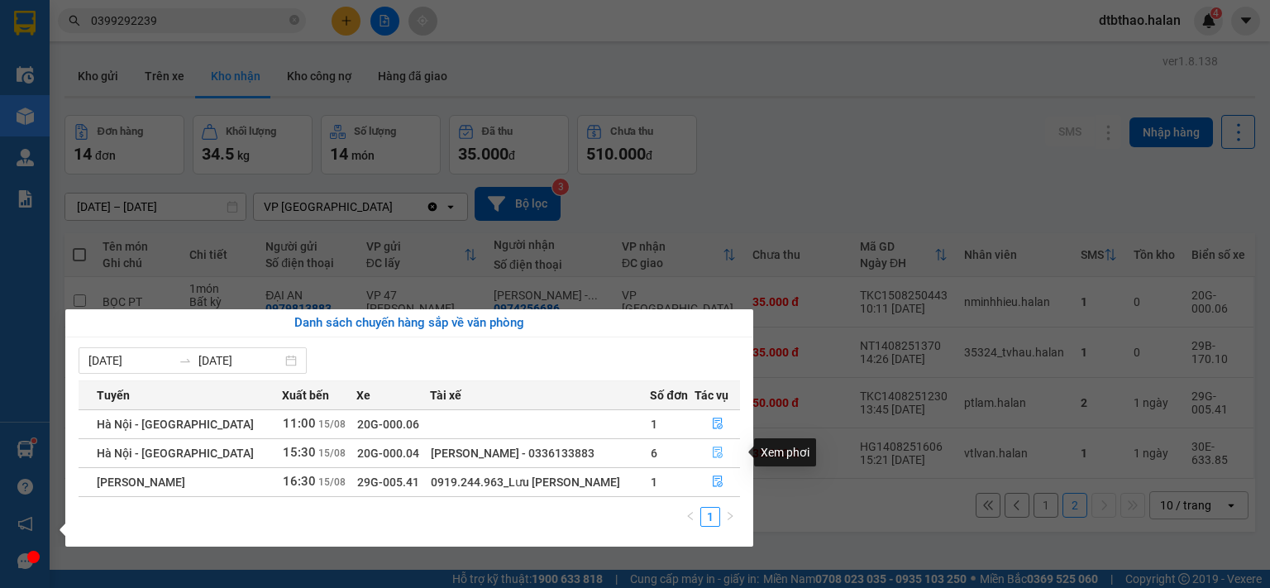
click at [712, 455] on icon "file-done" at bounding box center [718, 452] width 12 height 12
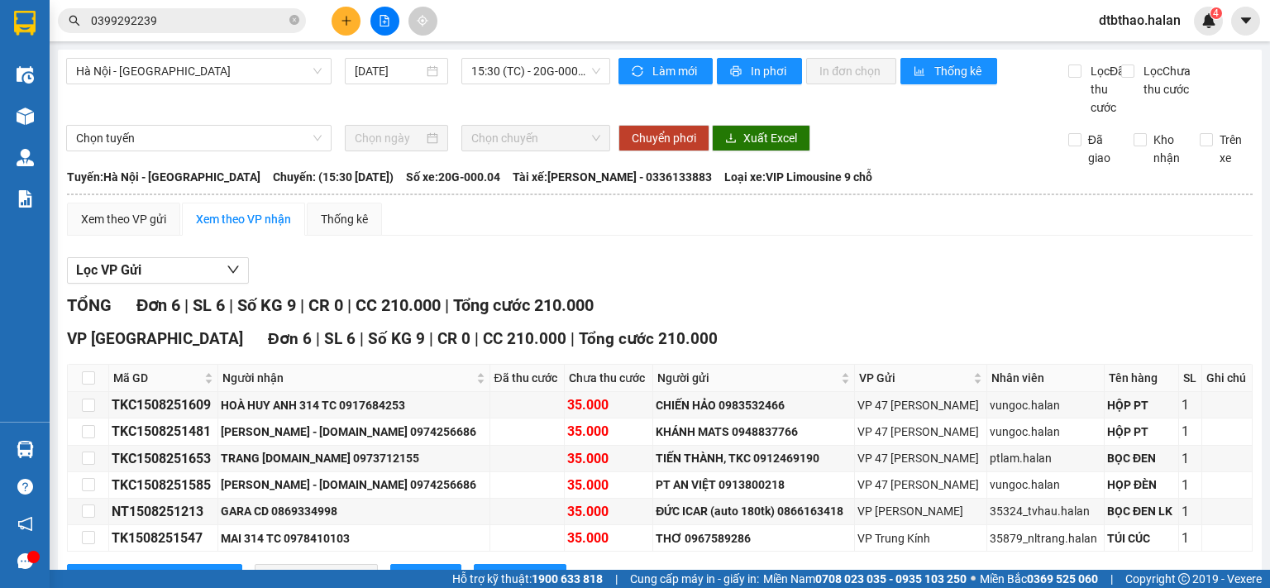
scroll to position [83, 0]
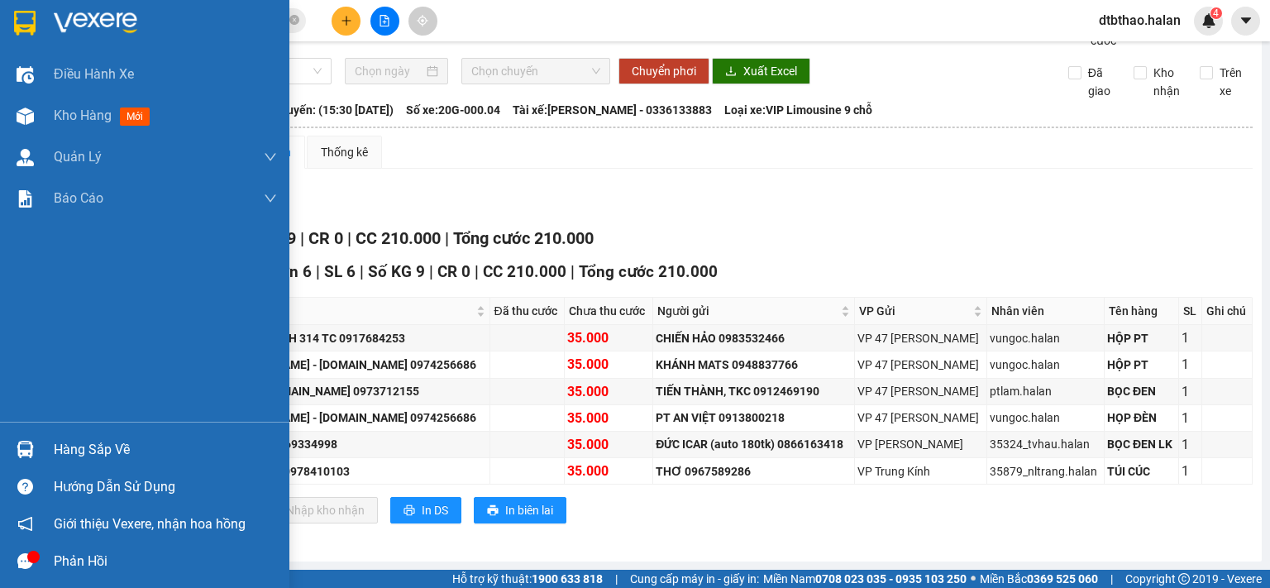
click at [100, 444] on div "Hàng sắp về" at bounding box center [165, 449] width 223 height 25
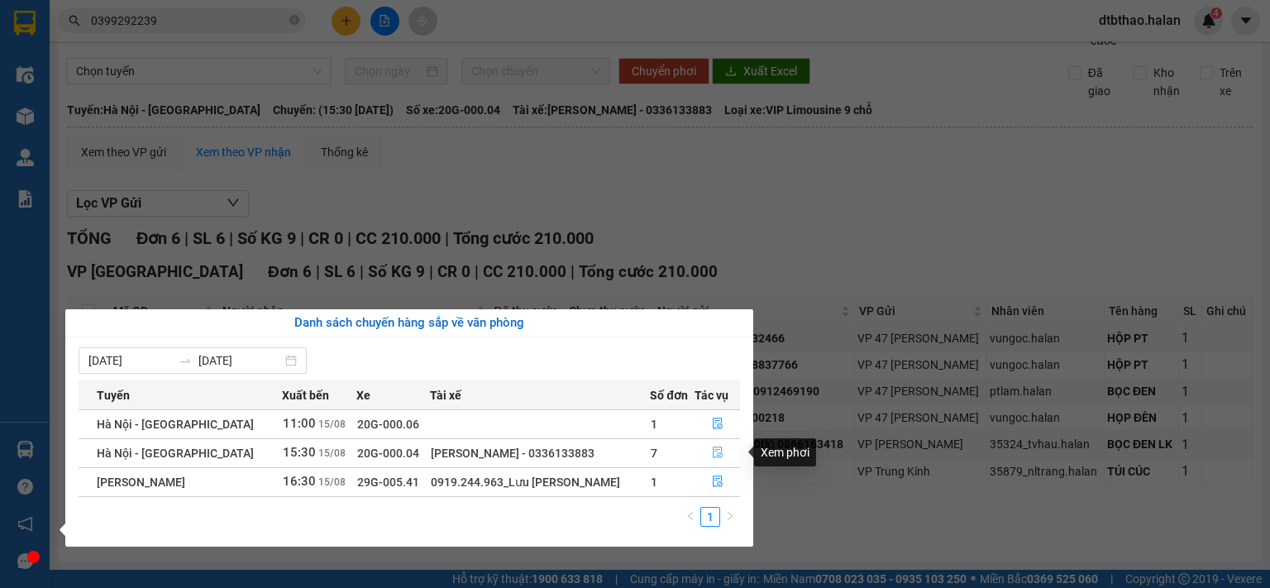
click at [714, 457] on icon "file-done" at bounding box center [718, 452] width 12 height 12
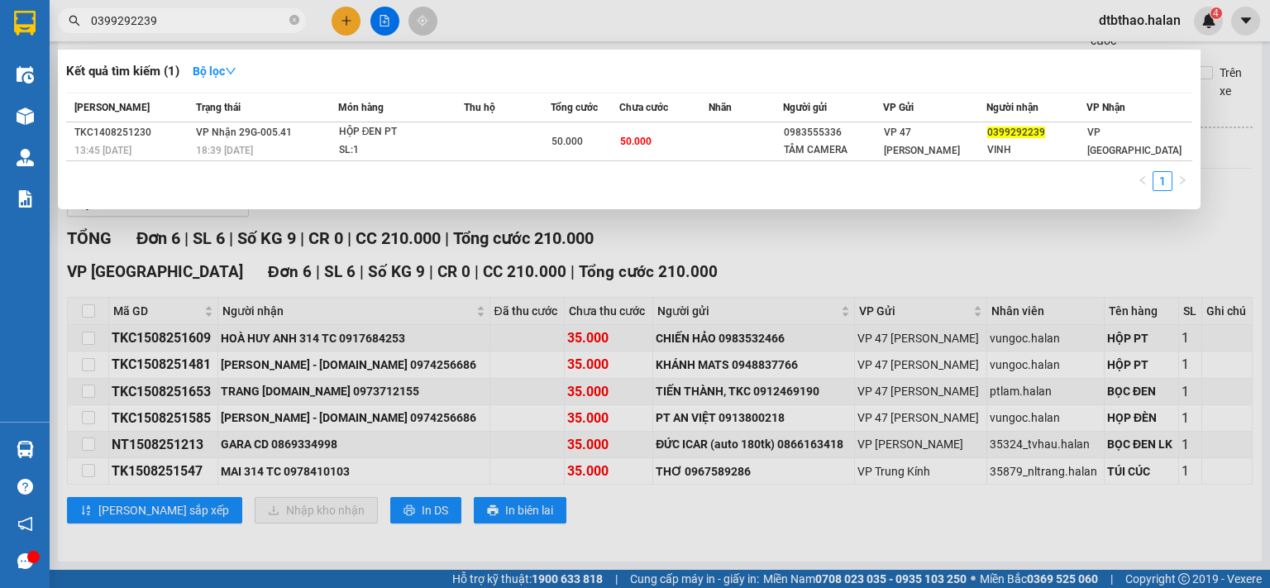
drag, startPoint x: 152, startPoint y: 21, endPoint x: 52, endPoint y: 21, distance: 100.0
click at [52, 21] on div "0399292239" at bounding box center [161, 20] width 322 height 25
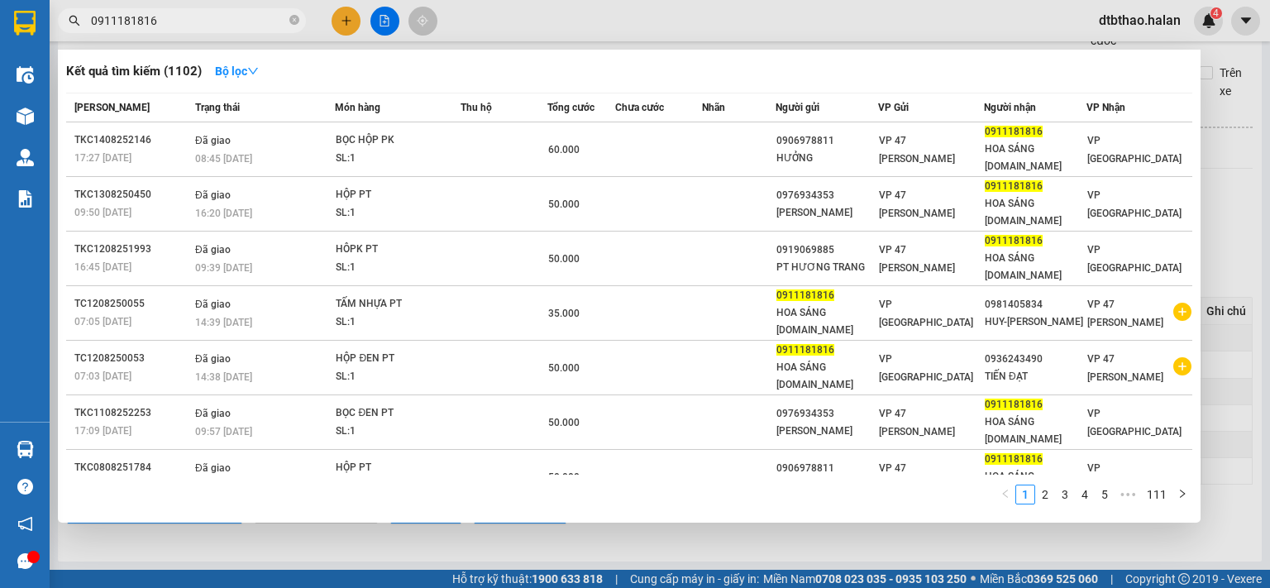
click at [909, 550] on div at bounding box center [635, 294] width 1270 height 588
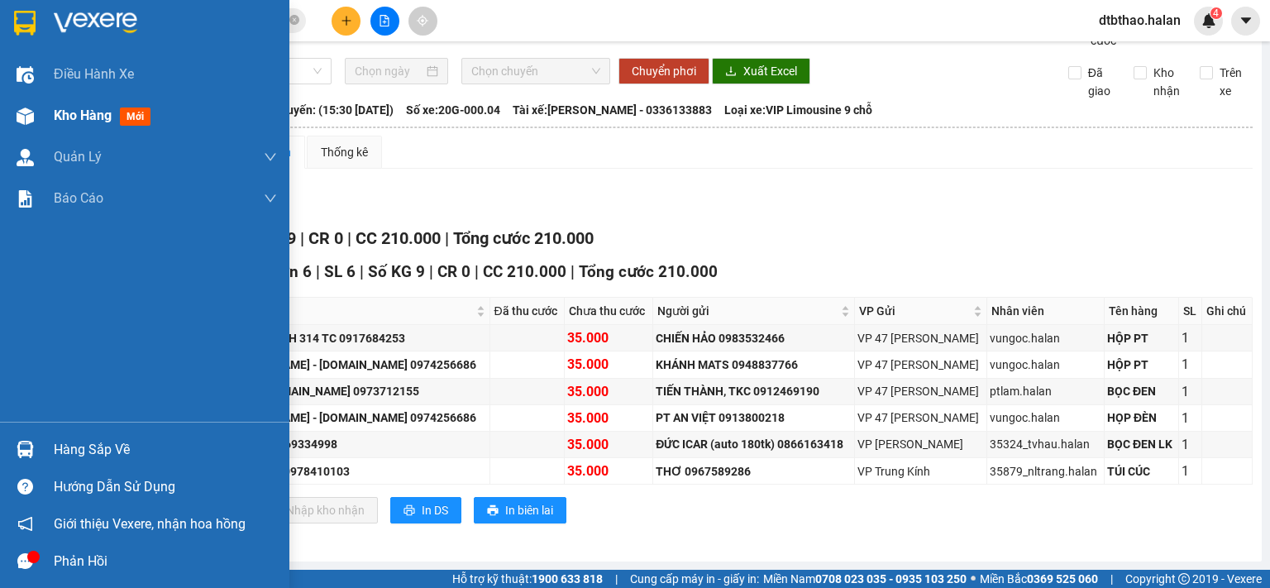
click at [76, 118] on span "Kho hàng" at bounding box center [83, 115] width 58 height 16
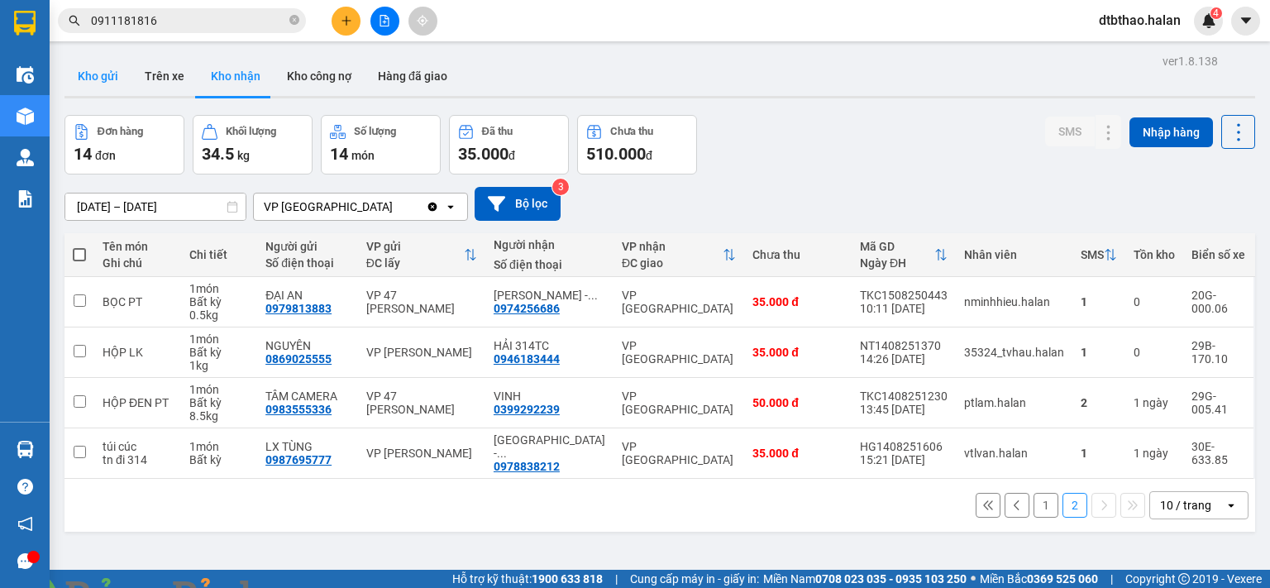
click at [88, 77] on button "Kho gửi" at bounding box center [97, 76] width 67 height 40
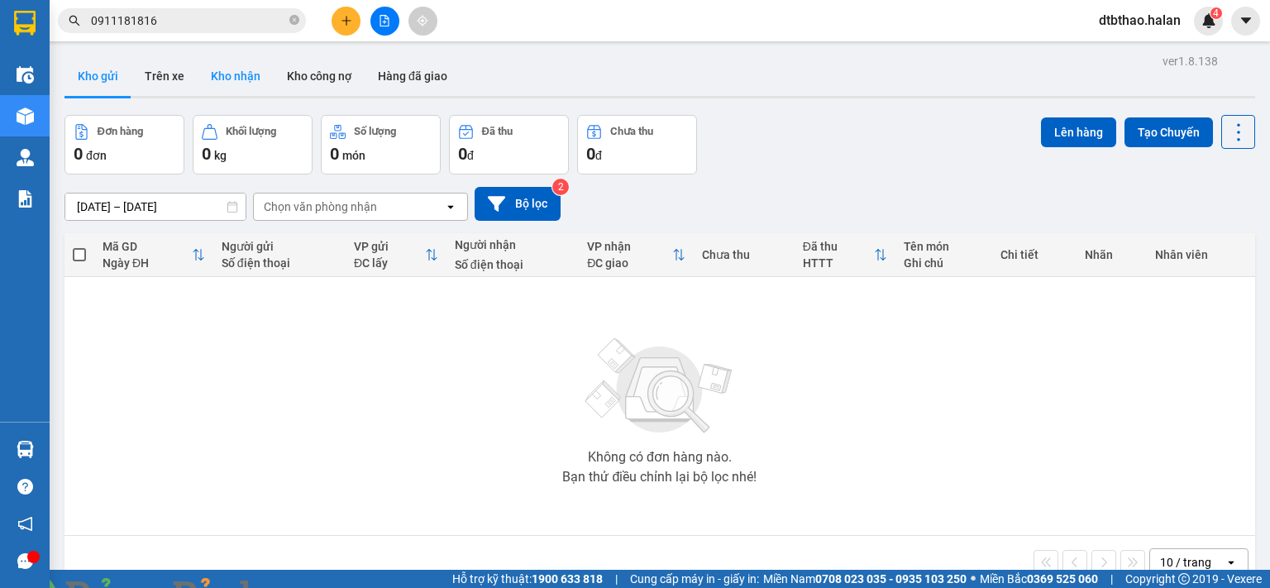
click at [234, 74] on button "Kho nhận" at bounding box center [236, 76] width 76 height 40
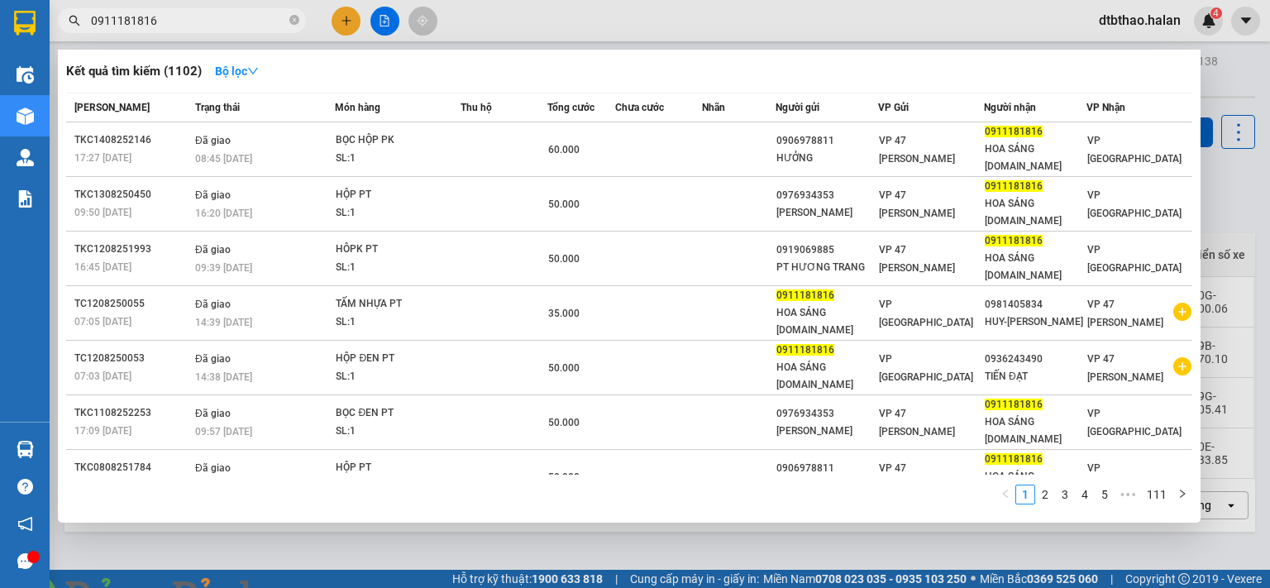
drag, startPoint x: 172, startPoint y: 19, endPoint x: 63, endPoint y: 19, distance: 109.1
click at [63, 19] on span "0911181816" at bounding box center [182, 20] width 248 height 25
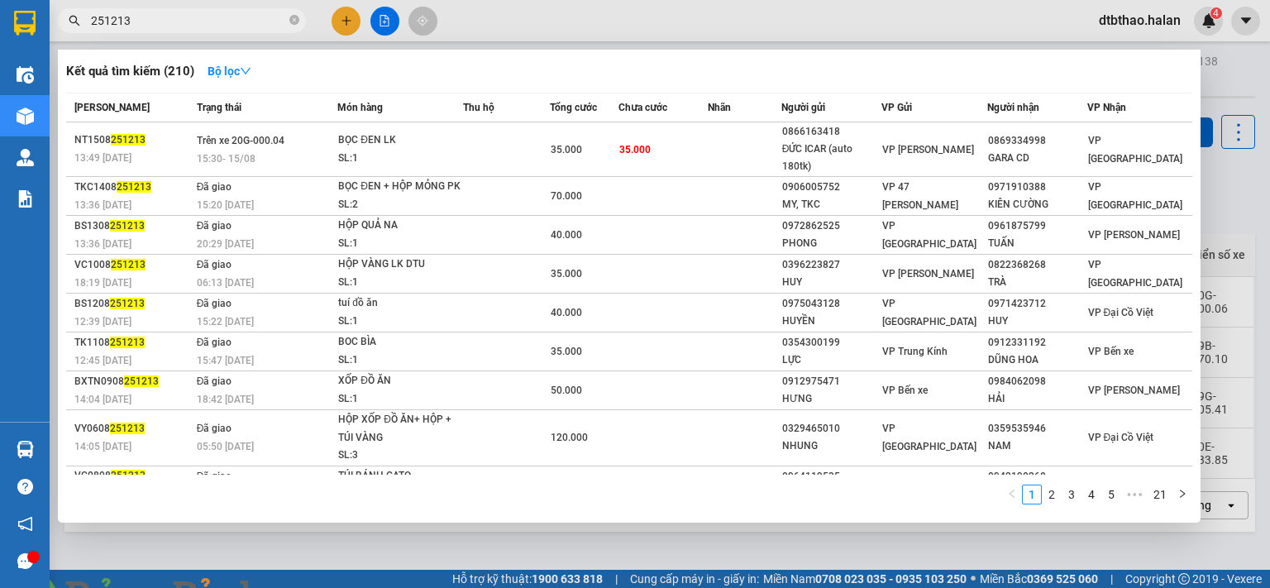
type input "251213"
click at [304, 587] on img at bounding box center [299, 598] width 10 height 10
click at [651, 542] on div at bounding box center [635, 294] width 1270 height 588
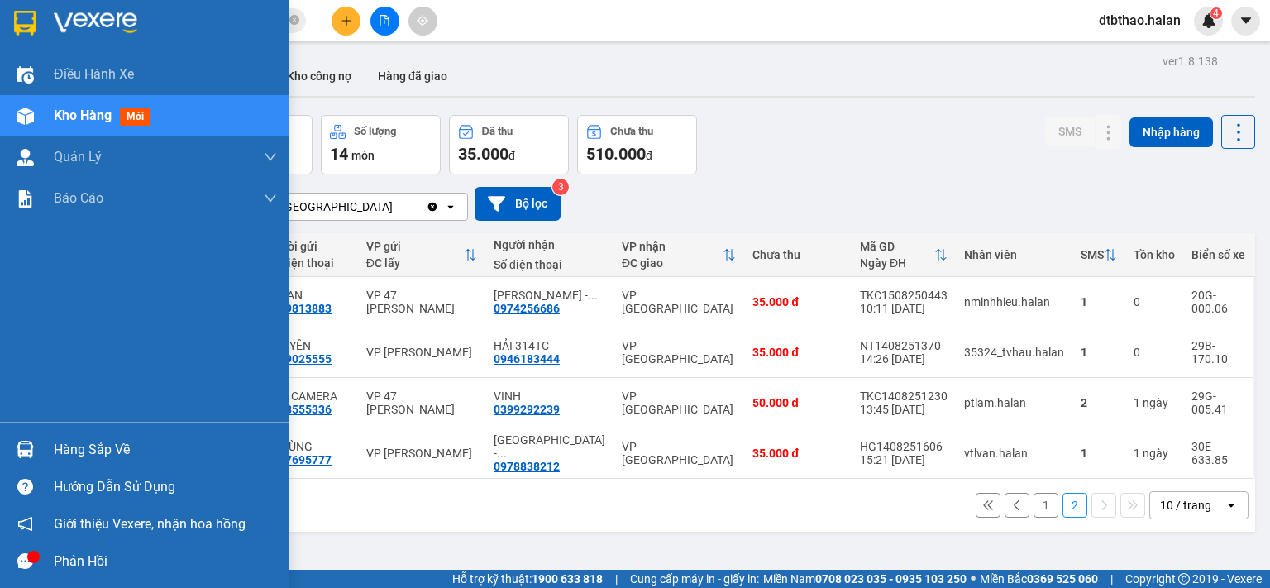
click at [117, 450] on div "Hàng sắp về" at bounding box center [165, 449] width 223 height 25
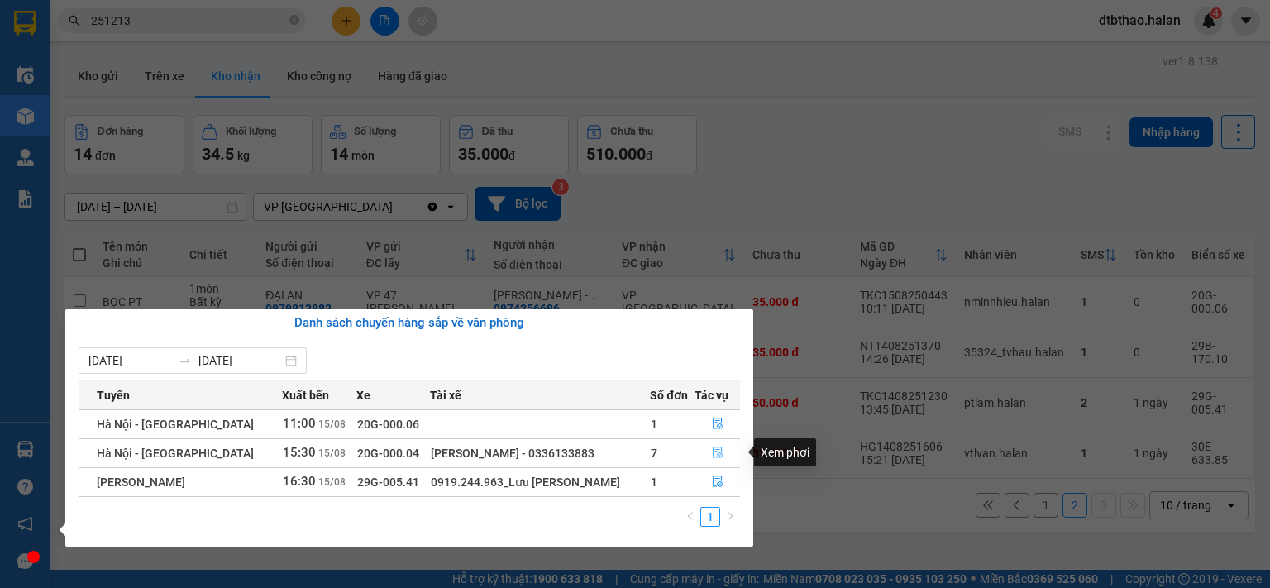
click at [714, 452] on icon "file-done" at bounding box center [718, 452] width 12 height 12
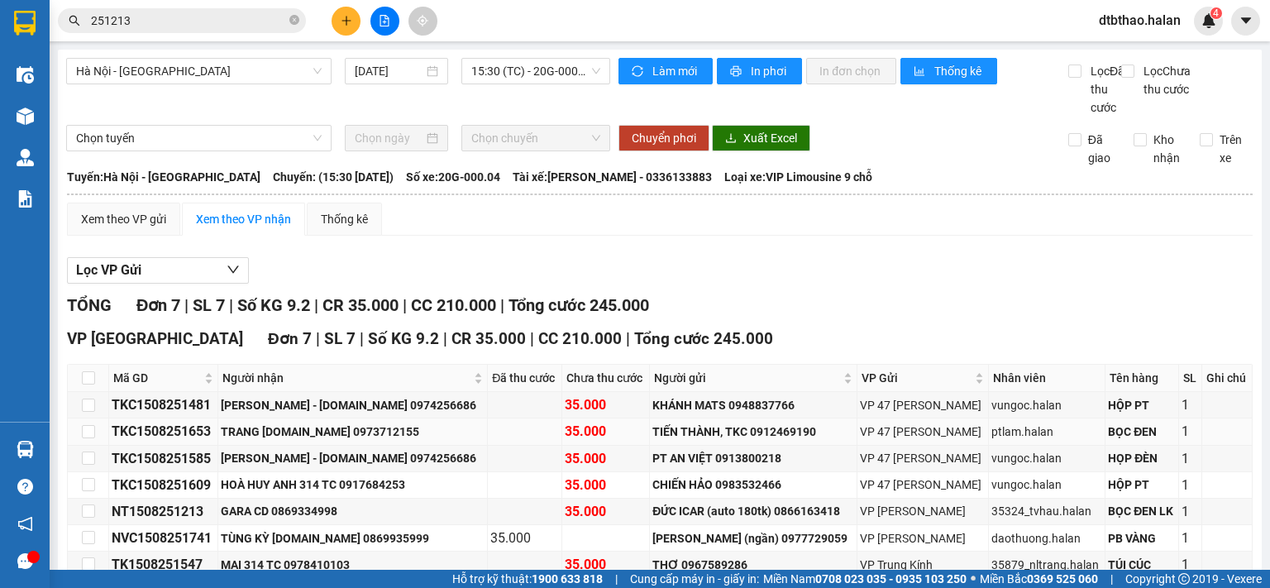
scroll to position [109, 0]
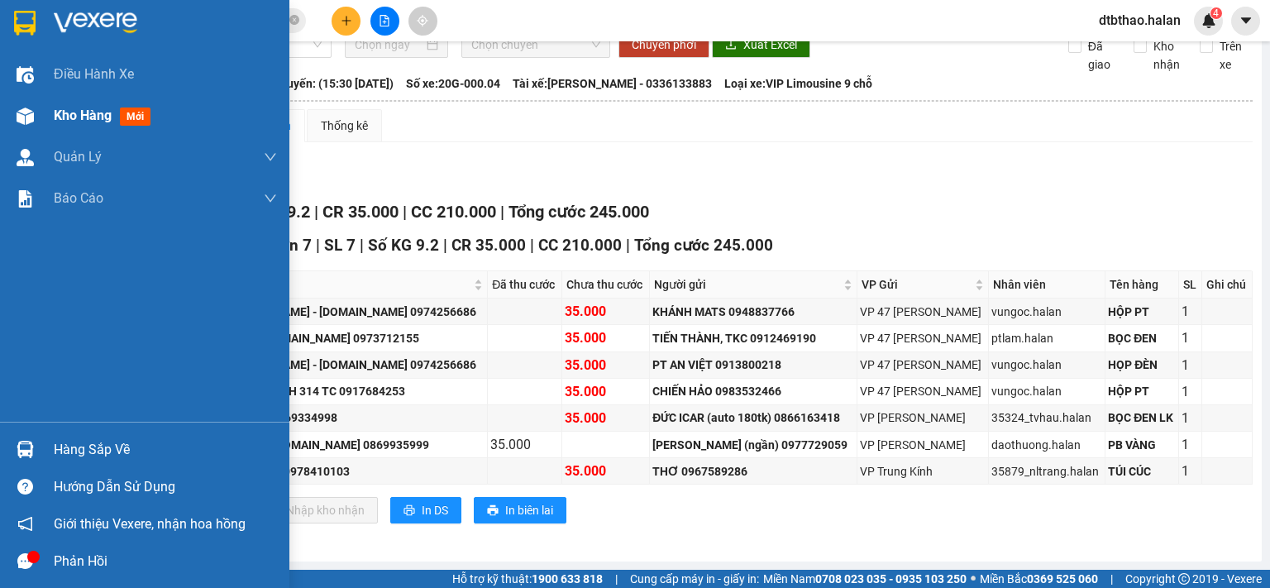
click at [98, 112] on span "Kho hàng" at bounding box center [83, 115] width 58 height 16
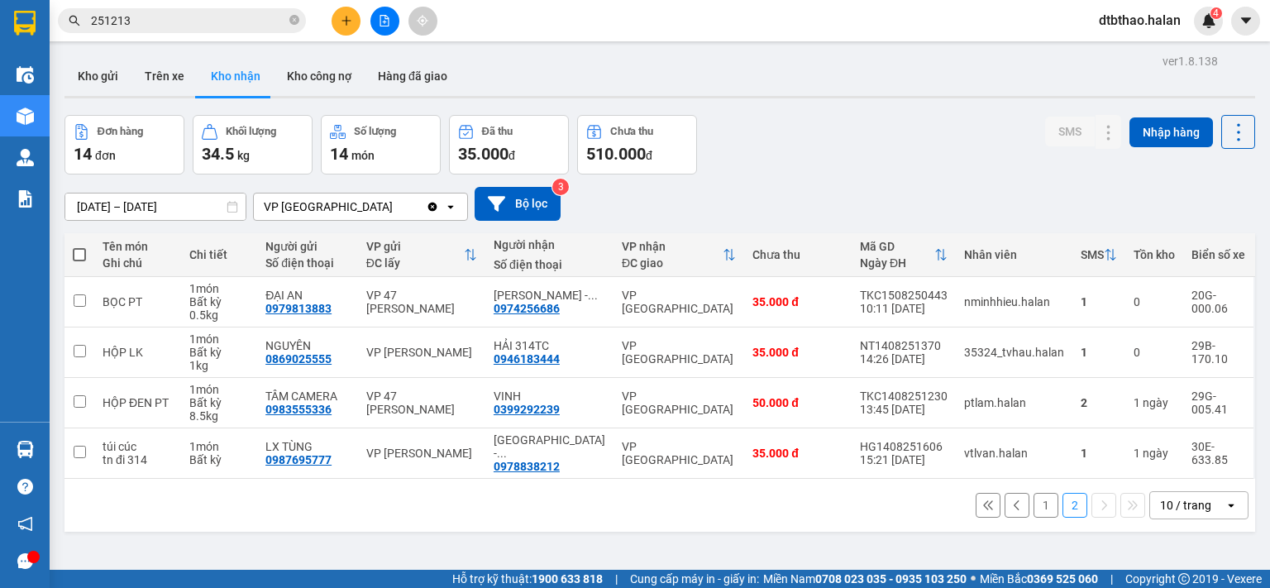
click at [1033, 493] on button "1" at bounding box center [1045, 505] width 25 height 25
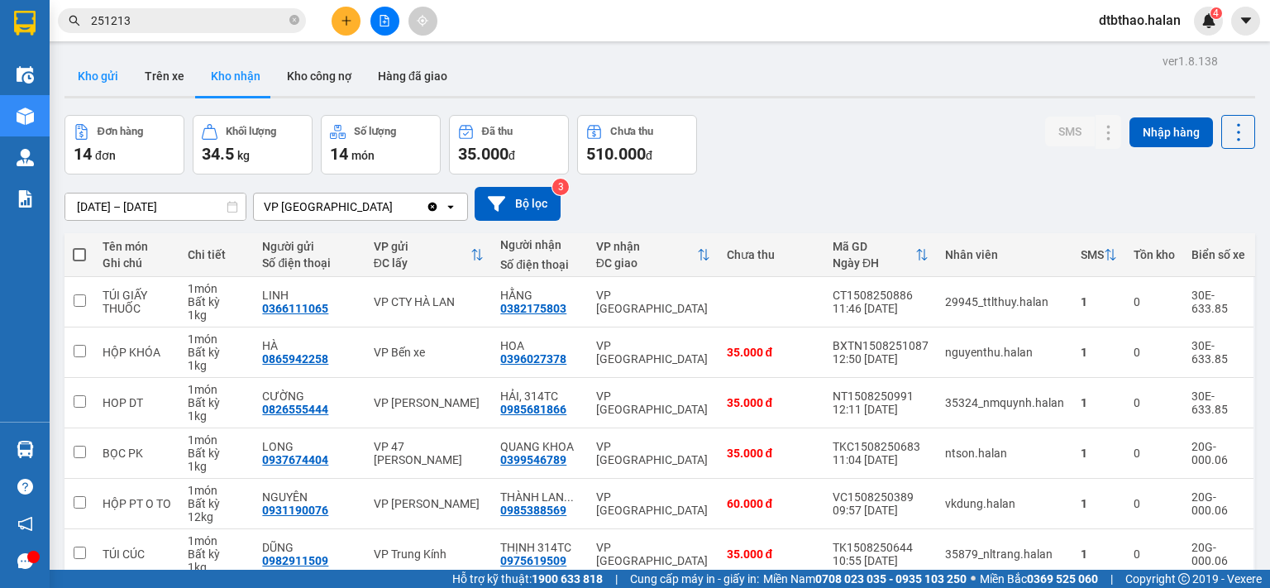
click at [98, 69] on button "Kho gửi" at bounding box center [97, 76] width 67 height 40
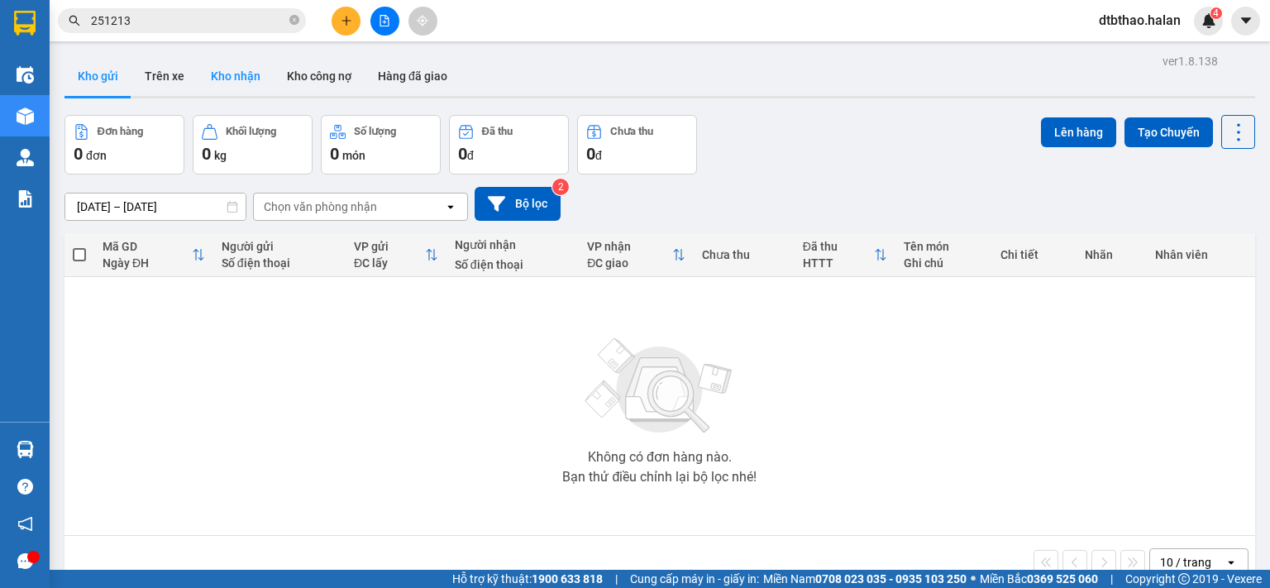
click at [241, 75] on button "Kho nhận" at bounding box center [236, 76] width 76 height 40
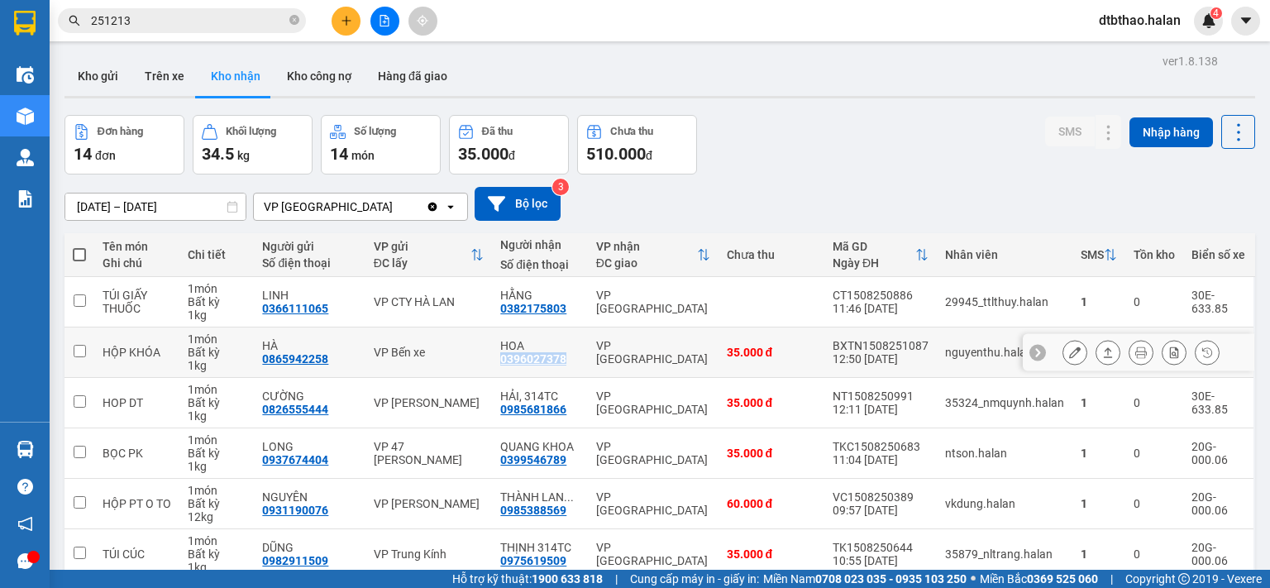
drag, startPoint x: 495, startPoint y: 356, endPoint x: 567, endPoint y: 356, distance: 71.9
click at [567, 356] on div "HOA 0396027378" at bounding box center [539, 352] width 79 height 26
checkbox input "true"
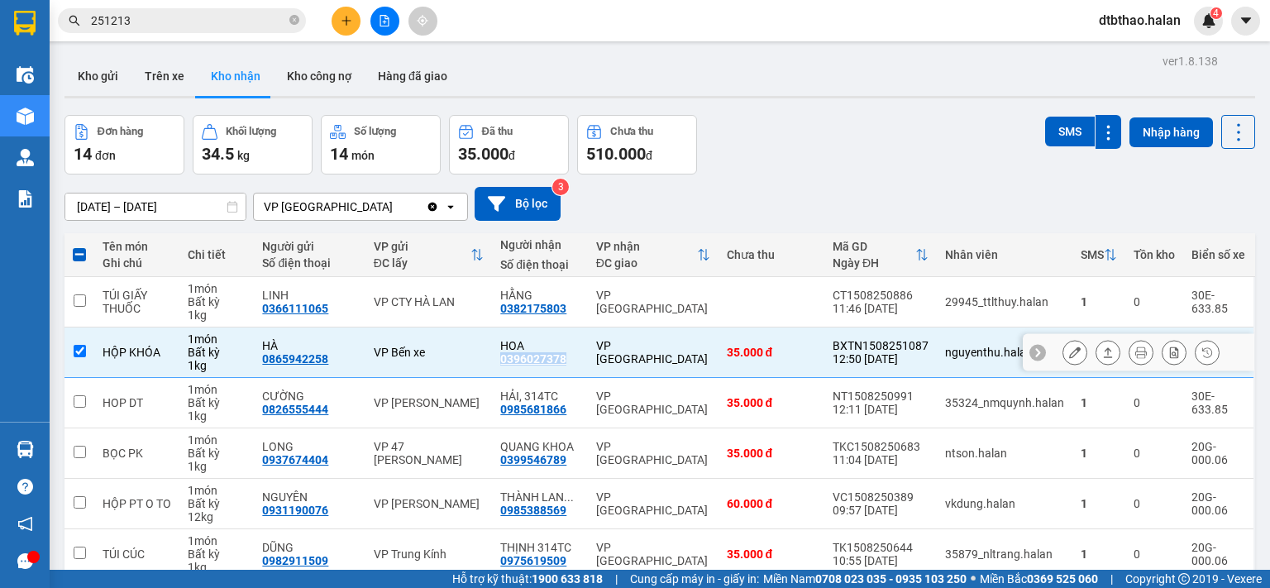
copy div "0396027378"
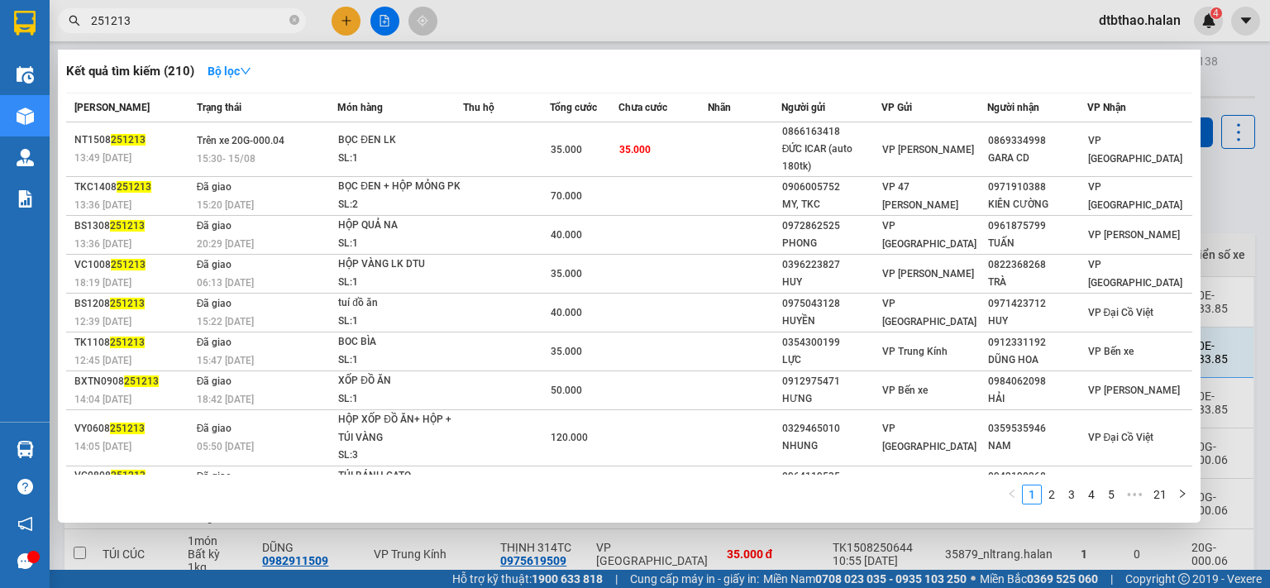
drag, startPoint x: 132, startPoint y: 17, endPoint x: 65, endPoint y: 21, distance: 67.0
click at [65, 21] on span "251213" at bounding box center [182, 20] width 248 height 25
paste input "0396027378"
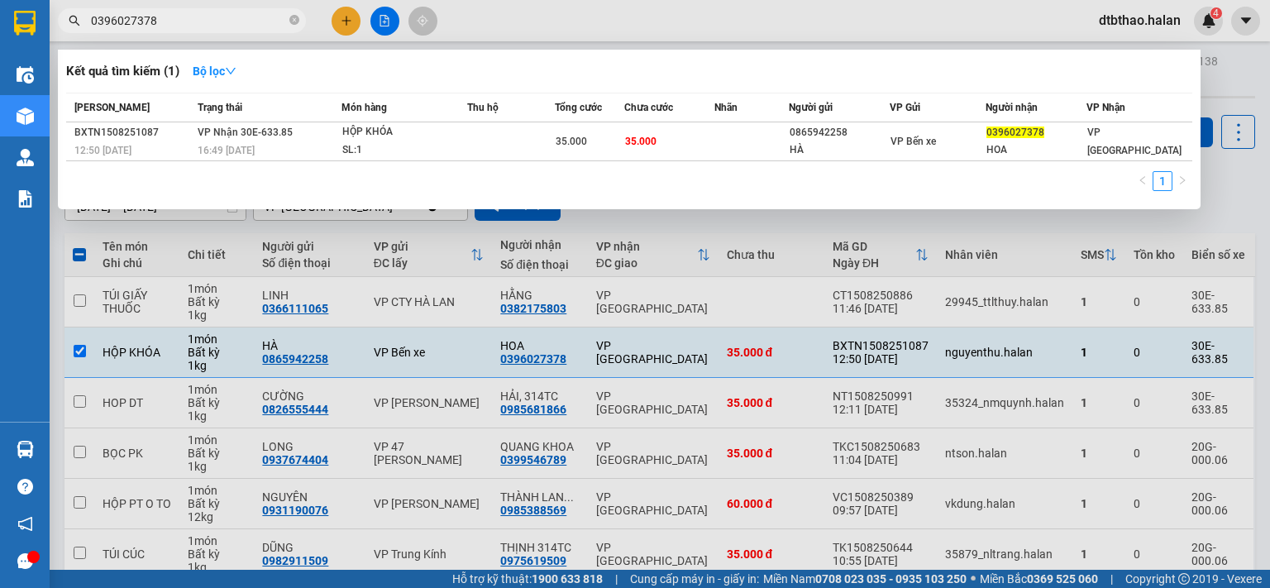
type input "0396027378"
click at [342, 18] on div at bounding box center [635, 294] width 1270 height 588
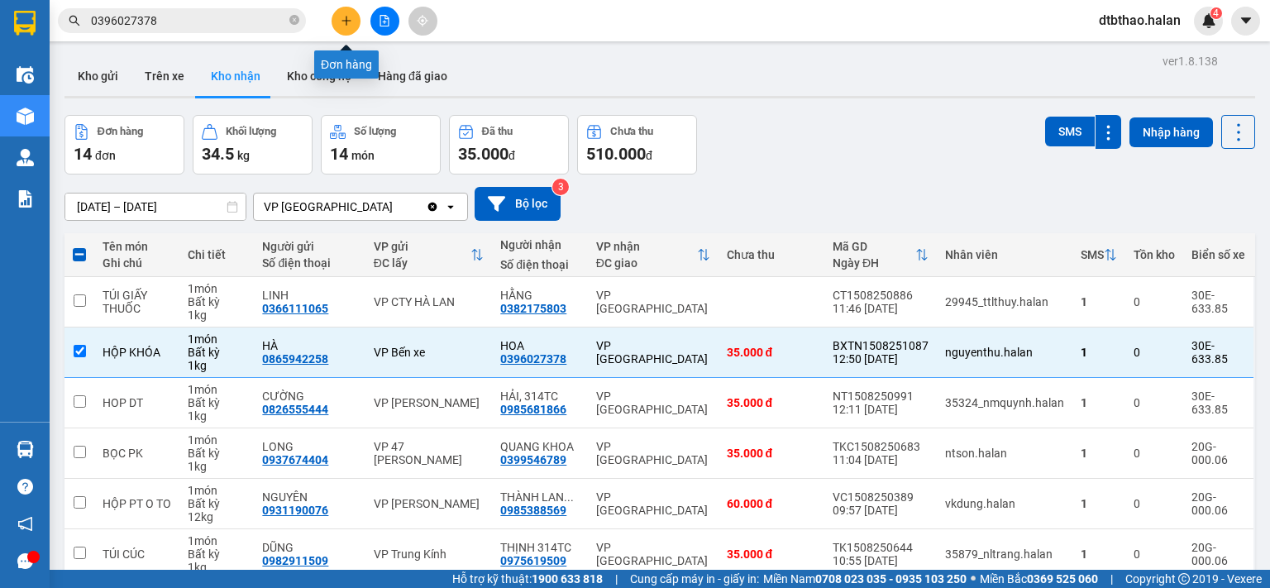
click at [346, 26] on button at bounding box center [346, 21] width 29 height 29
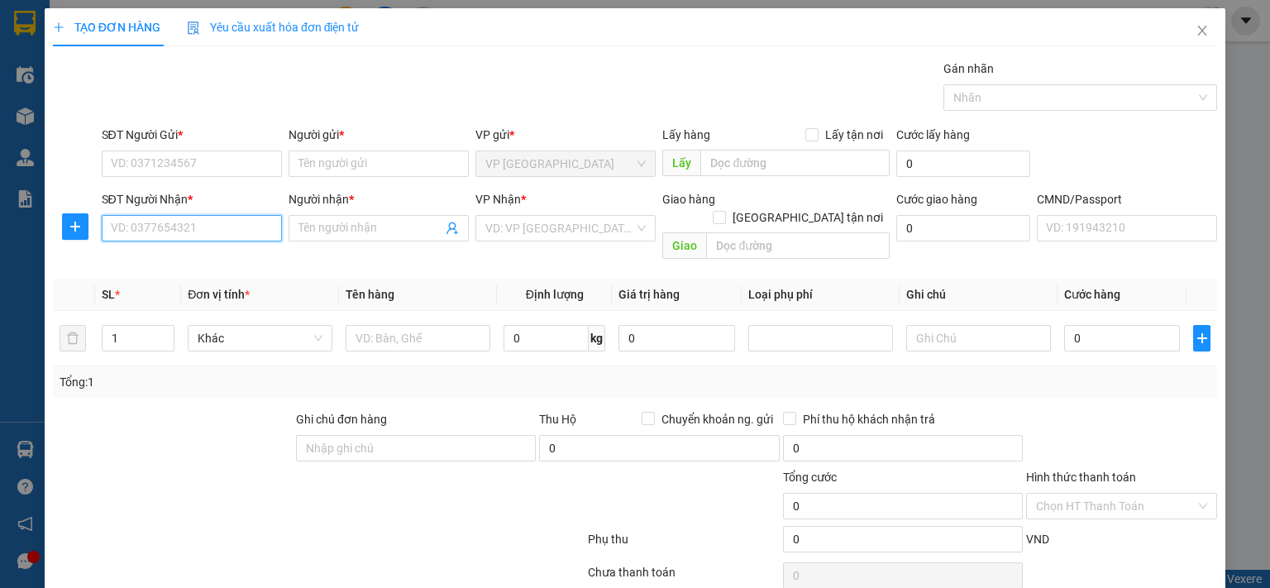
click at [206, 230] on input "SĐT Người Nhận *" at bounding box center [192, 228] width 180 height 26
type input "0"
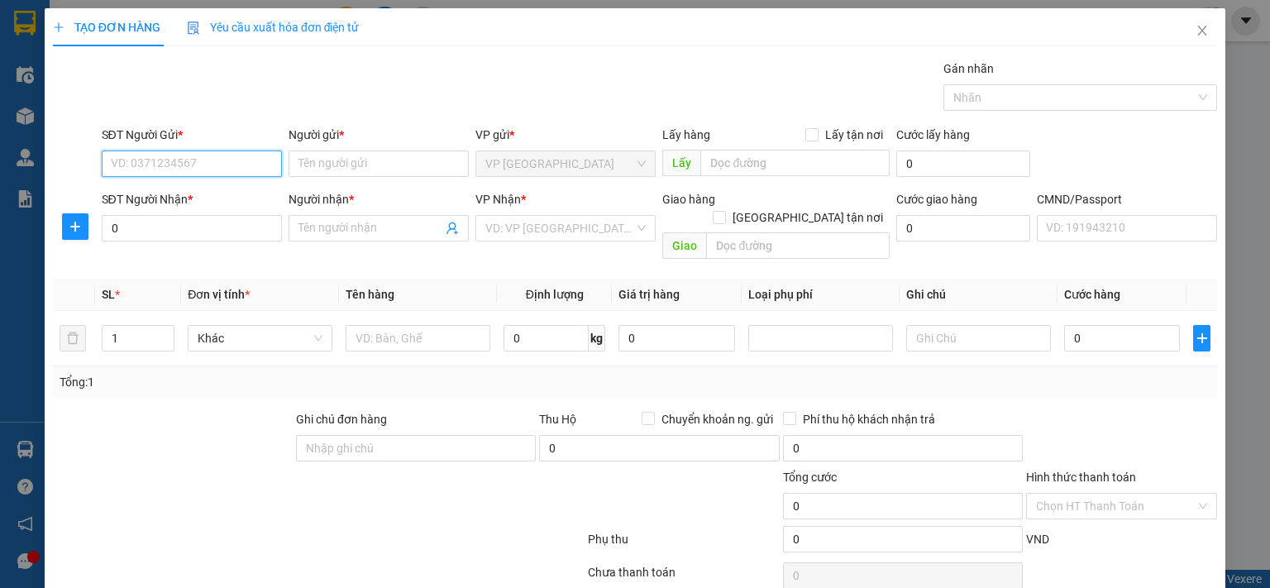
click at [237, 162] on input "SĐT Người Gửi *" at bounding box center [192, 163] width 180 height 26
type input "0973712155"
click at [176, 225] on input "0" at bounding box center [192, 228] width 180 height 26
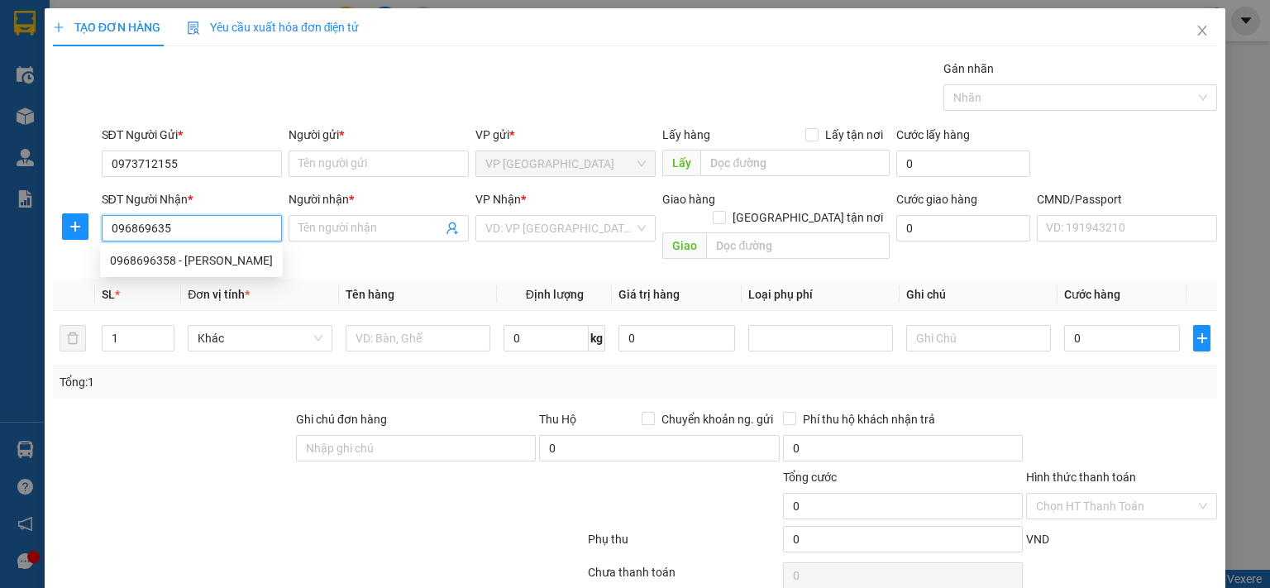
type input "0968696358"
click at [172, 261] on div "0968696358 - [PERSON_NAME]" at bounding box center [191, 260] width 163 height 18
type input "[PERSON_NAME]"
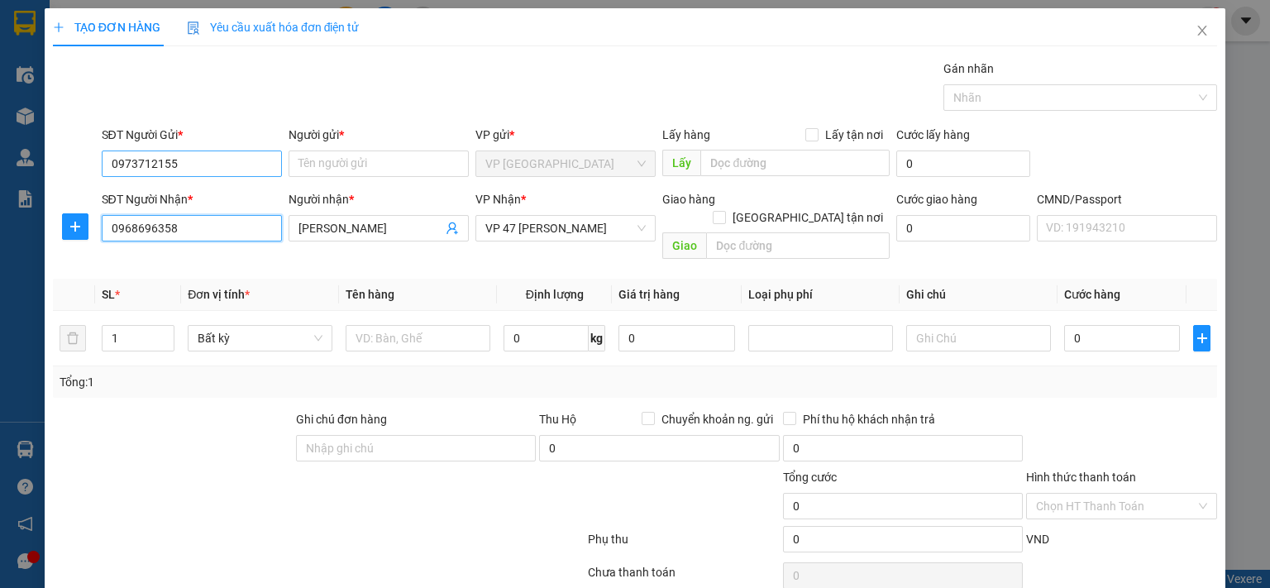
type input "0968696358"
click at [205, 161] on input "0973712155" at bounding box center [192, 163] width 180 height 26
click at [341, 162] on input "Người gửi *" at bounding box center [379, 163] width 180 height 26
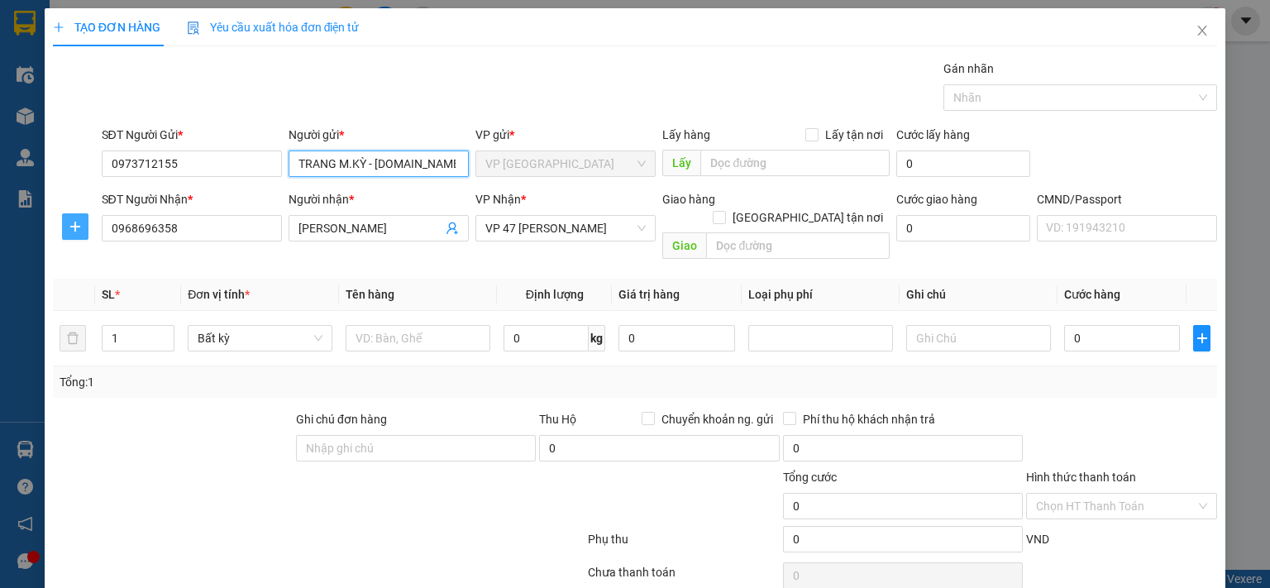
type input "TRANG M.KỲ - [DOMAIN_NAME]"
click at [69, 225] on icon "plus" at bounding box center [75, 226] width 13 height 13
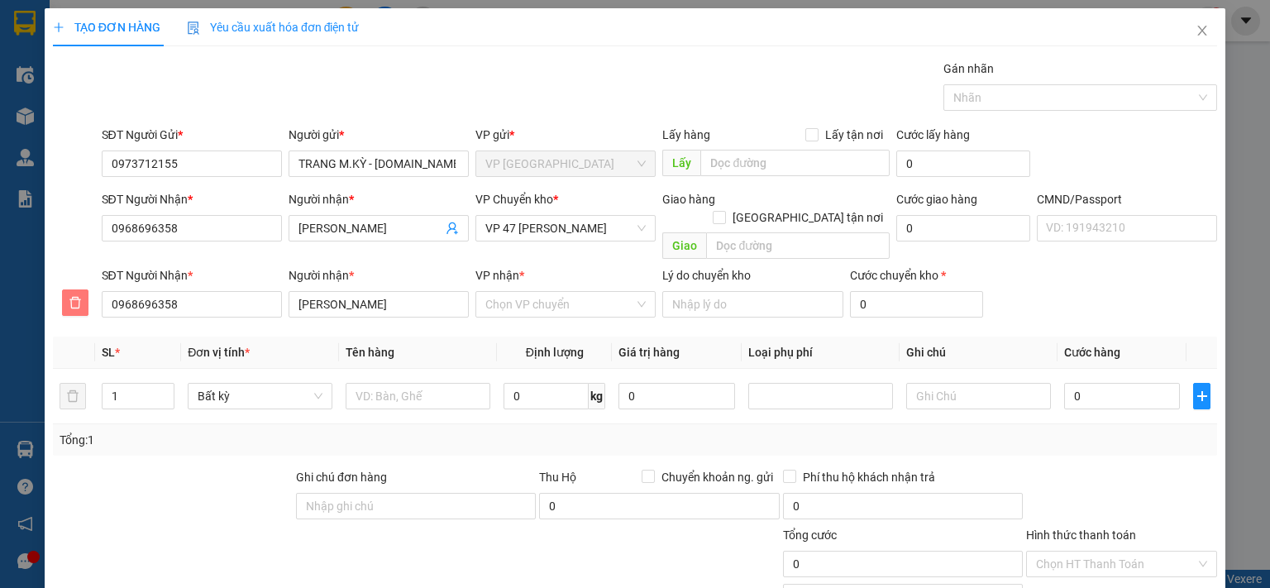
click at [74, 296] on icon "delete" at bounding box center [75, 302] width 13 height 13
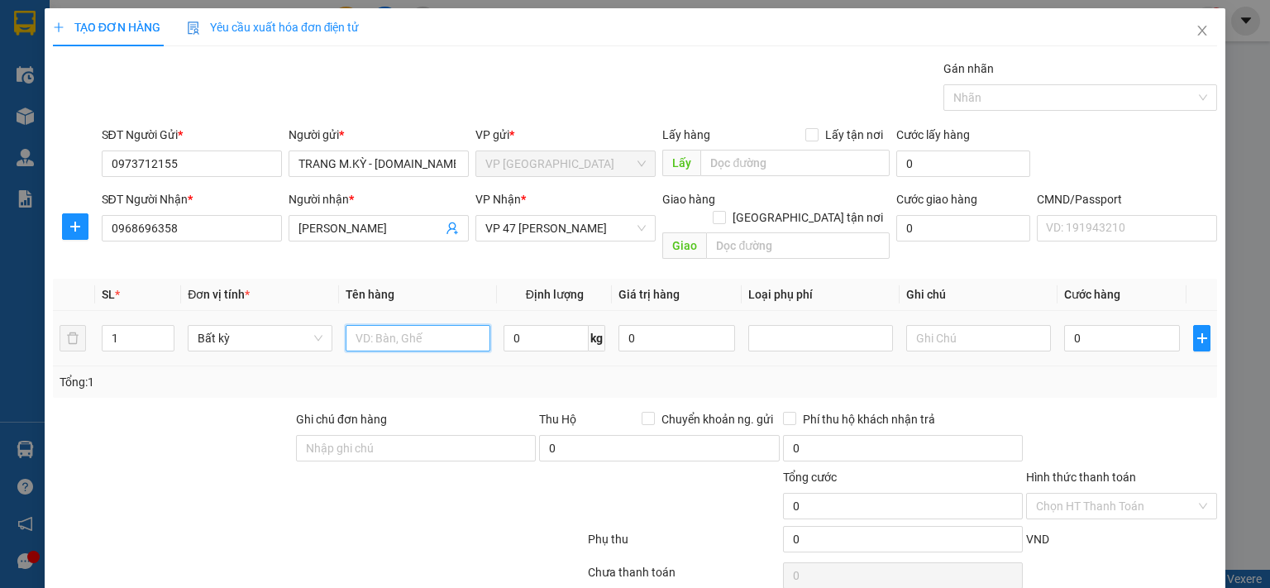
click at [455, 325] on input "text" at bounding box center [418, 338] width 145 height 26
type input "BỌC ĐEN PT"
click at [529, 325] on input "0" at bounding box center [545, 338] width 85 height 26
type input "1"
click at [1098, 325] on input "0" at bounding box center [1122, 338] width 116 height 26
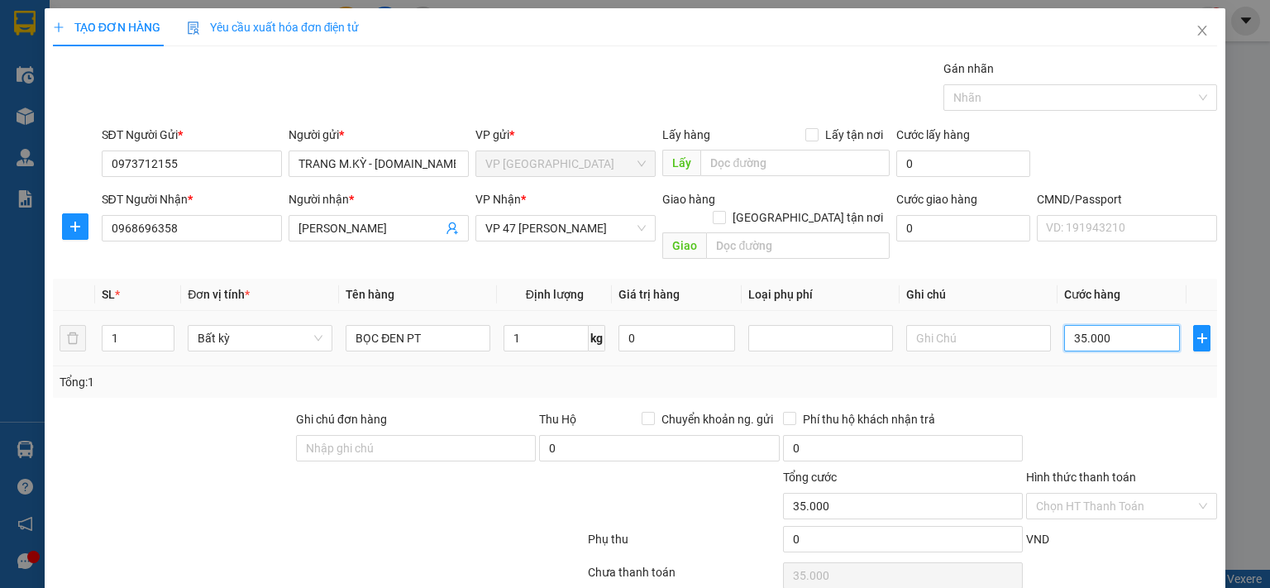
type input "35.000"
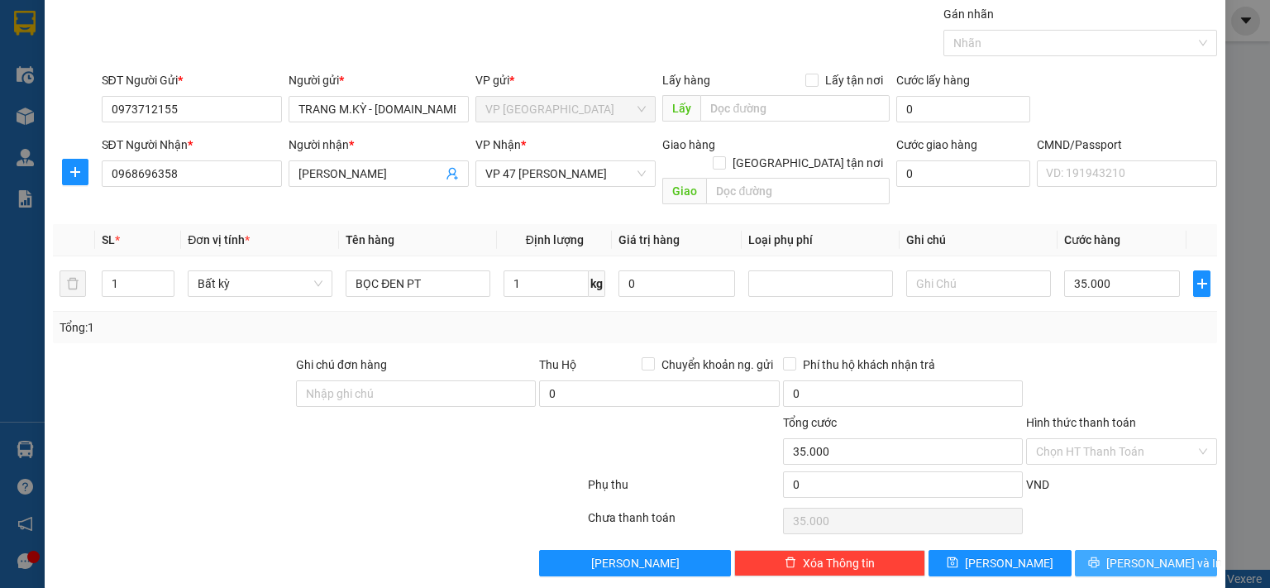
click at [1139, 554] on span "[PERSON_NAME] và In" at bounding box center [1164, 563] width 116 height 18
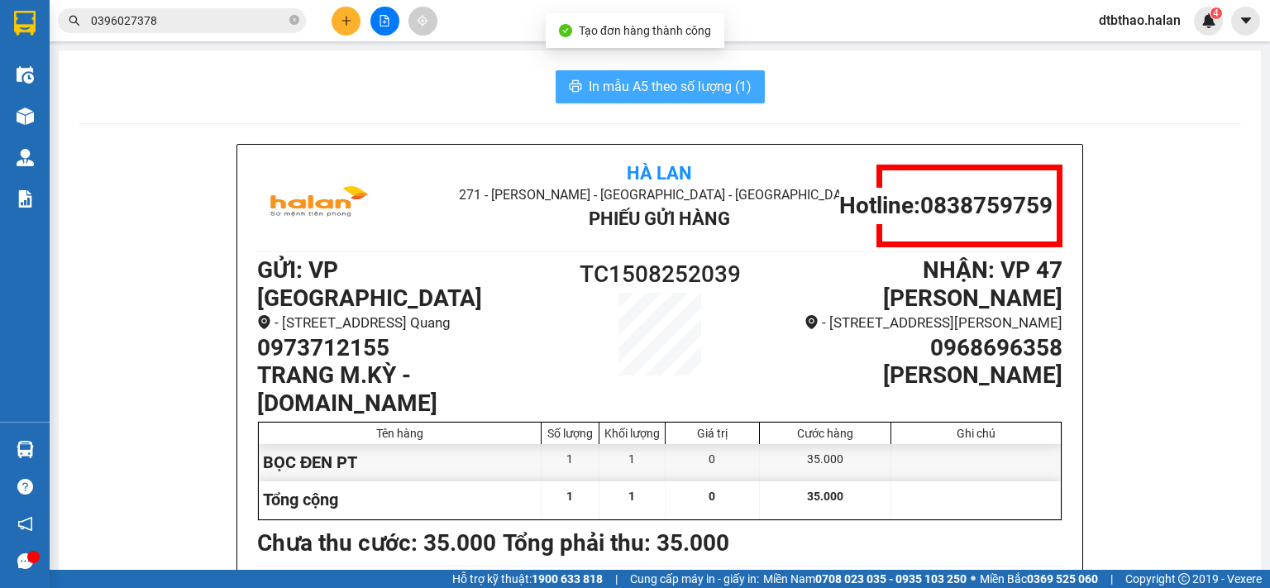
click at [678, 87] on span "In mẫu A5 theo số lượng (1)" at bounding box center [670, 86] width 163 height 21
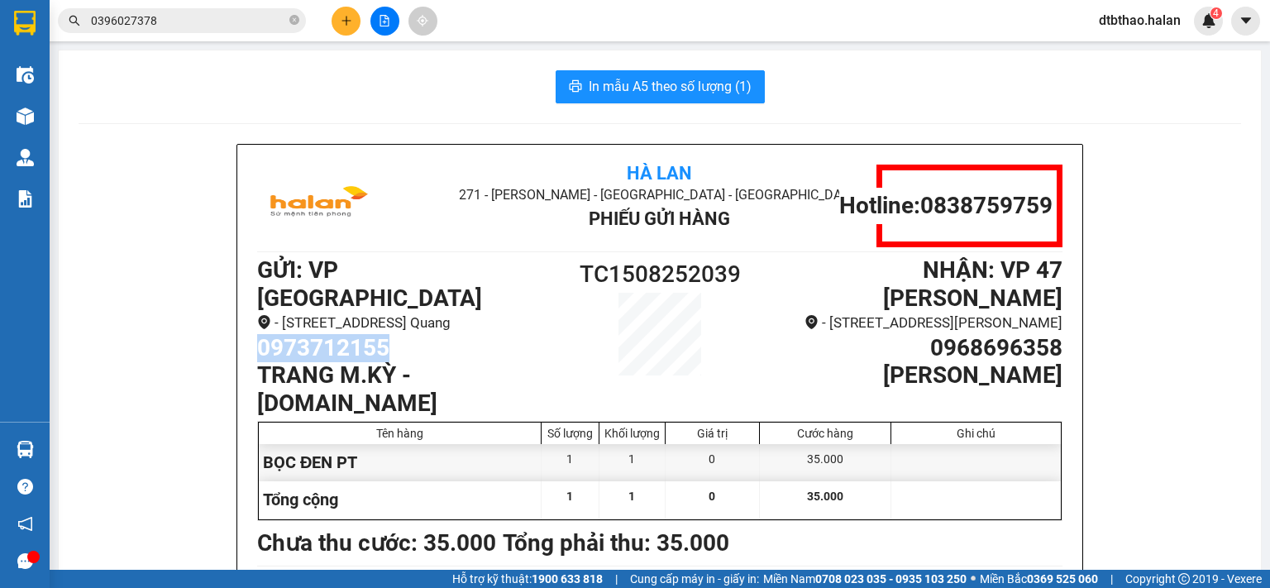
drag, startPoint x: 250, startPoint y: 341, endPoint x: 402, endPoint y: 340, distance: 152.1
click at [402, 340] on h1 "0973712155" at bounding box center [408, 348] width 302 height 28
copy h1 "0973712155"
click at [338, 19] on button at bounding box center [346, 21] width 29 height 29
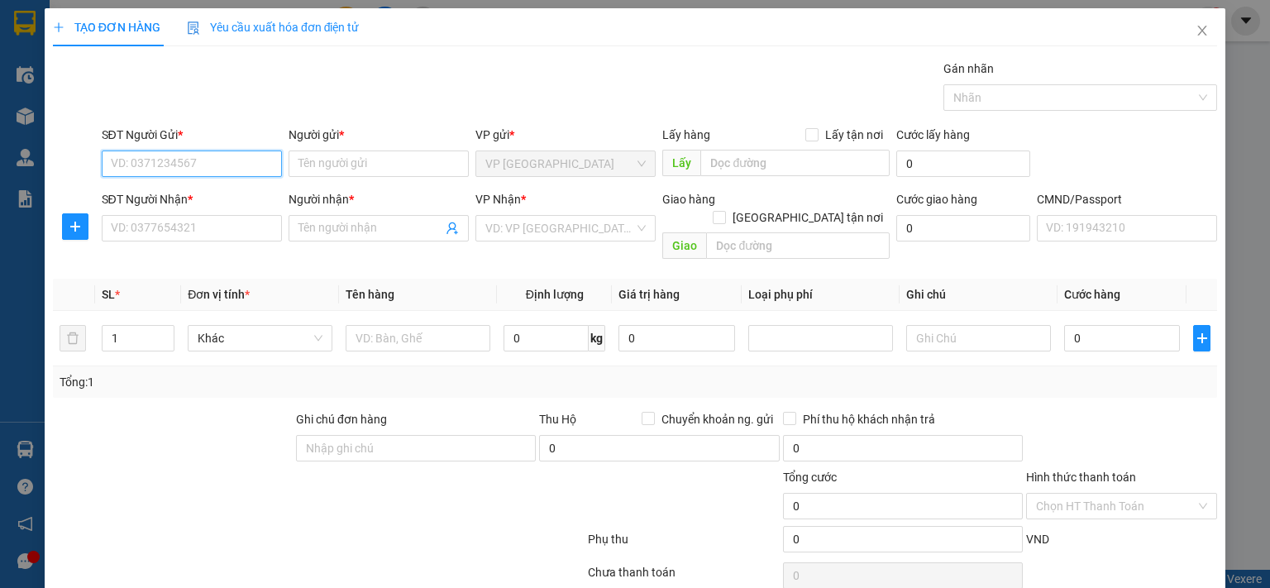
paste input "0973712155"
type input "0973712155"
click at [231, 192] on div "0973712155 - TRANG M.KỲ - [DOMAIN_NAME]" at bounding box center [229, 196] width 239 height 18
type input "TRANG M.KỲ - [DOMAIN_NAME]"
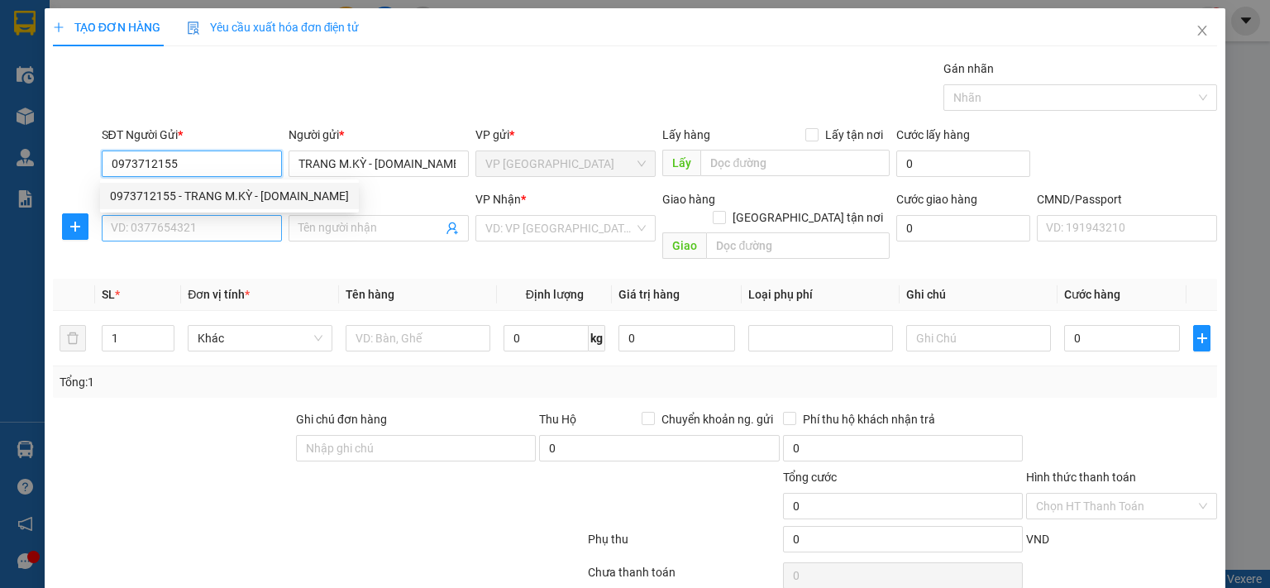
type input "0973712155"
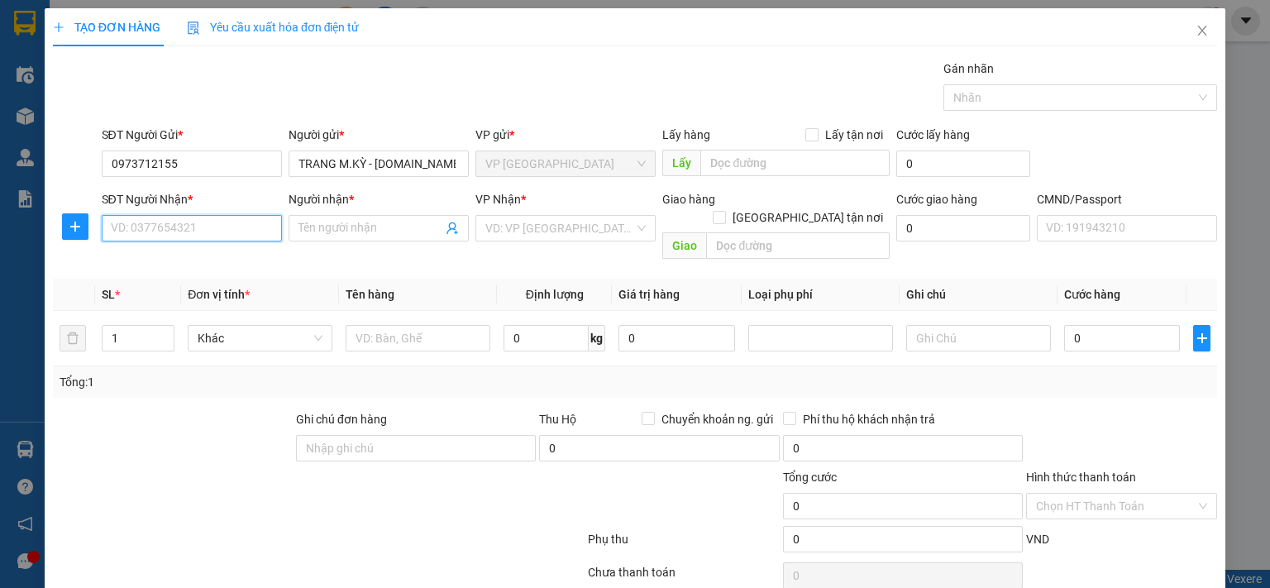
click at [235, 229] on input "SĐT Người Nhận *" at bounding box center [192, 228] width 180 height 26
type input "0968001052"
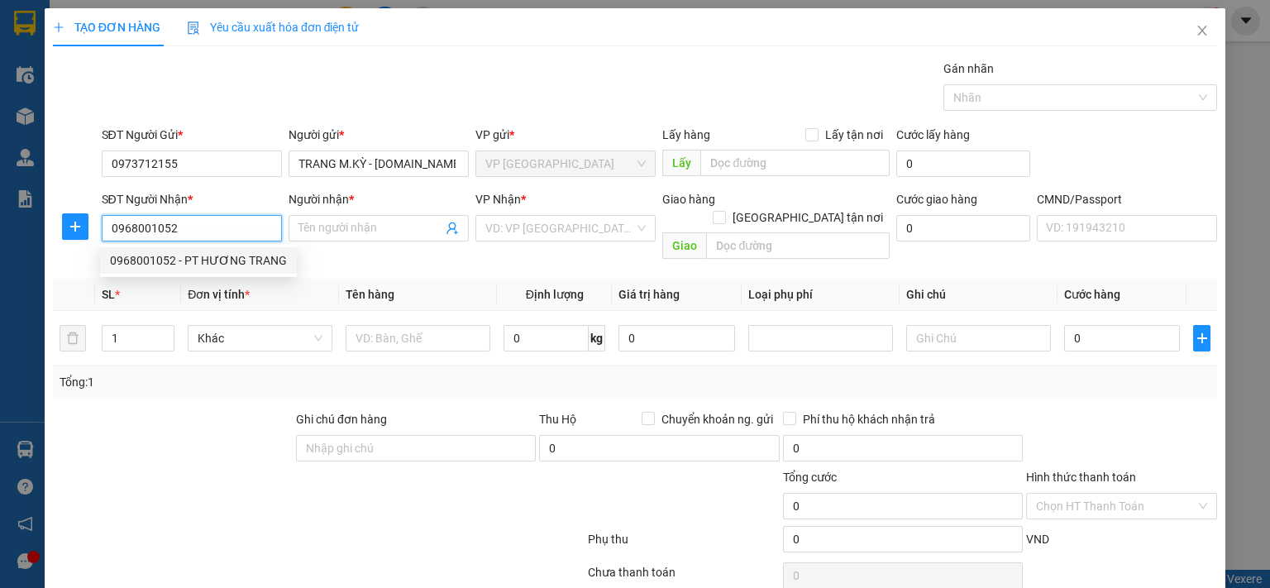
click at [117, 258] on div "0968001052 - PT HƯƠNG TRANG" at bounding box center [198, 260] width 177 height 18
type input "PT HƯƠNG TRANG"
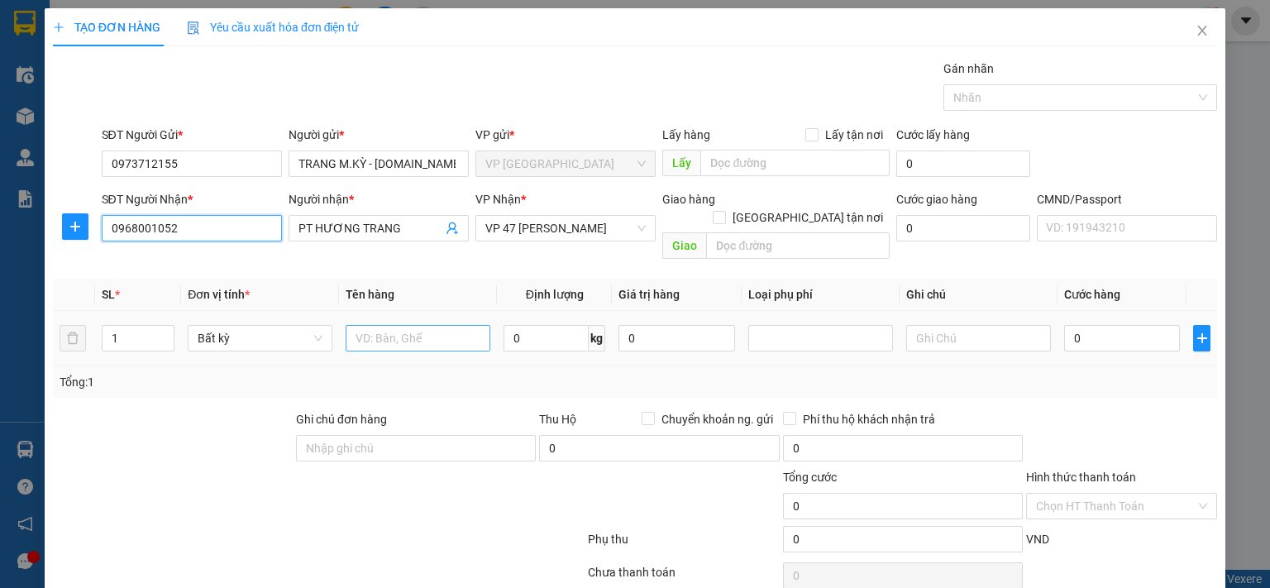
type input "0968001052"
click at [460, 325] on input "text" at bounding box center [418, 338] width 145 height 26
type input "BỌC PT"
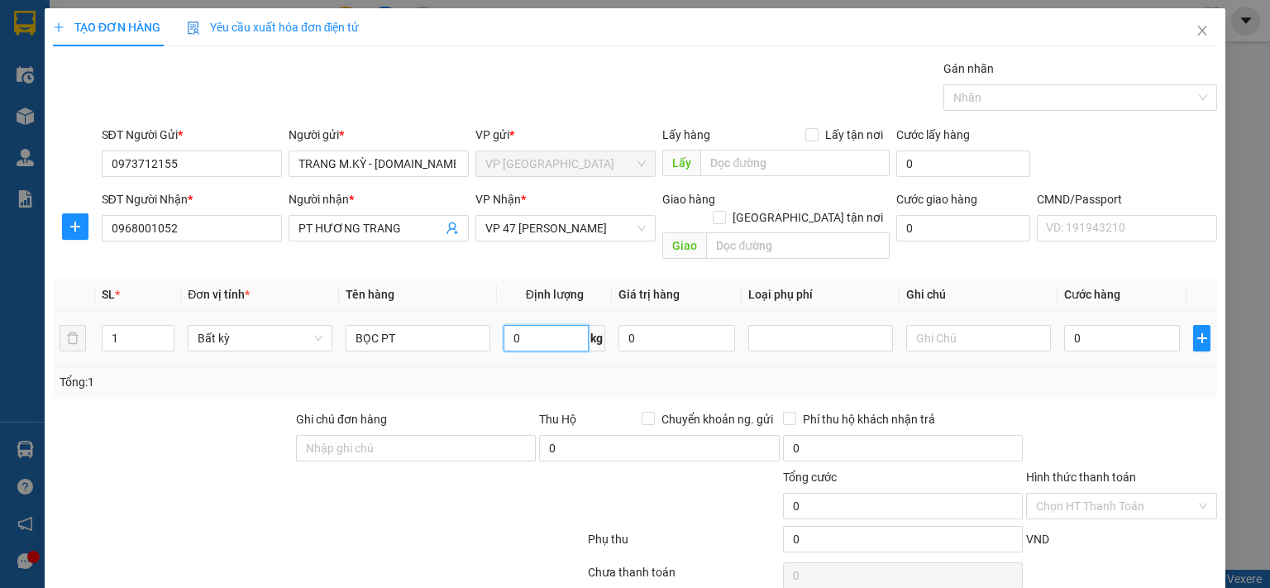
click at [548, 325] on input "0" at bounding box center [545, 338] width 85 height 26
type input "3"
click at [1128, 325] on input "0" at bounding box center [1122, 338] width 116 height 26
type input "50.000"
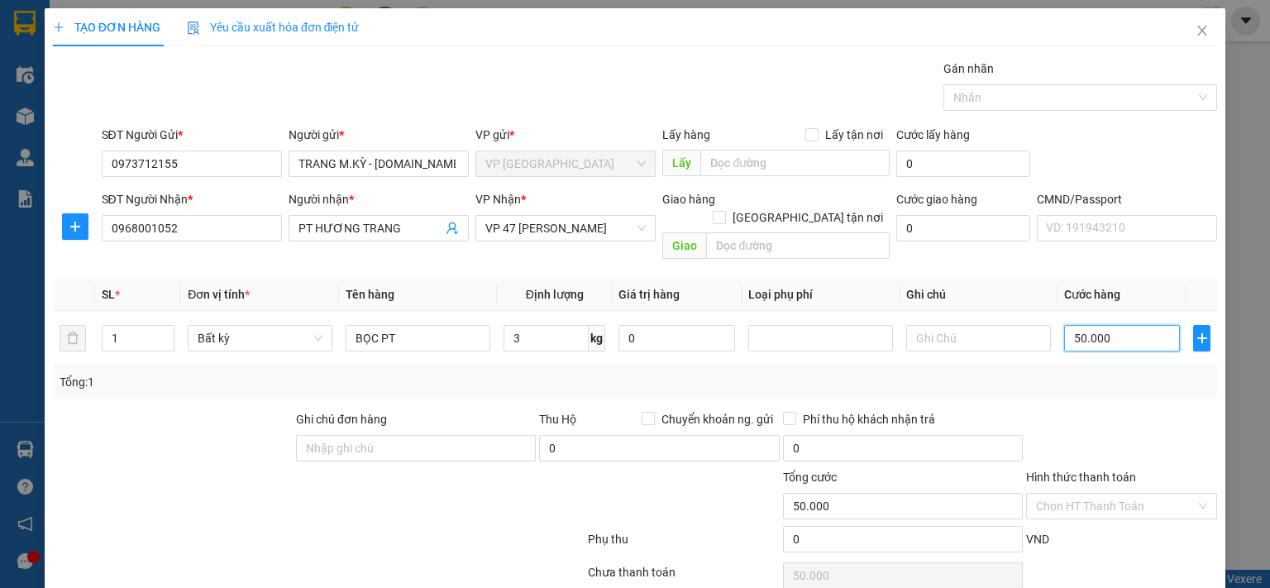
type input "50.000"
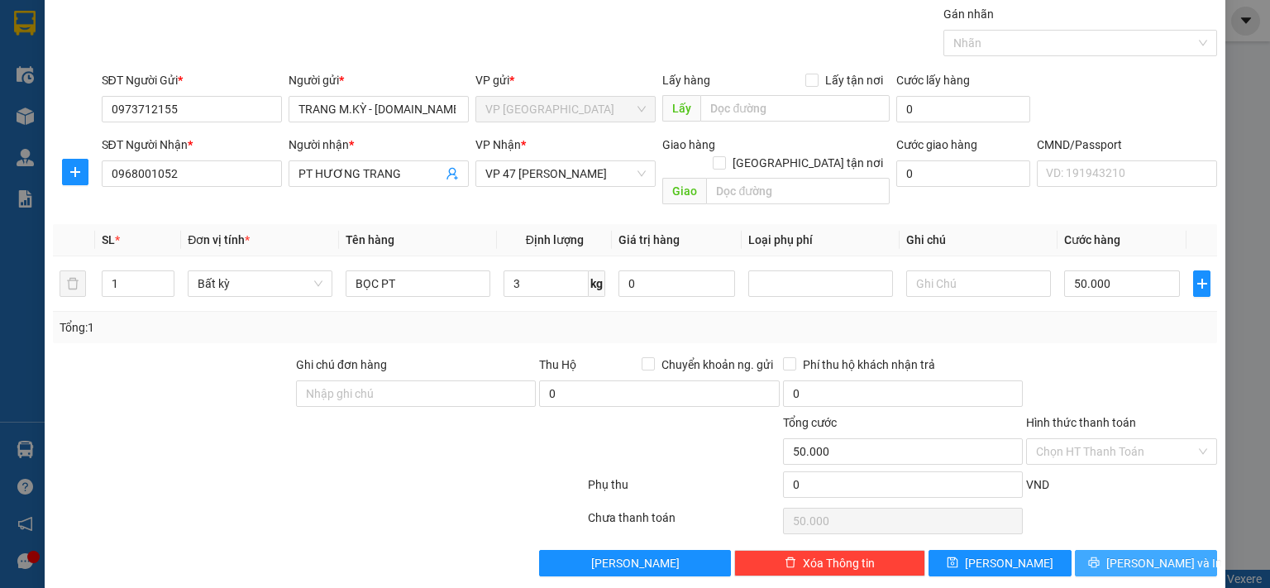
click at [1132, 554] on span "[PERSON_NAME] và In" at bounding box center [1164, 563] width 116 height 18
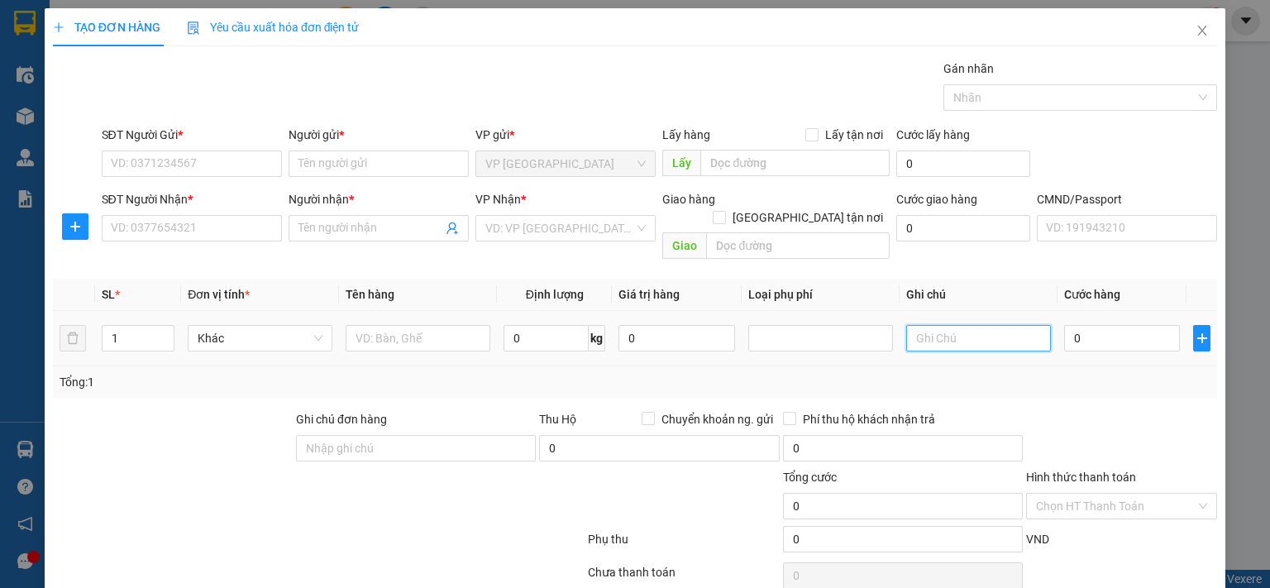
click at [930, 325] on input "text" at bounding box center [978, 338] width 145 height 26
click at [1188, 24] on span "Close" at bounding box center [1202, 31] width 46 height 46
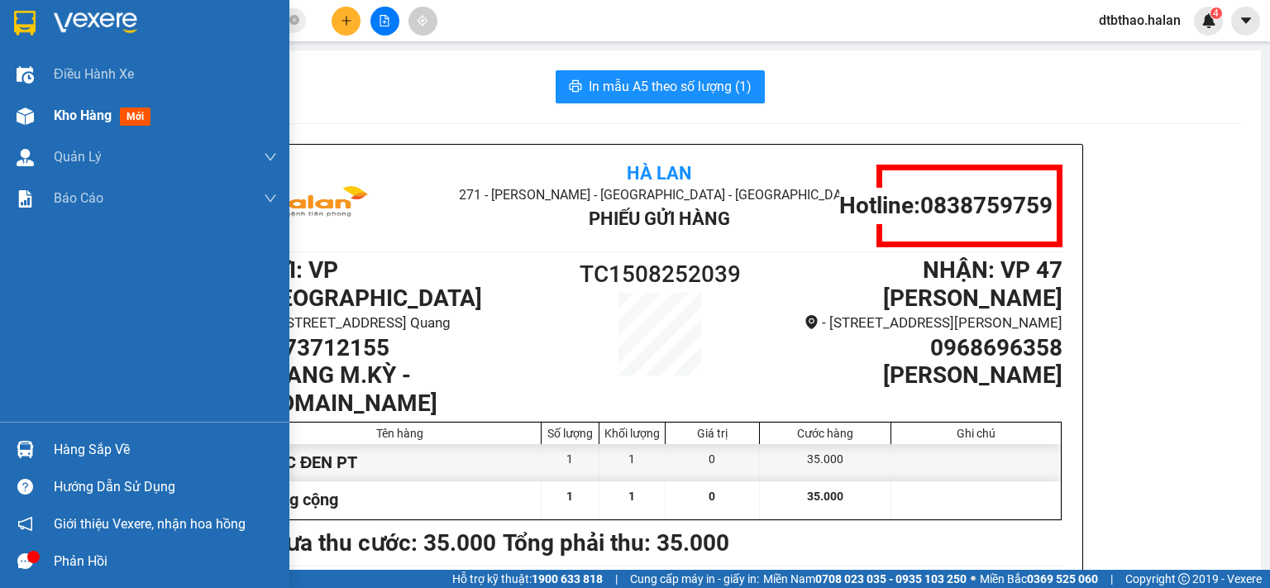
click at [85, 118] on span "Kho hàng" at bounding box center [83, 115] width 58 height 16
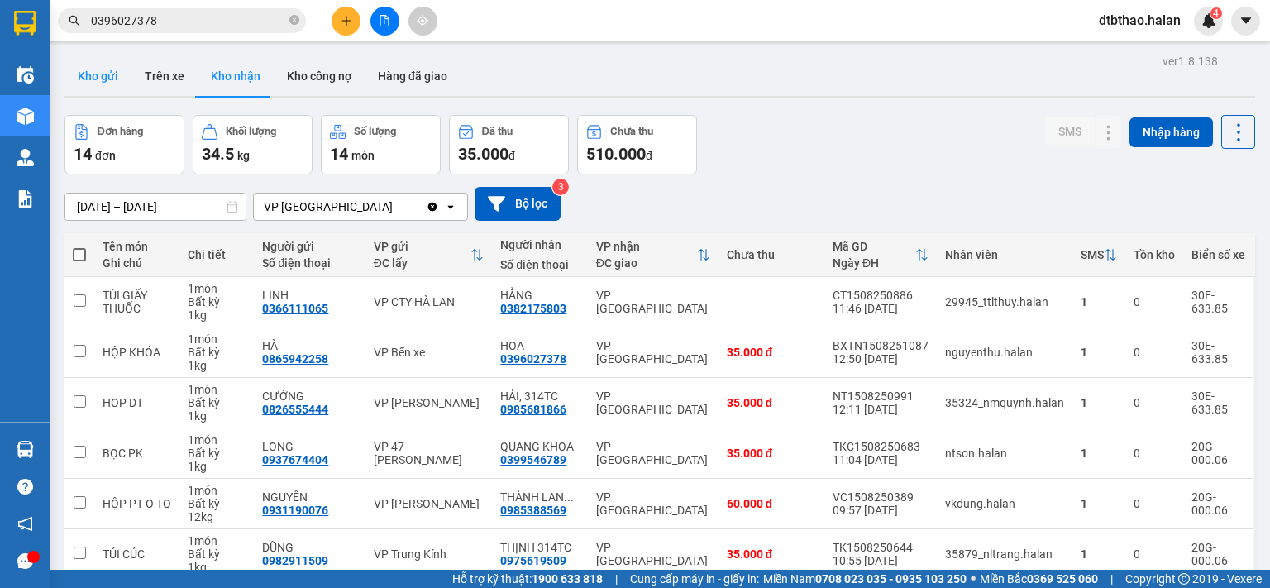
click at [111, 75] on button "Kho gửi" at bounding box center [97, 76] width 67 height 40
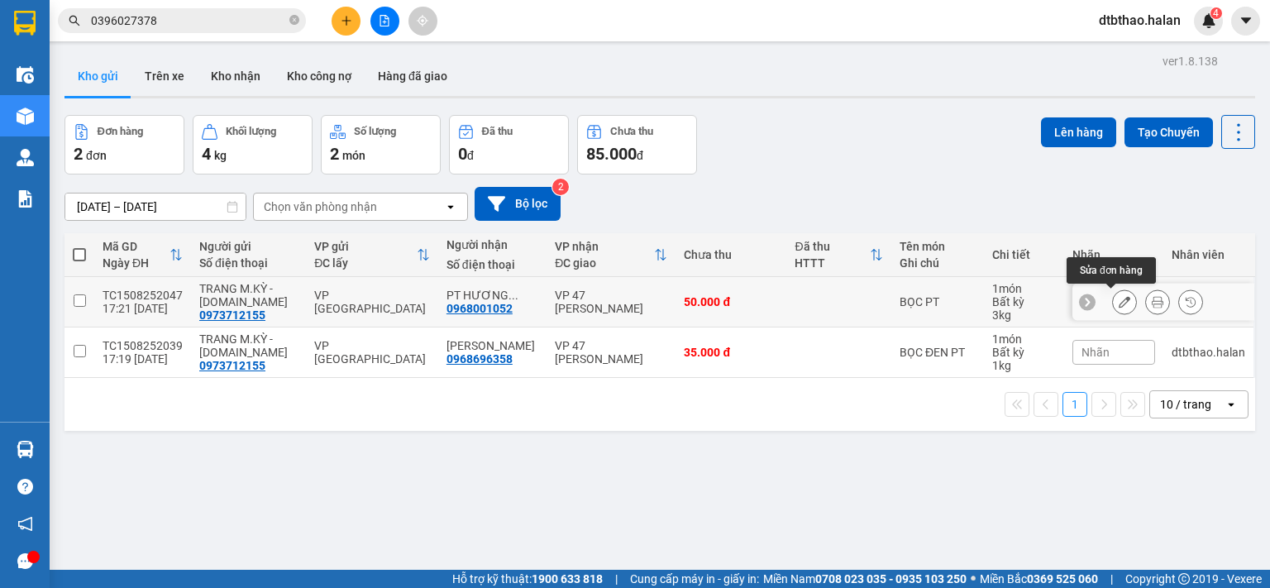
click at [1113, 299] on button at bounding box center [1124, 302] width 23 height 29
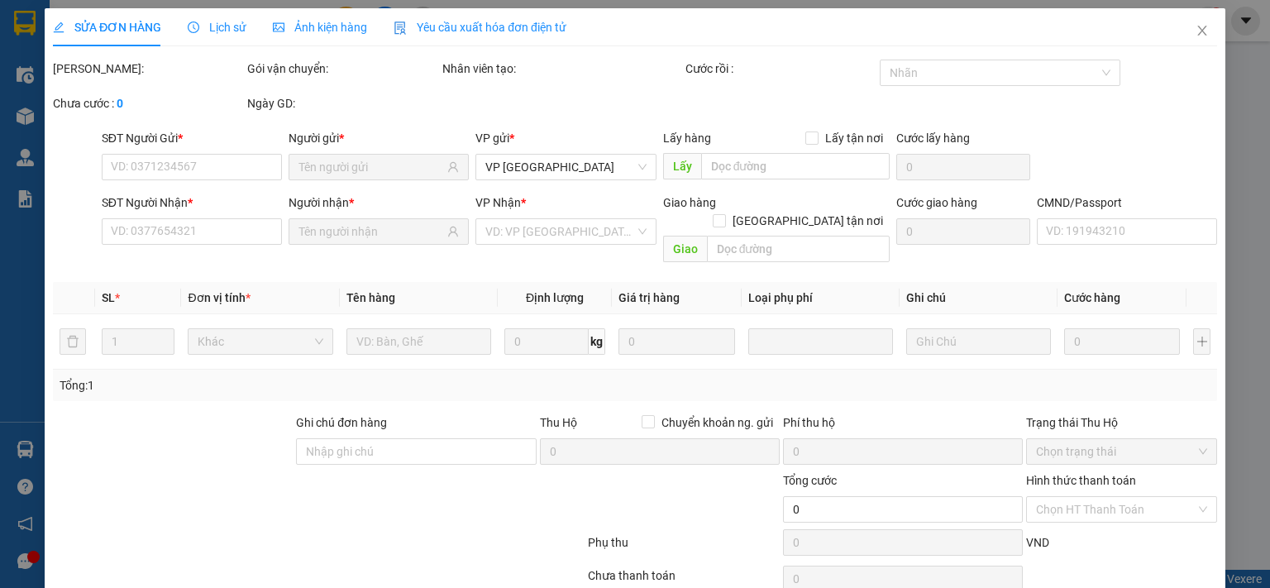
type input "0973712155"
type input "0968001052"
type input "50.000"
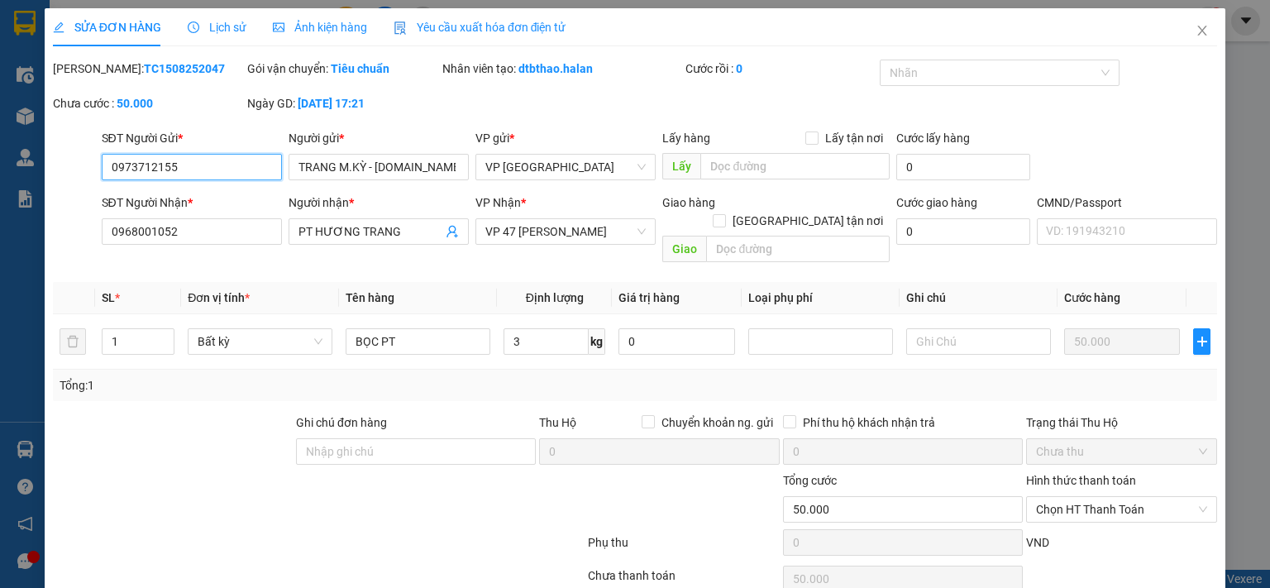
scroll to position [59, 0]
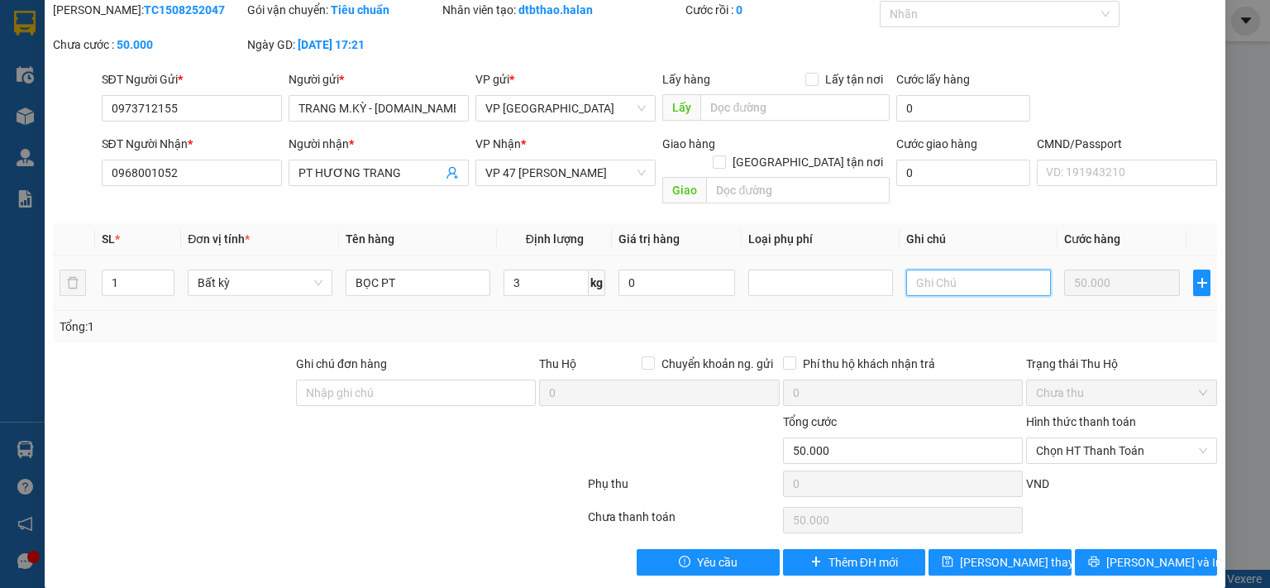
click at [969, 270] on input "text" at bounding box center [978, 283] width 145 height 26
type input "Hg đi 8h 16/8"
click at [1136, 553] on span "[PERSON_NAME] và In" at bounding box center [1164, 562] width 116 height 18
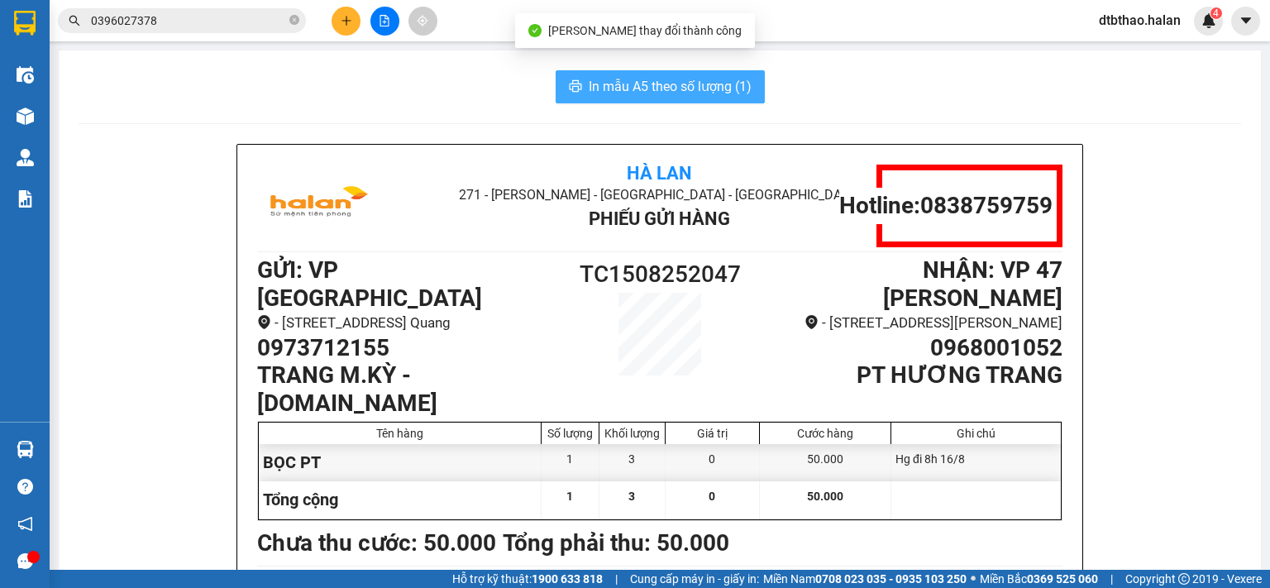
click at [658, 85] on span "In mẫu A5 theo số lượng (1)" at bounding box center [670, 86] width 163 height 21
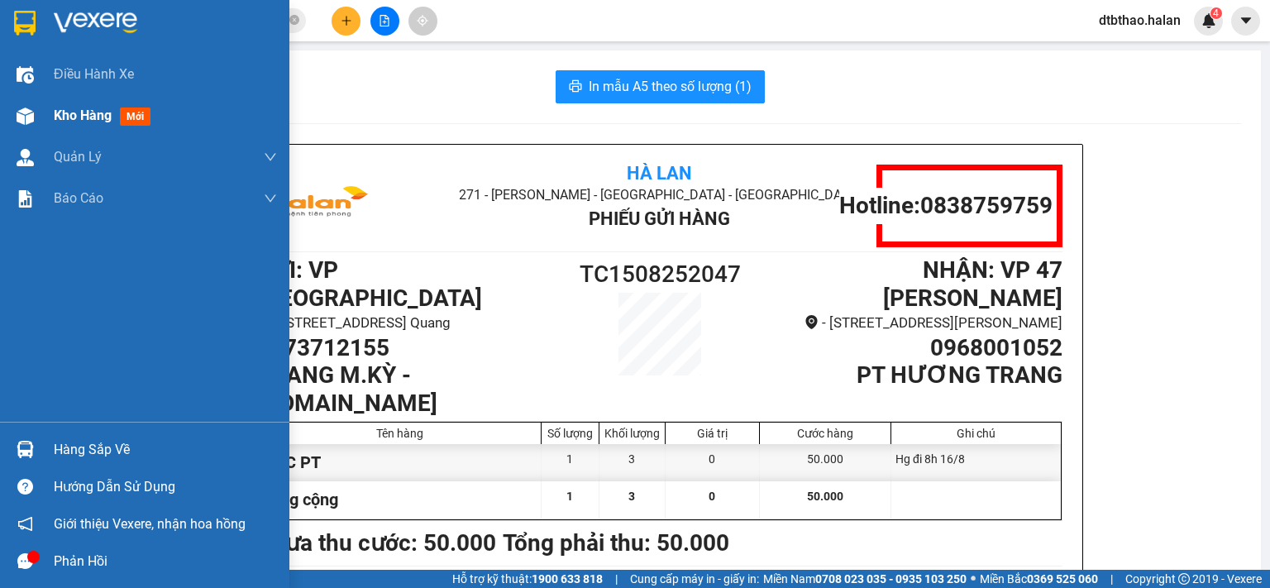
click at [96, 114] on span "Kho hàng" at bounding box center [83, 115] width 58 height 16
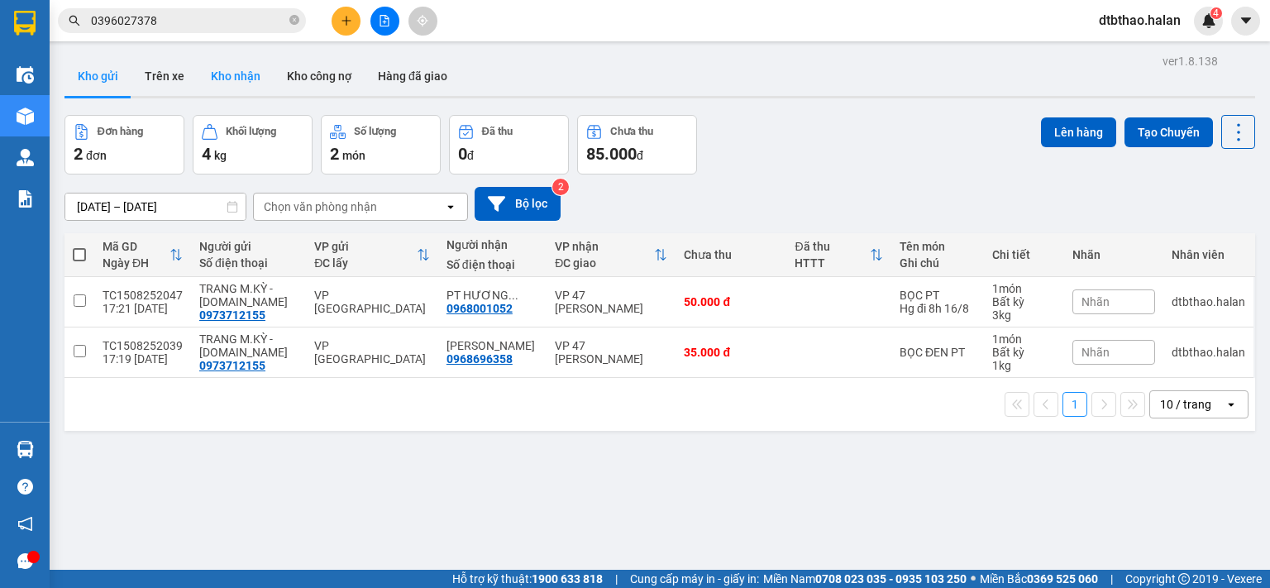
click at [242, 68] on button "Kho nhận" at bounding box center [236, 76] width 76 height 40
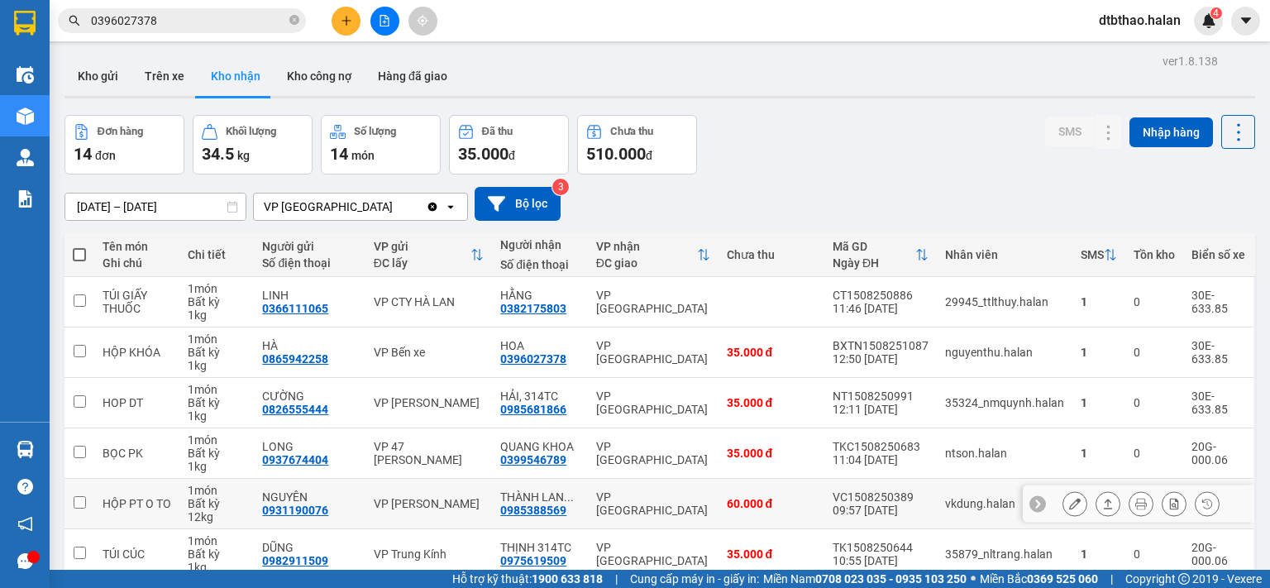
scroll to position [276, 0]
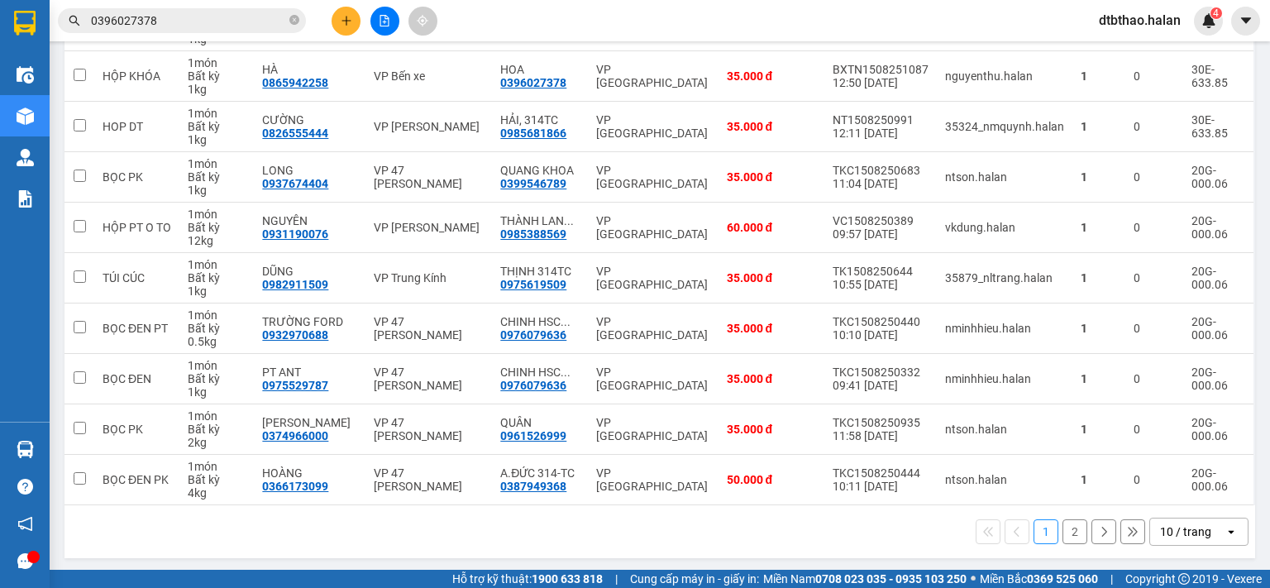
click at [1062, 532] on button "2" at bounding box center [1074, 531] width 25 height 25
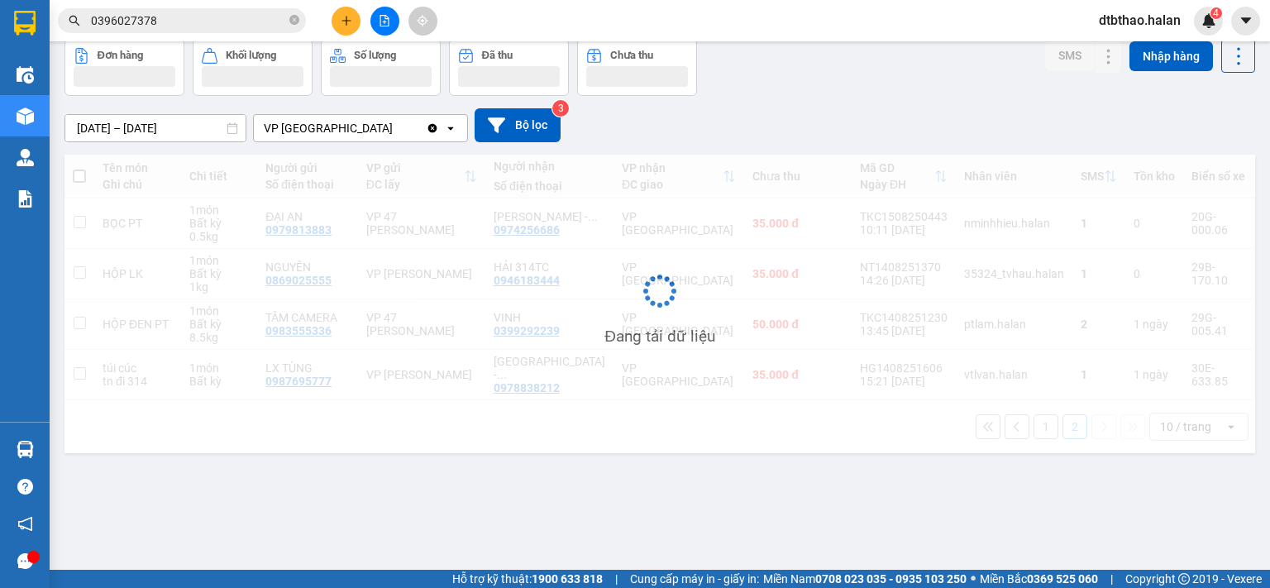
scroll to position [76, 0]
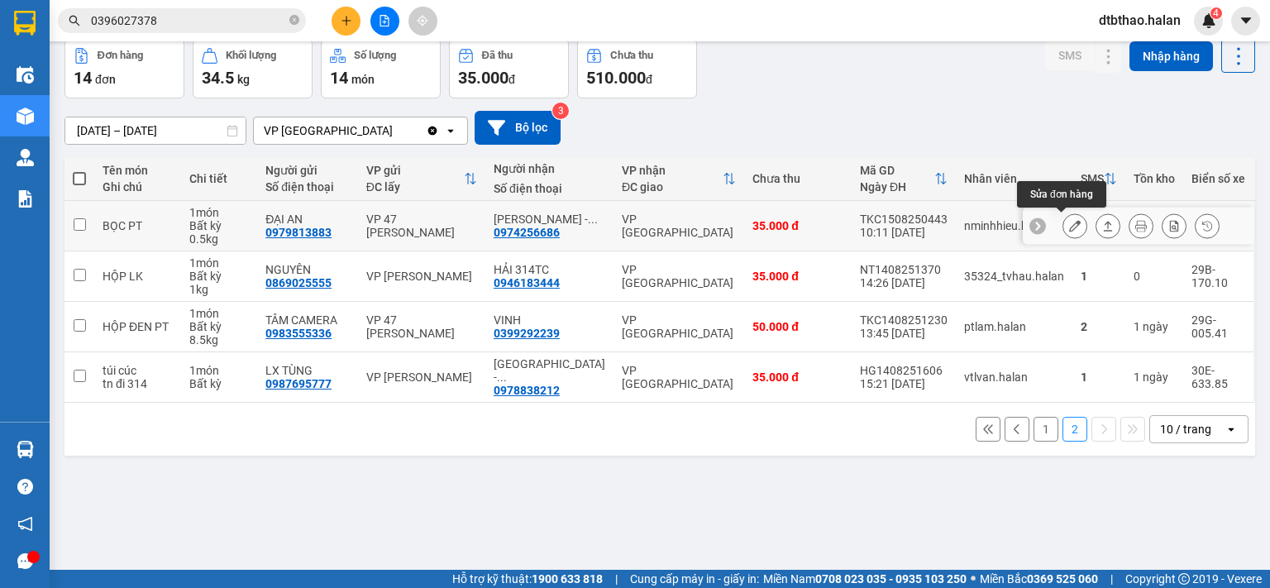
click at [1069, 225] on icon at bounding box center [1075, 226] width 12 height 12
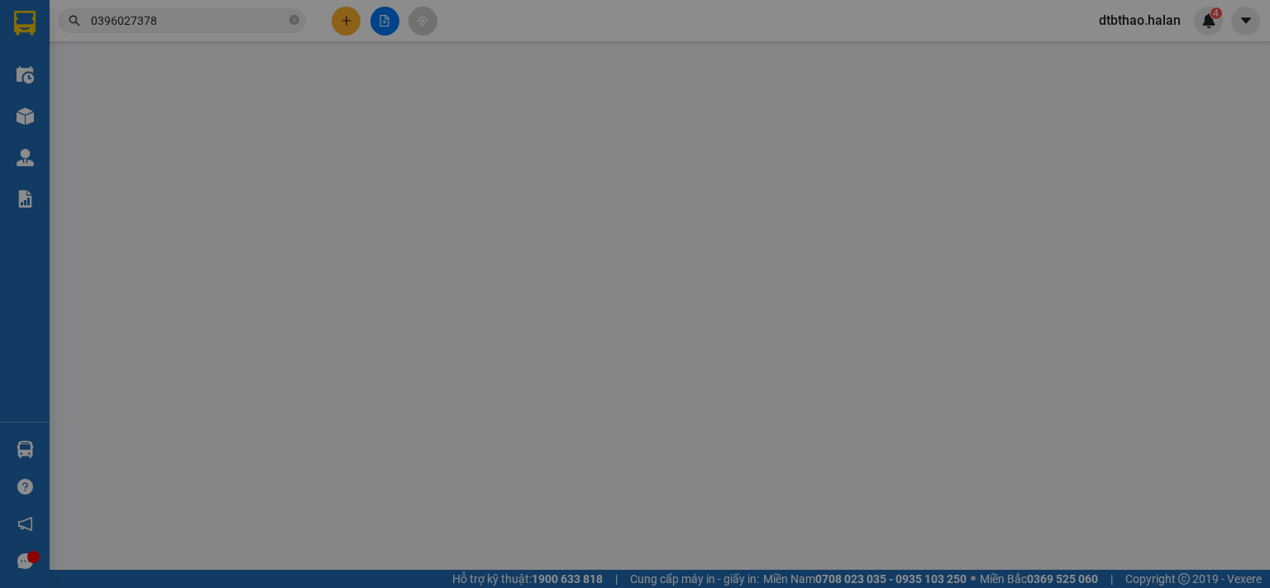
type input "0979813883"
type input "ĐẠI AN"
type input "0974256686"
type input "[PERSON_NAME] - [DOMAIN_NAME]"
type input "35.000"
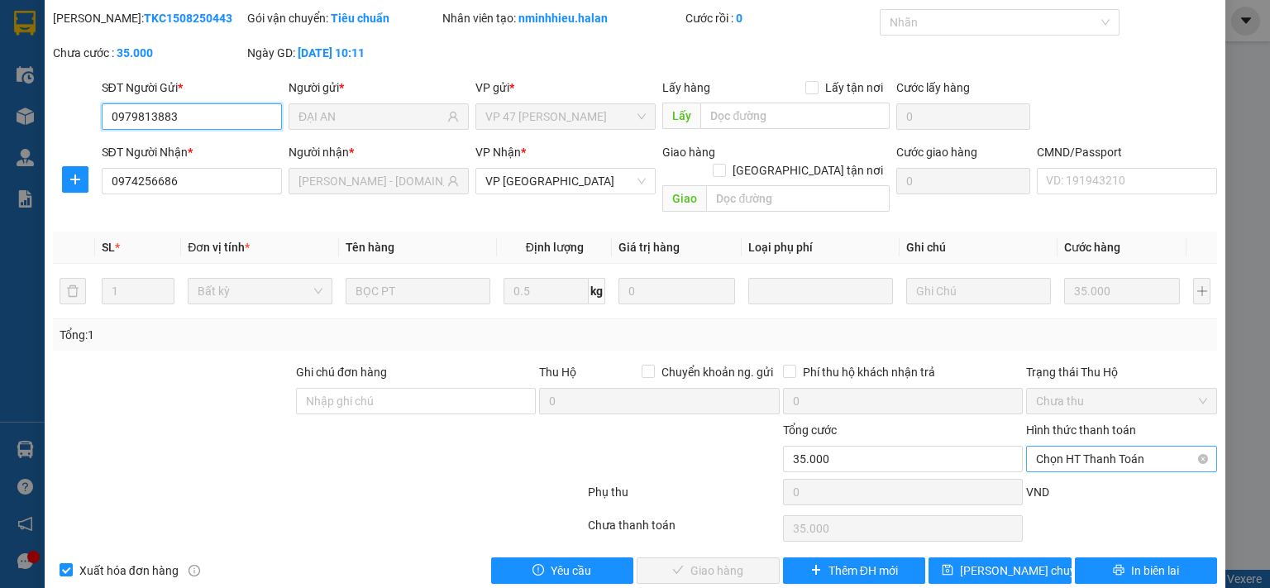
scroll to position [59, 0]
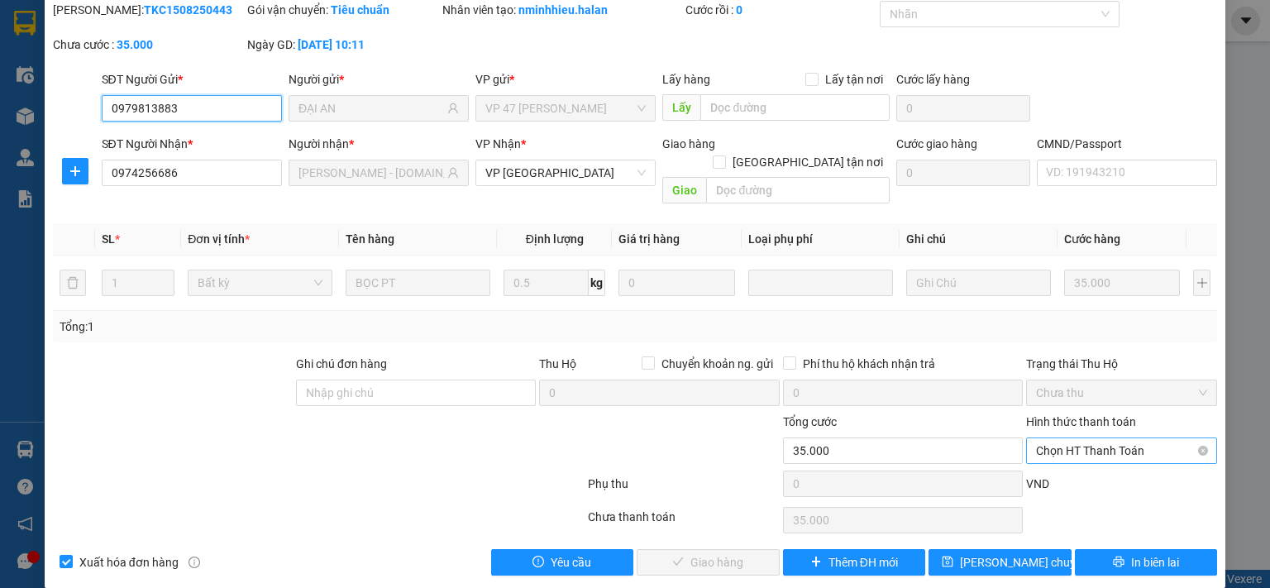
click at [1090, 438] on span "Chọn HT Thanh Toán" at bounding box center [1121, 450] width 171 height 25
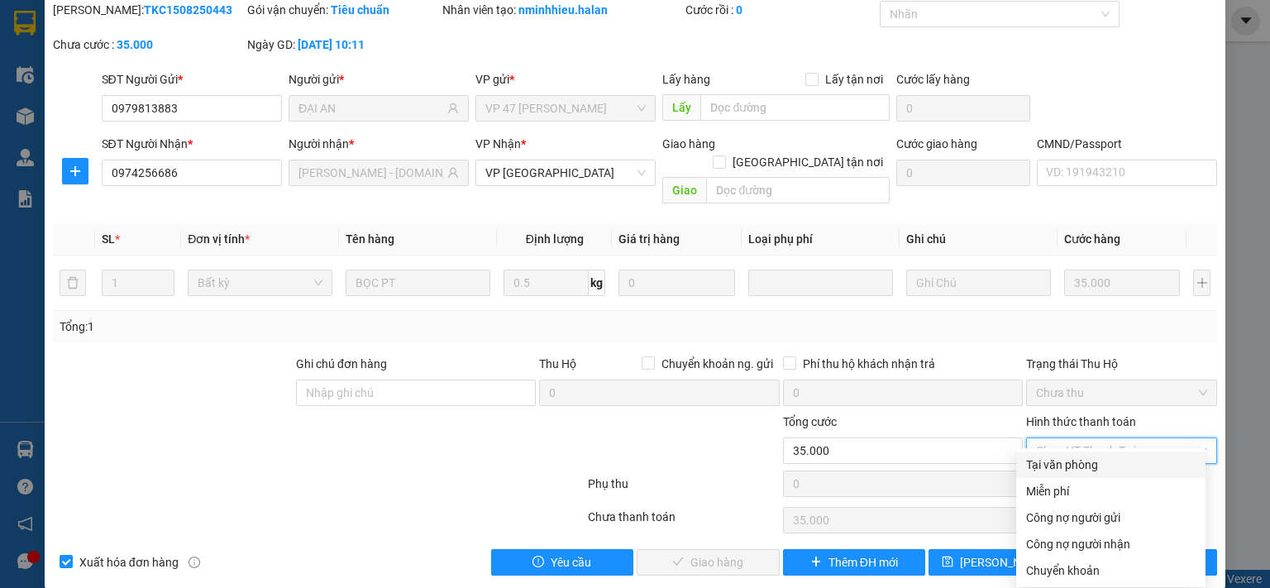
click at [1088, 462] on div "Tại văn phòng" at bounding box center [1110, 465] width 169 height 18
type input "0"
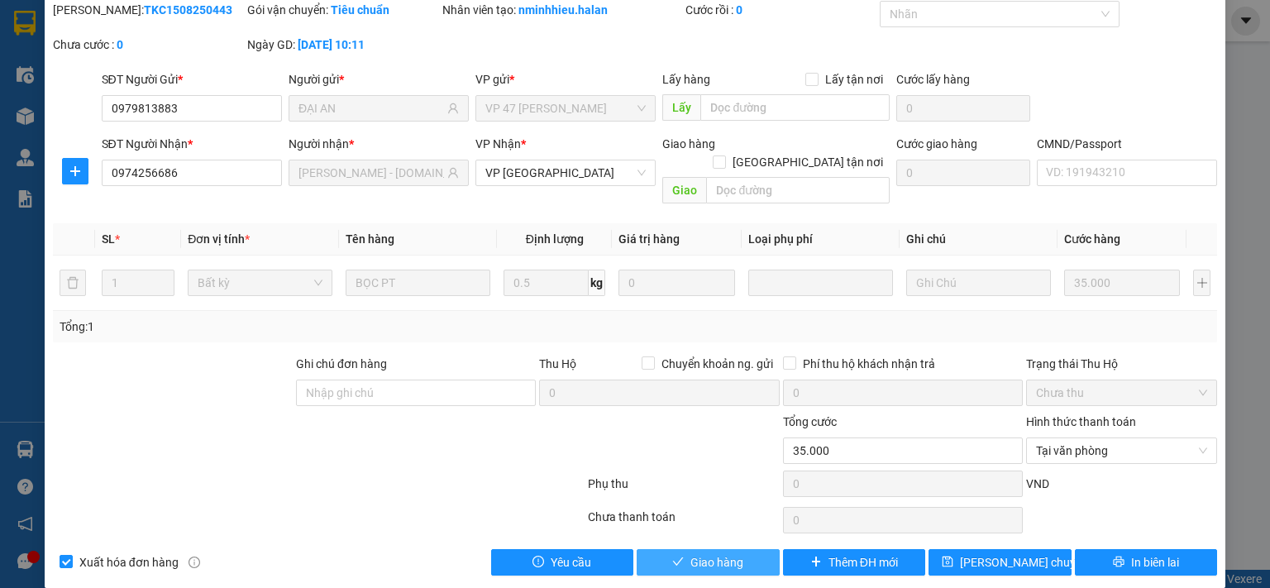
click at [727, 553] on span "Giao hàng" at bounding box center [716, 562] width 53 height 18
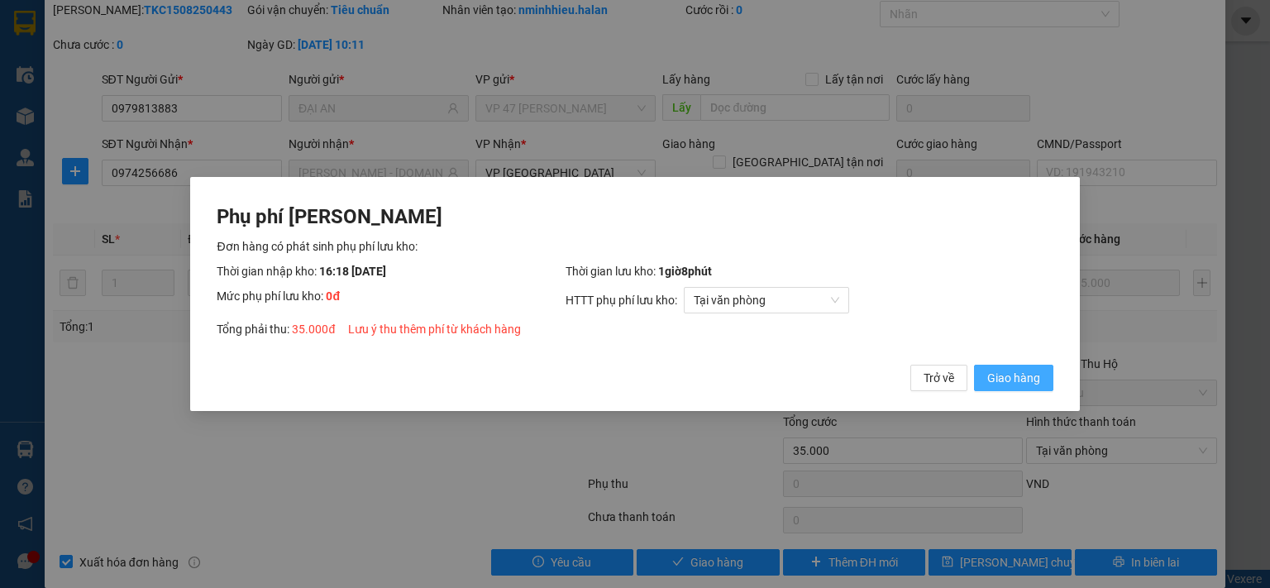
click at [1014, 379] on span "Giao hàng" at bounding box center [1013, 378] width 53 height 18
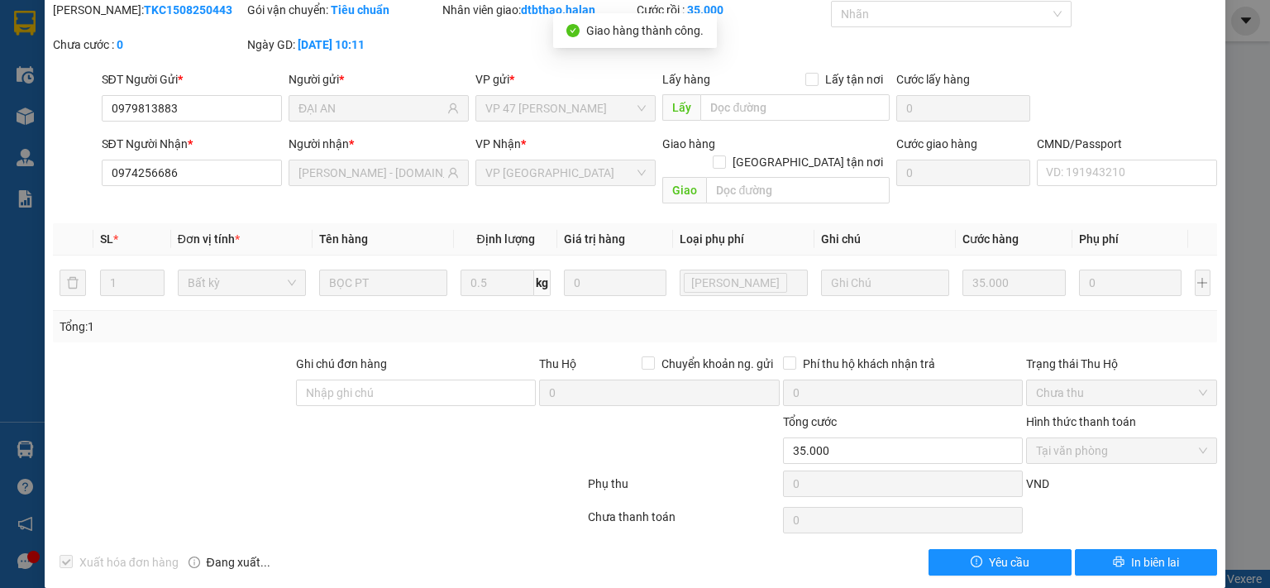
scroll to position [0, 0]
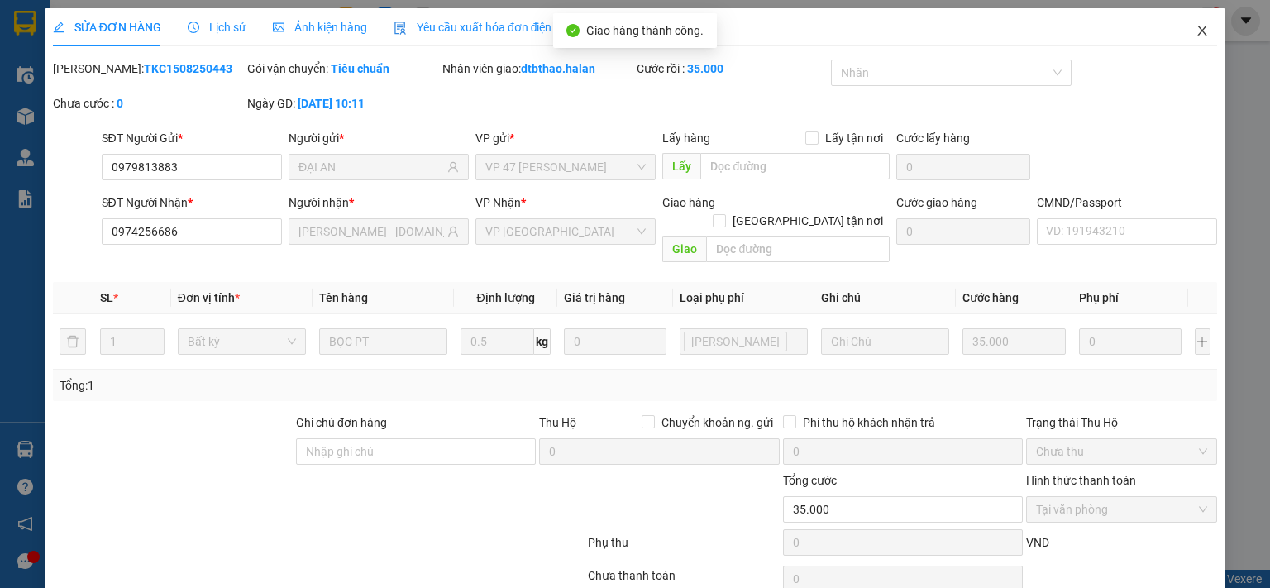
click at [1198, 27] on icon "close" at bounding box center [1202, 31] width 9 height 10
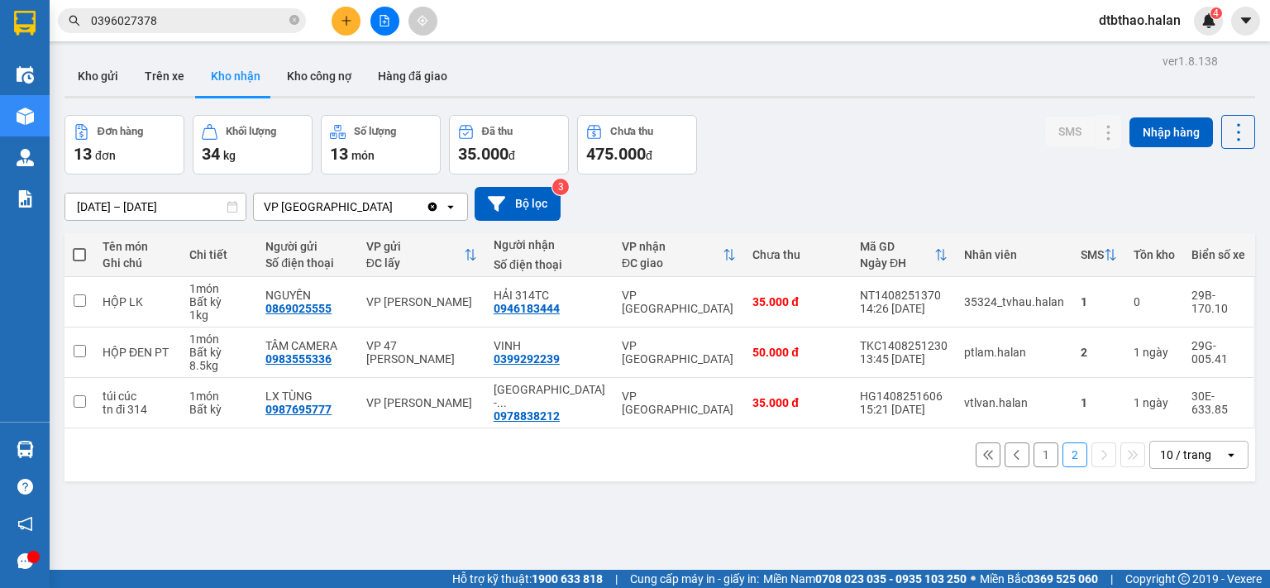
click at [1033, 445] on button "1" at bounding box center [1045, 454] width 25 height 25
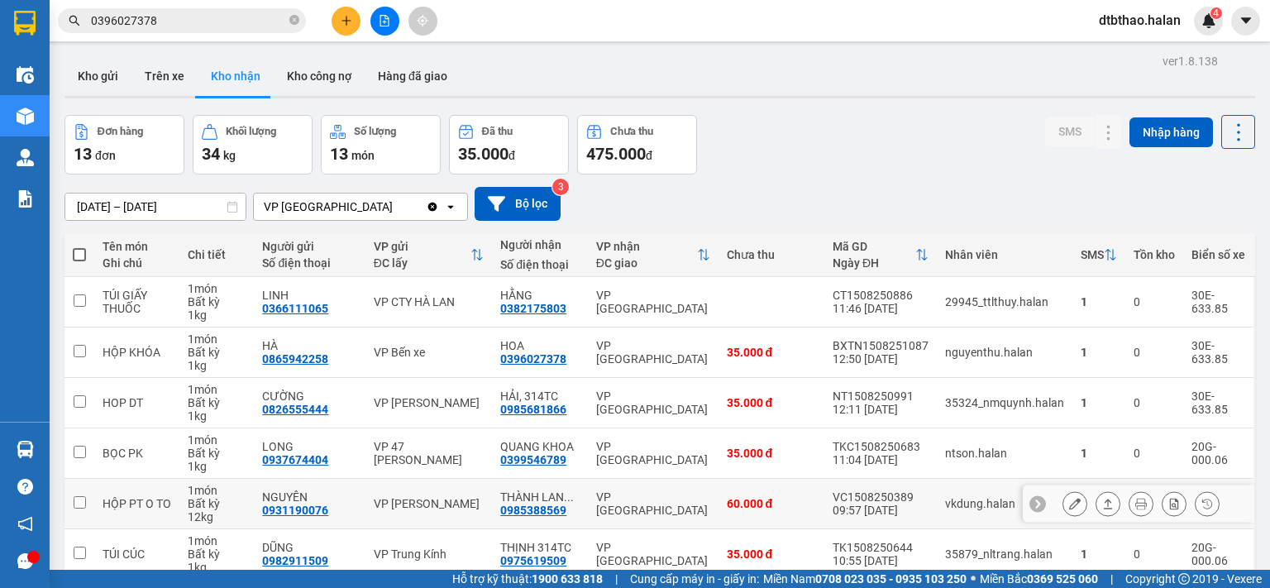
scroll to position [165, 0]
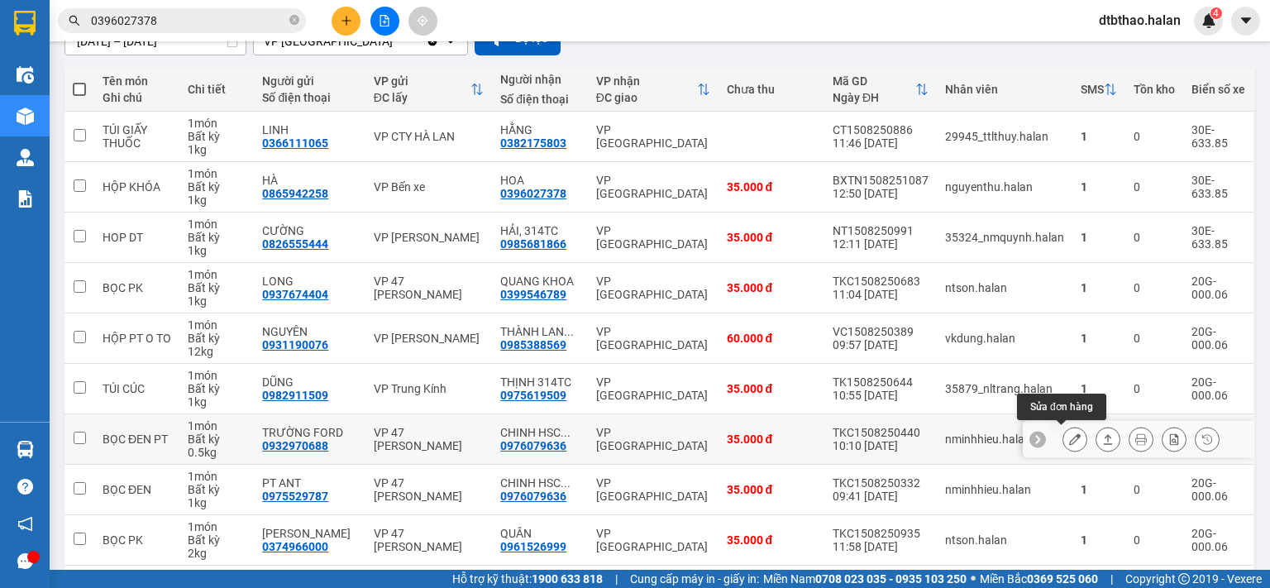
click at [1069, 440] on icon at bounding box center [1075, 439] width 12 height 12
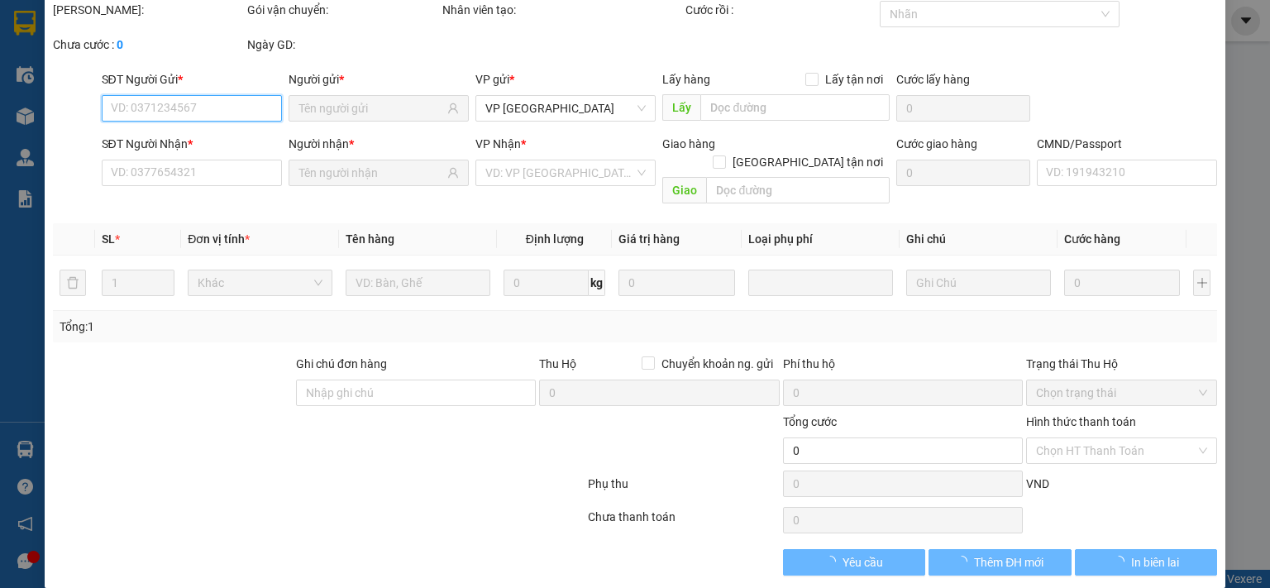
type input "0932970688"
type input "TRƯỜNG FORD"
type input "0976079636"
type input "CHINH [DOMAIN_NAME]"
checkbox input "true"
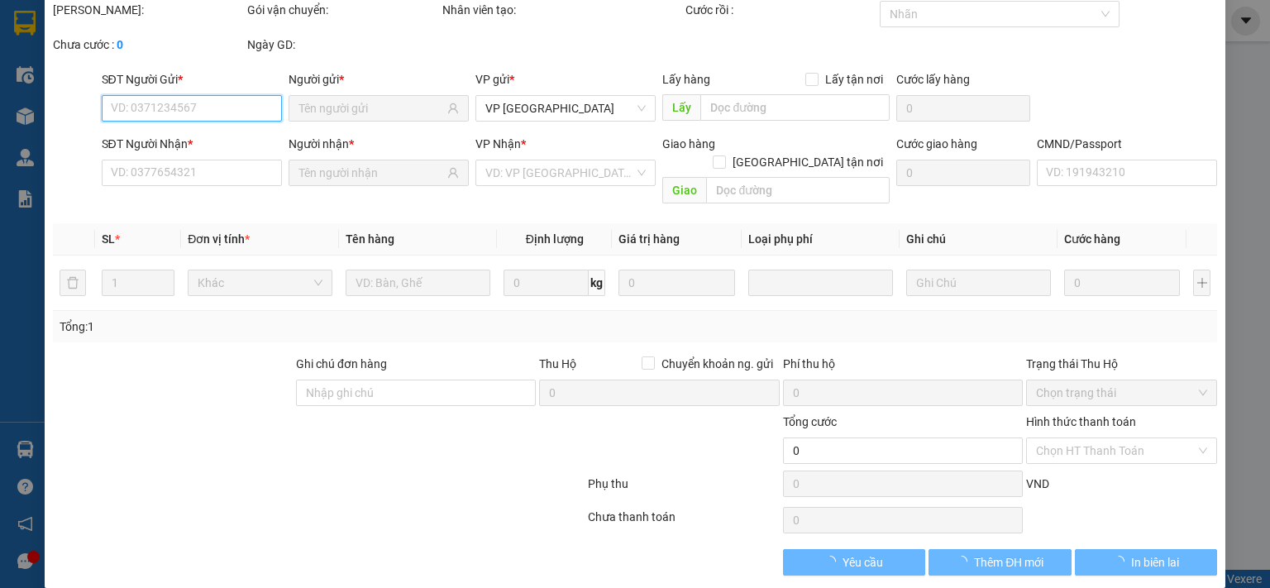
type input "35.000"
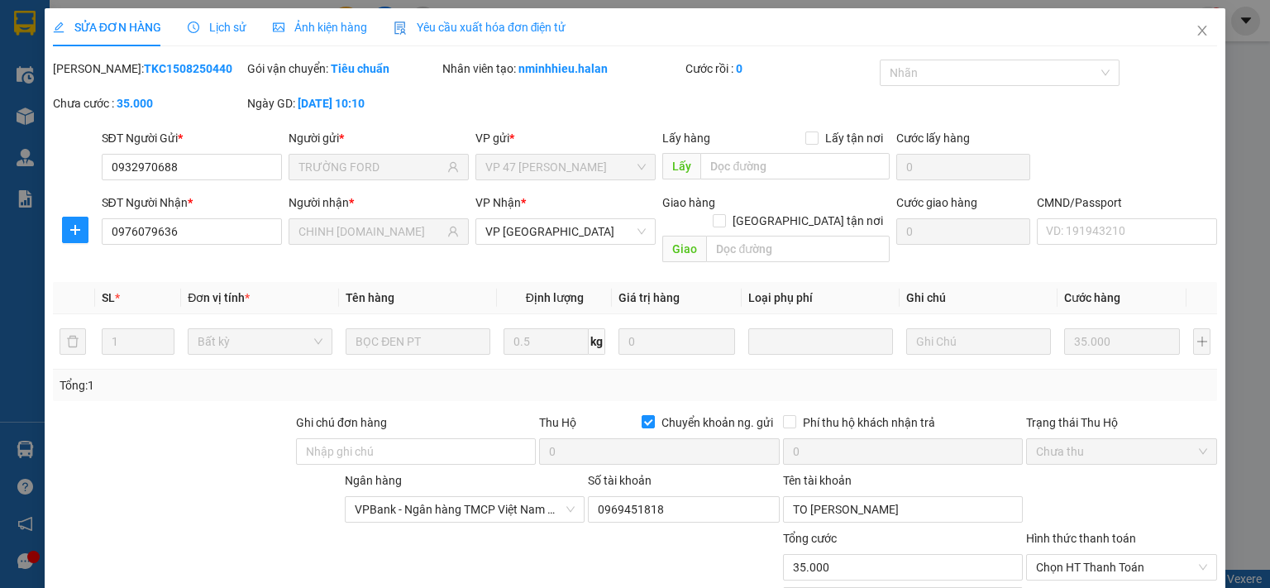
scroll to position [117, 0]
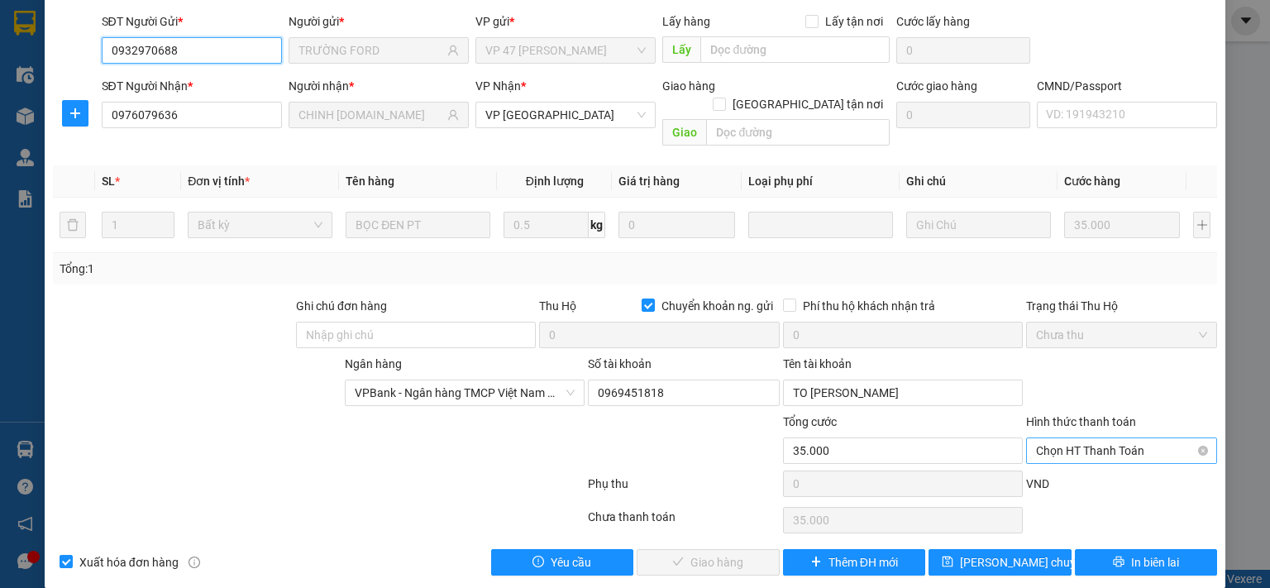
click at [1081, 438] on span "Chọn HT Thanh Toán" at bounding box center [1121, 450] width 171 height 25
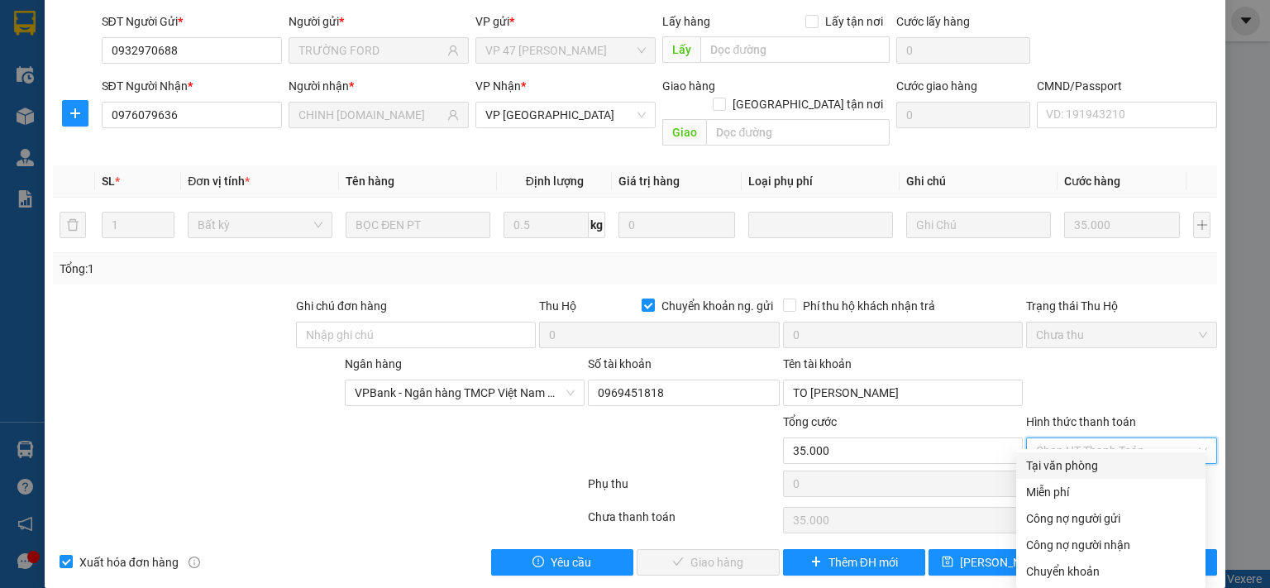
click at [1078, 463] on div "Tại văn phòng" at bounding box center [1110, 465] width 169 height 18
type input "0"
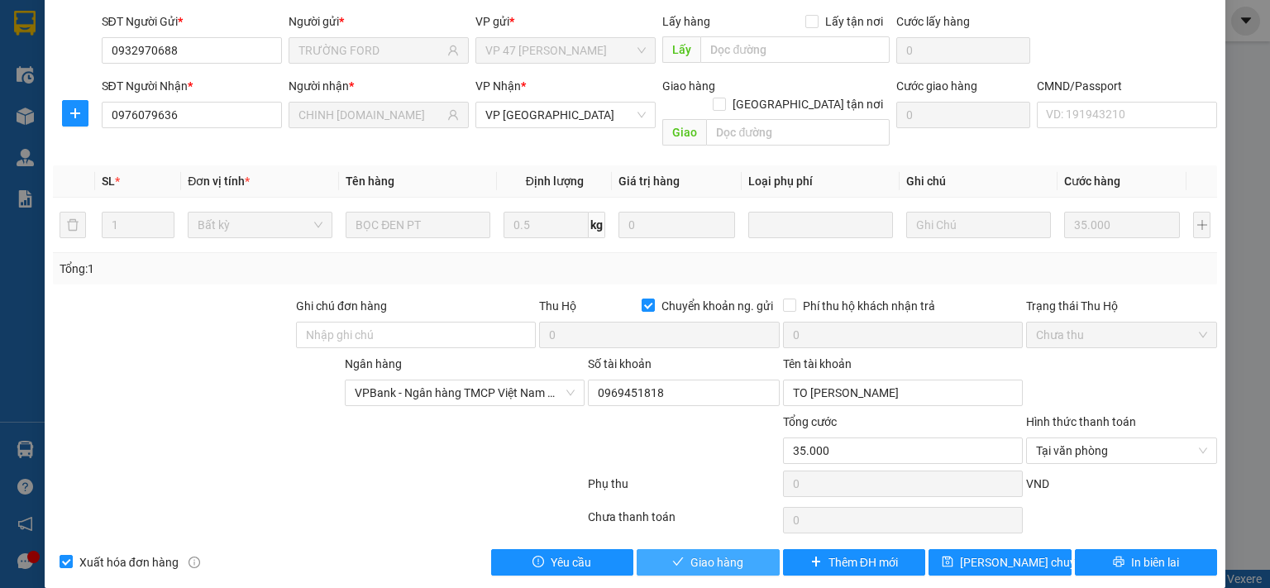
click at [749, 550] on button "Giao hàng" at bounding box center [708, 562] width 143 height 26
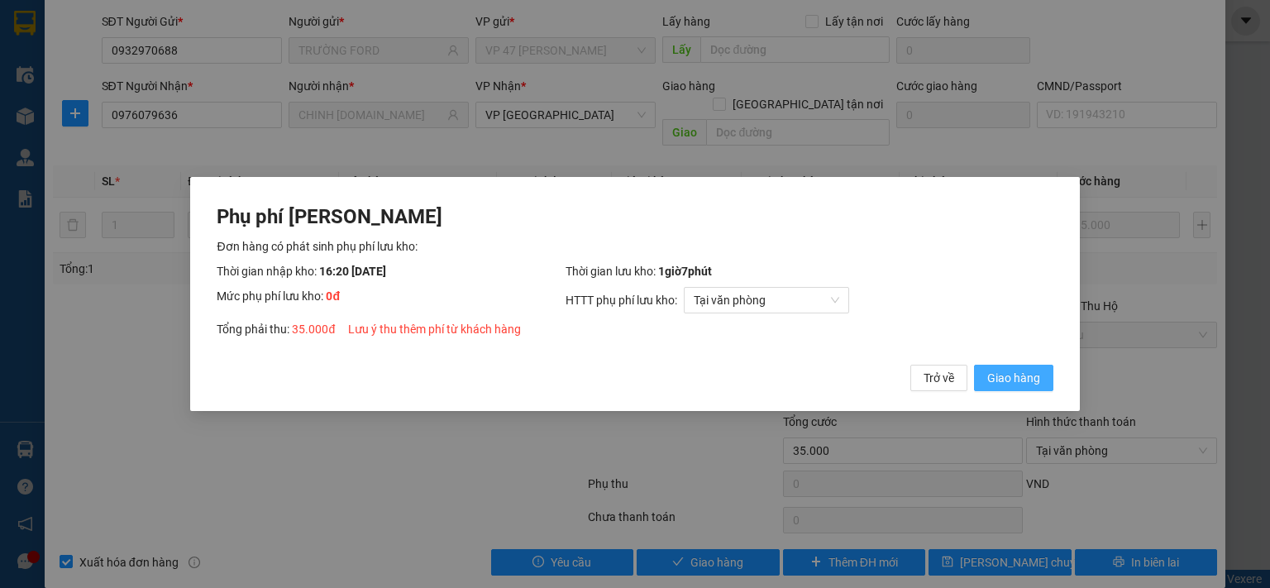
click at [1011, 381] on span "Giao hàng" at bounding box center [1013, 378] width 53 height 18
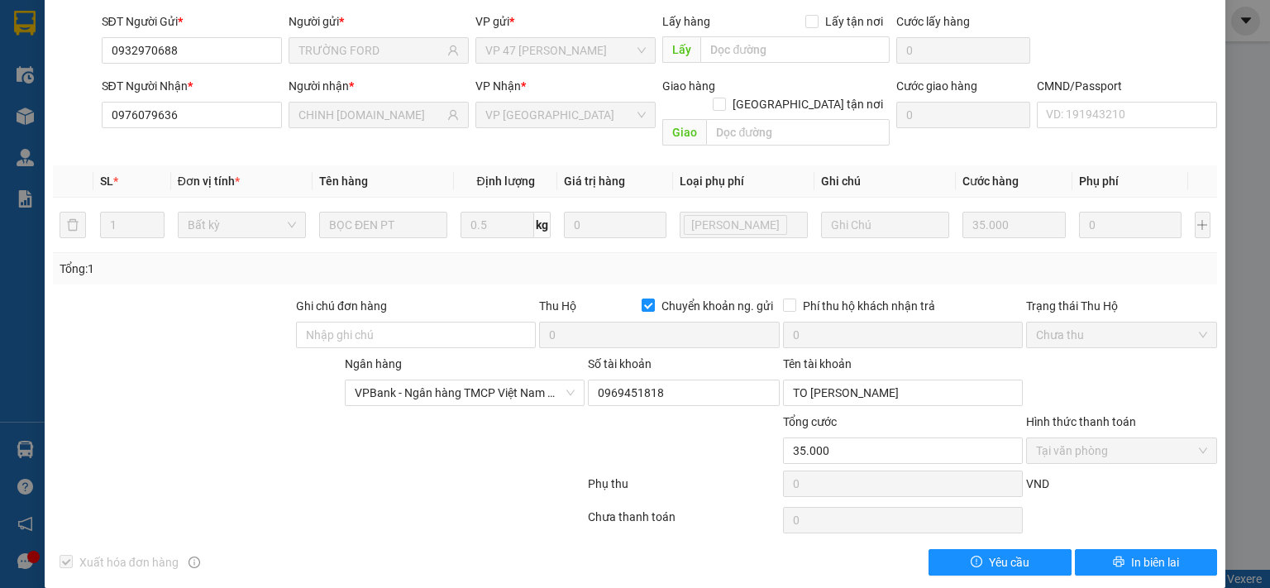
scroll to position [0, 0]
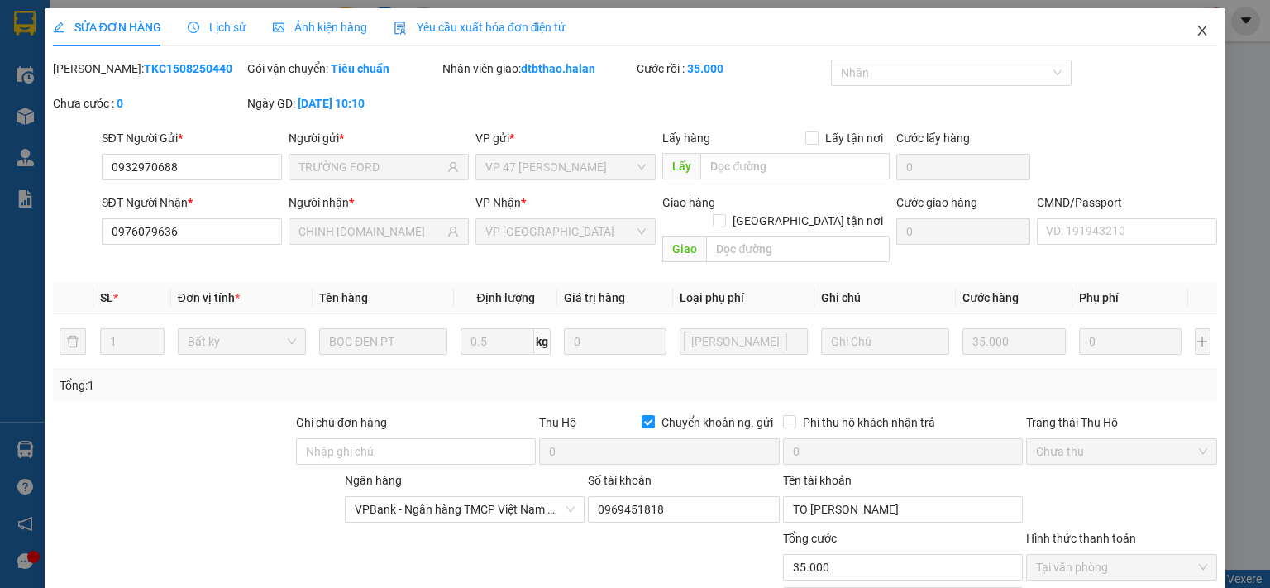
click at [1195, 31] on icon "close" at bounding box center [1201, 30] width 13 height 13
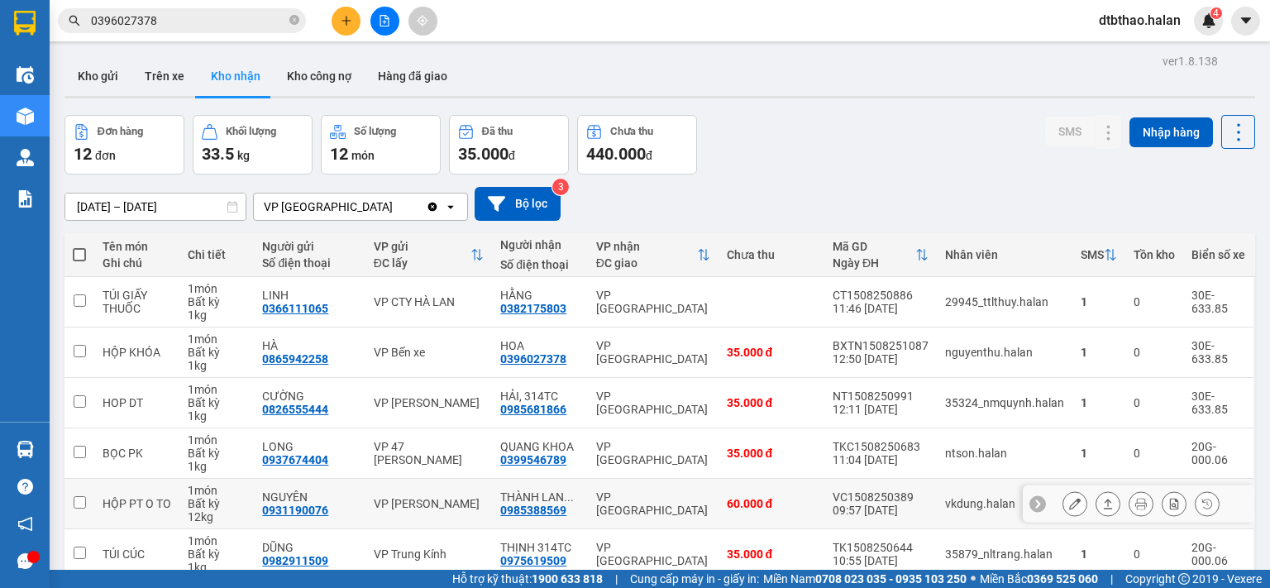
scroll to position [276, 0]
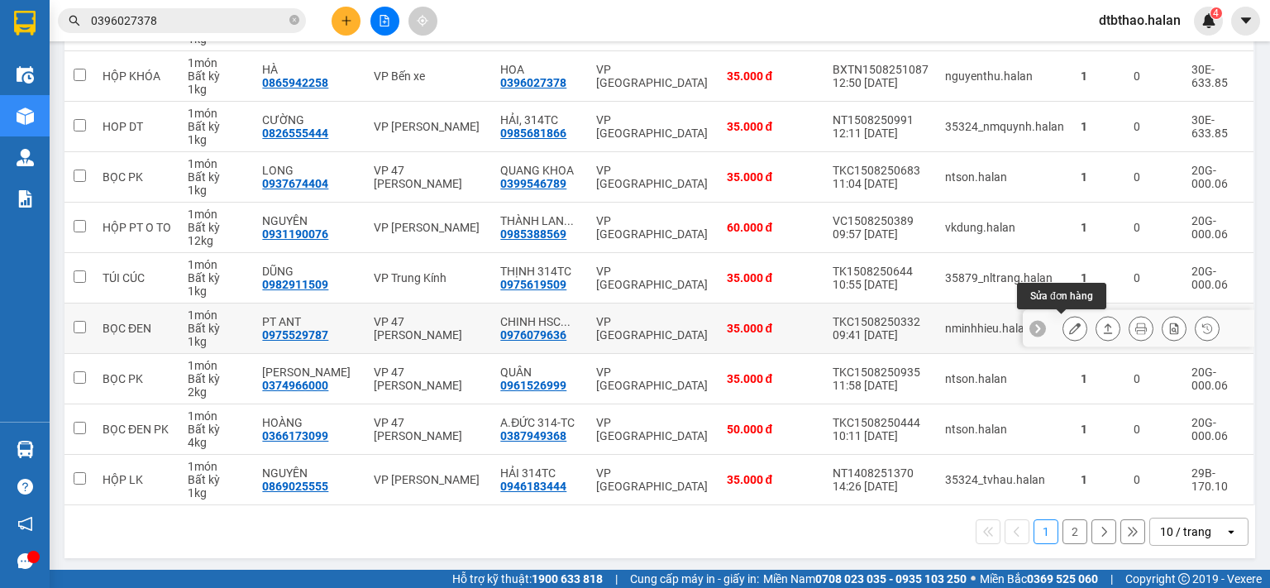
click at [1069, 327] on icon at bounding box center [1075, 328] width 12 height 12
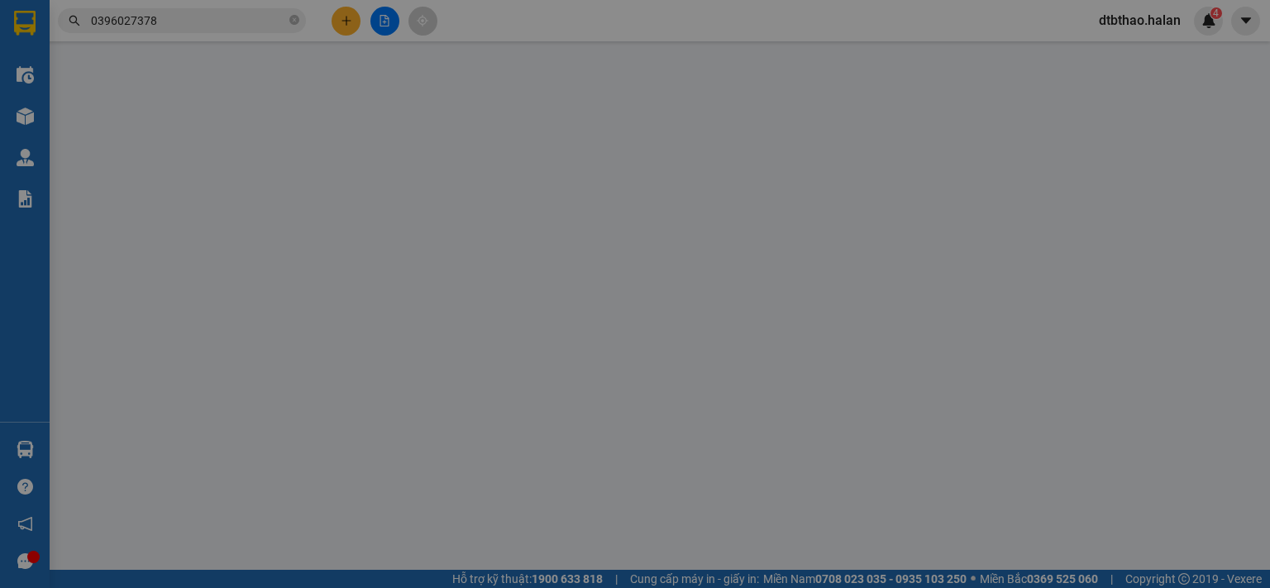
type input "0975529787"
type input "PT ANT"
type input "0976079636"
type input "CHINH [DOMAIN_NAME]"
checkbox input "true"
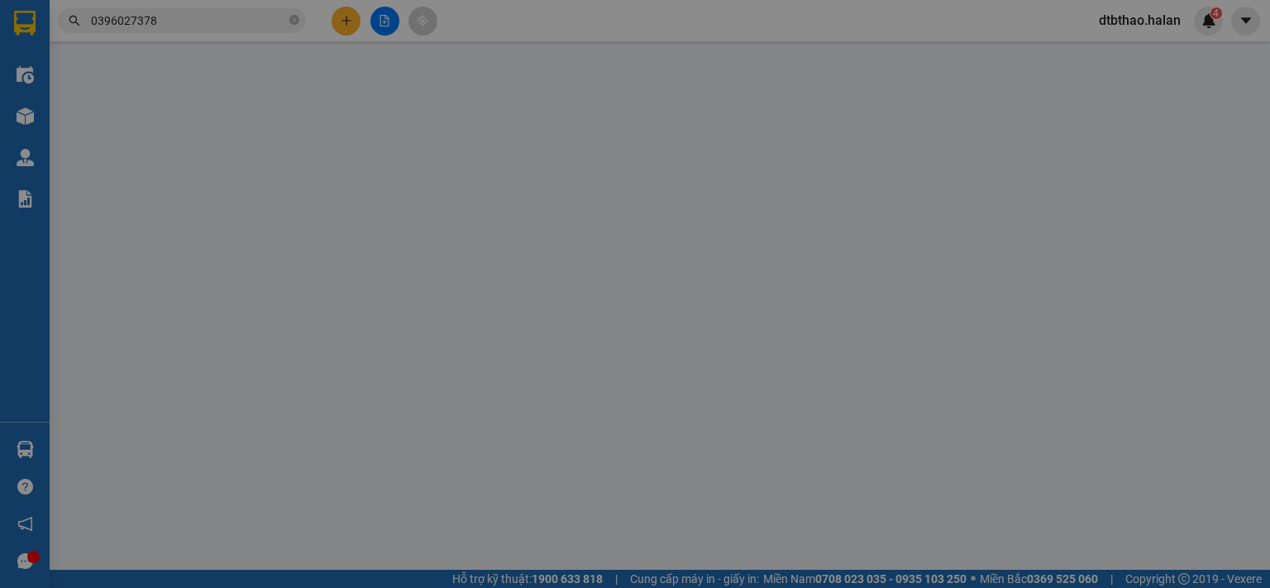
type input "35.000"
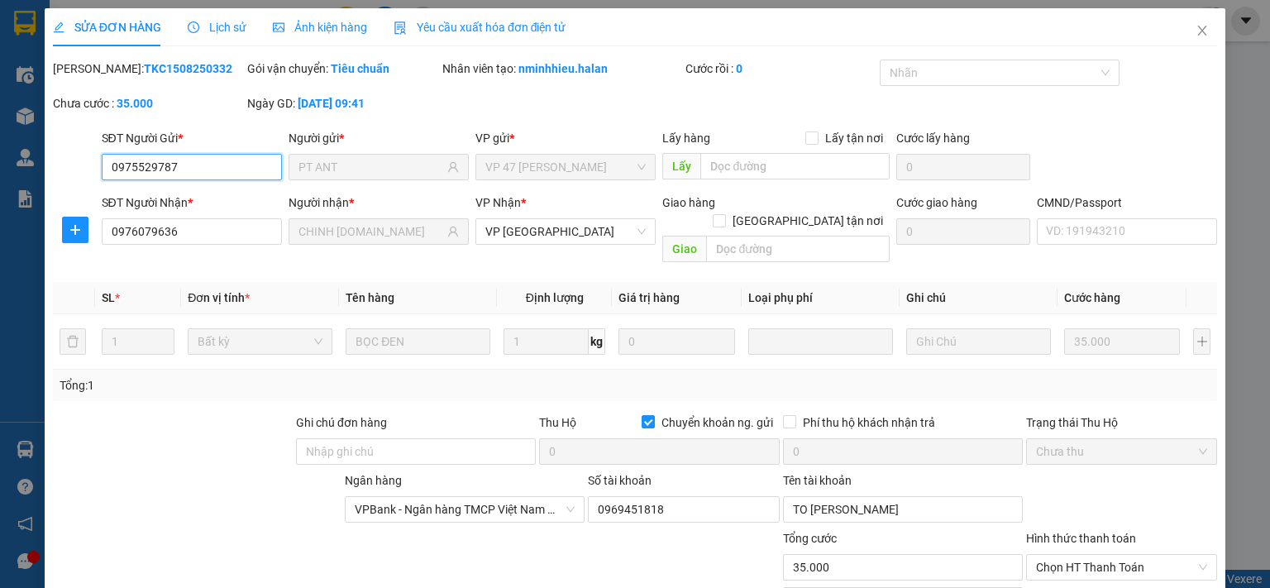
scroll to position [117, 0]
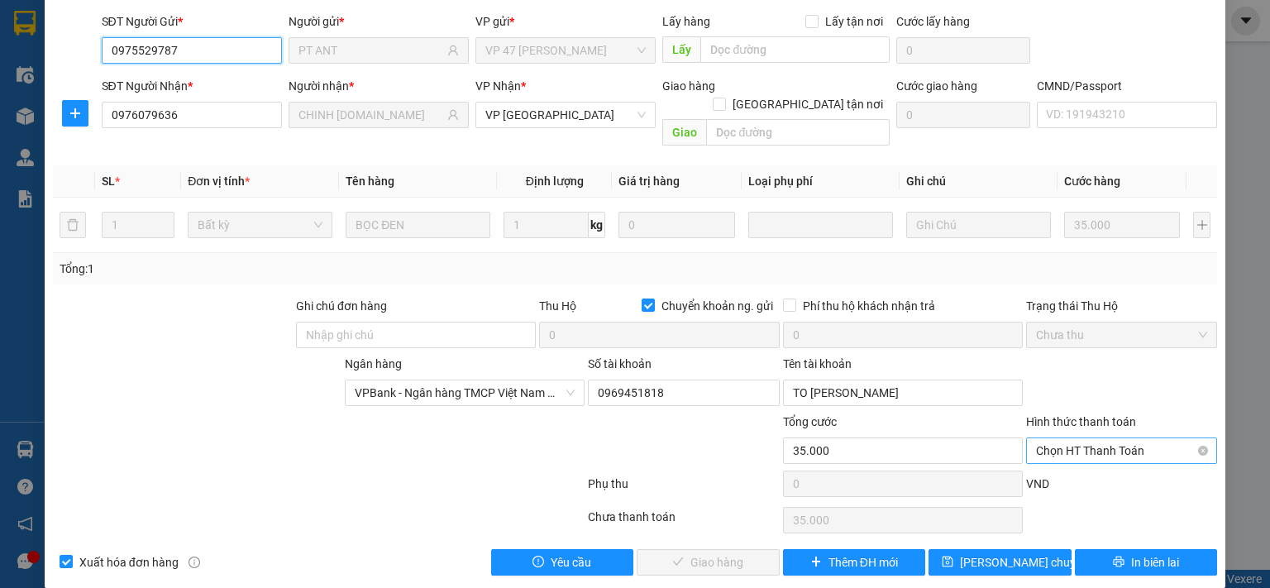
click at [1077, 438] on span "Chọn HT Thanh Toán" at bounding box center [1121, 450] width 171 height 25
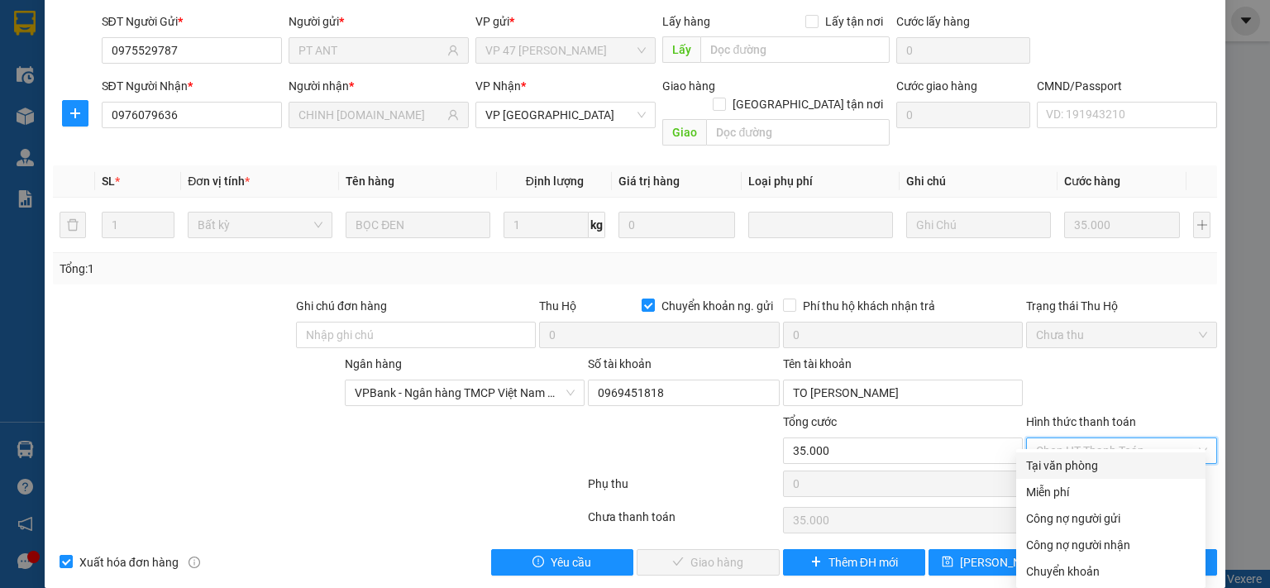
click at [1071, 470] on div "Tại văn phòng" at bounding box center [1110, 465] width 169 height 18
type input "0"
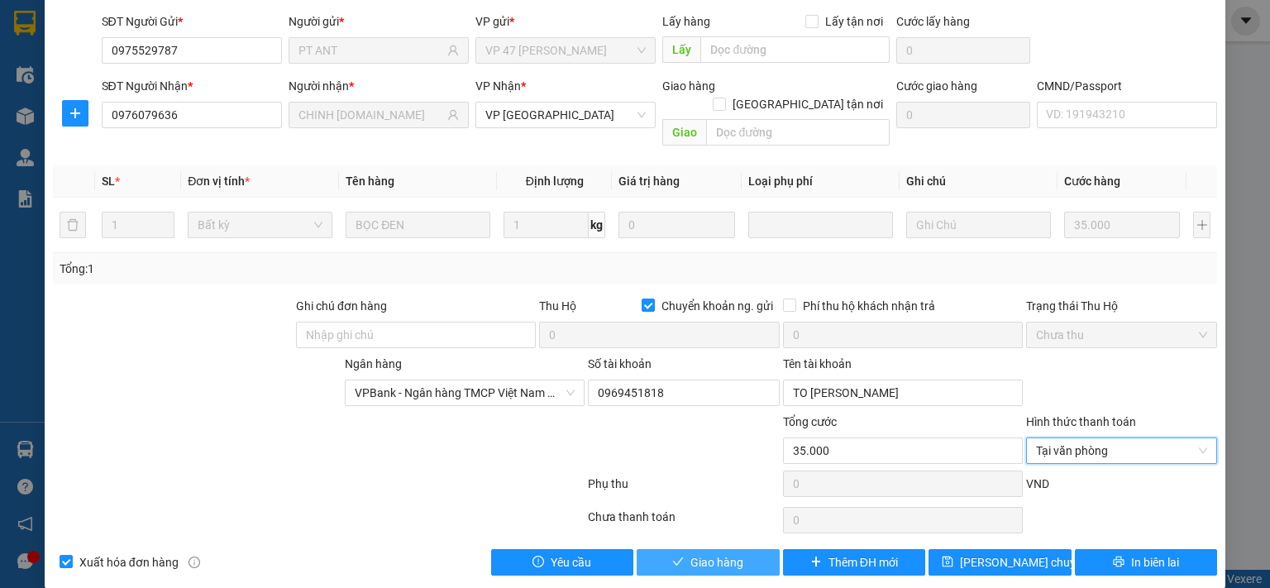
click at [712, 553] on span "Giao hàng" at bounding box center [716, 562] width 53 height 18
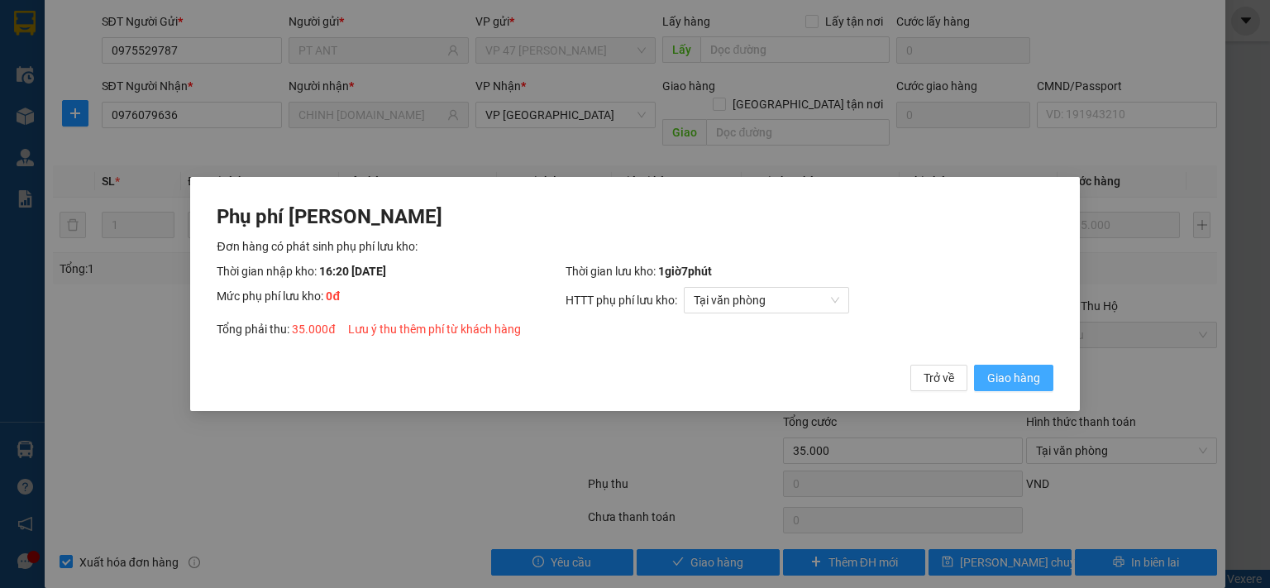
click at [1004, 378] on span "Giao hàng" at bounding box center [1013, 378] width 53 height 18
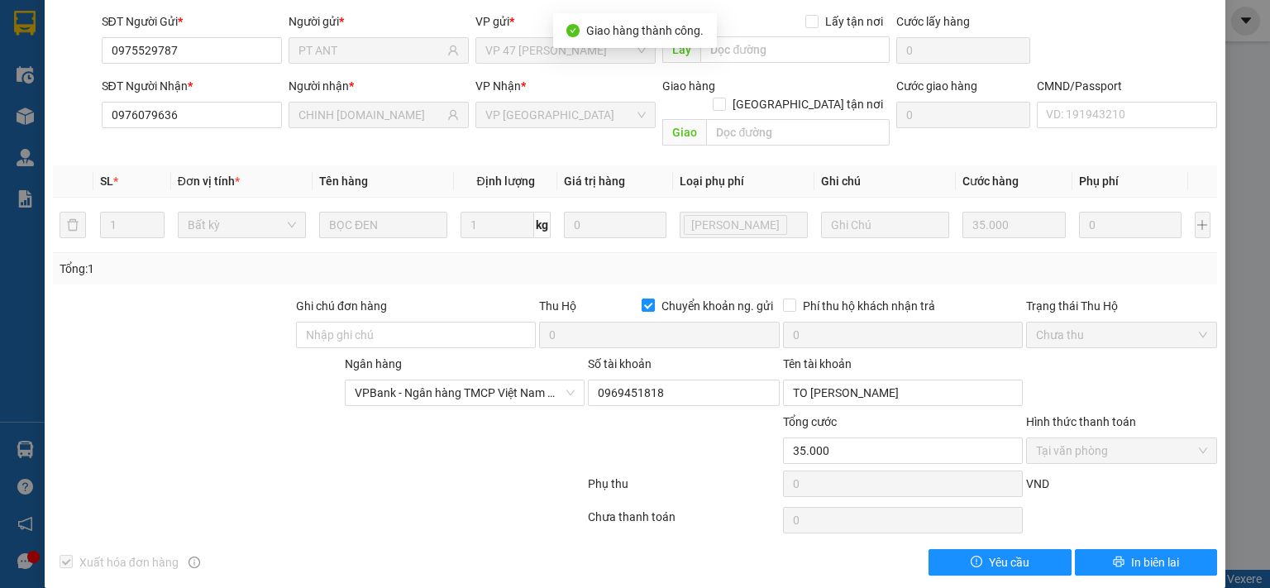
scroll to position [0, 0]
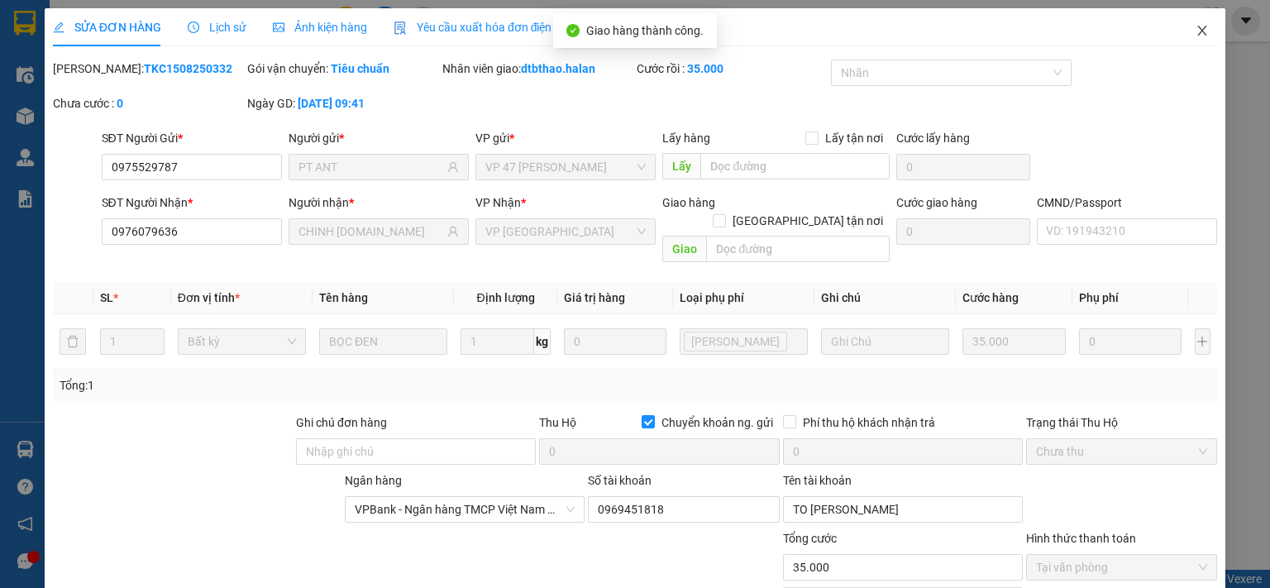
click at [1195, 34] on icon "close" at bounding box center [1201, 30] width 13 height 13
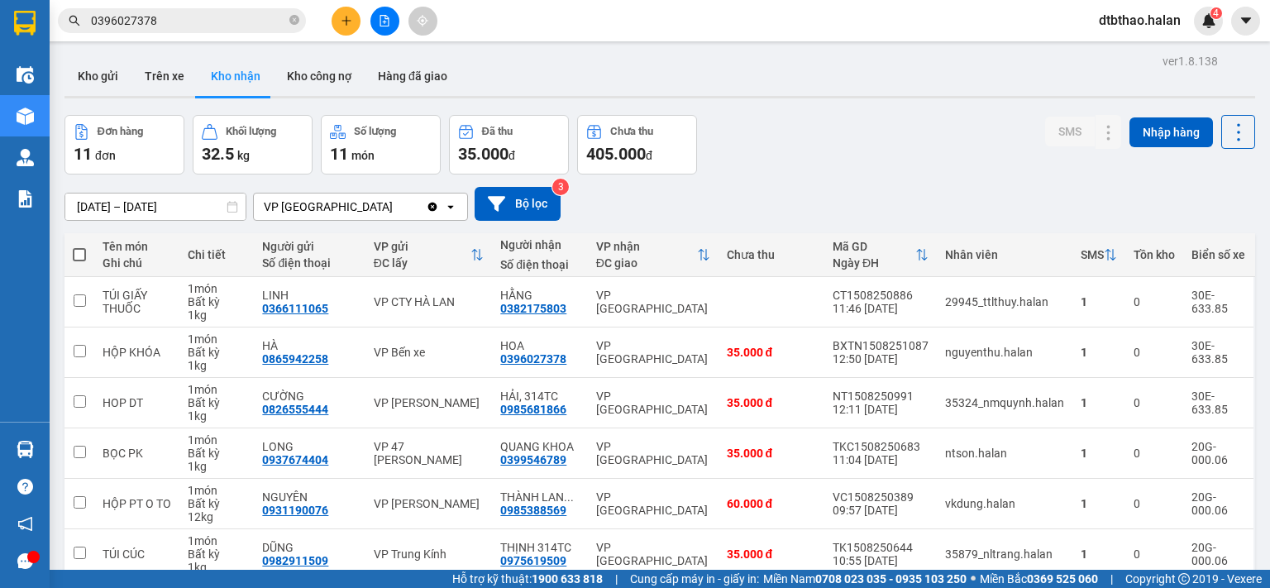
click at [1143, 19] on span "dtbthao.halan" at bounding box center [1140, 20] width 108 height 21
click at [1130, 55] on span "Đăng xuất" at bounding box center [1147, 51] width 74 height 18
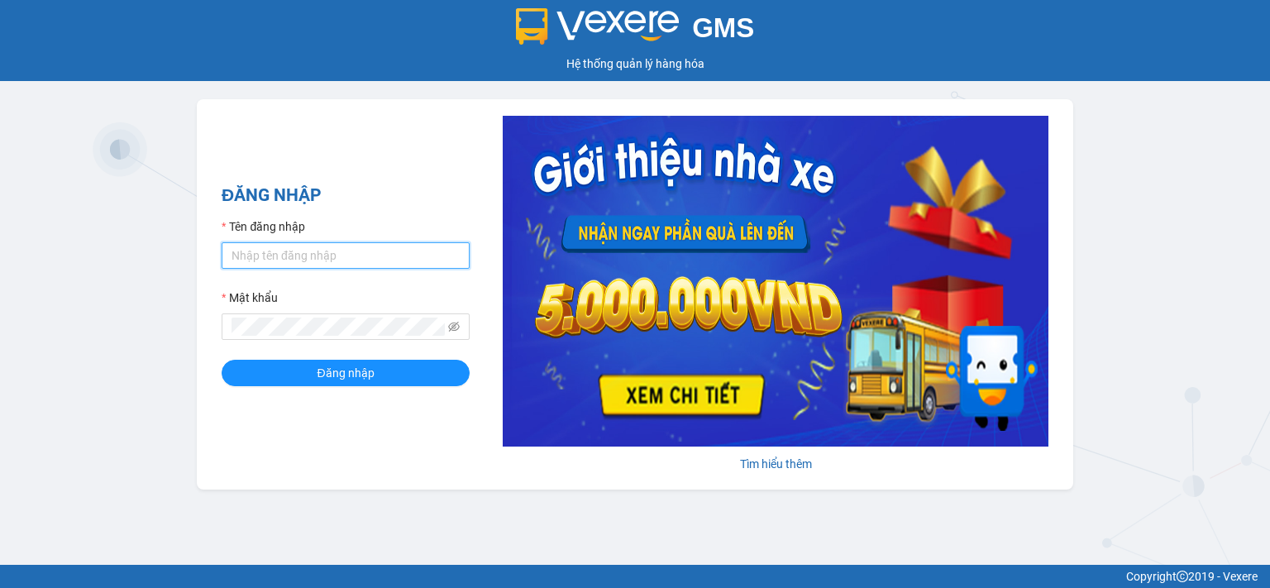
type input "dtbthao.halan"
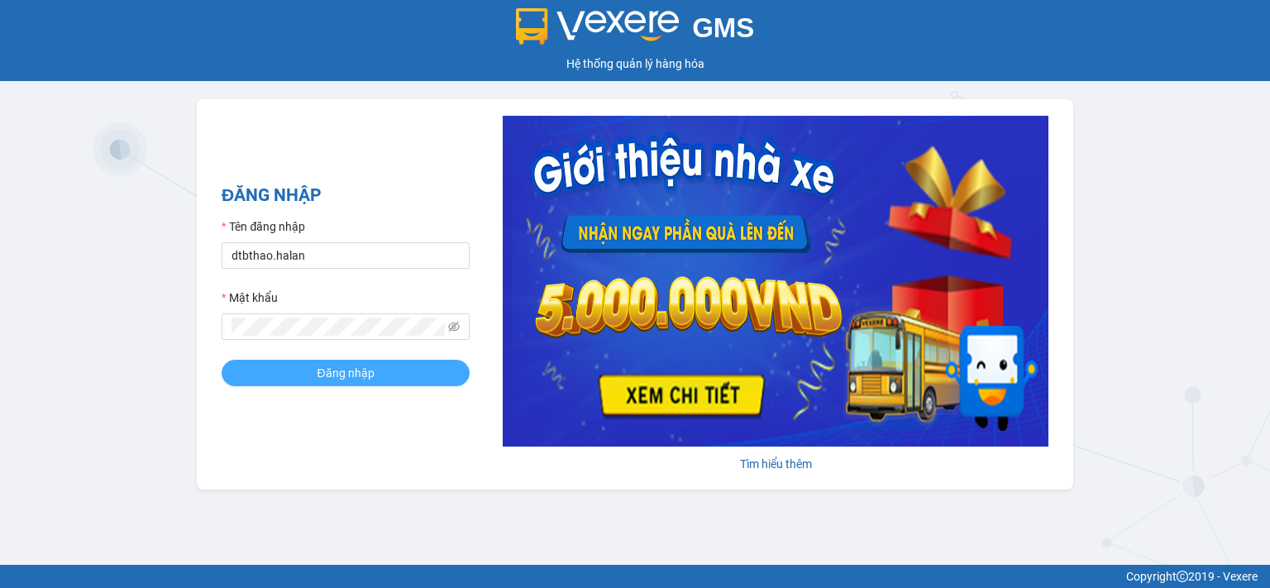
click at [361, 376] on span "Đăng nhập" at bounding box center [345, 373] width 57 height 18
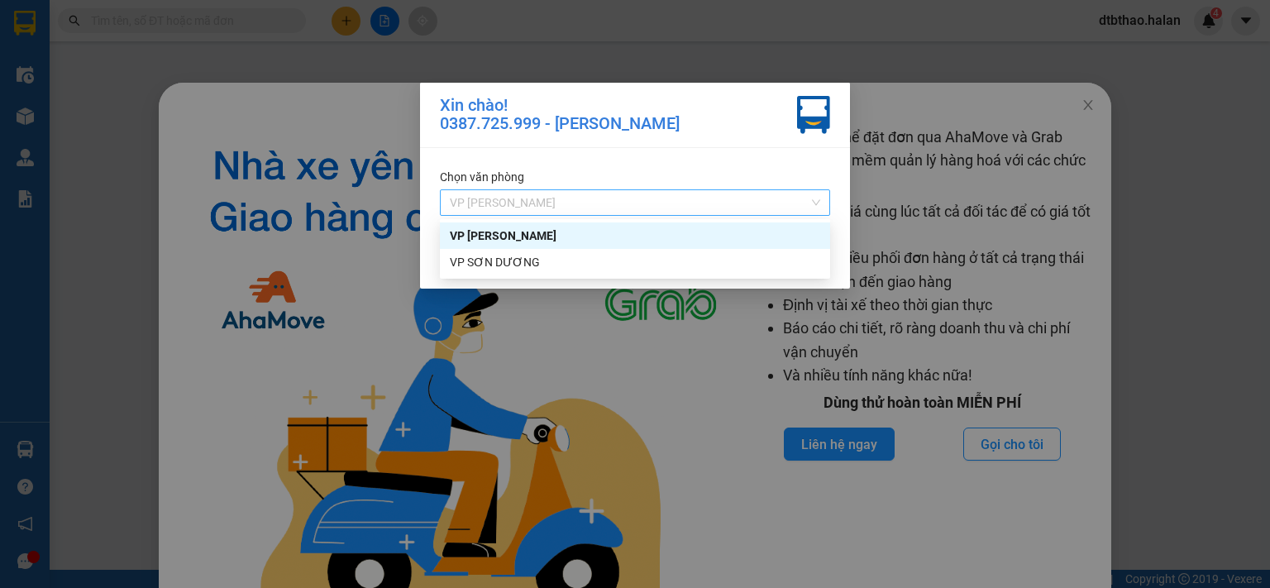
drag, startPoint x: 817, startPoint y: 200, endPoint x: 809, endPoint y: 206, distance: 10.1
click at [815, 201] on span "VP [GEOGRAPHIC_DATA]" at bounding box center [635, 202] width 370 height 25
click at [518, 261] on div "VP SƠN DƯƠNG" at bounding box center [635, 262] width 370 height 18
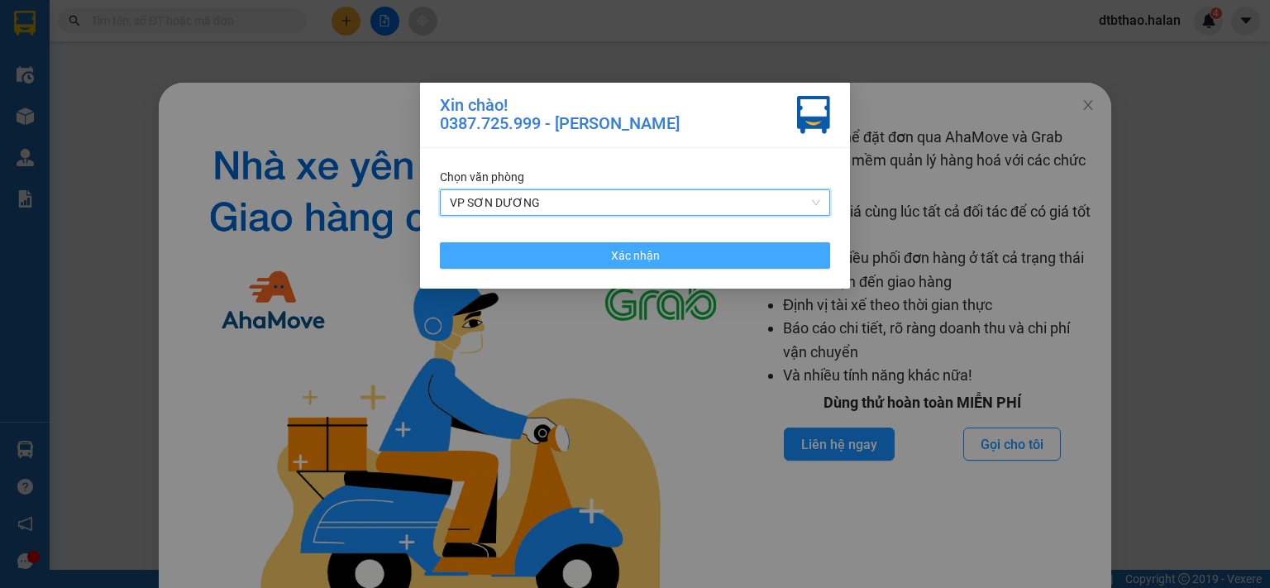
click at [539, 254] on button "Xác nhận" at bounding box center [635, 255] width 390 height 26
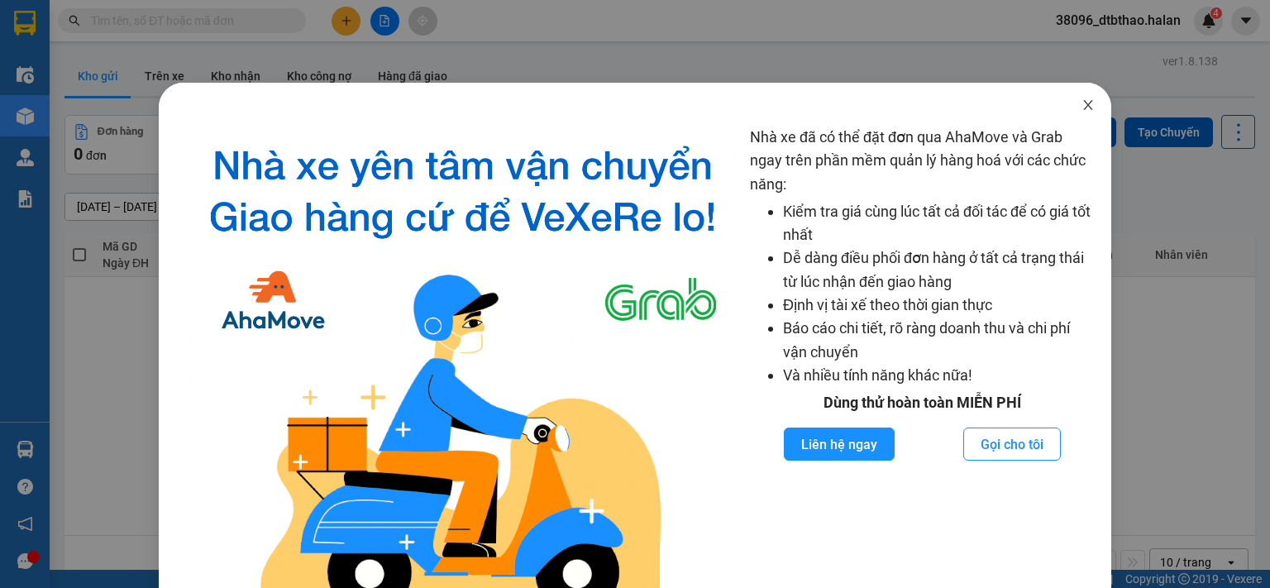
click at [1083, 105] on icon "close" at bounding box center [1087, 105] width 9 height 10
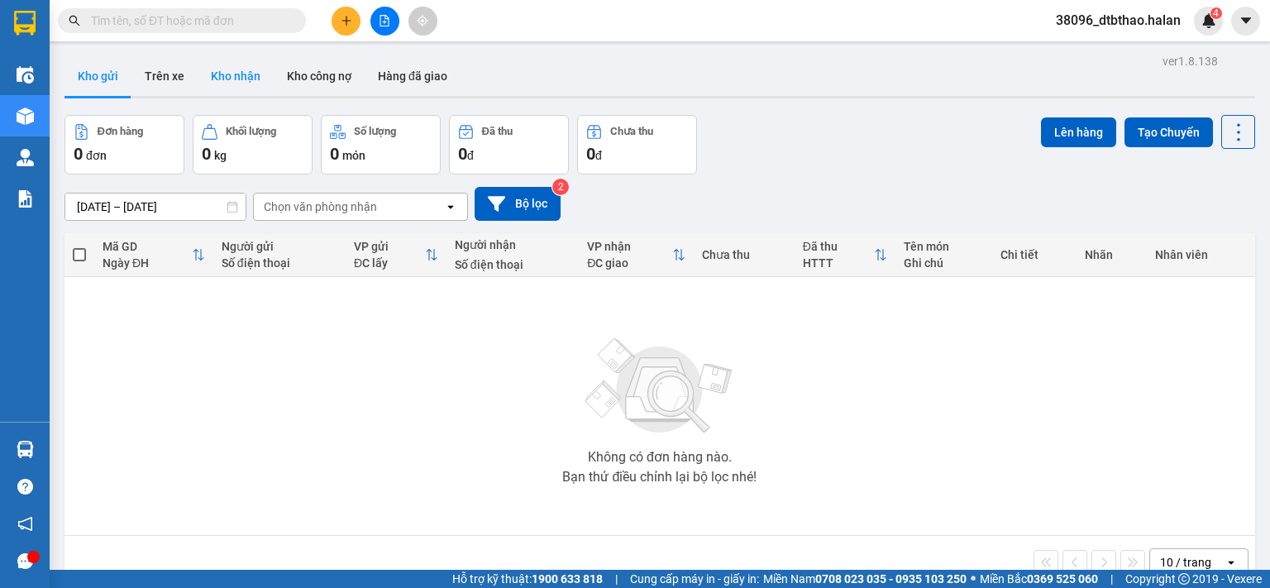
click at [236, 75] on button "Kho nhận" at bounding box center [236, 76] width 76 height 40
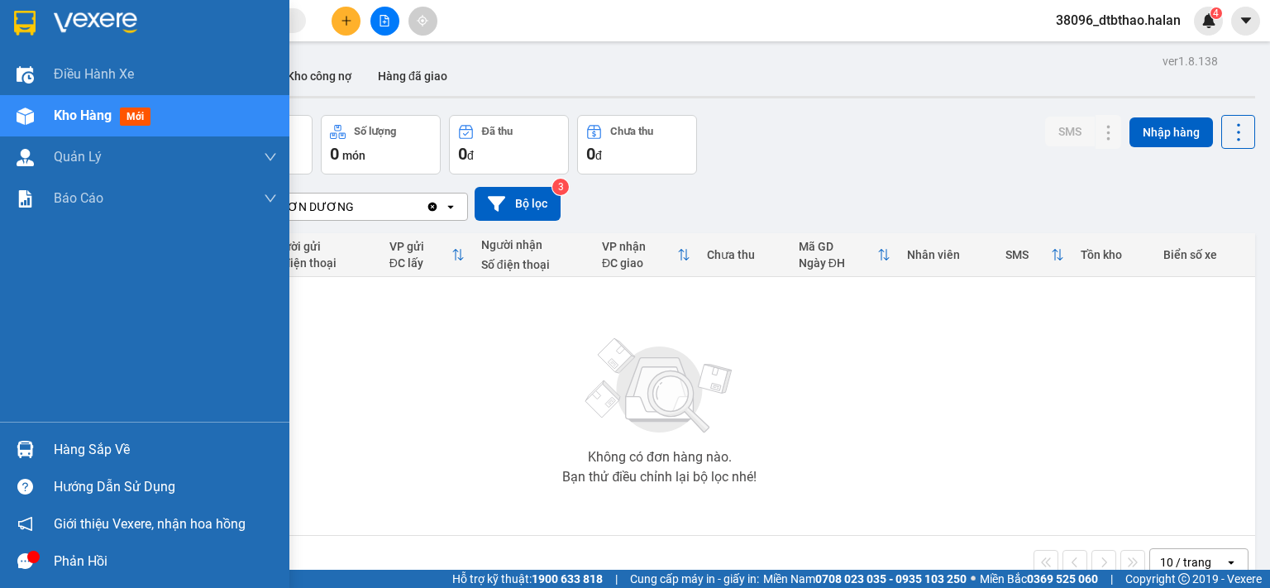
click at [93, 455] on div "Hàng sắp về" at bounding box center [165, 449] width 223 height 25
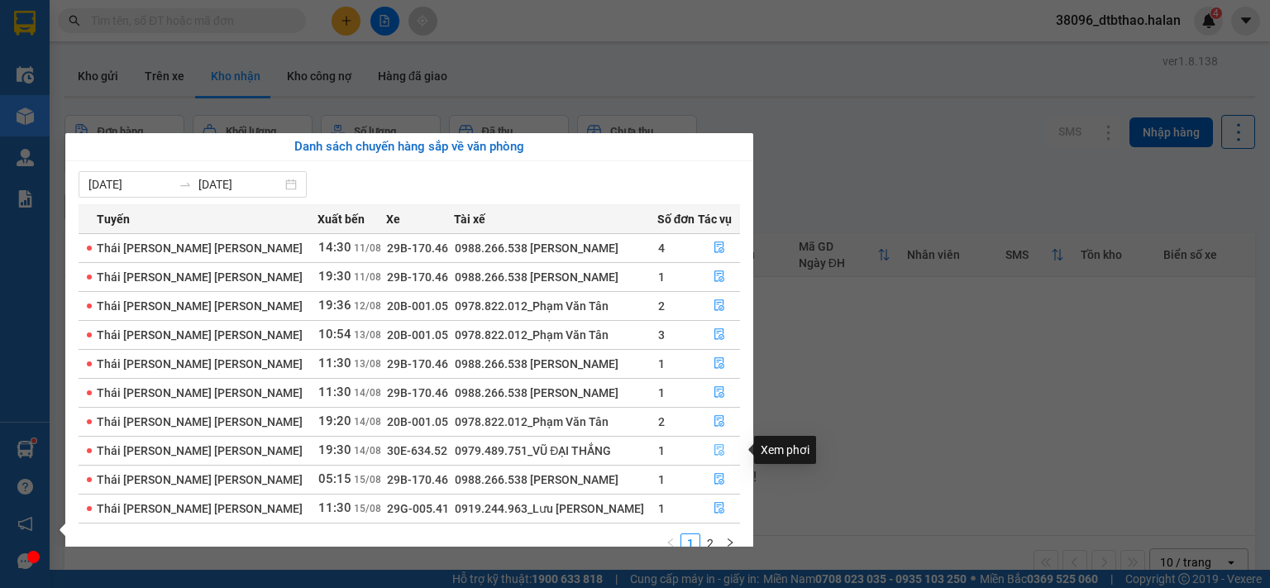
click at [713, 448] on icon "file-done" at bounding box center [719, 450] width 12 height 12
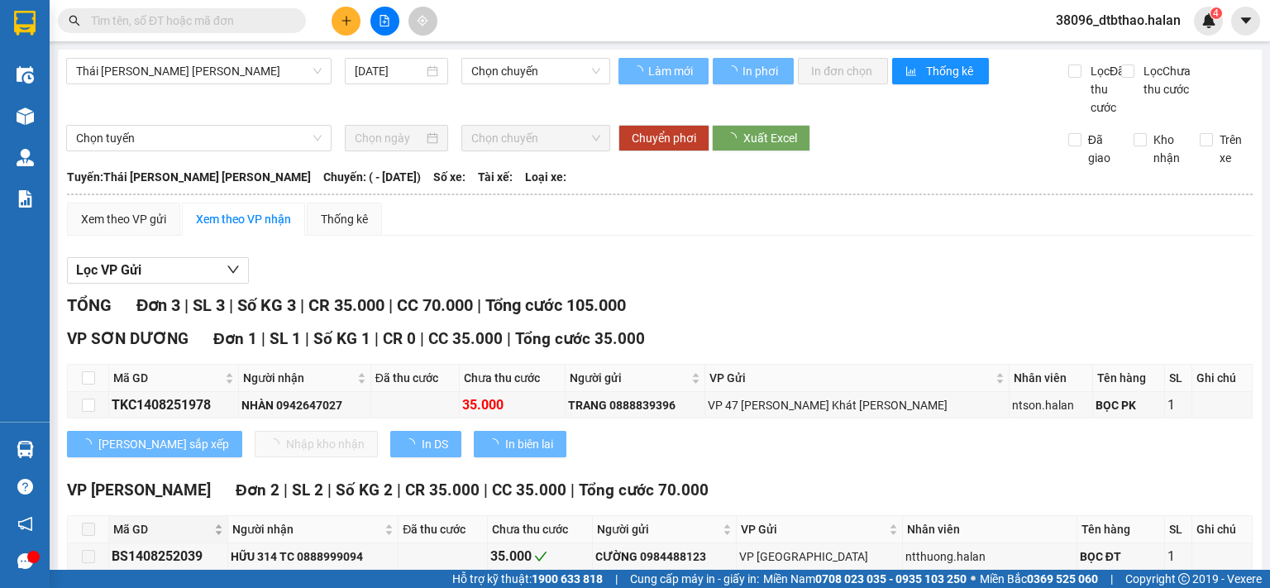
type input "14/08/2025"
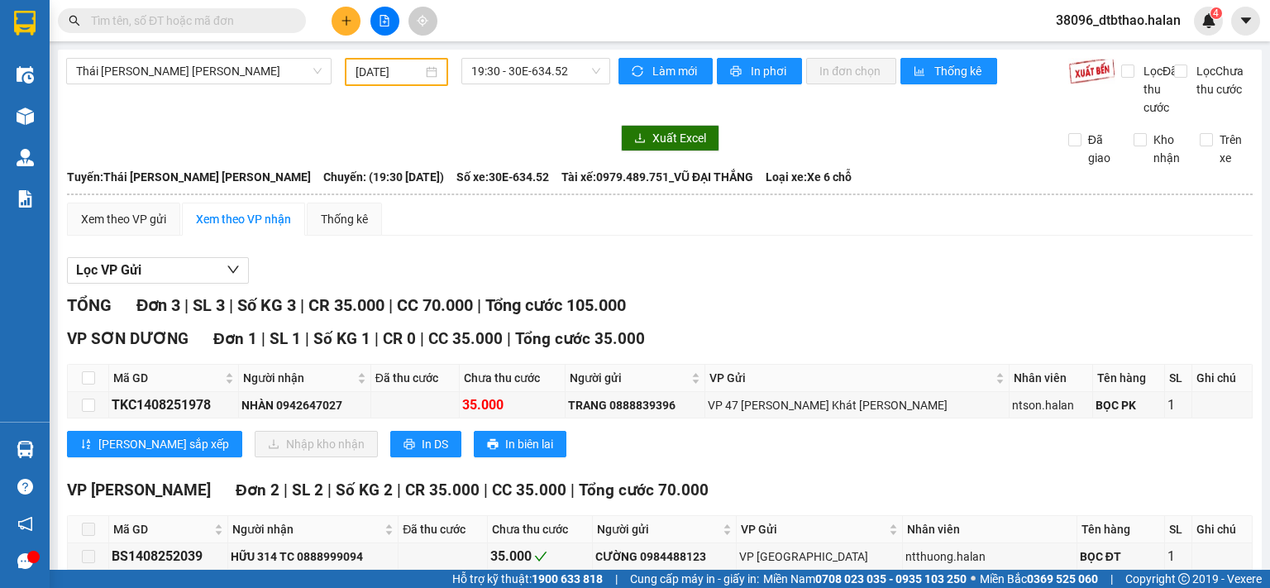
scroll to position [127, 0]
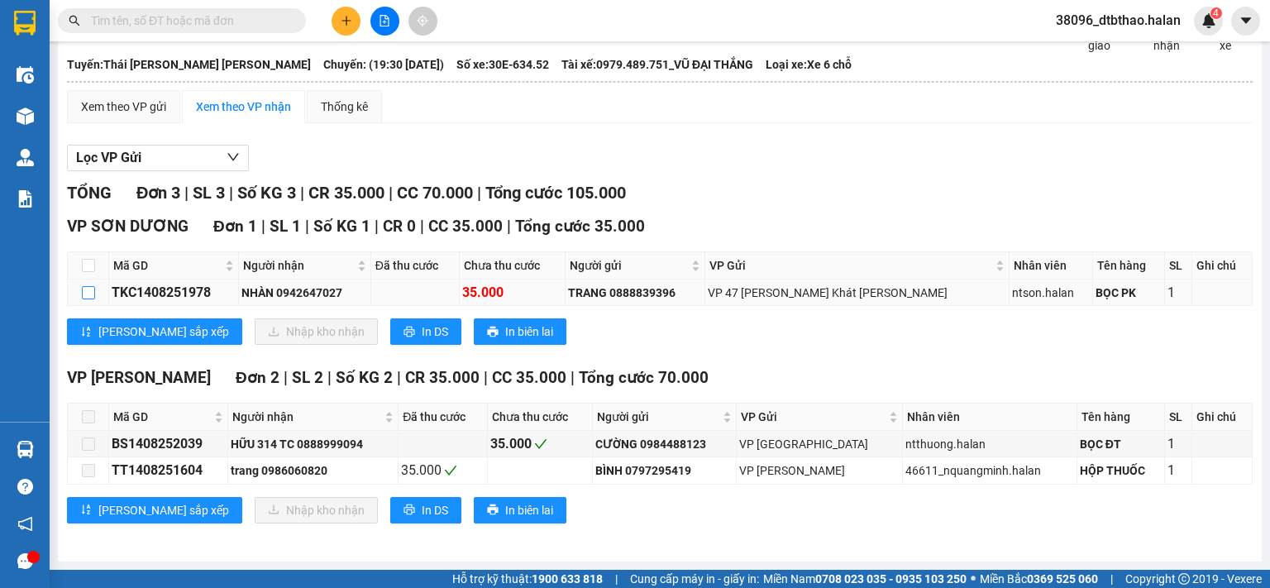
click at [83, 296] on input "checkbox" at bounding box center [88, 292] width 13 height 13
checkbox input "true"
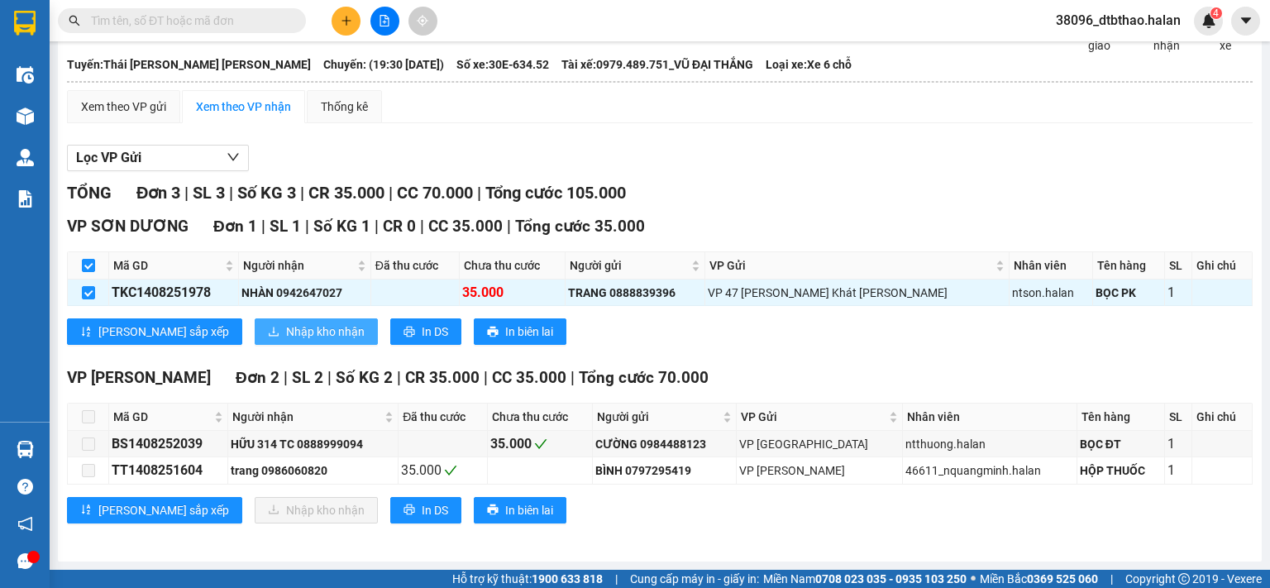
click at [286, 331] on span "Nhập kho nhận" at bounding box center [325, 331] width 79 height 18
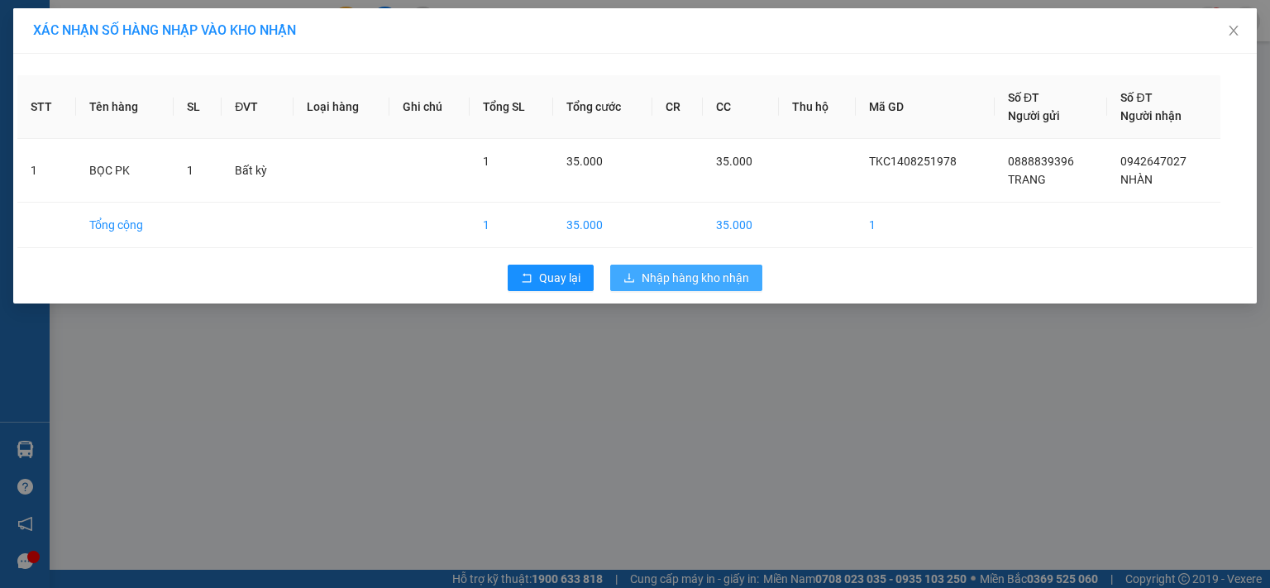
click at [724, 273] on span "Nhập hàng kho nhận" at bounding box center [695, 278] width 107 height 18
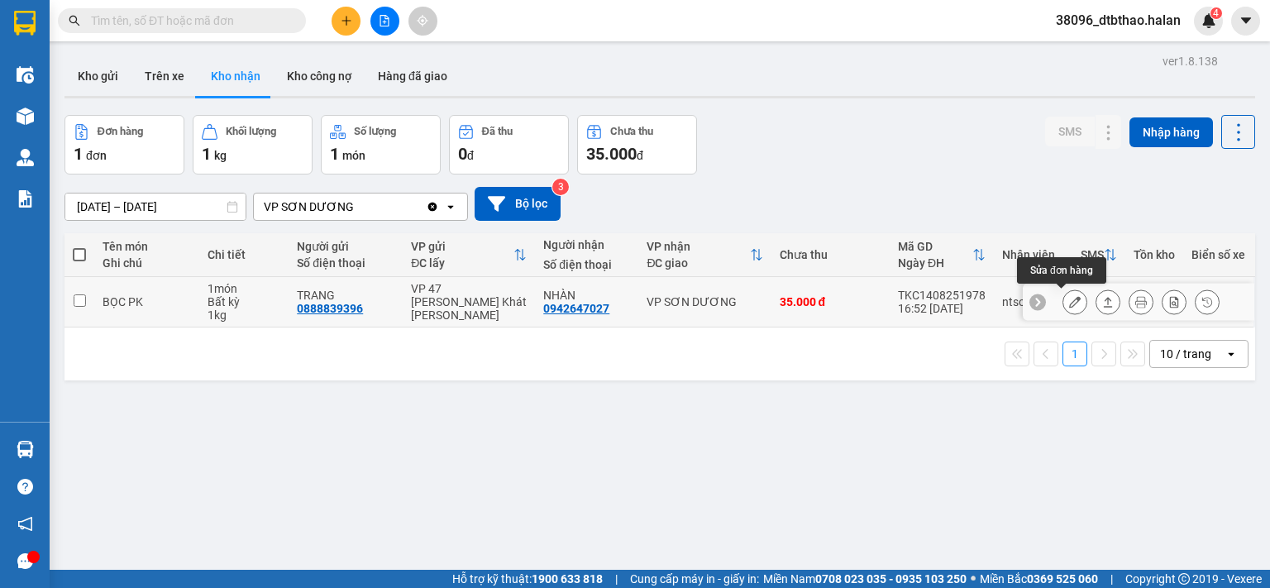
click at [1069, 302] on icon at bounding box center [1075, 302] width 12 height 12
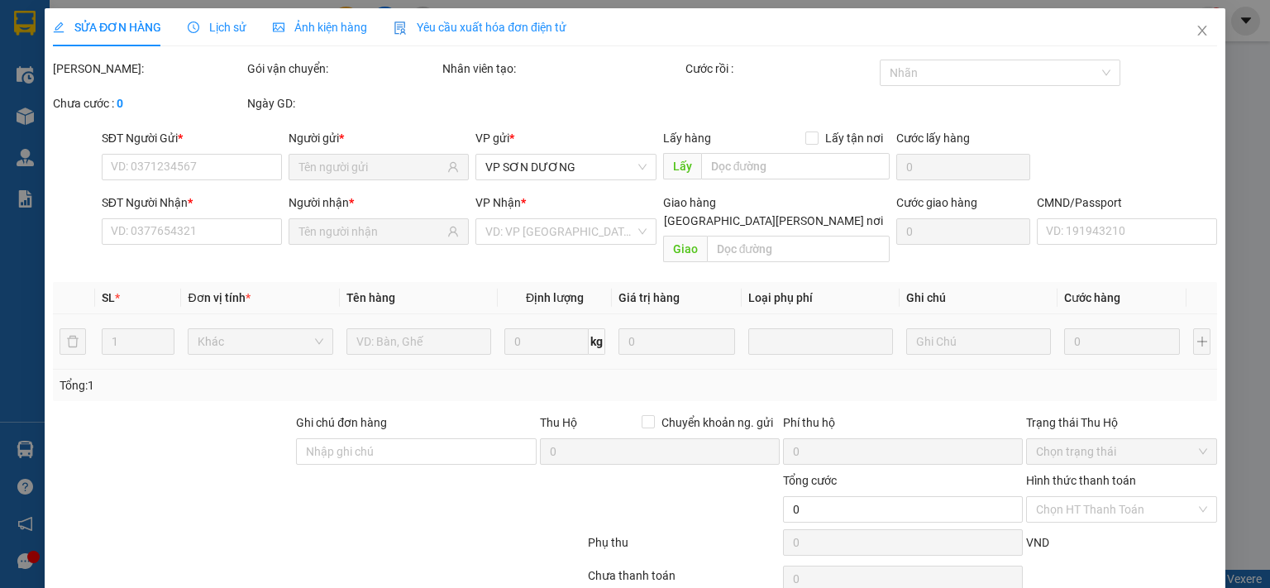
type input "0888839396"
type input "TRANG"
type input "0942647027"
type input "NHÀN"
type input "35.000"
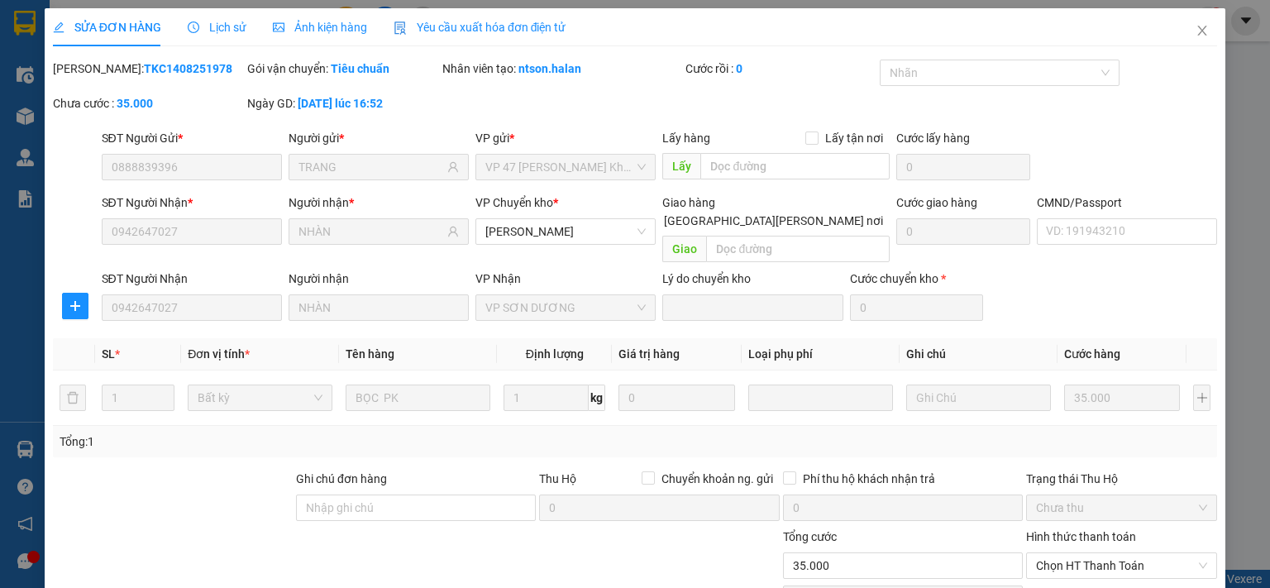
scroll to position [115, 0]
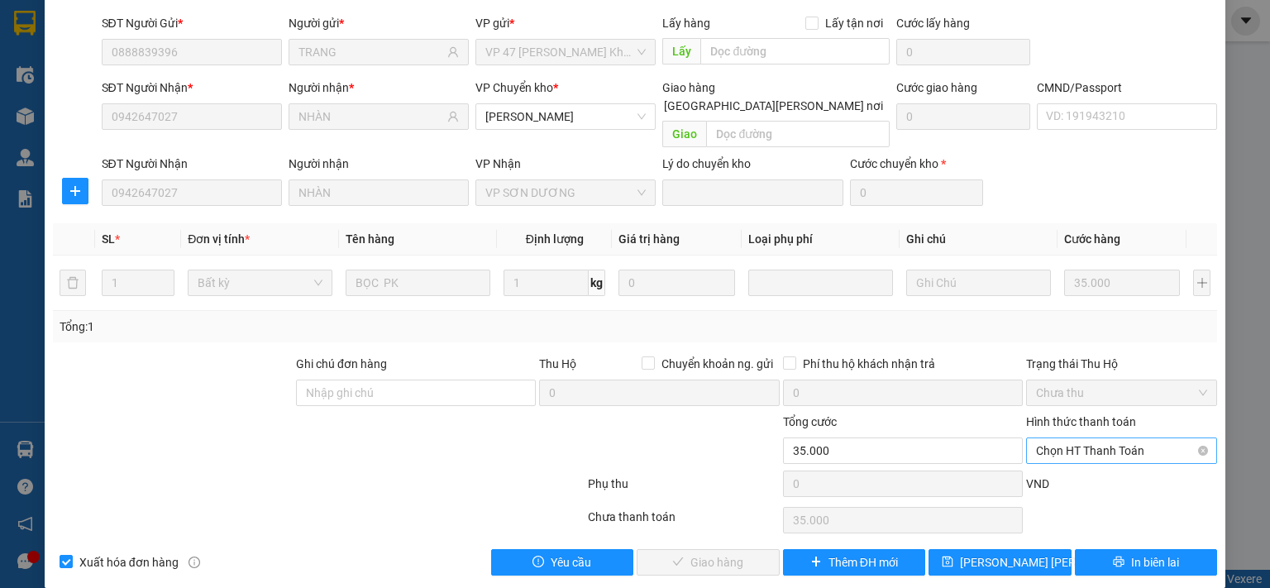
click at [1088, 438] on span "Chọn HT Thanh Toán" at bounding box center [1121, 450] width 171 height 25
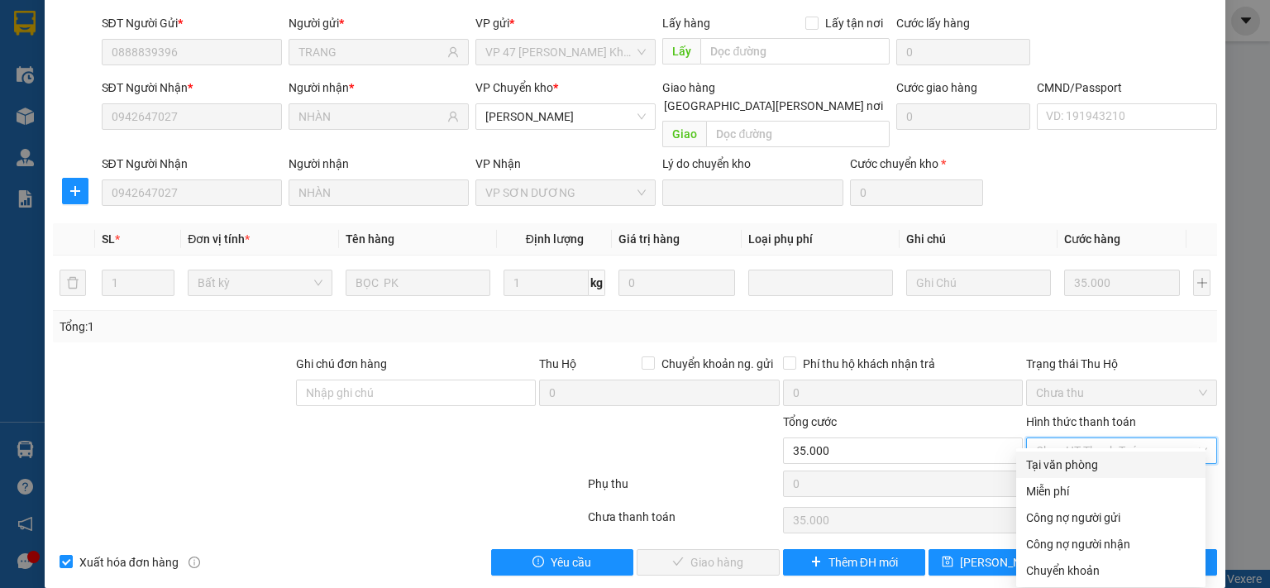
click at [1081, 467] on div "Tại văn phòng" at bounding box center [1110, 465] width 169 height 18
type input "0"
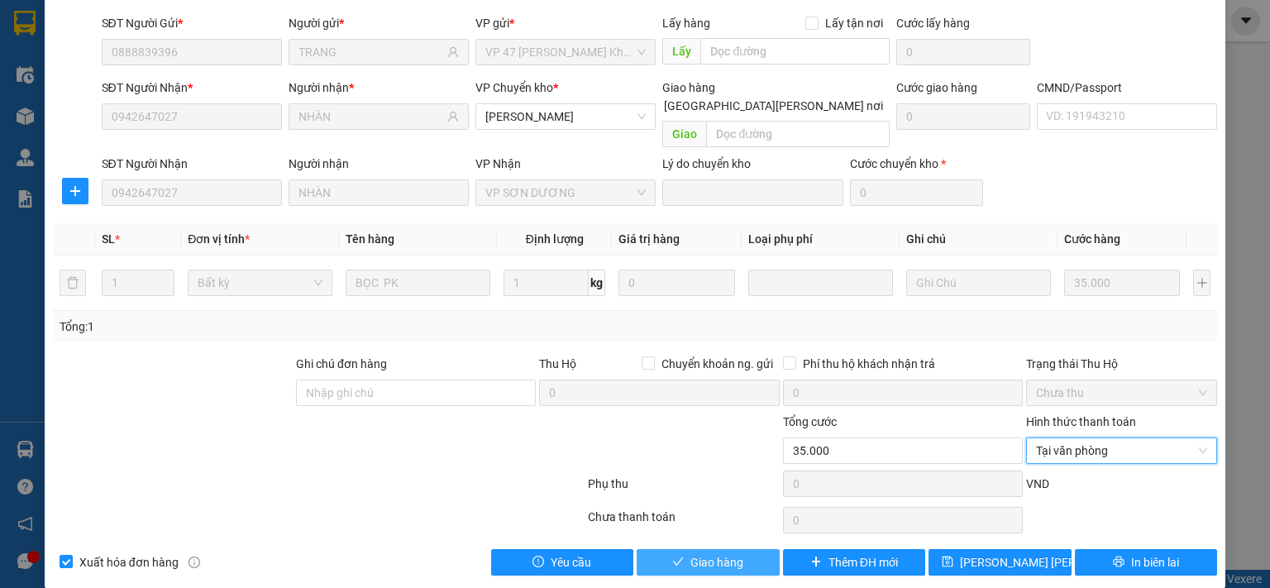
click at [742, 549] on button "Giao hàng" at bounding box center [708, 562] width 143 height 26
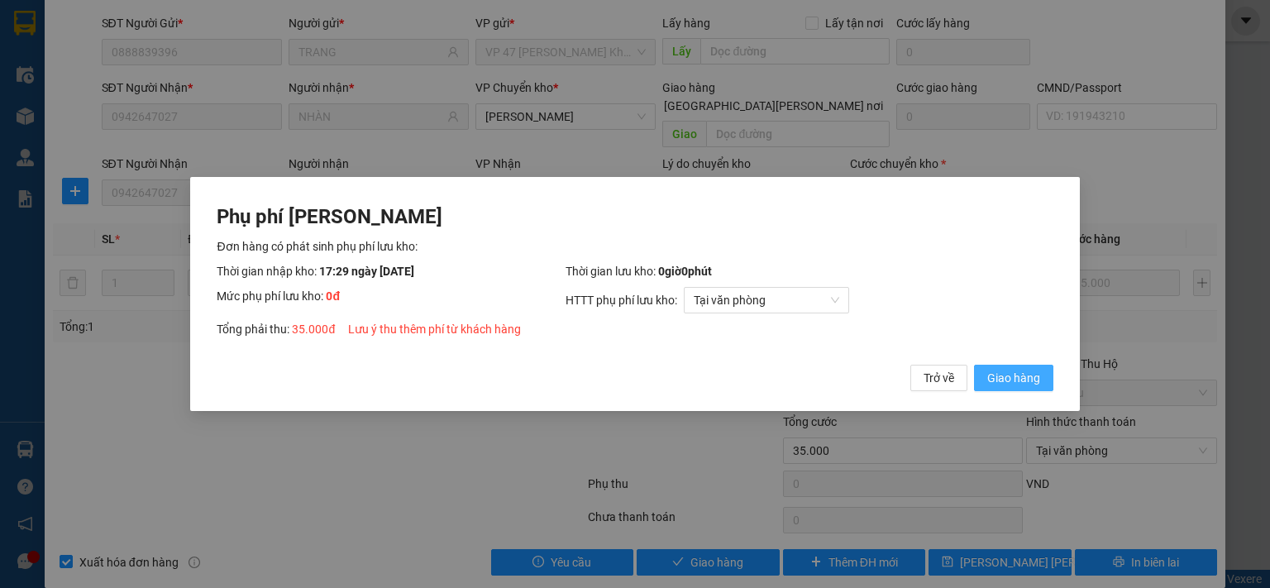
click at [1008, 383] on span "Giao hàng" at bounding box center [1013, 378] width 53 height 18
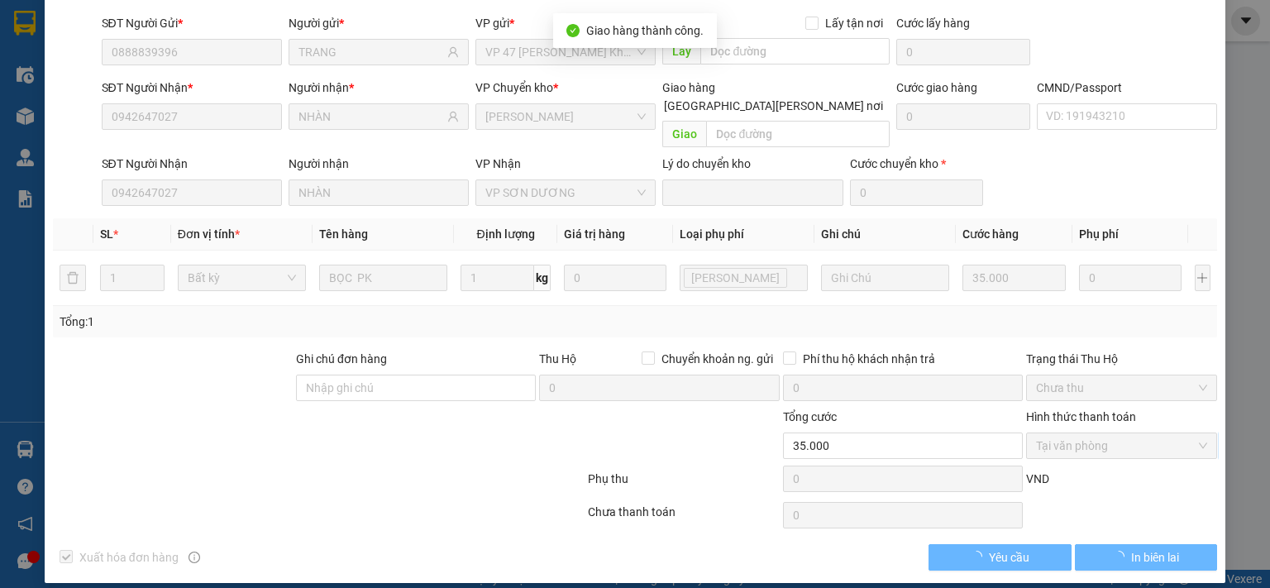
scroll to position [0, 0]
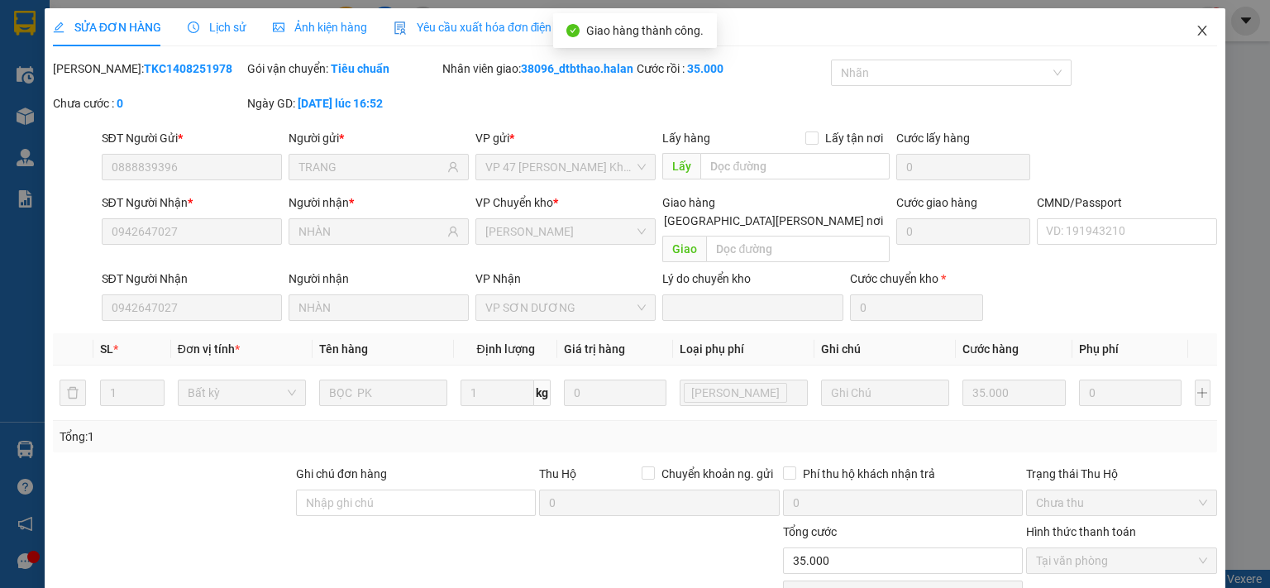
click at [1195, 31] on icon "close" at bounding box center [1201, 30] width 13 height 13
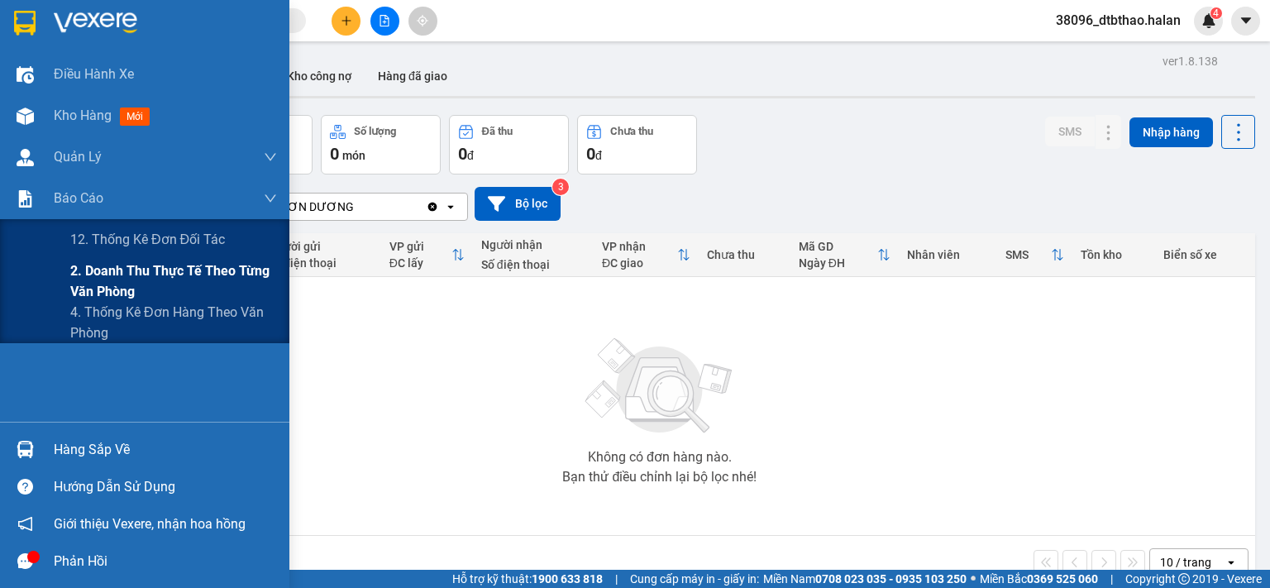
click at [114, 277] on span "2. Doanh thu thực tế theo từng văn phòng" at bounding box center [173, 280] width 207 height 41
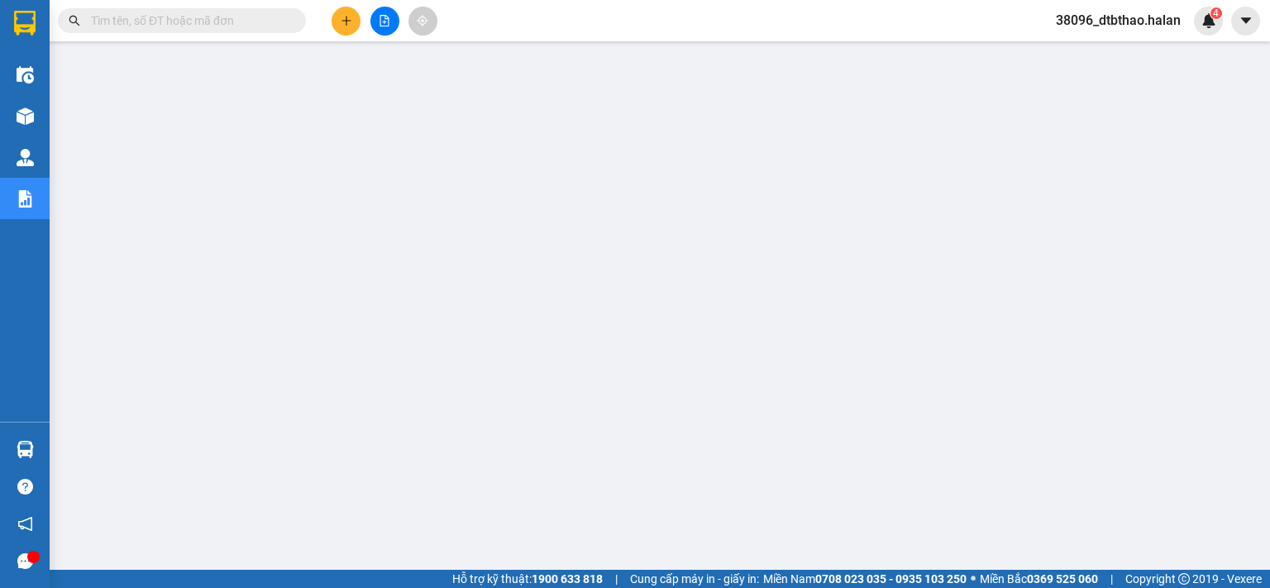
click at [1133, 22] on span "38096_dtbthao.halan" at bounding box center [1118, 20] width 151 height 21
click at [1098, 55] on span "Đăng xuất" at bounding box center [1125, 51] width 117 height 18
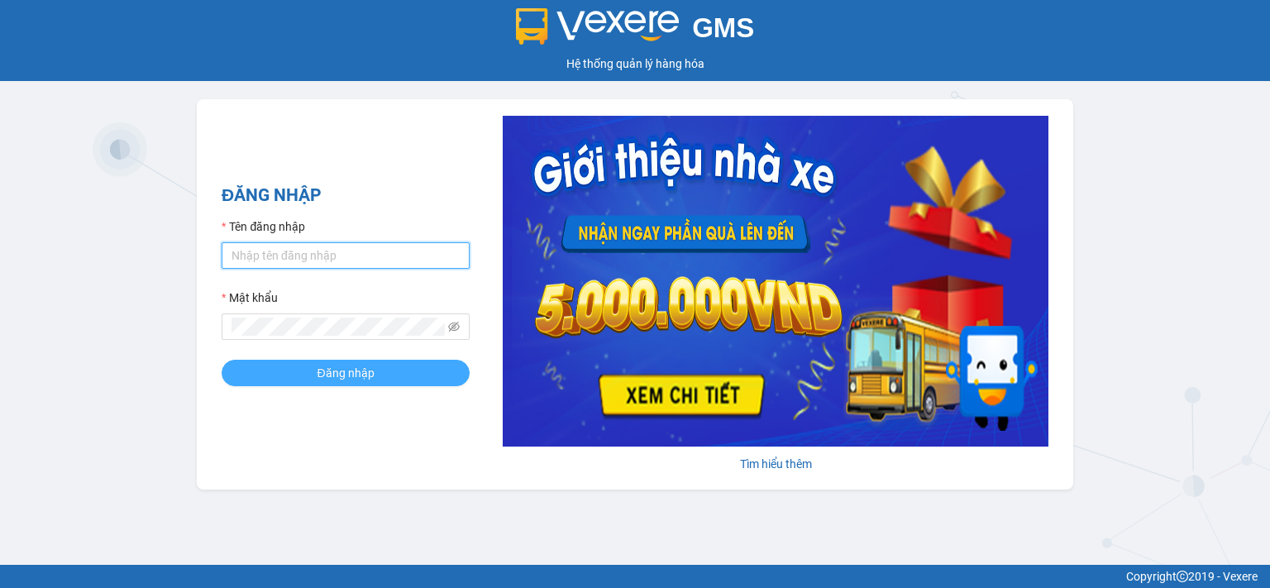
type input "dtbthao.halan"
click at [360, 374] on span "Đăng nhập" at bounding box center [345, 373] width 57 height 18
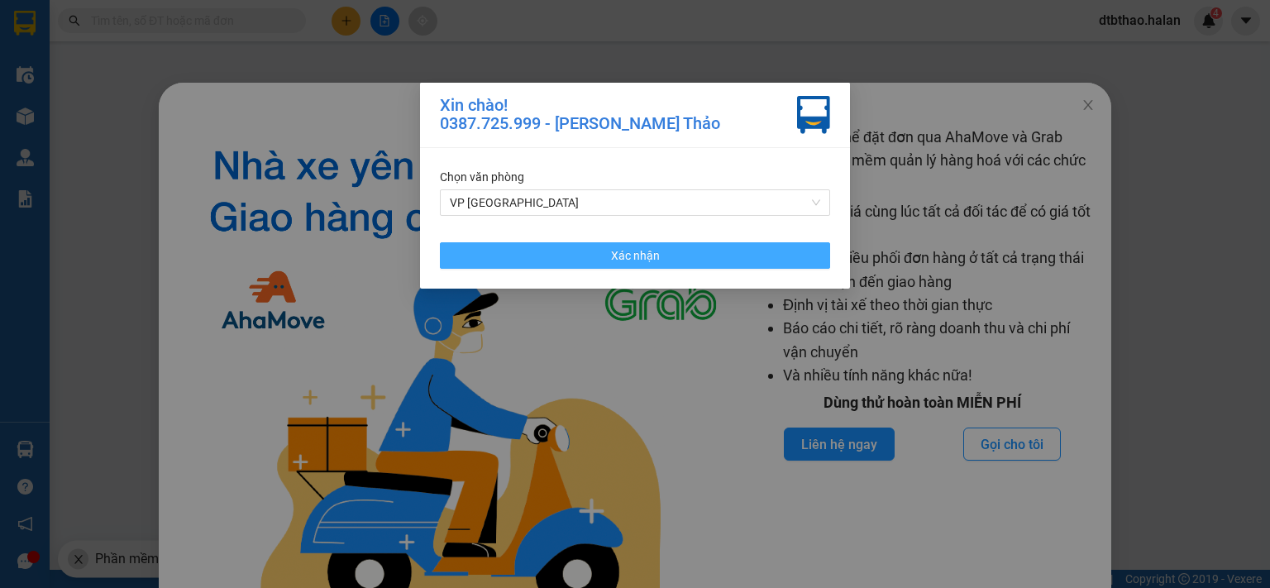
click at [679, 255] on button "Xác nhận" at bounding box center [635, 255] width 390 height 26
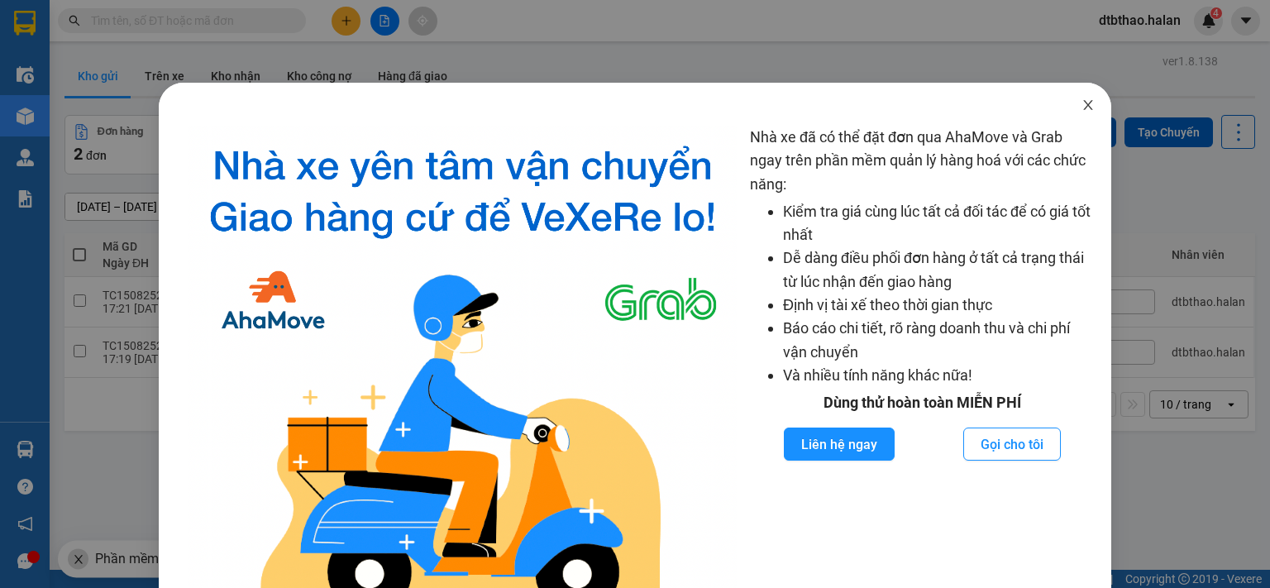
click at [1083, 105] on icon "close" at bounding box center [1087, 105] width 9 height 10
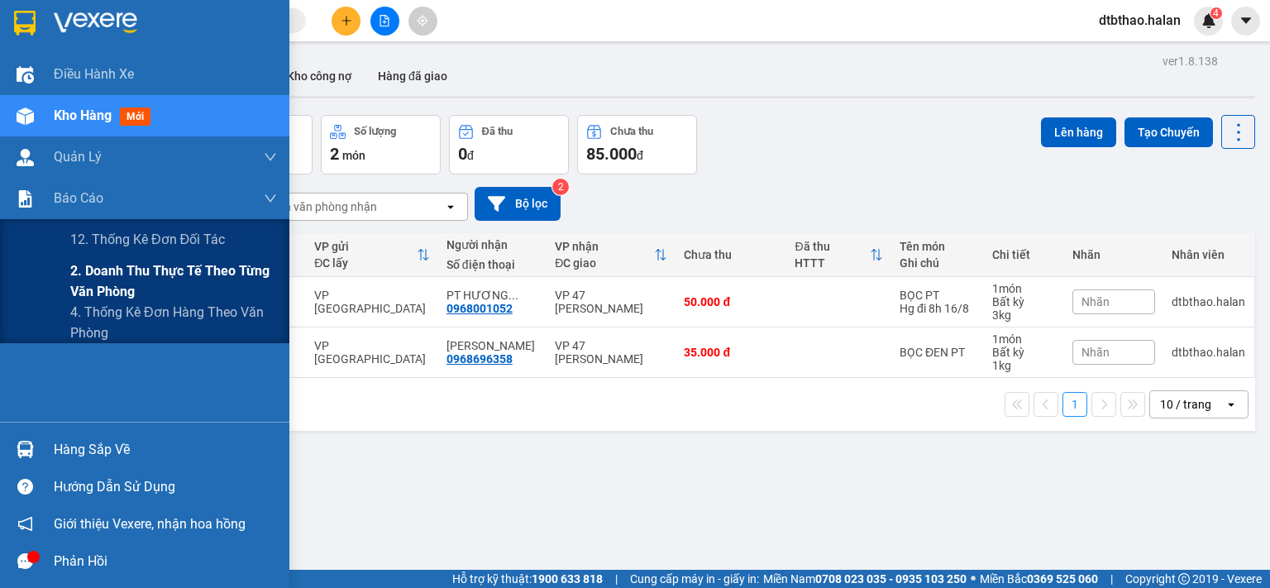
click at [98, 273] on span "2. Doanh thu thực tế theo từng văn phòng" at bounding box center [173, 280] width 207 height 41
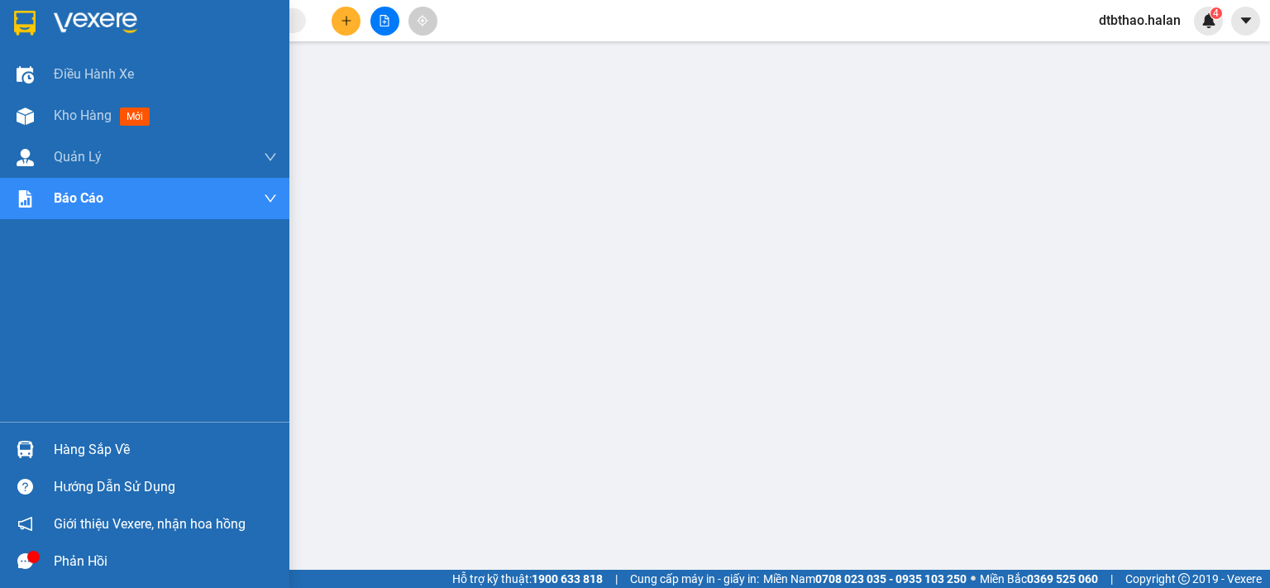
click at [73, 460] on div "Hàng sắp về" at bounding box center [165, 449] width 223 height 25
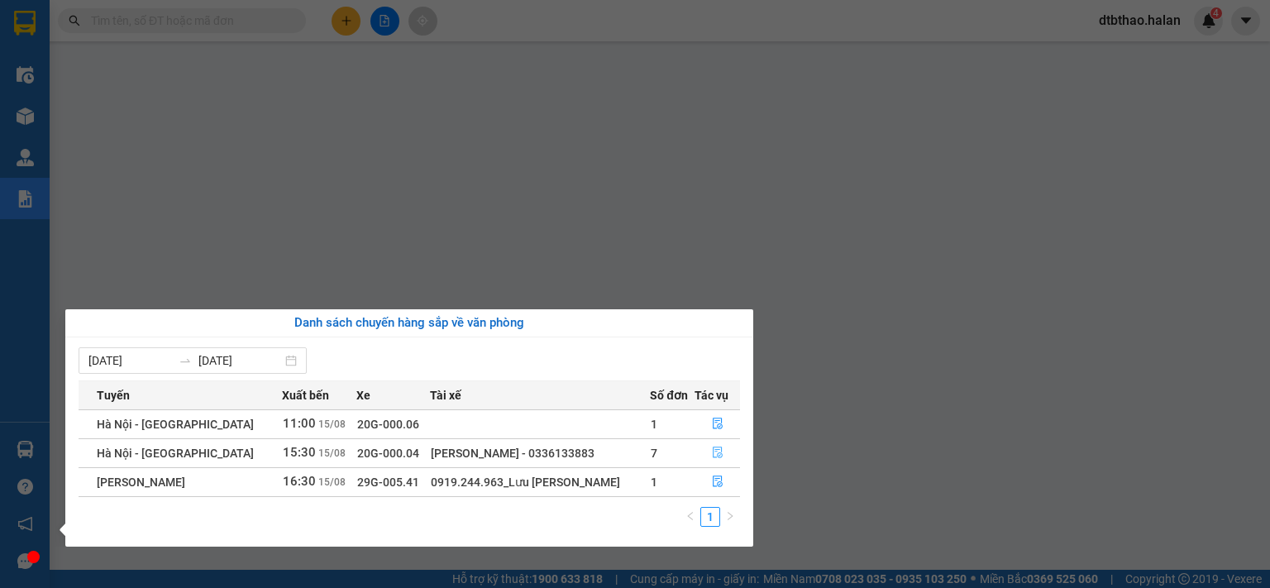
click at [720, 451] on icon "file-done" at bounding box center [718, 452] width 12 height 12
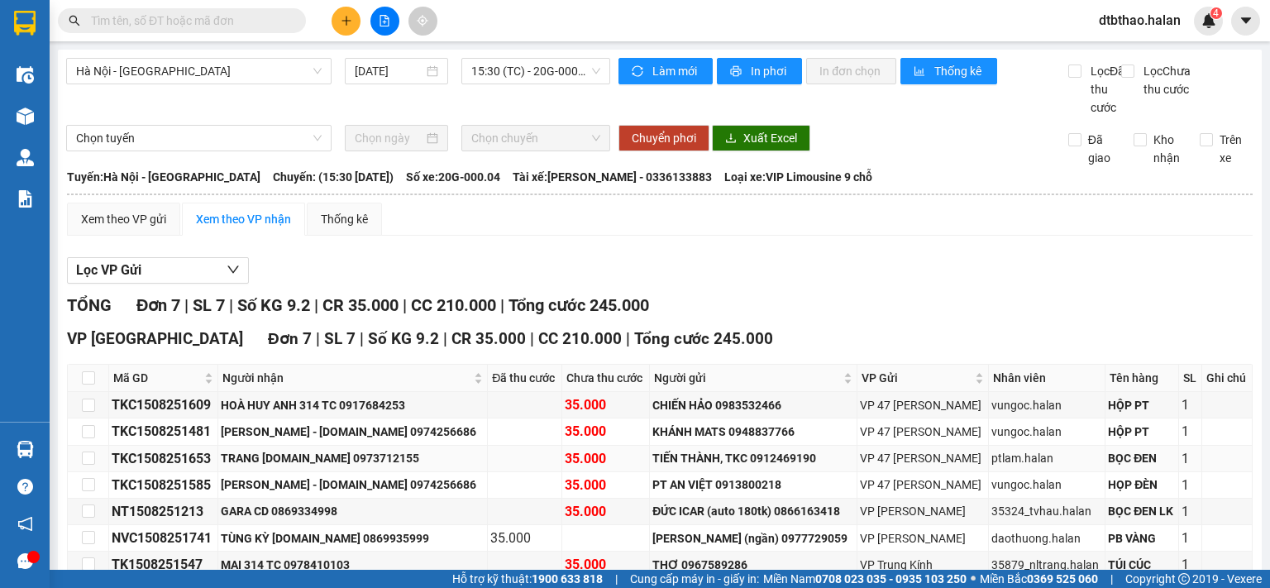
scroll to position [109, 0]
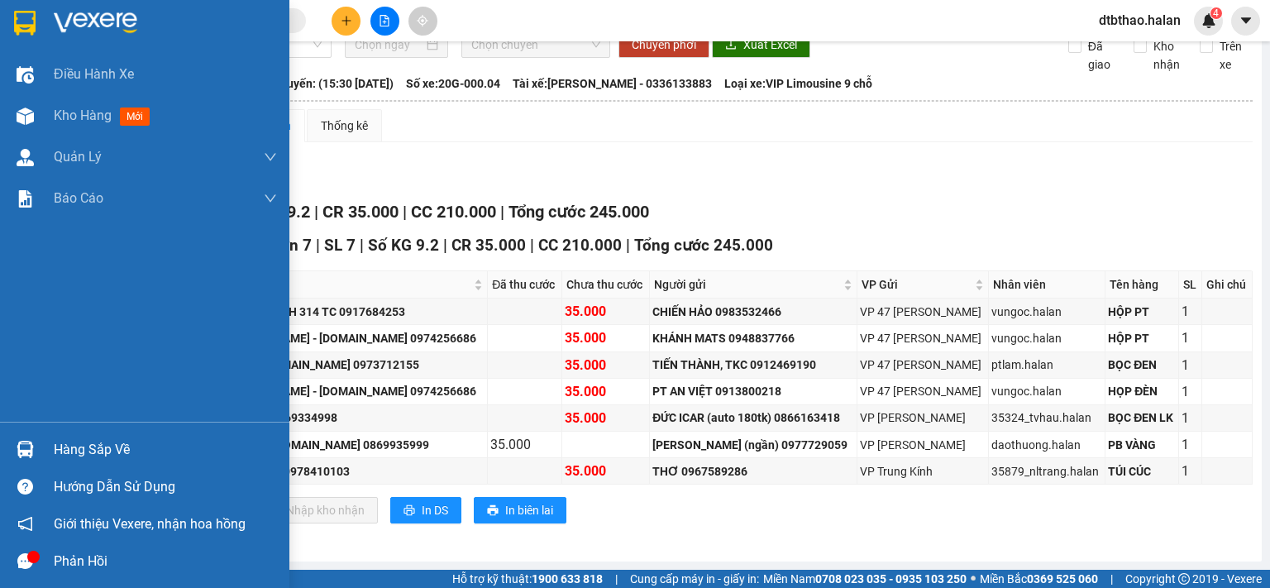
click at [53, 450] on div "Hàng sắp về" at bounding box center [144, 449] width 289 height 37
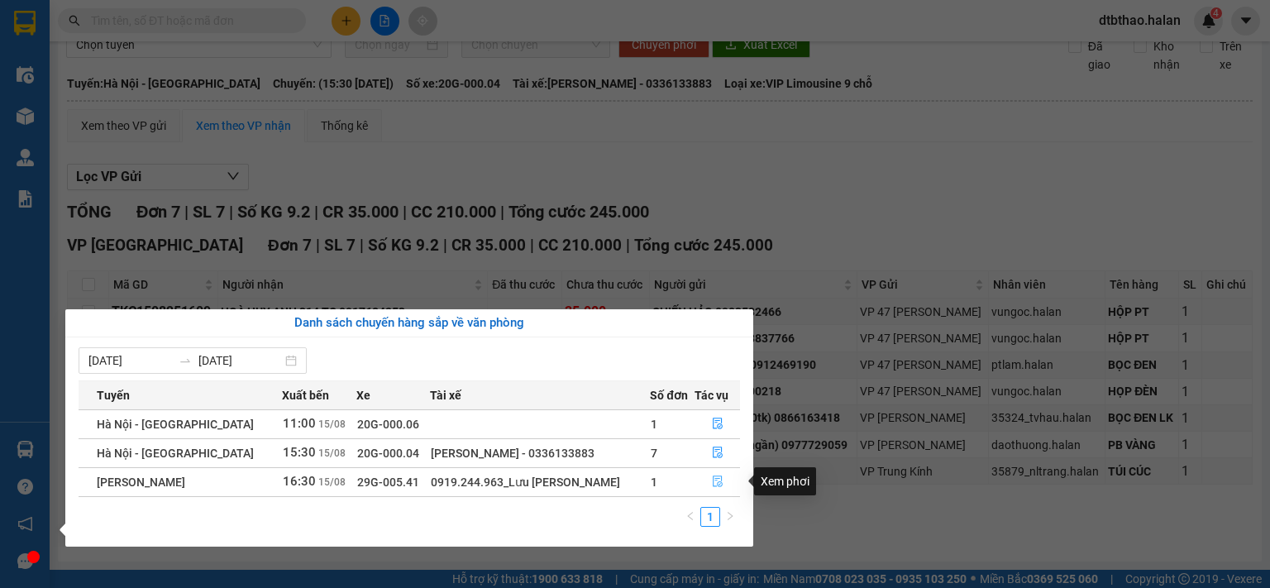
click at [714, 481] on icon "file-done" at bounding box center [718, 481] width 12 height 12
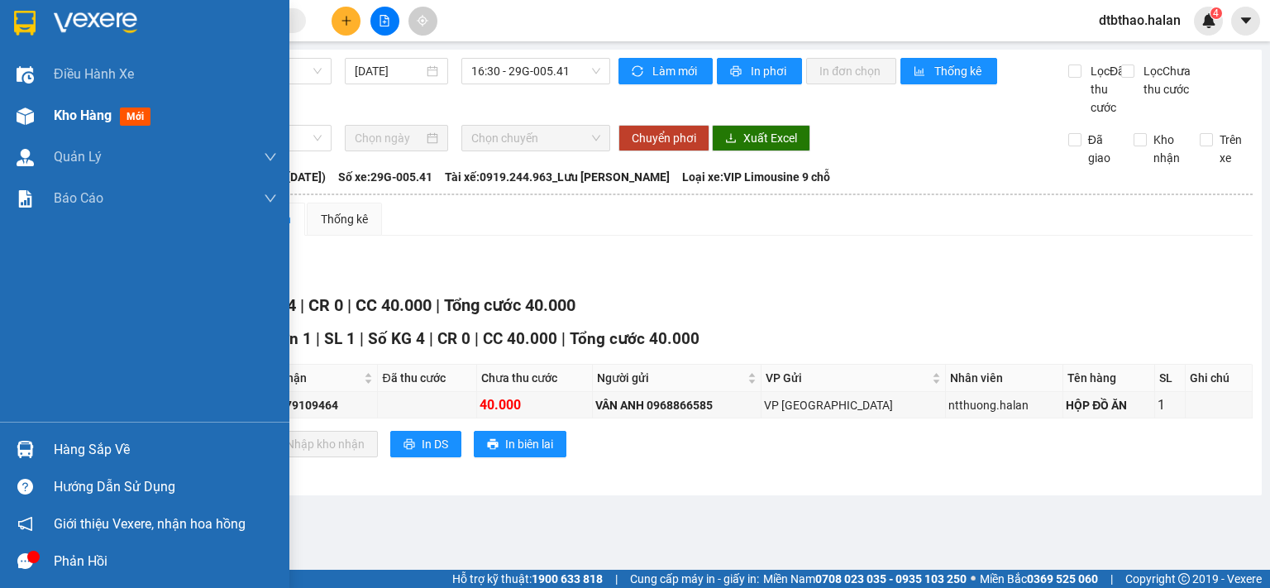
click at [93, 120] on span "Kho hàng" at bounding box center [83, 115] width 58 height 16
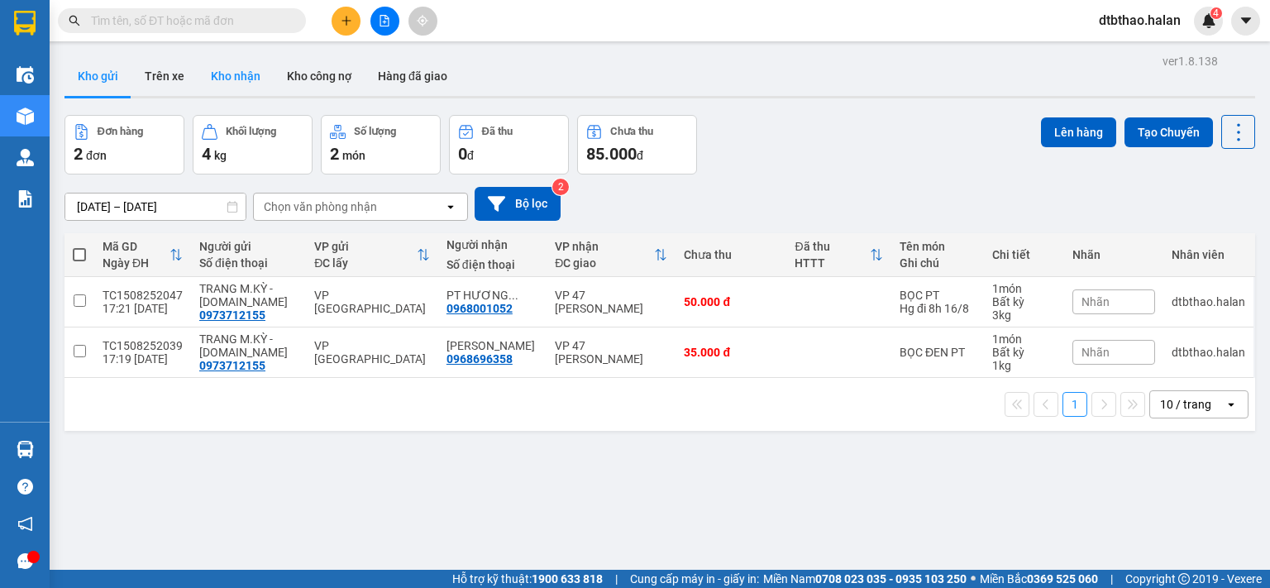
click at [220, 74] on button "Kho nhận" at bounding box center [236, 76] width 76 height 40
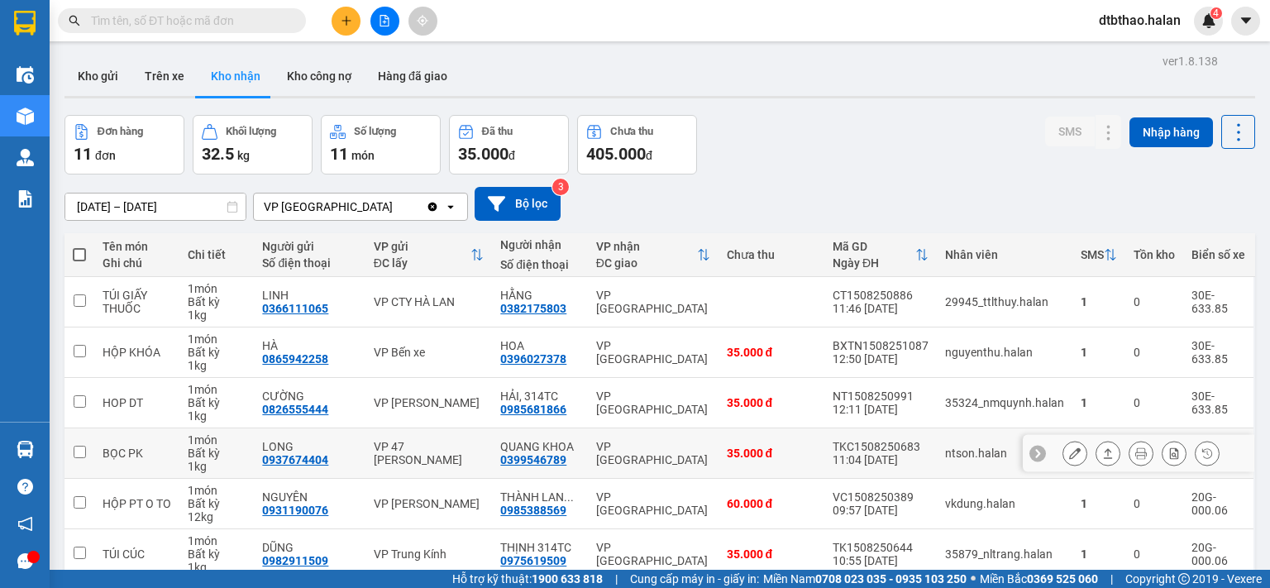
scroll to position [276, 0]
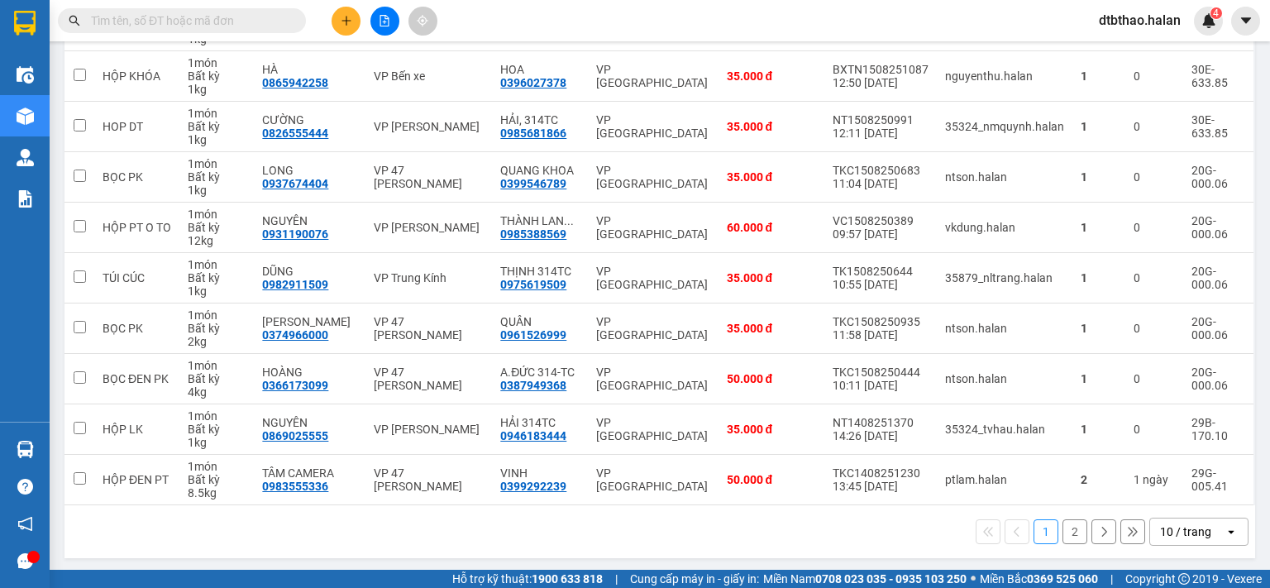
click at [1062, 529] on button "2" at bounding box center [1074, 531] width 25 height 25
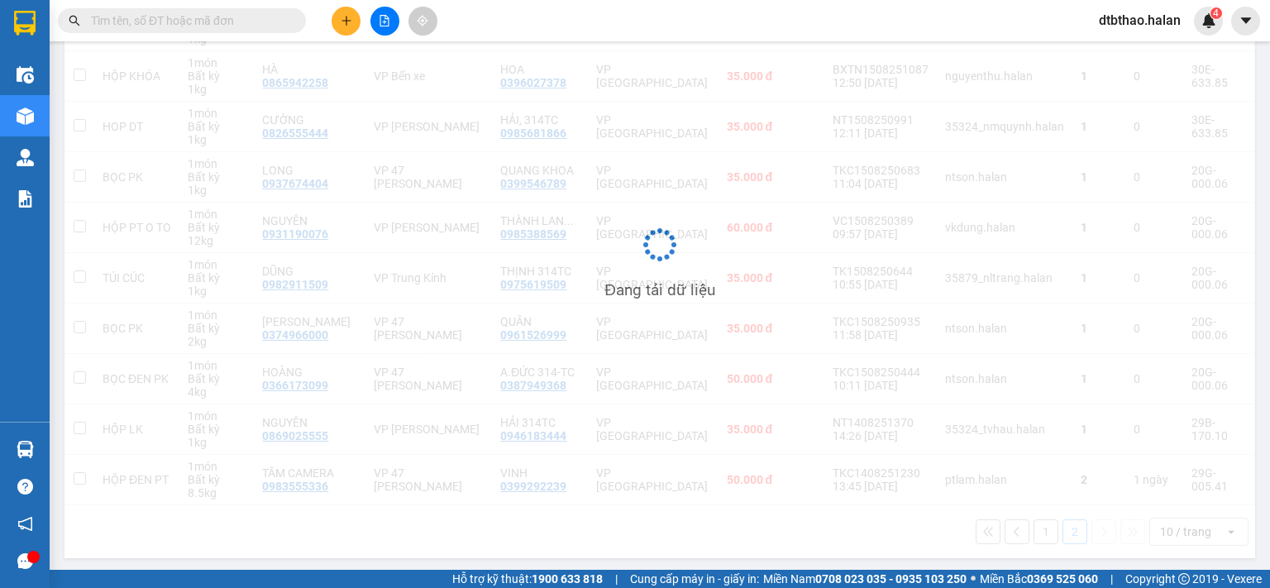
scroll to position [76, 0]
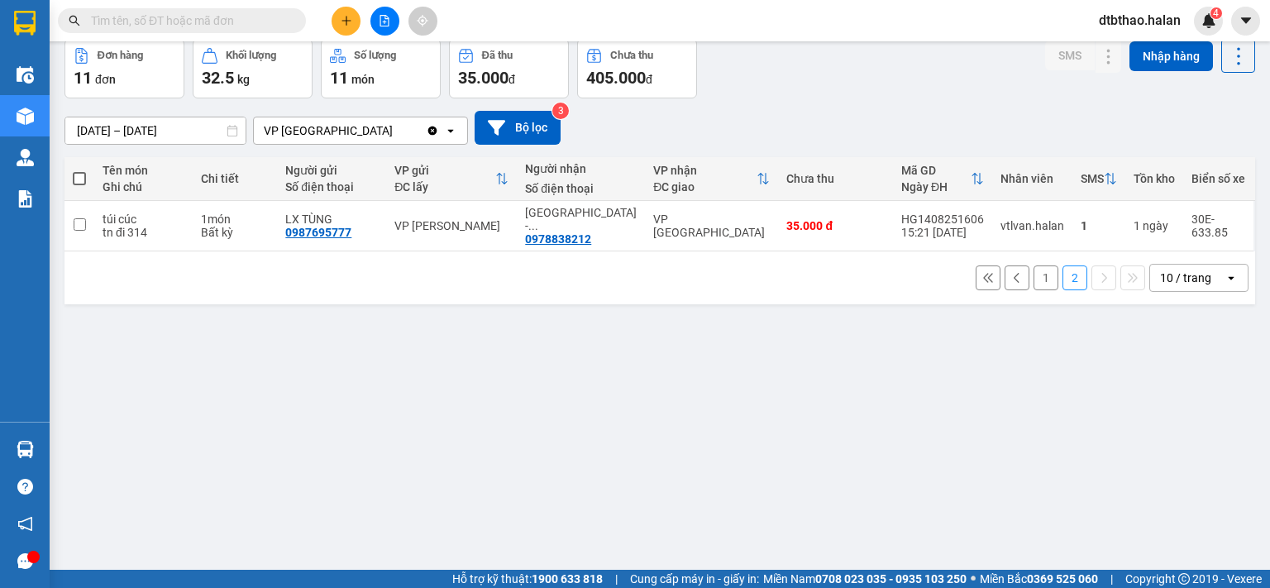
click at [1037, 266] on button "1" at bounding box center [1045, 277] width 25 height 25
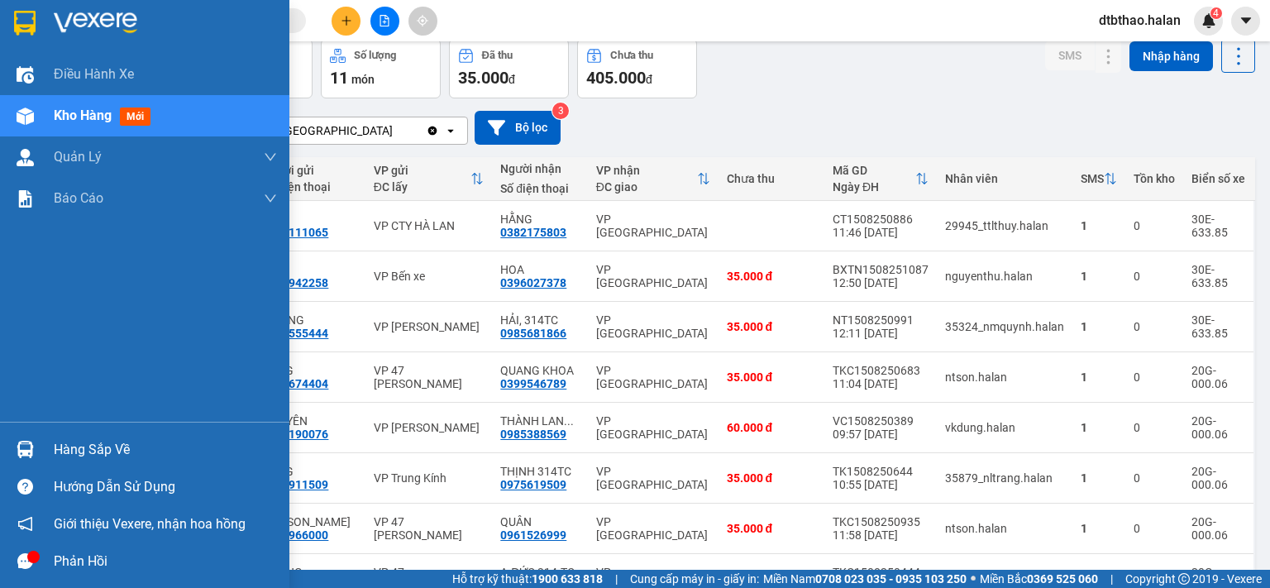
click at [76, 451] on div "Hàng sắp về" at bounding box center [165, 449] width 223 height 25
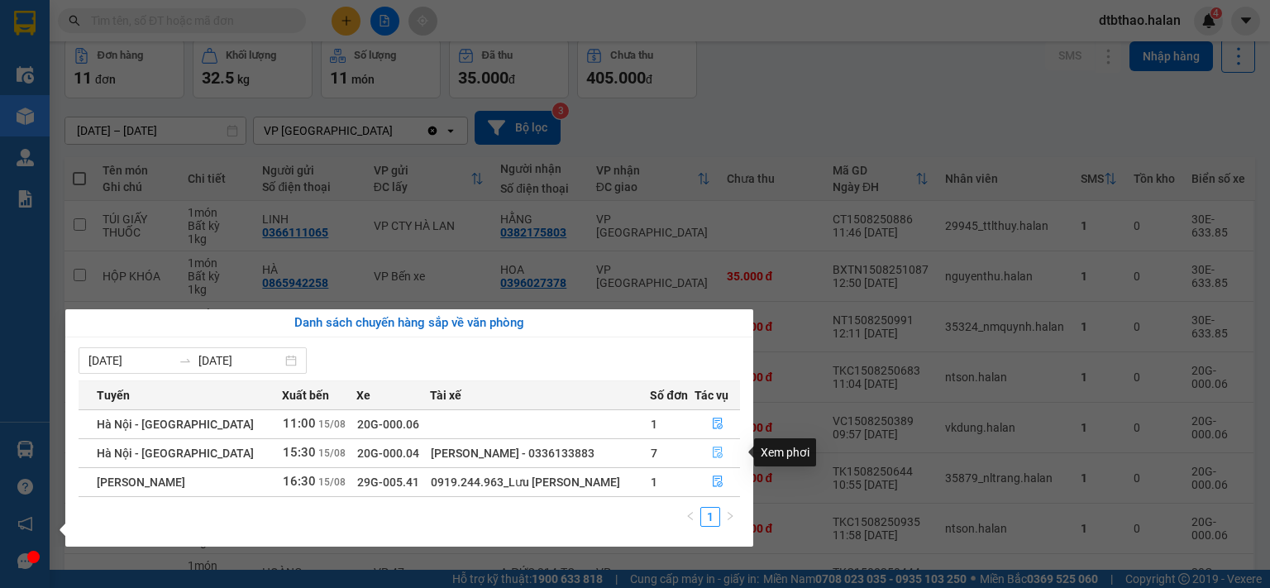
click at [719, 450] on icon "file-done" at bounding box center [718, 452] width 12 height 12
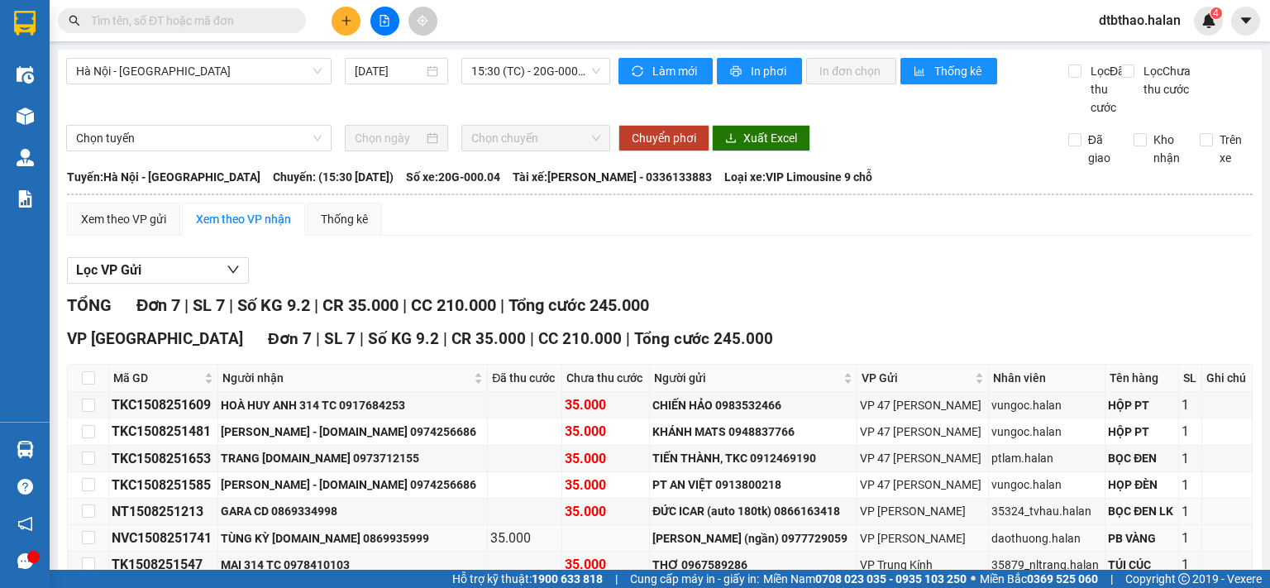
scroll to position [109, 0]
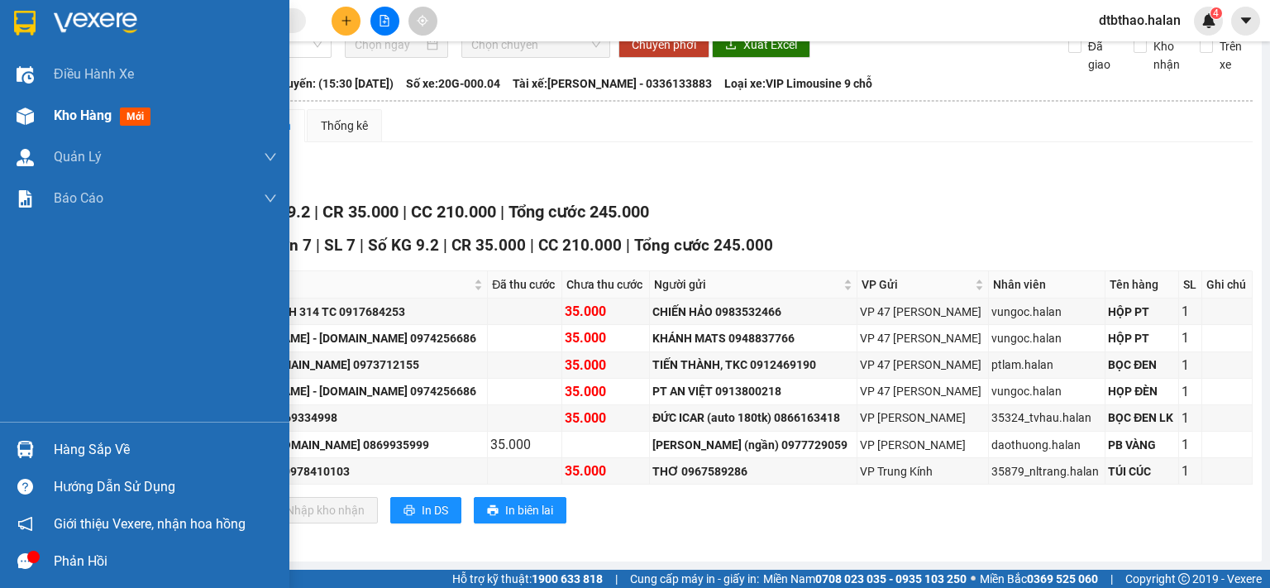
click at [81, 112] on span "Kho hàng" at bounding box center [83, 115] width 58 height 16
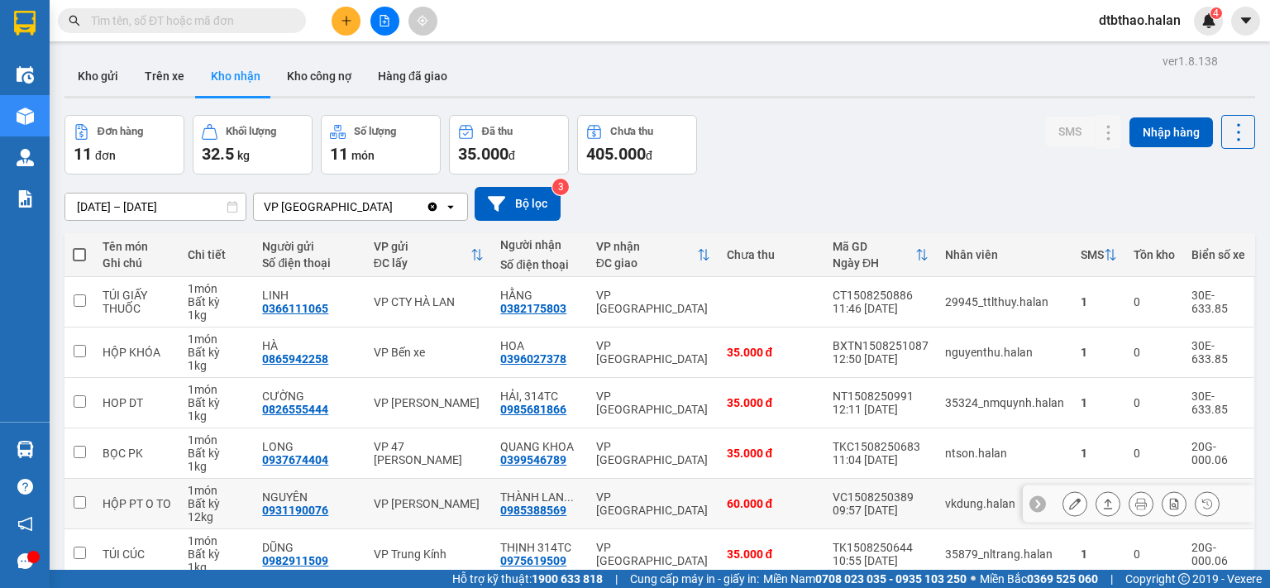
scroll to position [276, 0]
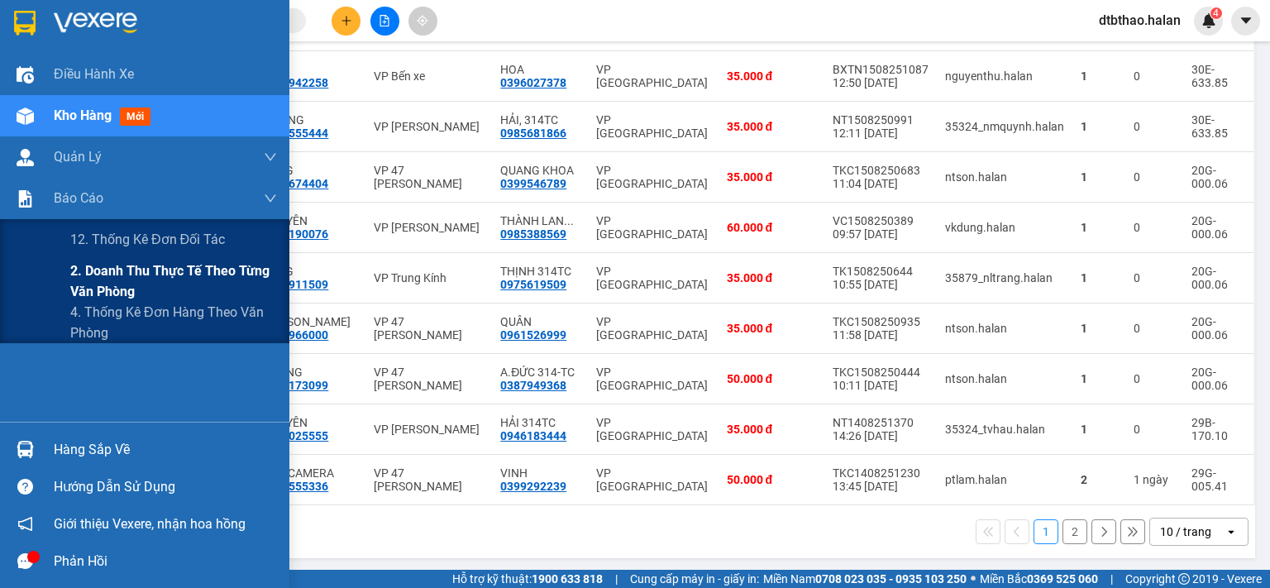
click at [108, 274] on span "2. Doanh thu thực tế theo từng văn phòng" at bounding box center [173, 280] width 207 height 41
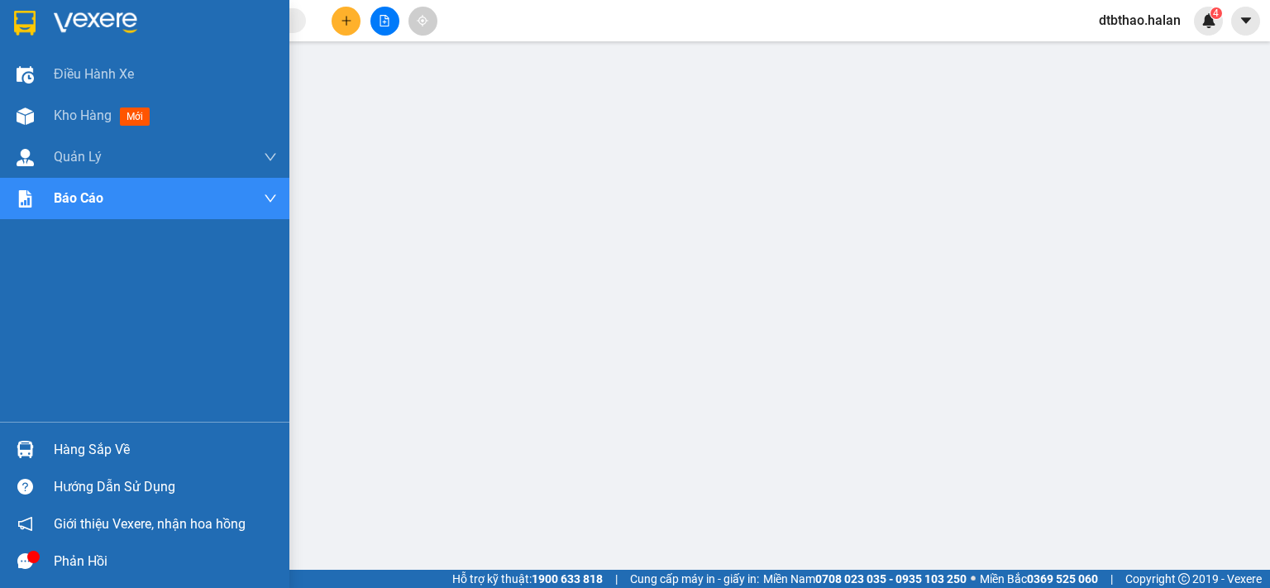
click at [50, 455] on div "Hàng sắp về" at bounding box center [144, 449] width 289 height 37
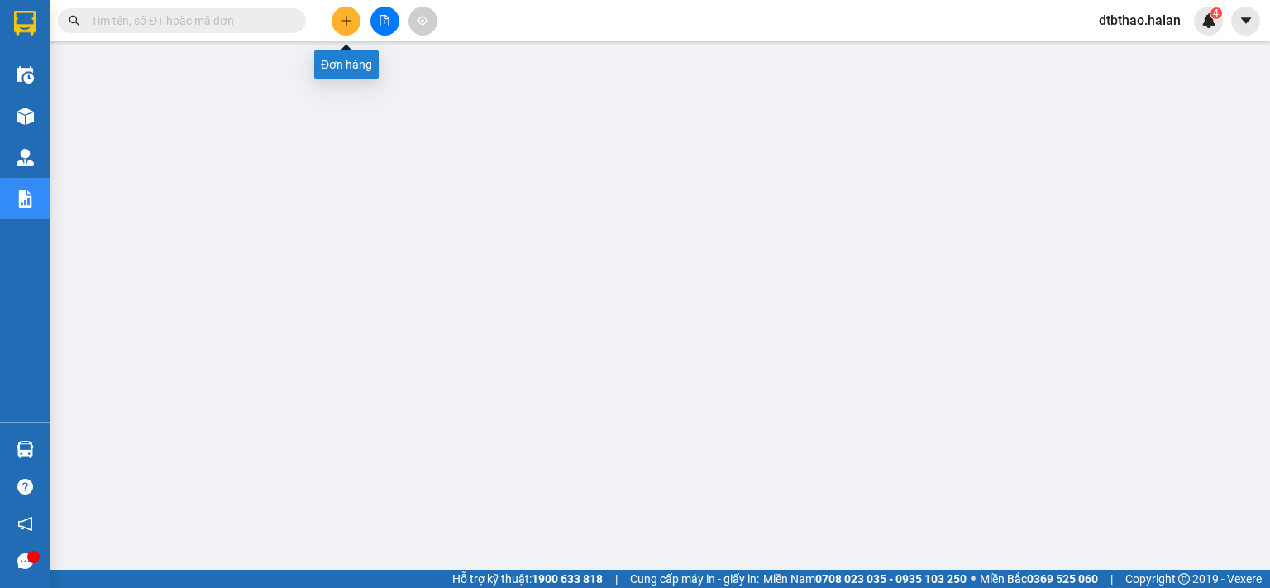
click at [341, 22] on icon "plus" at bounding box center [347, 21] width 12 height 12
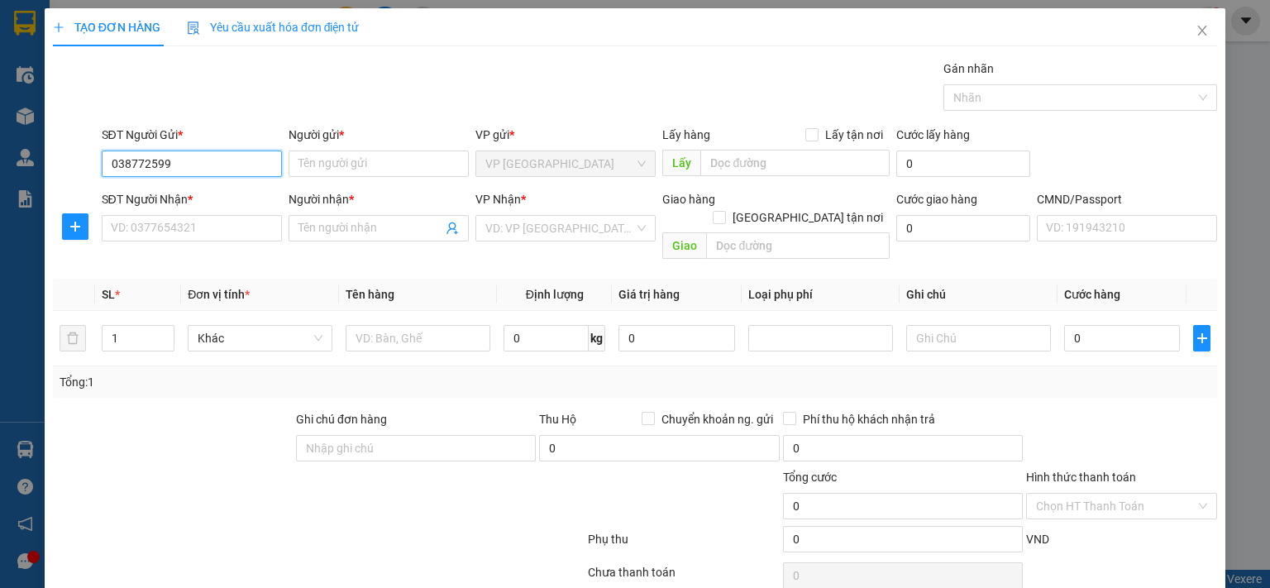
type input "0387725999"
click at [226, 189] on div "0387725999 - THẢO 314.TC" at bounding box center [208, 196] width 196 height 18
type input "THẢO 314.TC"
type input "0387725999"
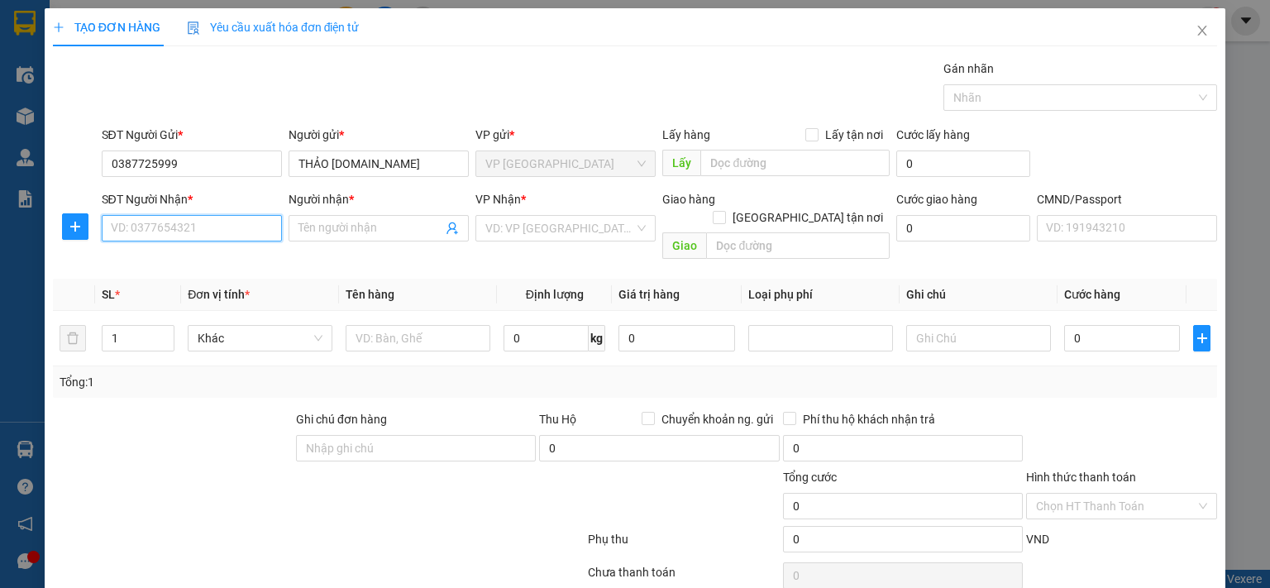
click at [239, 222] on input "SĐT Người Nhận *" at bounding box center [192, 228] width 180 height 26
click at [216, 266] on div "0988900284 - NGỌC KT" at bounding box center [189, 260] width 159 height 18
type input "0988900284"
type input "NGỌC KT"
click at [73, 225] on icon "plus" at bounding box center [75, 226] width 13 height 13
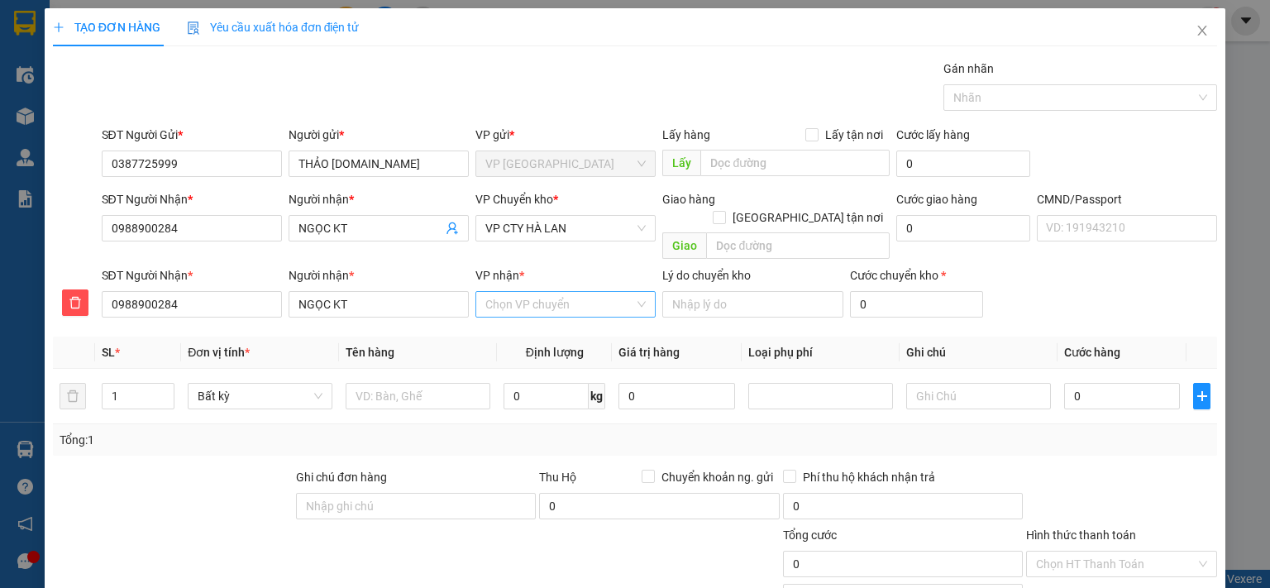
click at [528, 292] on input "VP nhận *" at bounding box center [559, 304] width 149 height 25
type input "cty"
click at [542, 318] on div "VP CTY HÀ LAN" at bounding box center [559, 319] width 159 height 18
click at [552, 228] on span "VP CTY HÀ LAN" at bounding box center [565, 228] width 160 height 25
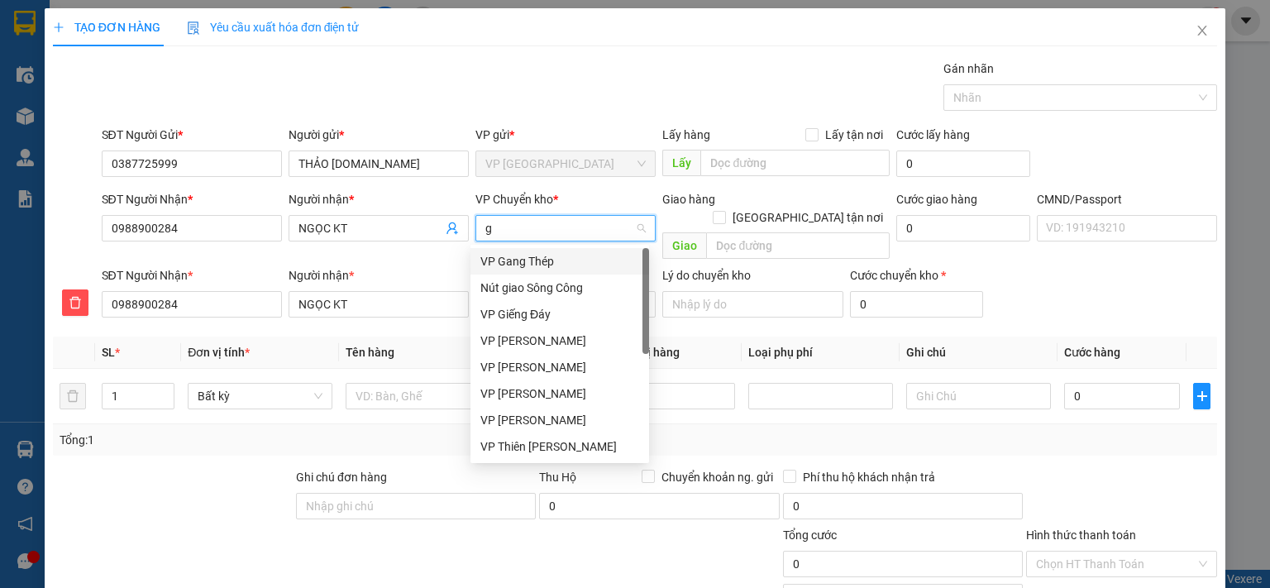
type input "gi"
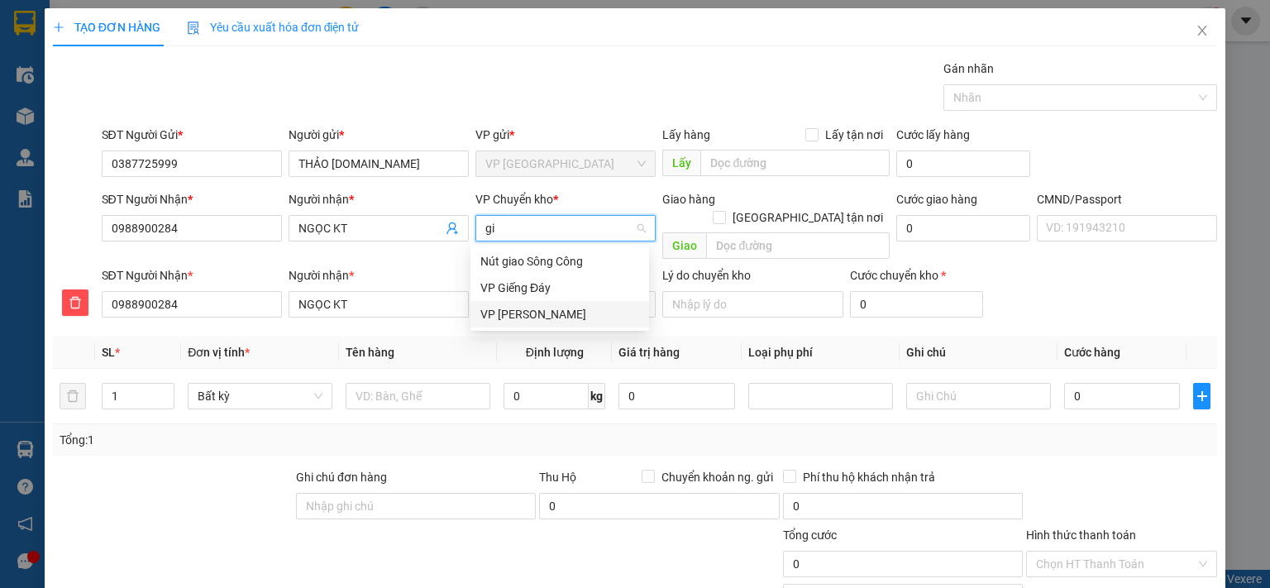
click at [542, 316] on div "VP [PERSON_NAME]" at bounding box center [559, 314] width 159 height 18
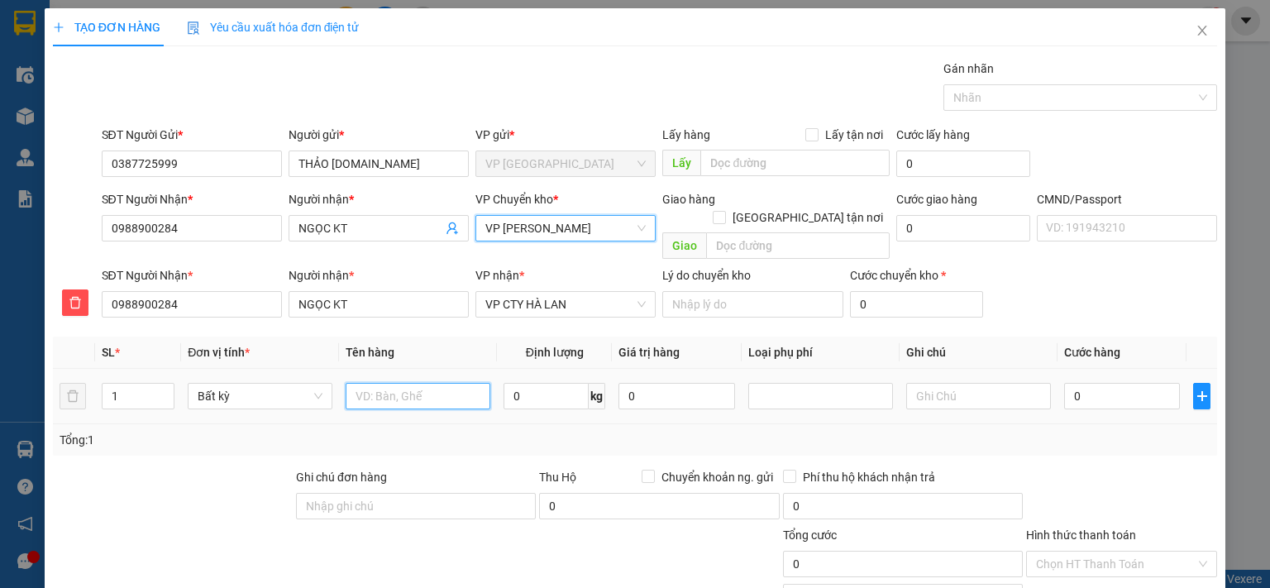
click at [400, 386] on input "text" at bounding box center [418, 396] width 145 height 26
type input "PB BC 314.TC+SD 15/8"
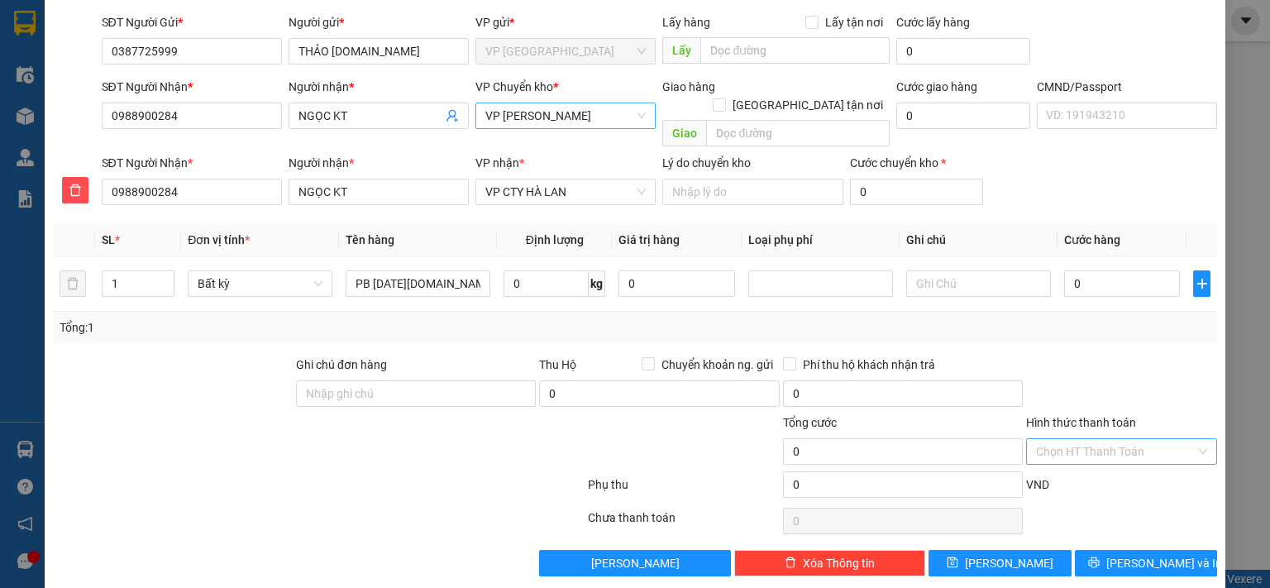
click at [1120, 439] on input "Hình thức thanh toán" at bounding box center [1116, 451] width 160 height 25
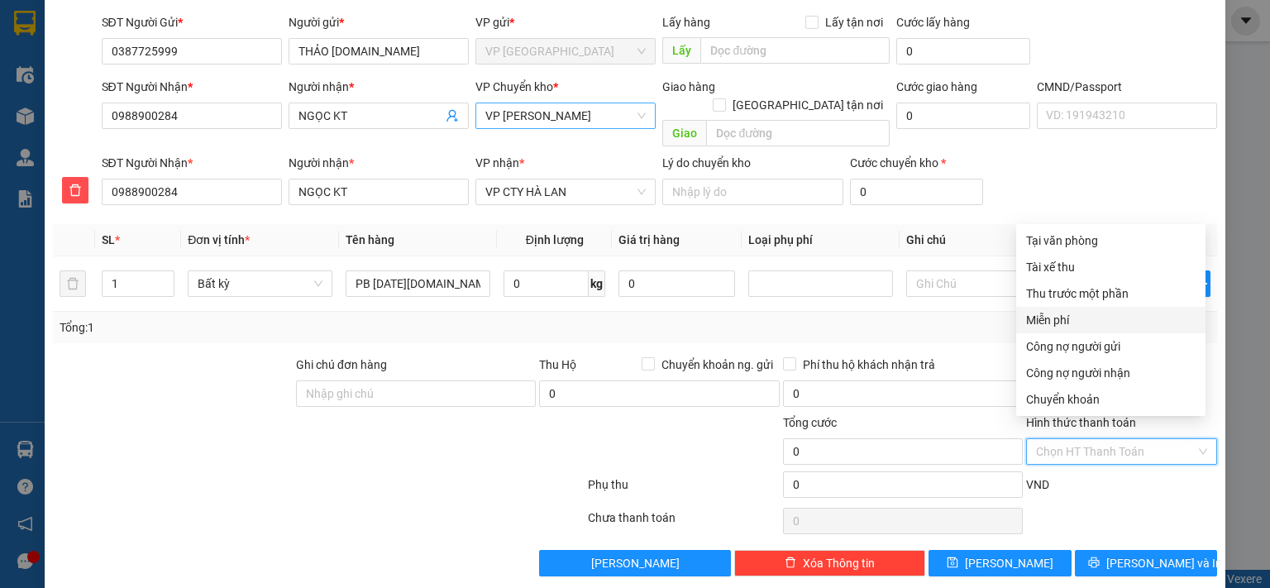
click at [1073, 325] on div "Miễn phí" at bounding box center [1110, 320] width 169 height 18
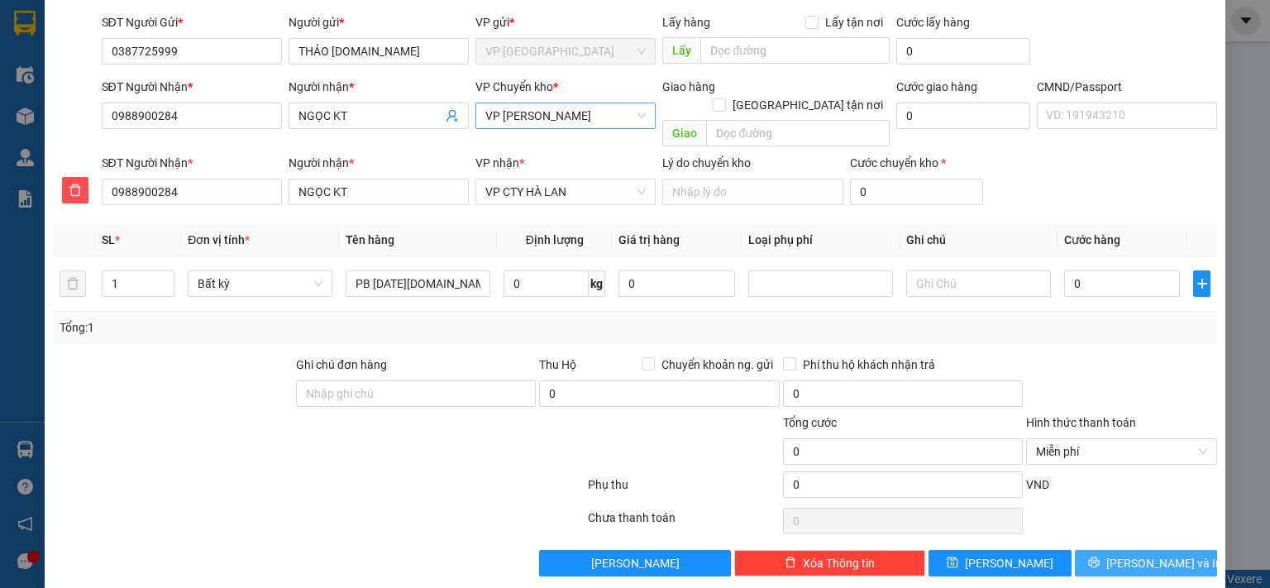
click at [1100, 556] on icon "printer" at bounding box center [1094, 562] width 12 height 12
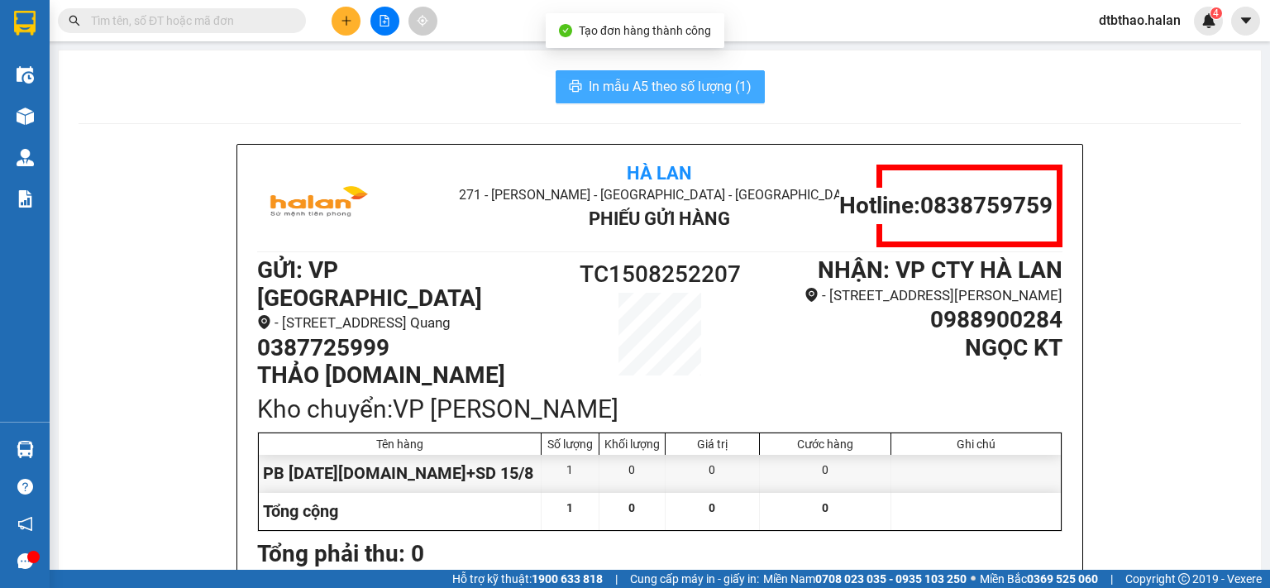
click at [707, 87] on span "In mẫu A5 theo số lượng (1)" at bounding box center [670, 86] width 163 height 21
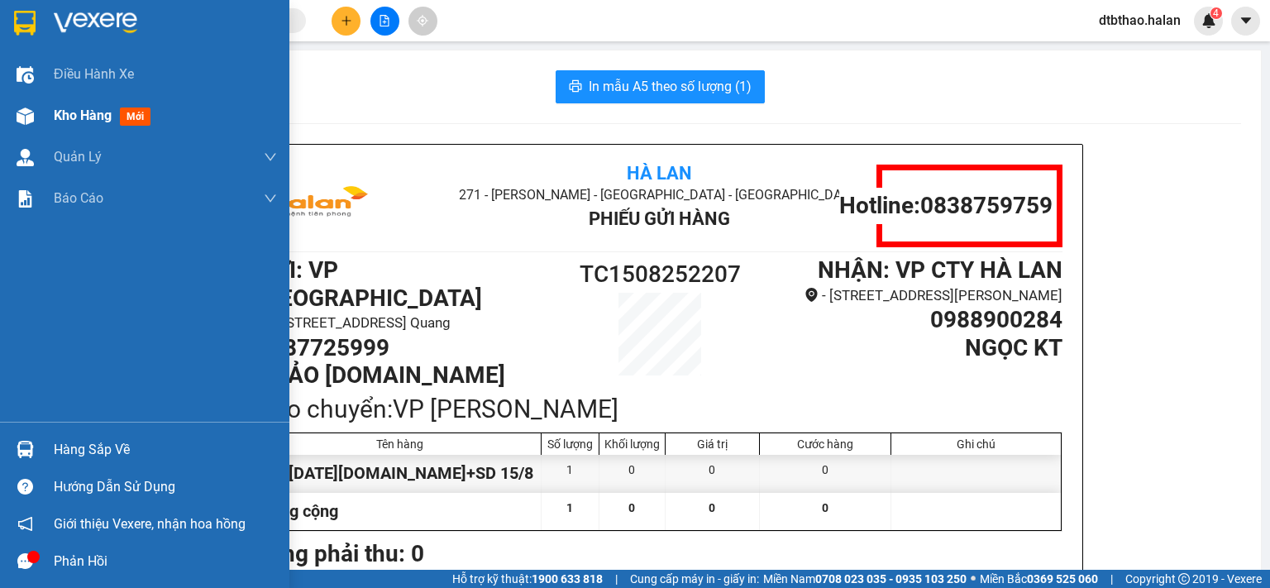
click at [89, 116] on span "Kho hàng" at bounding box center [83, 115] width 58 height 16
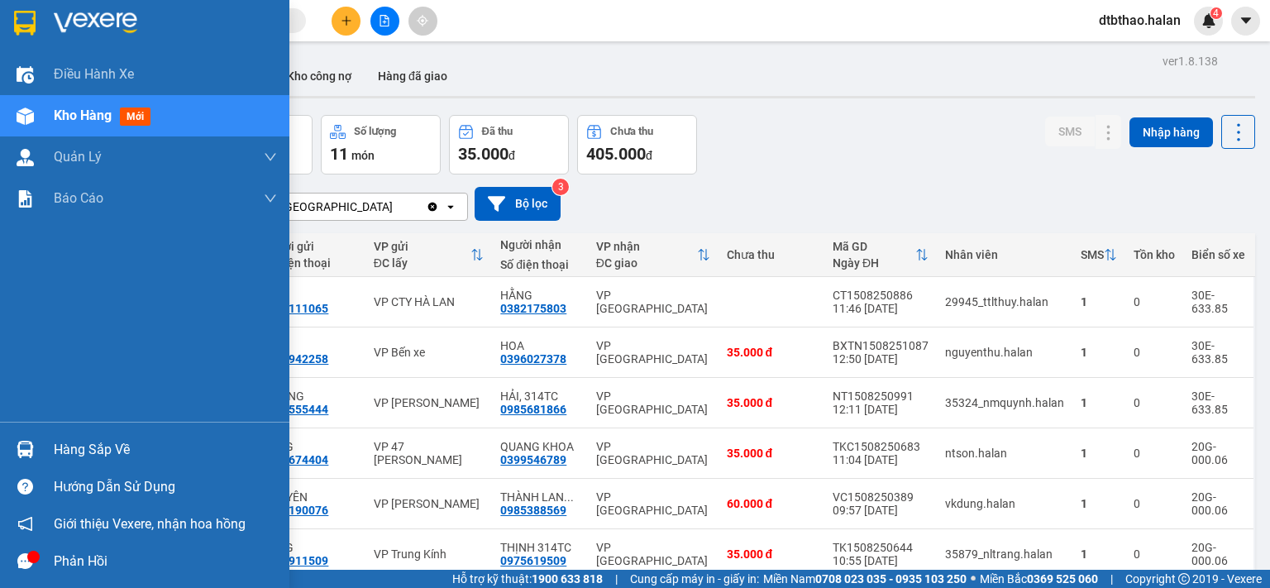
click at [58, 455] on div "Hàng sắp về" at bounding box center [165, 449] width 223 height 25
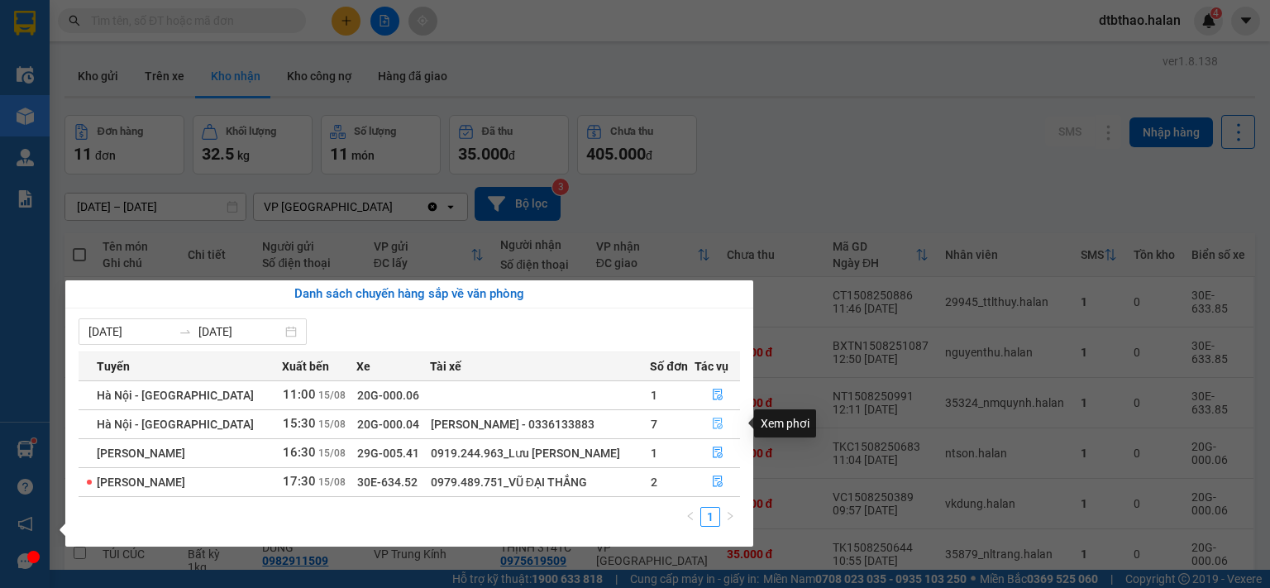
click at [712, 425] on icon "file-done" at bounding box center [718, 424] width 12 height 12
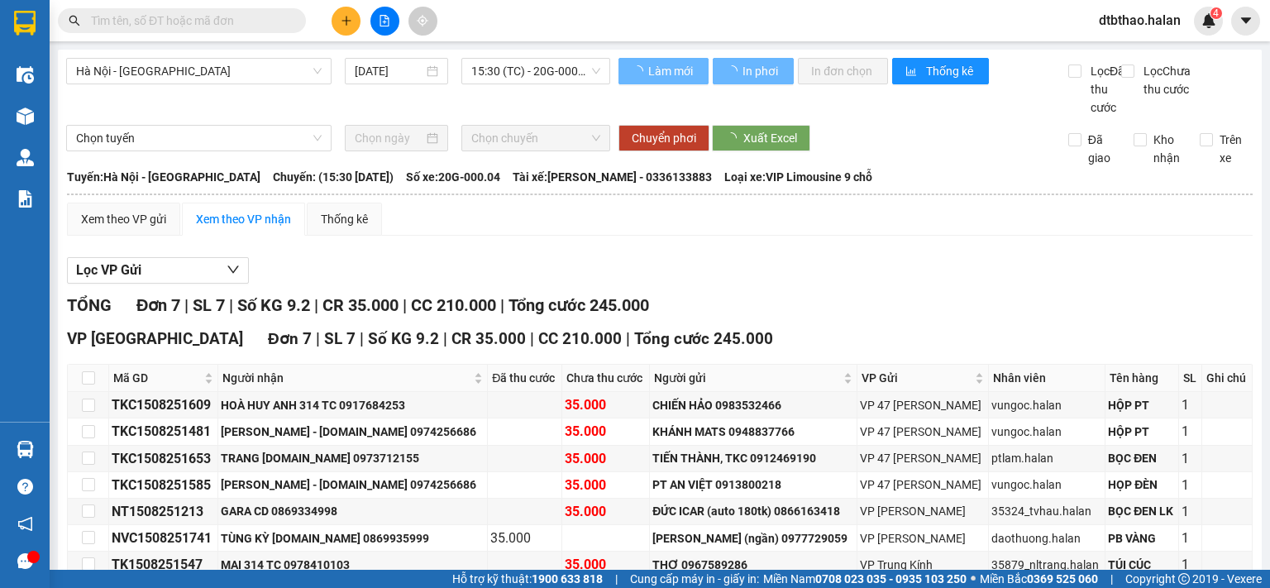
scroll to position [109, 0]
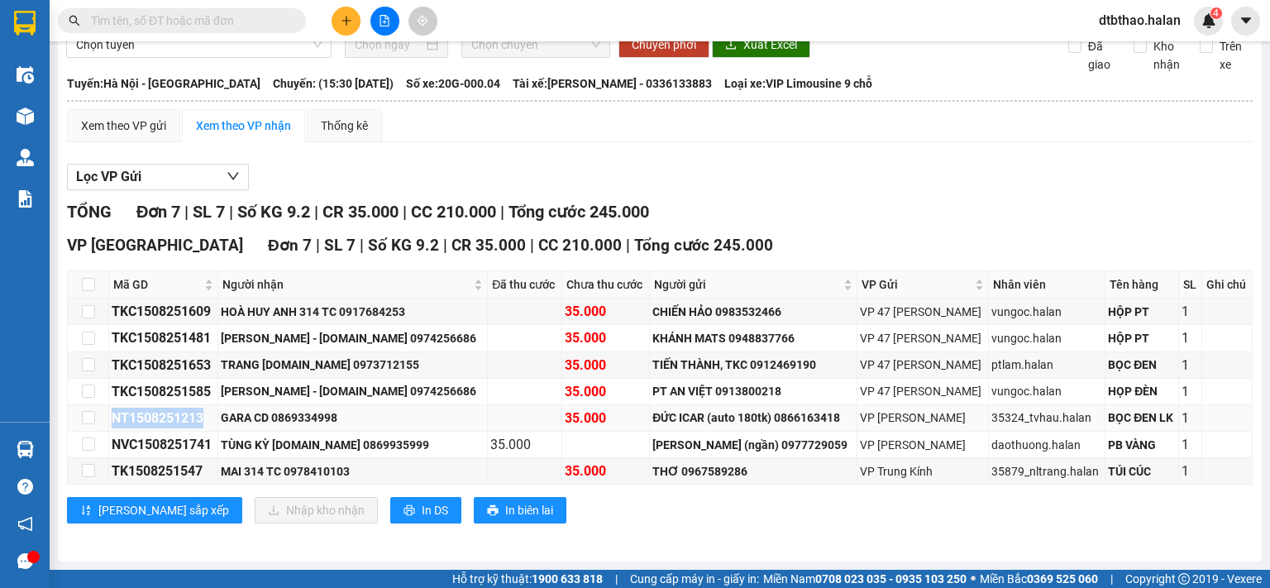
drag, startPoint x: 111, startPoint y: 416, endPoint x: 211, endPoint y: 416, distance: 100.0
click at [211, 416] on div "NT1508251213" at bounding box center [163, 418] width 103 height 21
copy div "NT1508251213"
click at [221, 16] on input "text" at bounding box center [188, 21] width 195 height 18
paste input "NT1508251213"
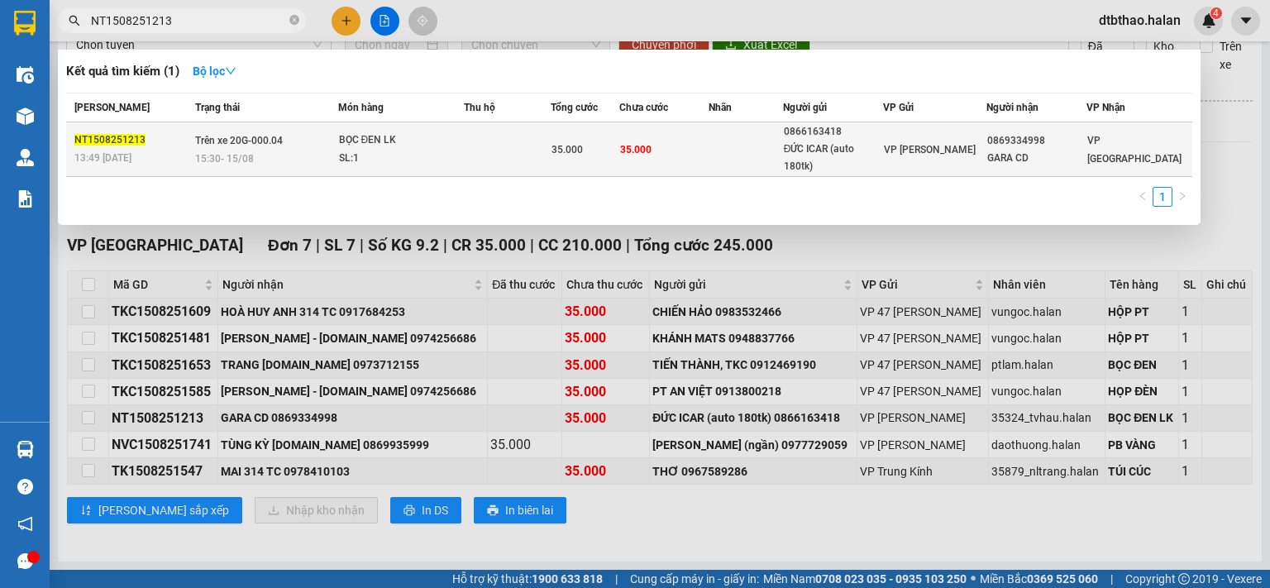
type input "NT1508251213"
click at [518, 141] on td at bounding box center [508, 149] width 88 height 55
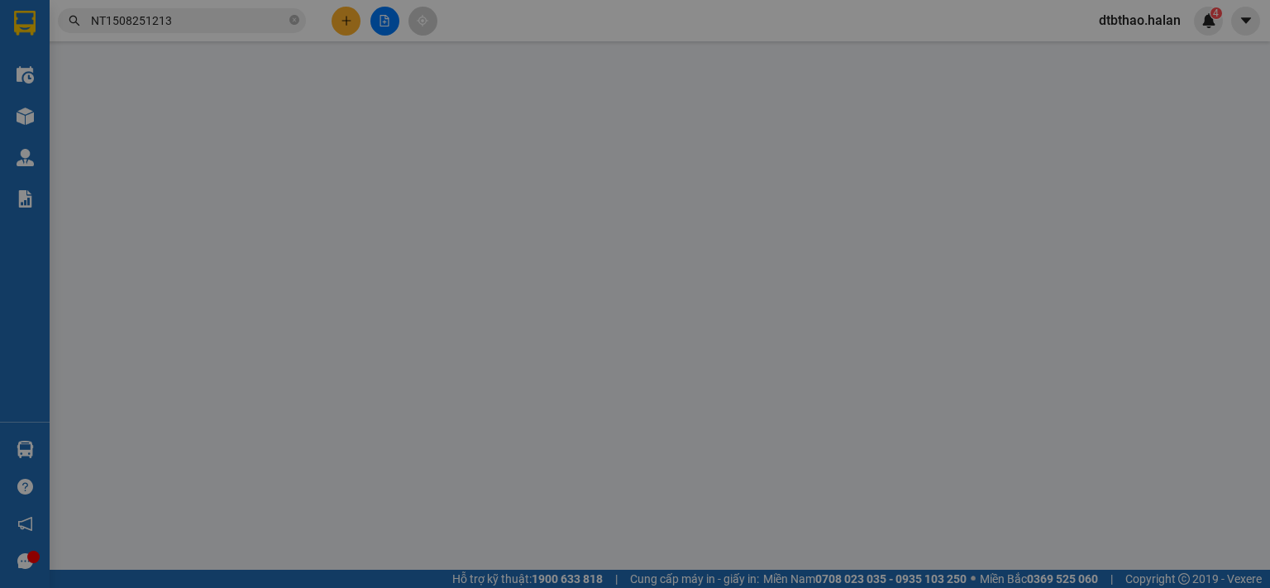
type input "0866163418"
type input "ĐỨC ICAR (auto 180tk)"
type input "0869334998"
type input "GARA CD"
type input "35.000"
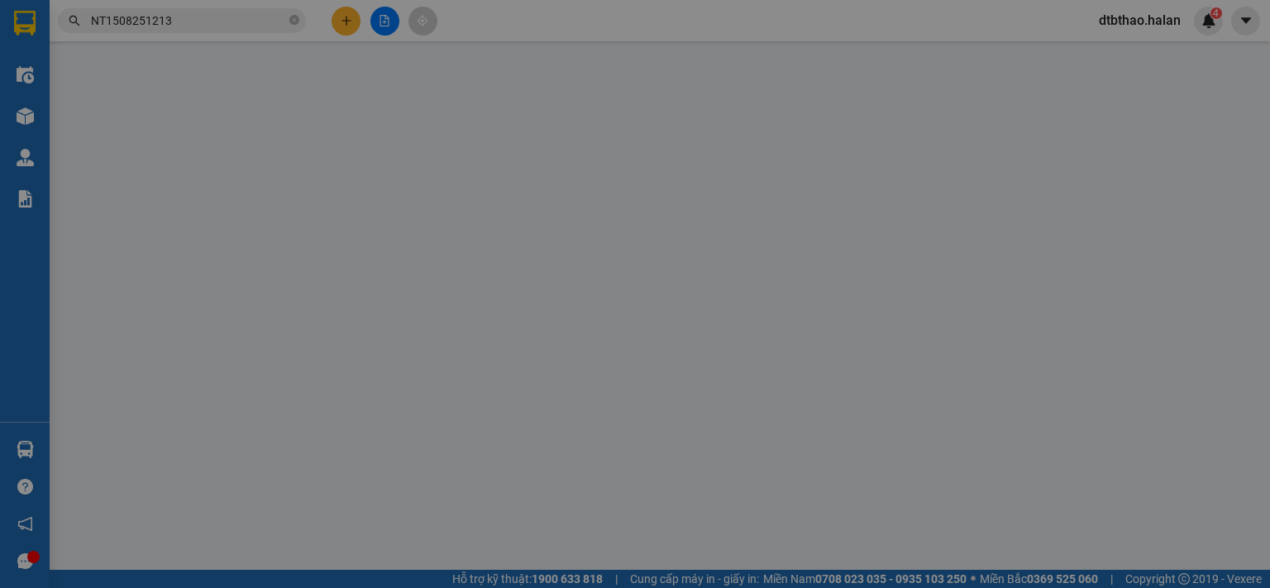
type input "35.000"
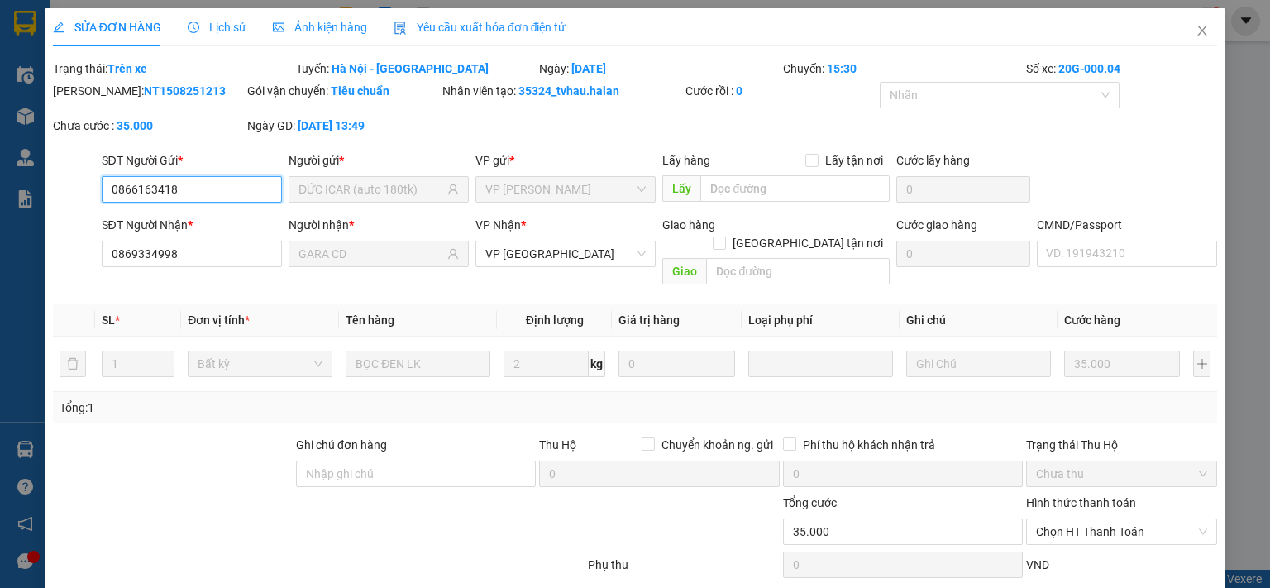
scroll to position [81, 0]
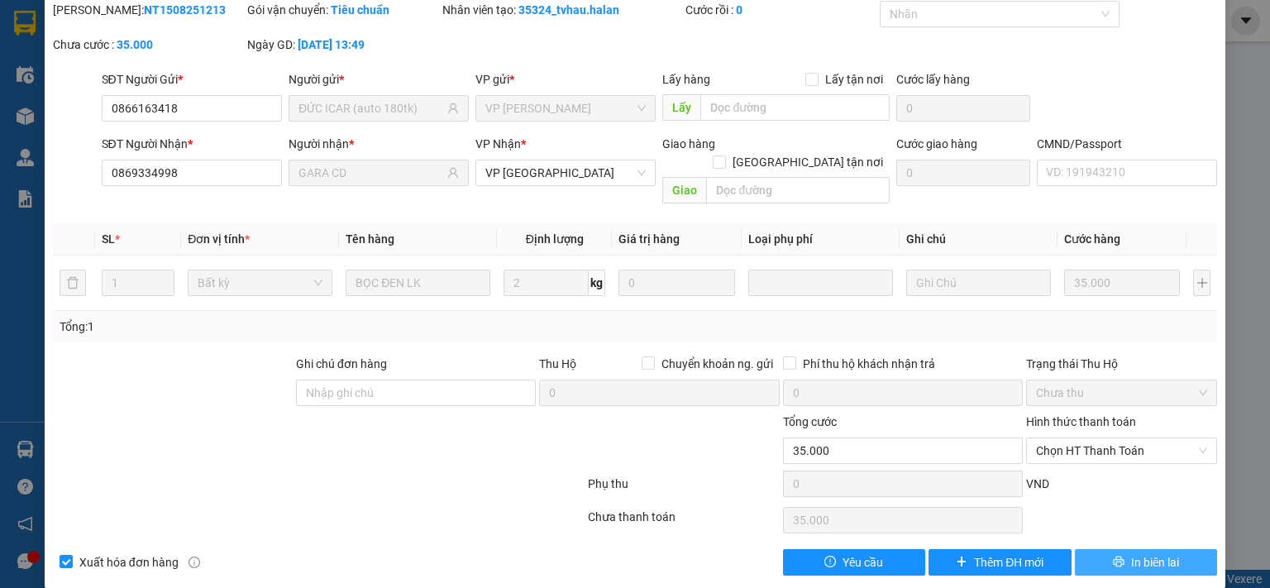
click at [1167, 549] on button "In biên lai" at bounding box center [1146, 562] width 143 height 26
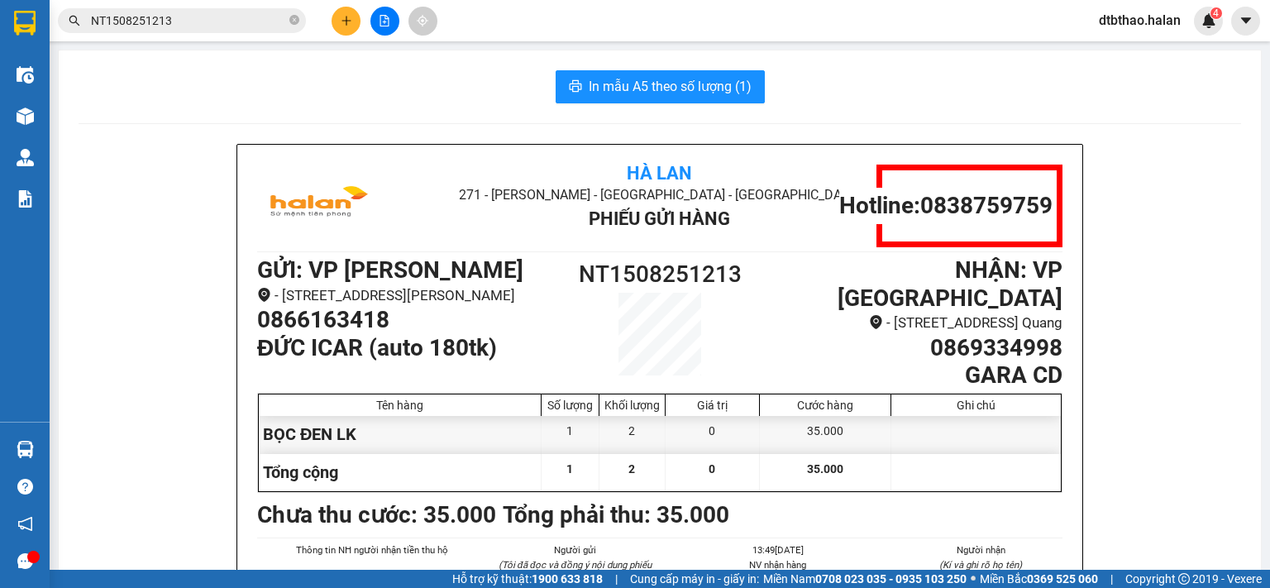
scroll to position [83, 0]
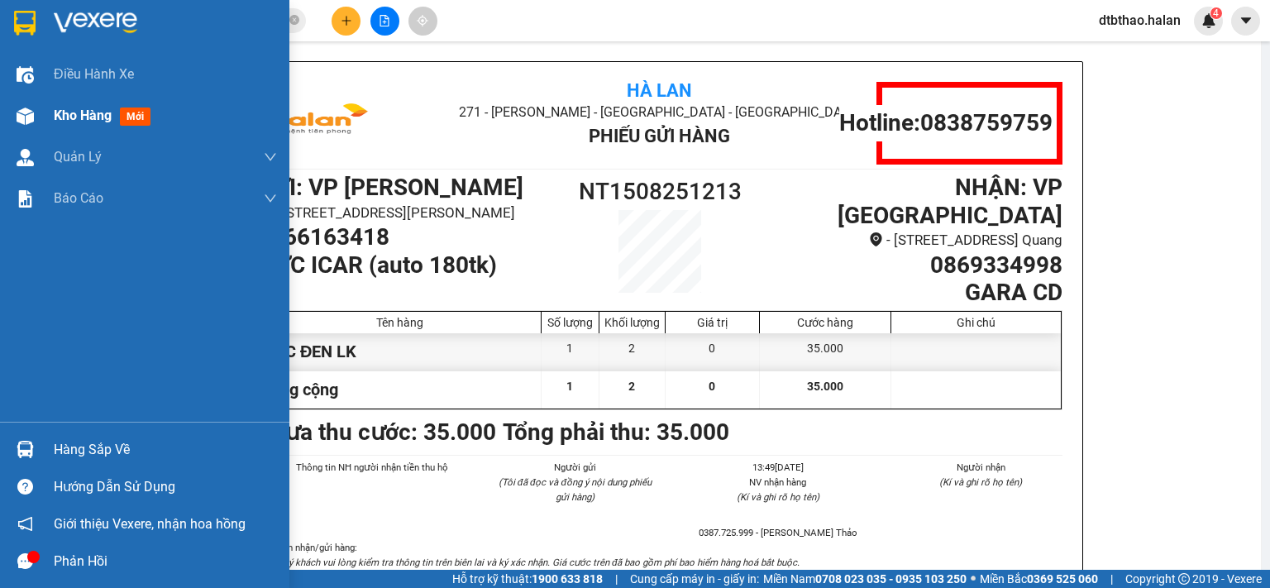
click at [78, 118] on span "Kho hàng" at bounding box center [83, 115] width 58 height 16
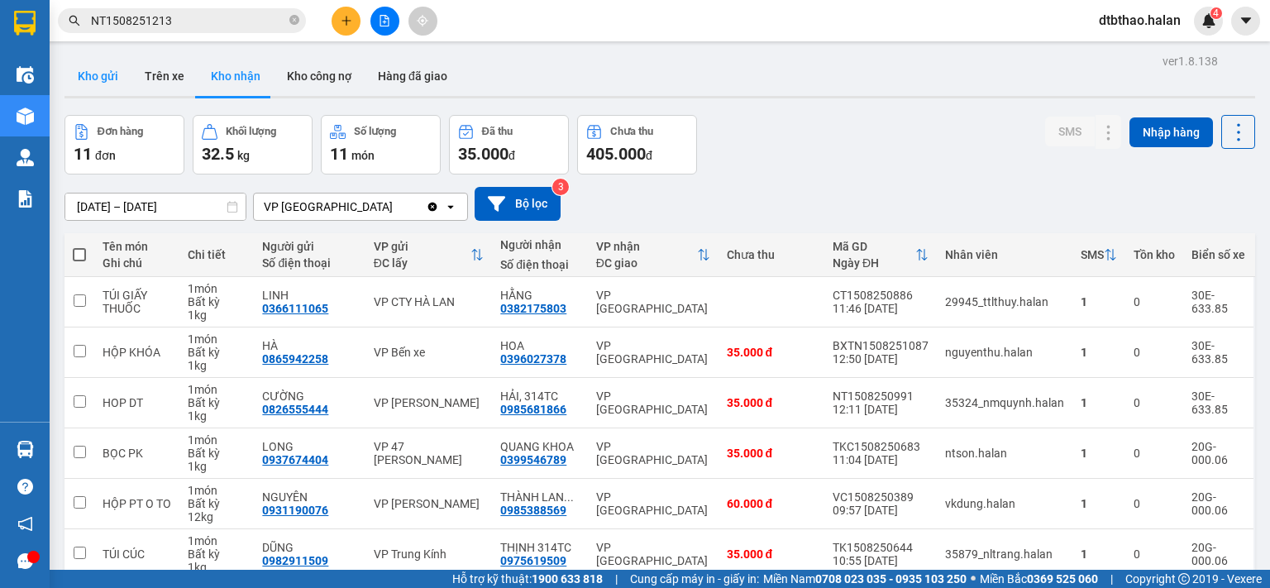
click at [103, 70] on button "Kho gửi" at bounding box center [97, 76] width 67 height 40
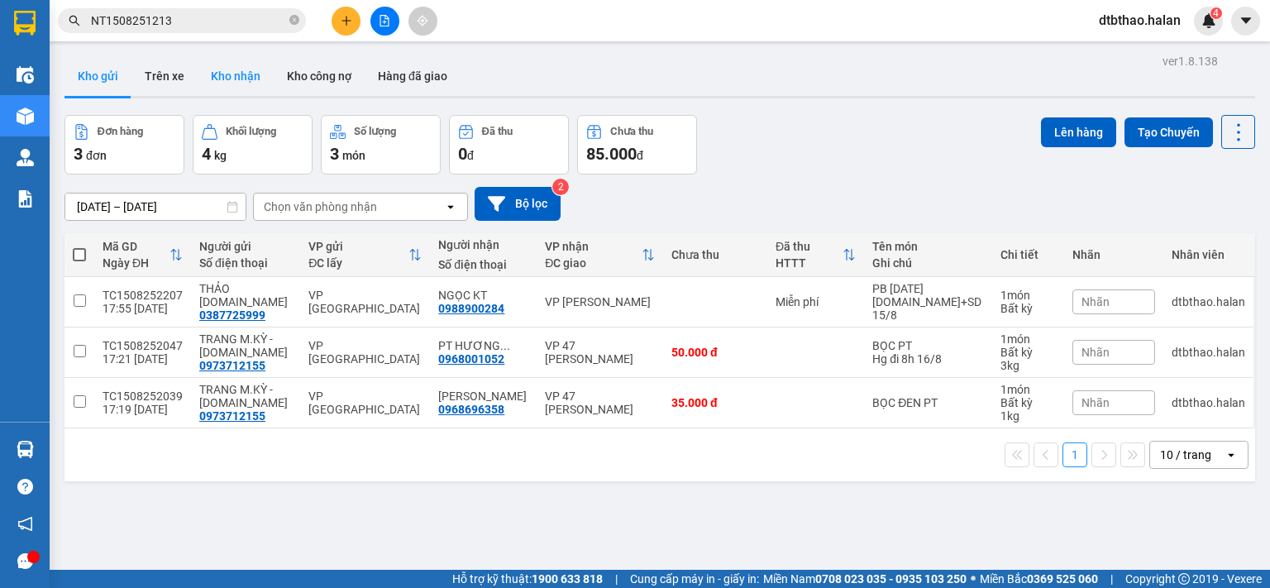
click at [239, 76] on button "Kho nhận" at bounding box center [236, 76] width 76 height 40
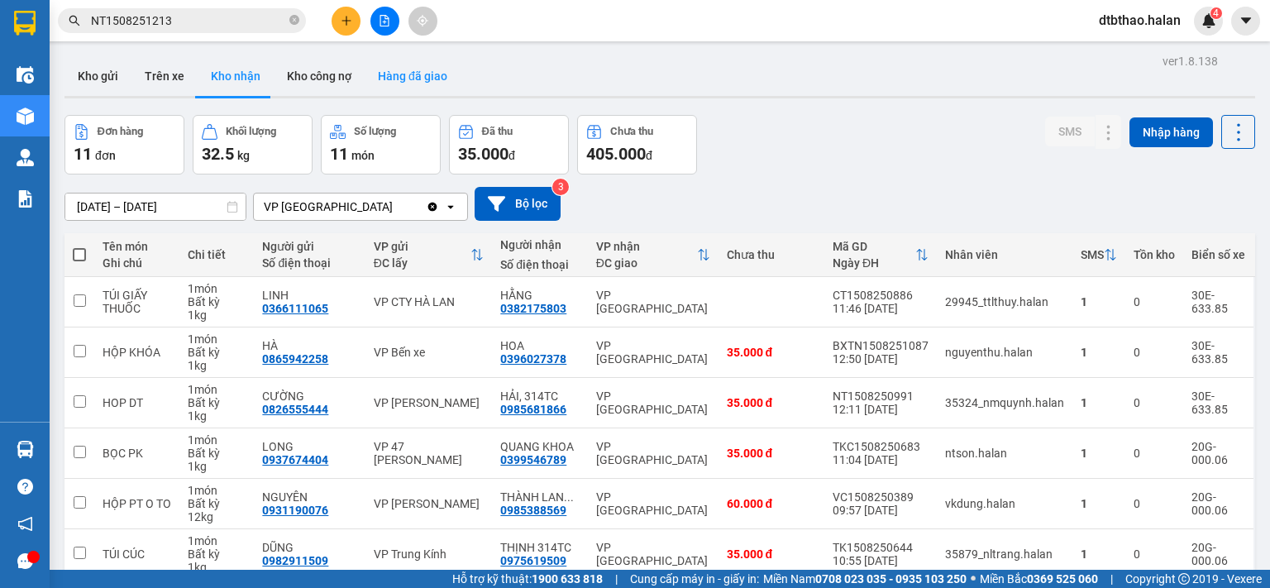
click at [398, 74] on button "Hàng đã giao" at bounding box center [413, 76] width 96 height 40
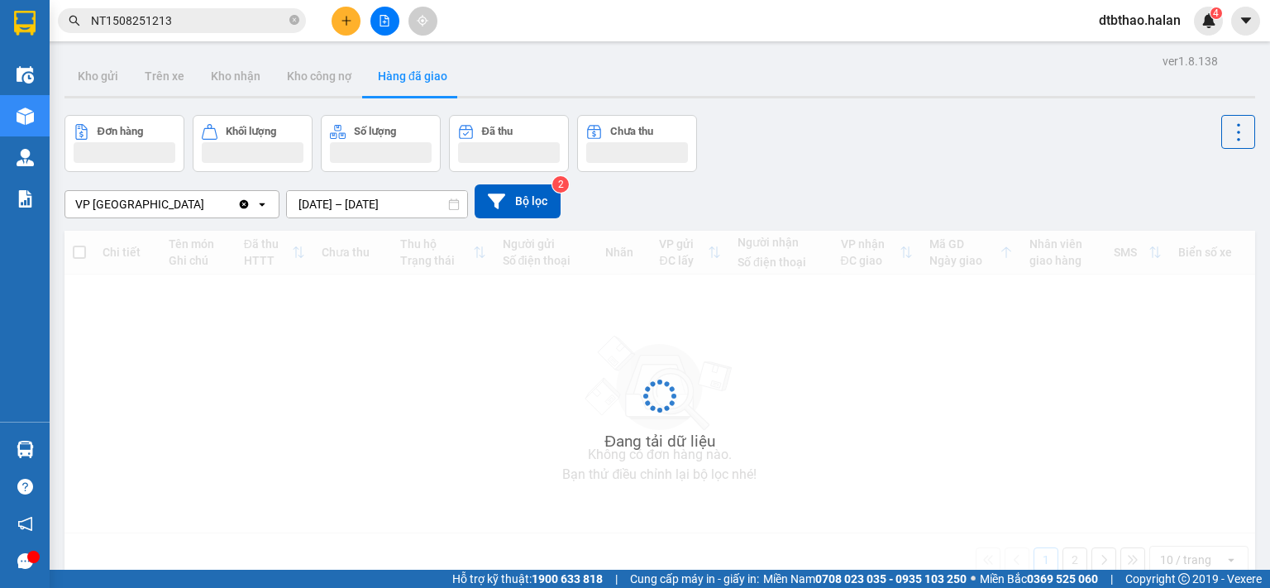
click at [418, 206] on input "13/08/2025 – 15/08/2025" at bounding box center [377, 204] width 180 height 26
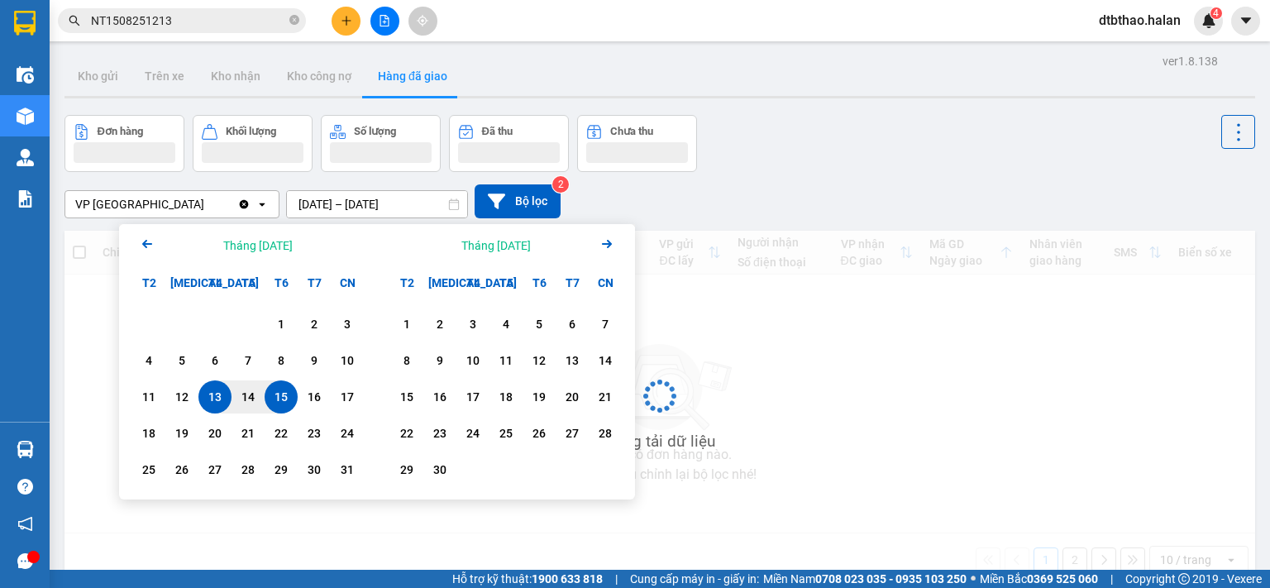
click at [283, 400] on div "15" at bounding box center [281, 397] width 23 height 20
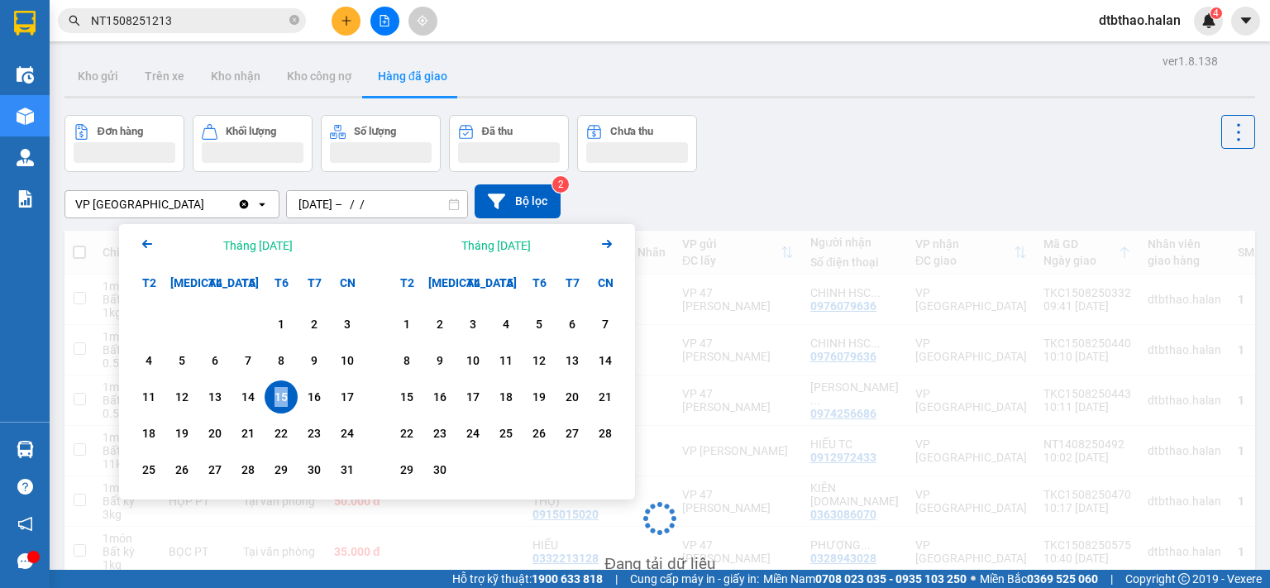
click at [283, 400] on div "15" at bounding box center [281, 397] width 23 height 20
type input "15/08/2025 – 15/08/2025"
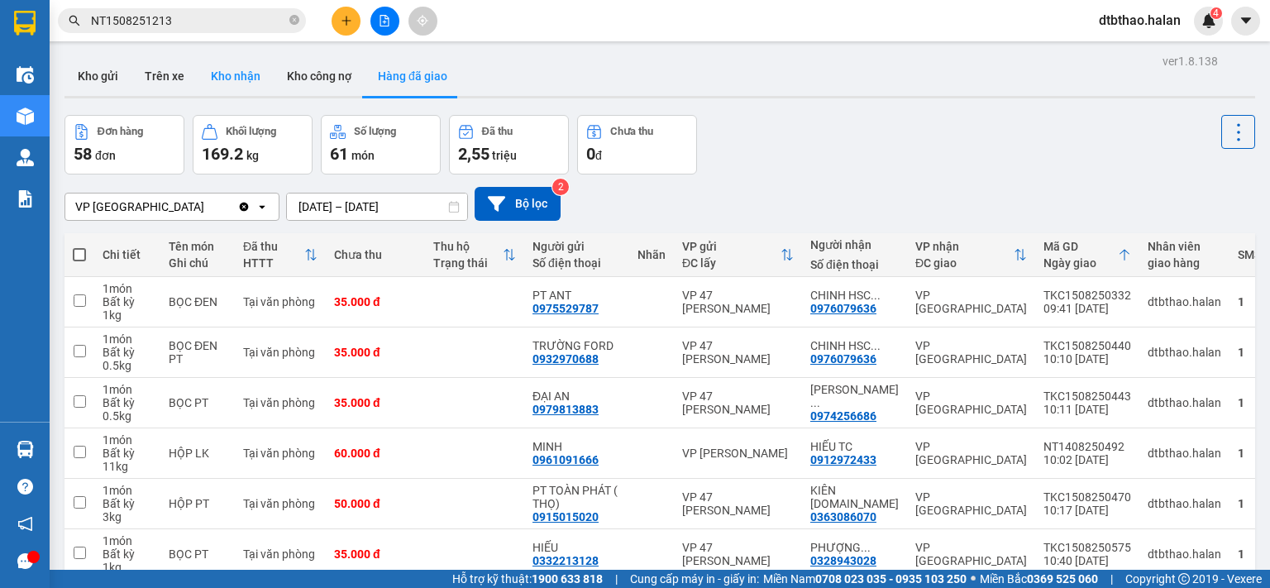
click at [227, 72] on button "Kho nhận" at bounding box center [236, 76] width 76 height 40
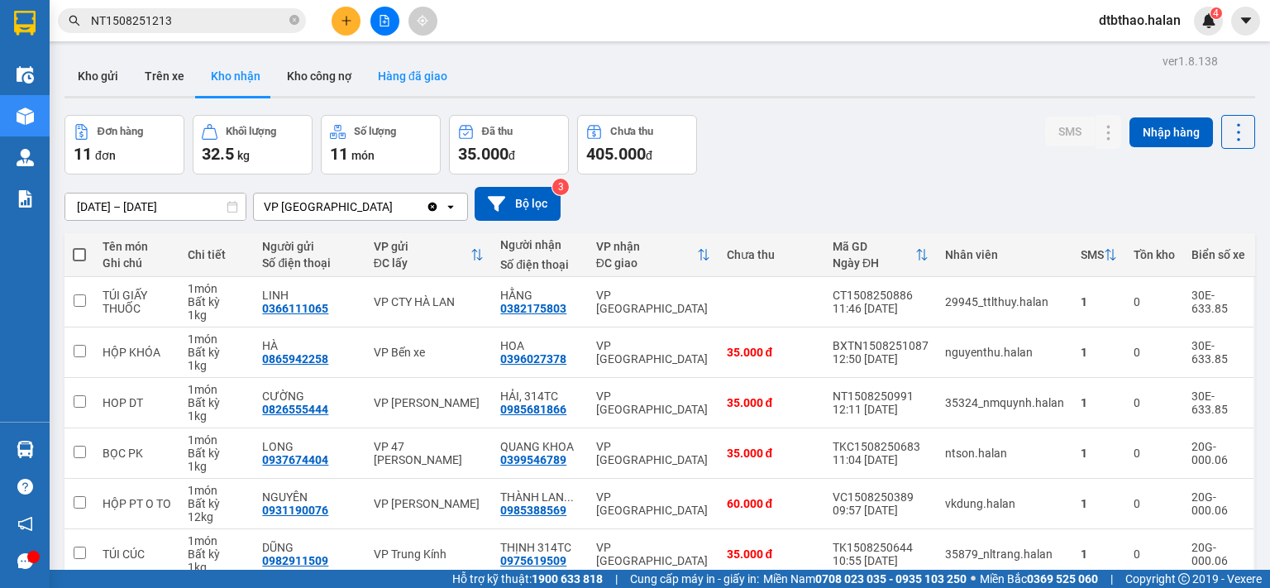
click at [415, 72] on button "Hàng đã giao" at bounding box center [413, 76] width 96 height 40
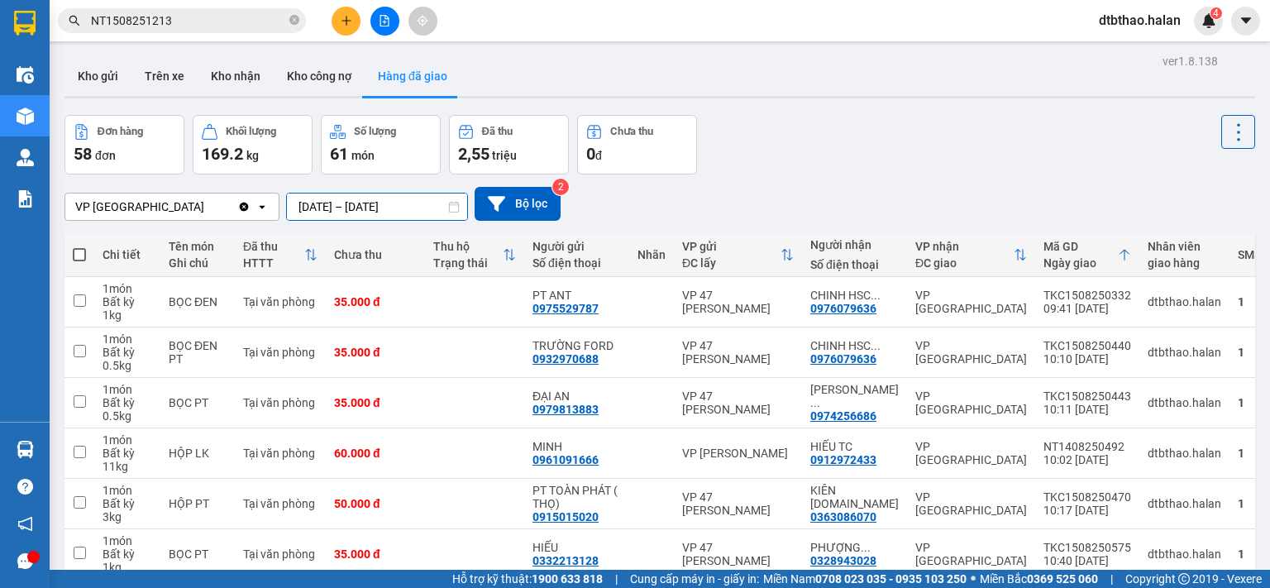
click at [346, 204] on input "15/08/2025 – 15/08/2025" at bounding box center [377, 206] width 180 height 26
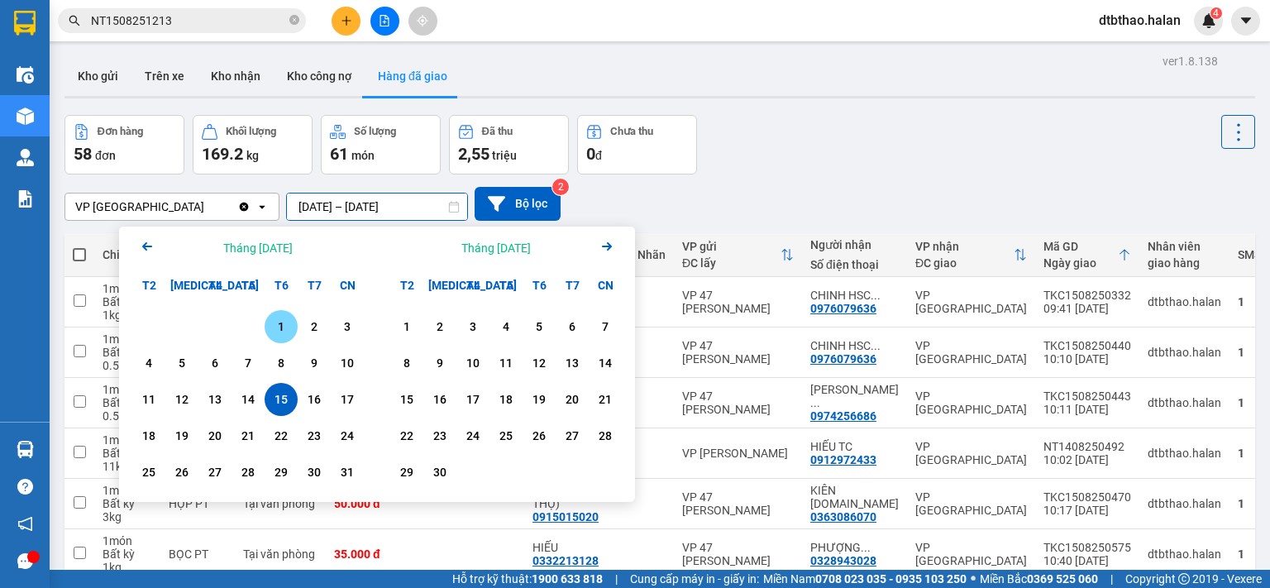
click at [270, 326] on div "1" at bounding box center [281, 327] width 23 height 20
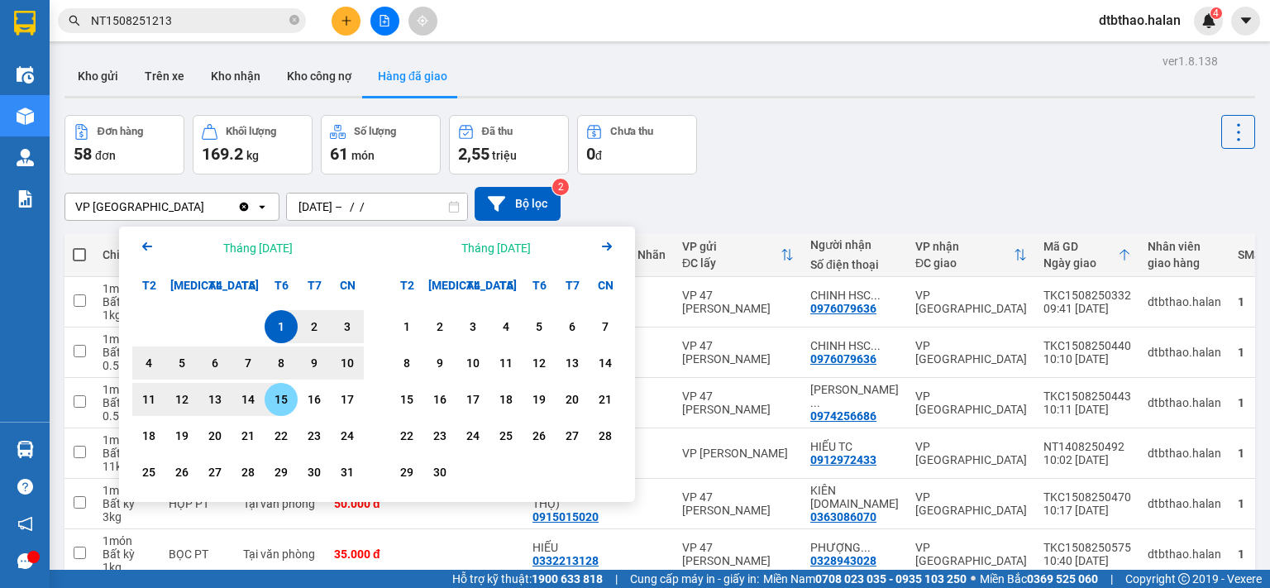
click at [285, 404] on div "15" at bounding box center [281, 399] width 23 height 20
type input "01/08/2025 – 15/08/2025"
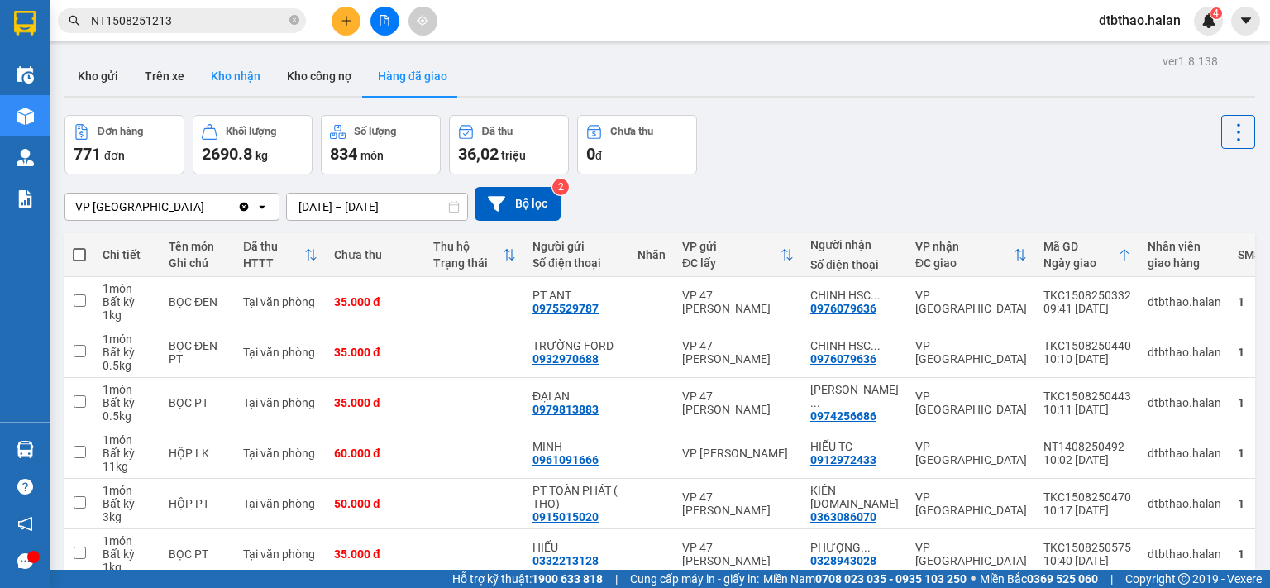
click at [231, 79] on button "Kho nhận" at bounding box center [236, 76] width 76 height 40
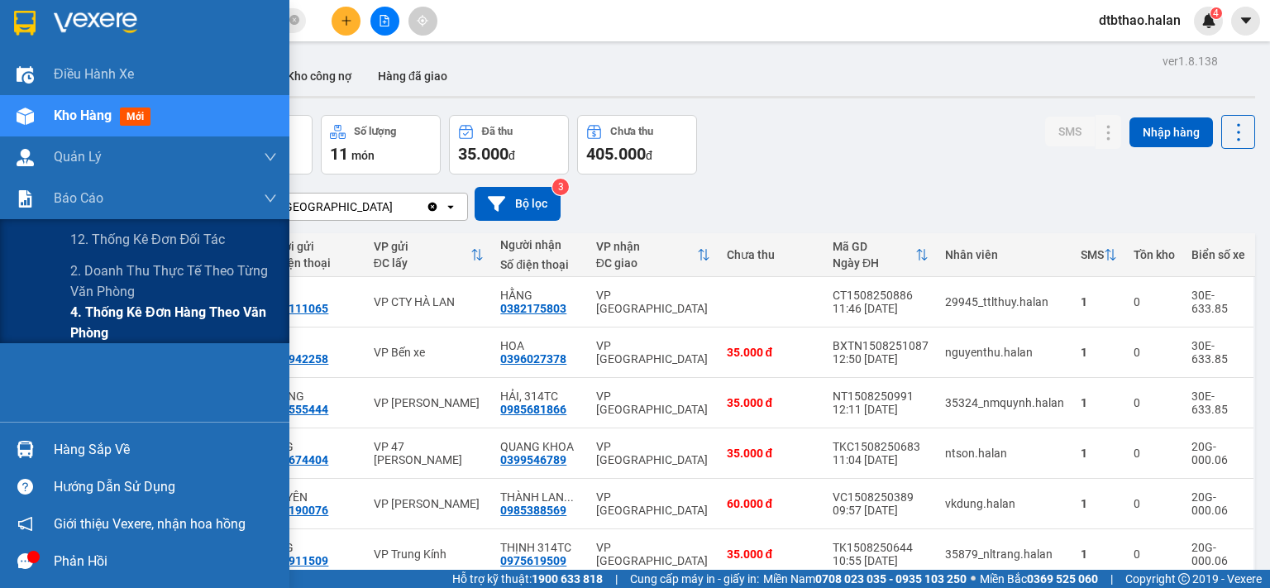
click at [103, 313] on span "4. Thống kê đơn hàng theo văn phòng" at bounding box center [173, 322] width 207 height 41
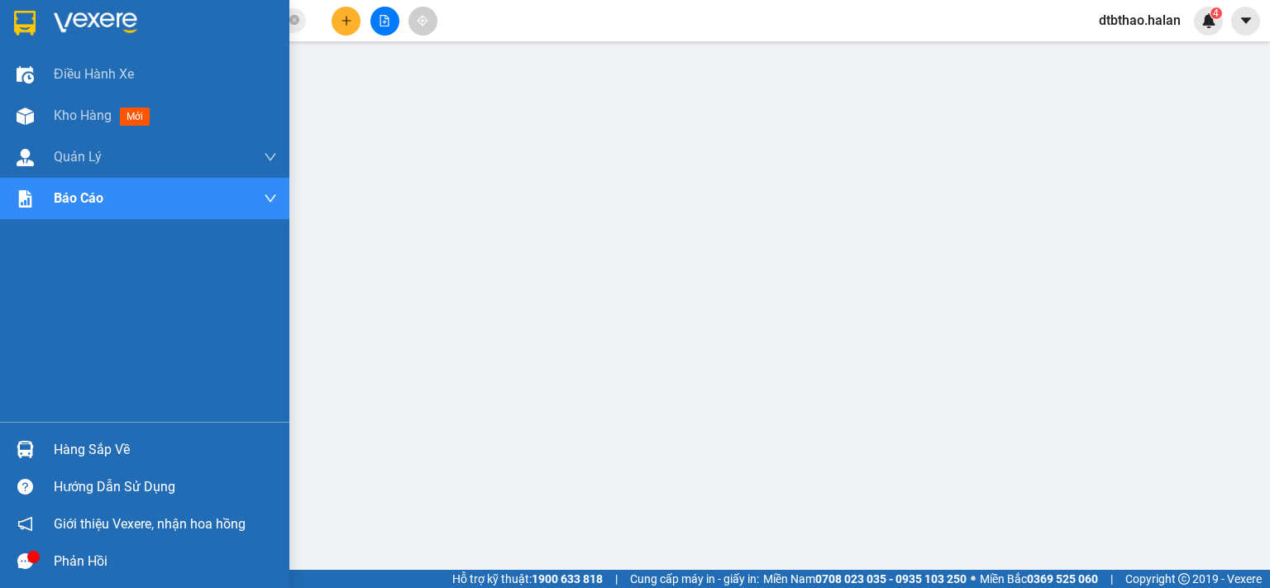
click at [83, 456] on div "Hàng sắp về" at bounding box center [165, 449] width 223 height 25
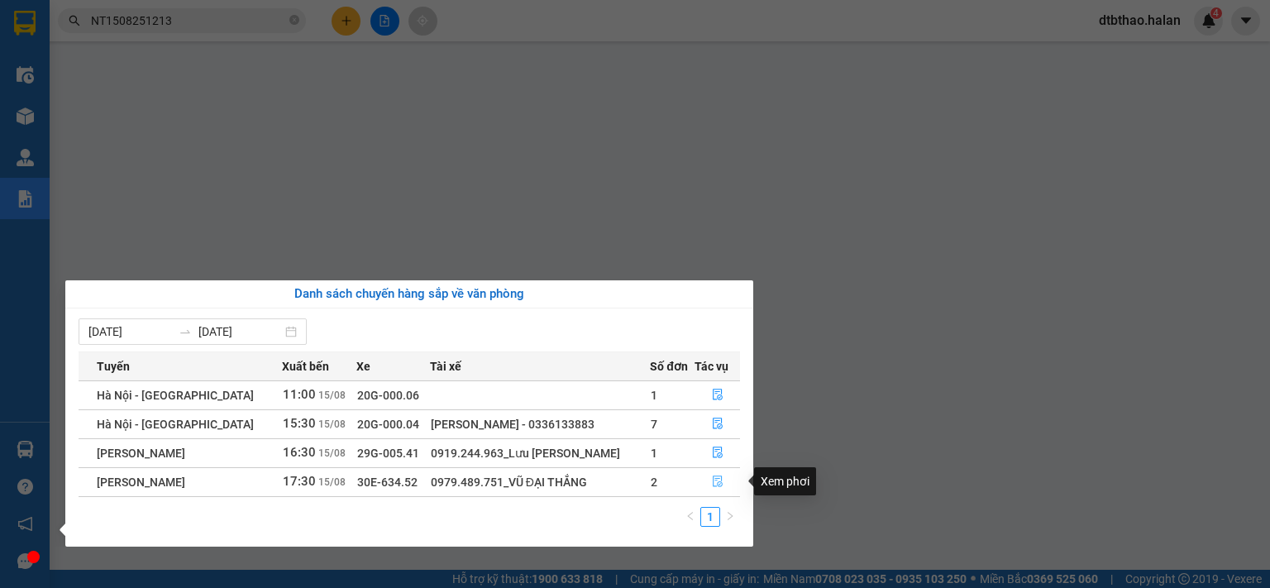
click at [721, 480] on button "button" at bounding box center [717, 482] width 44 height 26
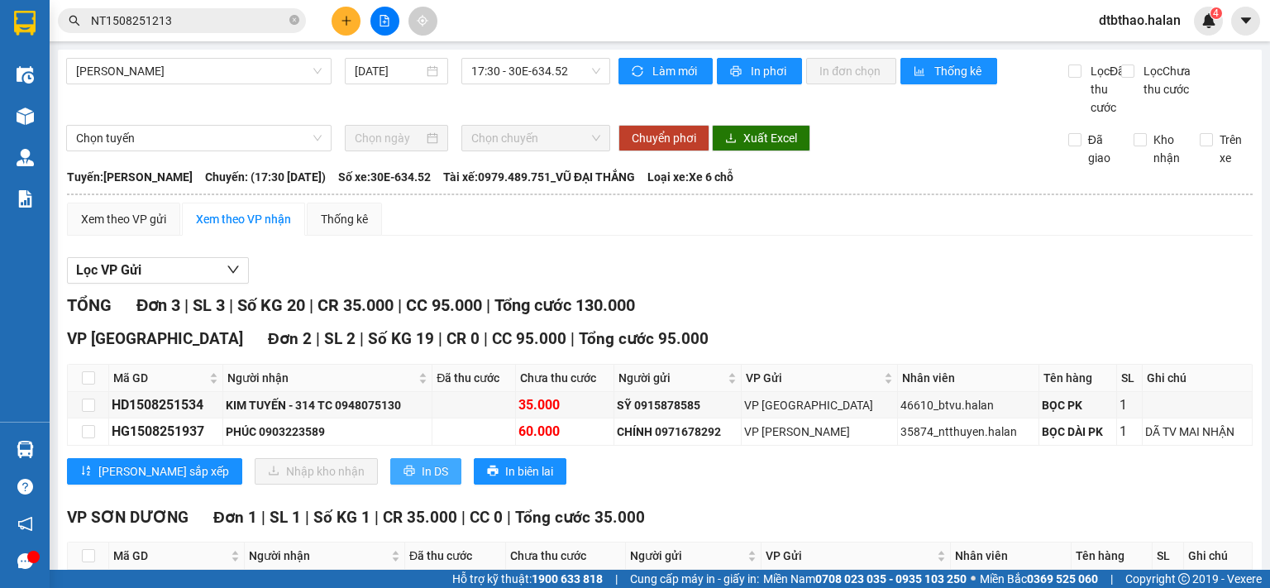
scroll to position [127, 0]
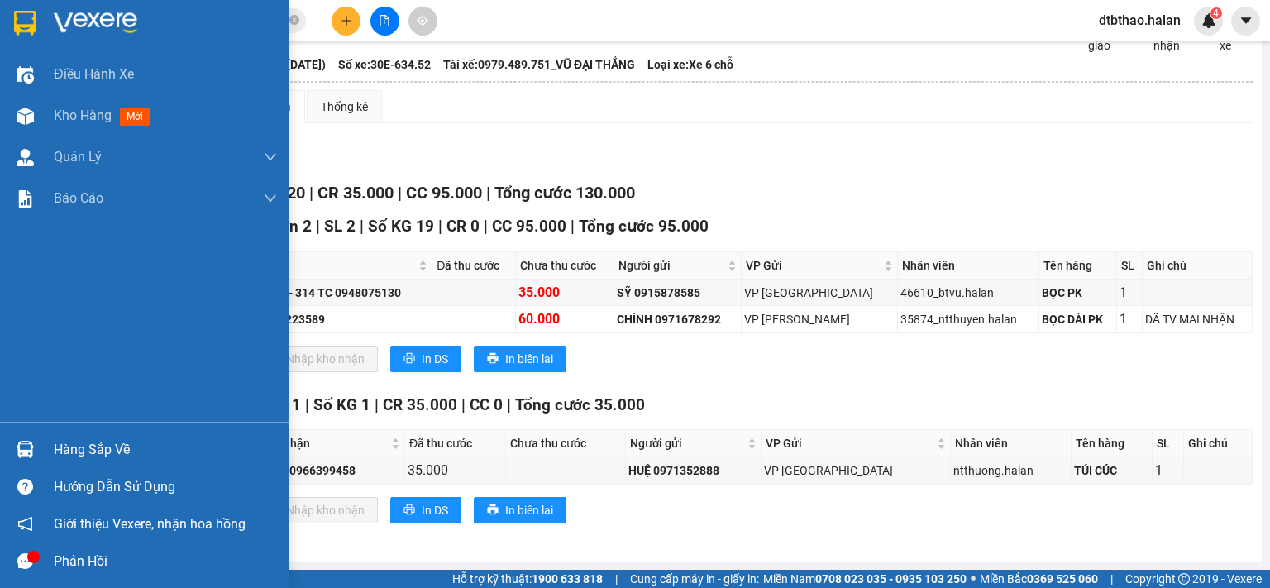
click at [60, 456] on div "Hàng sắp về" at bounding box center [165, 449] width 223 height 25
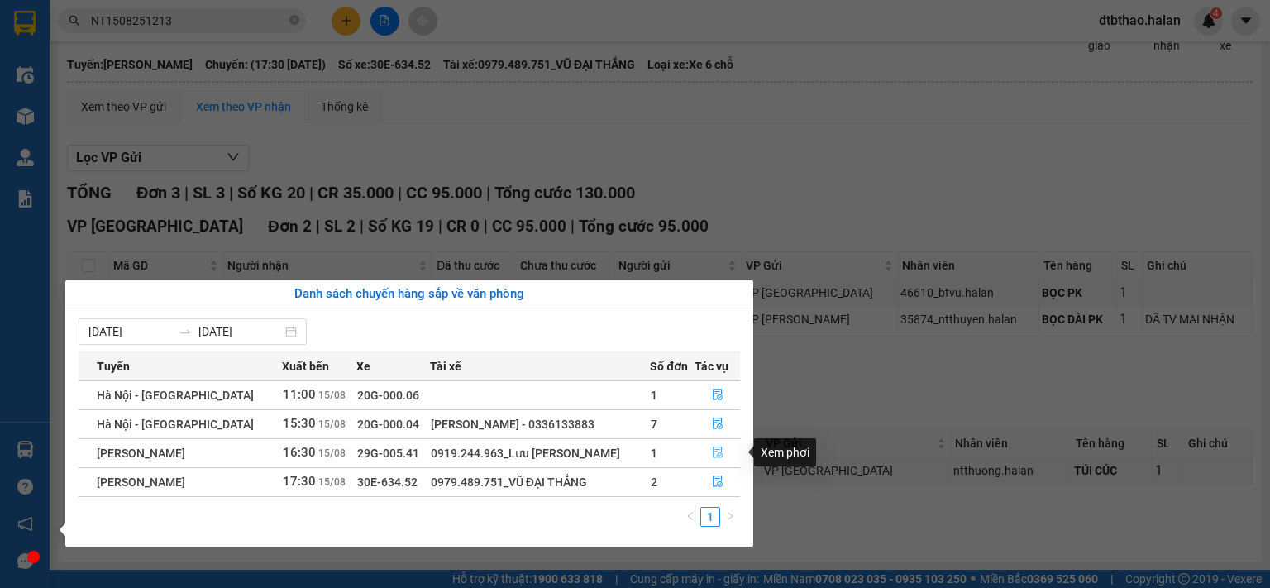
click at [716, 449] on icon "file-done" at bounding box center [718, 453] width 10 height 12
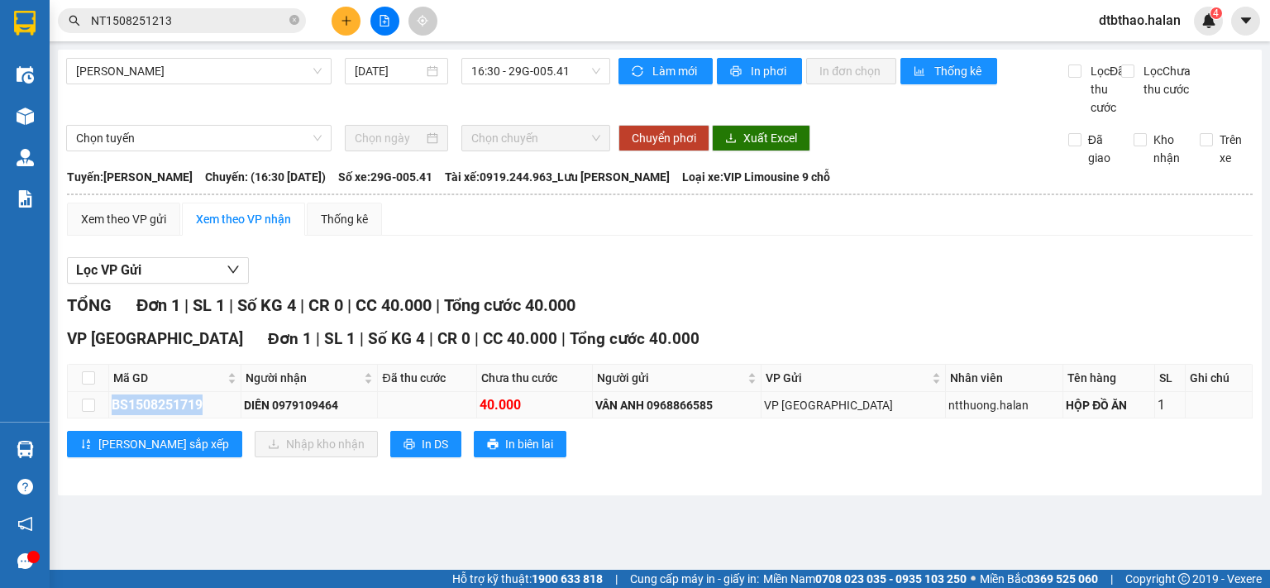
drag, startPoint x: 112, startPoint y: 419, endPoint x: 212, endPoint y: 419, distance: 100.0
click at [212, 415] on div "BS1508251719" at bounding box center [175, 404] width 126 height 21
copy div "BS1508251719"
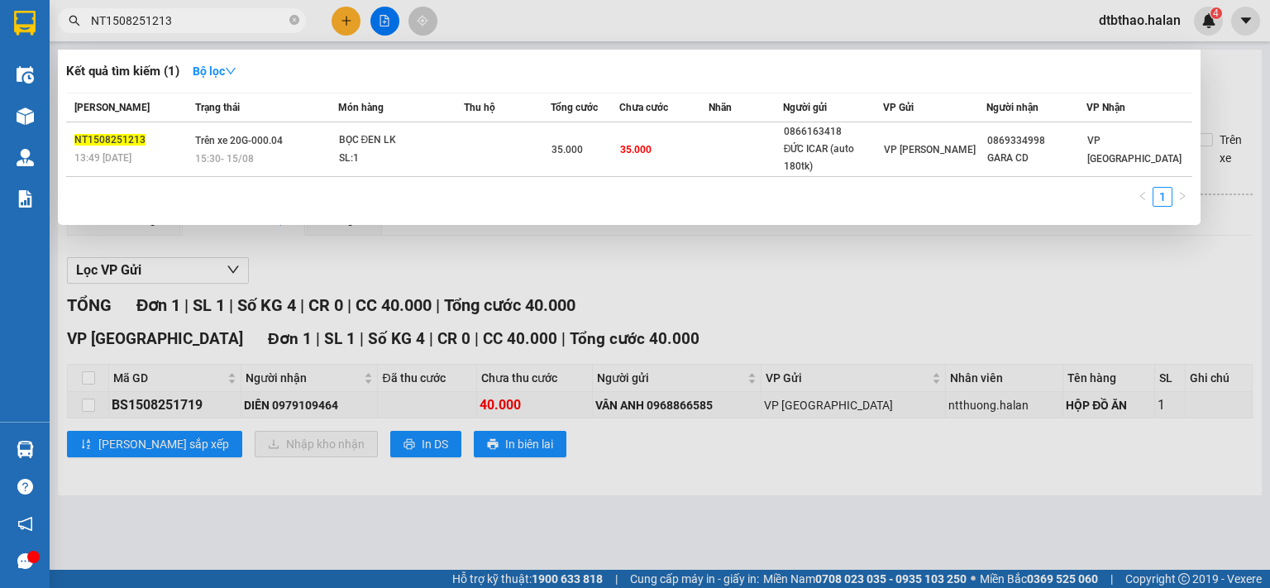
drag, startPoint x: 175, startPoint y: 17, endPoint x: 68, endPoint y: 26, distance: 107.9
click at [68, 26] on div "NT1508251213" at bounding box center [161, 20] width 322 height 25
paste input "BS1508251719"
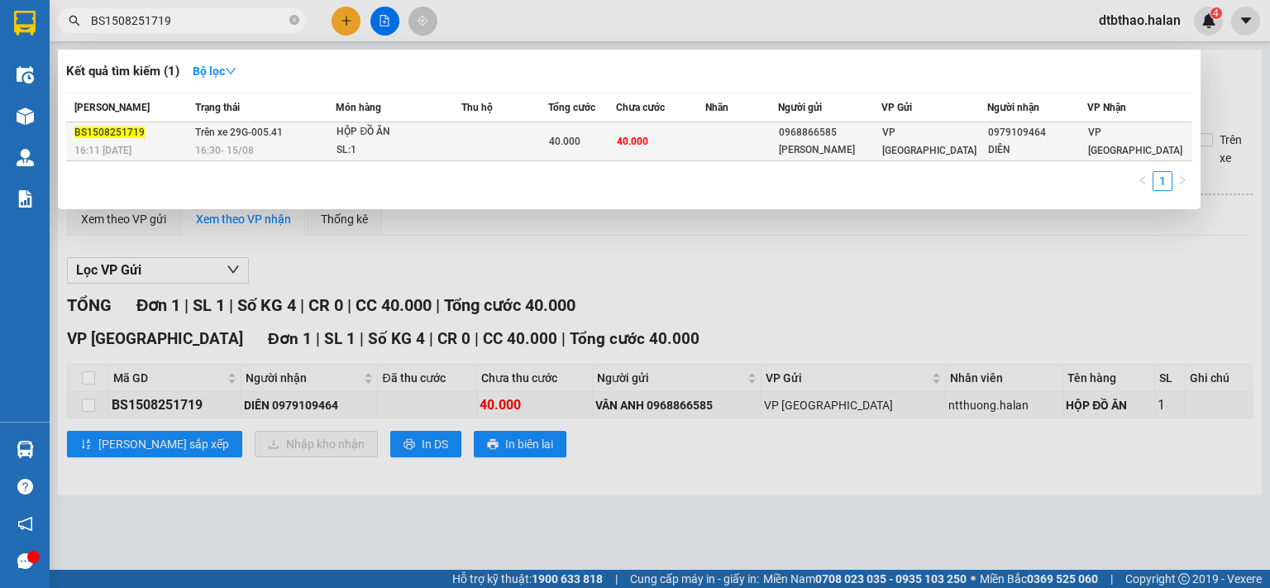
type input "BS1508251719"
click at [1009, 136] on div "0979109464" at bounding box center [1037, 132] width 98 height 17
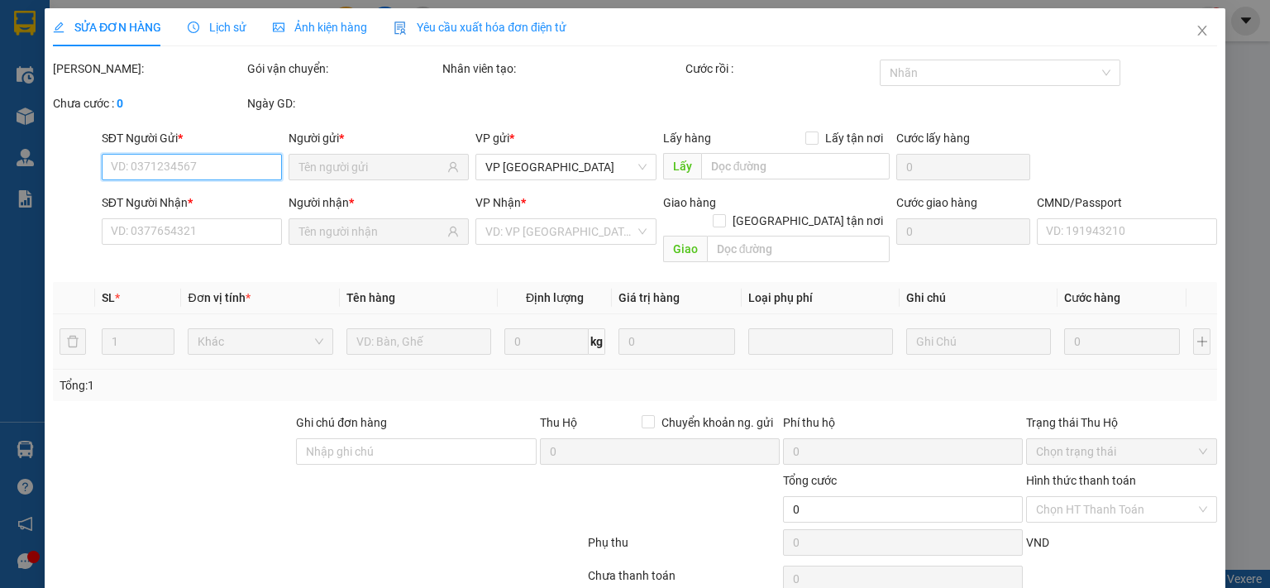
type input "0968866585"
type input "VÂN ANH"
type input "0979109464"
type input "DIÊN"
type input "40.000"
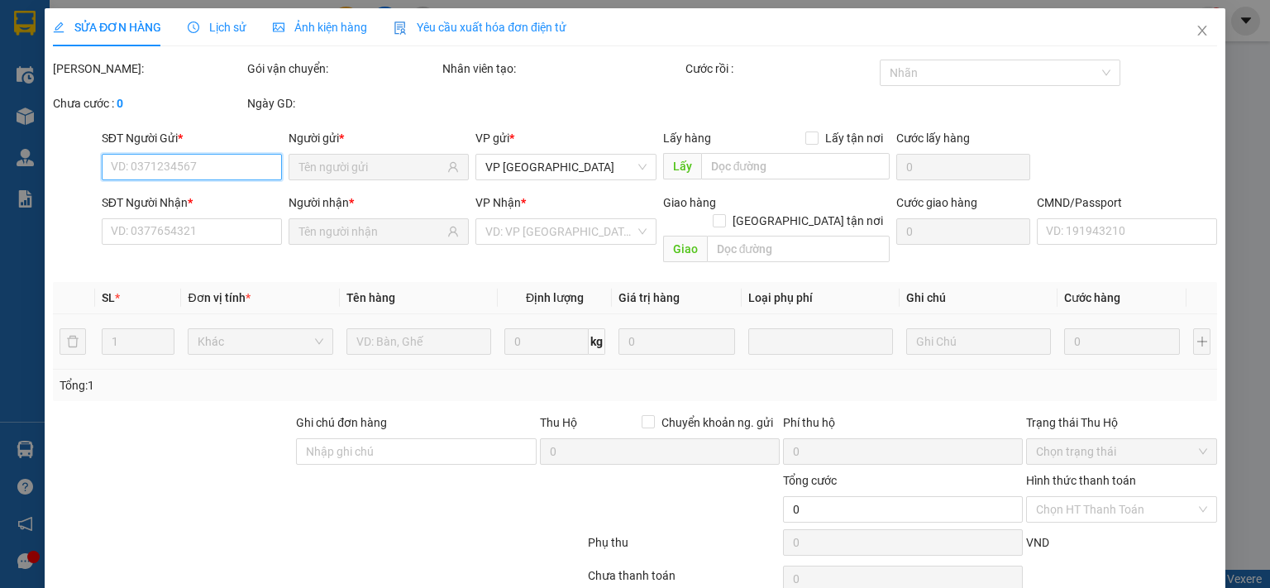
type input "40.000"
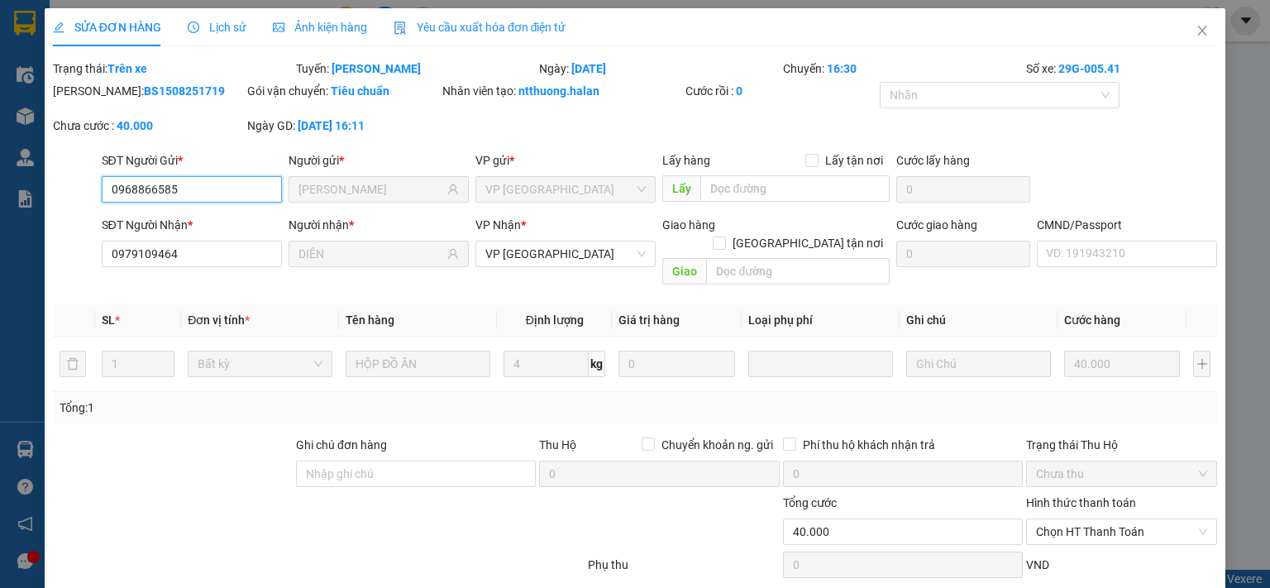
scroll to position [81, 0]
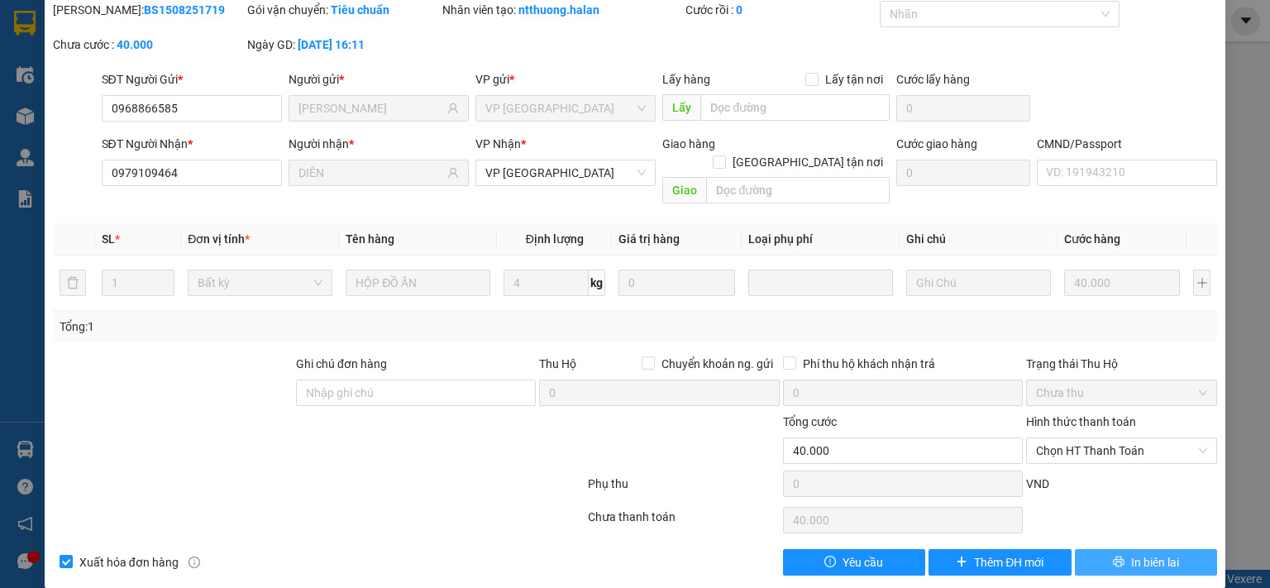
click at [1113, 549] on button "In biên lai" at bounding box center [1146, 562] width 143 height 26
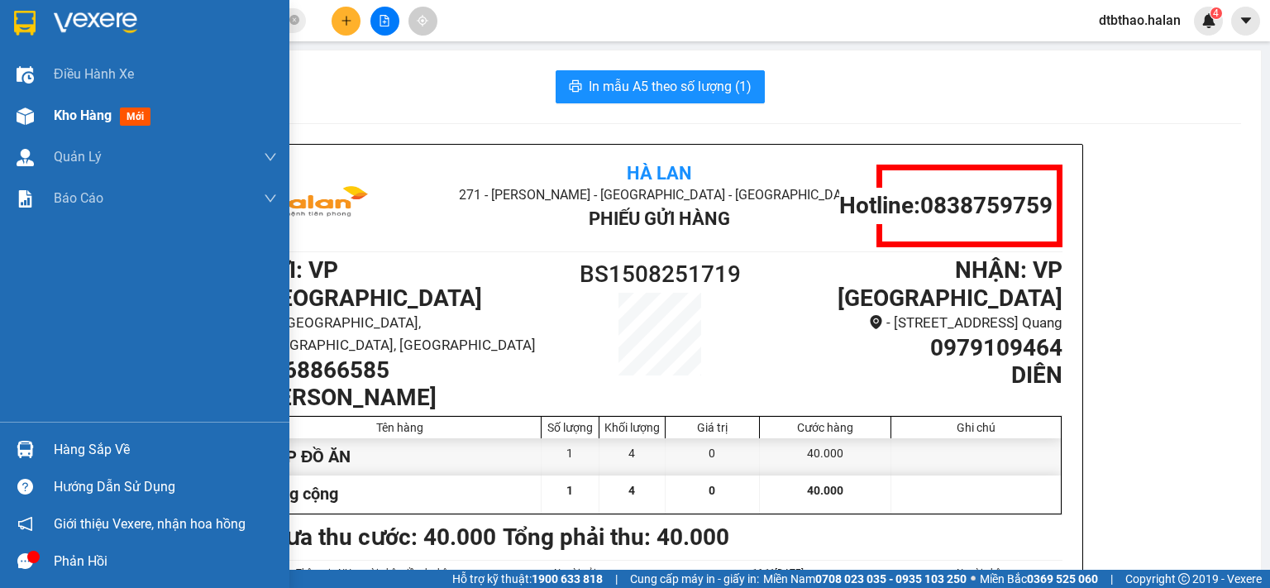
click at [67, 121] on span "Kho hàng" at bounding box center [83, 115] width 58 height 16
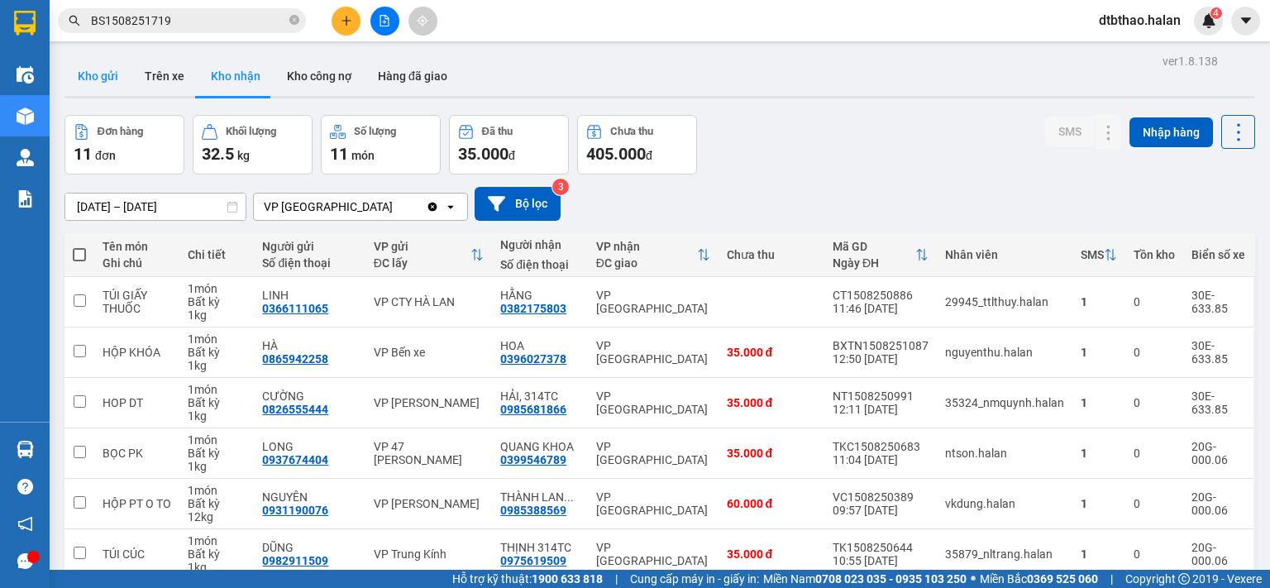
click at [107, 75] on button "Kho gửi" at bounding box center [97, 76] width 67 height 40
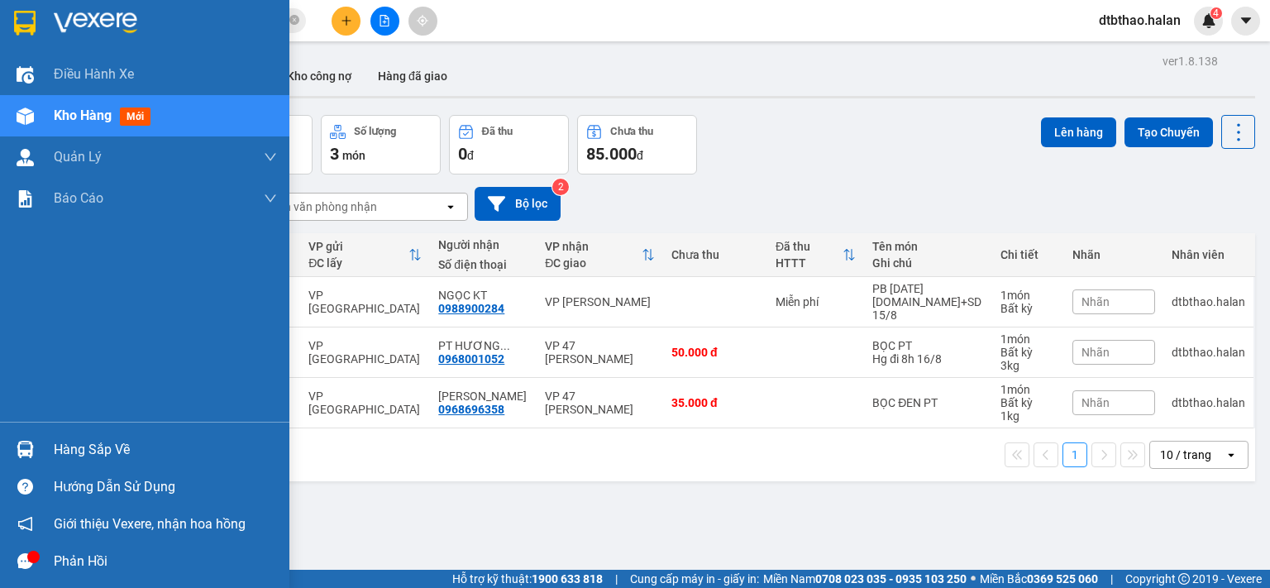
click at [112, 441] on div "Hàng sắp về" at bounding box center [165, 449] width 223 height 25
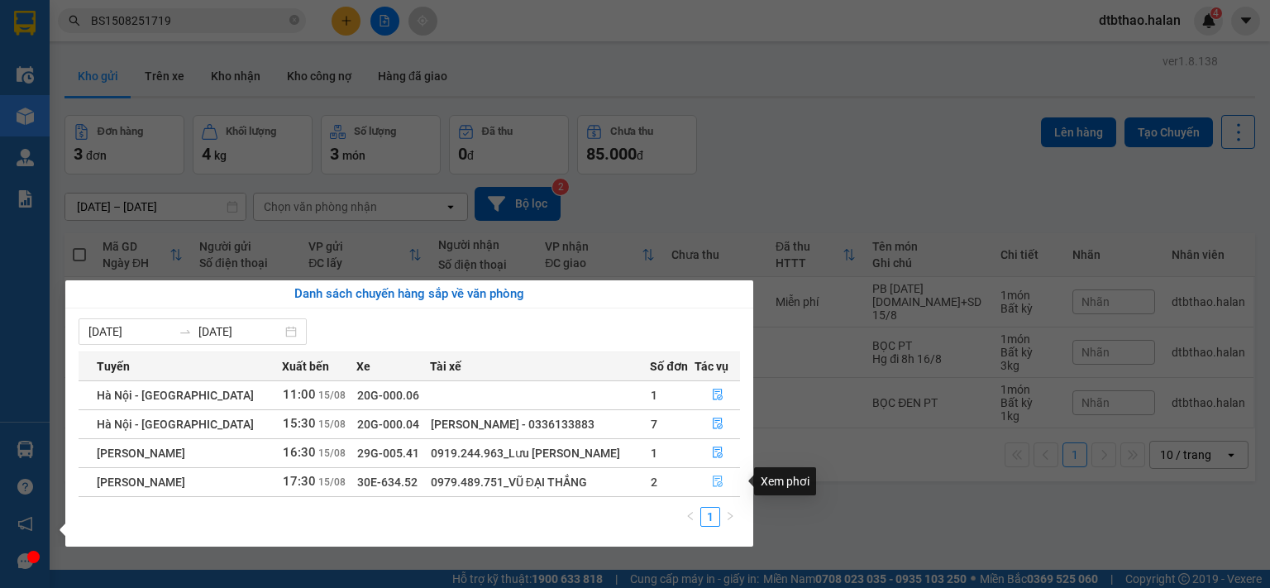
click at [714, 485] on icon "file-done" at bounding box center [718, 481] width 12 height 12
